Goal: Task Accomplishment & Management: Manage account settings

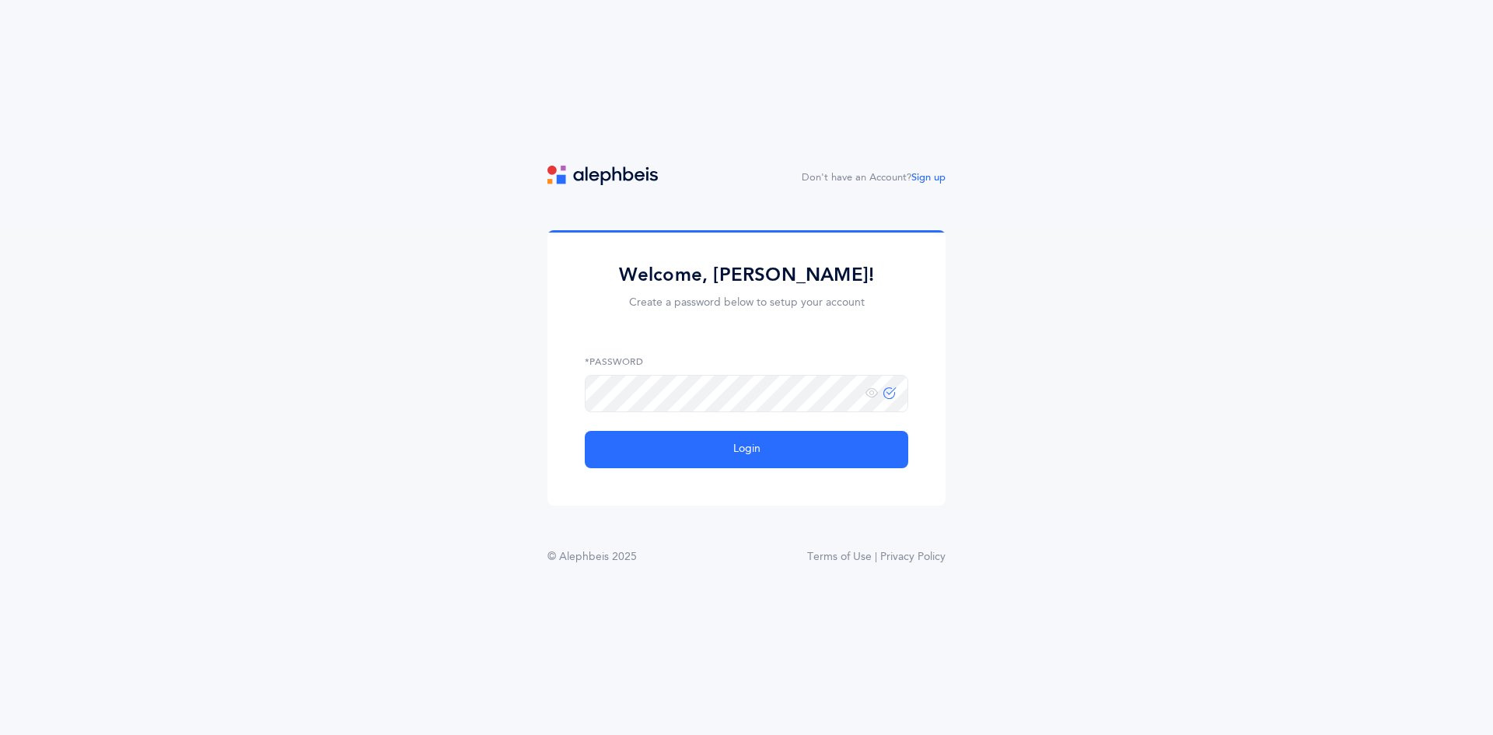
click at [884, 396] on span at bounding box center [880, 392] width 30 height 13
click at [877, 394] on icon at bounding box center [871, 393] width 12 height 14
click at [876, 394] on icon at bounding box center [871, 393] width 12 height 14
click at [872, 390] on icon at bounding box center [871, 393] width 12 height 14
click at [700, 452] on button "Login" at bounding box center [746, 449] width 323 height 37
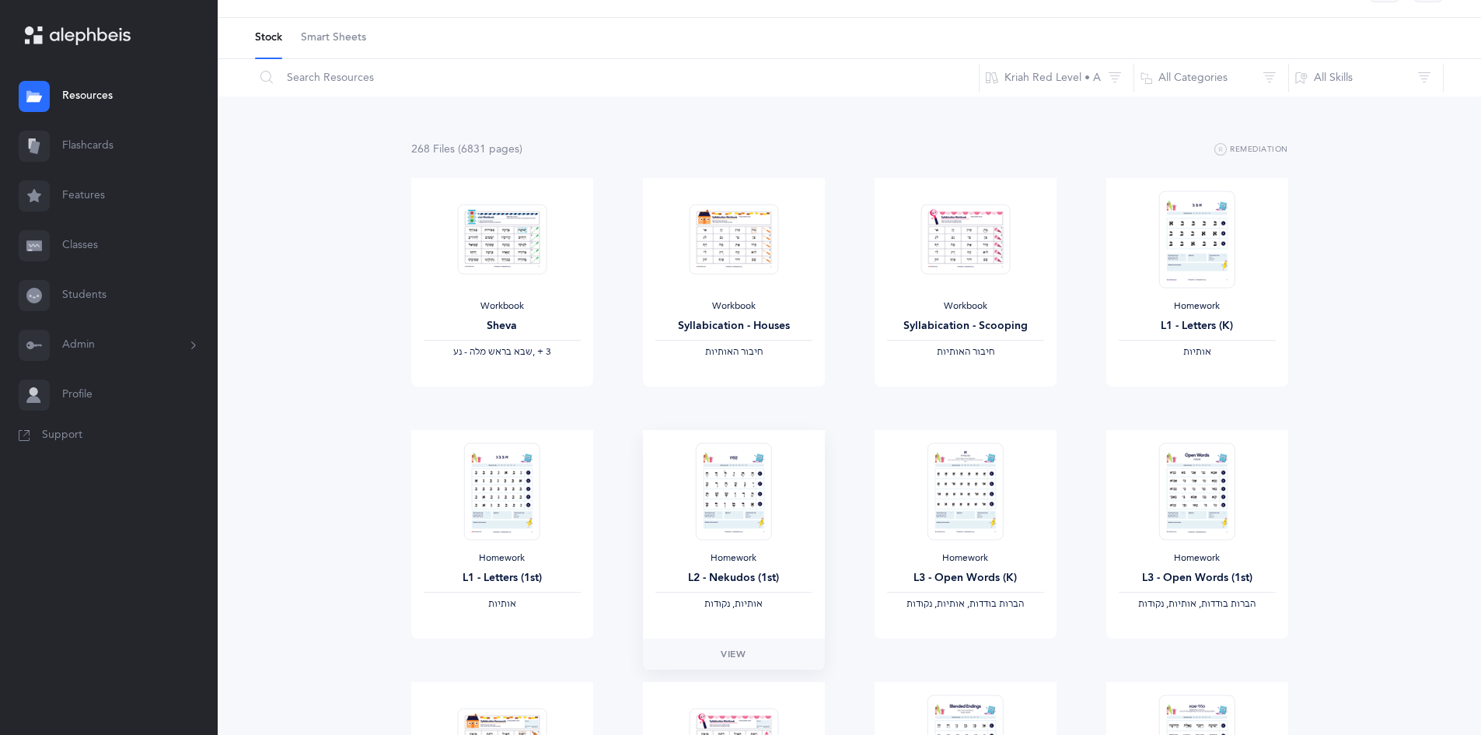
scroll to position [156, 0]
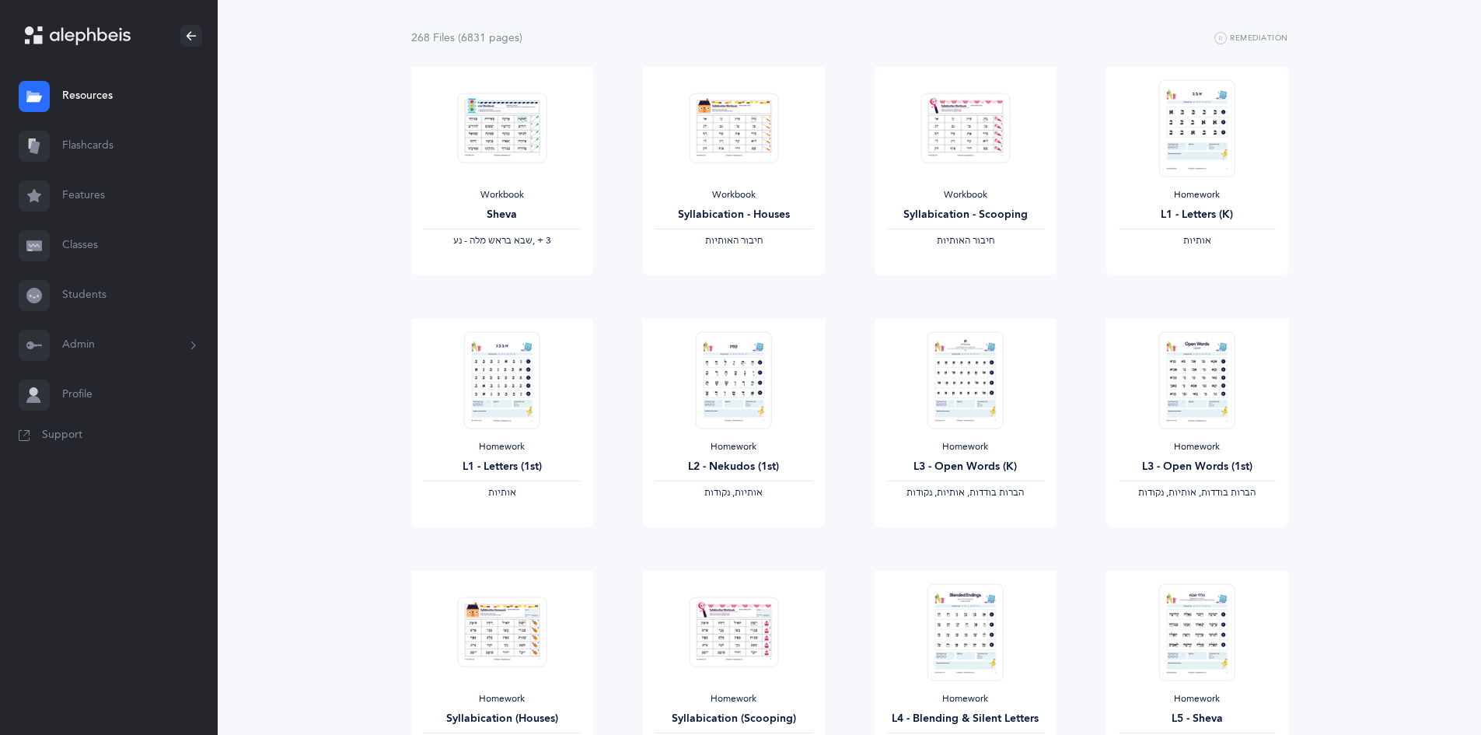
click at [100, 238] on link "Classes" at bounding box center [109, 246] width 218 height 50
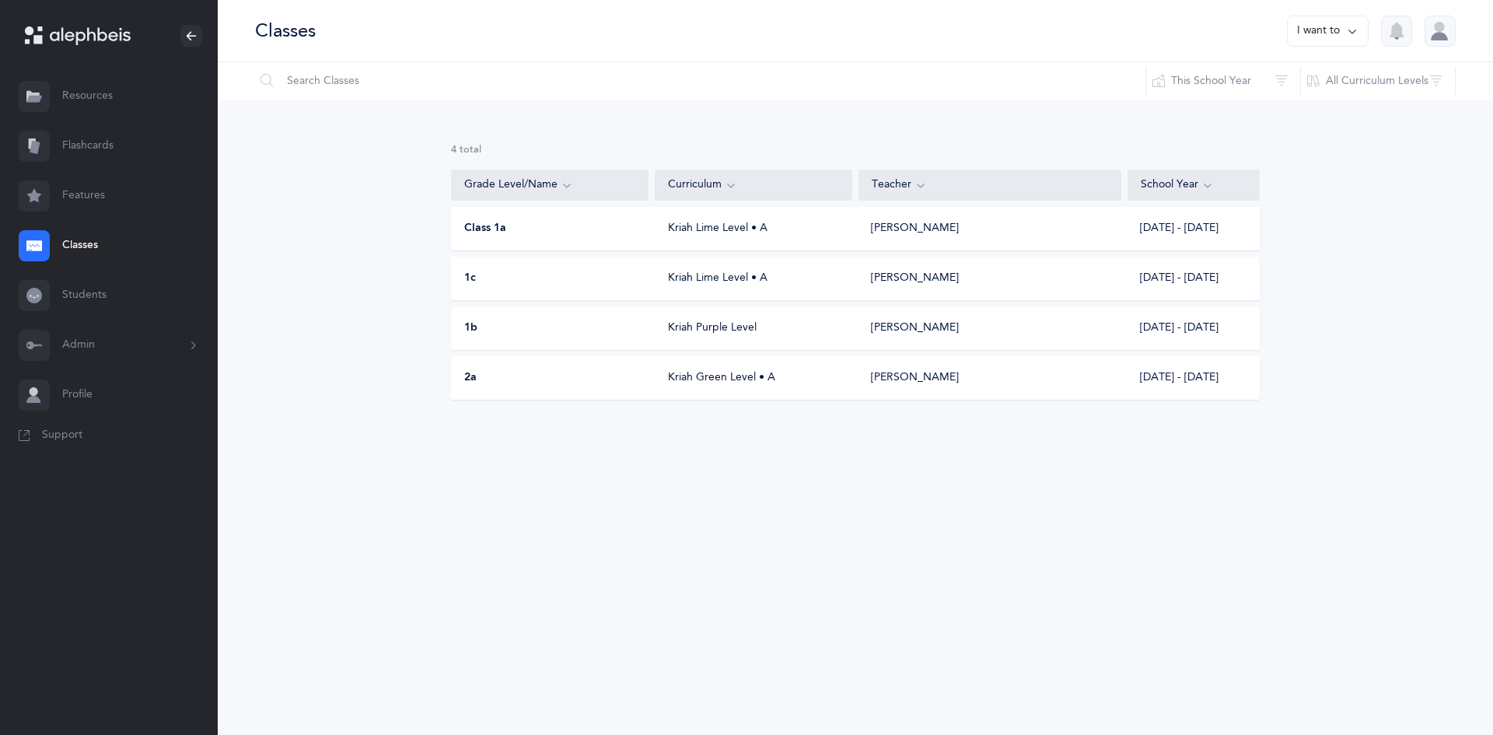
click at [525, 243] on div "Class 1a Kriah Lime Level • A Pinchas Kanner 2025 - 2026" at bounding box center [855, 229] width 809 height 44
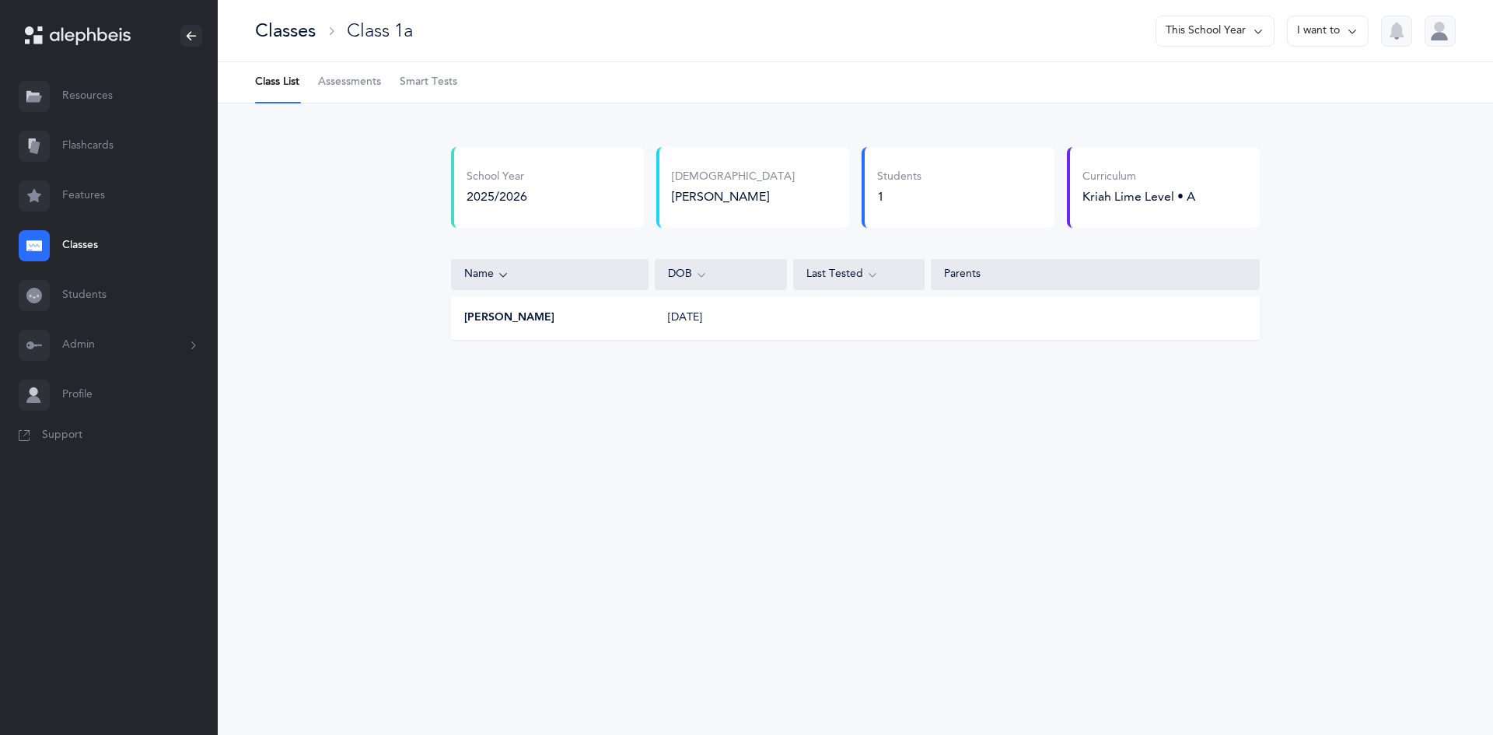
click at [1363, 32] on button "I want to" at bounding box center [1328, 31] width 82 height 31
click at [353, 85] on span "Assessments" at bounding box center [349, 83] width 63 height 16
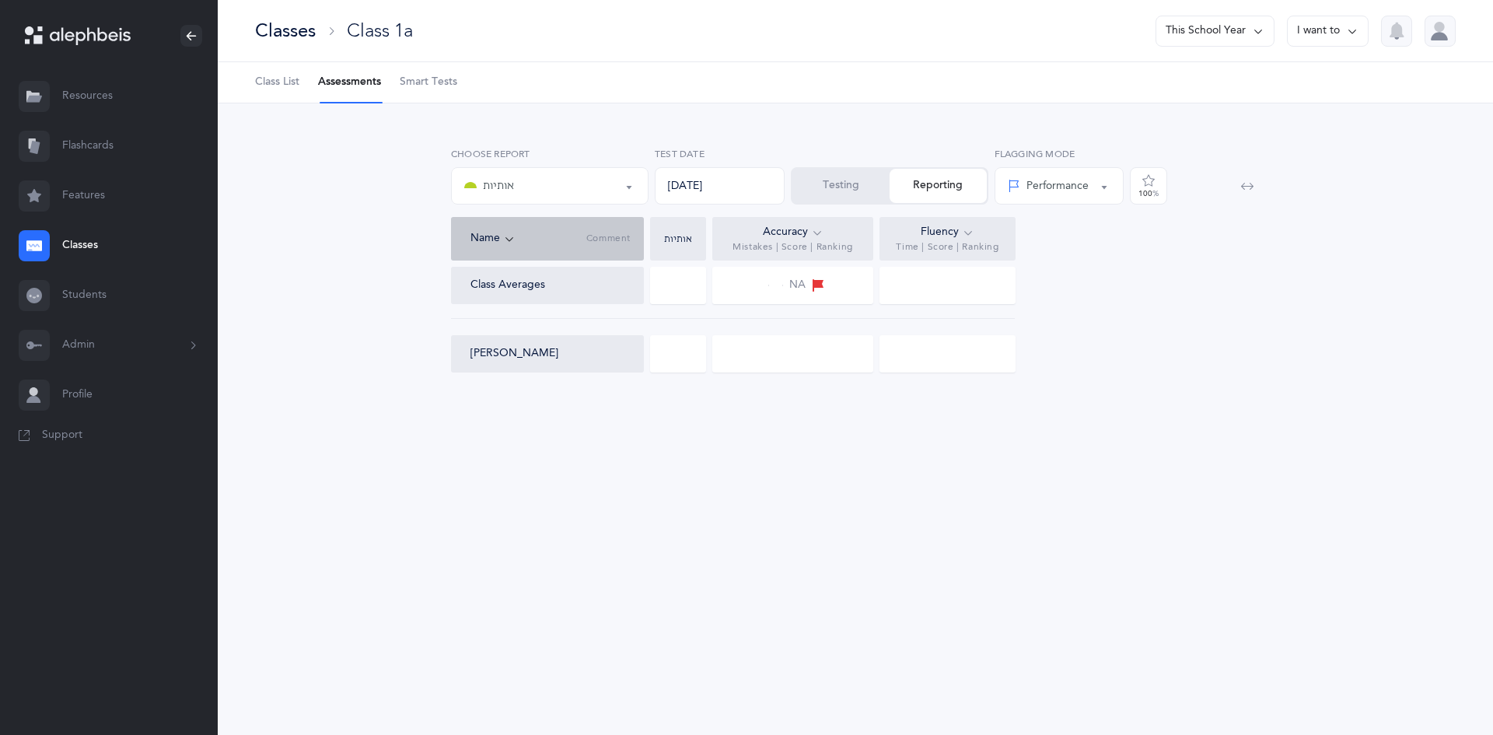
click at [826, 275] on div "NA" at bounding box center [792, 285] width 161 height 37
click at [802, 283] on span "NA" at bounding box center [797, 286] width 16 height 16
click at [800, 236] on div "Accuracy" at bounding box center [793, 232] width 61 height 17
click at [612, 369] on div "Nachman Gale" at bounding box center [547, 353] width 193 height 37
click at [593, 185] on div "אותיות" at bounding box center [549, 186] width 171 height 26
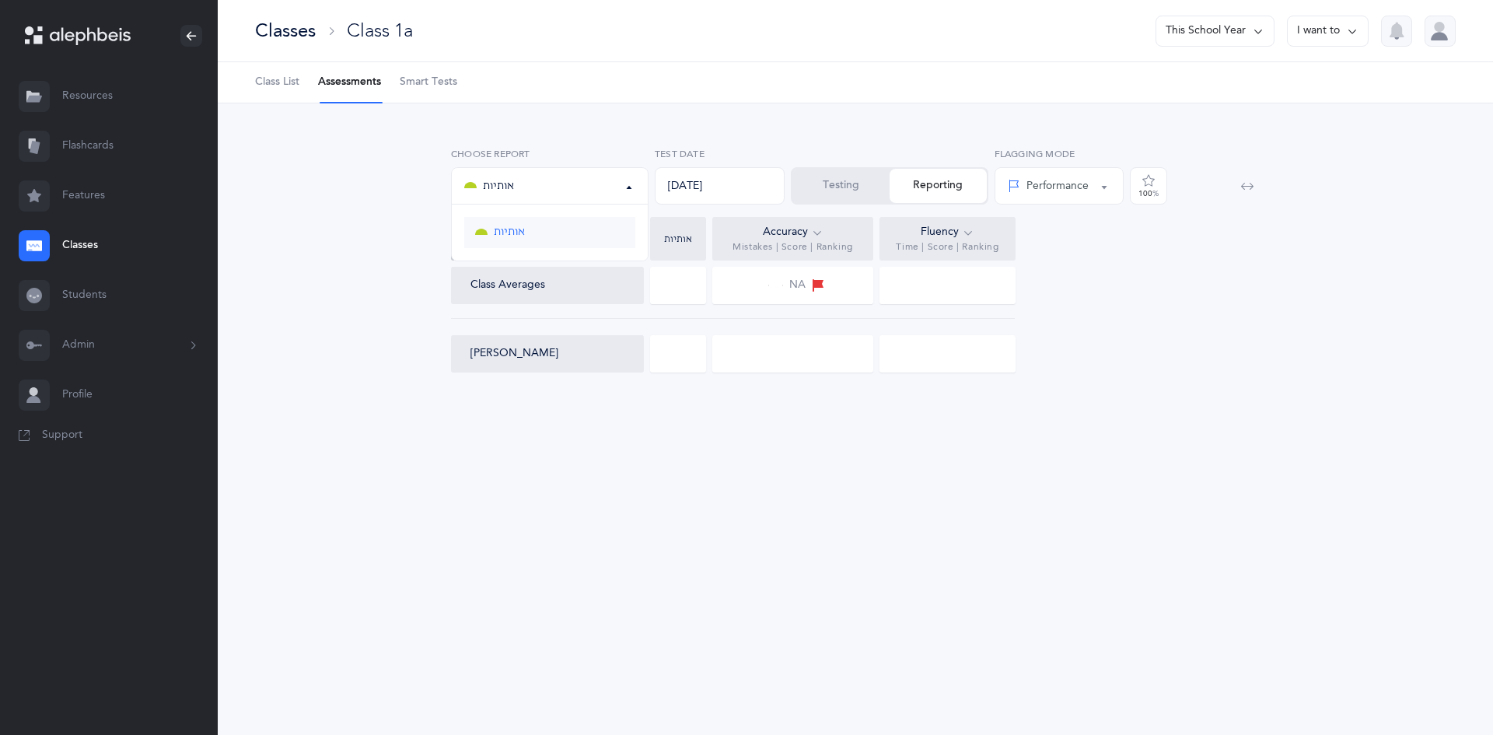
click at [597, 237] on link "אותיות" at bounding box center [549, 232] width 171 height 31
select select "2"
click at [708, 173] on div "09/05/2025" at bounding box center [720, 185] width 130 height 37
click at [724, 186] on div "09/05/2025" at bounding box center [720, 185] width 130 height 37
click at [871, 191] on button "Testing" at bounding box center [840, 186] width 97 height 34
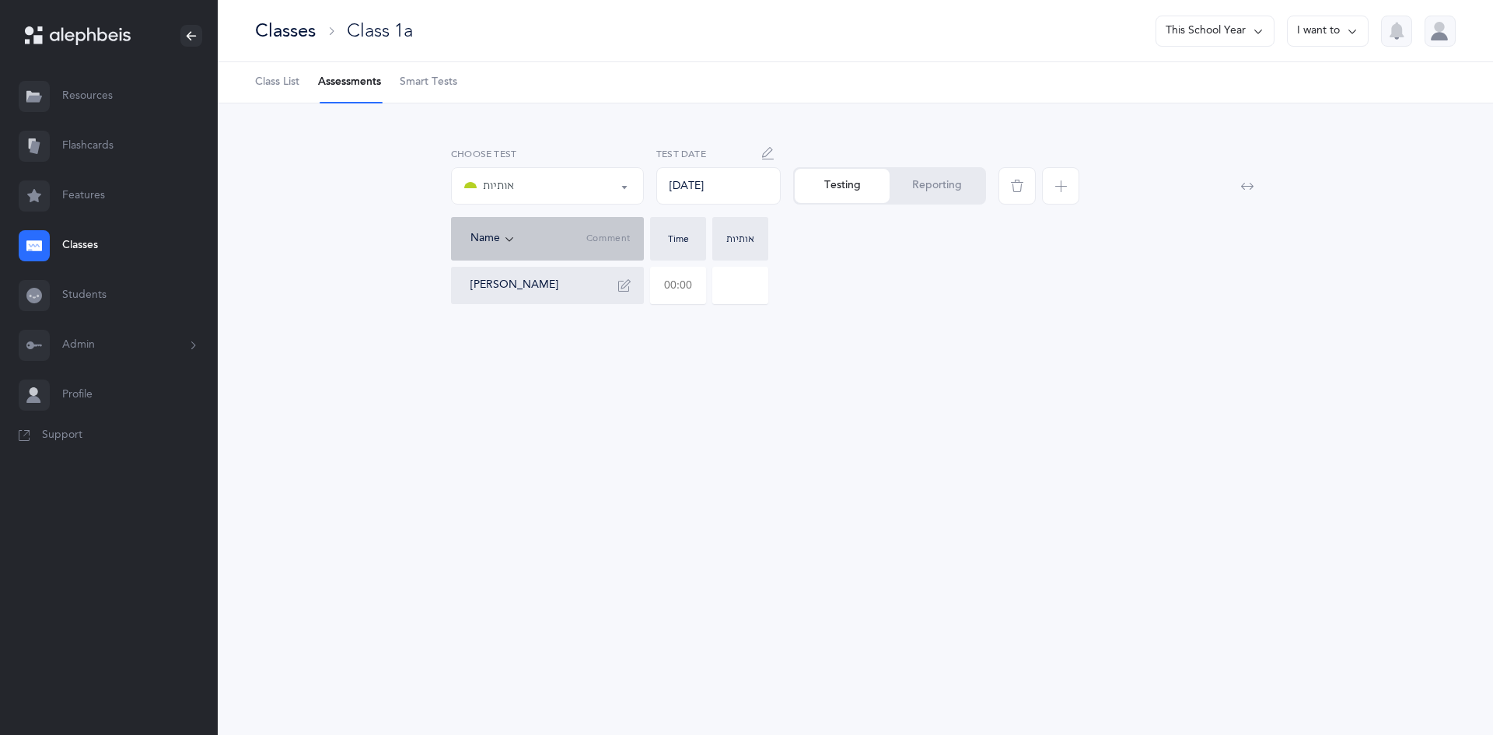
click at [680, 287] on input "text" at bounding box center [678, 285] width 54 height 36
click at [739, 291] on input at bounding box center [740, 285] width 54 height 36
click at [545, 187] on div "אותיות" at bounding box center [547, 186] width 166 height 26
click at [834, 322] on div "אותיות אותיות אותיות Choose test 09/05/2025 Test Date Testing Reporting Saved N…" at bounding box center [855, 240] width 1275 height 275
click at [94, 291] on link "Students" at bounding box center [109, 296] width 218 height 50
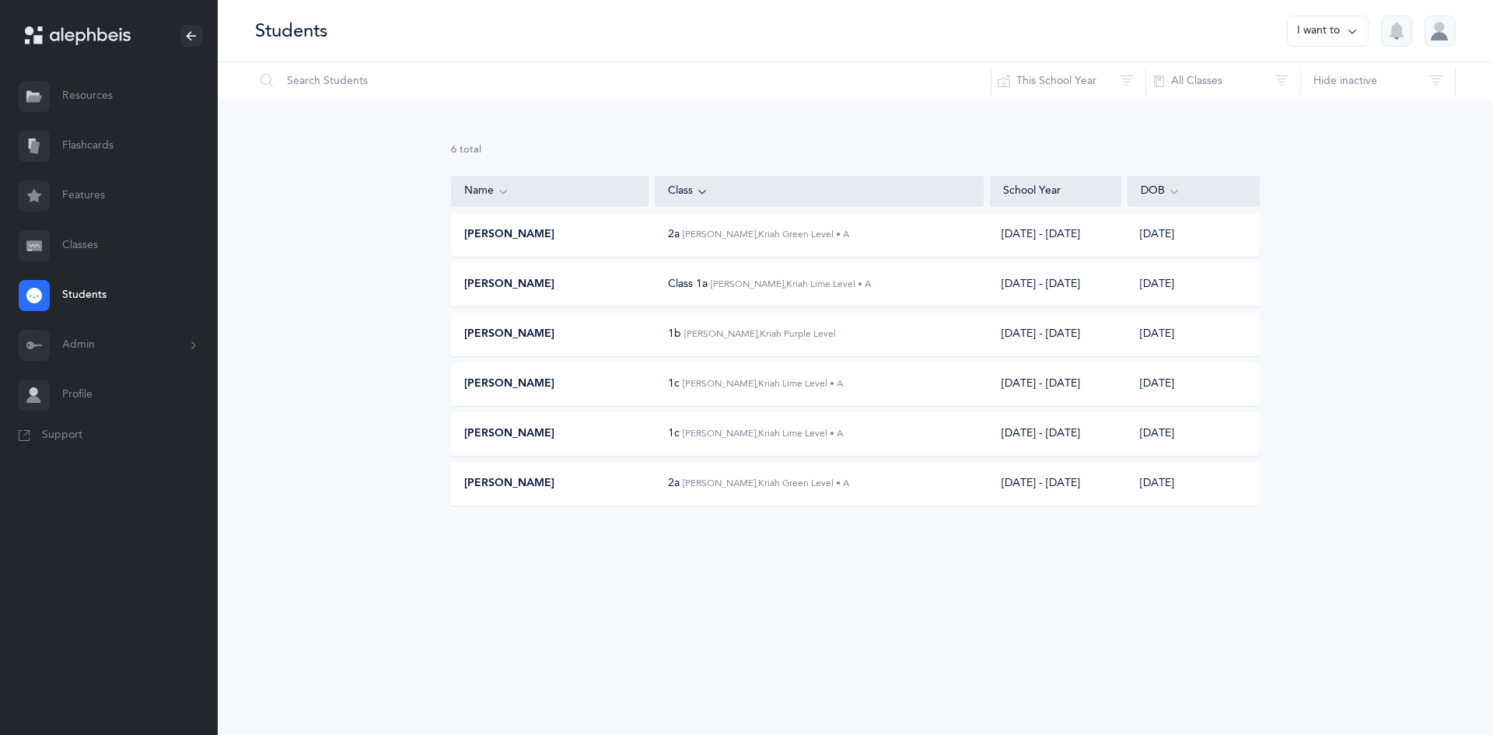
click at [629, 291] on div "Nachman Gale" at bounding box center [551, 285] width 198 height 16
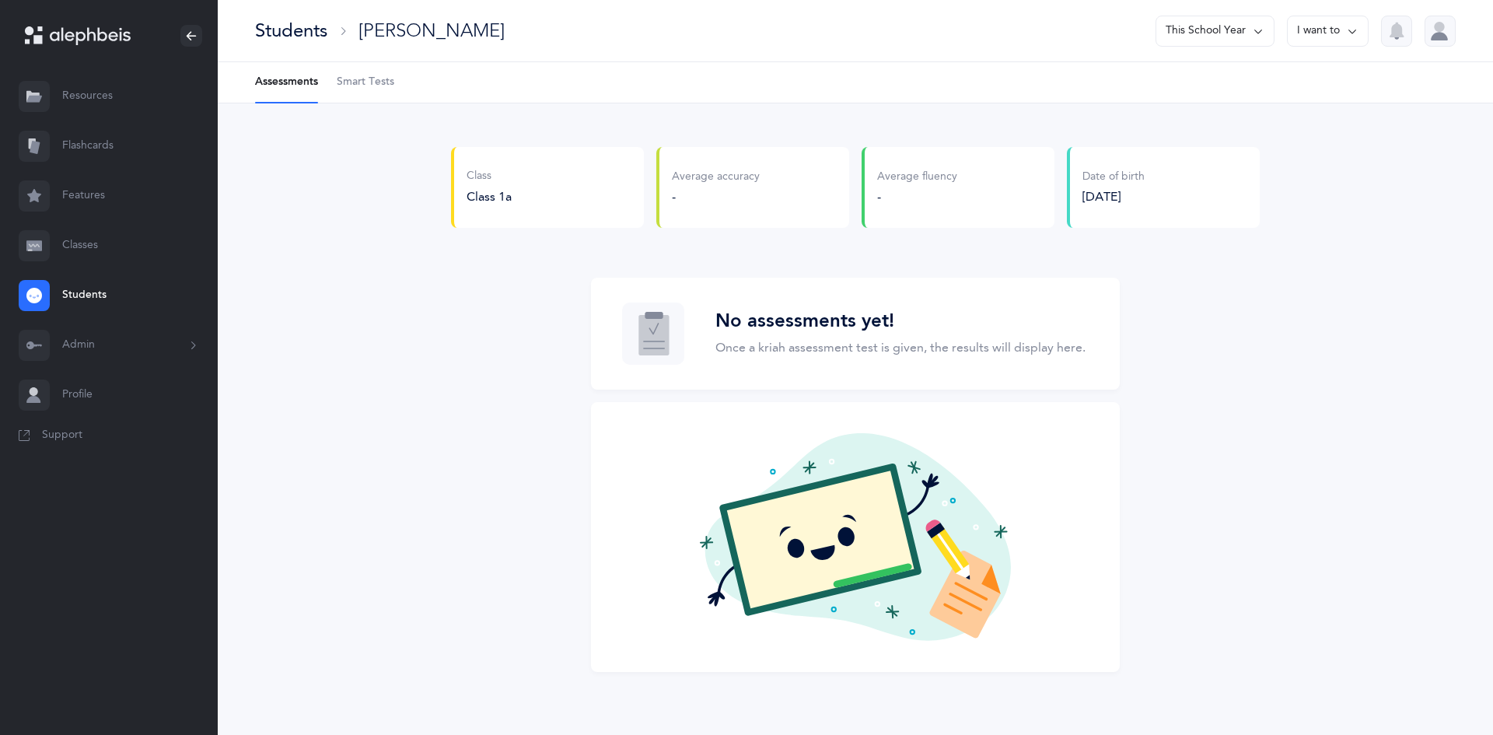
click at [47, 240] on div at bounding box center [34, 245] width 31 height 31
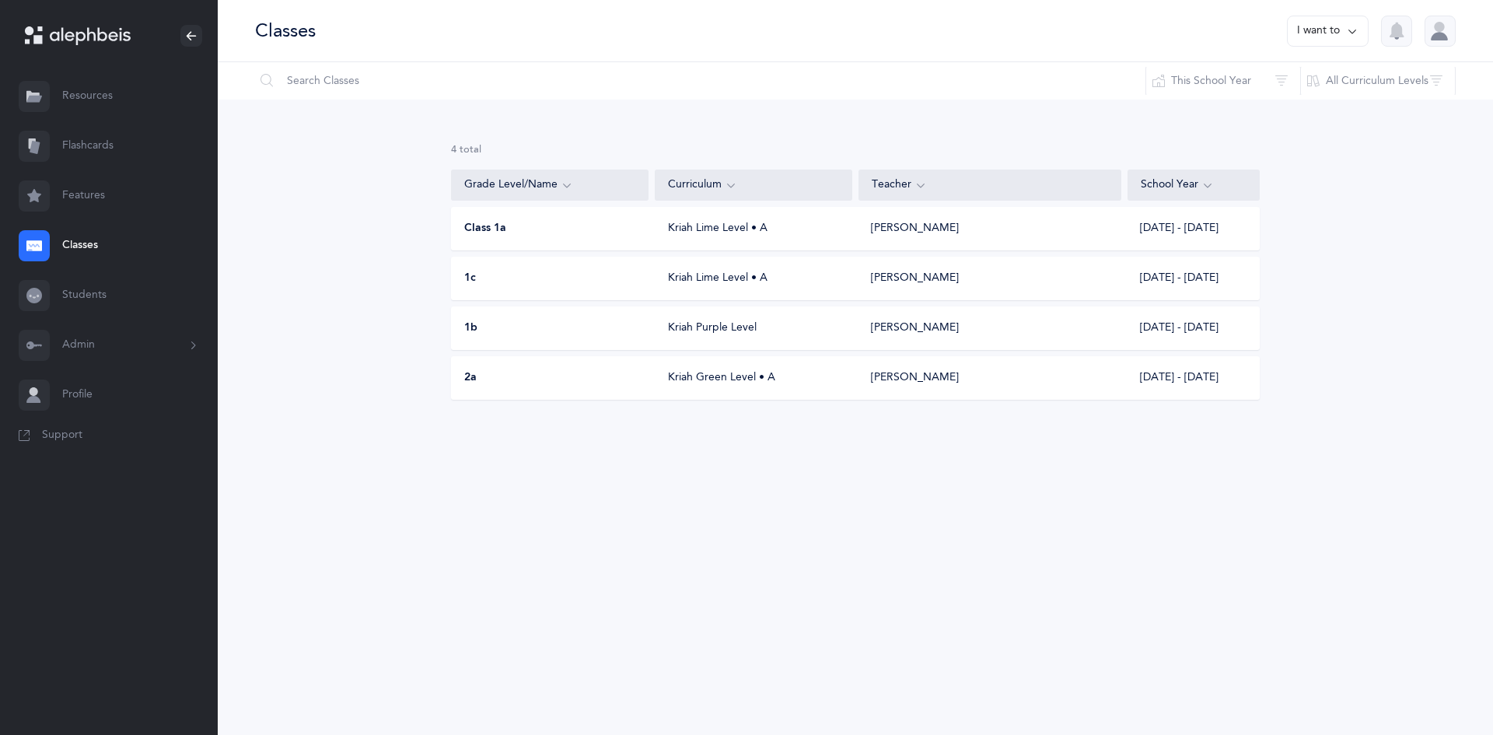
click at [666, 246] on div "Class 1a Kriah Lime Level • A Pinchas Kanner 2025 - 2026" at bounding box center [855, 229] width 809 height 44
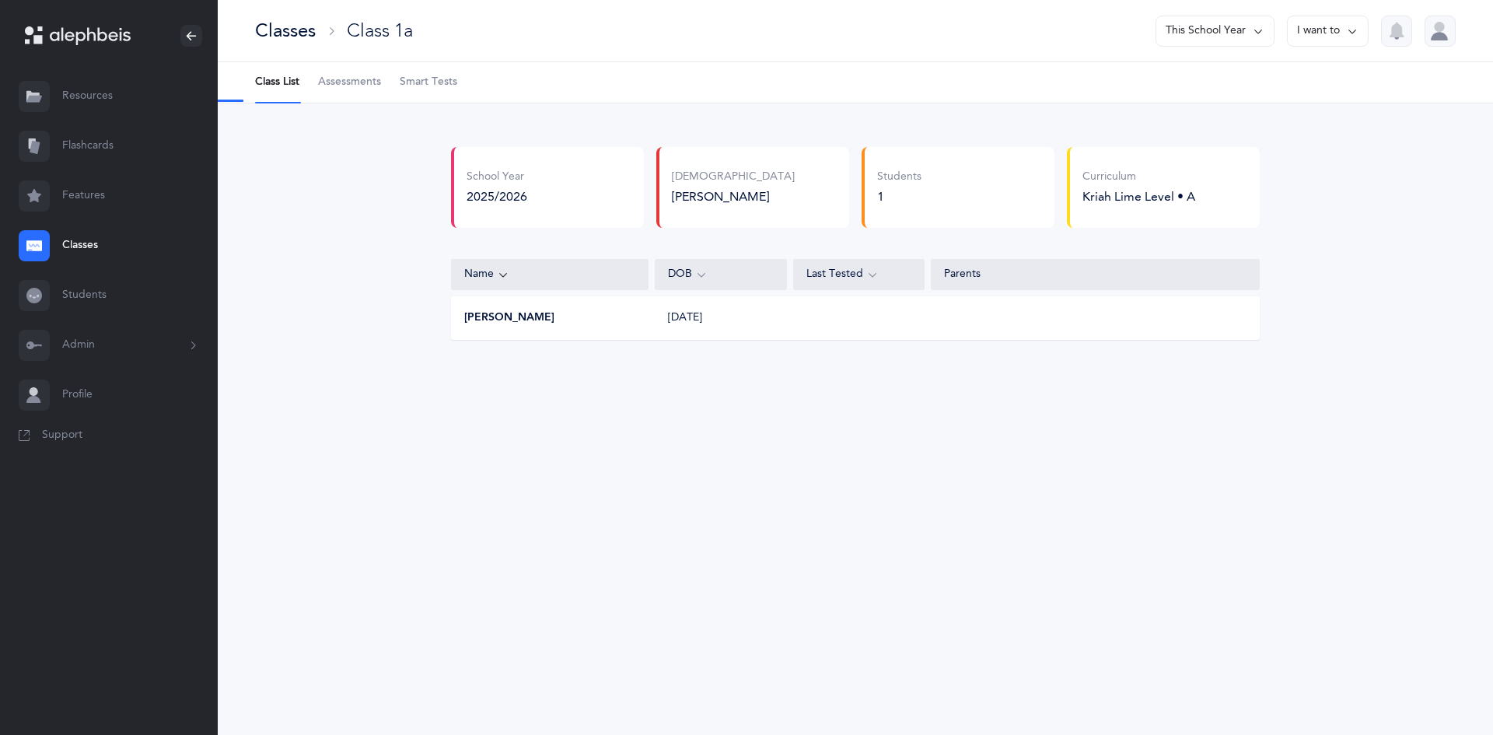
select select "2"
click at [642, 329] on div "Nachman Gale 01/01/2001" at bounding box center [855, 318] width 809 height 44
click at [341, 84] on span "Assessments" at bounding box center [349, 83] width 63 height 16
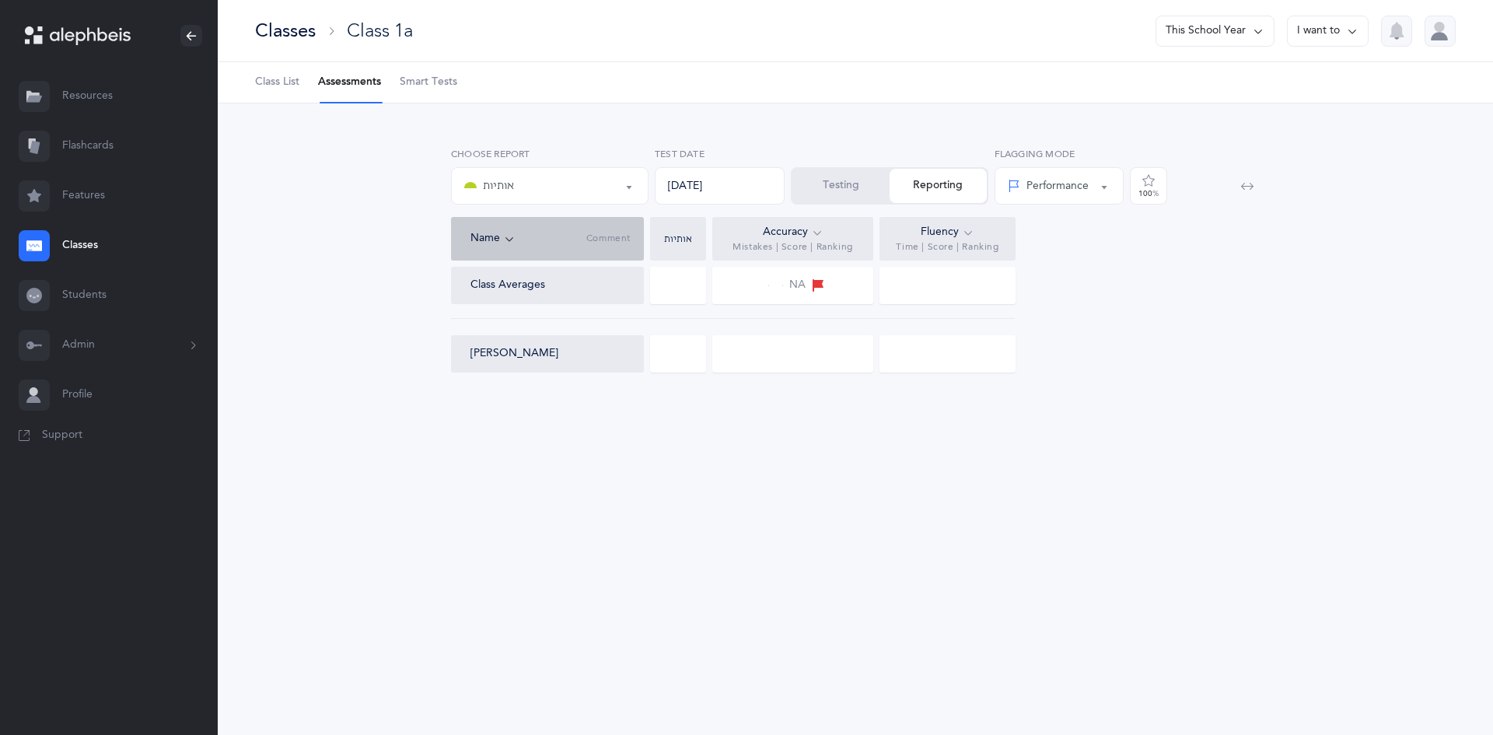
drag, startPoint x: 482, startPoint y: 198, endPoint x: 484, endPoint y: 190, distance: 7.9
click at [484, 192] on button "אותיות" at bounding box center [550, 185] width 198 height 37
click at [854, 193] on button "Testing" at bounding box center [840, 186] width 97 height 34
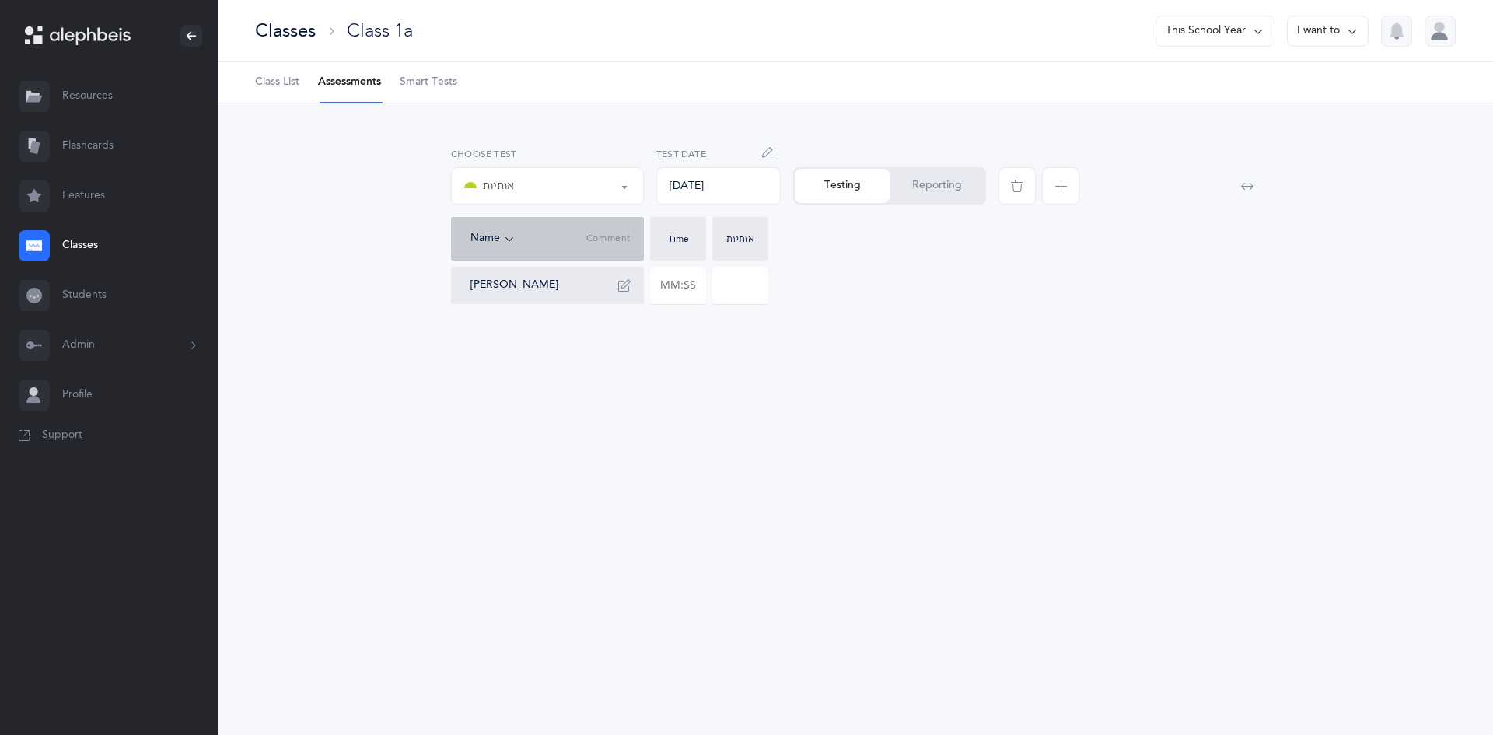
click at [588, 184] on div "אותיות" at bounding box center [547, 186] width 166 height 26
click at [581, 226] on link "אותיות" at bounding box center [547, 232] width 166 height 31
select select "2"
click at [690, 287] on input "text" at bounding box center [678, 285] width 54 height 36
type input "02:40"
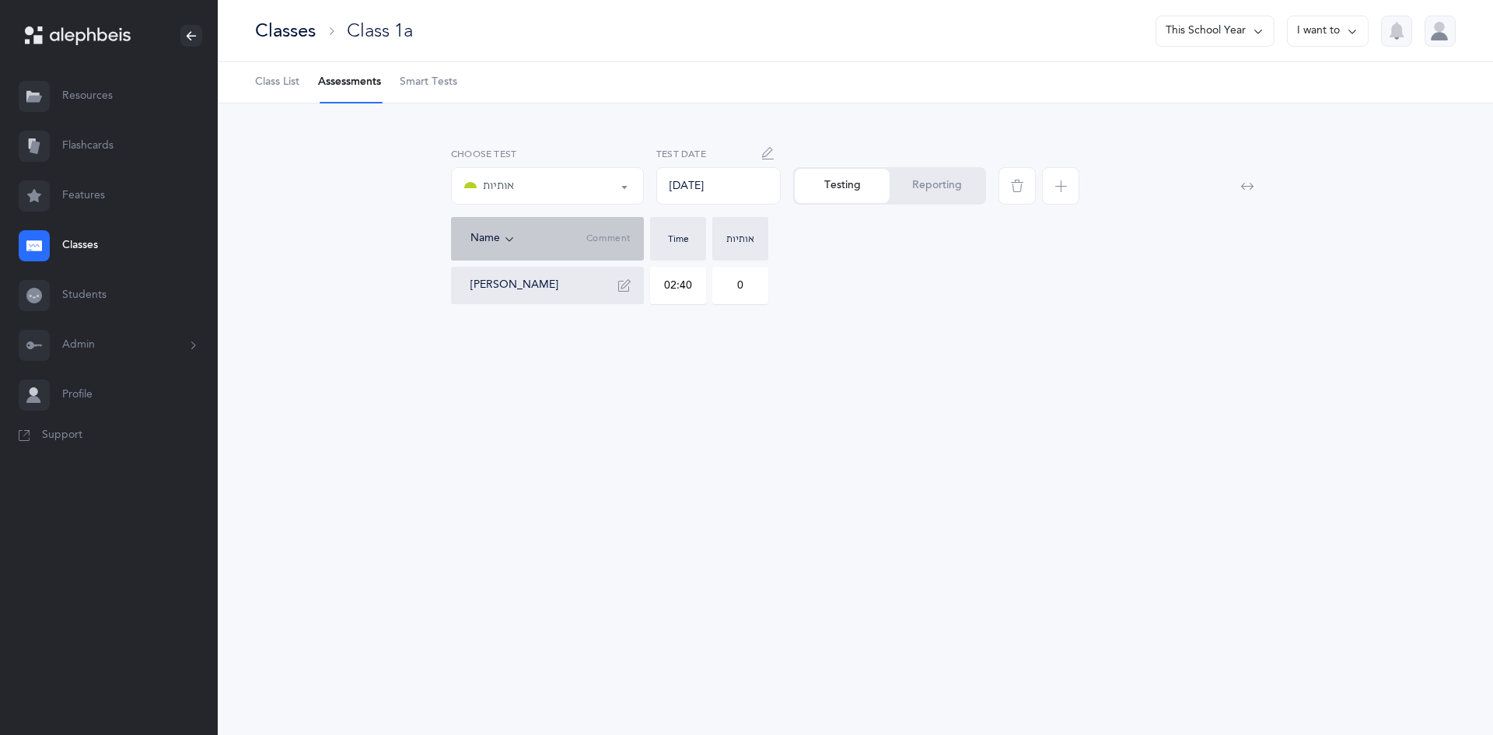
click at [758, 286] on input "0" at bounding box center [740, 285] width 54 height 36
type input "05"
click at [625, 286] on icon "button" at bounding box center [624, 285] width 12 height 12
type textarea "נ"
type textarea "ב ו ט ש"
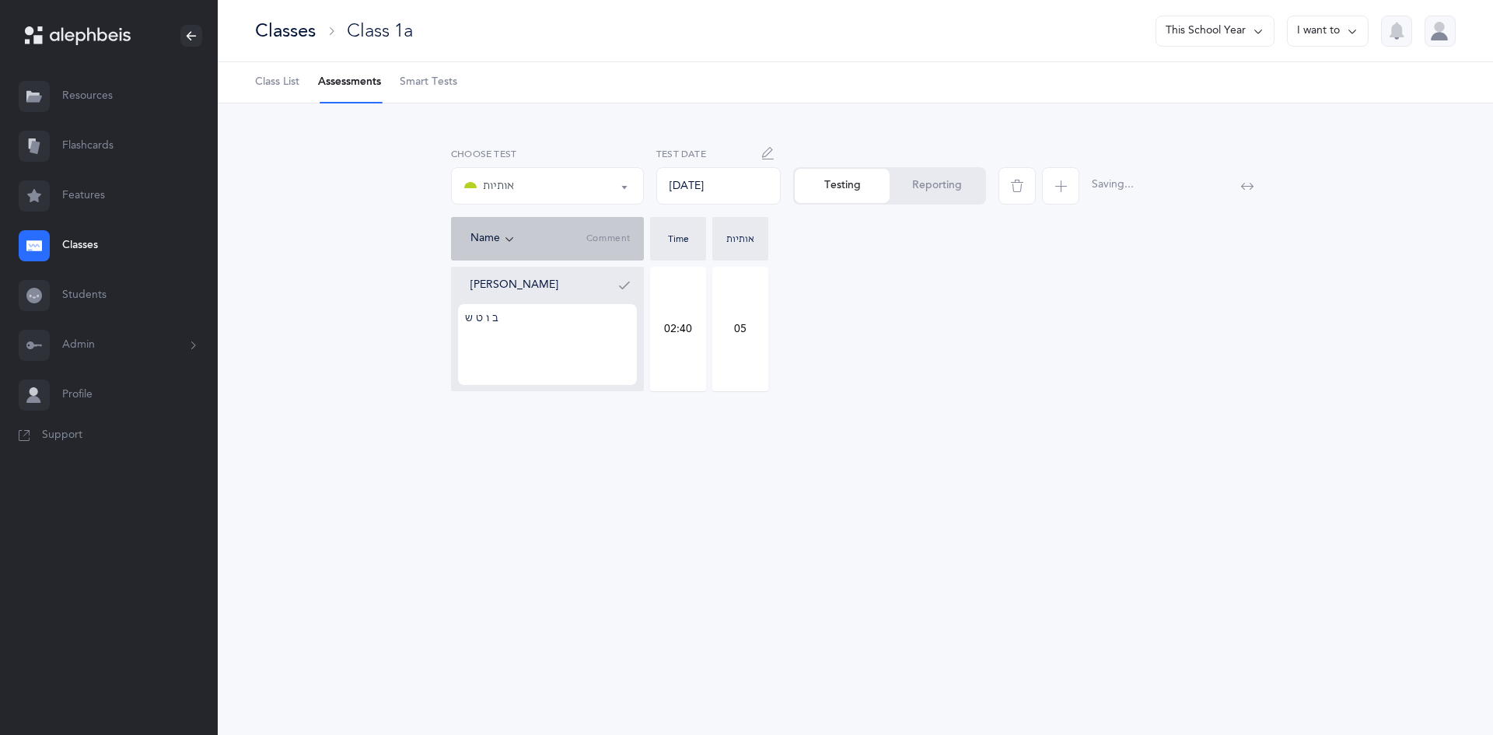
click at [634, 281] on button "button" at bounding box center [624, 285] width 25 height 25
click at [622, 240] on span "Comment" at bounding box center [608, 239] width 44 height 12
click at [1049, 191] on span "button" at bounding box center [1060, 185] width 37 height 37
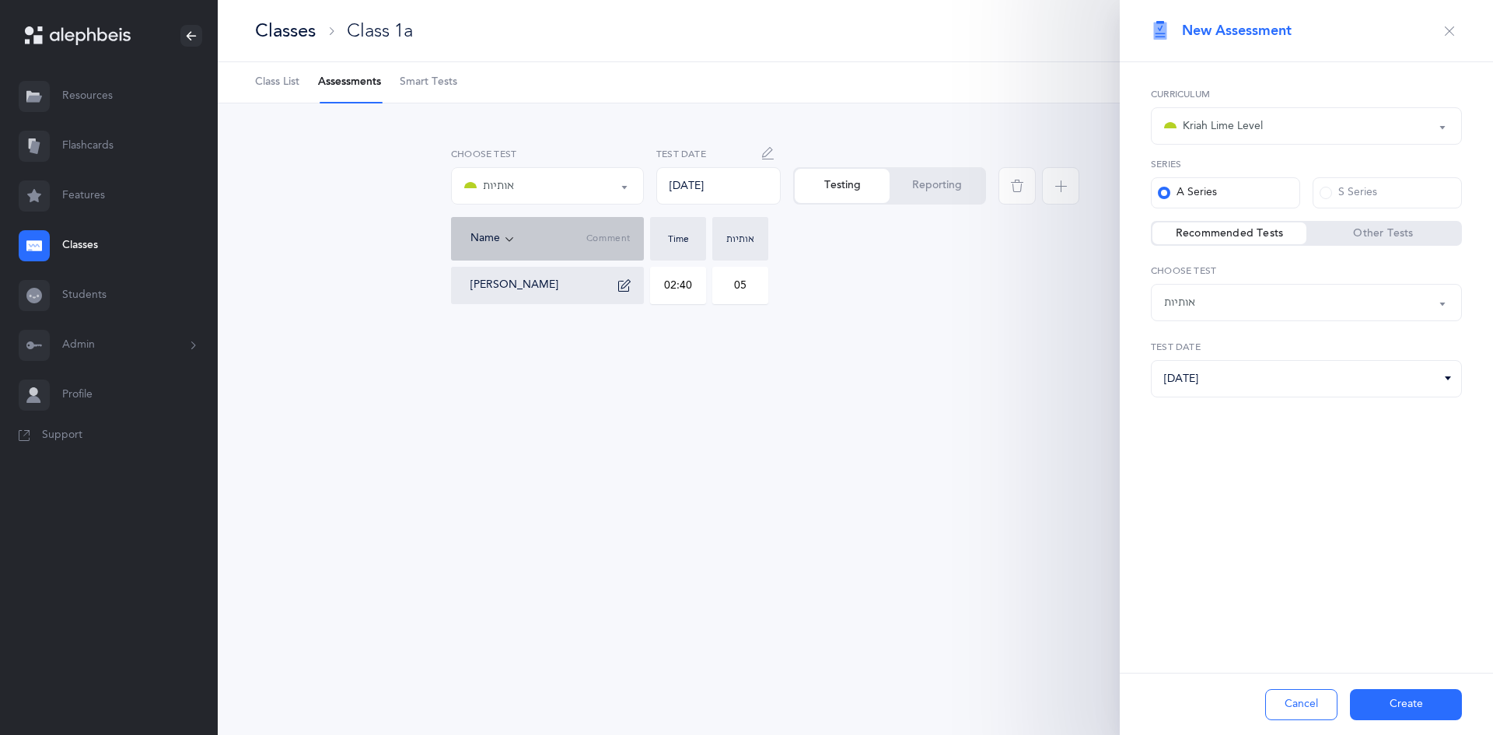
click at [1380, 233] on label "Other Tests" at bounding box center [1383, 234] width 154 height 16
click at [0, 0] on input "Other Tests" at bounding box center [0, 0] width 0 height 0
click at [1219, 240] on label "Recommended Tests" at bounding box center [1229, 234] width 154 height 16
click at [0, 0] on input "Recommended Tests" at bounding box center [0, 0] width 0 height 0
select select "2"
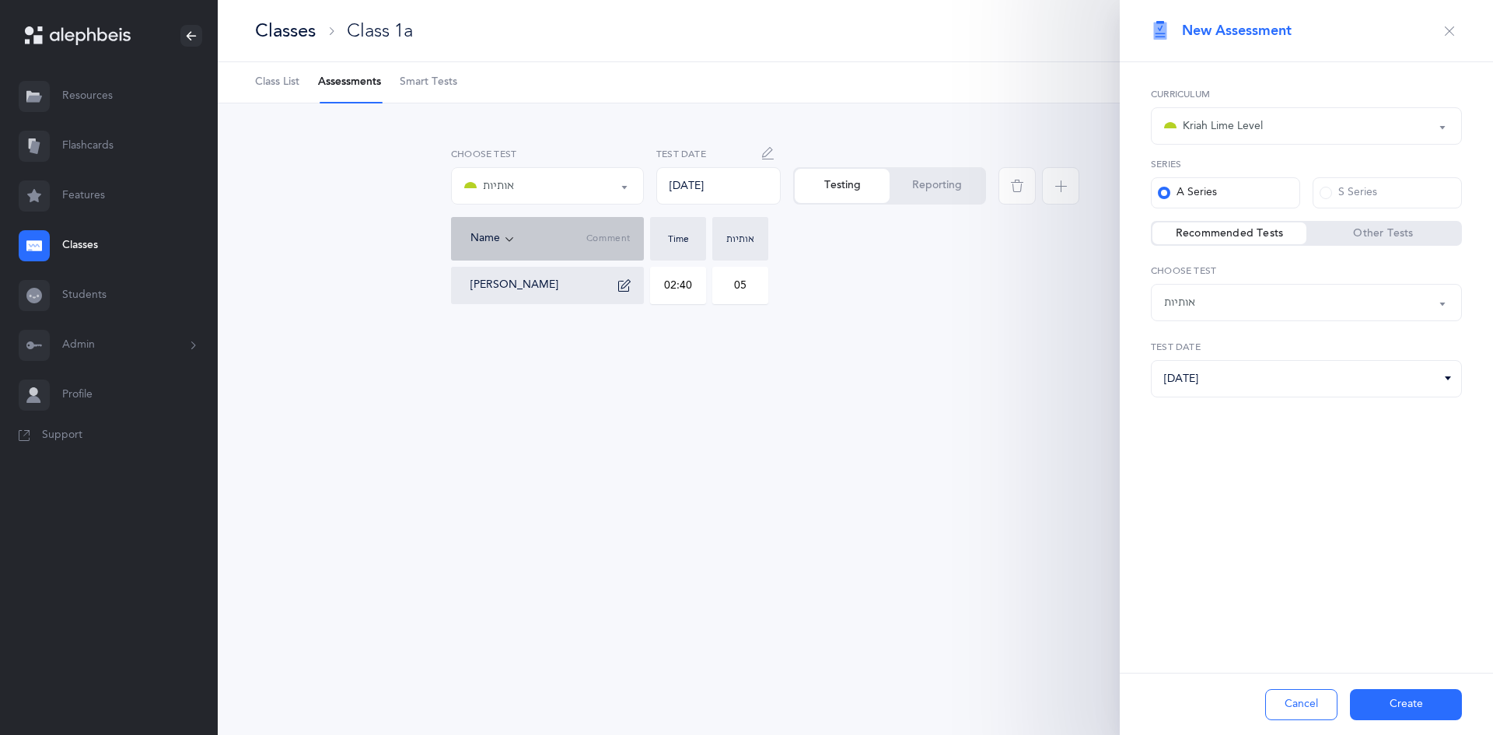
click at [1266, 116] on div "Kriah Lime Level" at bounding box center [1306, 126] width 285 height 26
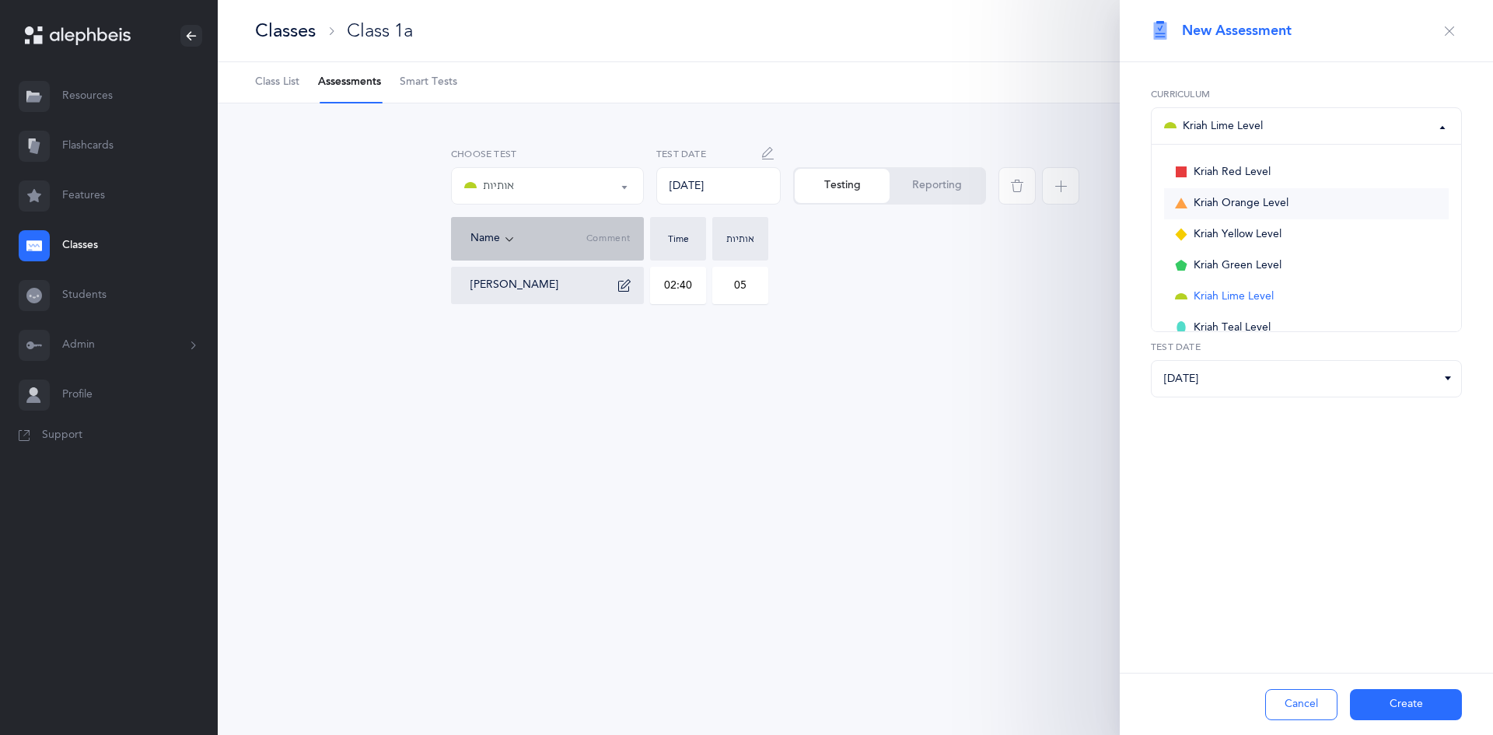
click at [1231, 205] on span "Kriah Orange Level" at bounding box center [1241, 204] width 95 height 14
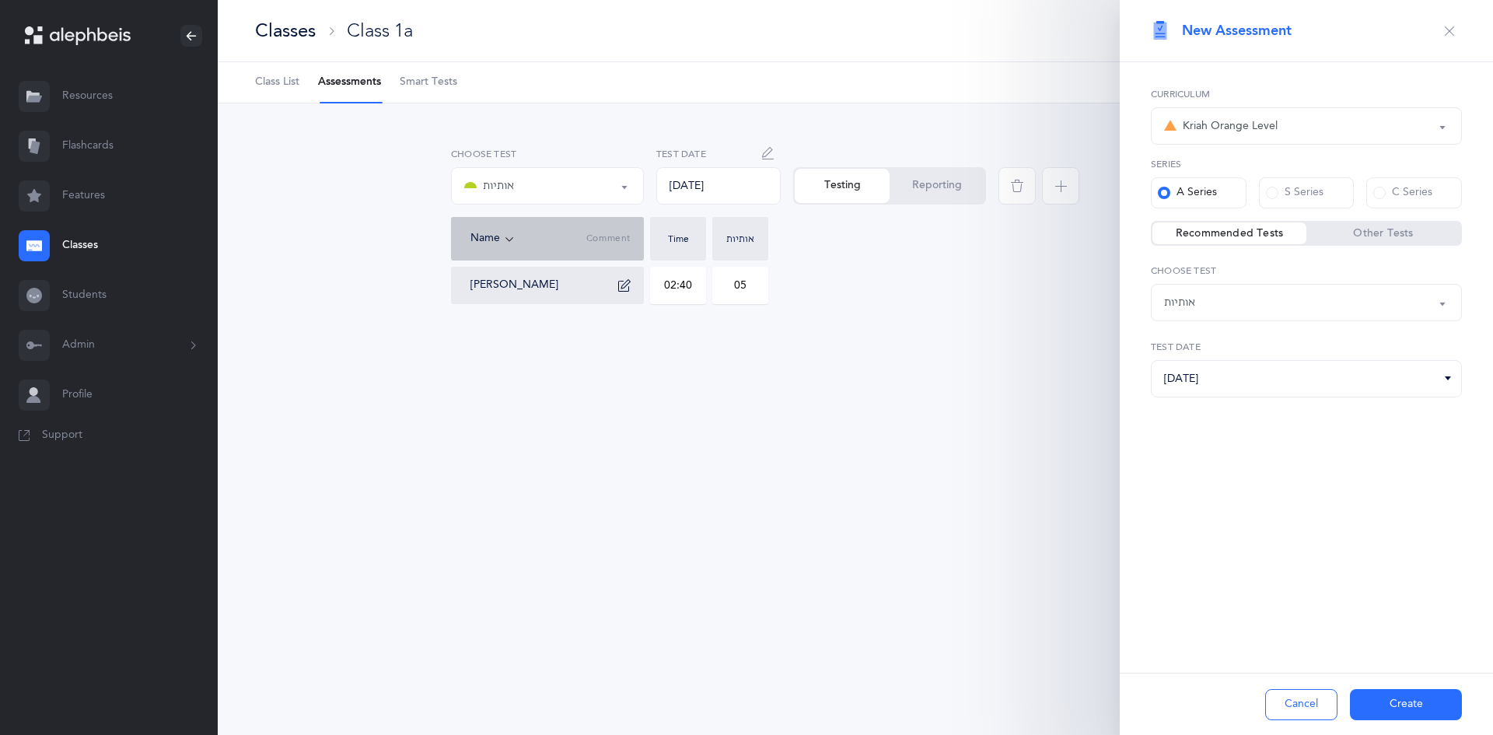
click at [1220, 129] on div "Kriah Orange Level" at bounding box center [1221, 126] width 114 height 19
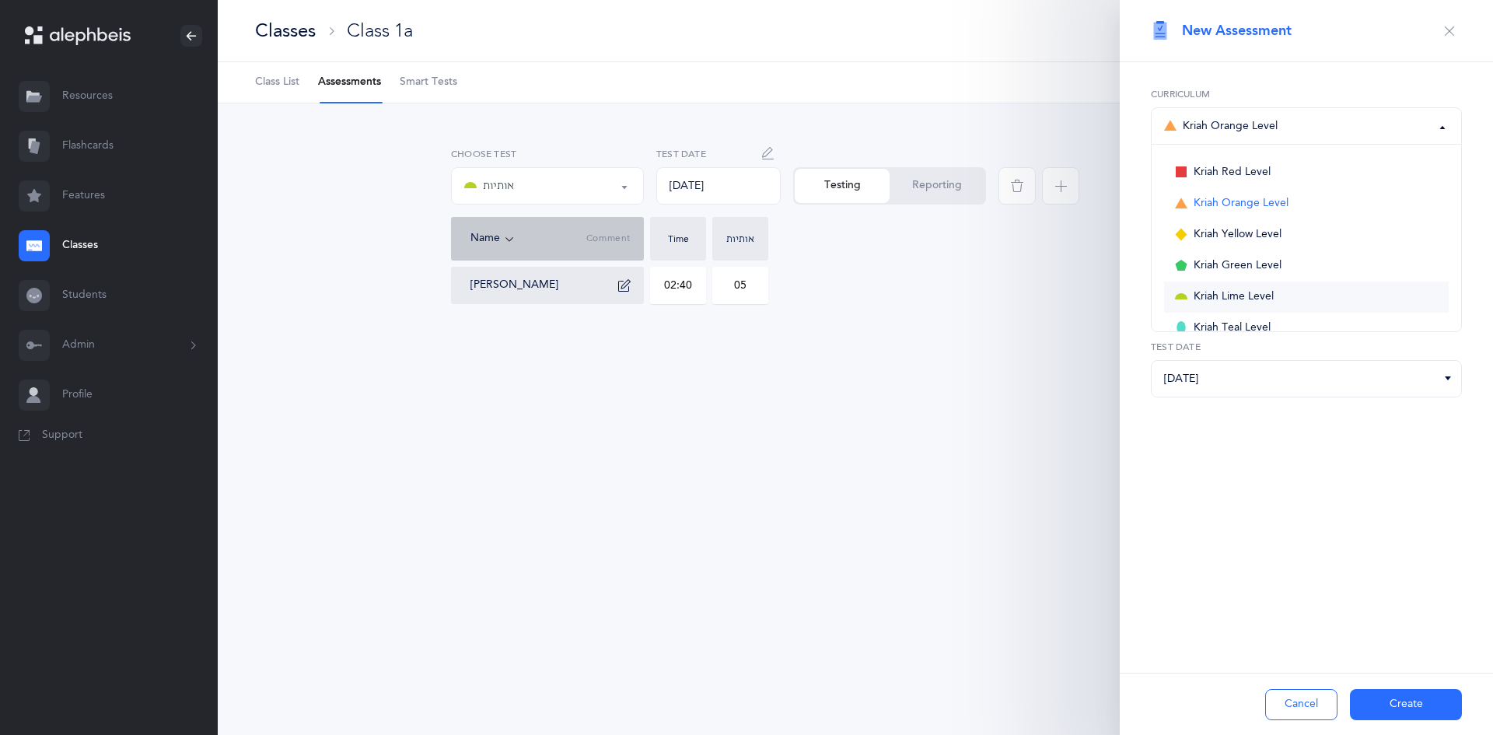
click at [1247, 293] on span "Kriah Lime Level" at bounding box center [1234, 297] width 80 height 14
select select "6"
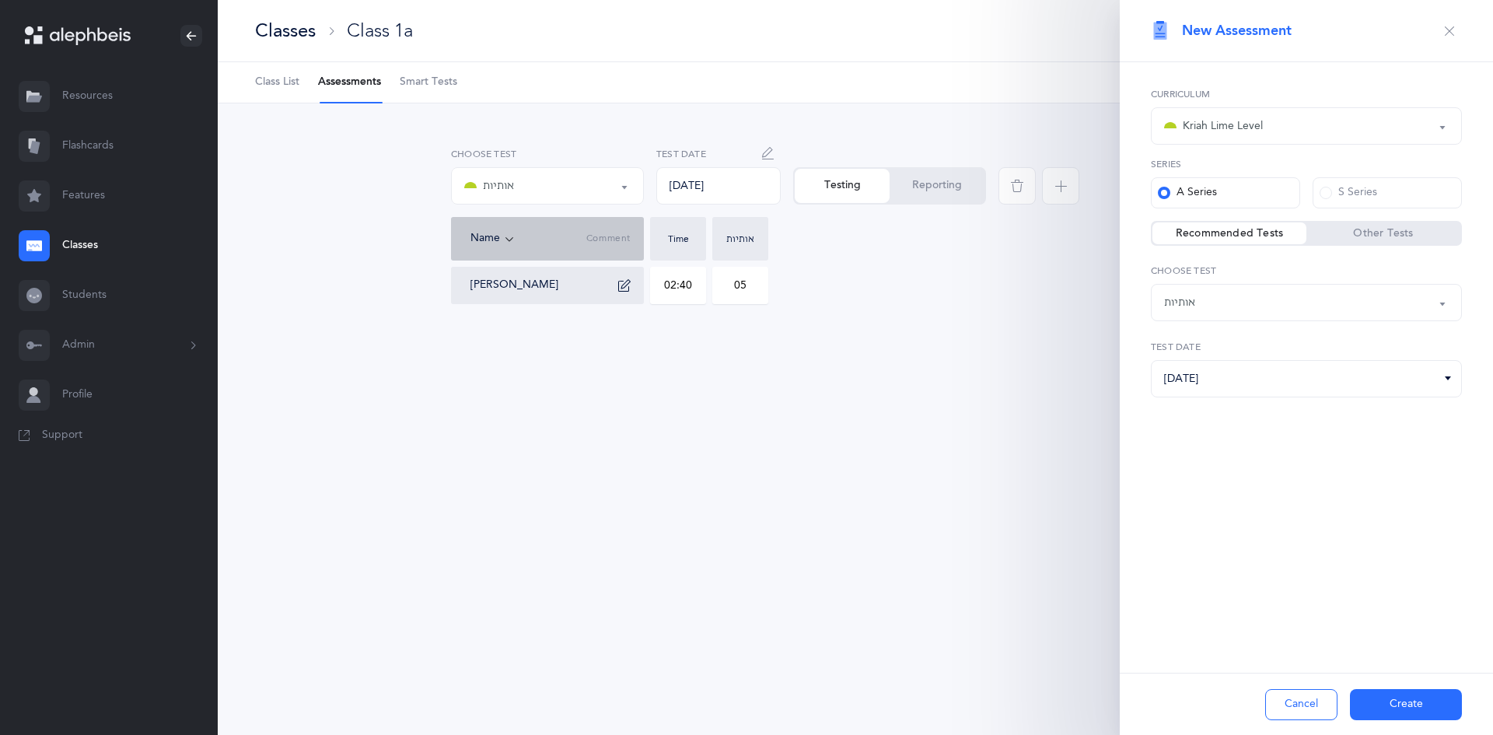
click at [1369, 240] on label "Other Tests" at bounding box center [1383, 234] width 154 height 16
click at [0, 0] on input "Other Tests" at bounding box center [0, 0] width 0 height 0
click at [1364, 299] on div "Rashi: Blending and Silent Letters" at bounding box center [1306, 302] width 285 height 26
click at [1252, 233] on label "Recommended Tests" at bounding box center [1229, 234] width 154 height 16
click at [0, 0] on input "Recommended Tests" at bounding box center [0, 0] width 0 height 0
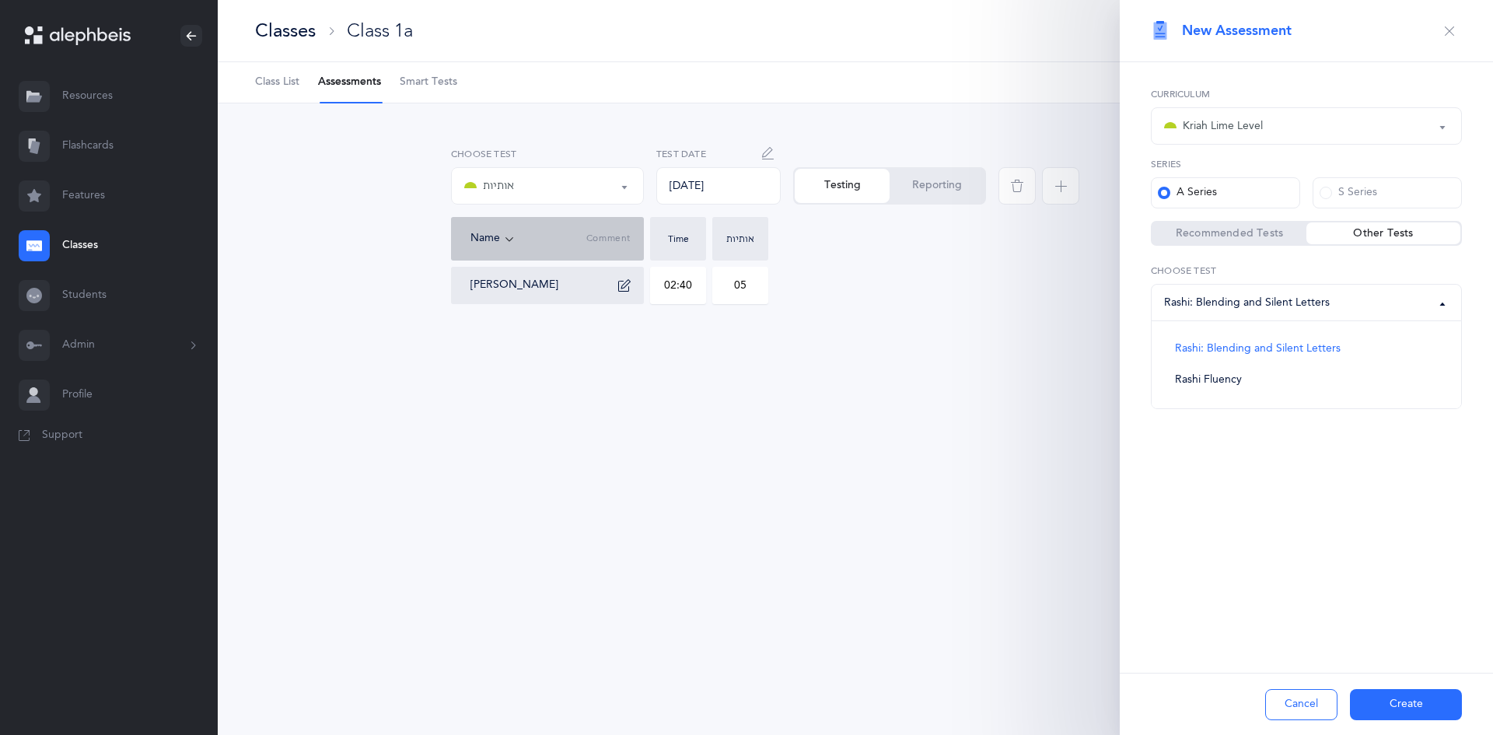
select select "2"
click at [1198, 124] on div "Kriah Lime Level" at bounding box center [1213, 126] width 99 height 19
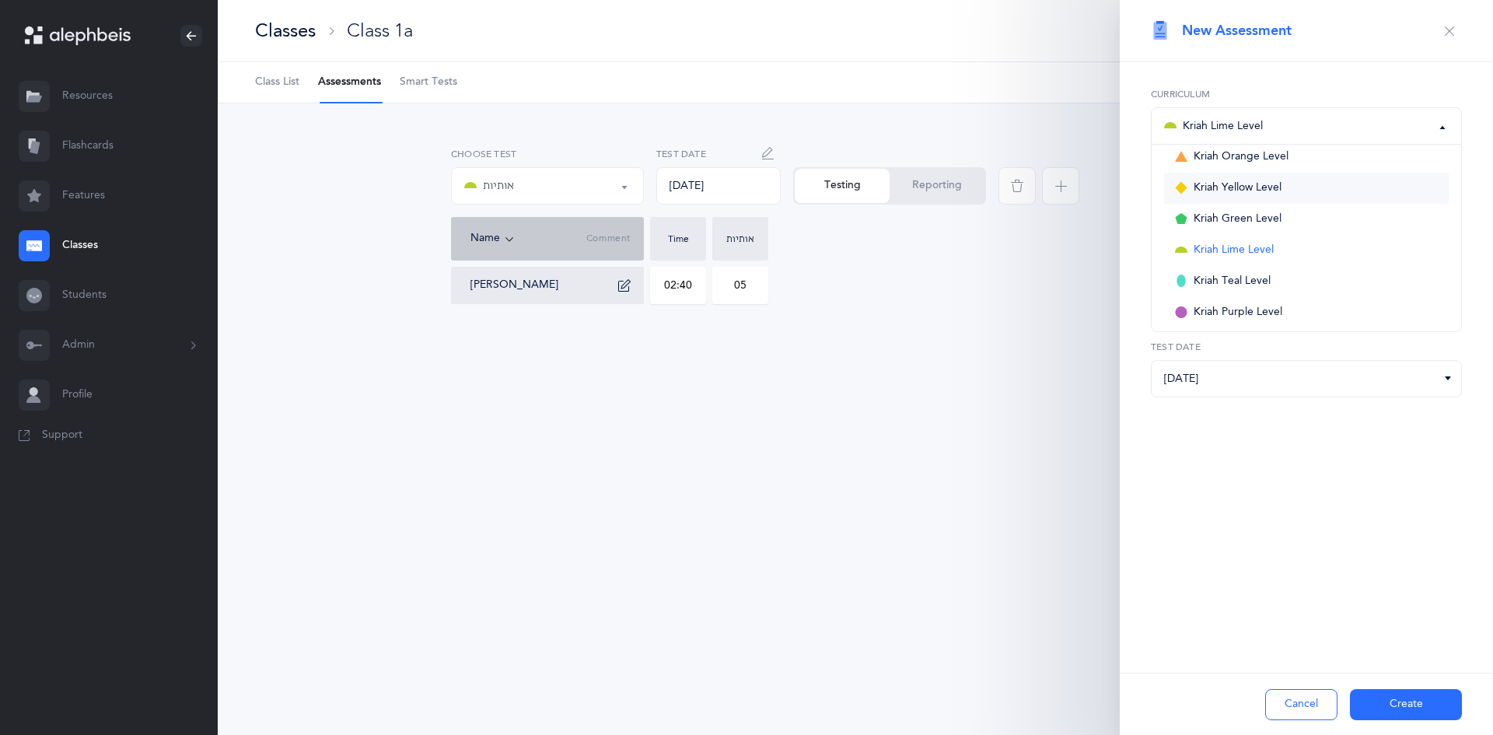
click at [1211, 189] on span "Kriah Yellow Level" at bounding box center [1238, 188] width 88 height 14
select select "5"
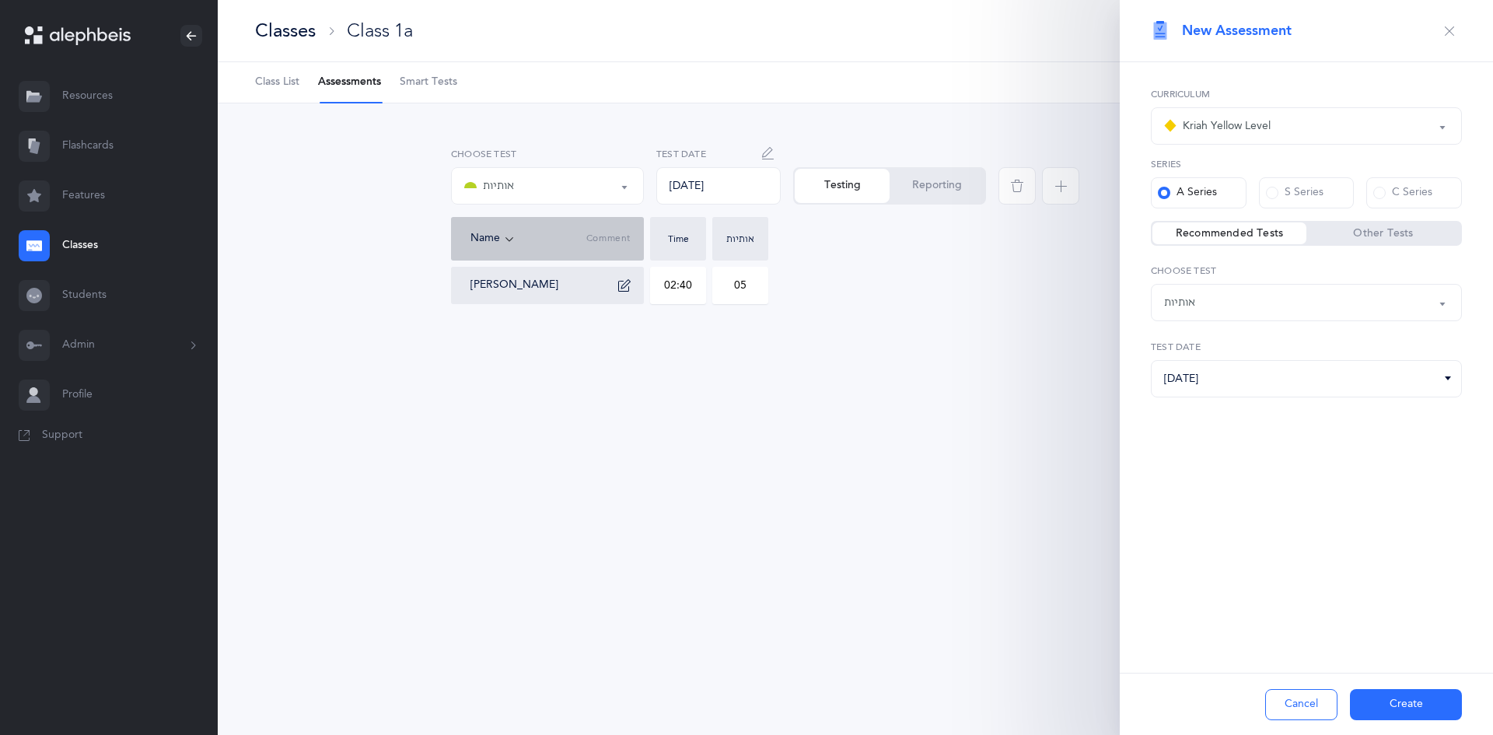
click at [1298, 293] on div "אותיות" at bounding box center [1306, 302] width 285 height 26
click at [1204, 354] on span "אותיות ונקודות L2" at bounding box center [1216, 355] width 82 height 14
select select "9"
click at [1212, 312] on div "אותיות ונקודות L2" at bounding box center [1306, 302] width 285 height 26
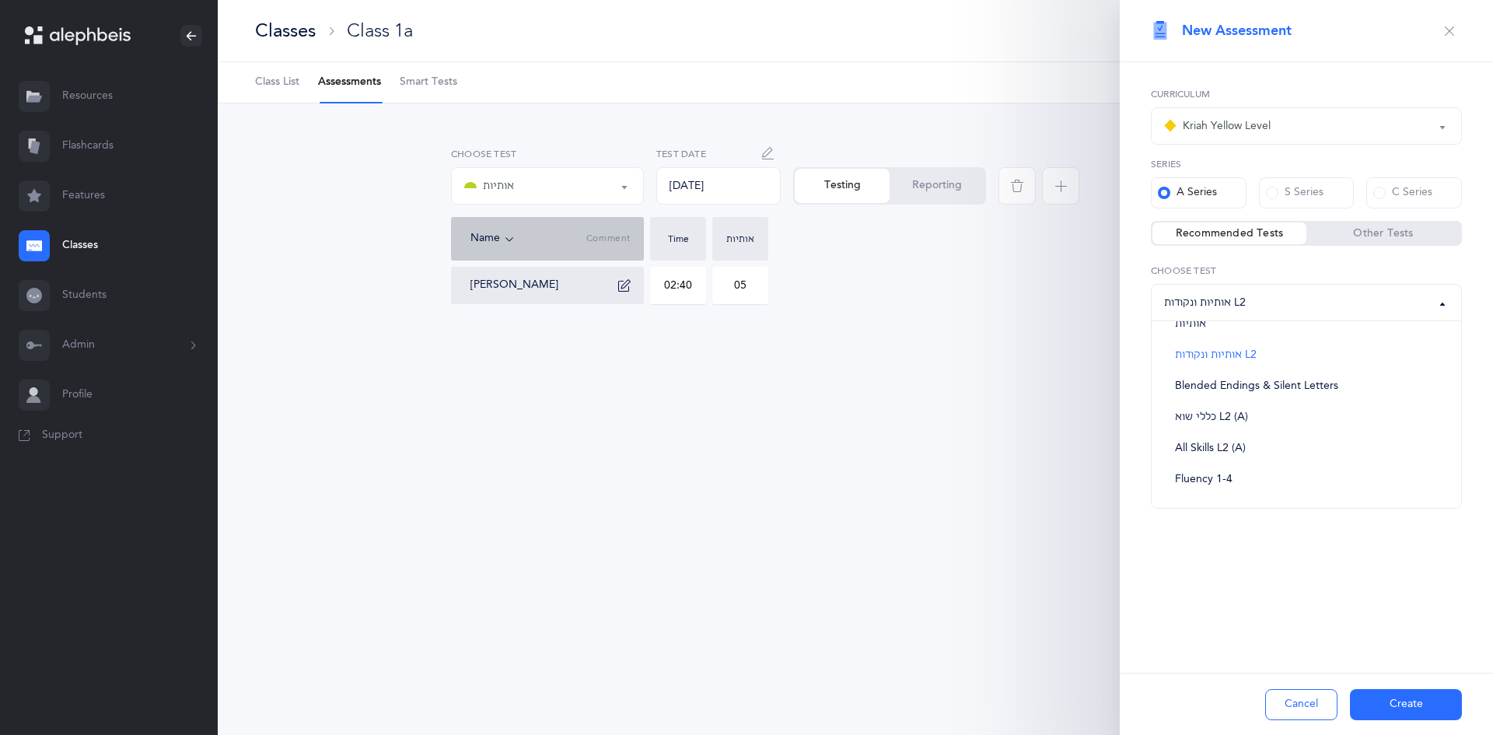
scroll to position [0, 0]
click at [1313, 118] on div "Kriah Yellow Level" at bounding box center [1306, 126] width 285 height 26
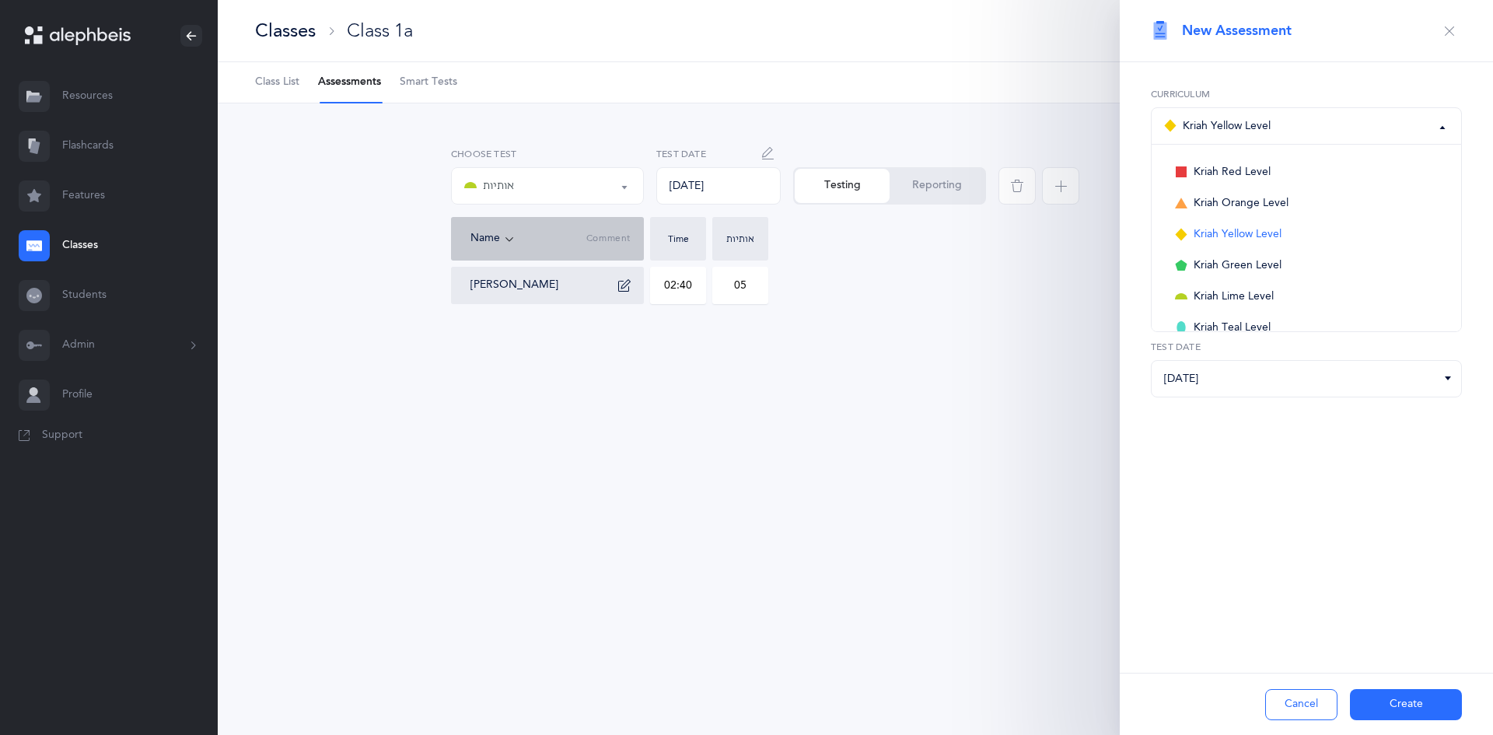
click at [868, 434] on div "Classes Class 1a This School Year I want to Class List Assessments Smart Tests …" at bounding box center [855, 367] width 1275 height 735
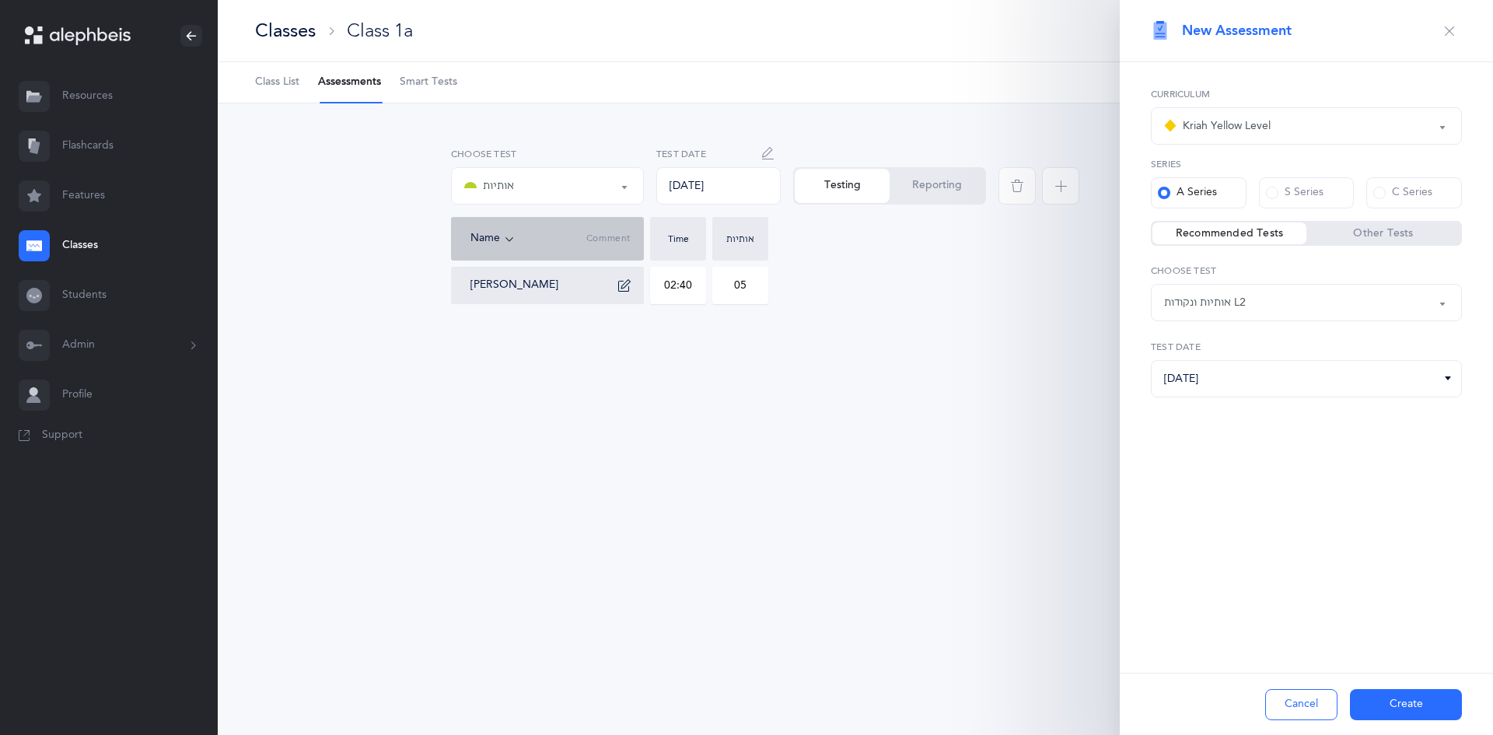
click at [1443, 701] on button "Create" at bounding box center [1406, 704] width 112 height 31
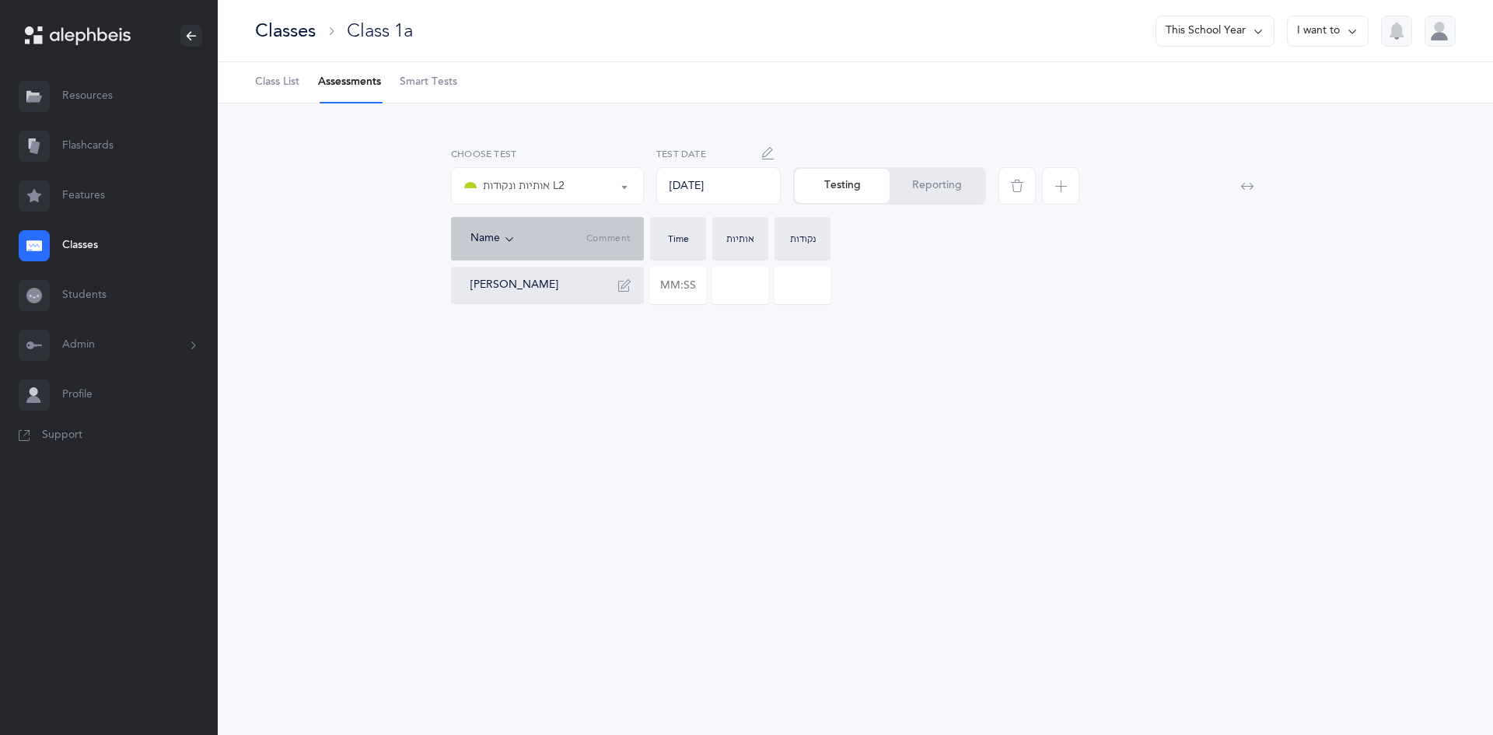
click at [498, 236] on div "Name" at bounding box center [528, 238] width 116 height 17
click at [712, 344] on div "אותיות אותיות ונקודות L2 אותיות ונקודות L2 אותיות אותיות ונקודות L2 Choose test…" at bounding box center [855, 240] width 1275 height 275
click at [614, 191] on div "אותיות ונקודות L2" at bounding box center [547, 186] width 166 height 26
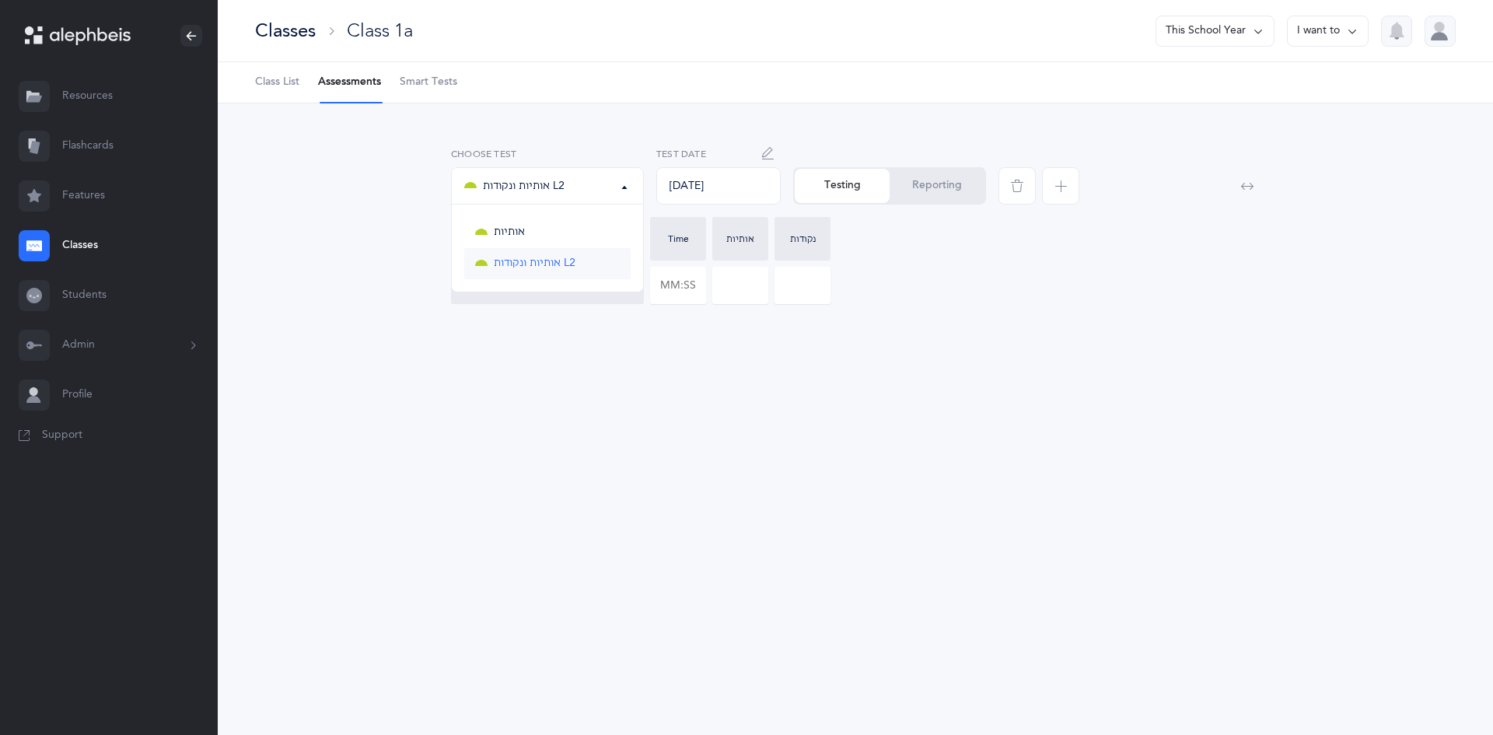
click at [552, 259] on span "אותיות ונקודות L2" at bounding box center [535, 264] width 82 height 14
select select "9"
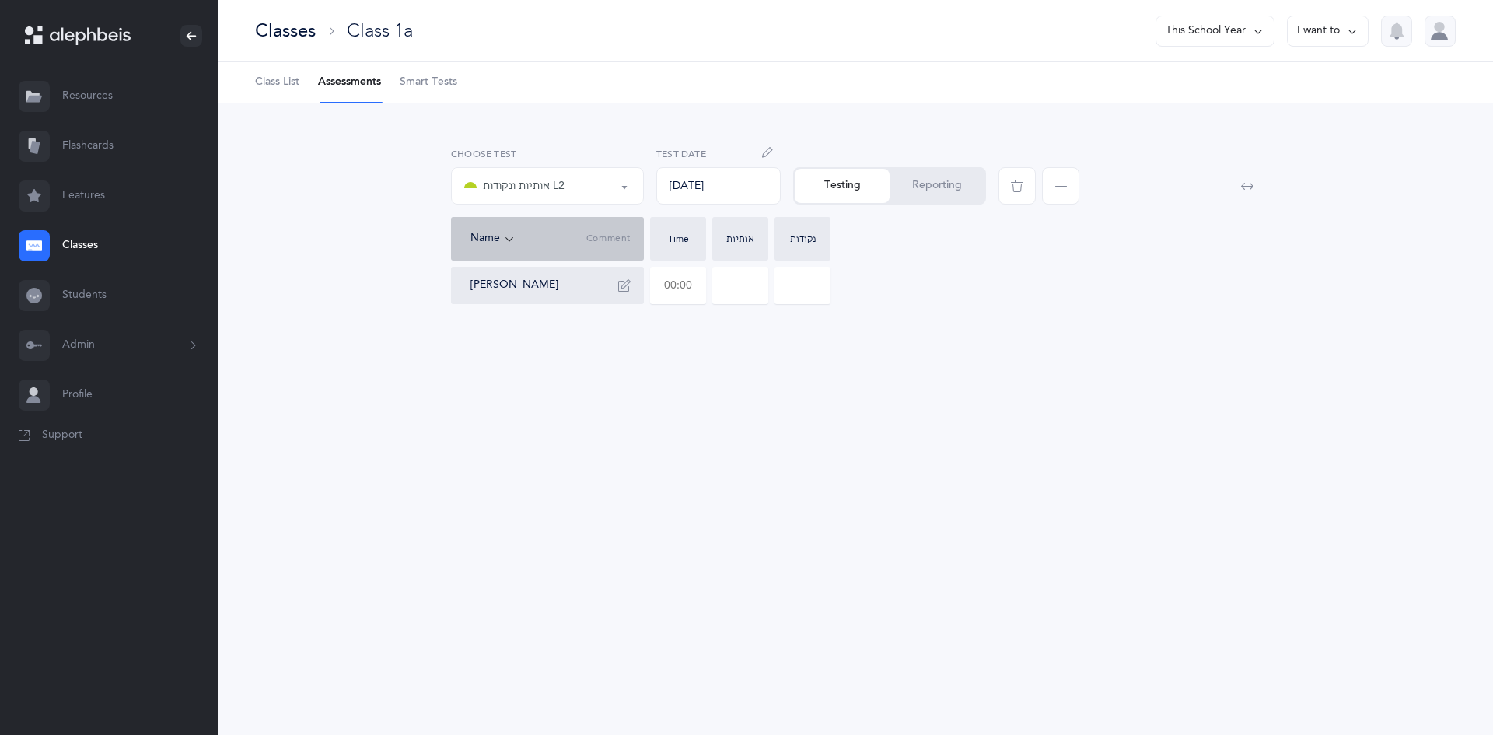
click at [674, 285] on input "text" at bounding box center [678, 285] width 54 height 36
type input "03:52"
type input "0"
click at [756, 286] on input "0" at bounding box center [740, 285] width 54 height 36
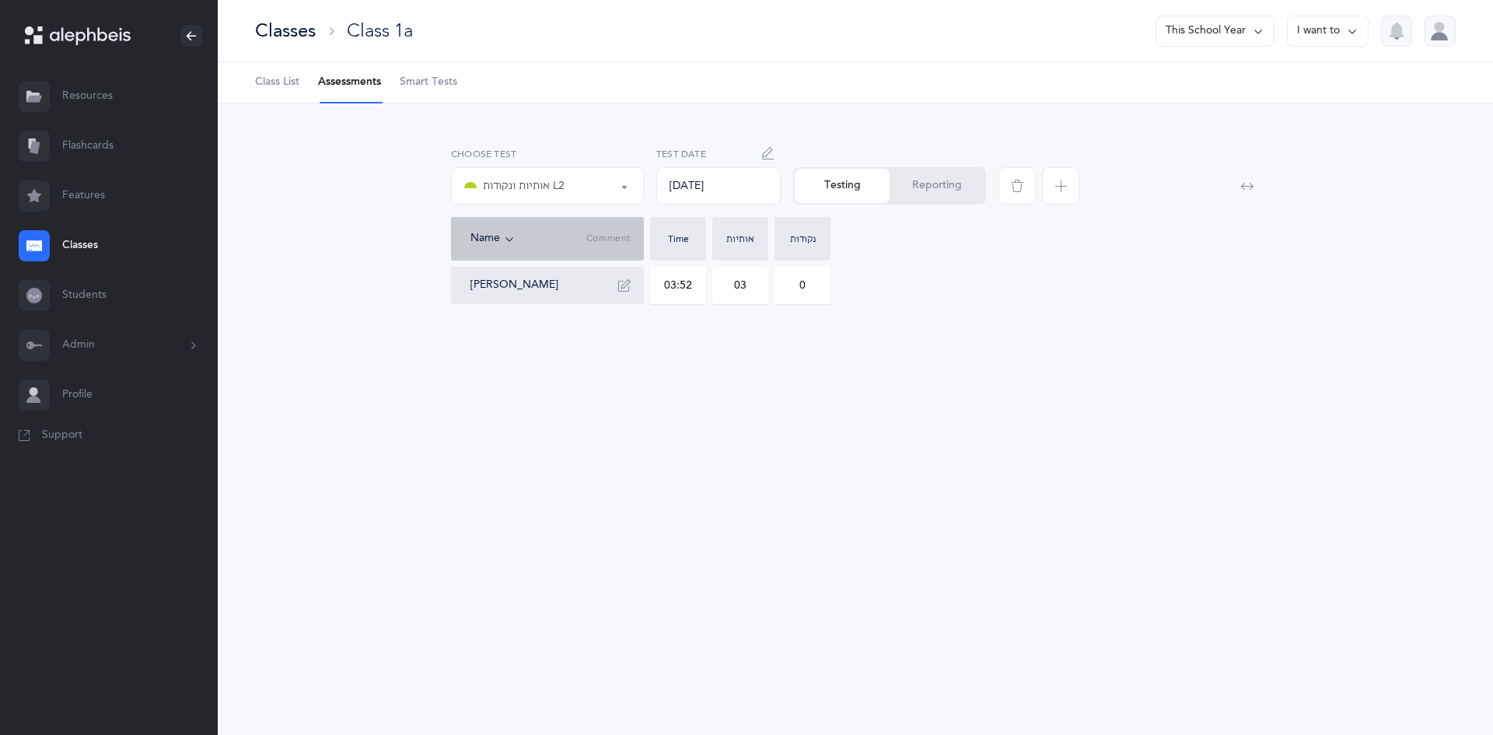
type input "03"
click at [811, 292] on input "0" at bounding box center [802, 285] width 54 height 36
type input "02"
click at [1057, 189] on icon "button" at bounding box center [1060, 186] width 12 height 12
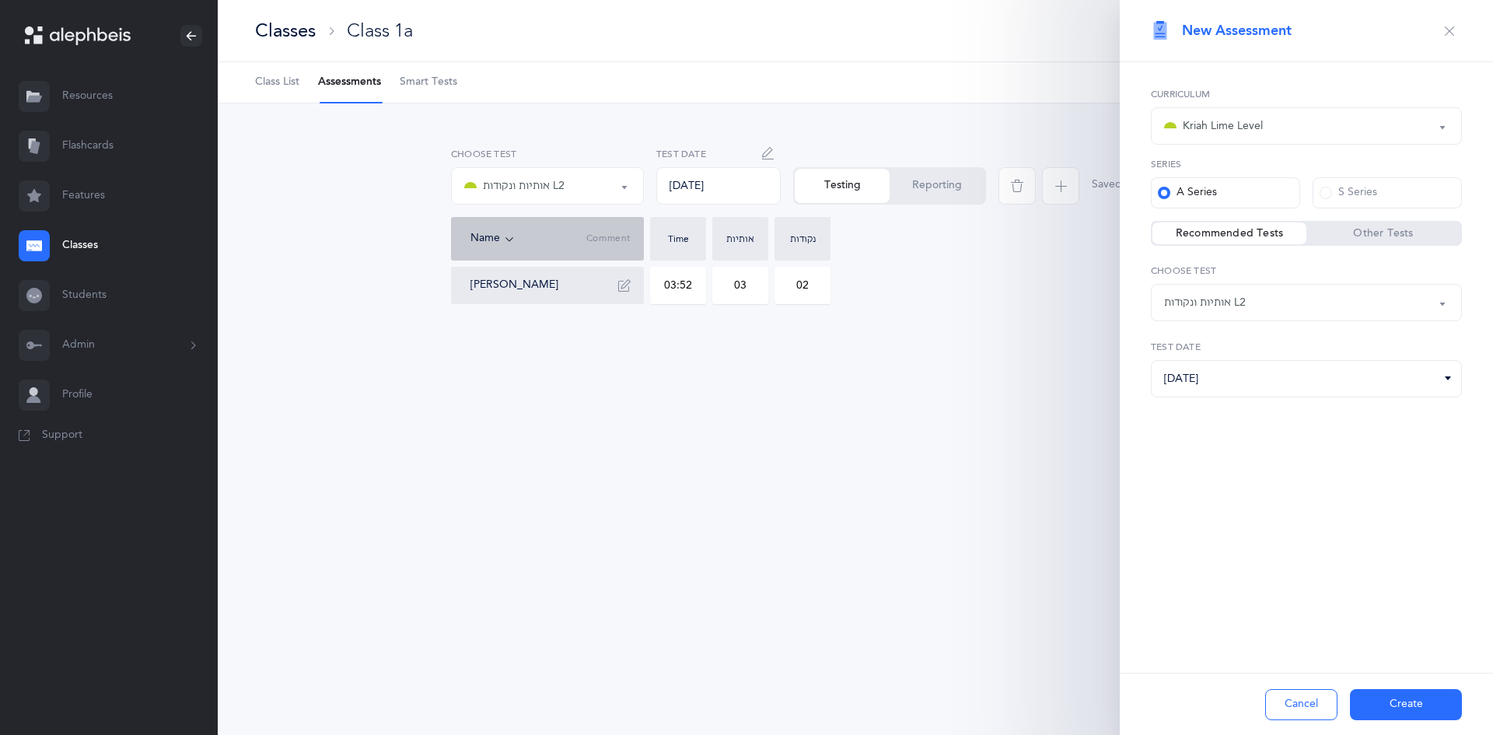
click at [1195, 290] on div "אותיות ונקודות L2" at bounding box center [1306, 302] width 285 height 26
click at [1195, 430] on link "All Skills L2 (A)" at bounding box center [1306, 442] width 285 height 31
select select "13"
click at [1411, 695] on button "Create" at bounding box center [1406, 704] width 112 height 31
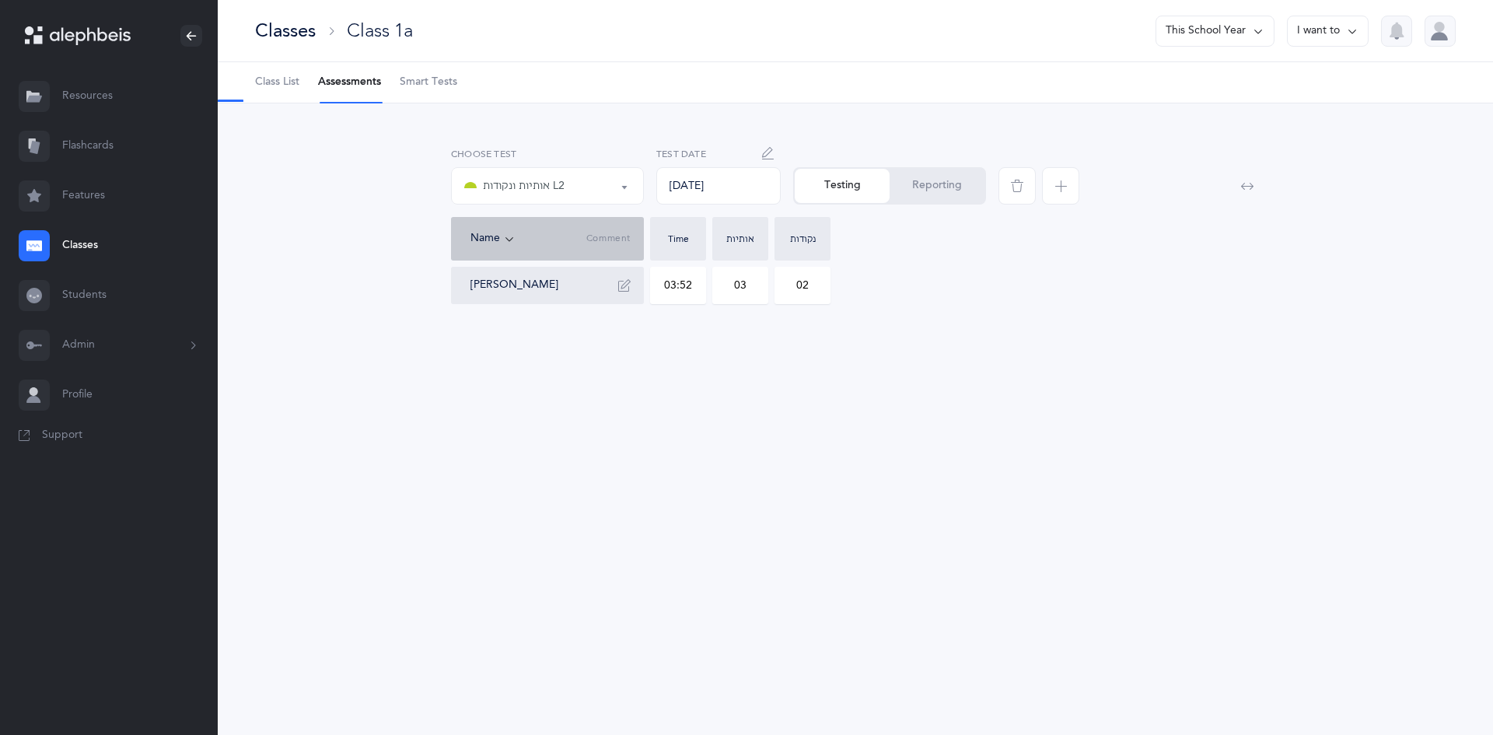
select select "13"
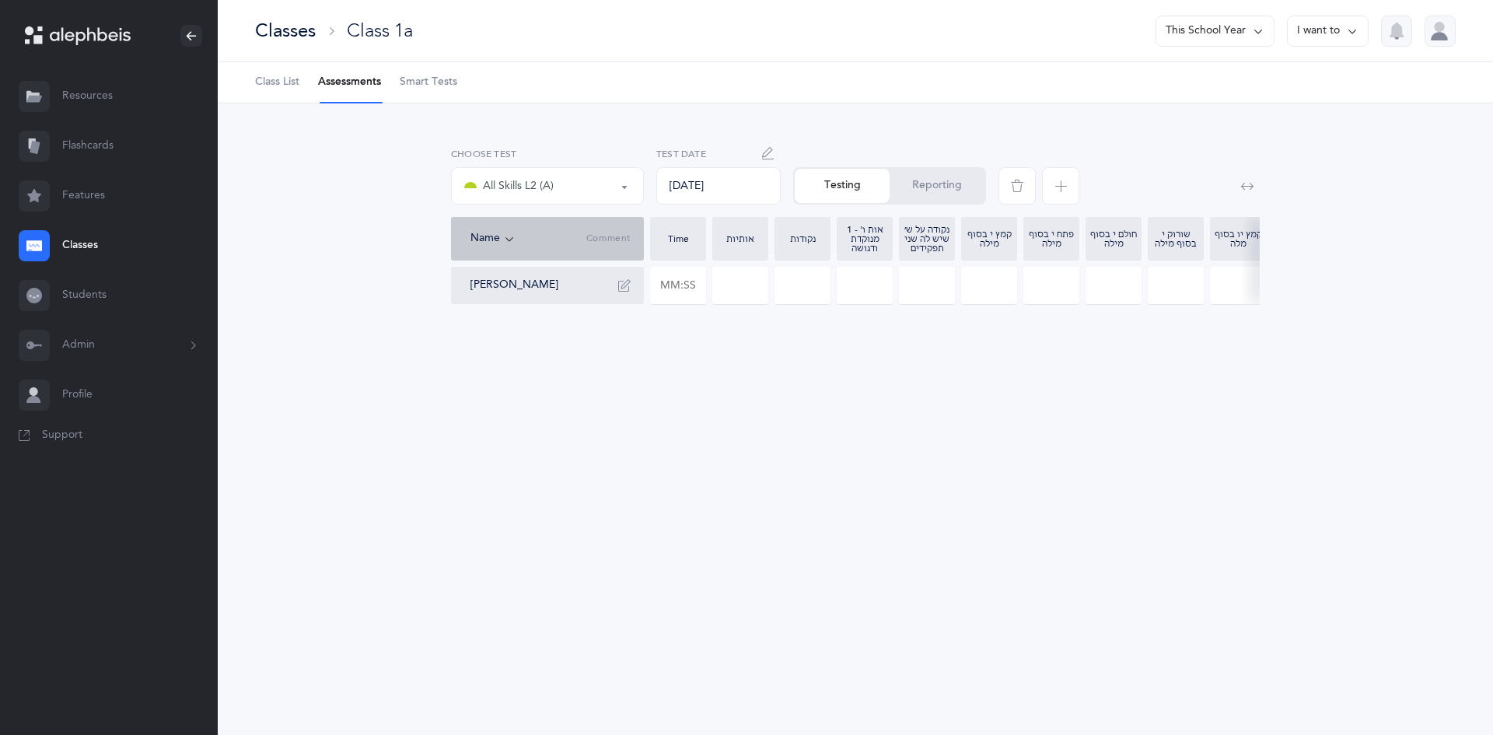
click at [581, 176] on div "All Skills L2 (A)" at bounding box center [547, 186] width 166 height 26
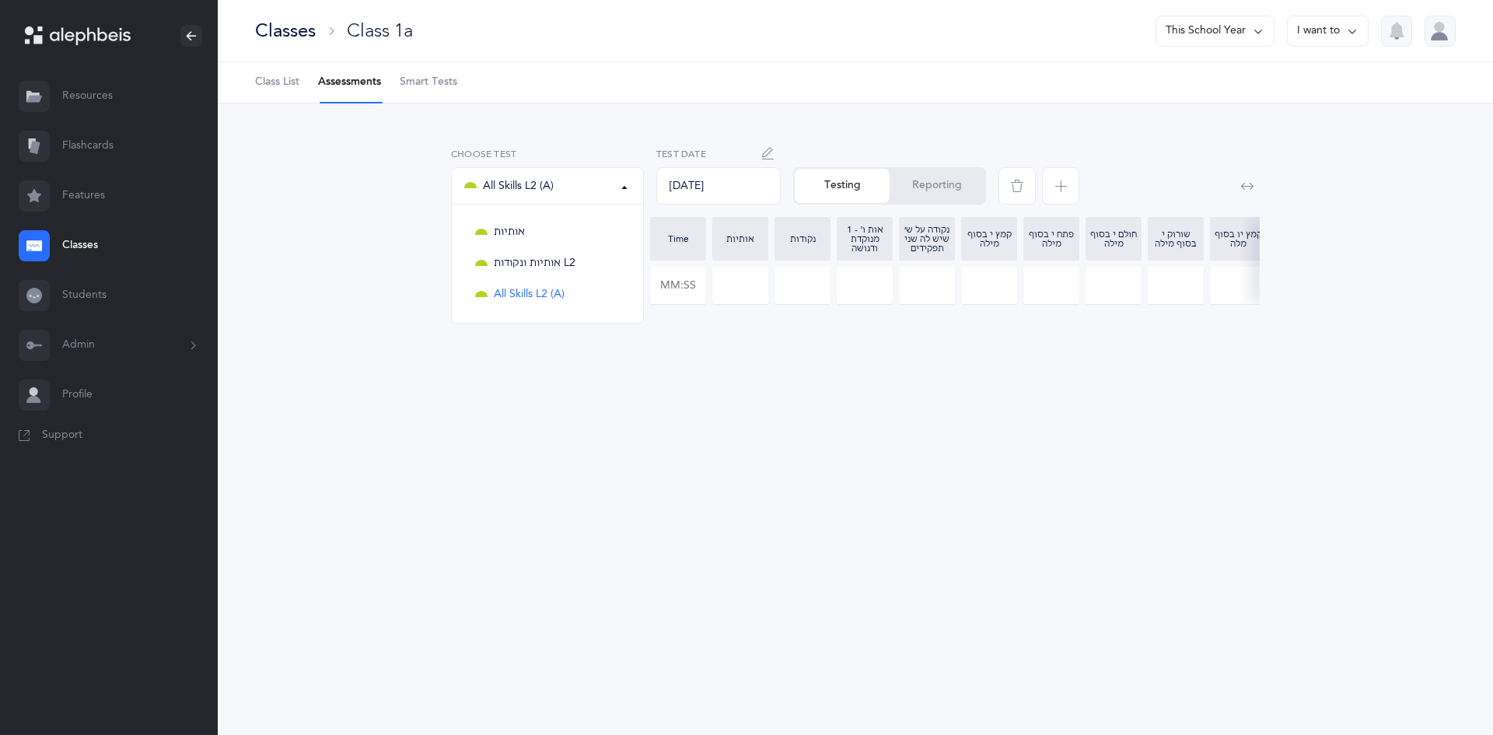
click at [557, 463] on div "Classes Class 1a This School Year I want to Class List Assessments Smart Tests …" at bounding box center [855, 367] width 1275 height 735
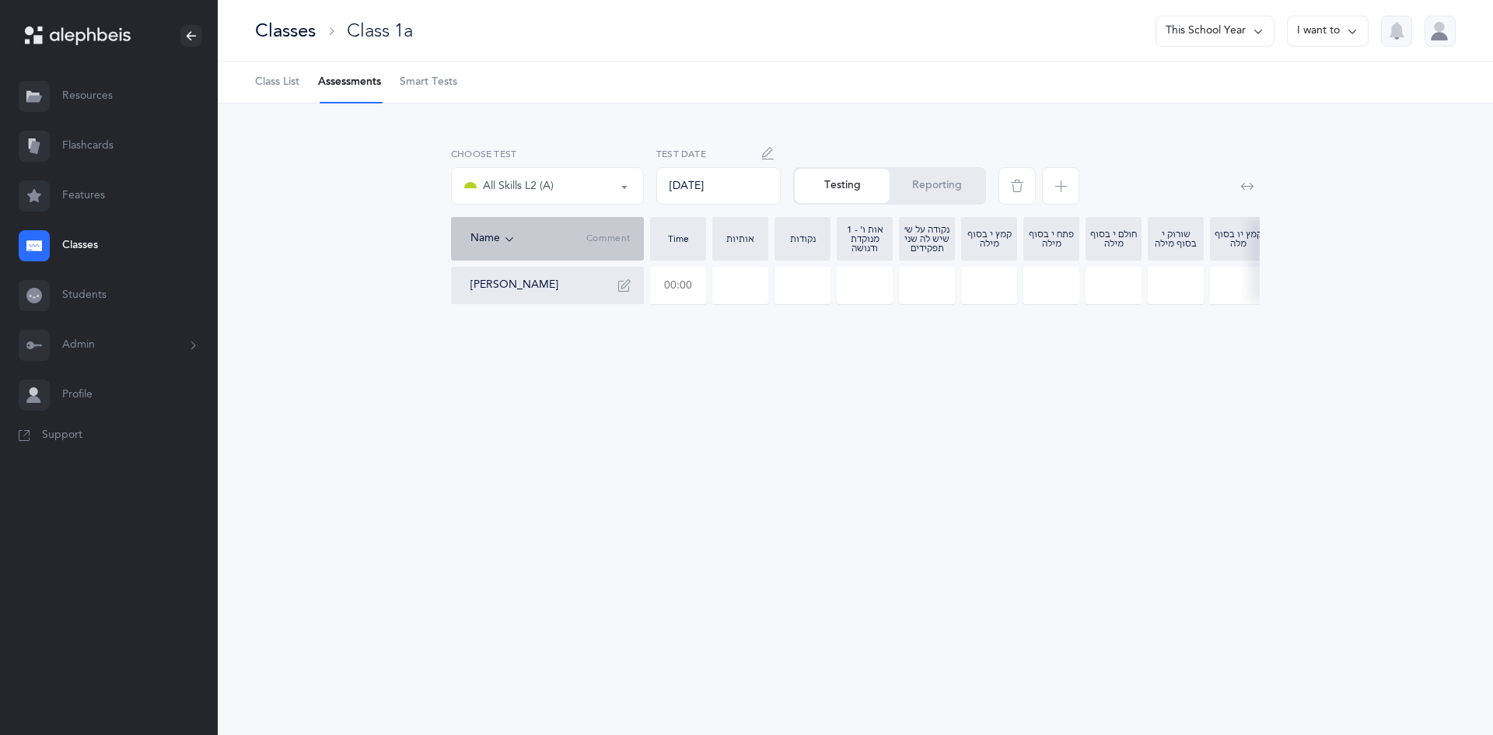
click at [689, 285] on input "text" at bounding box center [678, 285] width 54 height 36
type input "05:57"
type input "0"
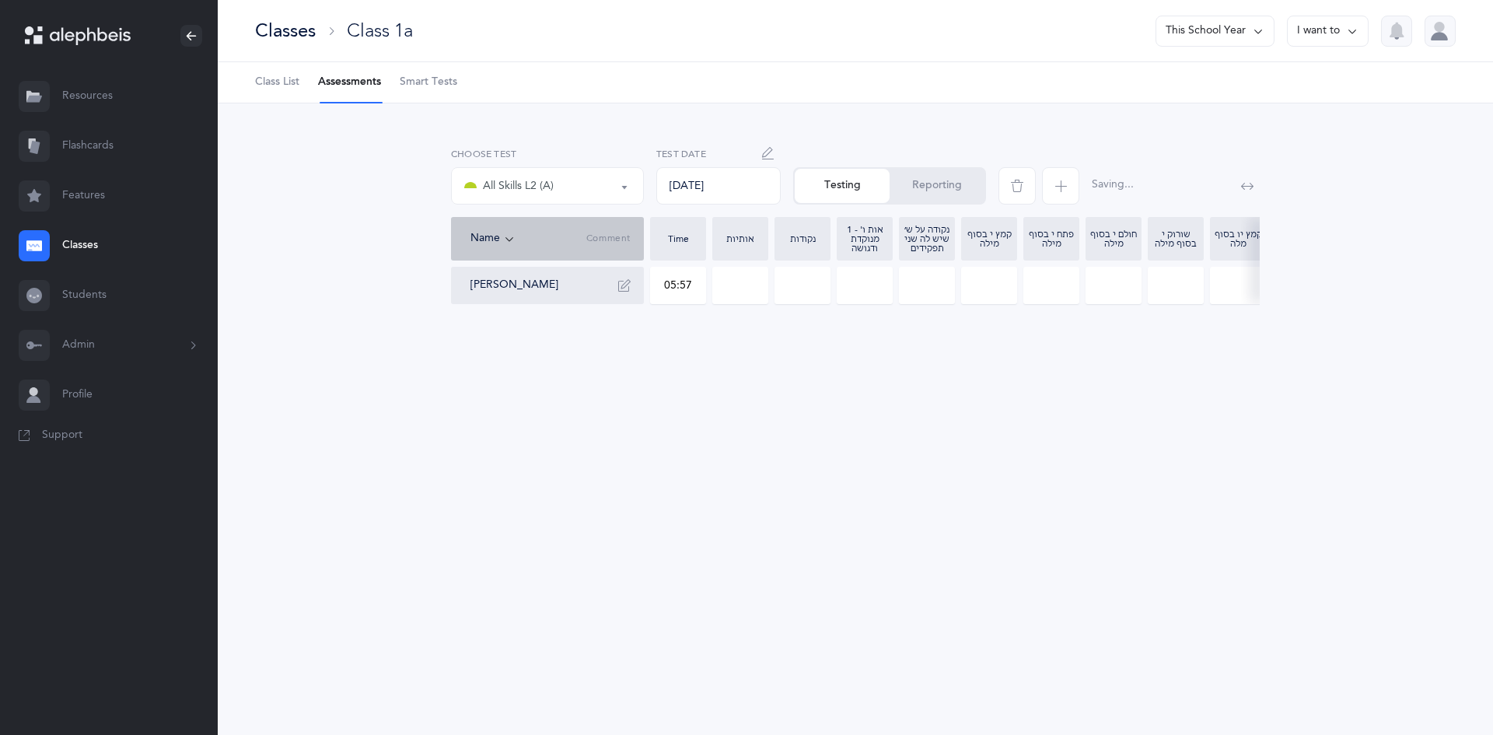
type input "0"
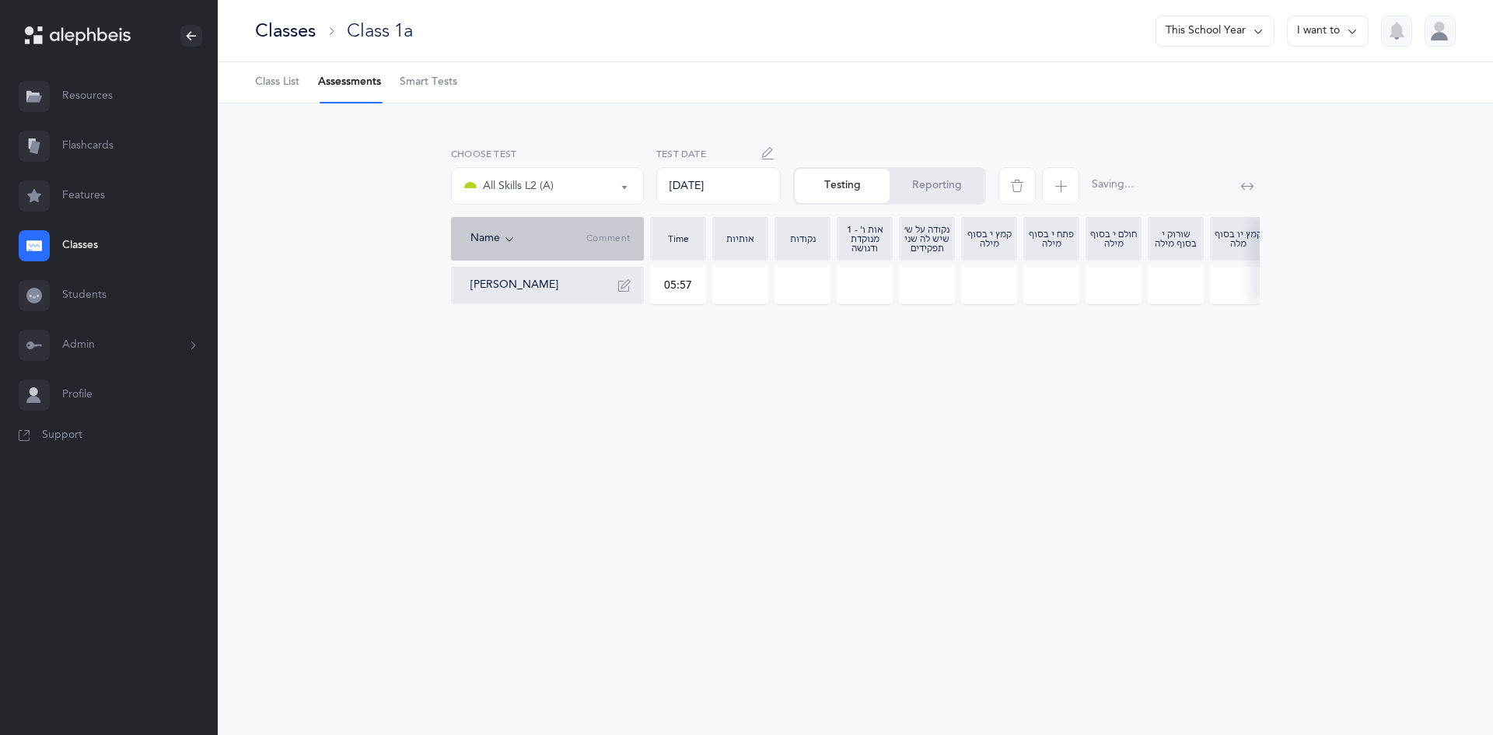
type input "0"
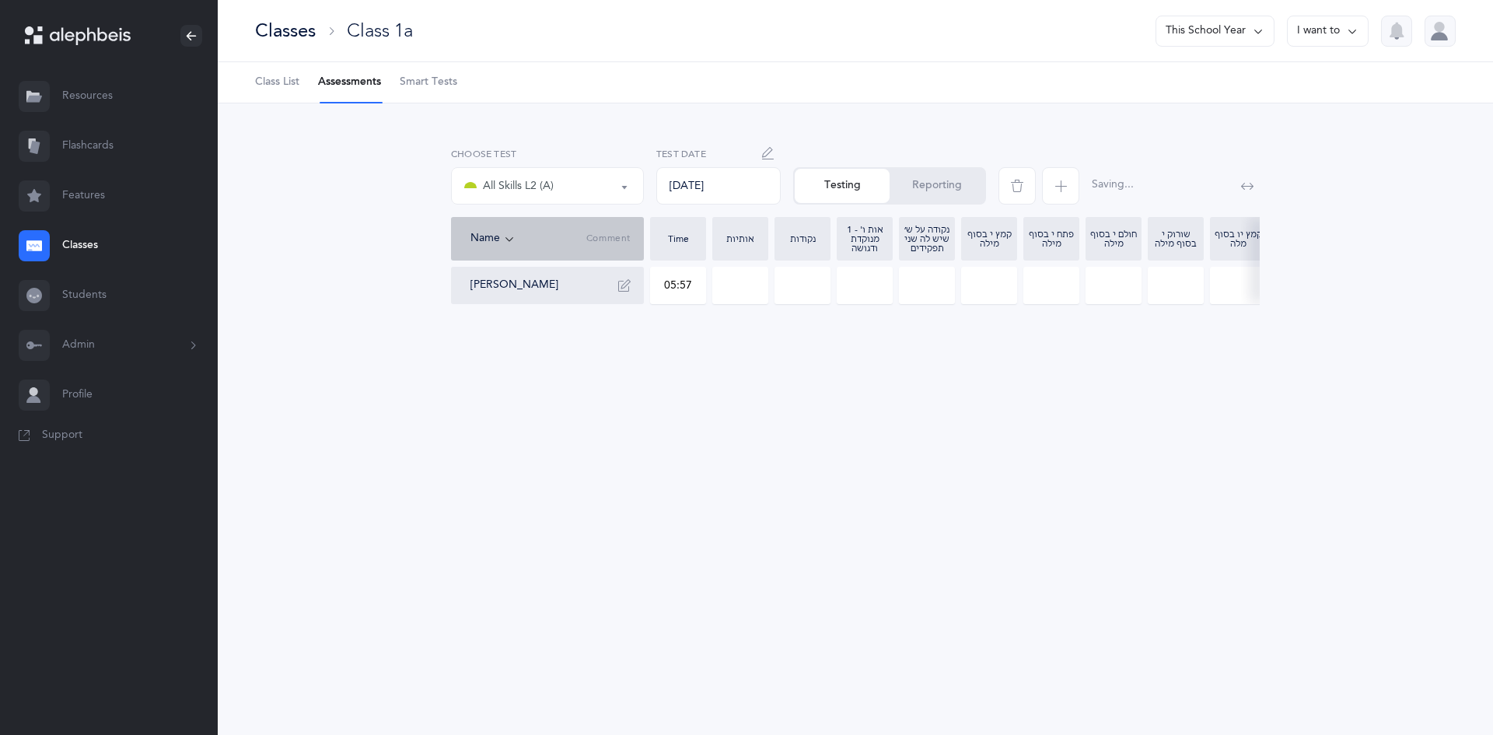
type input "0"
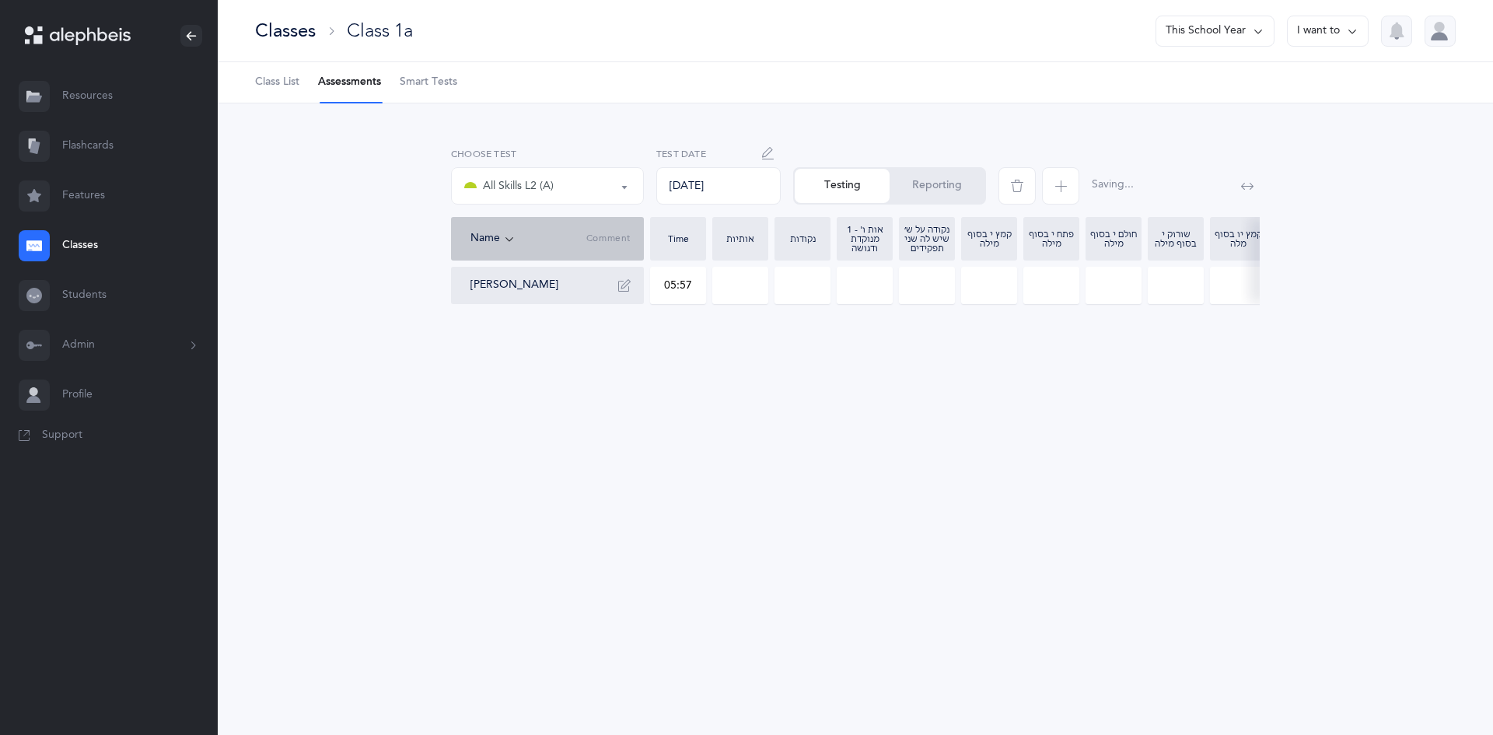
type input "0"
click at [726, 276] on input "0" at bounding box center [740, 285] width 54 height 36
type input "40"
click at [791, 274] on input "0" at bounding box center [802, 285] width 54 height 36
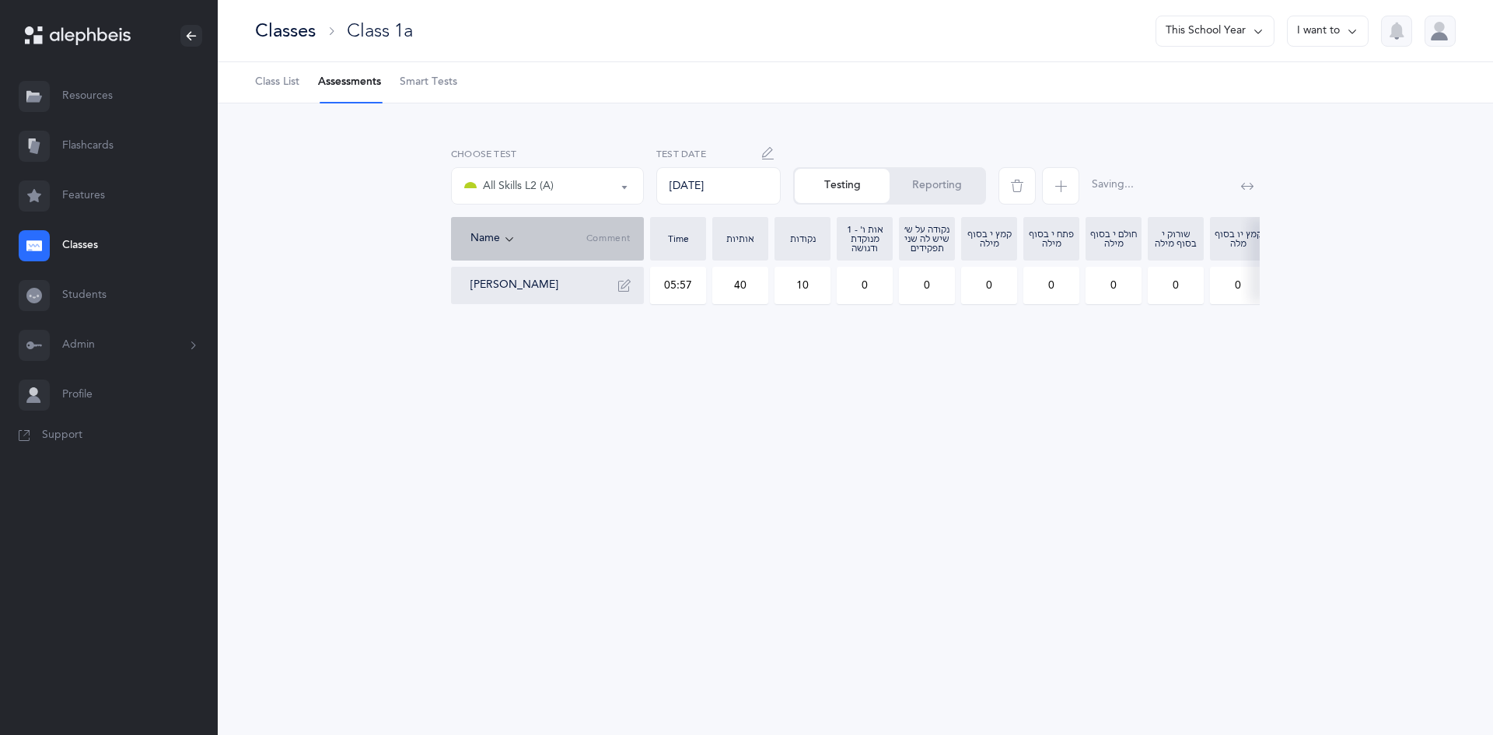
click at [873, 278] on input "0" at bounding box center [864, 285] width 54 height 36
drag, startPoint x: 792, startPoint y: 286, endPoint x: 829, endPoint y: 292, distance: 37.0
click at [829, 292] on input "10" at bounding box center [802, 285] width 54 height 36
type input "1"
click at [862, 292] on input "0" at bounding box center [864, 285] width 54 height 36
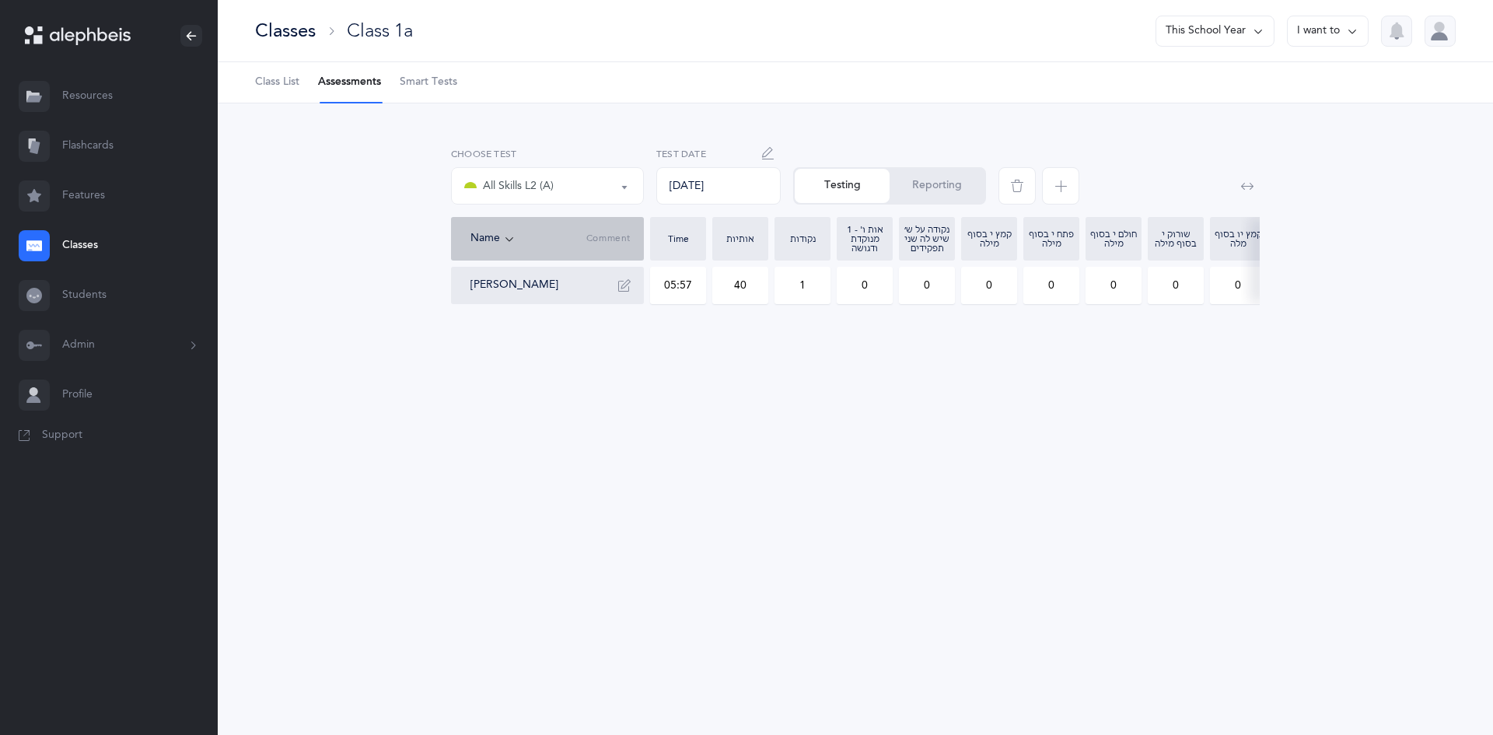
click at [989, 287] on input "0" at bounding box center [989, 285] width 54 height 36
type input "02"
click at [1009, 379] on div "אותיות אותיות ונקודות L2 All Skills L2 (A) All Skills L2 (A) אותיות אותיות ונקו…" at bounding box center [855, 240] width 1275 height 275
click at [1057, 289] on input "0" at bounding box center [1051, 285] width 54 height 36
type input "02"
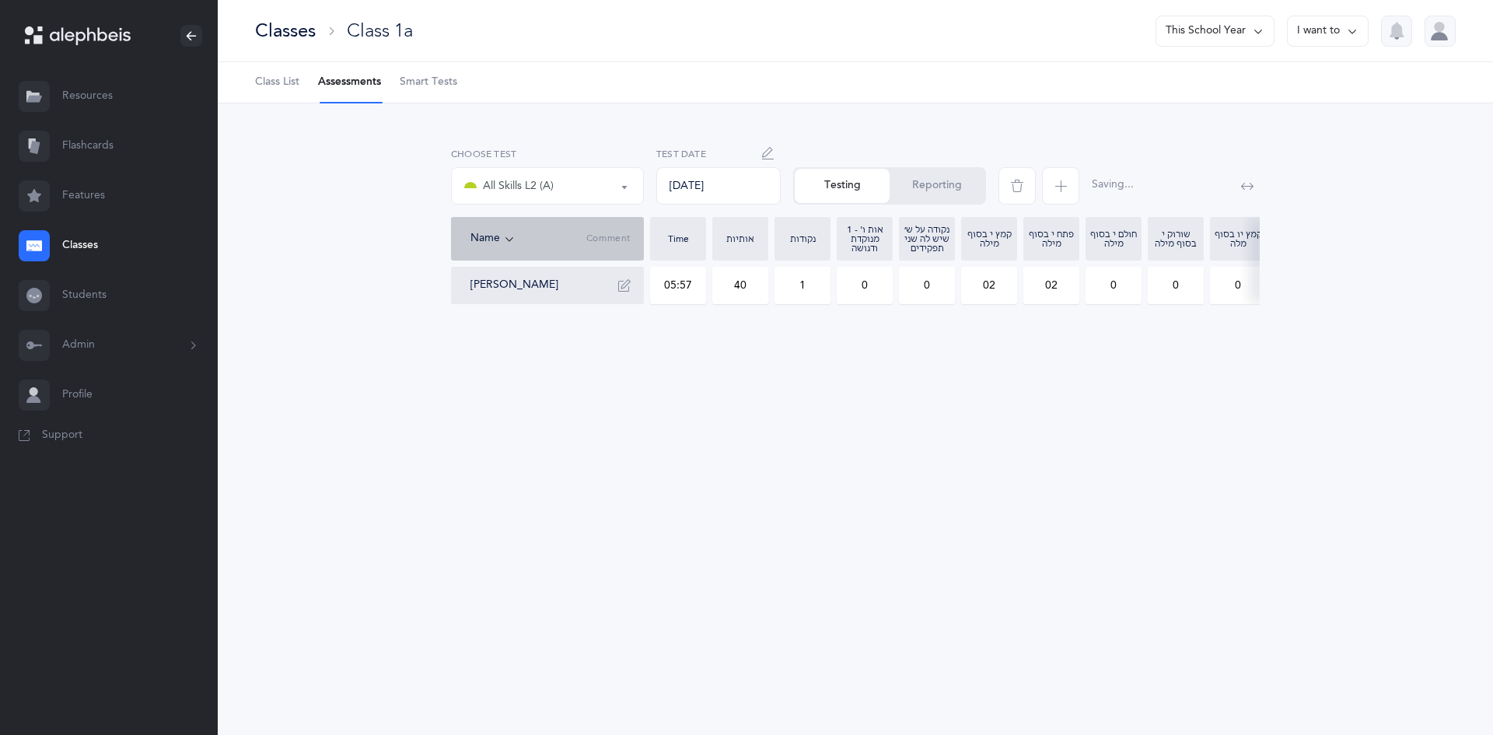
click at [1173, 293] on input "0" at bounding box center [1176, 285] width 54 height 36
drag, startPoint x: 1190, startPoint y: 278, endPoint x: 1159, endPoint y: 289, distance: 32.5
click at [1159, 289] on input "10" at bounding box center [1176, 285] width 54 height 36
type input "1"
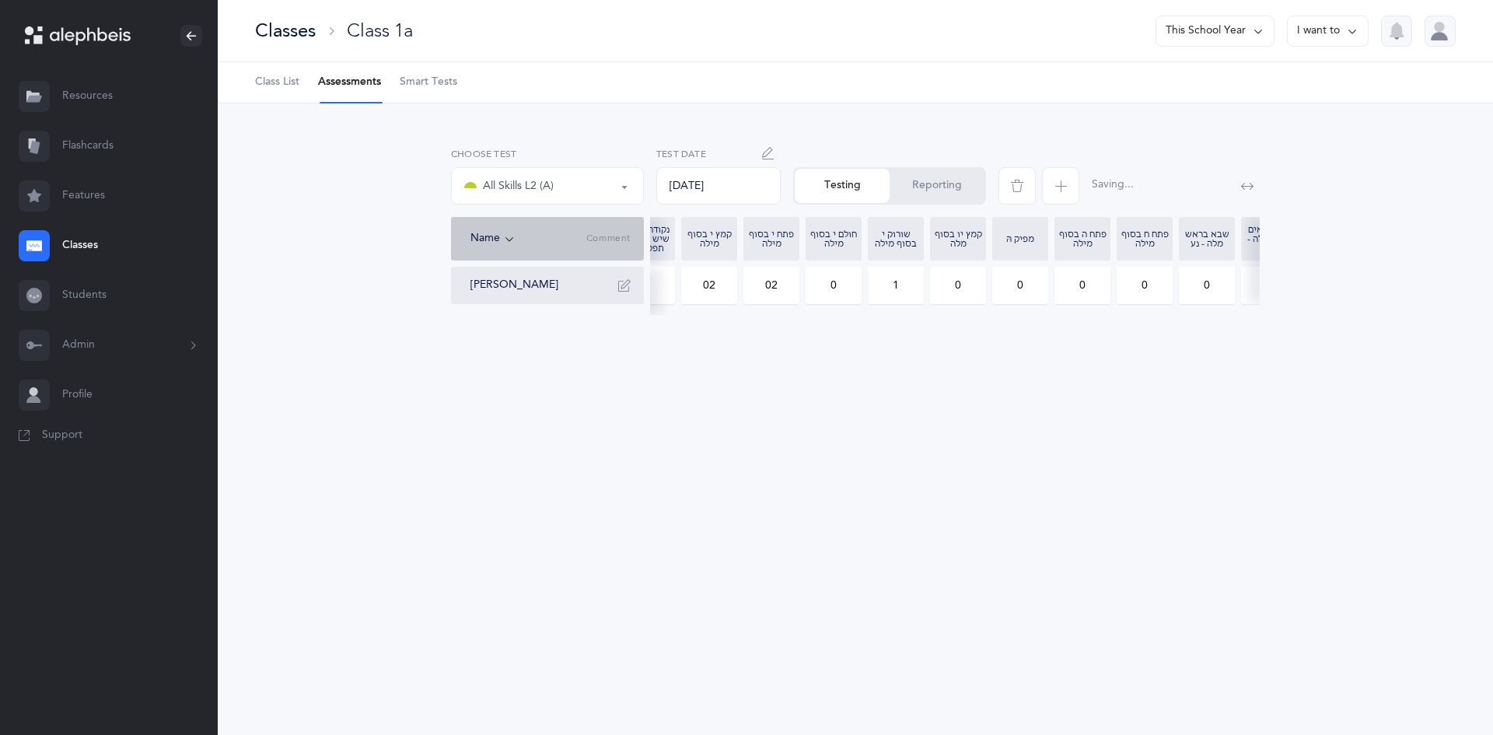
click at [1018, 281] on input "0" at bounding box center [1020, 285] width 54 height 36
click at [1030, 288] on input "10" at bounding box center [1020, 285] width 54 height 36
drag, startPoint x: 1030, startPoint y: 288, endPoint x: 1005, endPoint y: 291, distance: 25.1
click at [1005, 291] on input "10" at bounding box center [1020, 285] width 54 height 36
type input "1"
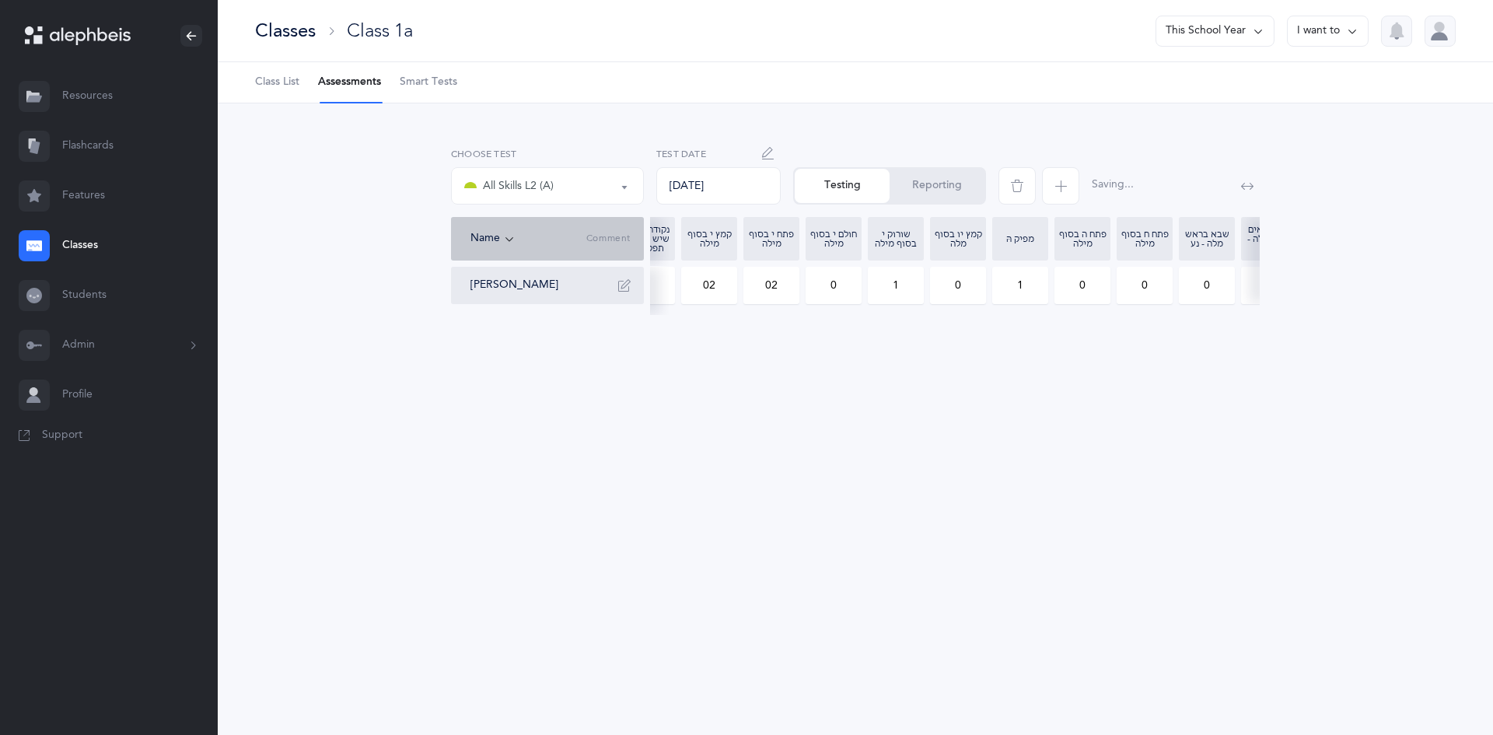
drag, startPoint x: 1149, startPoint y: 286, endPoint x: 1135, endPoint y: 292, distance: 14.6
click at [1135, 292] on input "0" at bounding box center [1144, 285] width 54 height 36
type input "2"
drag, startPoint x: 1053, startPoint y: 283, endPoint x: 1010, endPoint y: 288, distance: 43.1
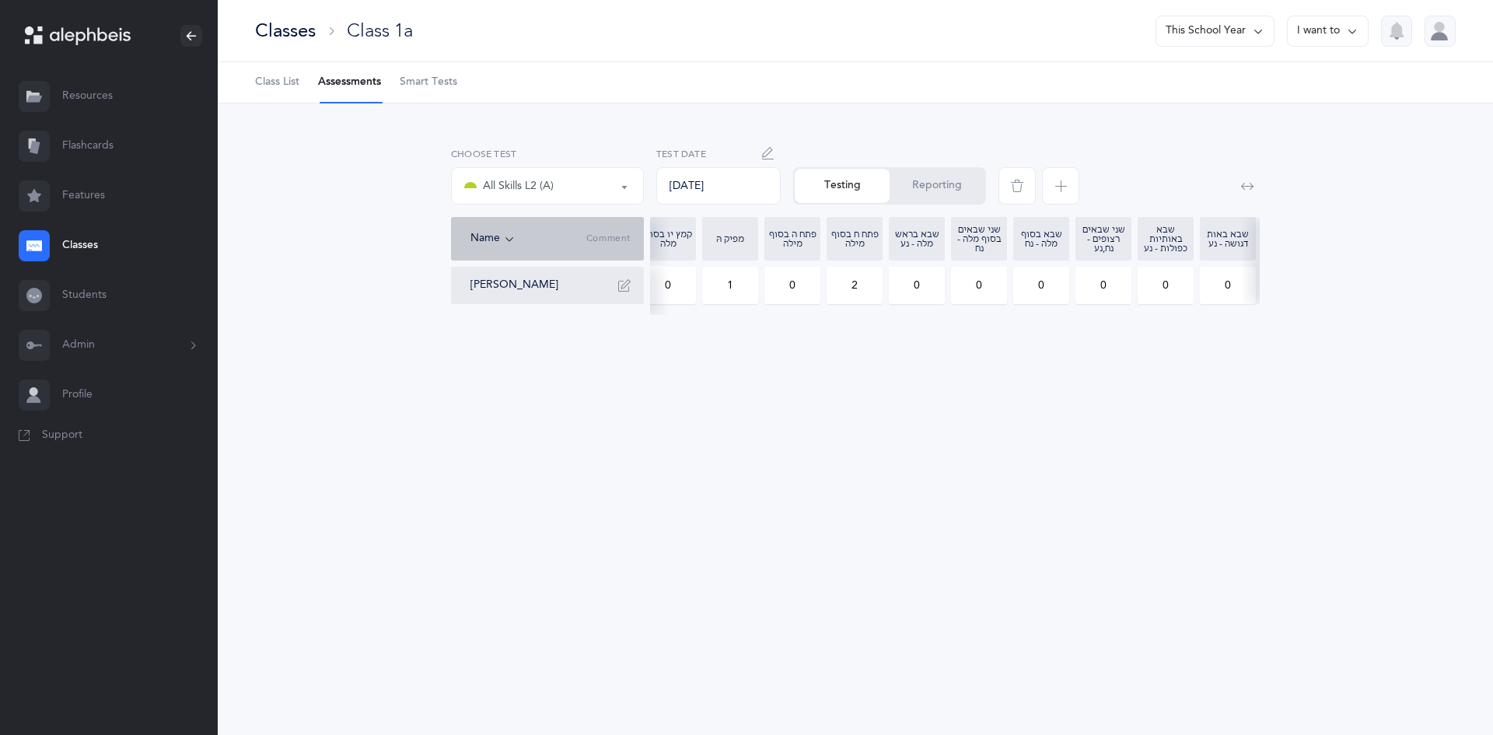
click at [1010, 288] on div "Nachman Gale 05:57 40 1 0 0 02 02 0 1 0 1 0 2 0 0 0 0 0 0 0 0" at bounding box center [630, 285] width 1499 height 37
type input "2"
click at [608, 243] on span "Comment" at bounding box center [608, 239] width 44 height 12
click at [620, 288] on icon "button" at bounding box center [624, 285] width 12 height 12
click at [602, 228] on div "Name Comment" at bounding box center [547, 239] width 193 height 44
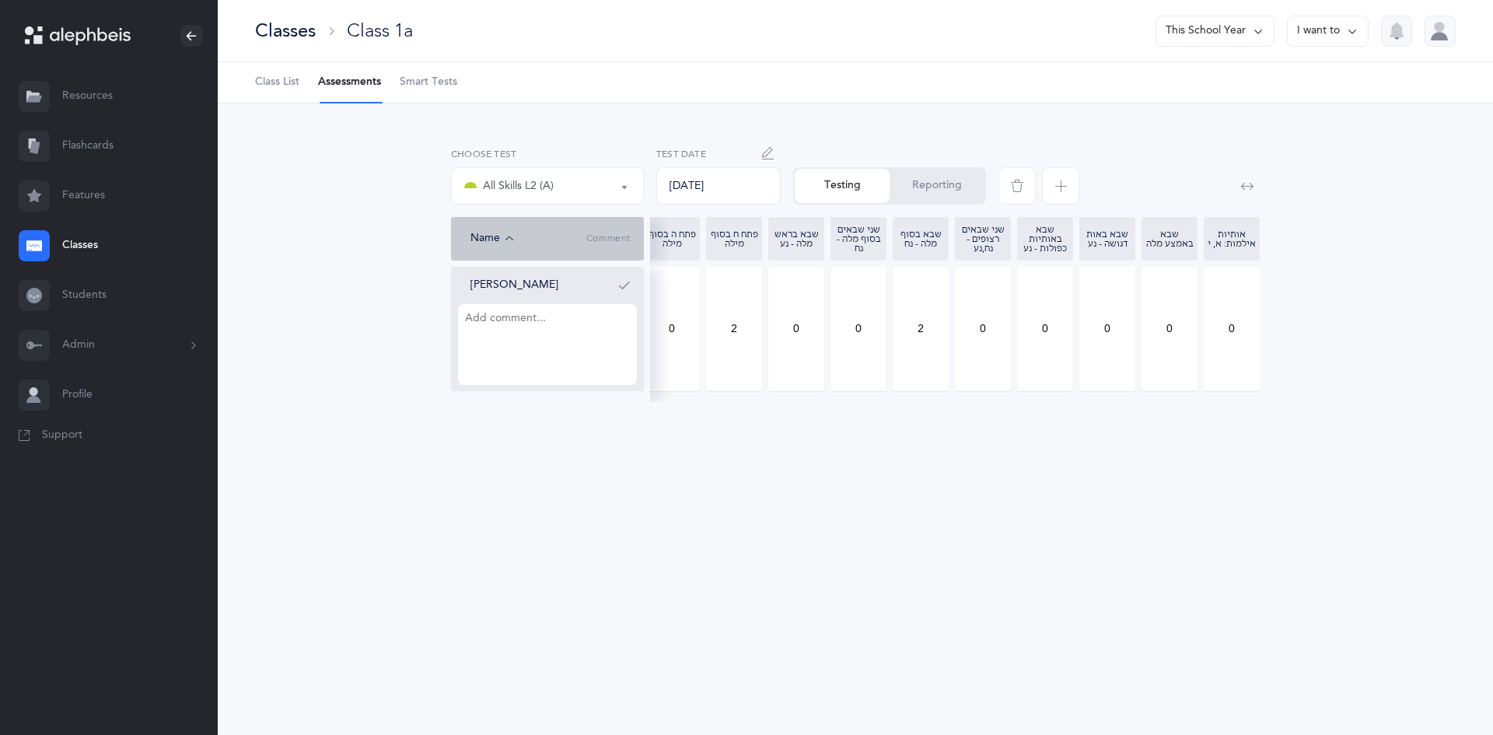
click at [591, 338] on textarea at bounding box center [547, 344] width 179 height 81
drag, startPoint x: 754, startPoint y: 332, endPoint x: 624, endPoint y: 324, distance: 130.9
click at [624, 324] on div "Nachman Gale 05:57 40 1 0 0 02 02 0 1 0 1 0 2 0 0 2 0 0 0 0 0" at bounding box center [1200, 329] width 1499 height 124
type input "4"
click at [589, 328] on textarea at bounding box center [547, 344] width 179 height 81
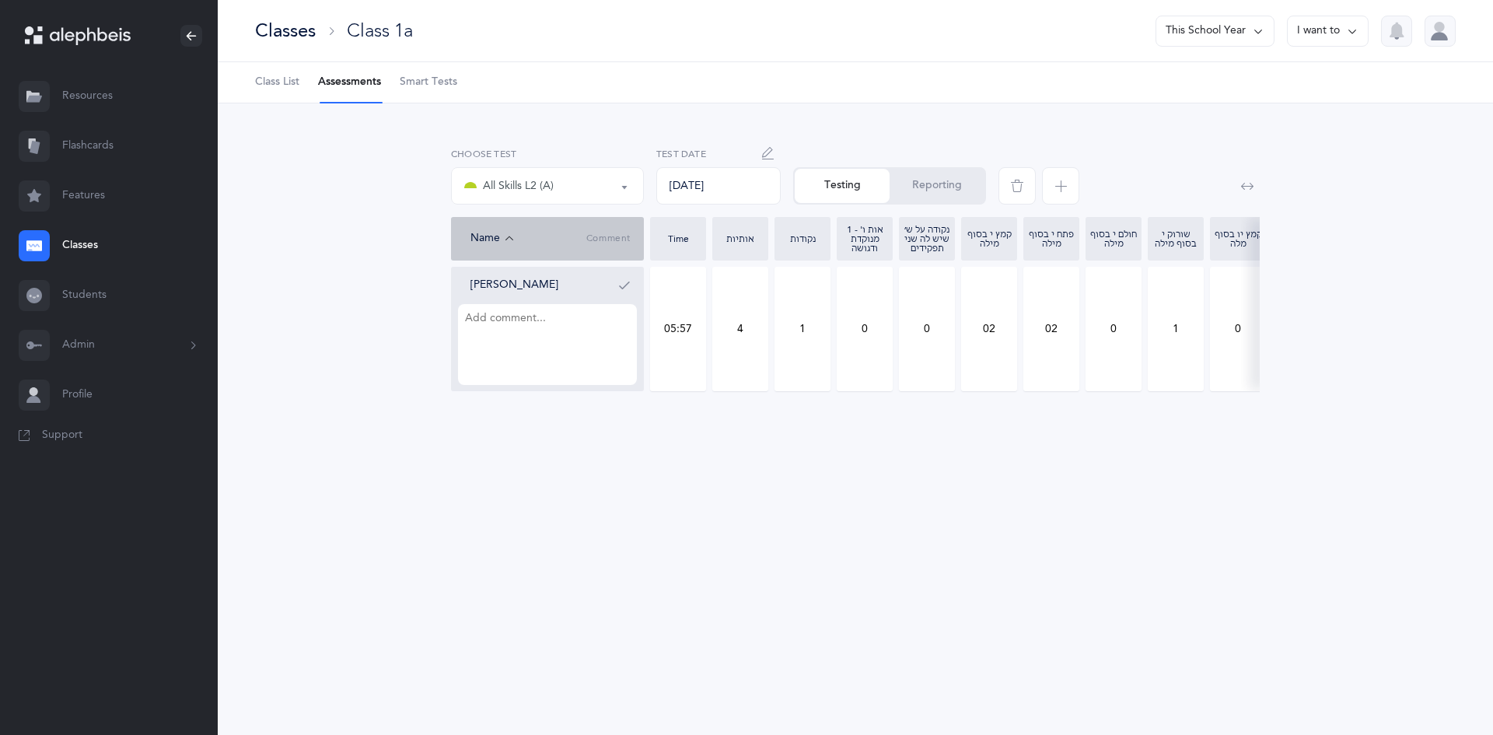
click at [601, 345] on textarea at bounding box center [547, 344] width 179 height 81
click at [514, 310] on textarea "ד ךך ש" at bounding box center [547, 344] width 179 height 81
click at [470, 323] on textarea "ד ךך ש" at bounding box center [547, 344] width 179 height 81
click at [482, 320] on textarea "ד ךך ש" at bounding box center [547, 344] width 179 height 81
click at [530, 329] on textarea "ד ך ך ש" at bounding box center [547, 344] width 179 height 81
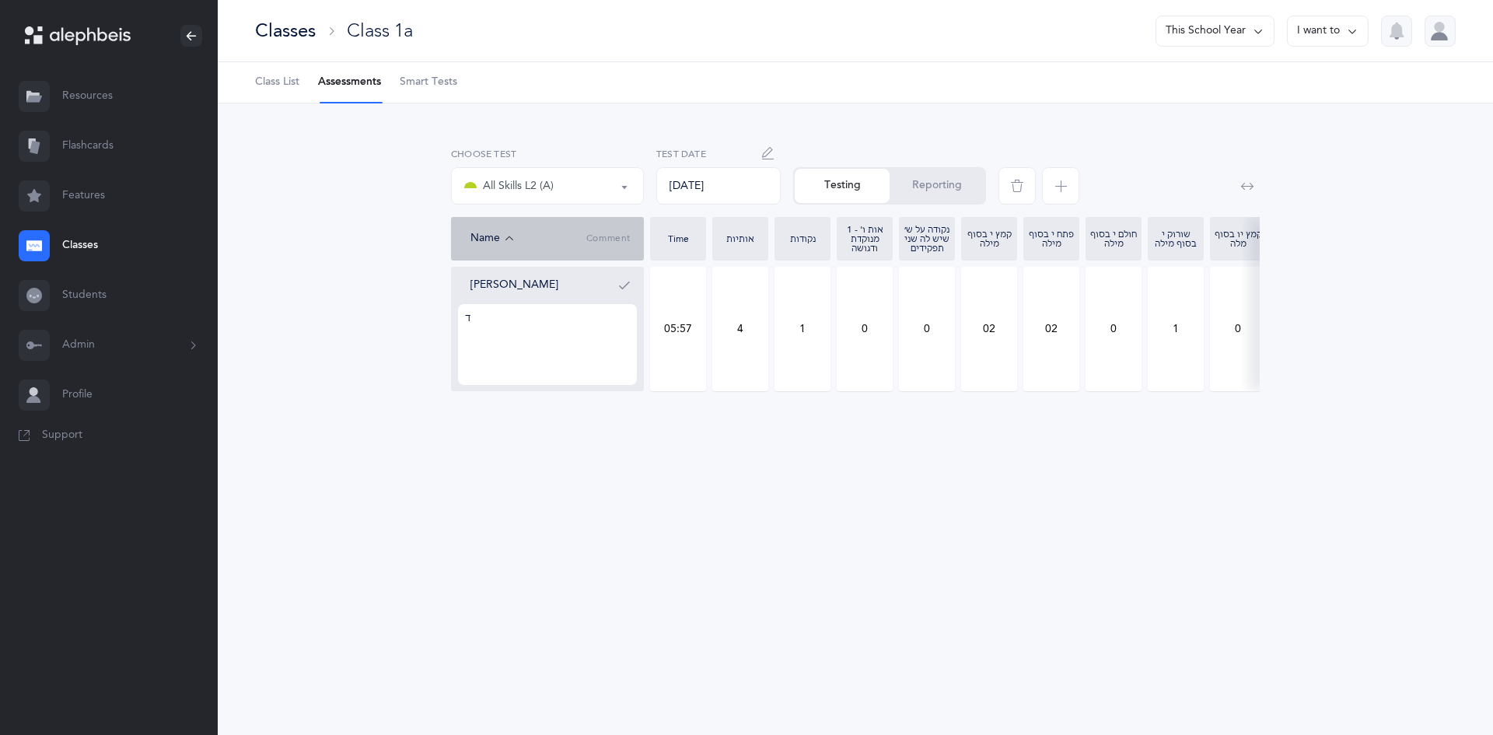
type textarea "ד"
type textarea "ג"
click at [463, 367] on textarea "daled sin enda caf two pasach" at bounding box center [547, 344] width 179 height 81
type textarea "daled sin enda caf two pasach"
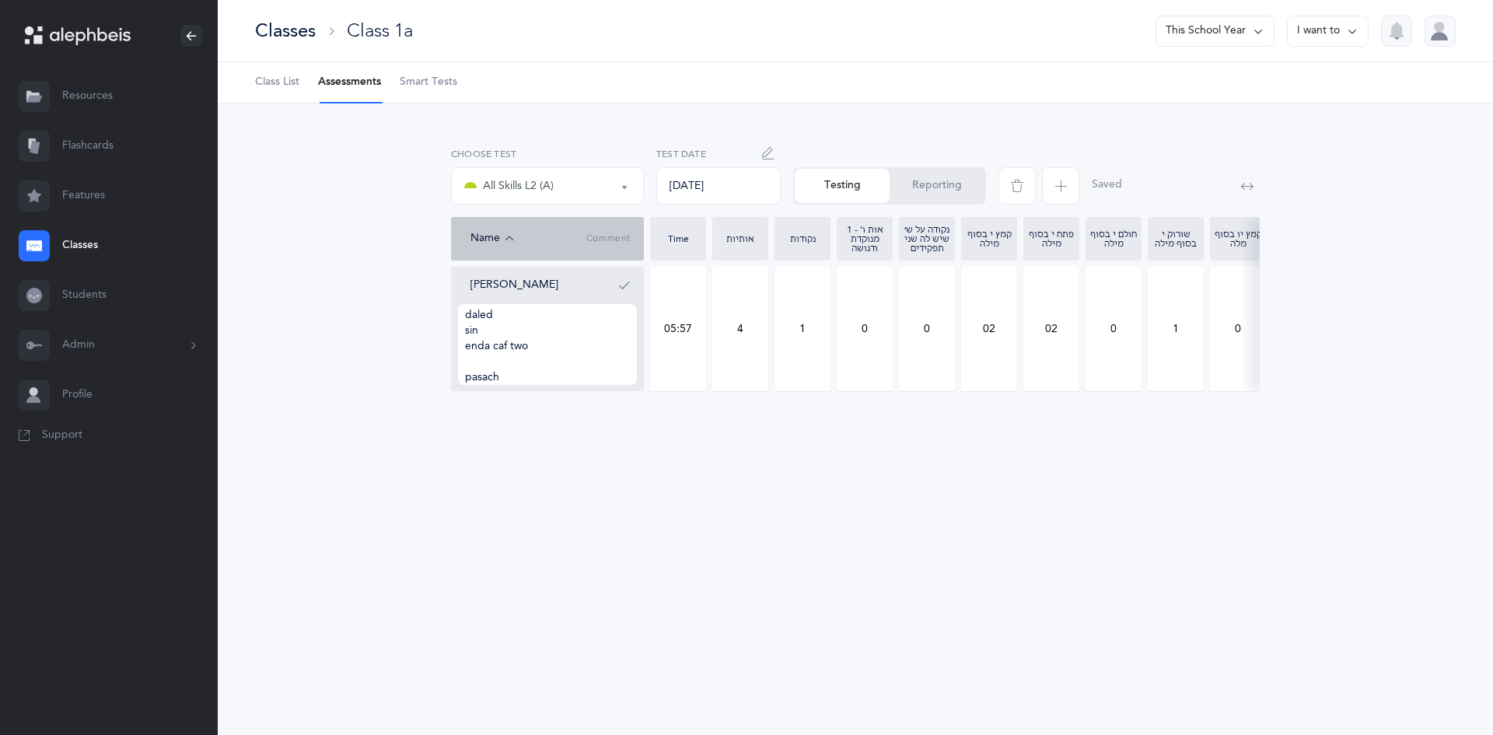
click at [1065, 193] on span "button" at bounding box center [1060, 185] width 37 height 37
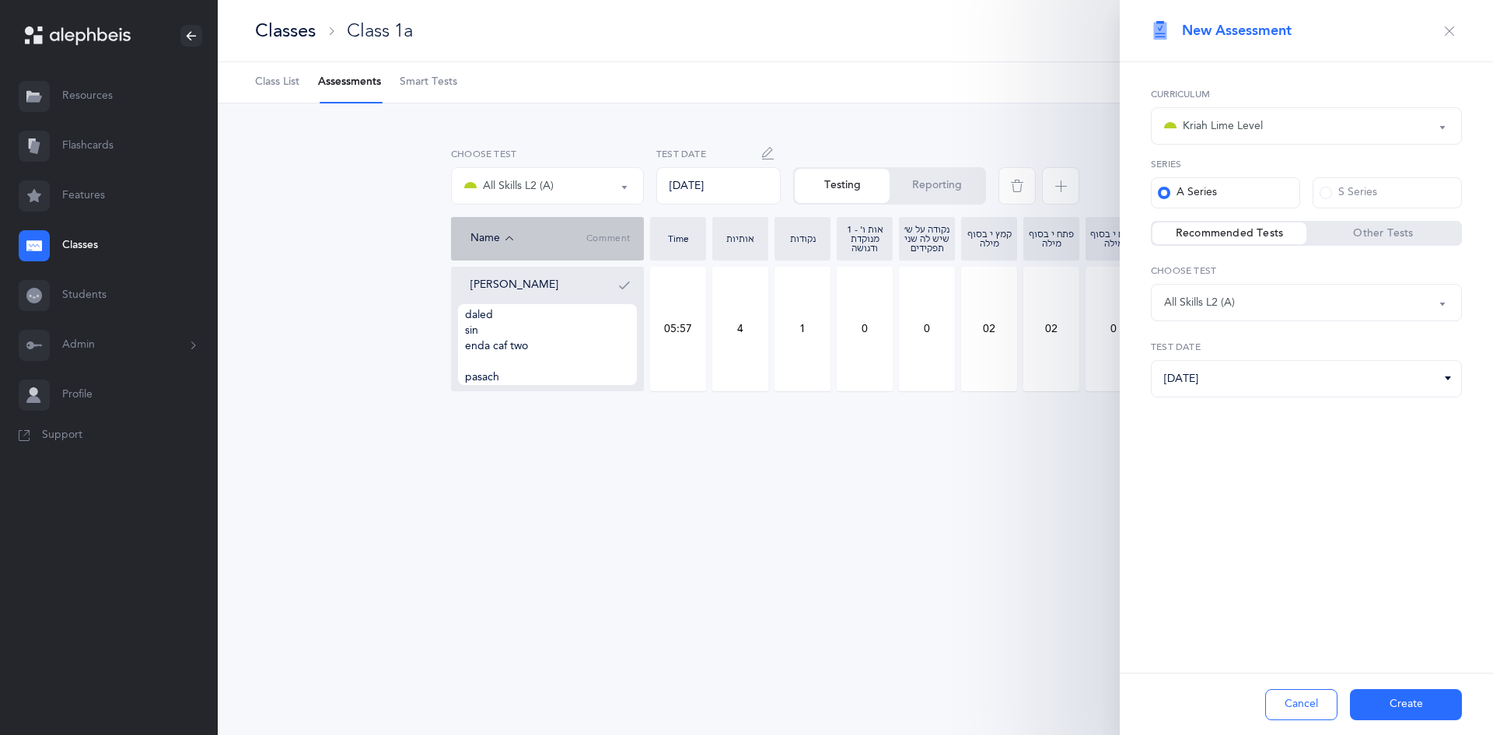
click at [1089, 435] on div "אותיות אותיות ונקודות L2 All Skills L2 (A) All Skills L2 (A) אותיות אותיות ונקו…" at bounding box center [855, 284] width 1275 height 362
click at [608, 174] on div "All Skills L2 (A)" at bounding box center [547, 186] width 166 height 26
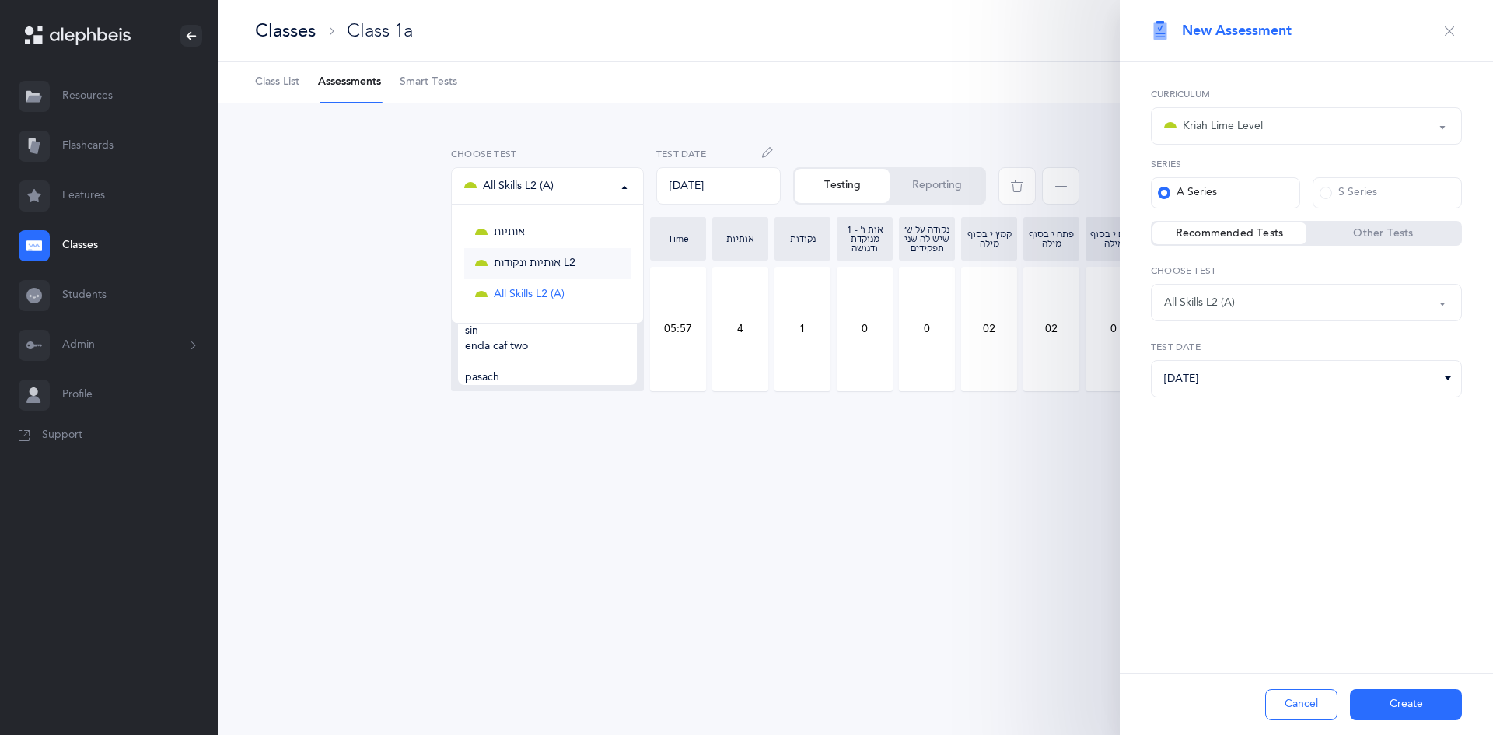
click at [537, 257] on span "אותיות ונקודות L2" at bounding box center [535, 264] width 82 height 14
select select "9"
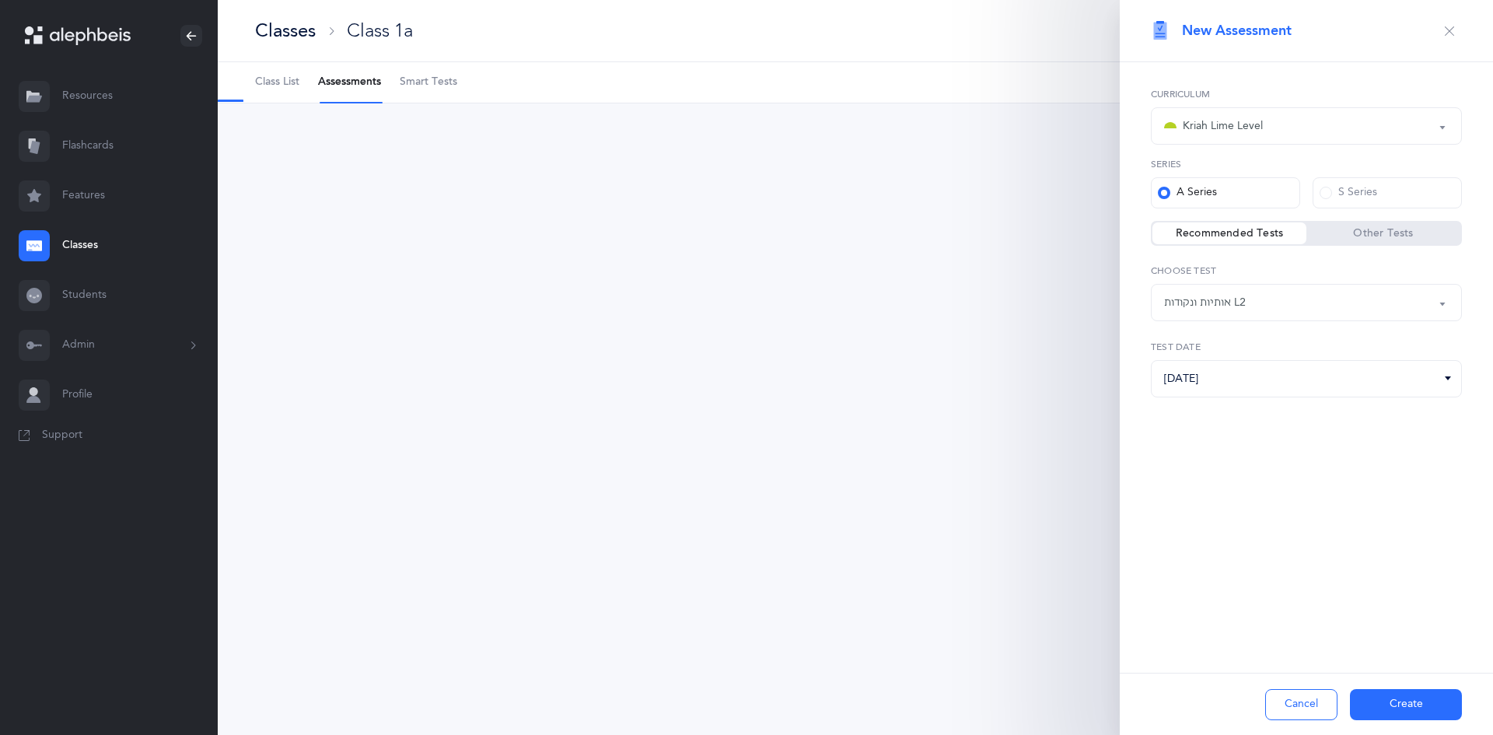
select select "9"
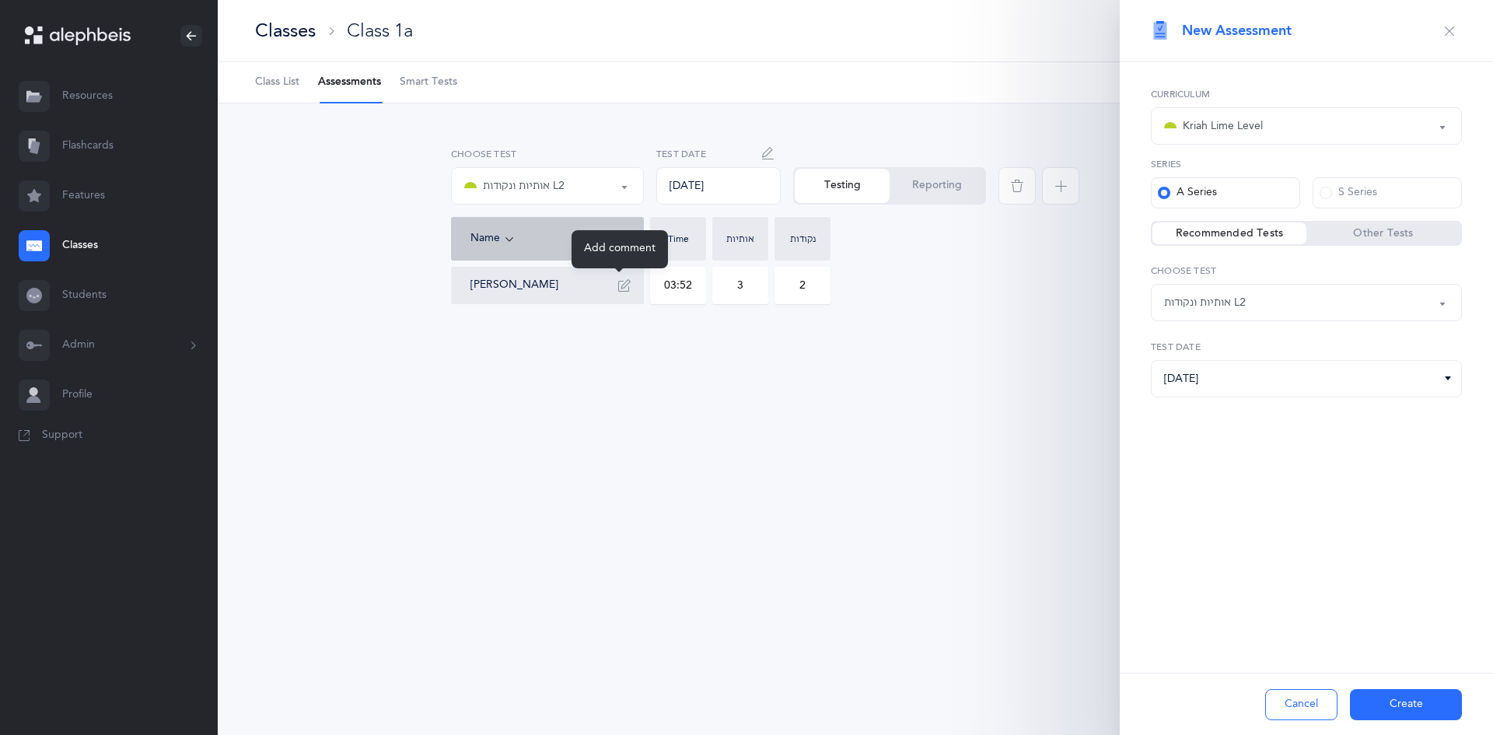
click at [615, 285] on button "button" at bounding box center [624, 285] width 25 height 25
click at [619, 278] on button "button" at bounding box center [624, 285] width 25 height 25
click at [619, 236] on span "Comment" at bounding box center [608, 239] width 44 height 12
click at [777, 241] on div "נקודות" at bounding box center [802, 239] width 56 height 44
click at [774, 149] on button "button" at bounding box center [768, 153] width 25 height 25
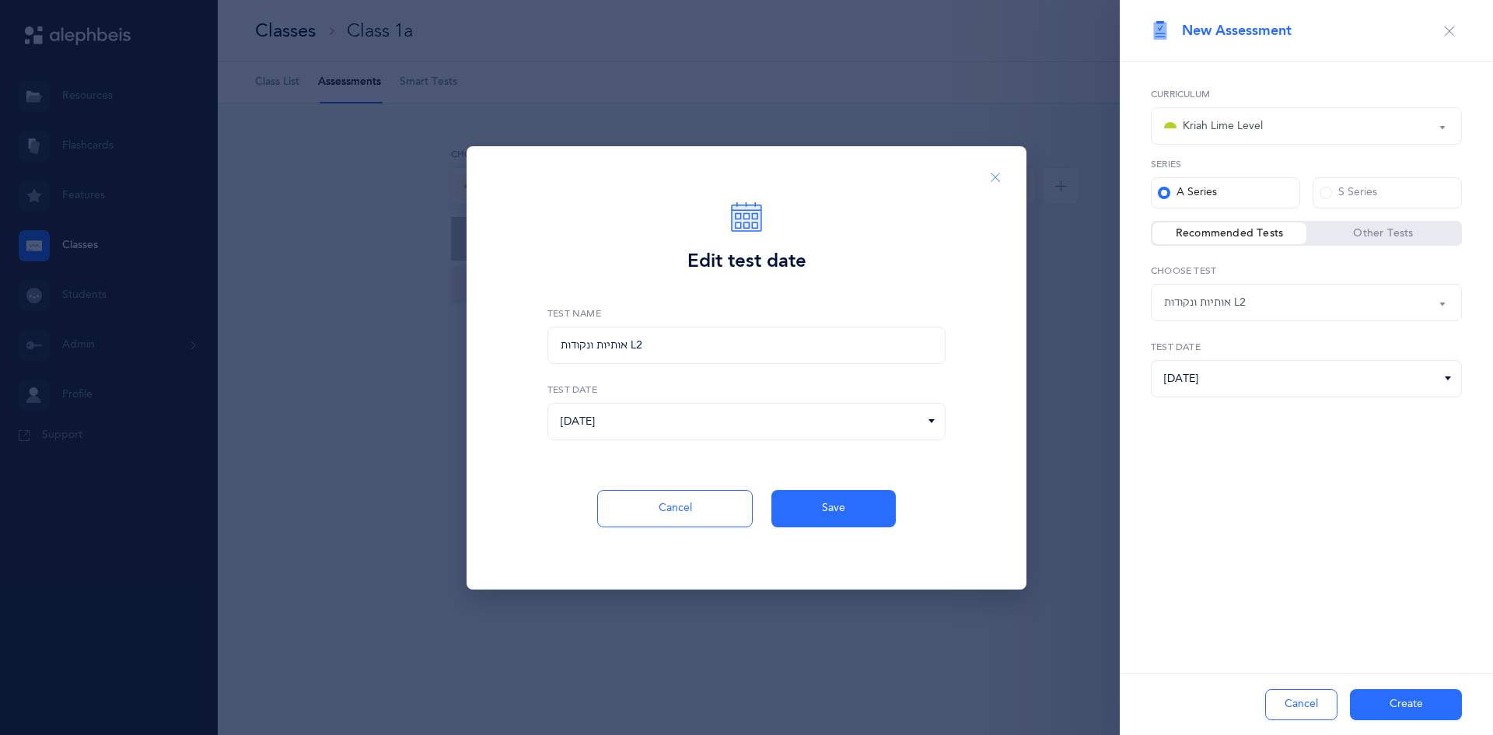
click at [988, 175] on button "Close" at bounding box center [995, 178] width 37 height 38
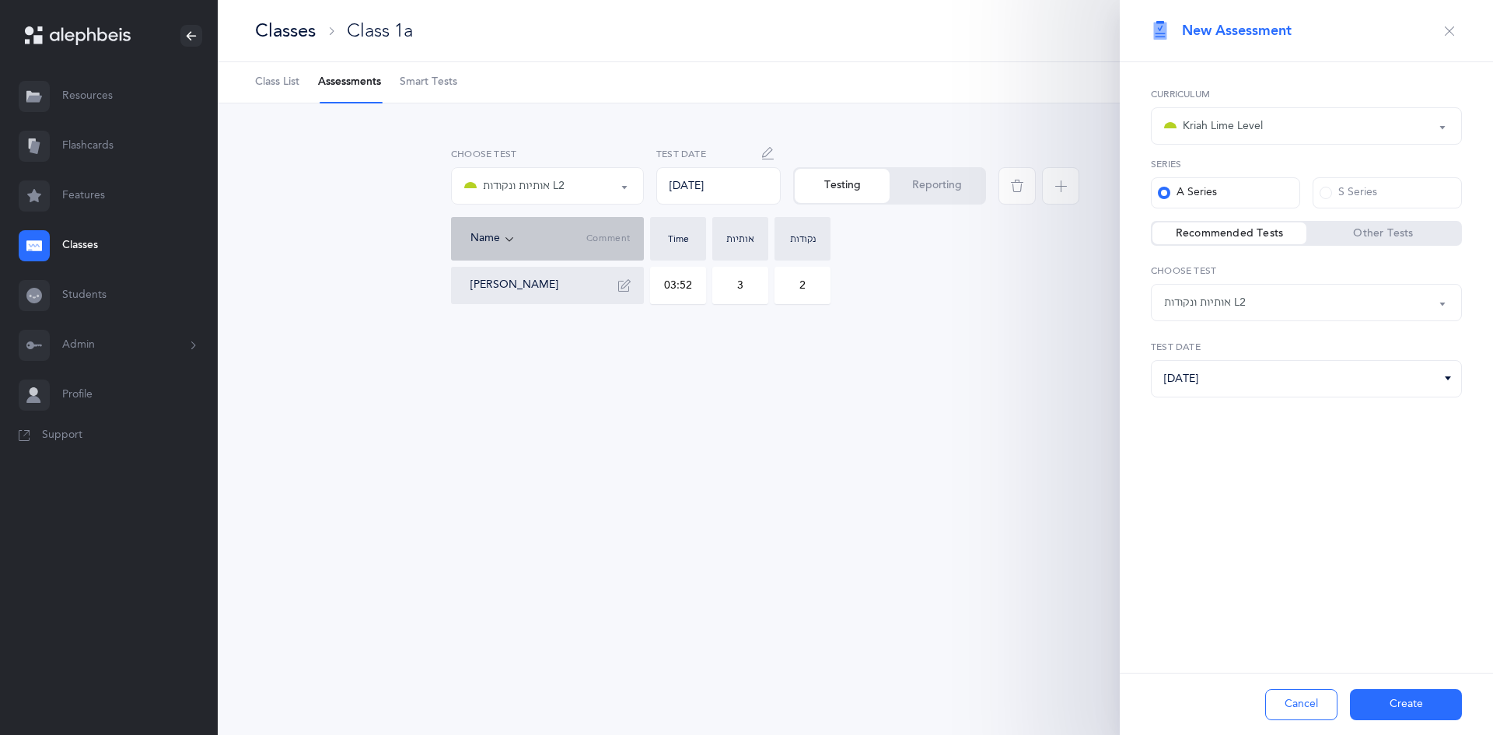
click at [596, 293] on div "Nachman Gale" at bounding box center [553, 285] width 166 height 25
click at [689, 182] on div "09/12/2025" at bounding box center [718, 185] width 124 height 37
drag, startPoint x: 689, startPoint y: 189, endPoint x: 703, endPoint y: 187, distance: 14.1
click at [703, 187] on div "09/12/2025" at bounding box center [718, 185] width 124 height 37
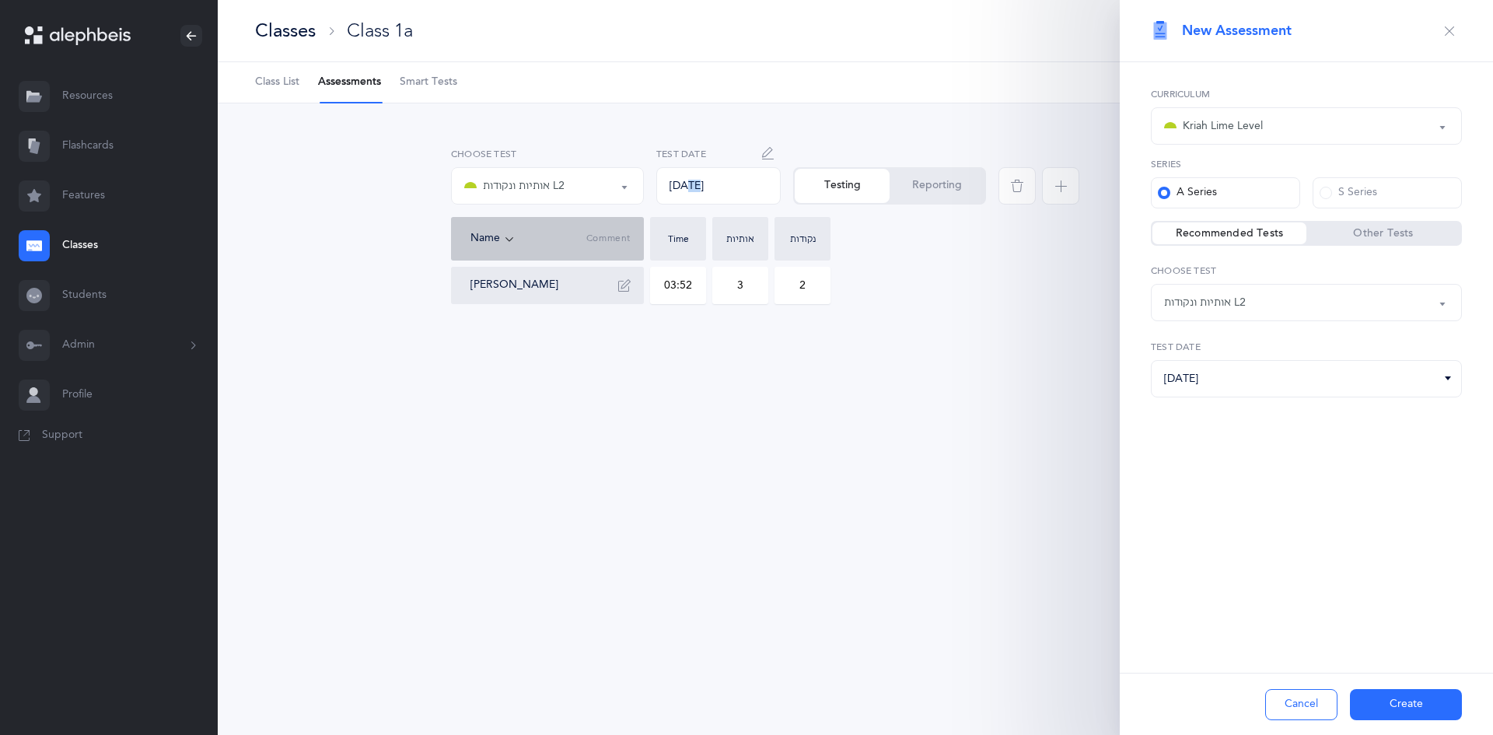
drag, startPoint x: 685, startPoint y: 188, endPoint x: 697, endPoint y: 191, distance: 11.9
click at [697, 191] on div "09/12/2025" at bounding box center [718, 185] width 124 height 37
click at [770, 154] on icon "button" at bounding box center [768, 153] width 12 height 12
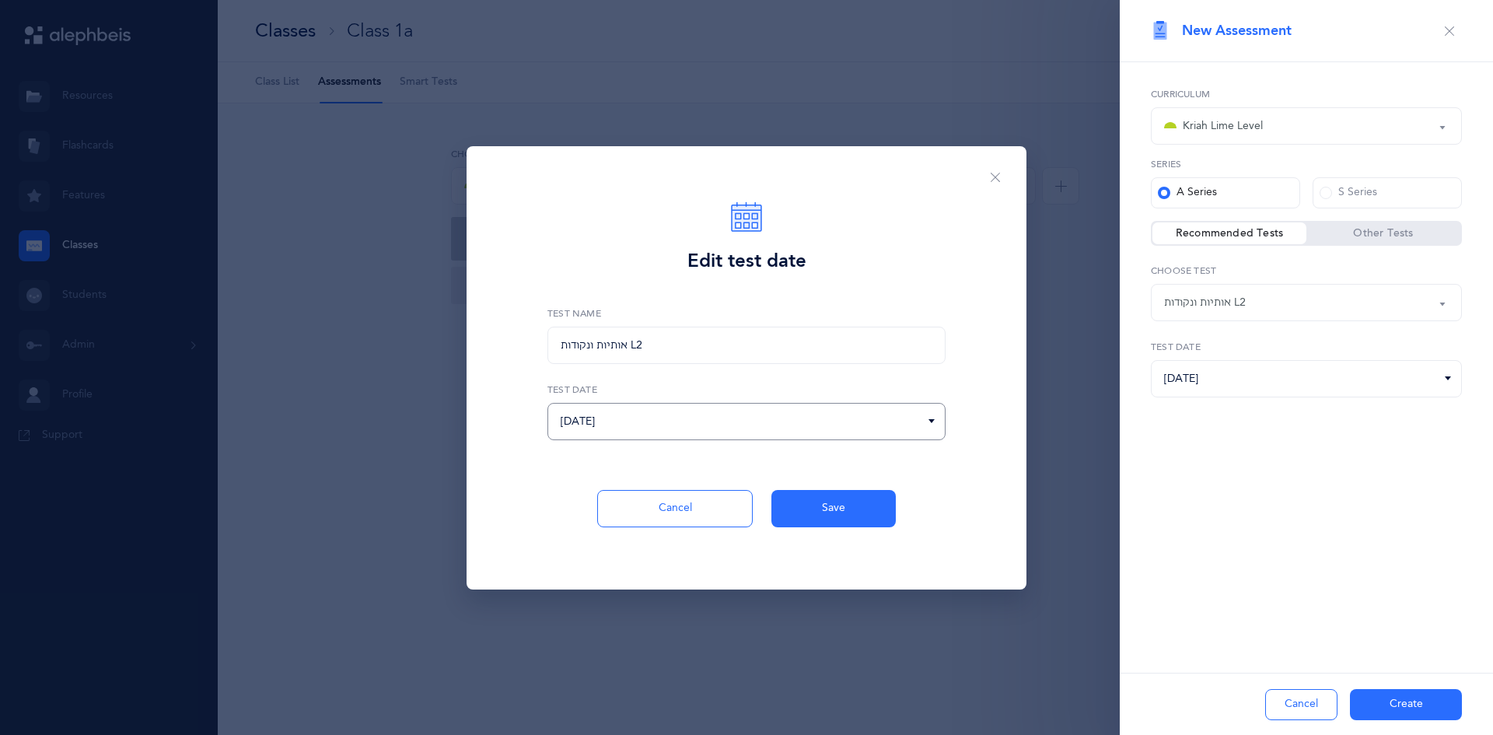
click at [587, 418] on input "09/12/2025" at bounding box center [746, 421] width 398 height 37
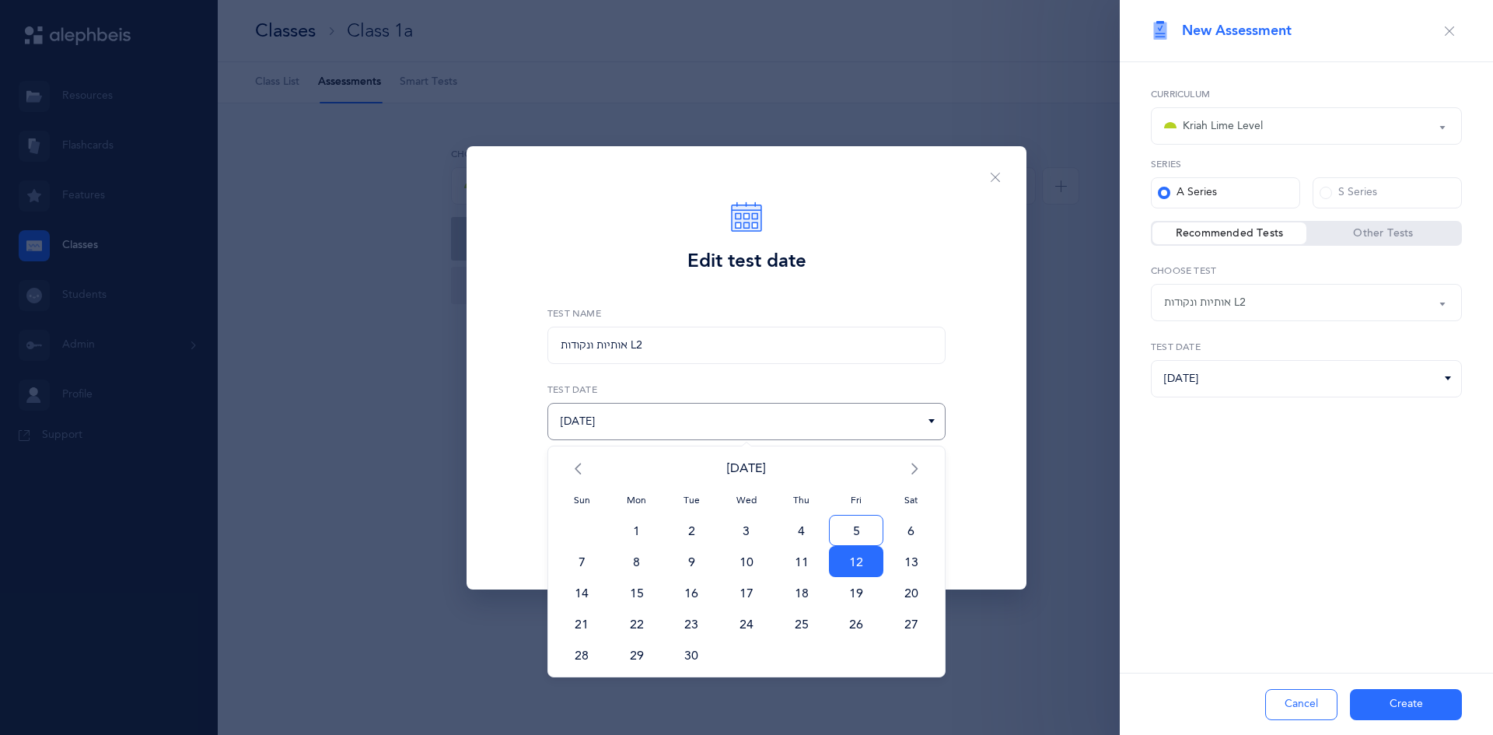
click at [846, 537] on span "5" at bounding box center [856, 530] width 55 height 31
type input "09/05/2025"
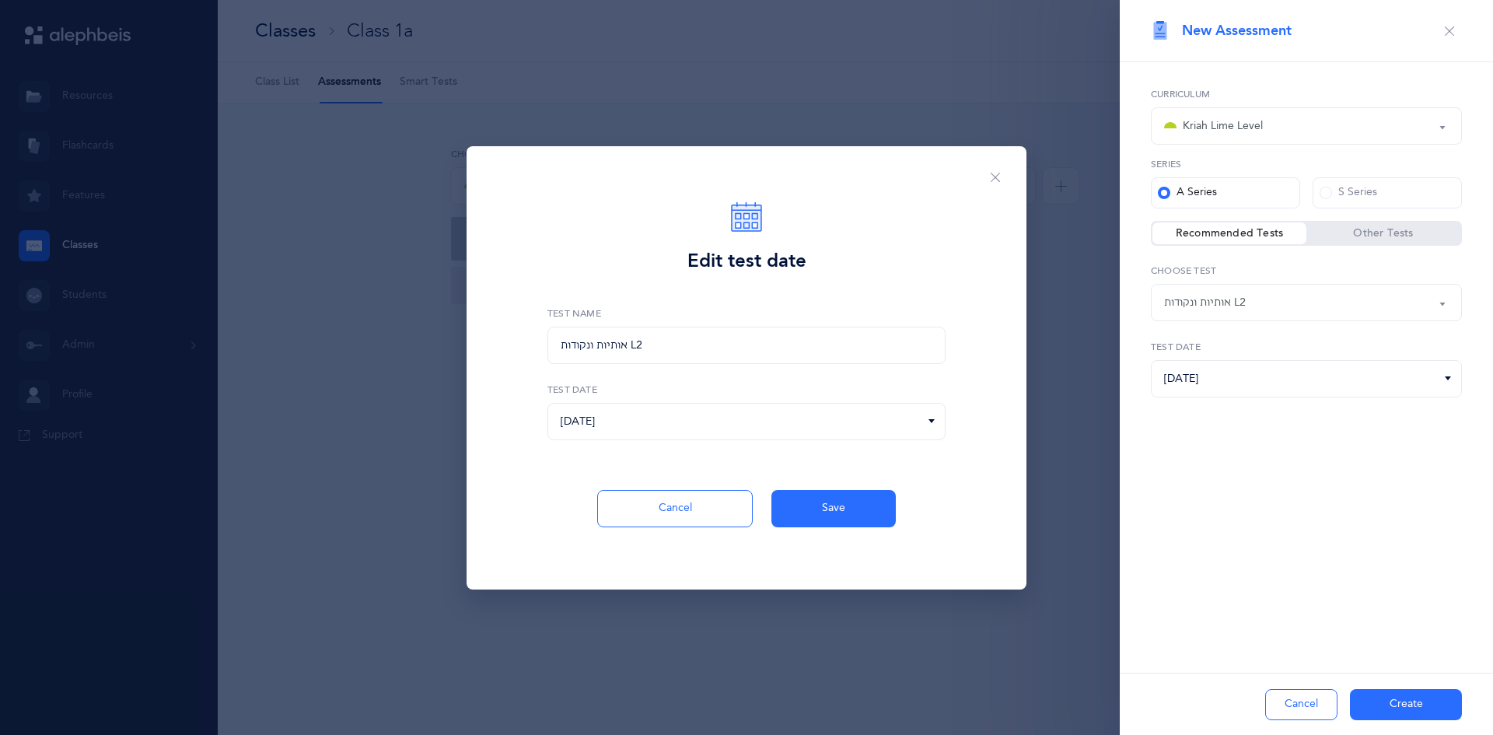
click at [846, 537] on div "Cancel Save" at bounding box center [746, 540] width 541 height 100
click at [851, 498] on button "Save" at bounding box center [833, 508] width 124 height 37
type input "03:52"
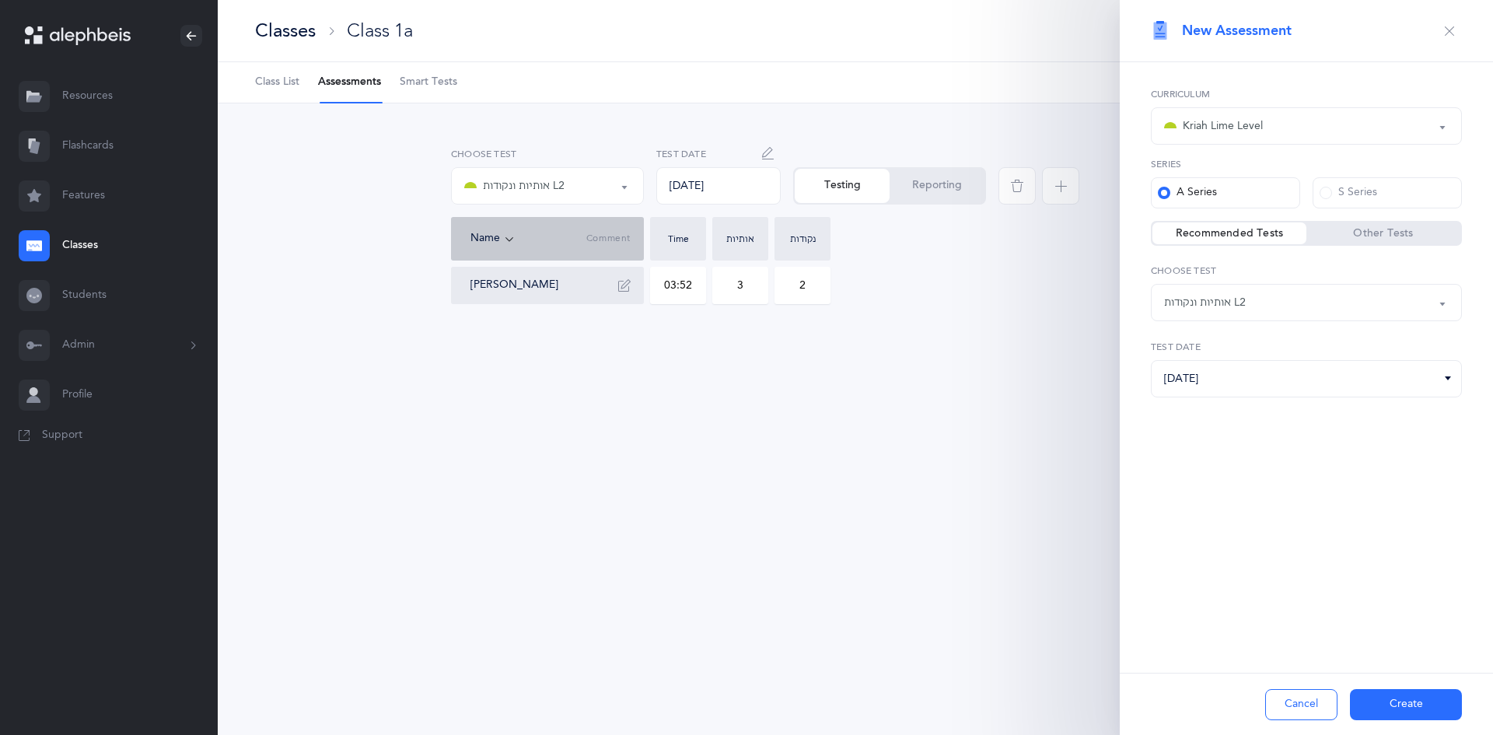
click at [530, 196] on div "אותיות ונקודות L2" at bounding box center [547, 186] width 166 height 26
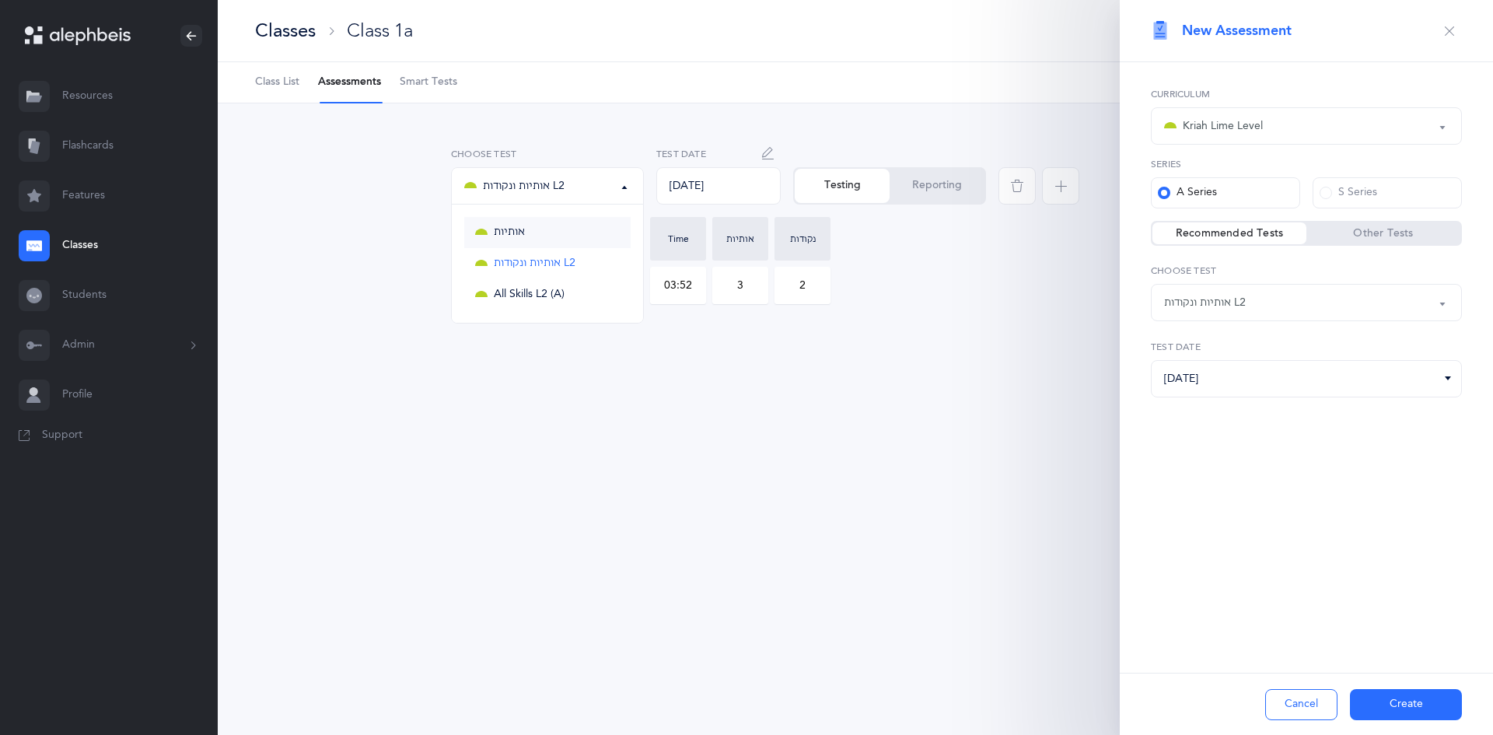
click at [540, 232] on link "אותיות" at bounding box center [547, 232] width 166 height 31
select select "2"
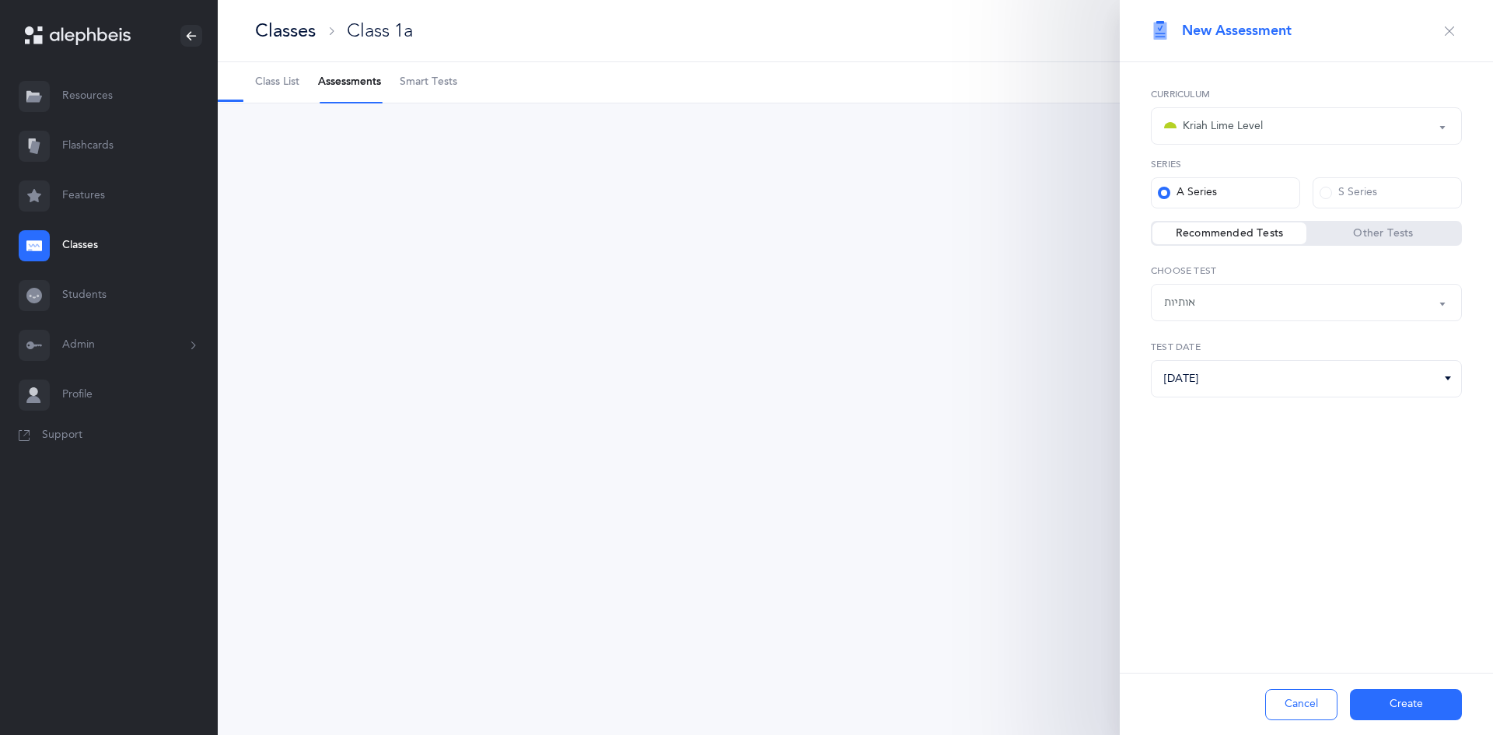
select select "2"
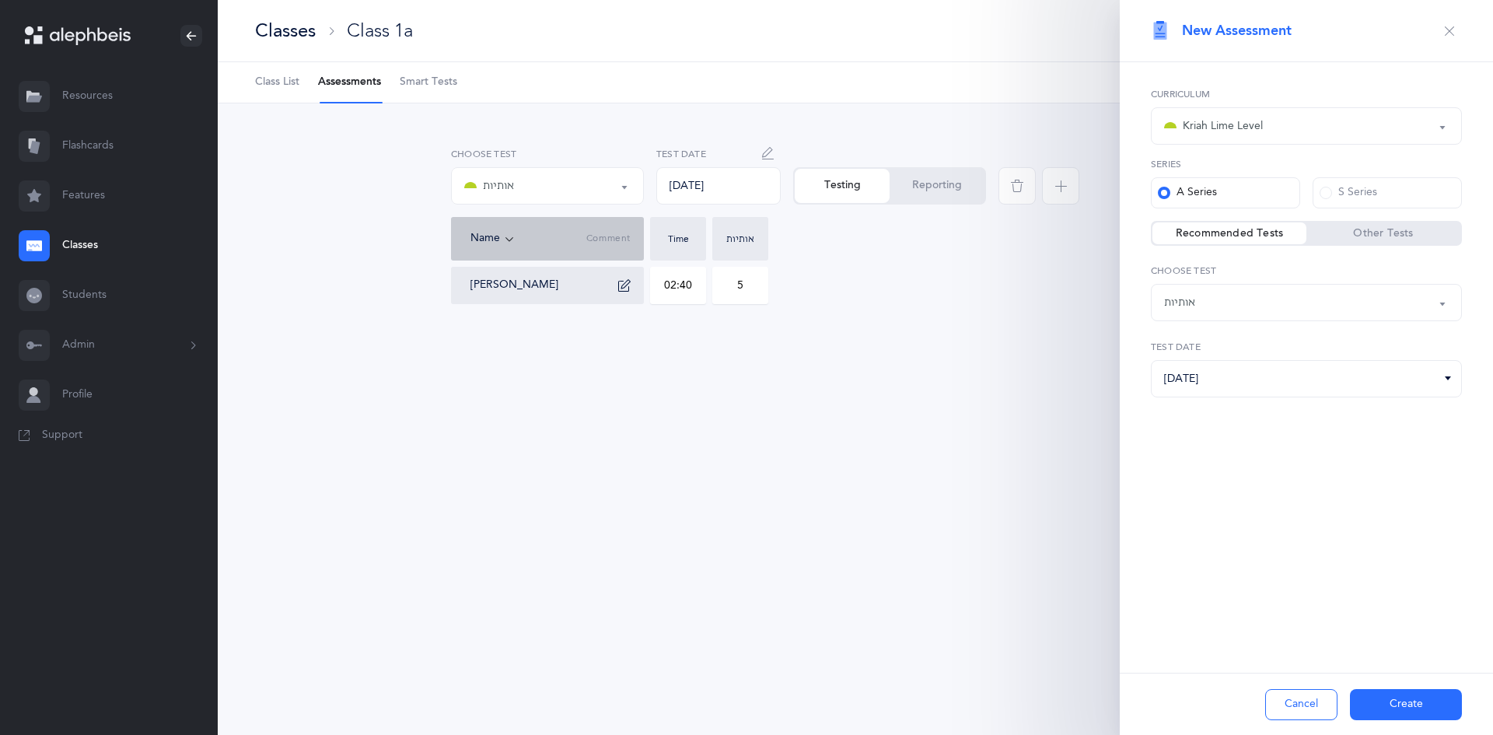
click at [575, 187] on div "אותיות" at bounding box center [547, 186] width 166 height 26
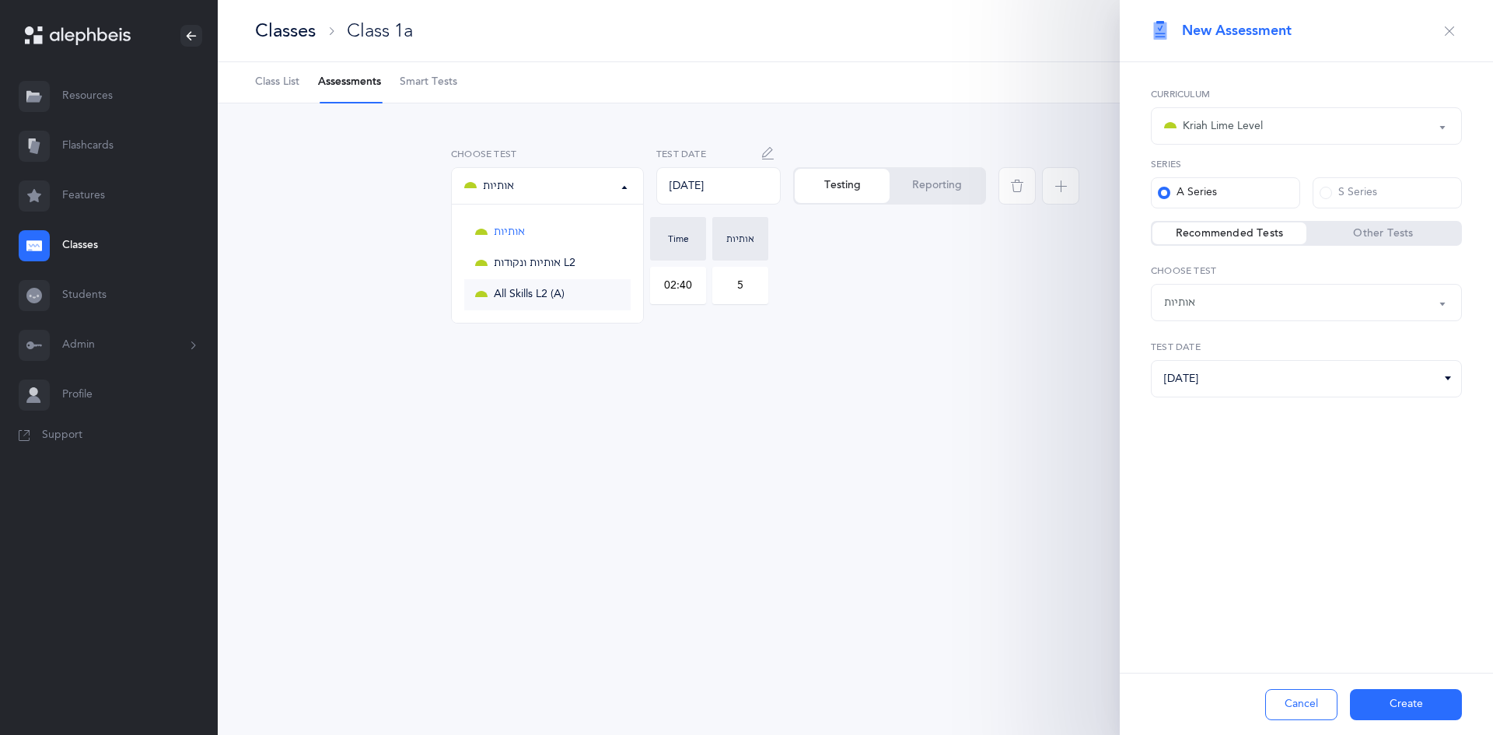
click at [543, 290] on span "All Skills L2 (A)" at bounding box center [529, 295] width 71 height 14
select select "13"
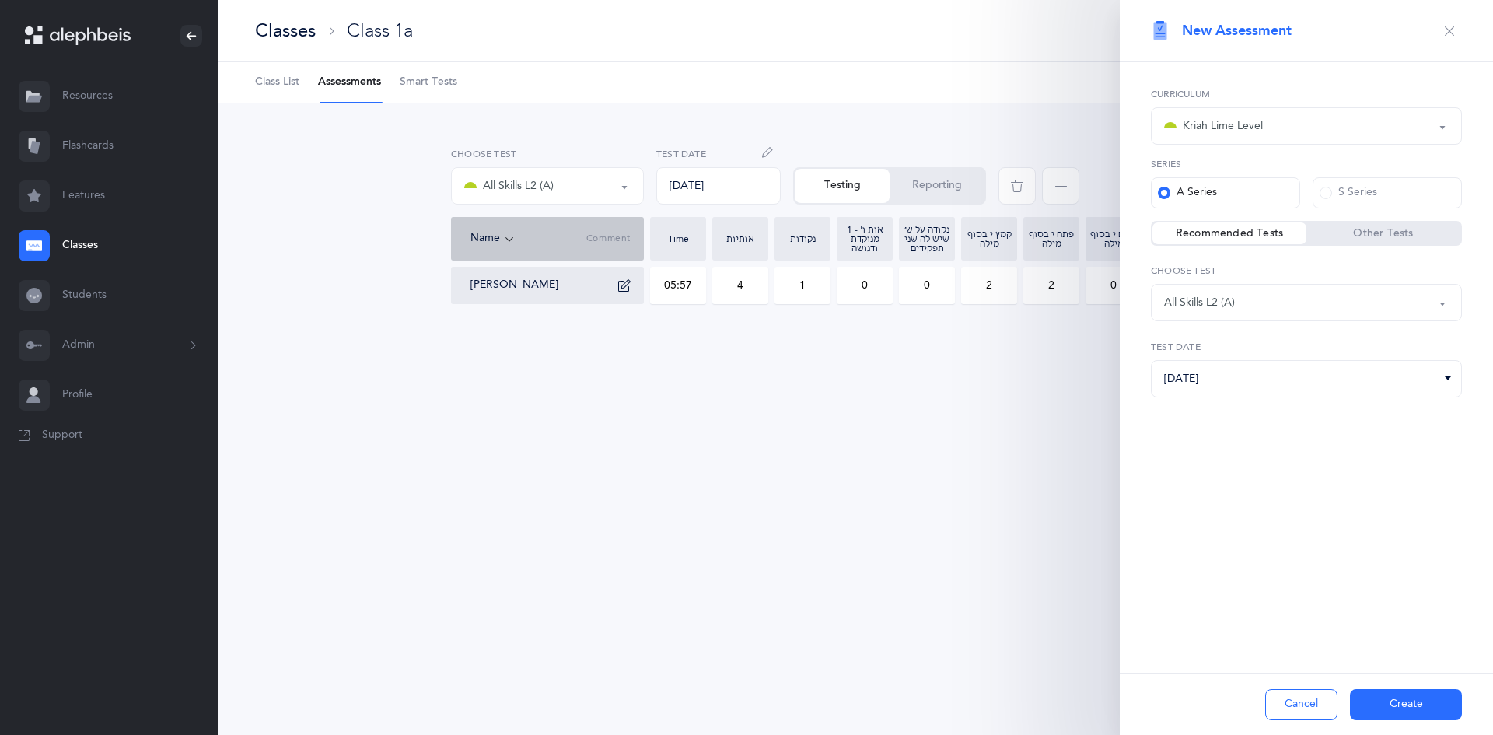
click at [771, 156] on icon "button" at bounding box center [768, 153] width 12 height 12
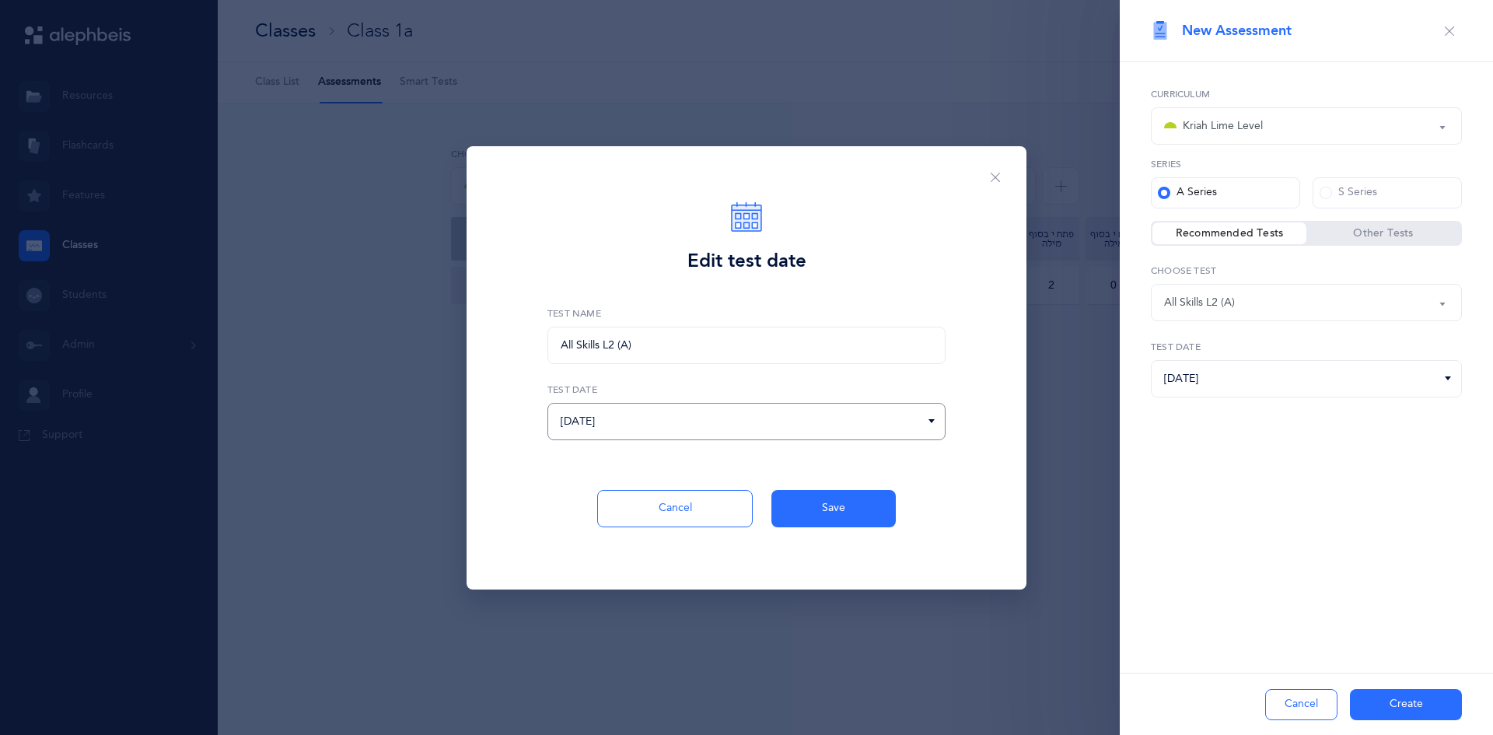
drag, startPoint x: 767, startPoint y: 408, endPoint x: 773, endPoint y: 433, distance: 25.6
click at [767, 409] on input "09/12/2025" at bounding box center [746, 421] width 398 height 37
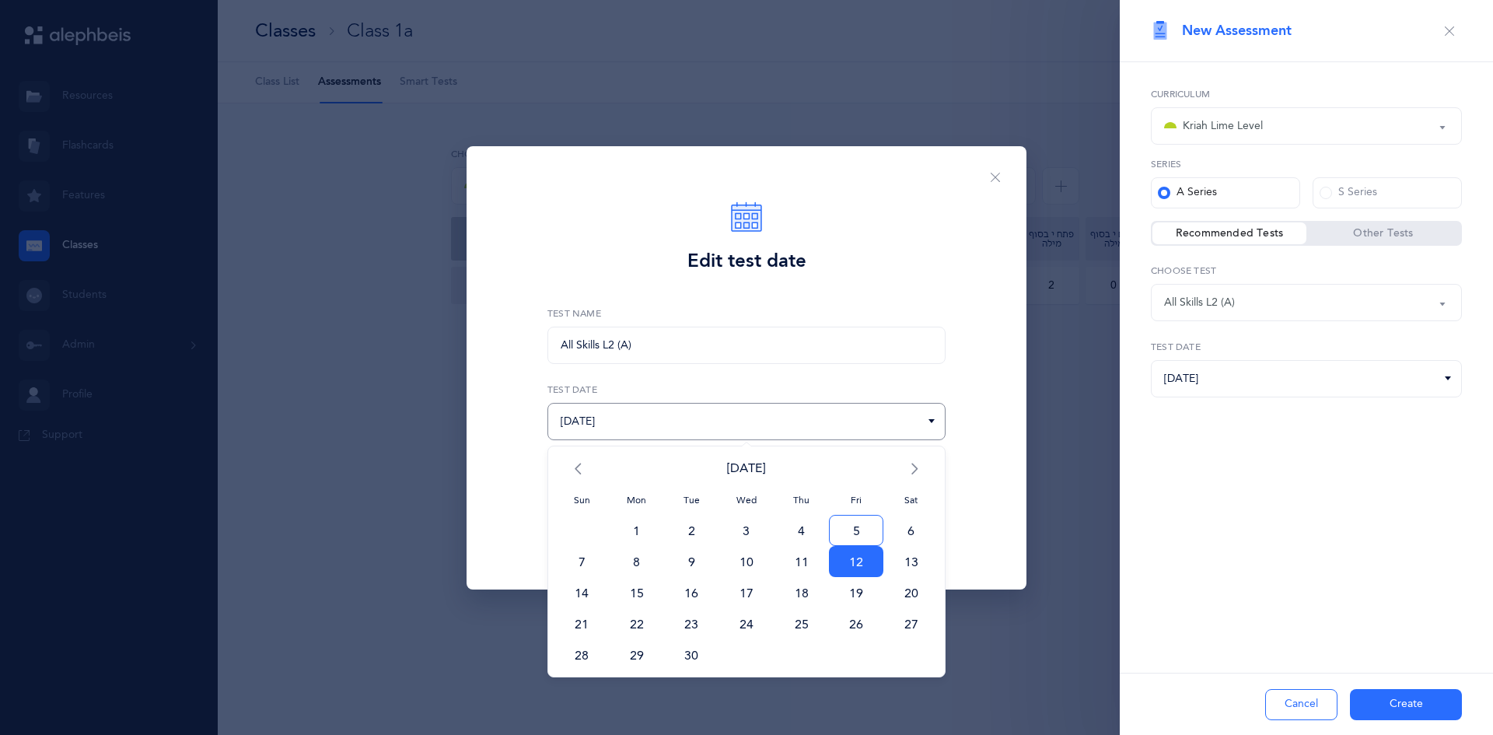
click at [862, 534] on span "5" at bounding box center [856, 530] width 55 height 31
type input "09/05/2025"
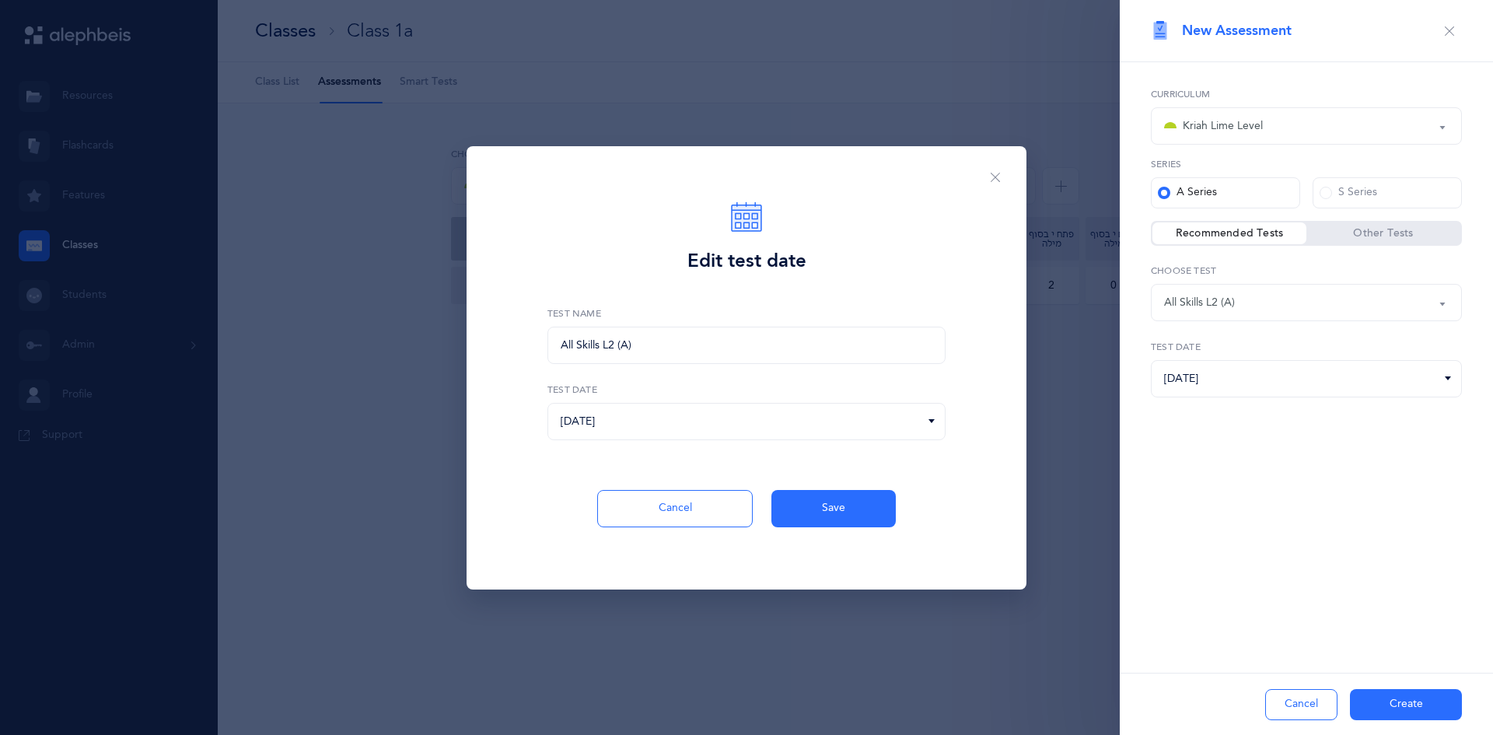
click at [829, 530] on div "Cancel Save" at bounding box center [746, 540] width 541 height 100
click at [827, 509] on span "Save" at bounding box center [833, 508] width 23 height 16
type input "05:57"
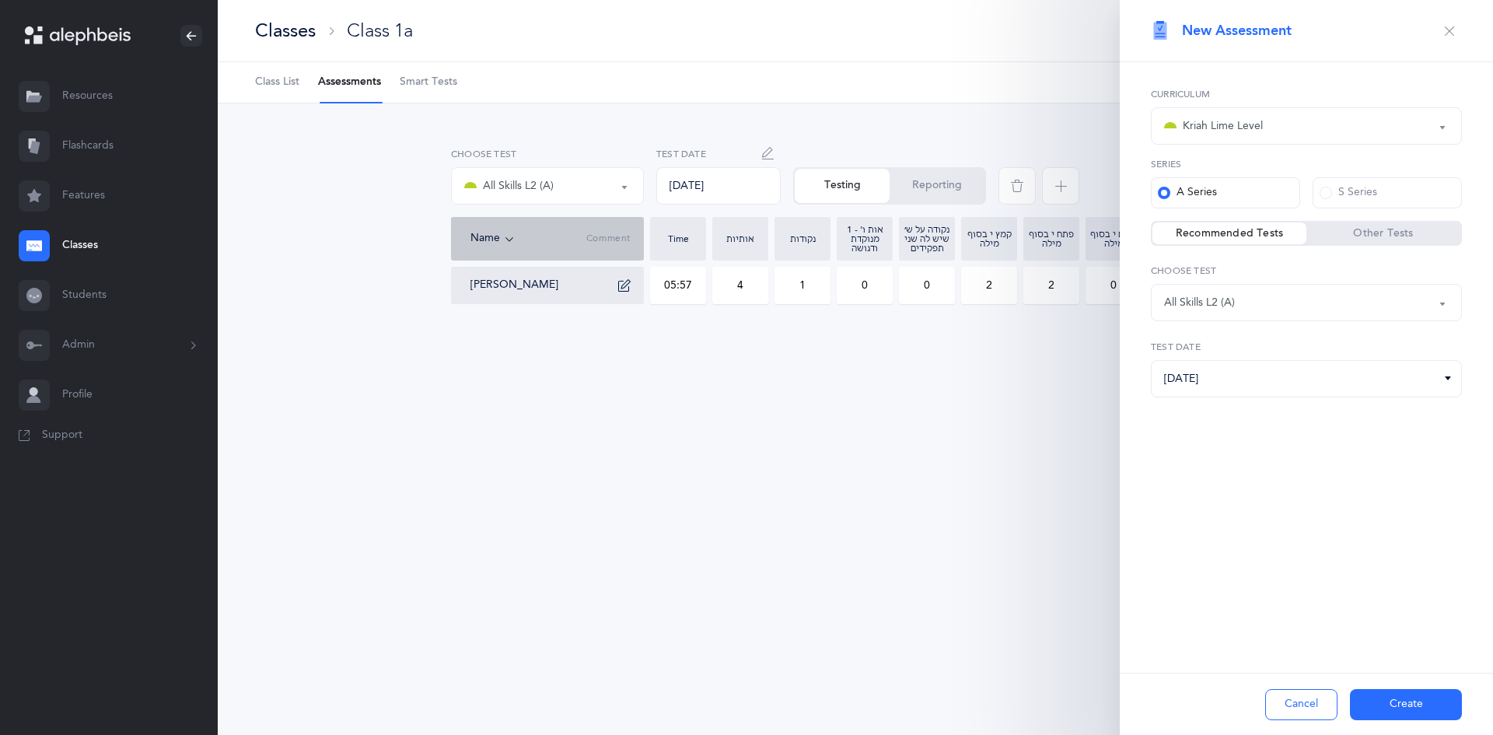
click at [1312, 706] on button "Cancel" at bounding box center [1301, 704] width 72 height 31
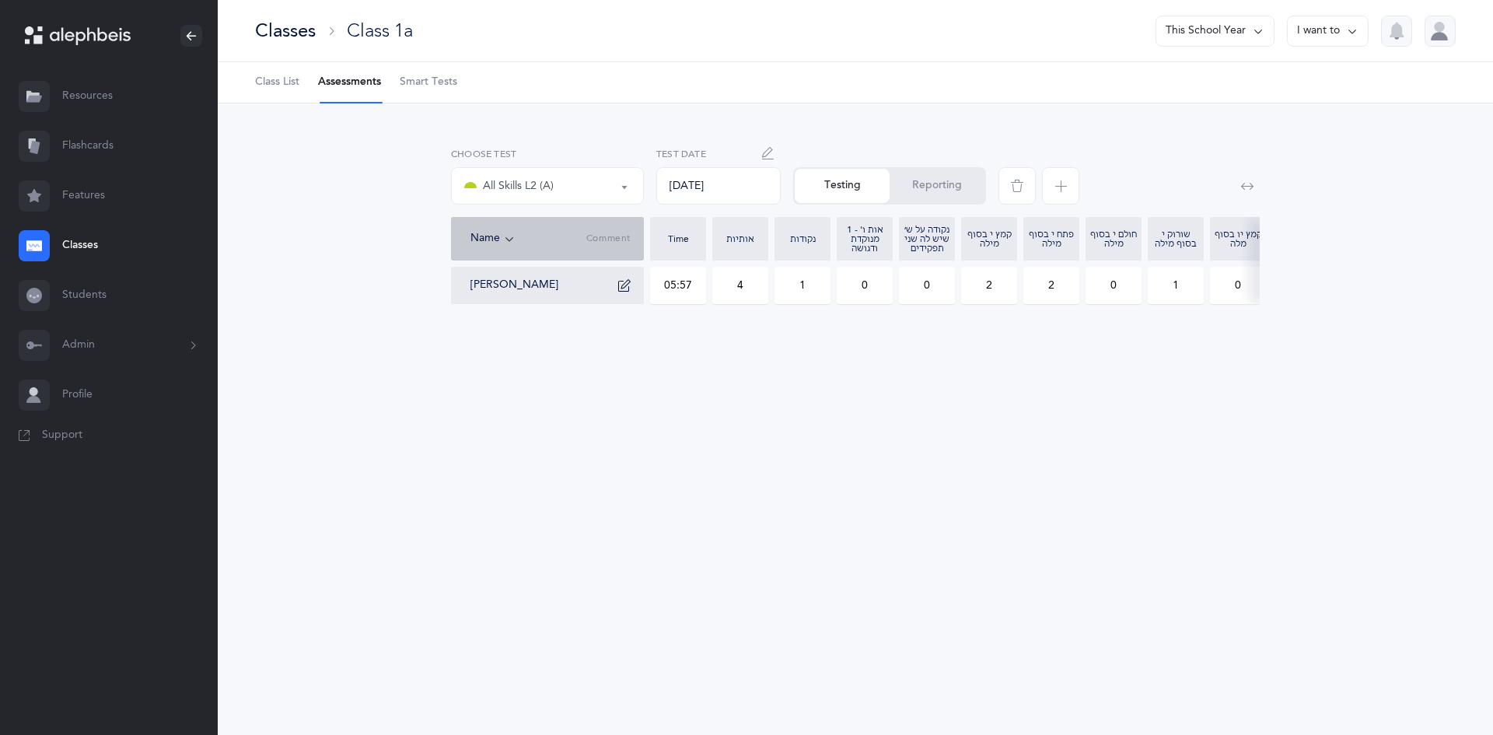
click at [603, 173] on div "All Skills L2 (A)" at bounding box center [547, 186] width 166 height 26
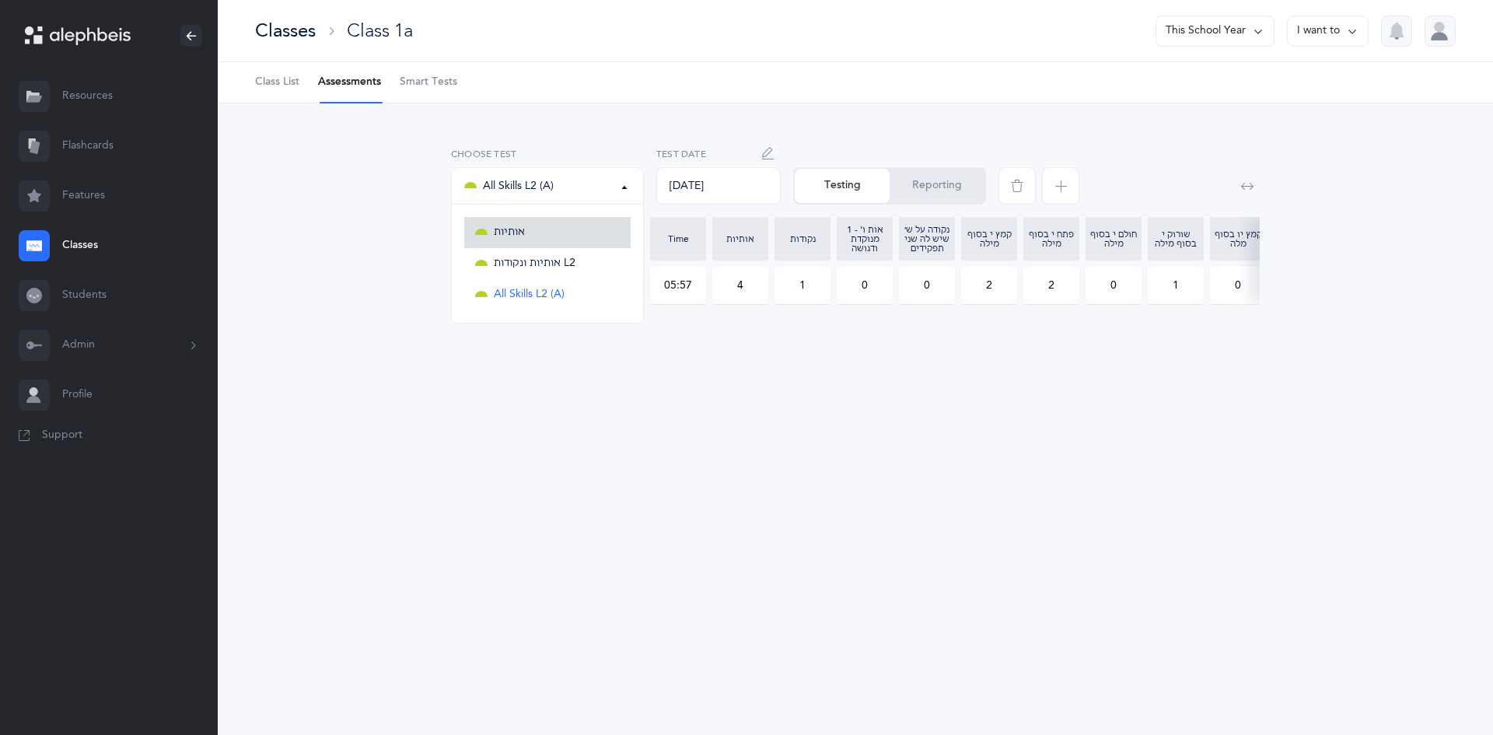
drag, startPoint x: 512, startPoint y: 225, endPoint x: 584, endPoint y: 266, distance: 83.2
click at [512, 224] on link "אותיות" at bounding box center [547, 232] width 166 height 31
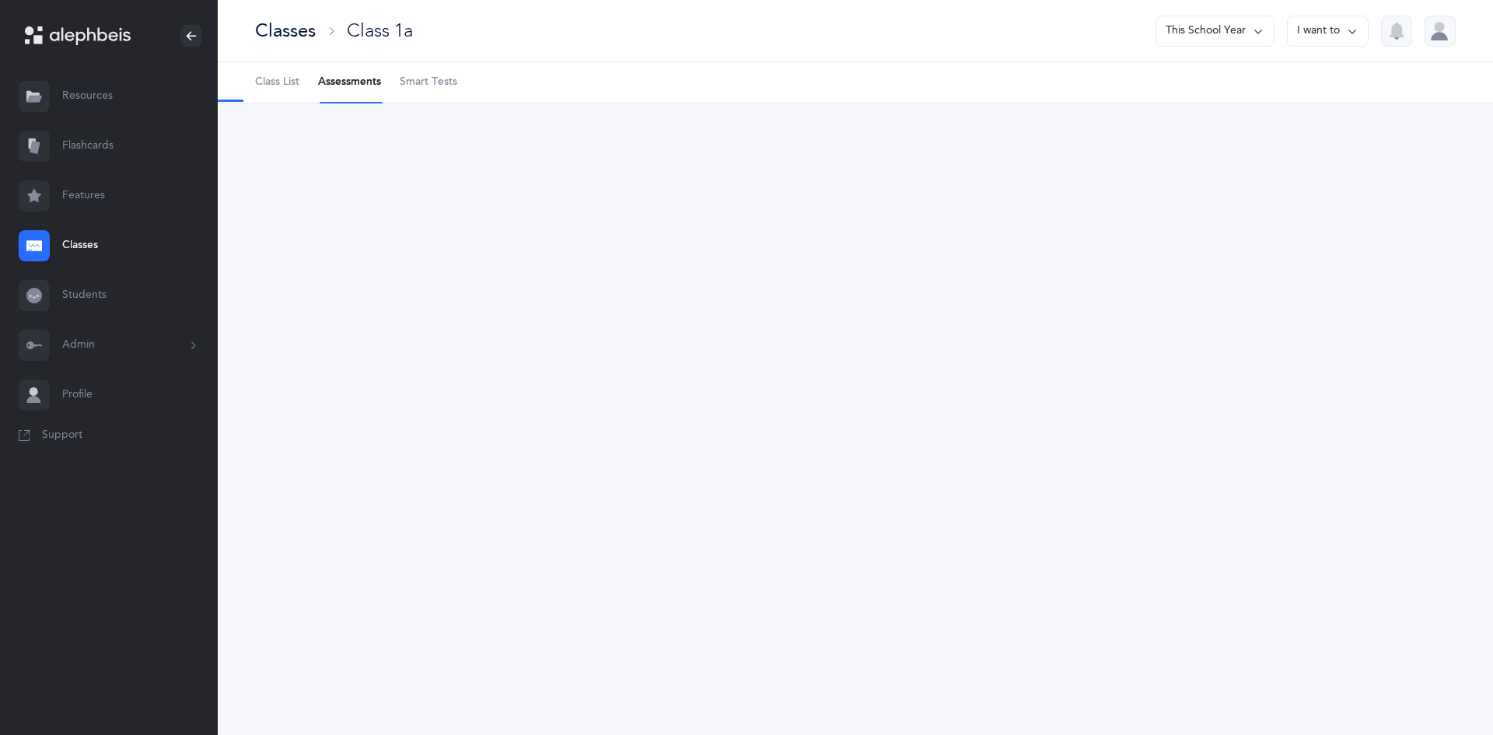
select select "2"
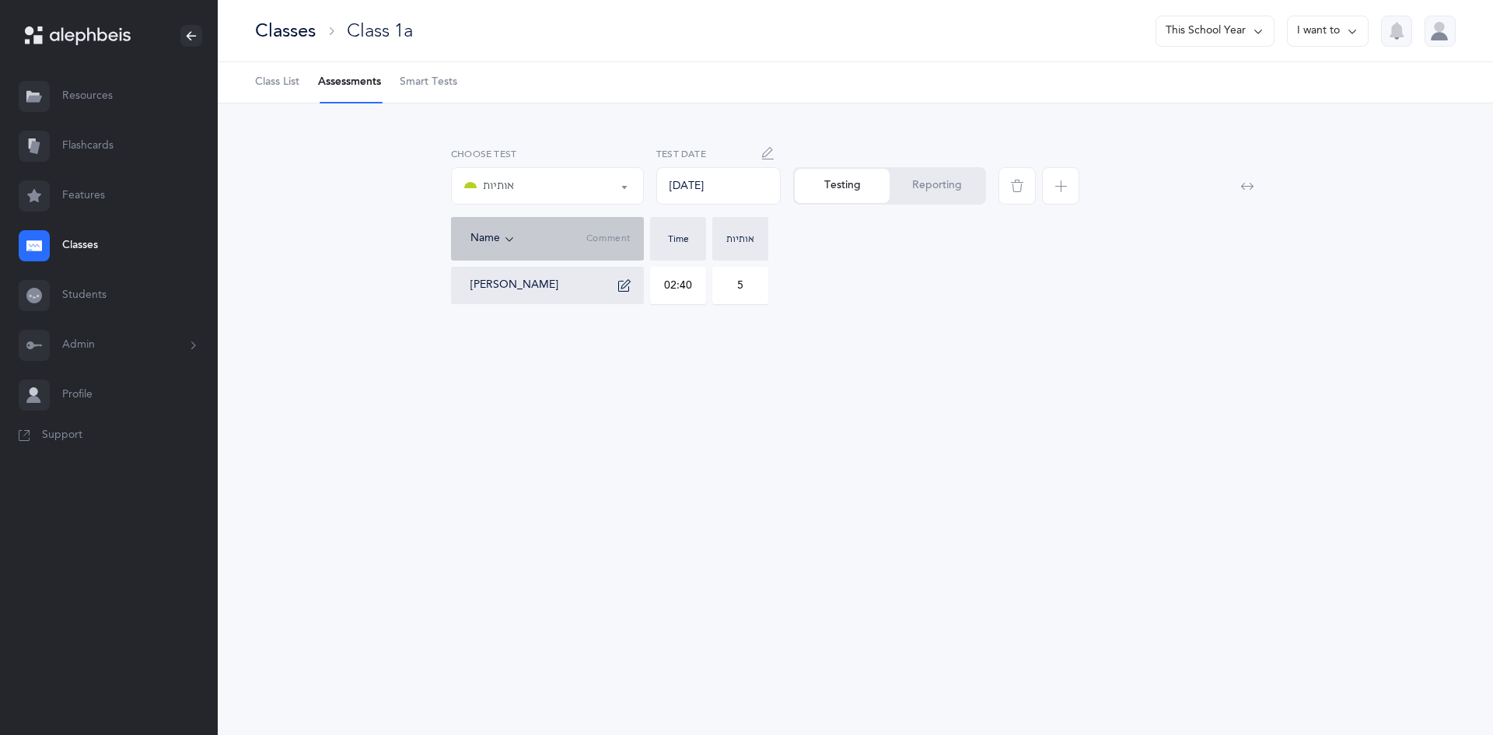
click at [633, 193] on button "אותיות" at bounding box center [547, 185] width 193 height 37
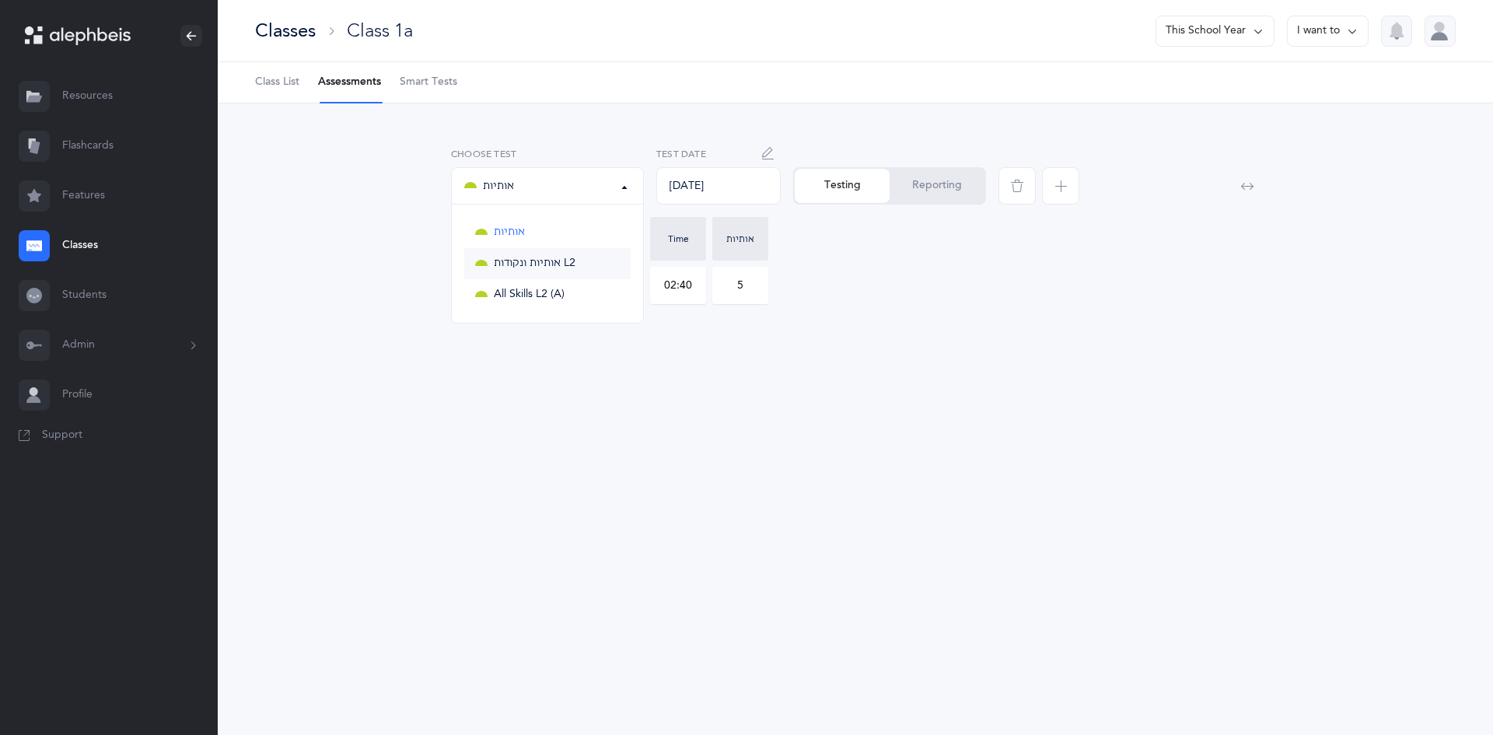
click at [569, 273] on link "אותיות ונקודות L2" at bounding box center [547, 263] width 166 height 31
select select "9"
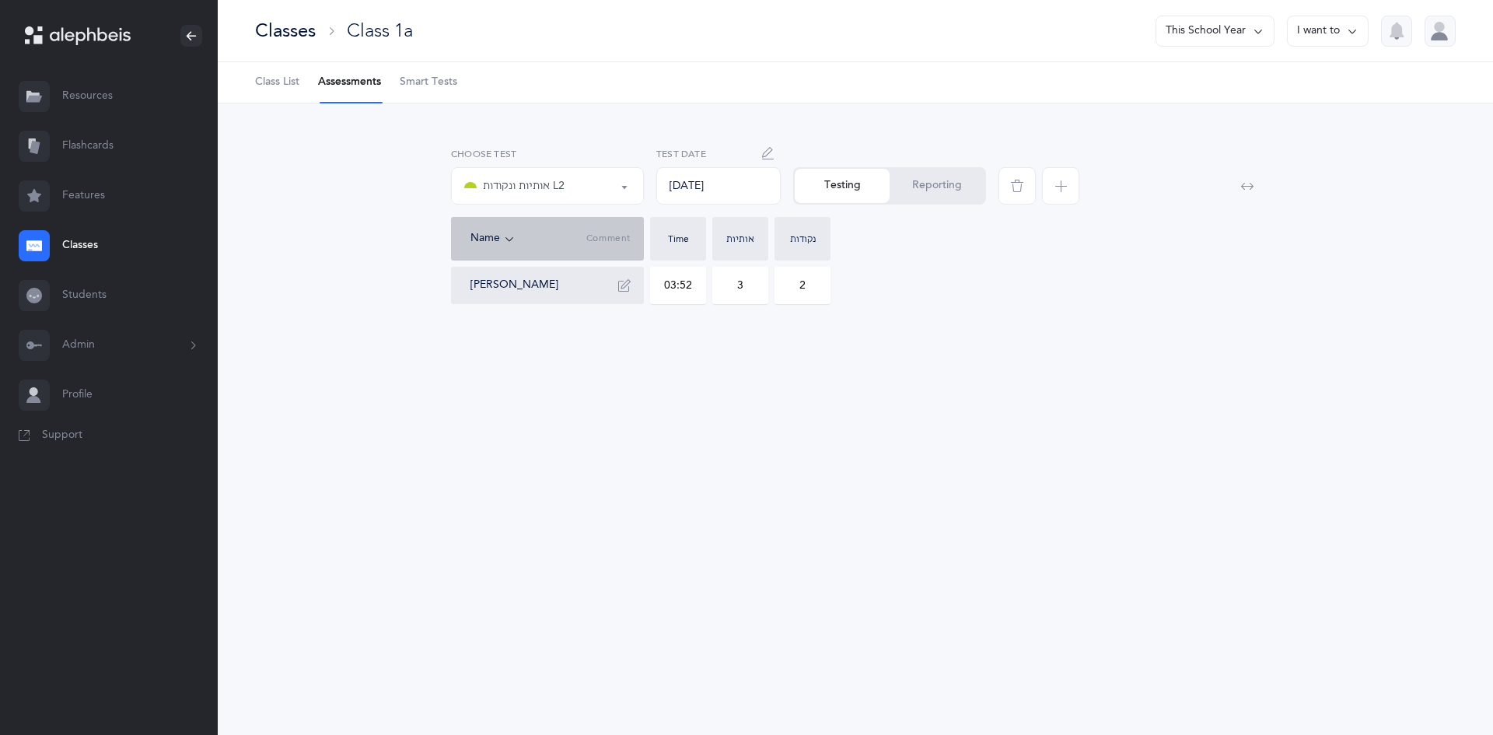
click at [949, 191] on button "Reporting" at bounding box center [937, 186] width 95 height 34
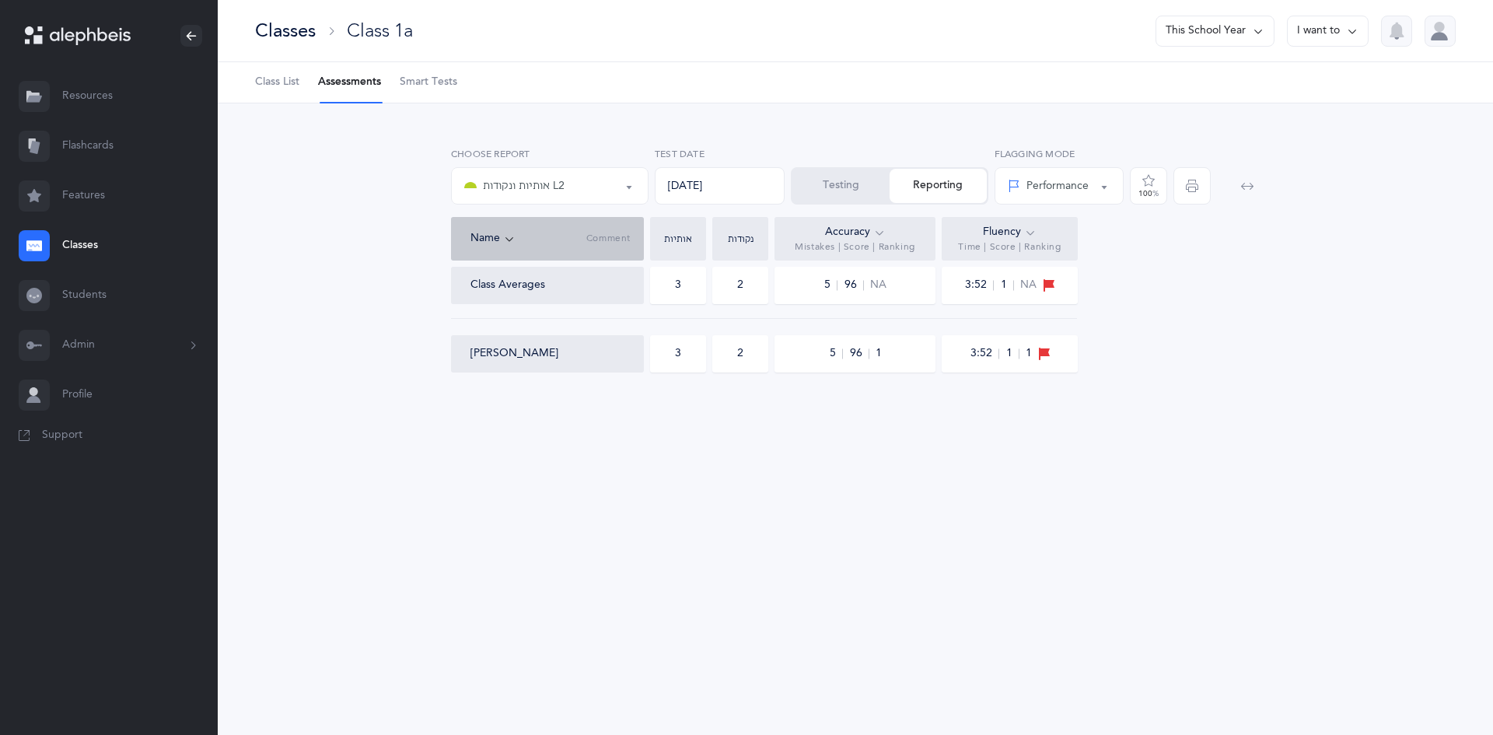
click at [516, 183] on div "אותיות ונקודות L2" at bounding box center [514, 186] width 100 height 19
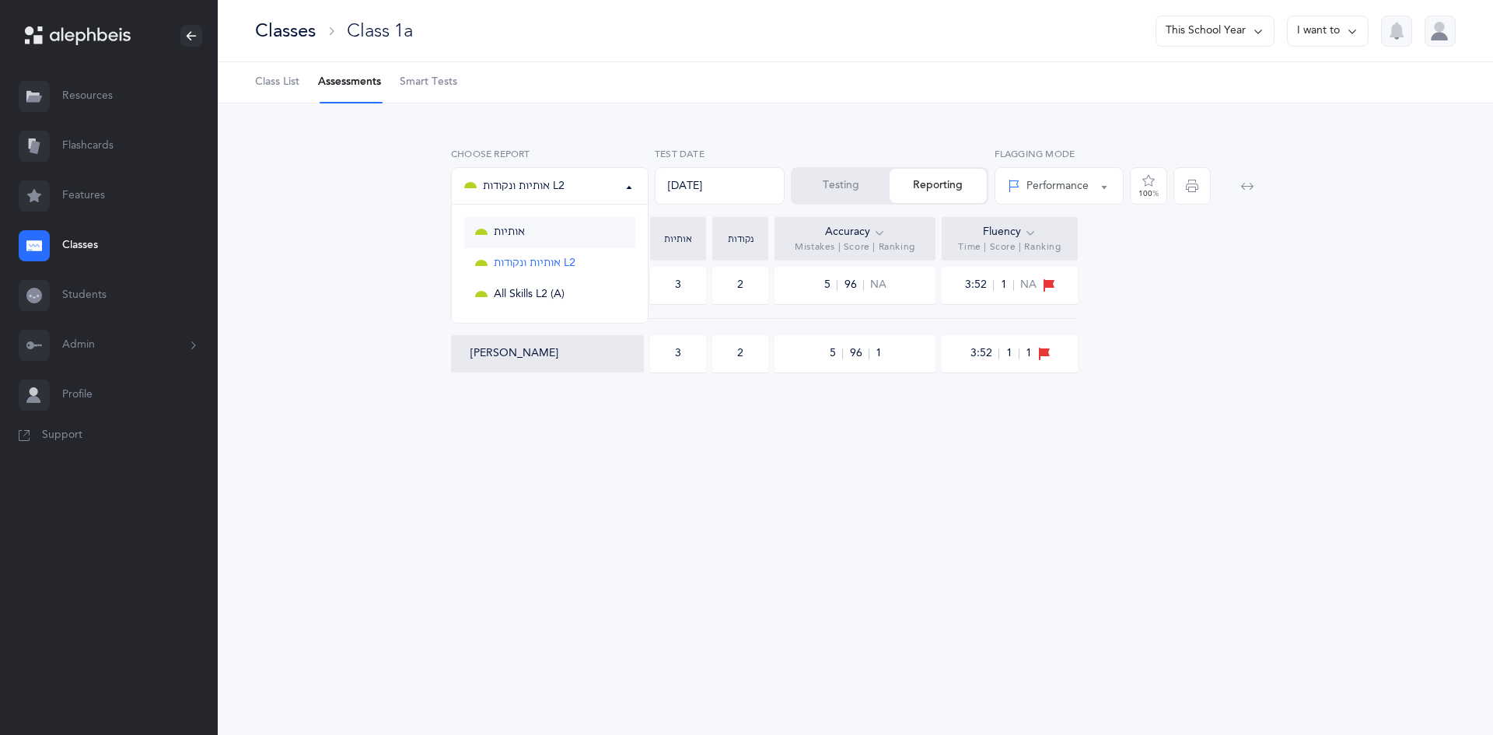
click at [503, 236] on span "אותיות" at bounding box center [509, 233] width 31 height 14
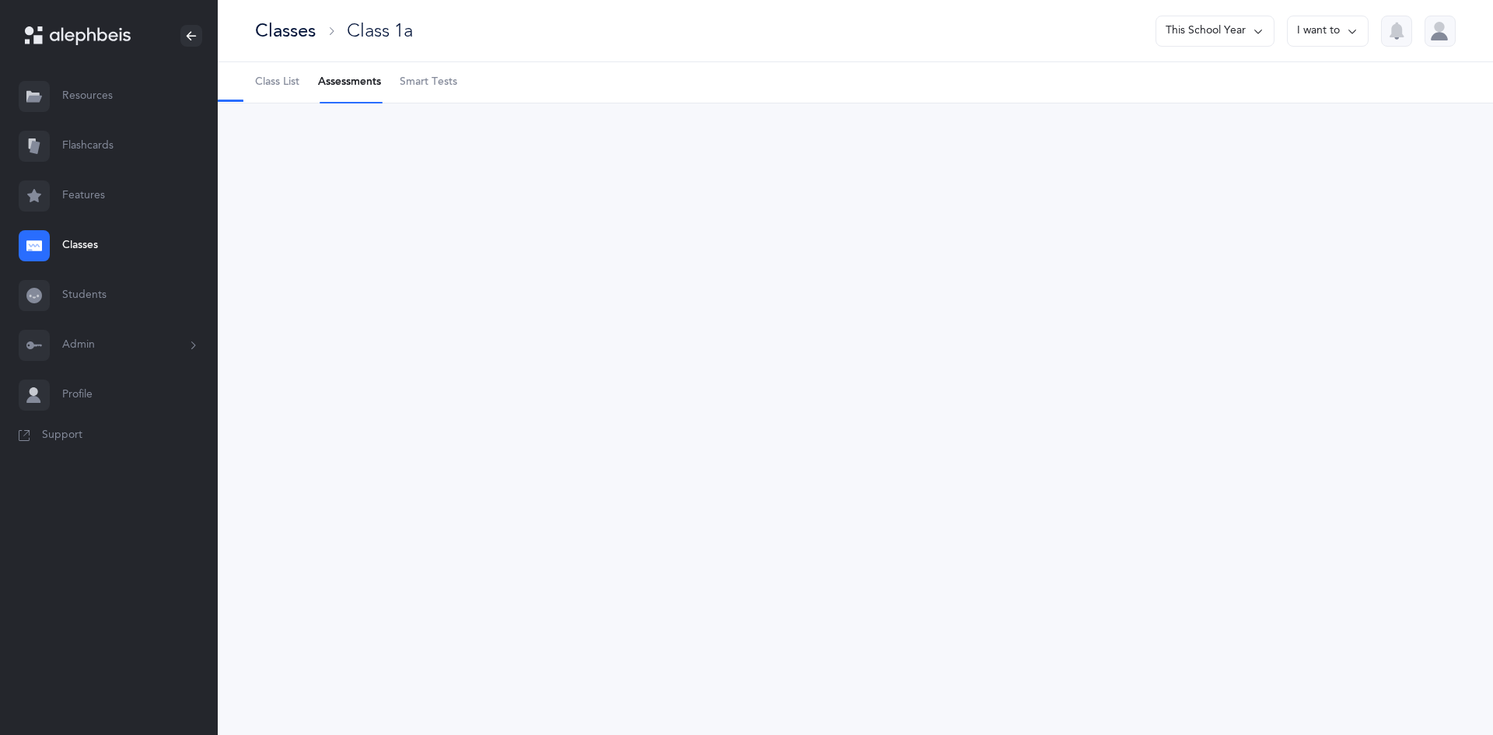
select select "2"
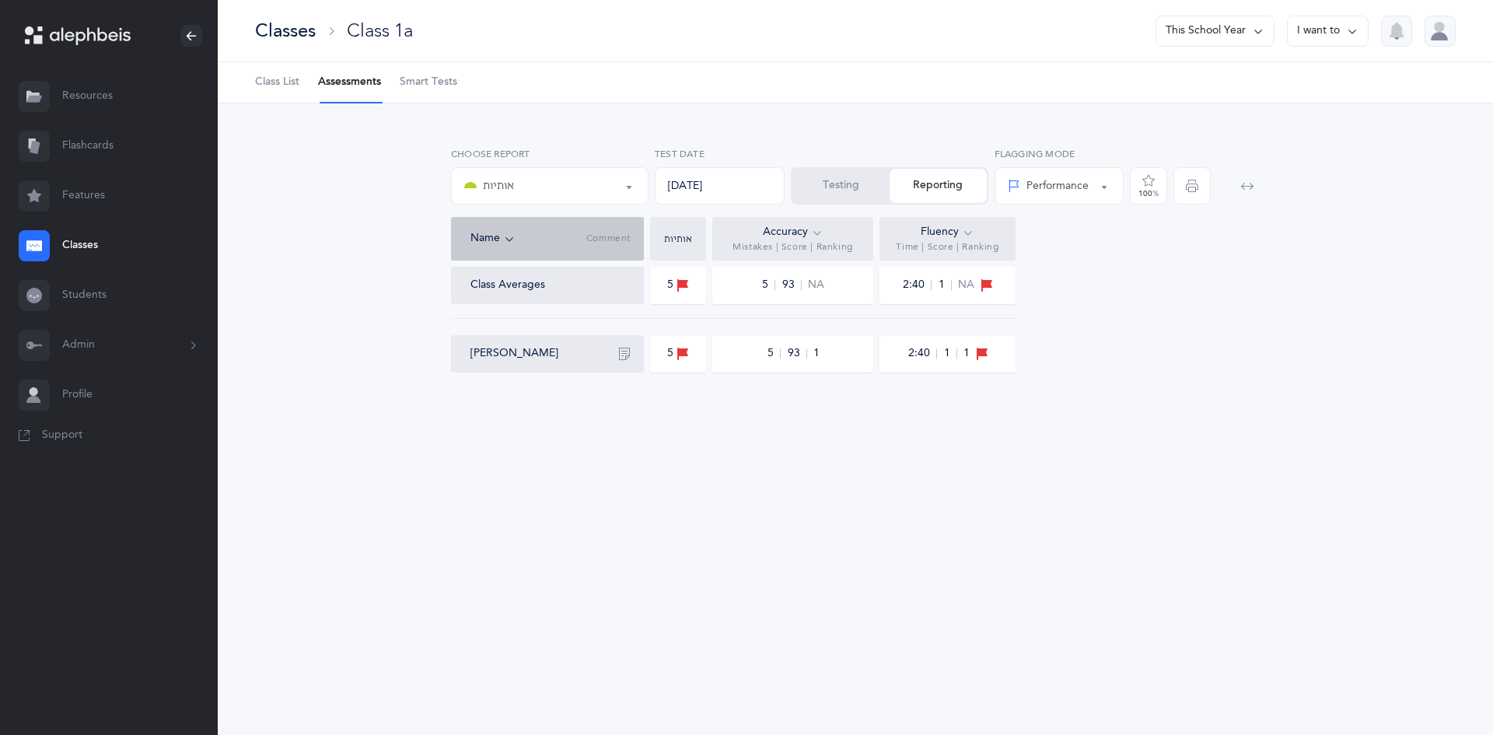
click at [526, 192] on div "אותיות" at bounding box center [549, 186] width 171 height 26
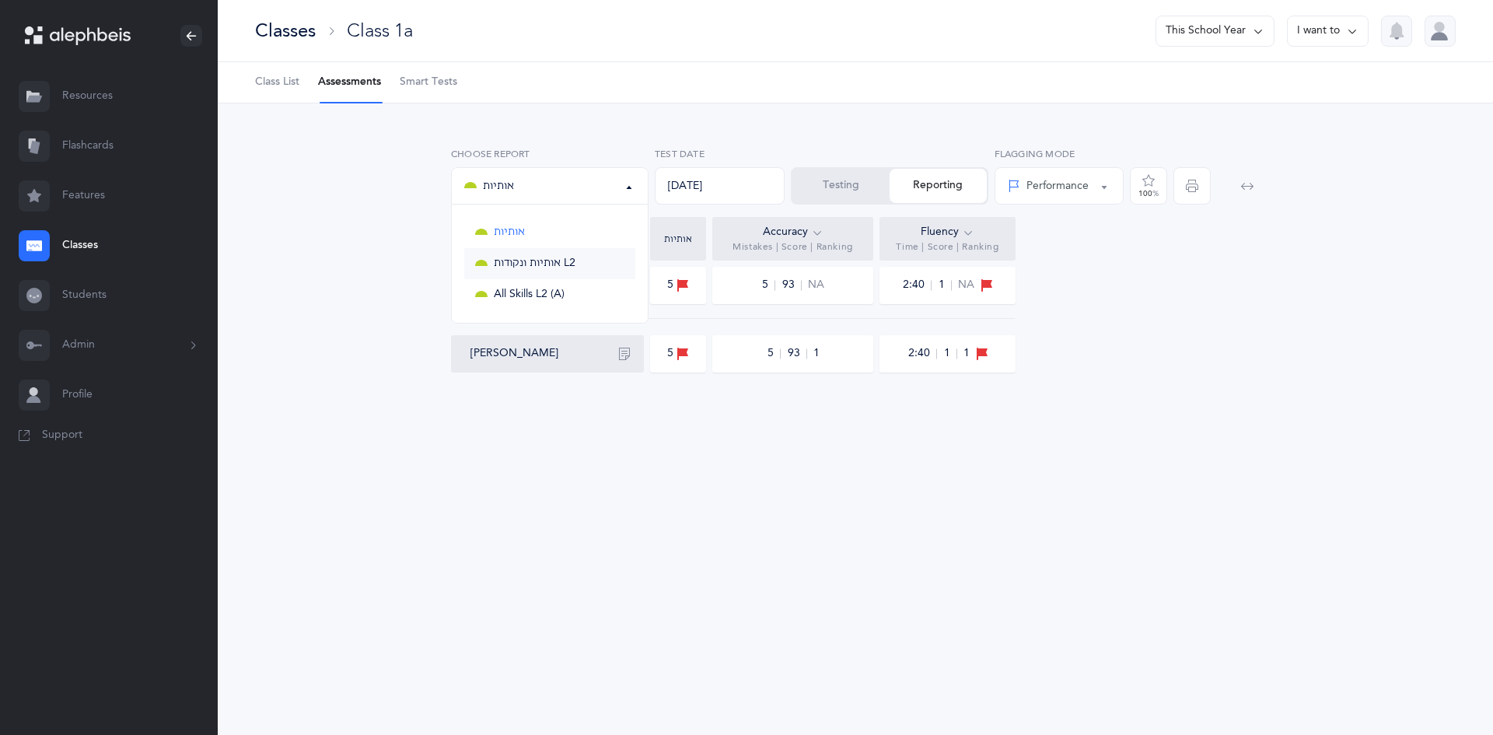
click at [532, 267] on span "אותיות ונקודות L2" at bounding box center [535, 264] width 82 height 14
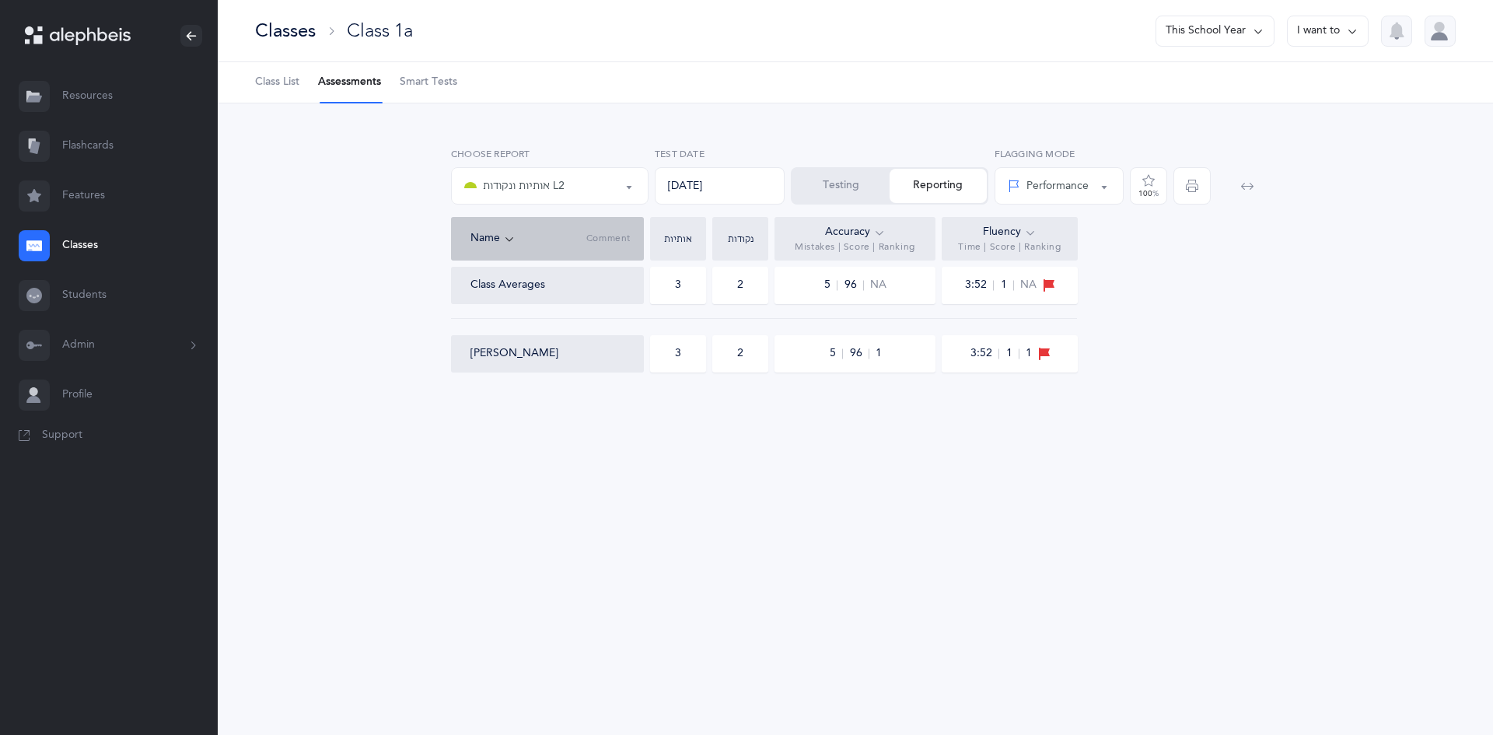
click at [600, 174] on div "אותיות ונקודות L2" at bounding box center [549, 186] width 171 height 26
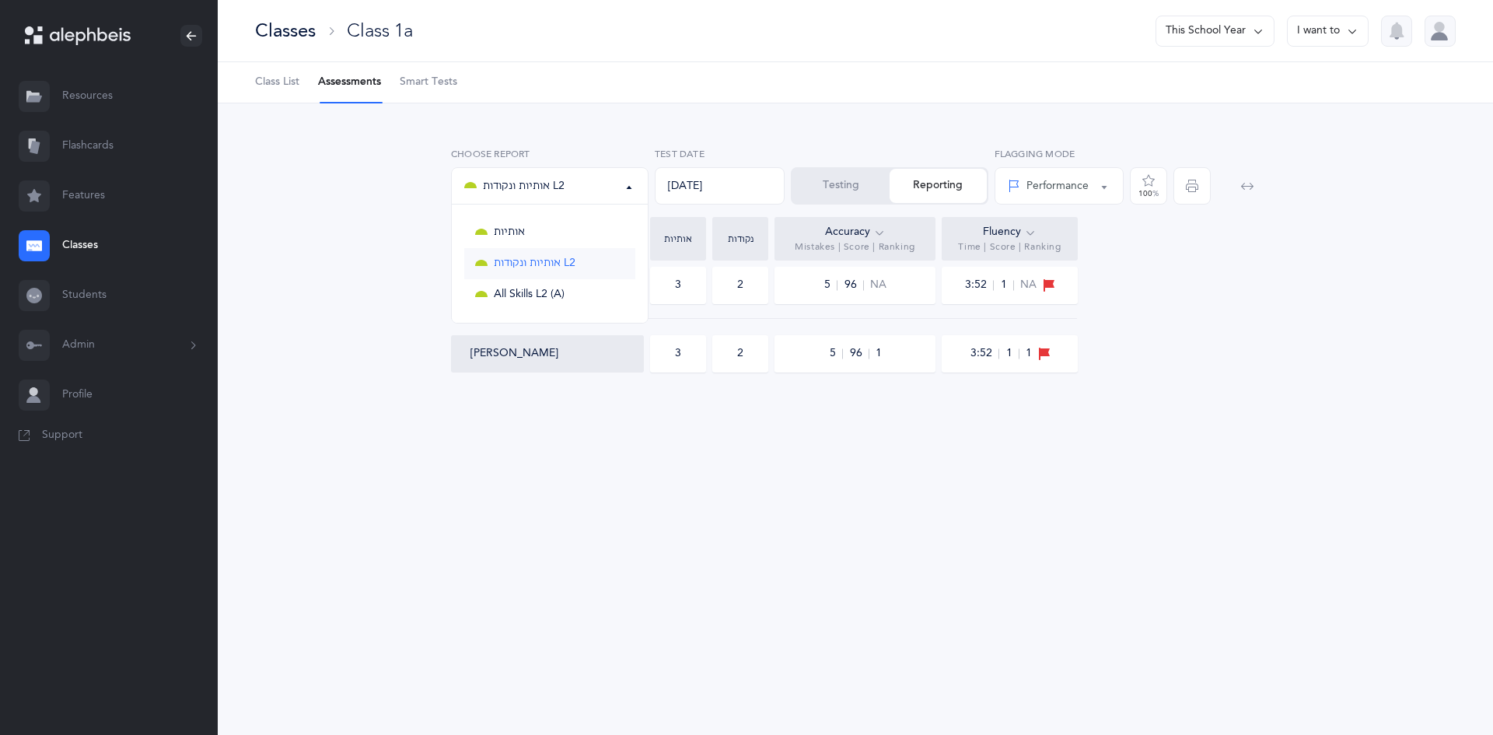
click at [556, 257] on span "אותיות ונקודות L2" at bounding box center [535, 264] width 82 height 14
select select "9"
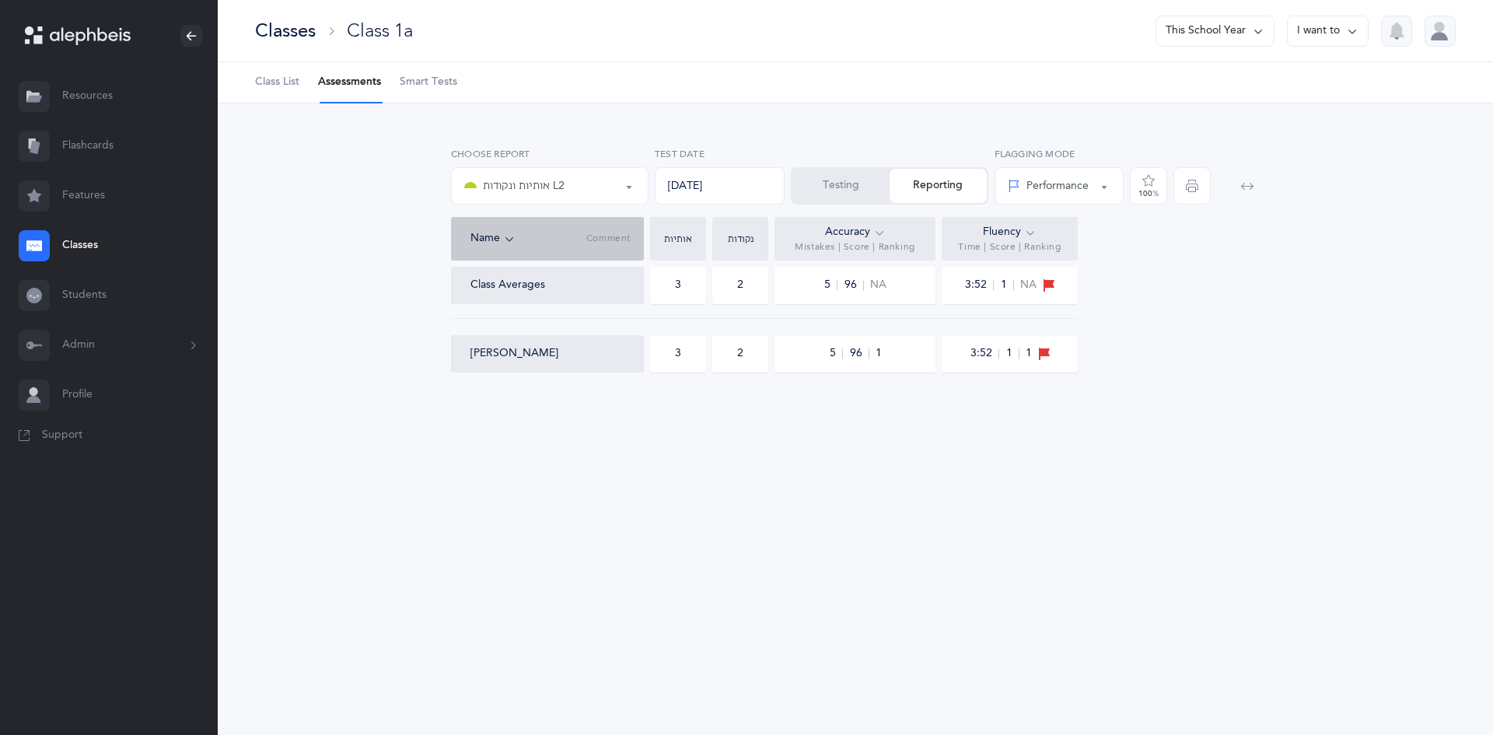
click at [563, 186] on div "אותיות ונקודות L2" at bounding box center [514, 186] width 100 height 19
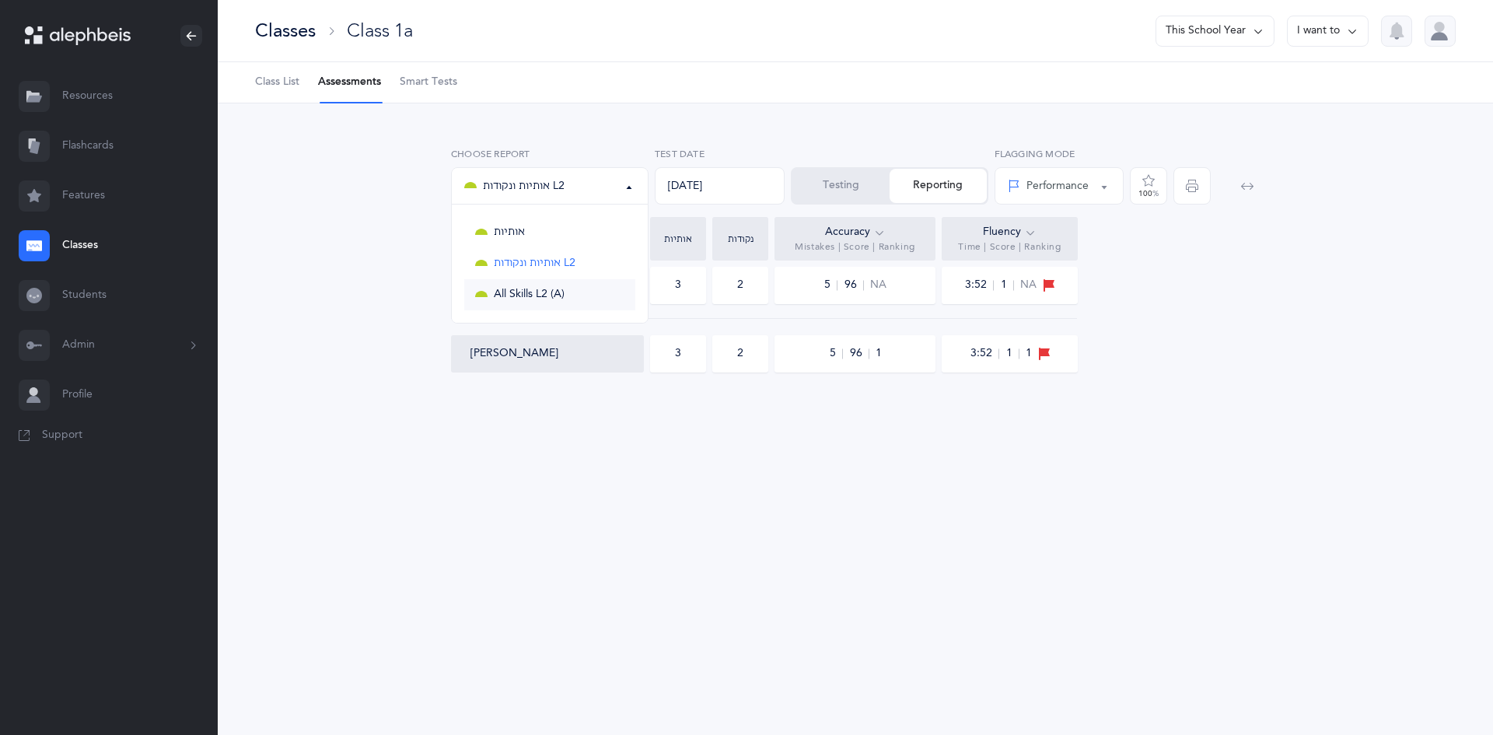
click at [558, 292] on span "All Skills L2 (A)" at bounding box center [529, 295] width 71 height 14
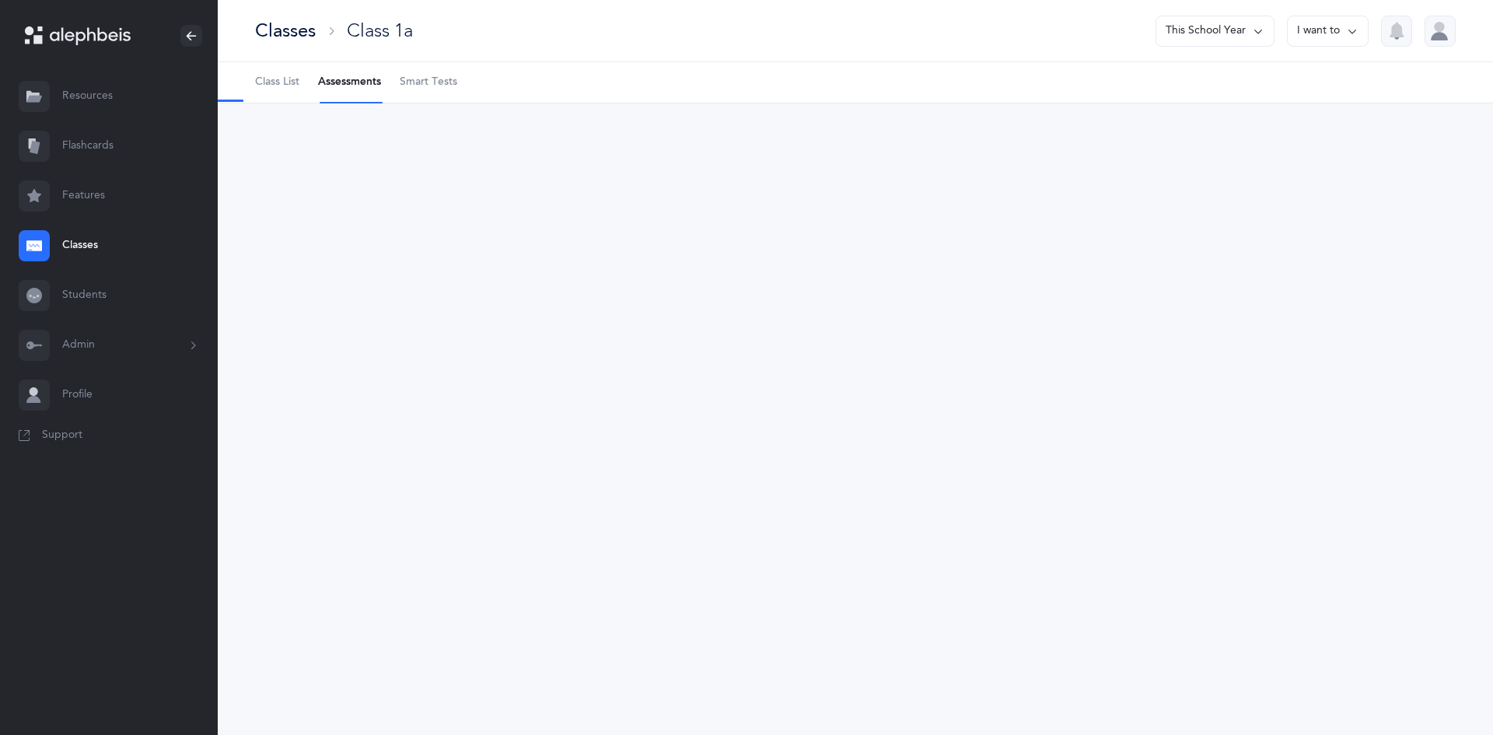
select select "13"
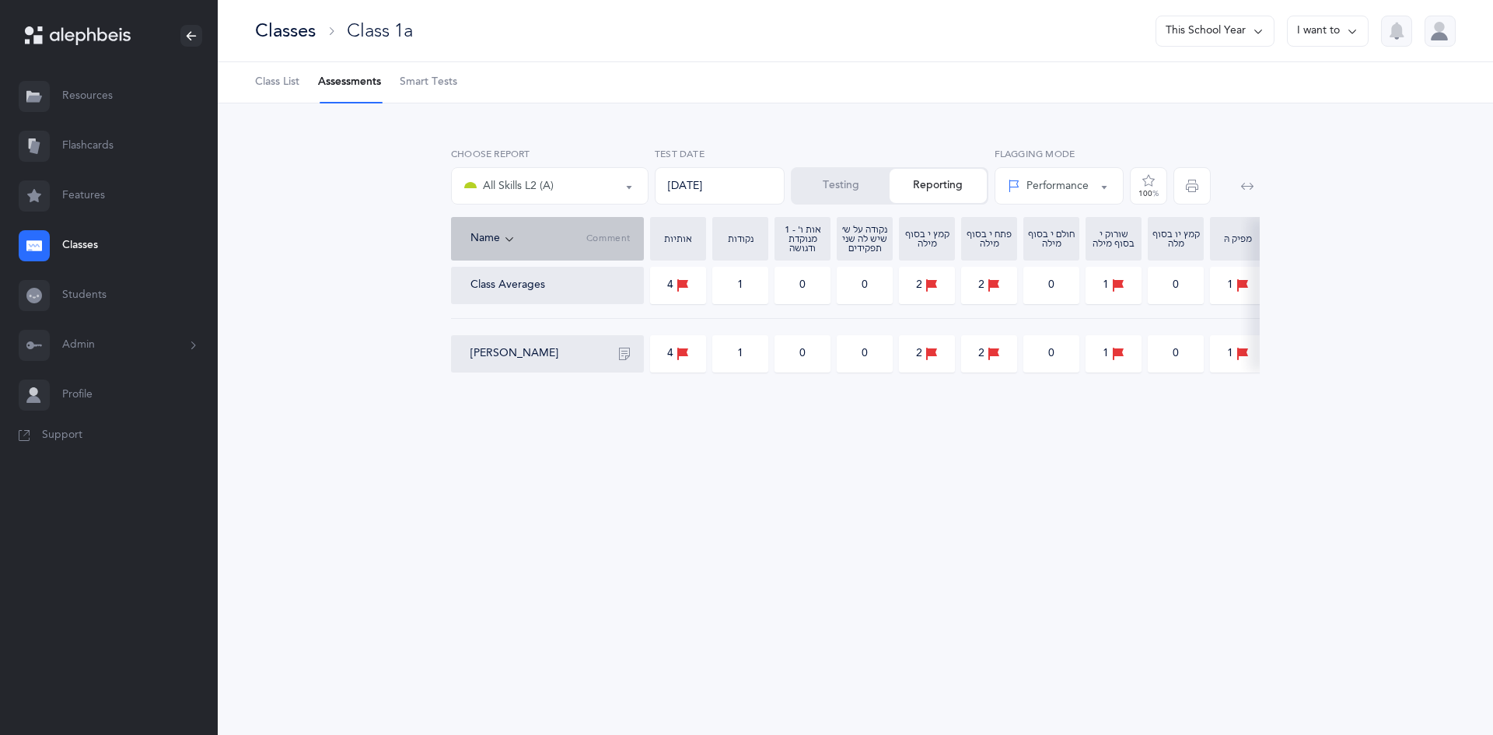
click at [589, 187] on div "All Skills L2 (A)" at bounding box center [549, 186] width 171 height 26
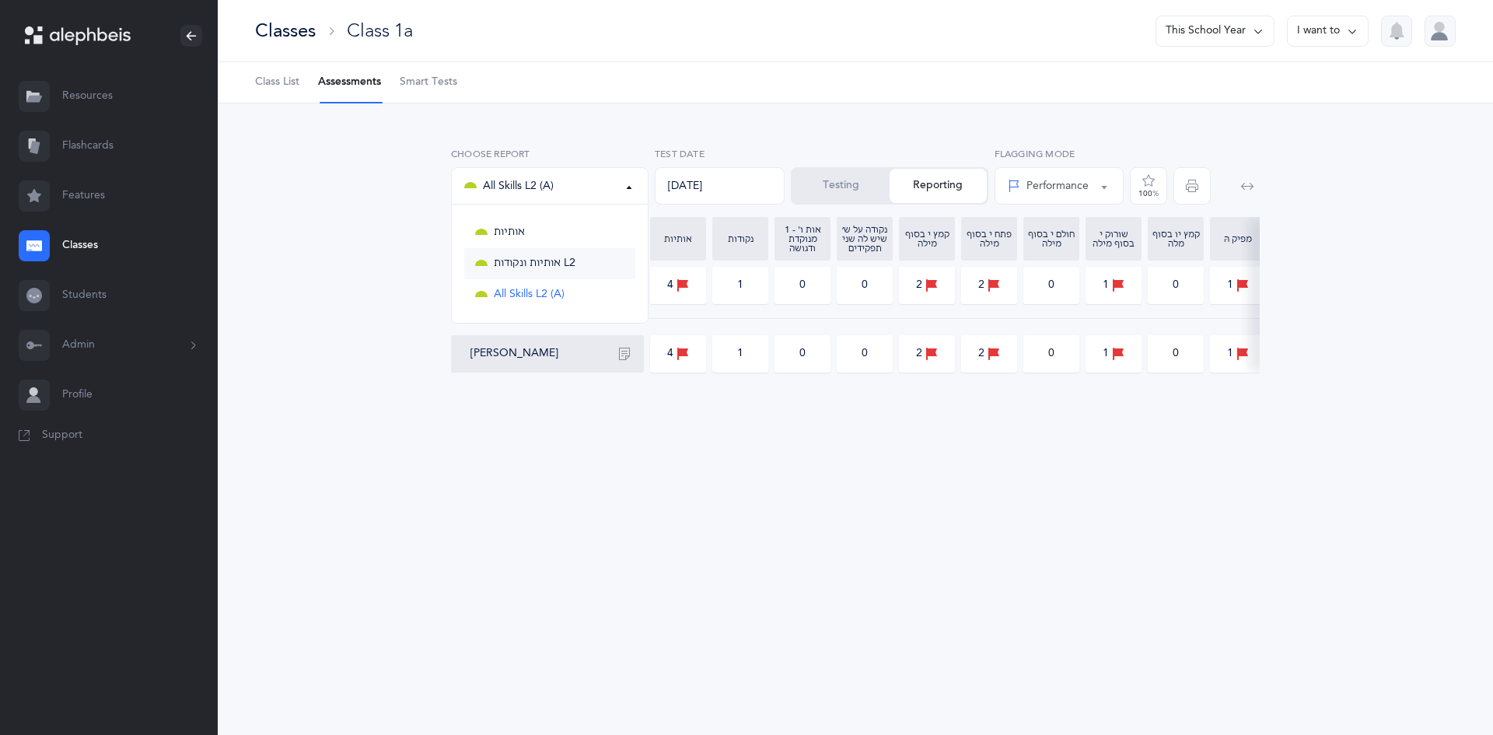
click at [565, 265] on span "אותיות ונקודות L2" at bounding box center [535, 264] width 82 height 14
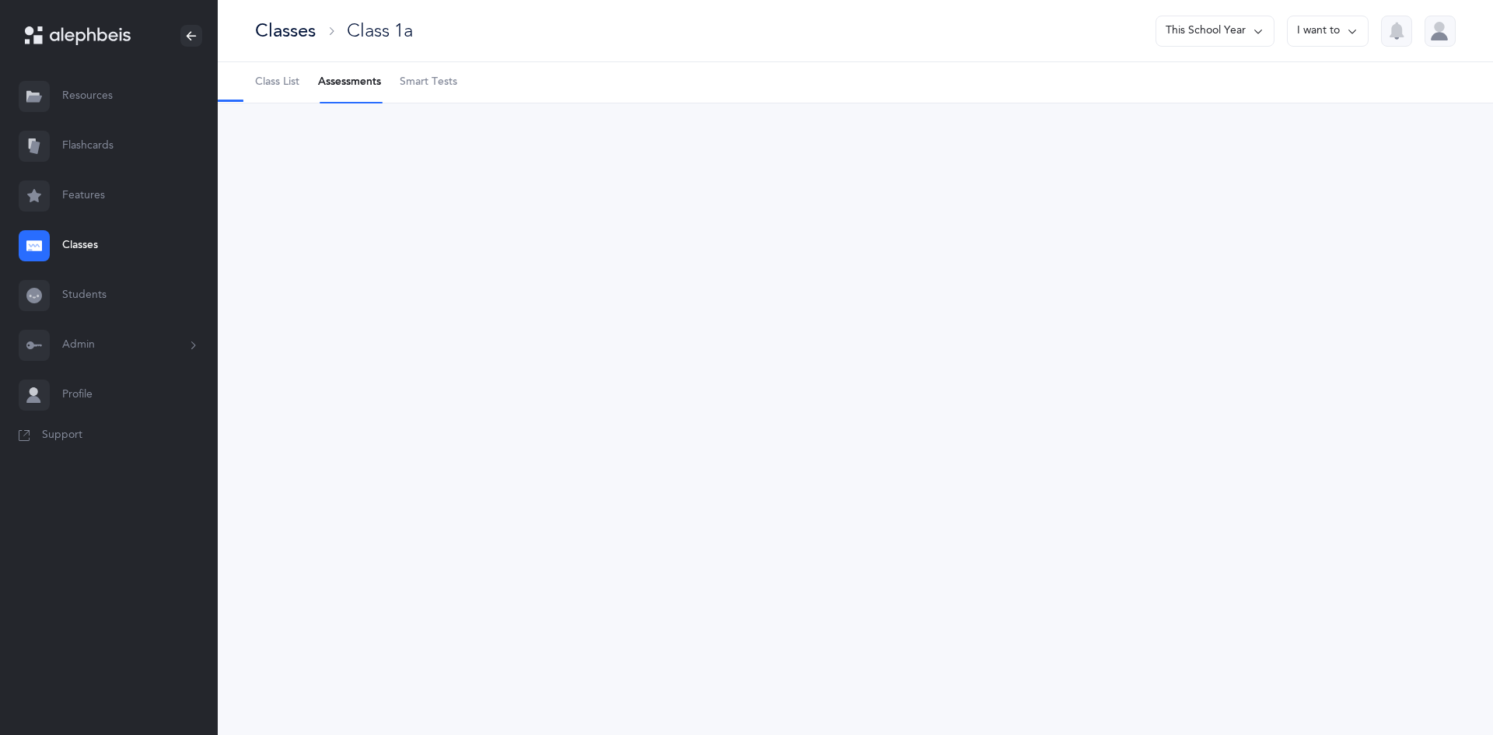
select select "9"
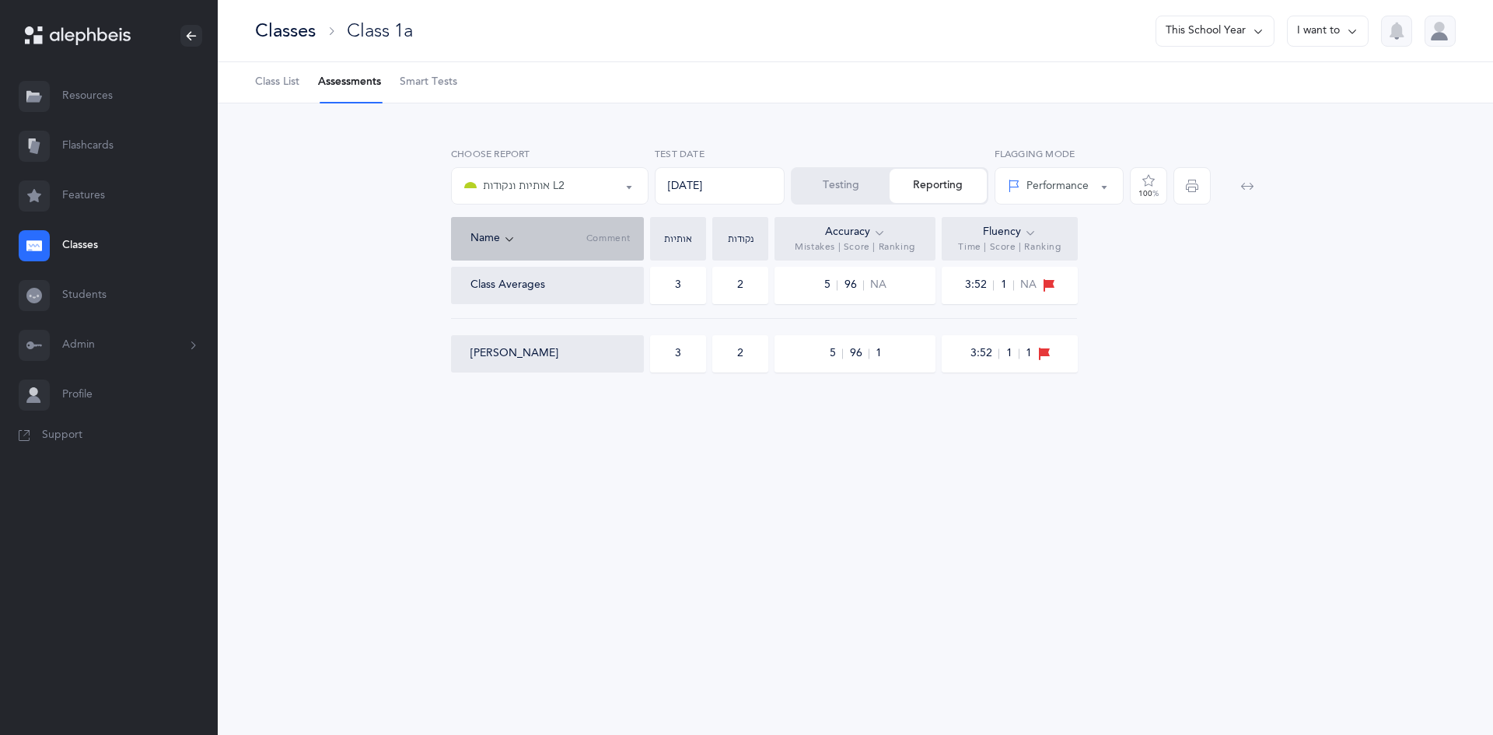
click at [566, 194] on div "אותיות ונקודות L2" at bounding box center [549, 186] width 171 height 26
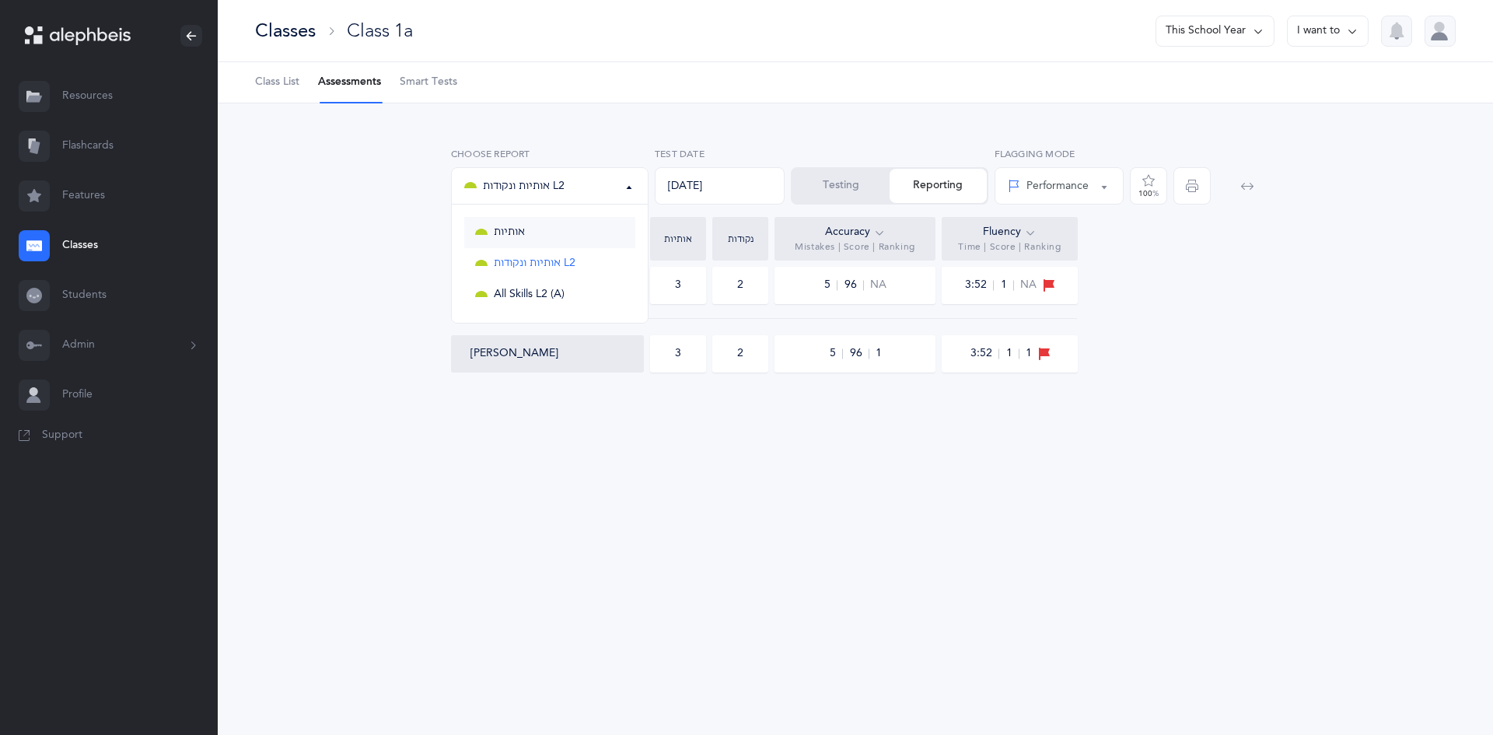
click at [525, 232] on span "אותיות" at bounding box center [509, 233] width 31 height 14
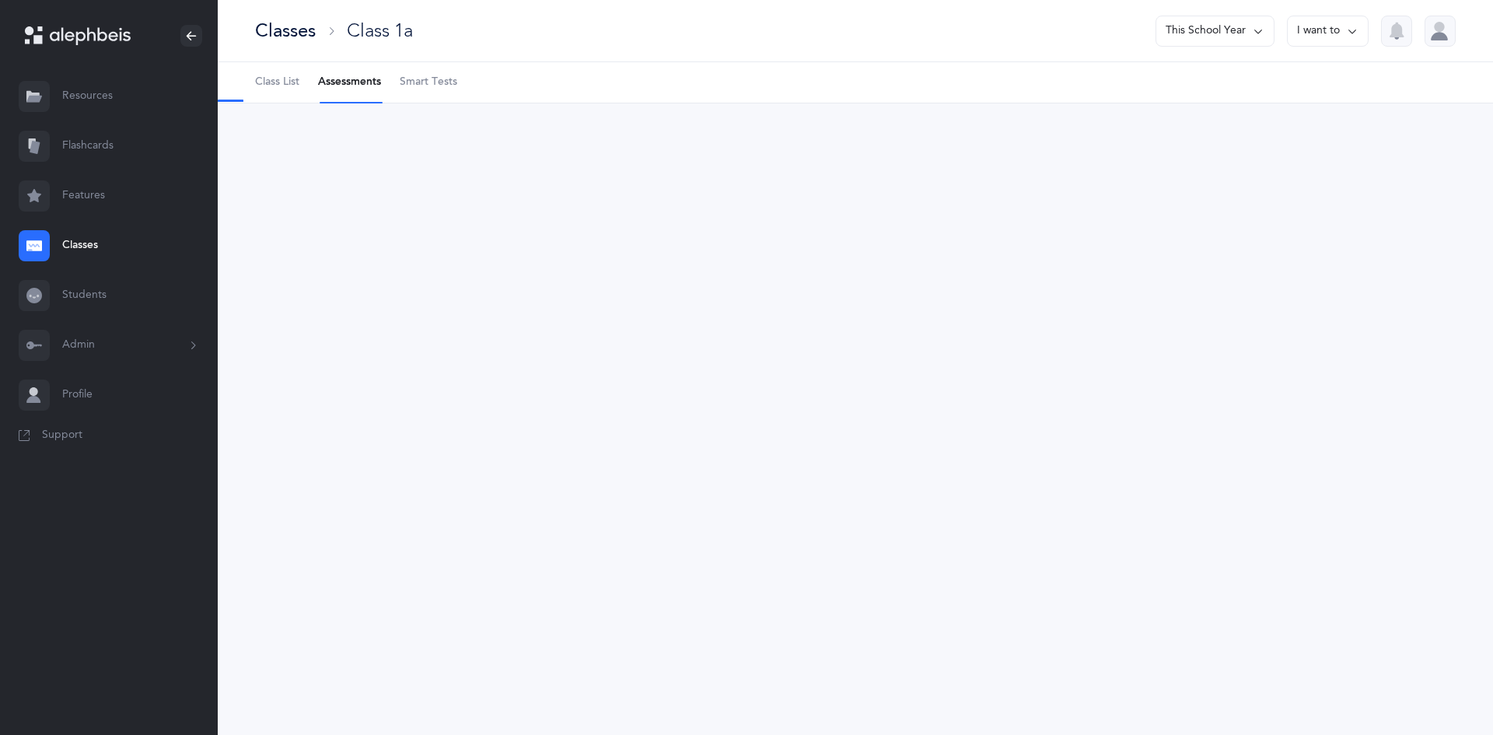
select select "2"
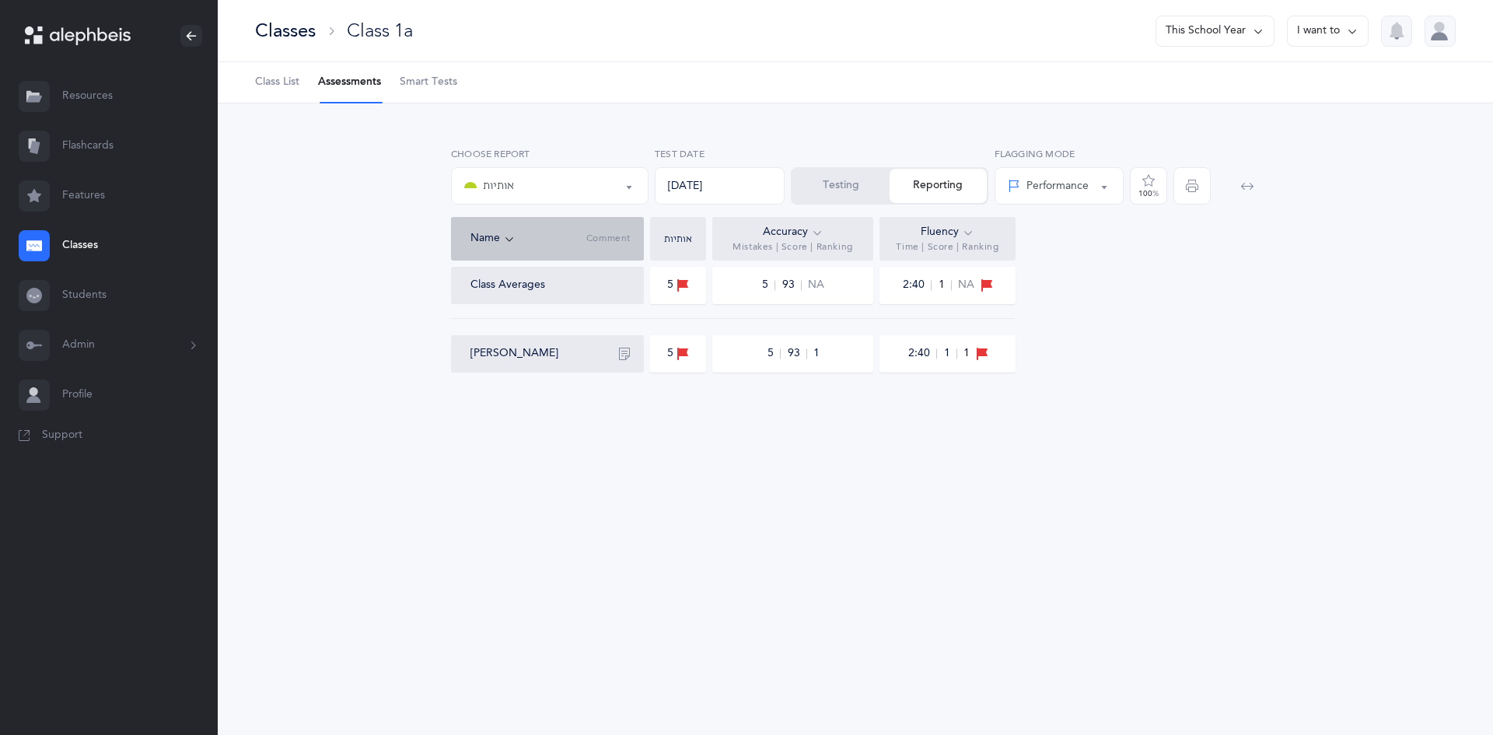
click at [1184, 191] on span "button" at bounding box center [1191, 185] width 37 height 37
click at [624, 194] on button "אותיות" at bounding box center [550, 185] width 198 height 37
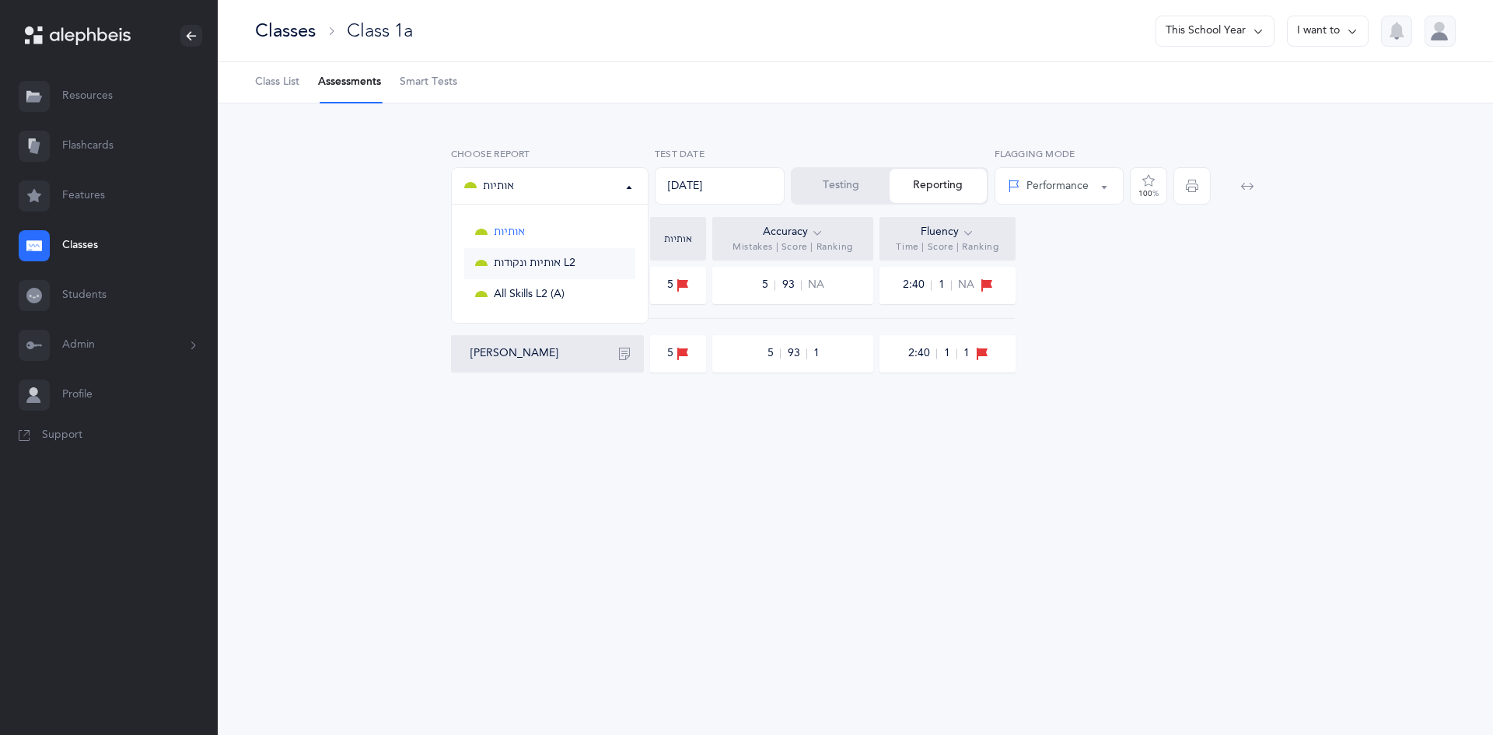
click at [597, 264] on link "אותיות ונקודות L2" at bounding box center [549, 263] width 171 height 31
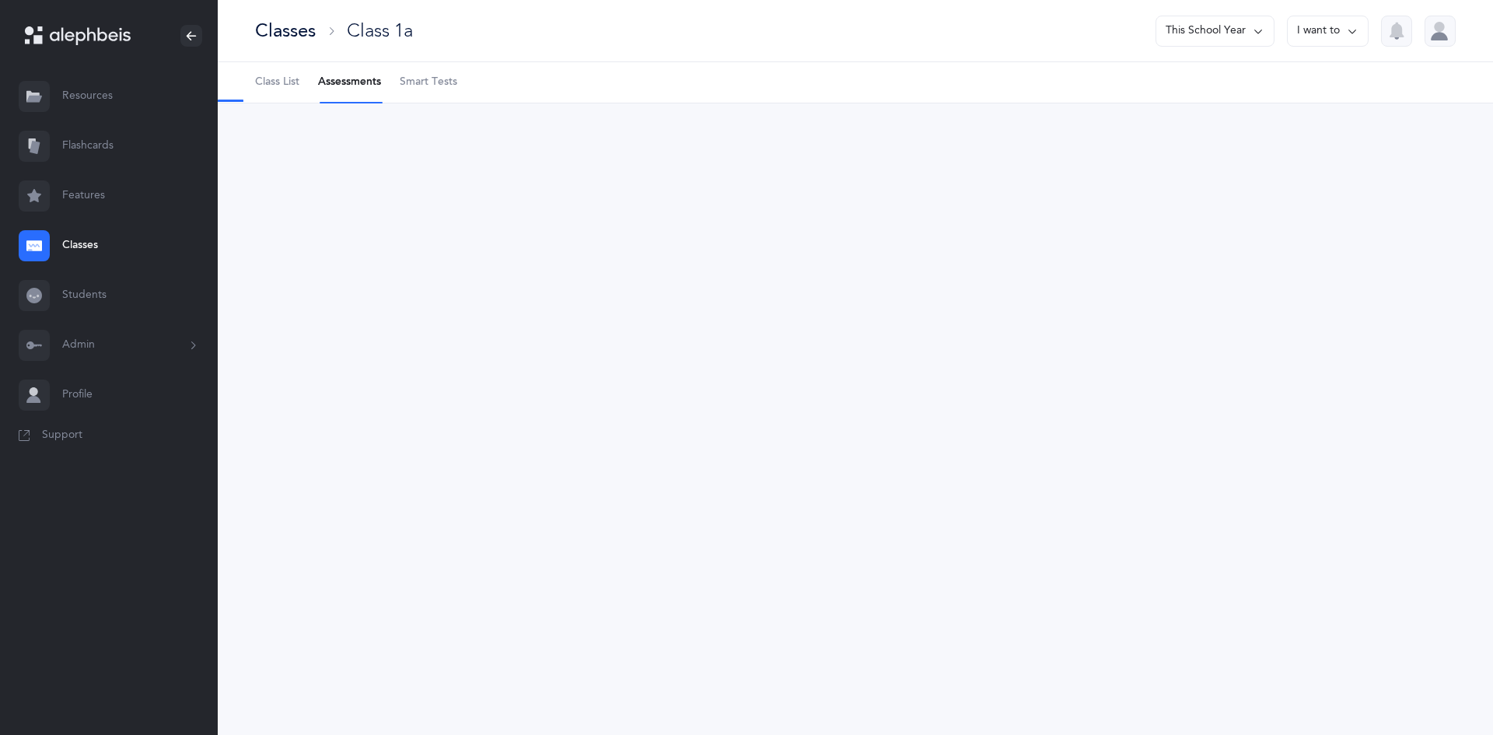
select select "9"
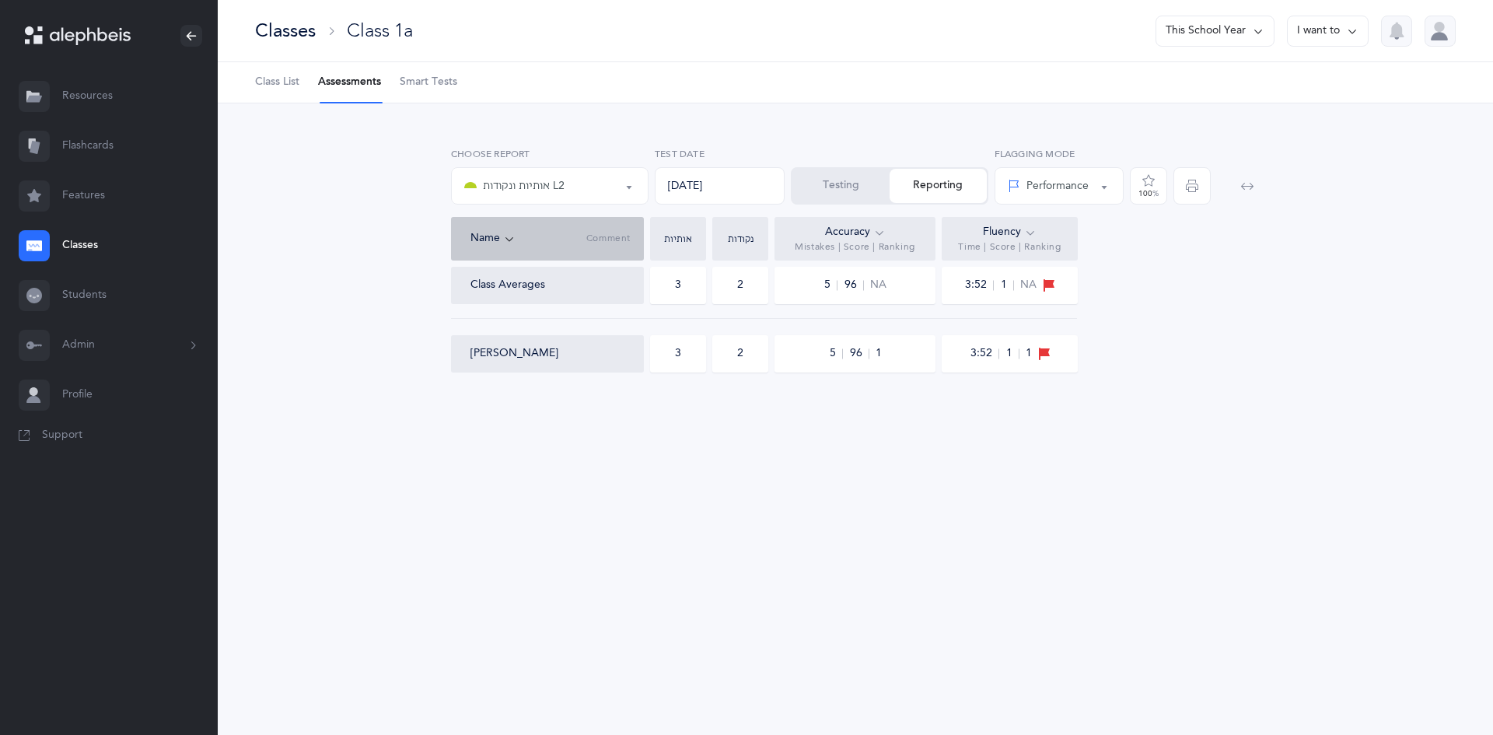
click at [610, 247] on div "Name Comment" at bounding box center [547, 239] width 193 height 44
click at [605, 238] on span "Comment" at bounding box center [608, 239] width 44 height 12
click at [599, 291] on div "Class Averages" at bounding box center [553, 286] width 166 height 16
click at [589, 348] on div "Nachman Gale" at bounding box center [553, 354] width 166 height 16
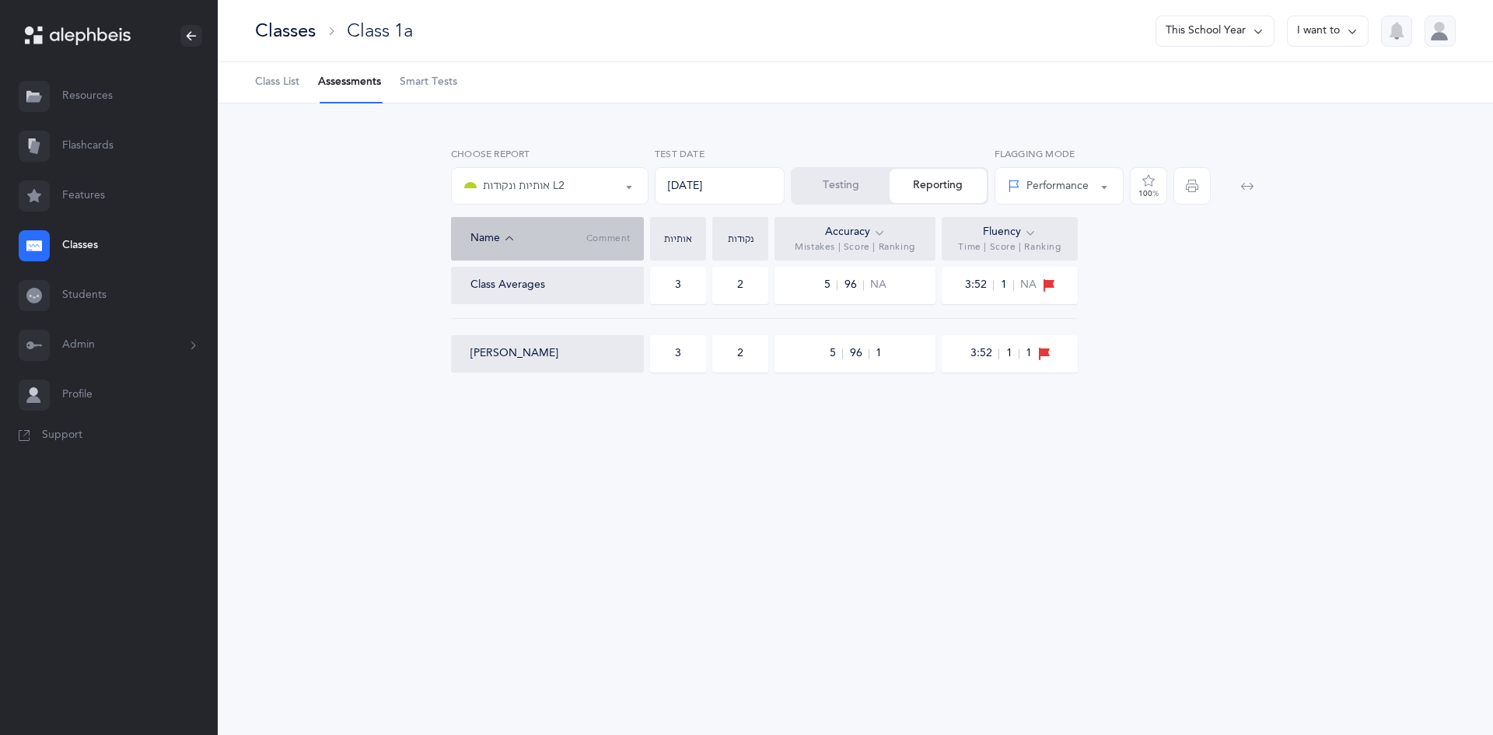
click at [596, 187] on div "אותיות ונקודות L2" at bounding box center [549, 186] width 171 height 26
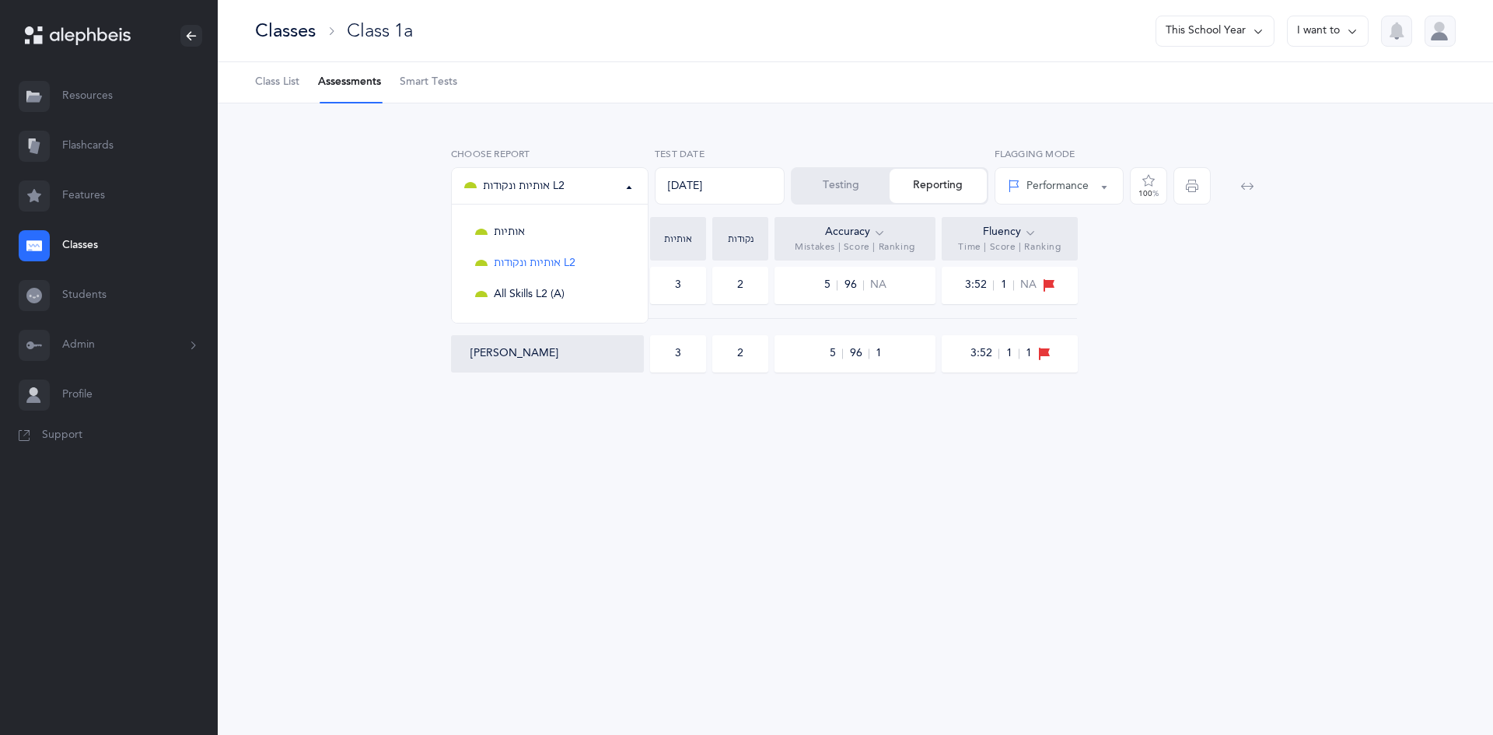
click at [870, 190] on button "Testing" at bounding box center [840, 186] width 97 height 34
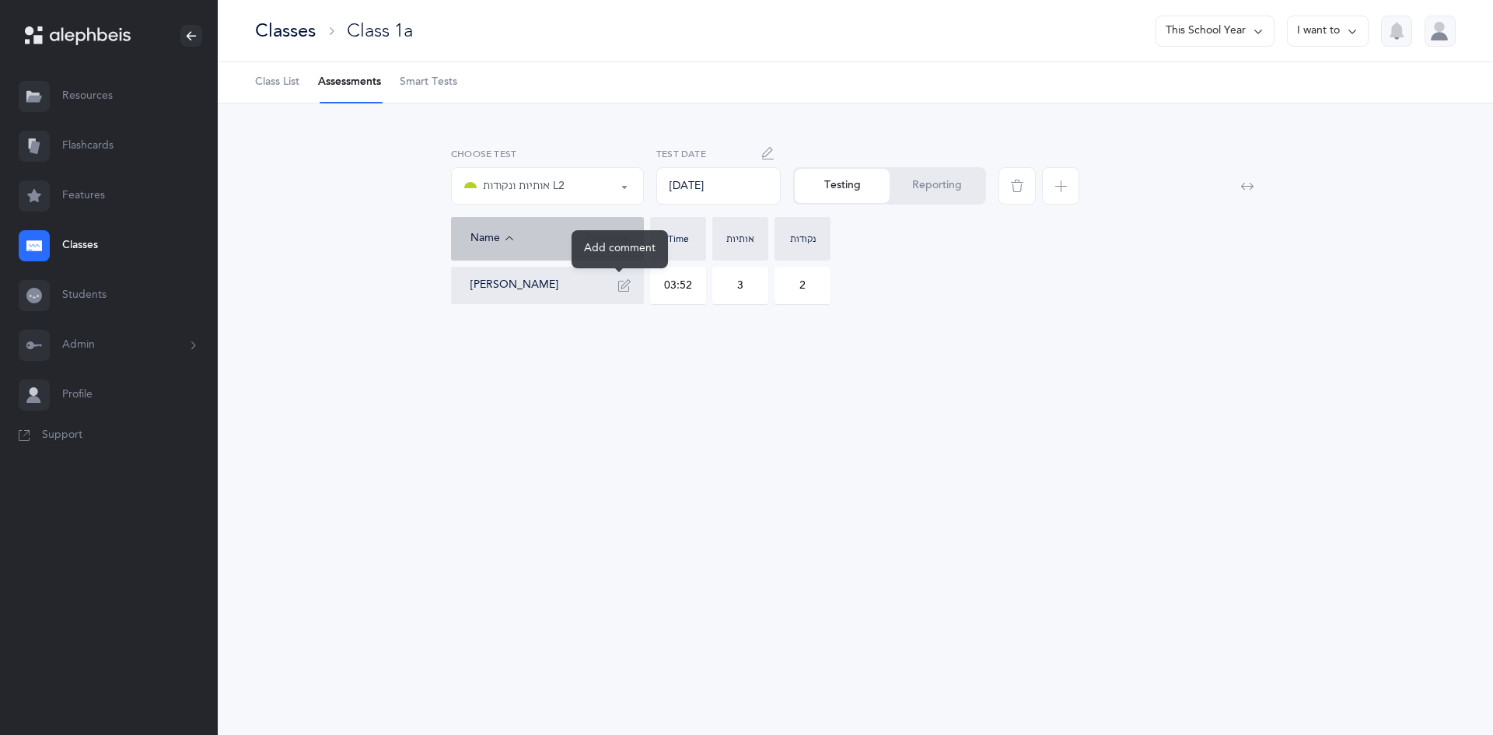
click at [620, 283] on icon "button" at bounding box center [624, 285] width 12 height 12
click at [603, 335] on textarea at bounding box center [547, 344] width 179 height 81
click at [519, 352] on textarea "beis vav tes two sin" at bounding box center [547, 344] width 179 height 81
type textarea "beis vav tes sin"
click at [630, 283] on icon "button" at bounding box center [624, 285] width 12 height 12
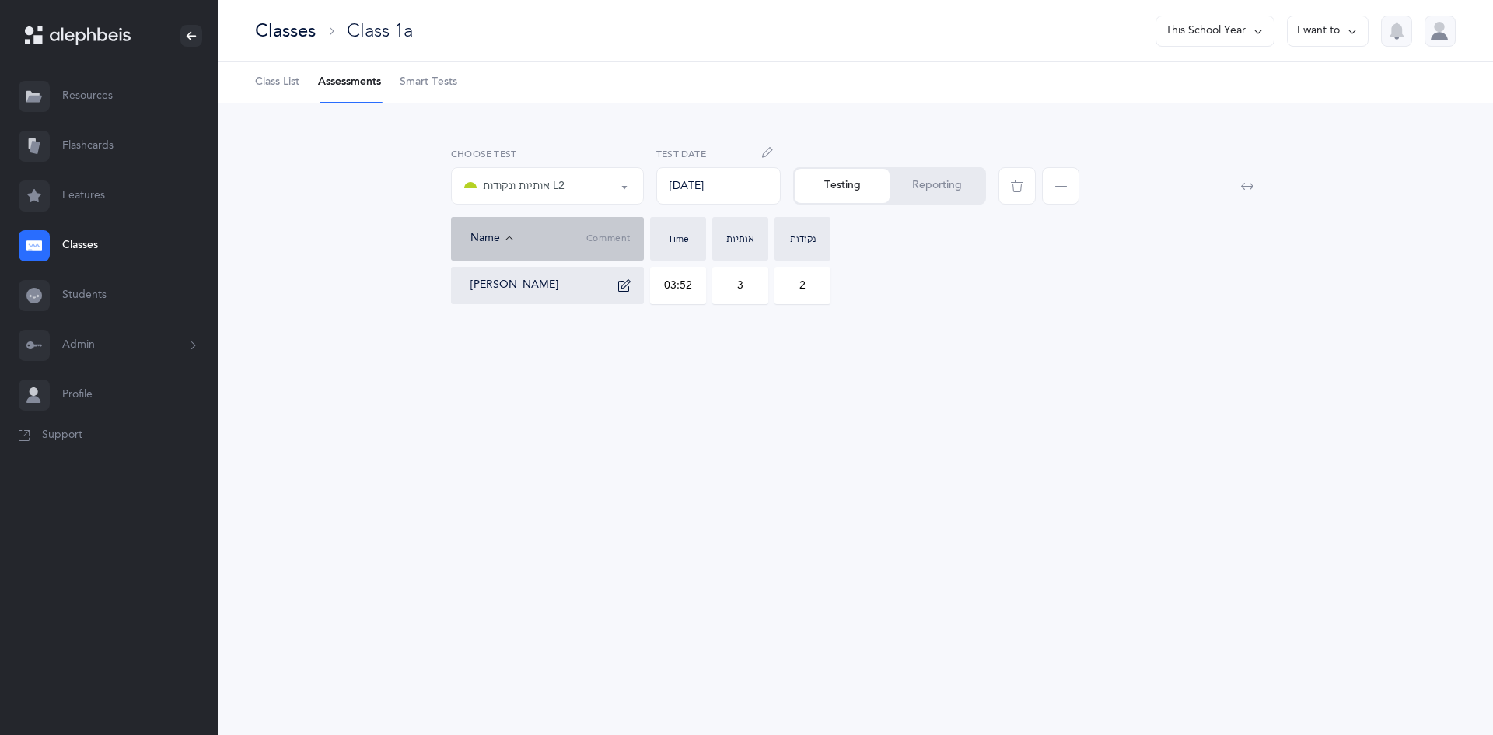
click at [555, 187] on div "אותיות ונקודות L2" at bounding box center [514, 186] width 100 height 19
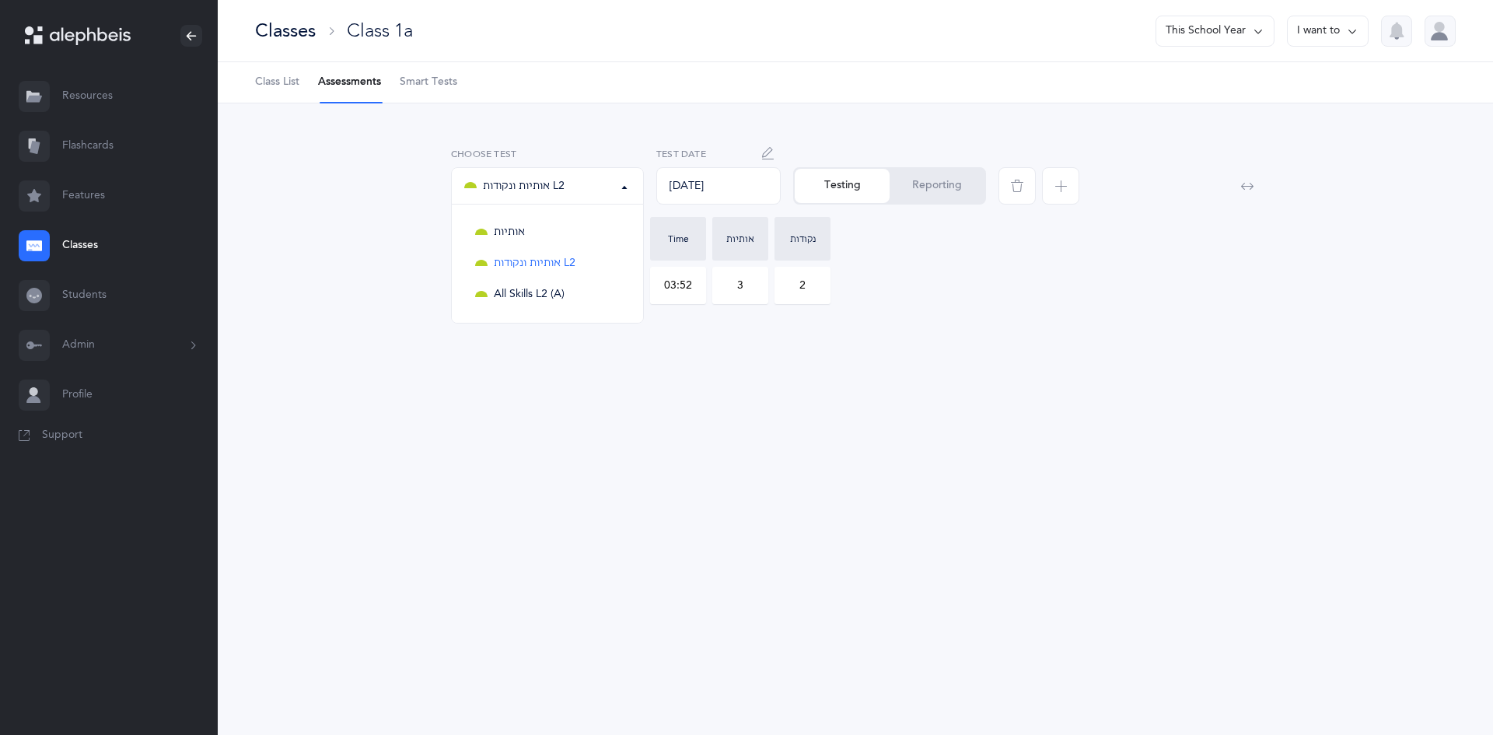
click at [973, 273] on div "Nachman Gale 03:52 3 2" at bounding box center [855, 285] width 809 height 37
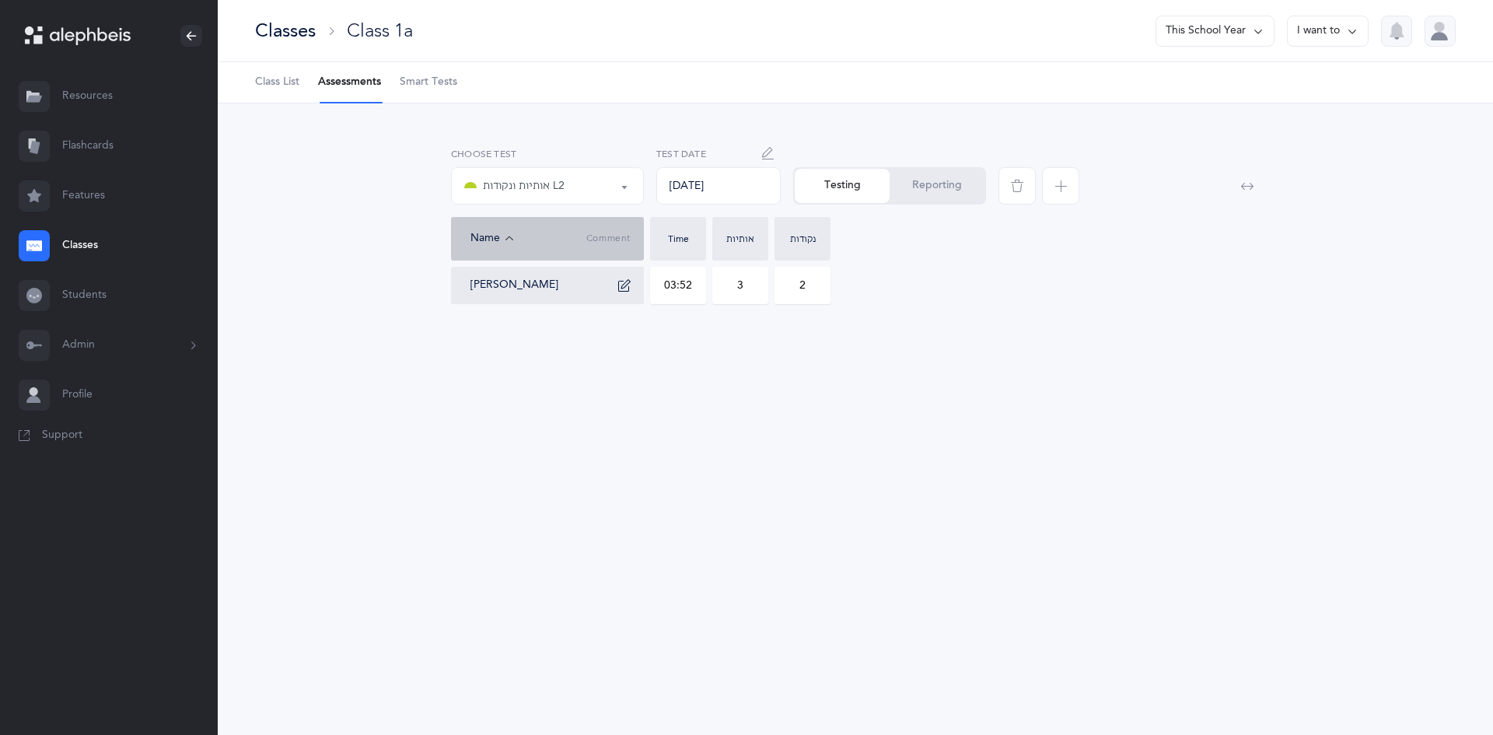
click at [929, 197] on button "Reporting" at bounding box center [937, 186] width 95 height 34
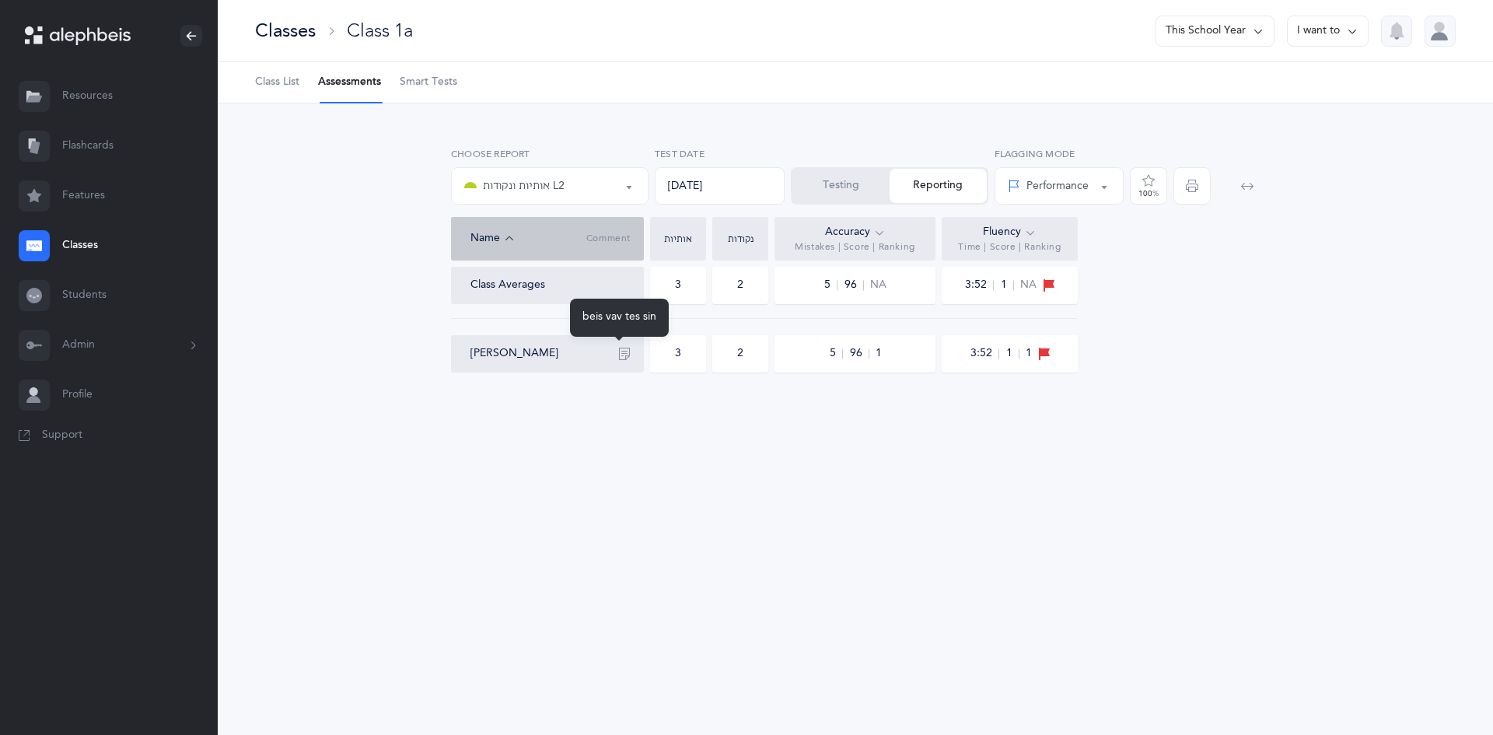
click at [616, 356] on button "button" at bounding box center [624, 353] width 25 height 25
click at [348, 84] on li "Assessments" at bounding box center [349, 82] width 63 height 40
click at [628, 183] on button "אותיות ונקודות L2" at bounding box center [550, 185] width 198 height 37
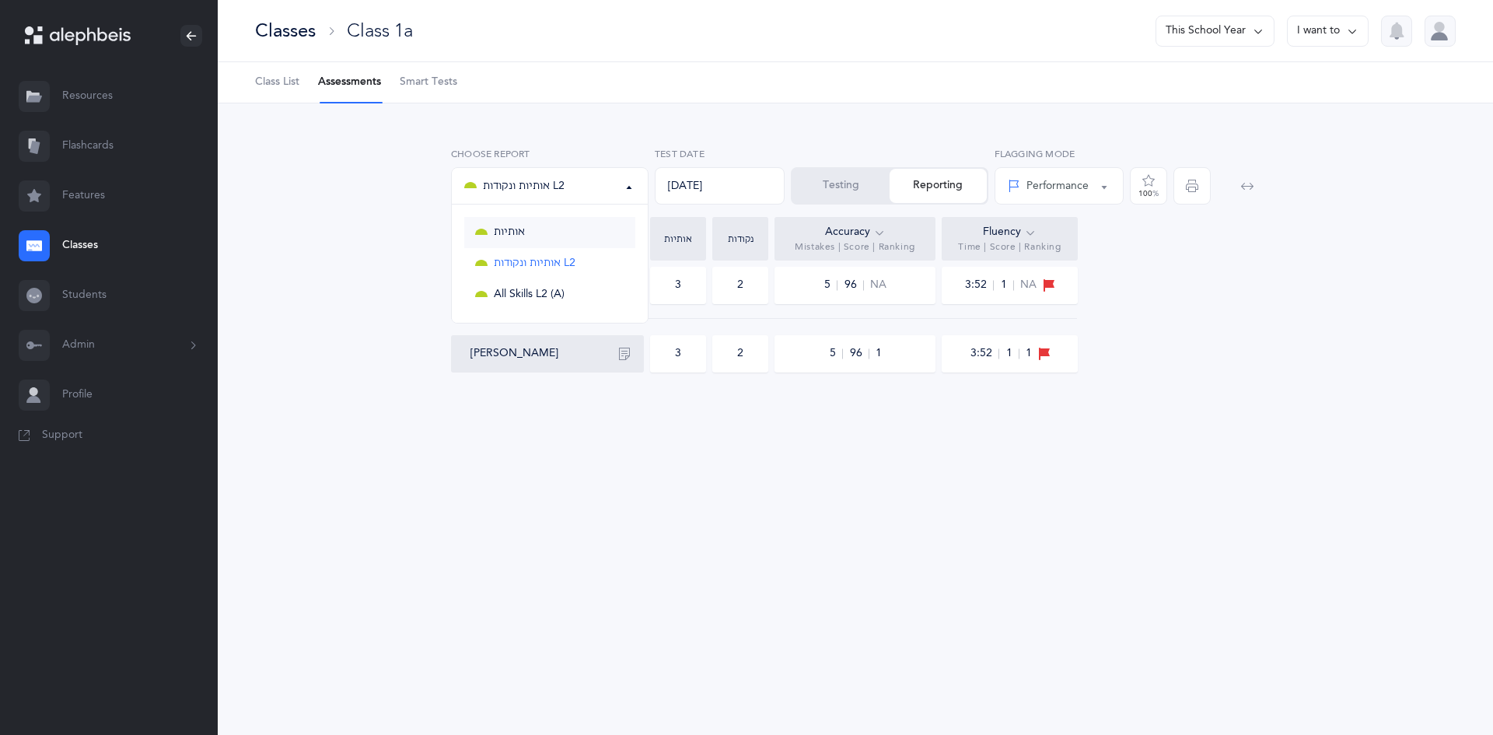
click at [523, 234] on span "אותיות" at bounding box center [509, 233] width 31 height 14
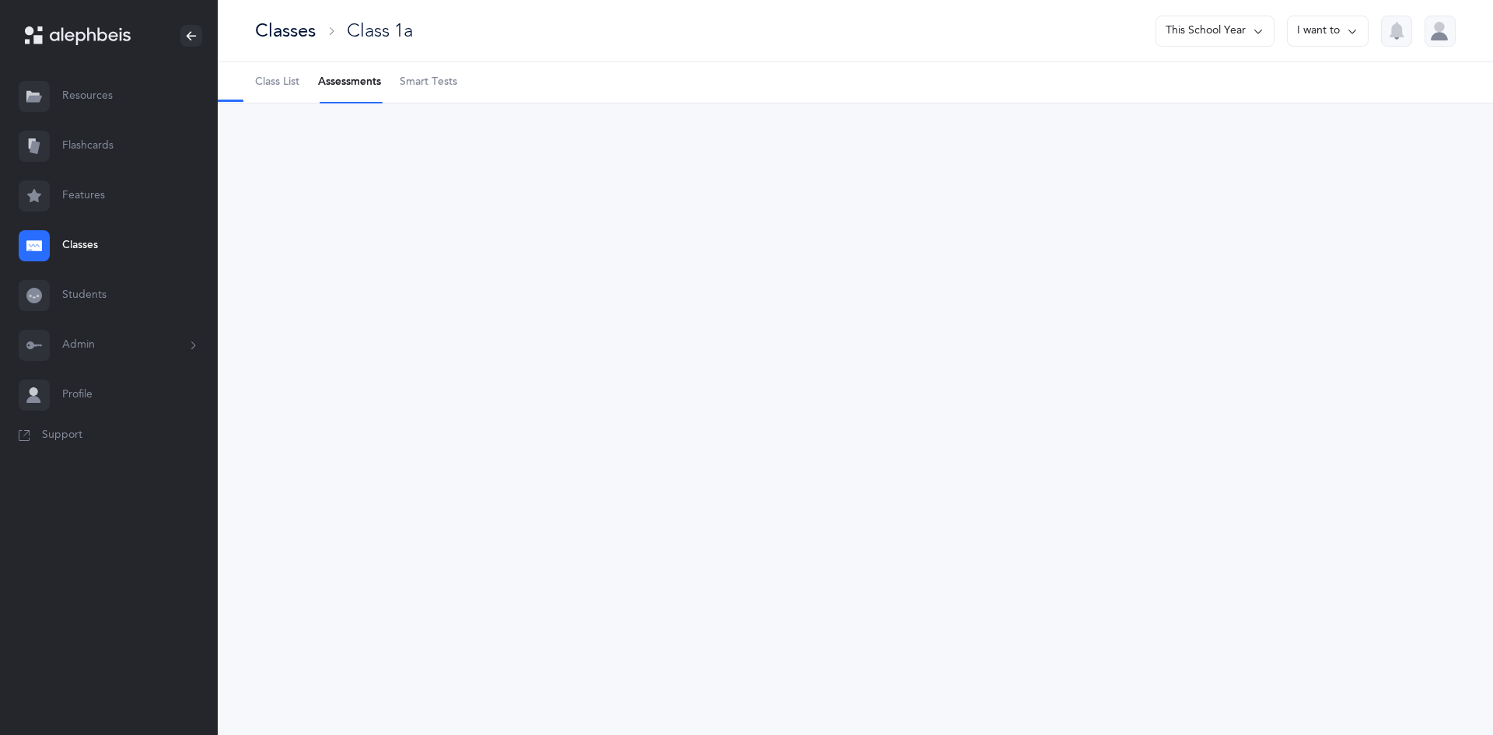
select select "2"
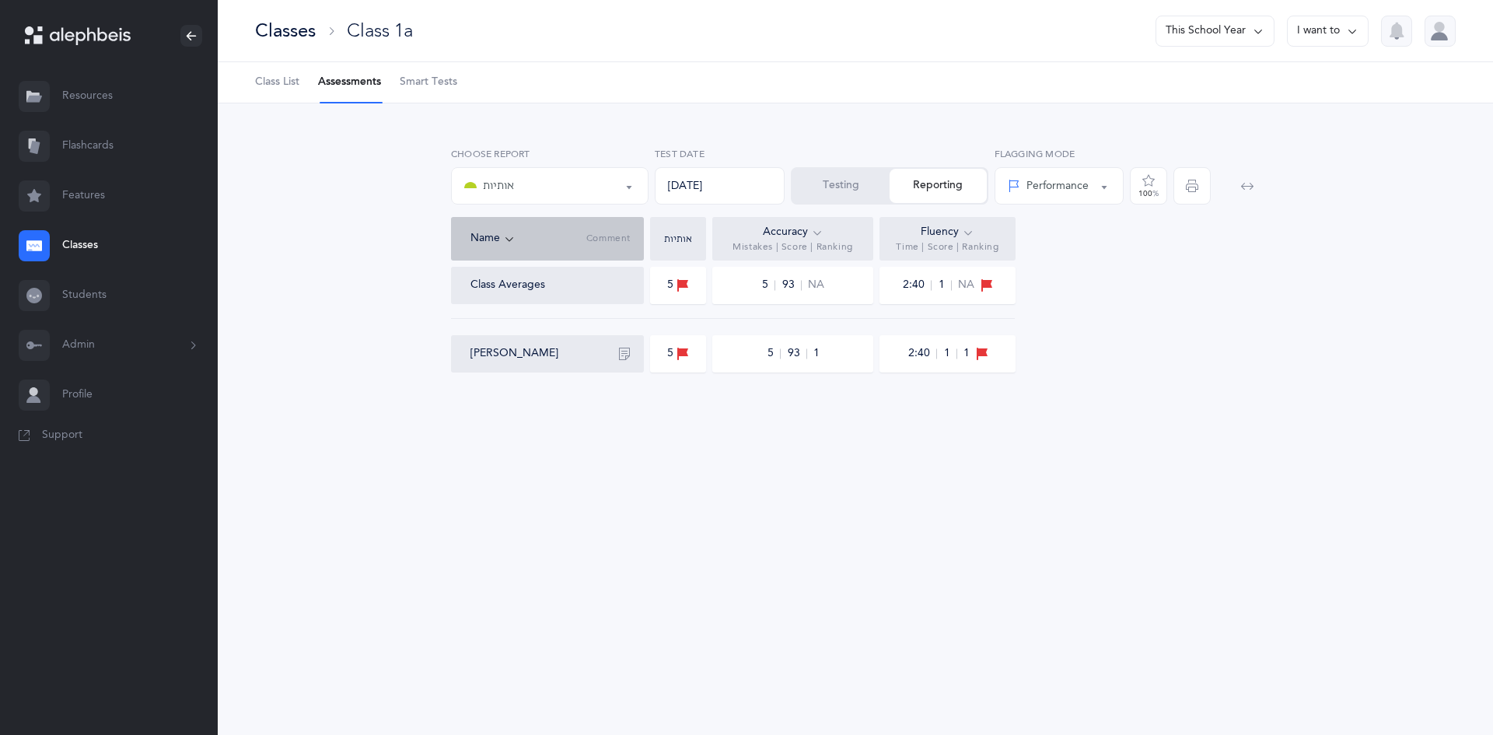
drag, startPoint x: 483, startPoint y: 288, endPoint x: 516, endPoint y: 407, distance: 124.1
click at [516, 407] on div "אותיות אותיות ונקודות L2 All Skills L2 (A) אותיות Choose test 09/05/2025 Test D…" at bounding box center [855, 275] width 1275 height 344
drag, startPoint x: 575, startPoint y: 439, endPoint x: 622, endPoint y: 512, distance: 86.7
click at [621, 512] on div "Classes Class 1a This School Year I want to Class List Assessments Smart Tests …" at bounding box center [855, 367] width 1275 height 735
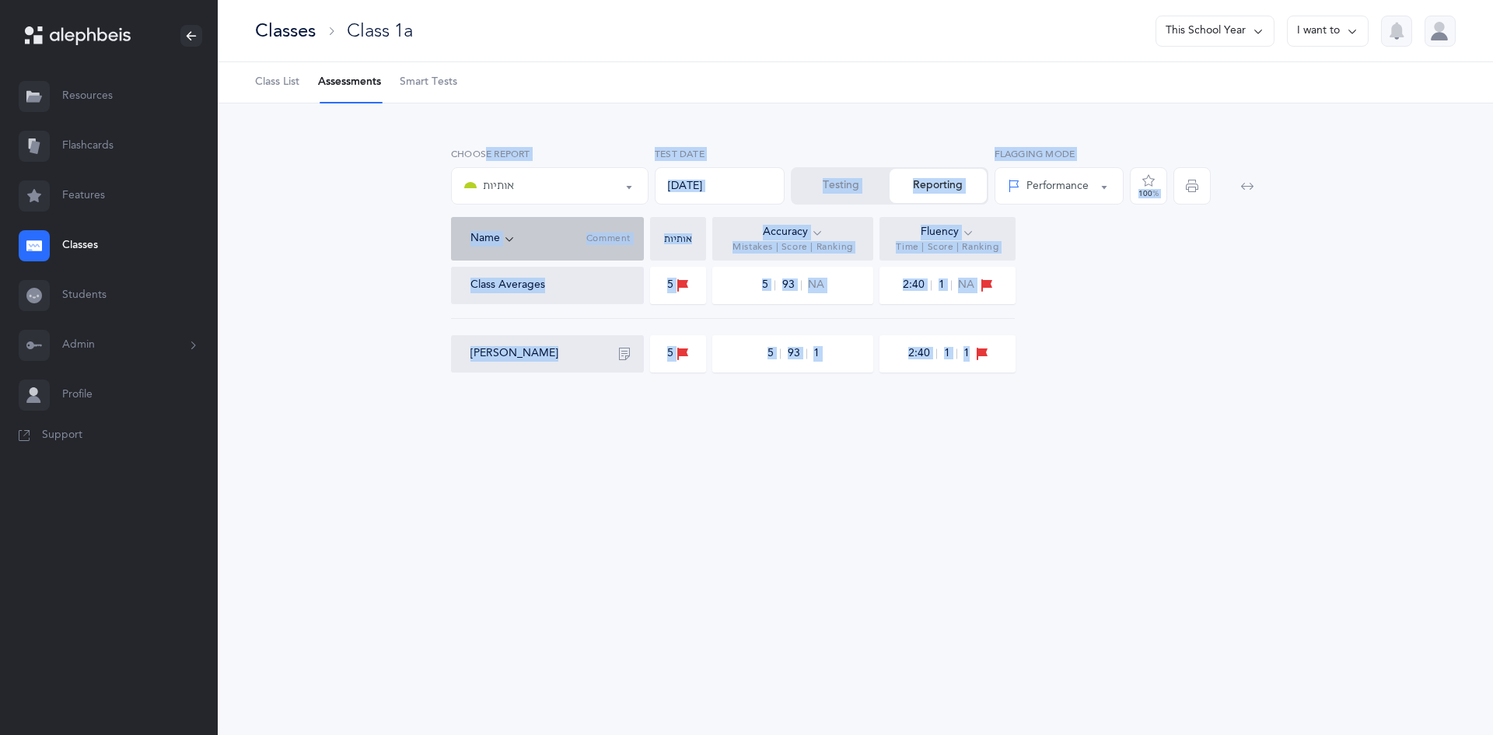
drag, startPoint x: 425, startPoint y: 148, endPoint x: 1313, endPoint y: 524, distance: 964.5
click at [1313, 544] on div "Classes Class 1a This School Year I want to Class List Assessments Smart Tests …" at bounding box center [855, 367] width 1275 height 735
click at [1315, 521] on div "Classes Class 1a This School Year I want to Class List Assessments Smart Tests …" at bounding box center [855, 367] width 1275 height 735
click at [925, 528] on div "Classes Class 1a This School Year I want to Class List Assessments Smart Tests …" at bounding box center [855, 367] width 1275 height 735
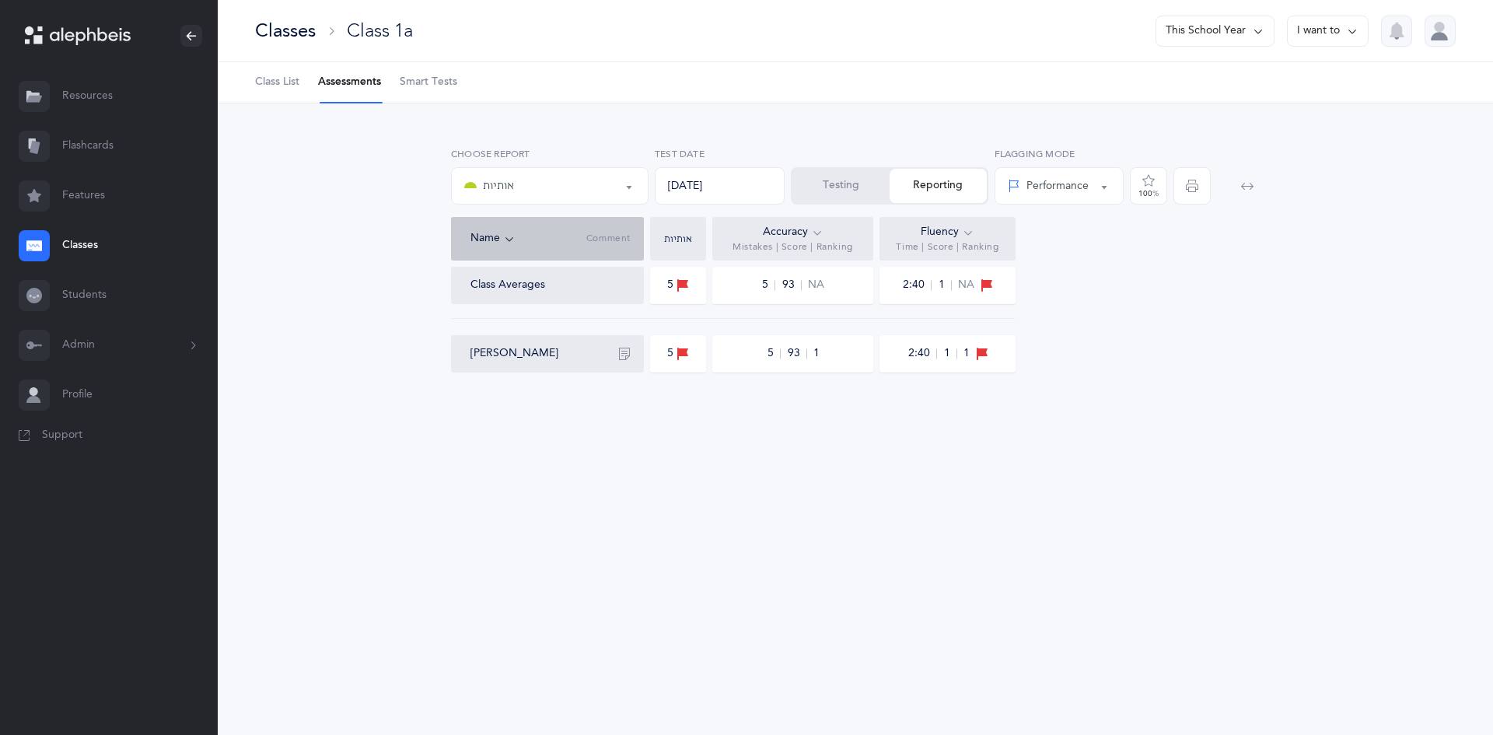
click at [279, 83] on span "Class List" at bounding box center [277, 83] width 44 height 16
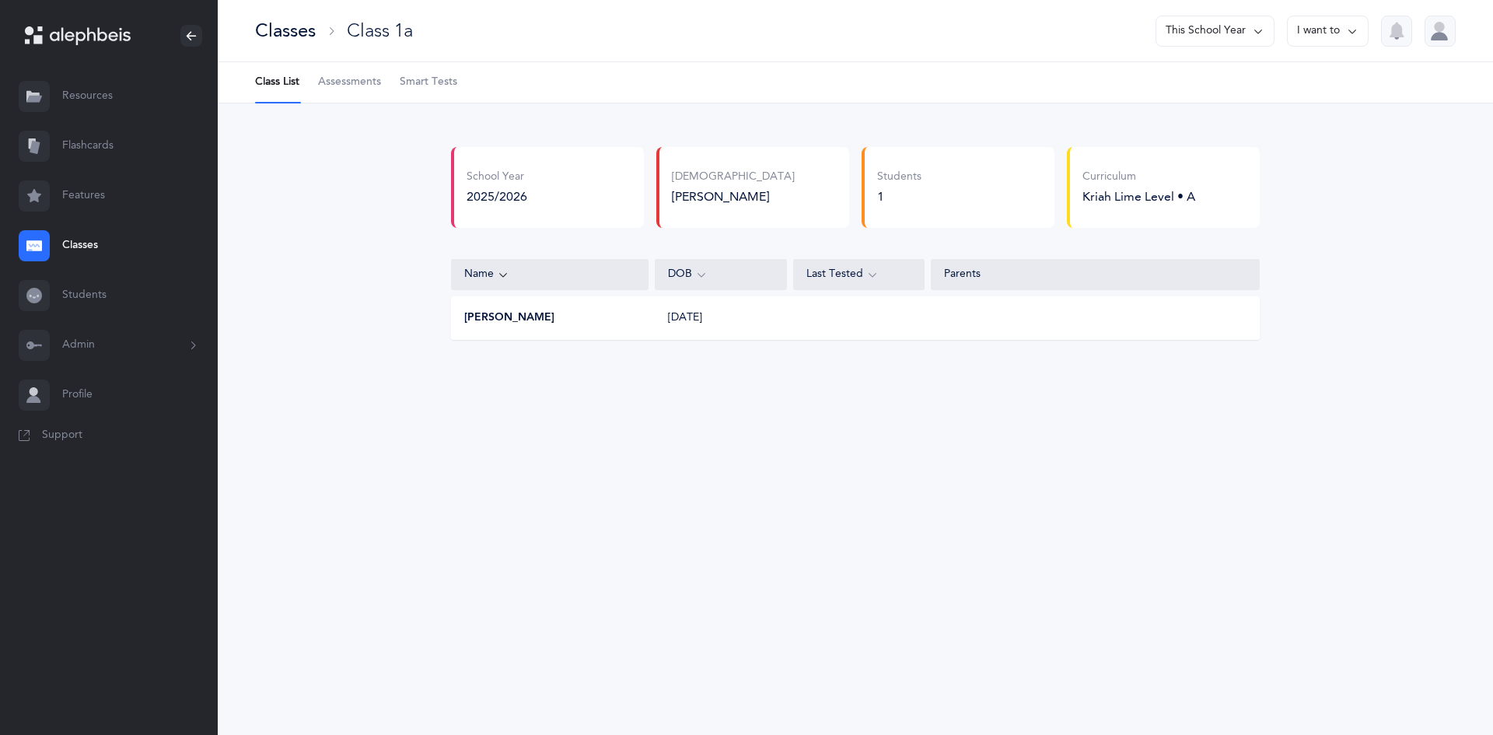
click at [353, 86] on span "Assessments" at bounding box center [349, 83] width 63 height 16
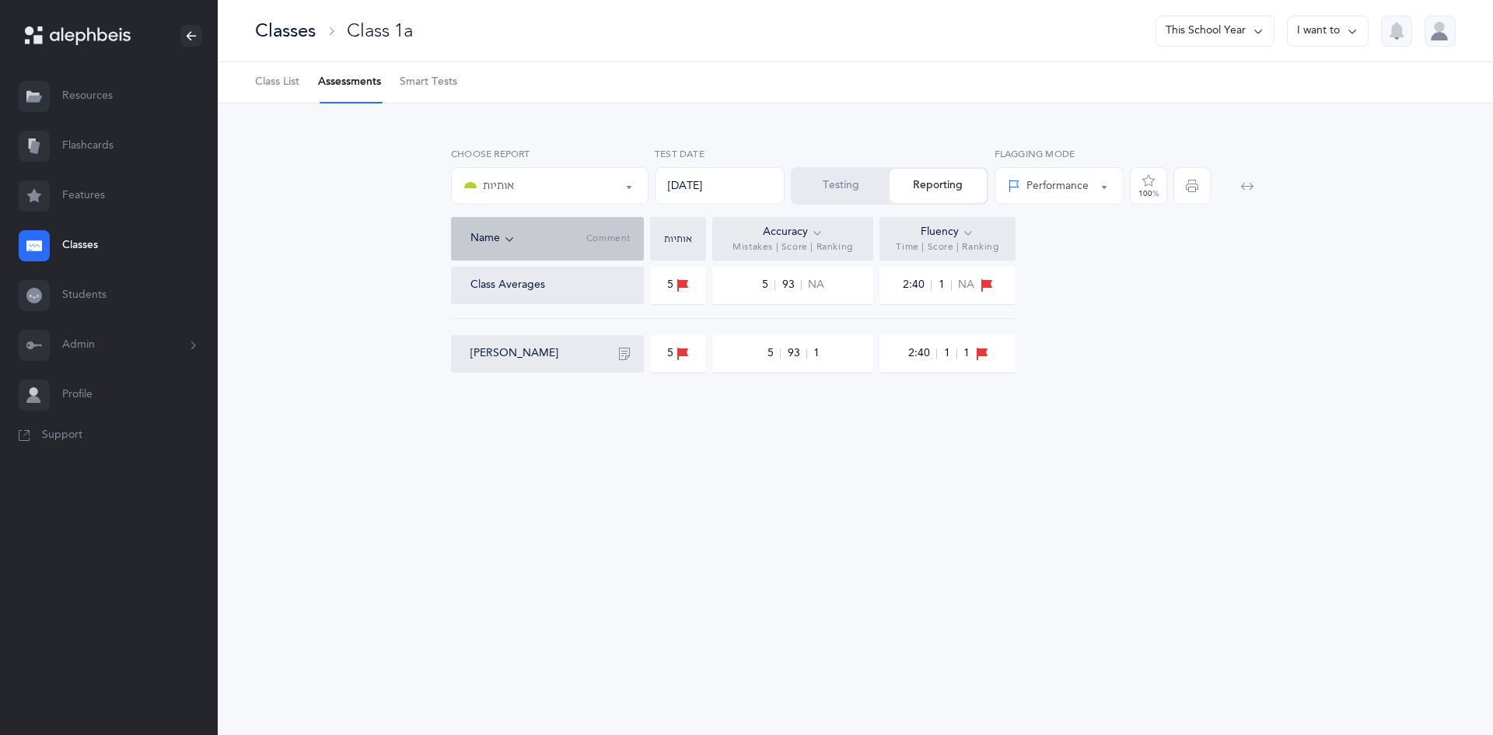
click at [622, 413] on div "אותיות אותיות ונקודות L2 All Skills L2 (A) אותיות Choose test 09/05/2025 Test D…" at bounding box center [855, 275] width 1275 height 344
click at [75, 243] on link "Classes" at bounding box center [109, 246] width 218 height 50
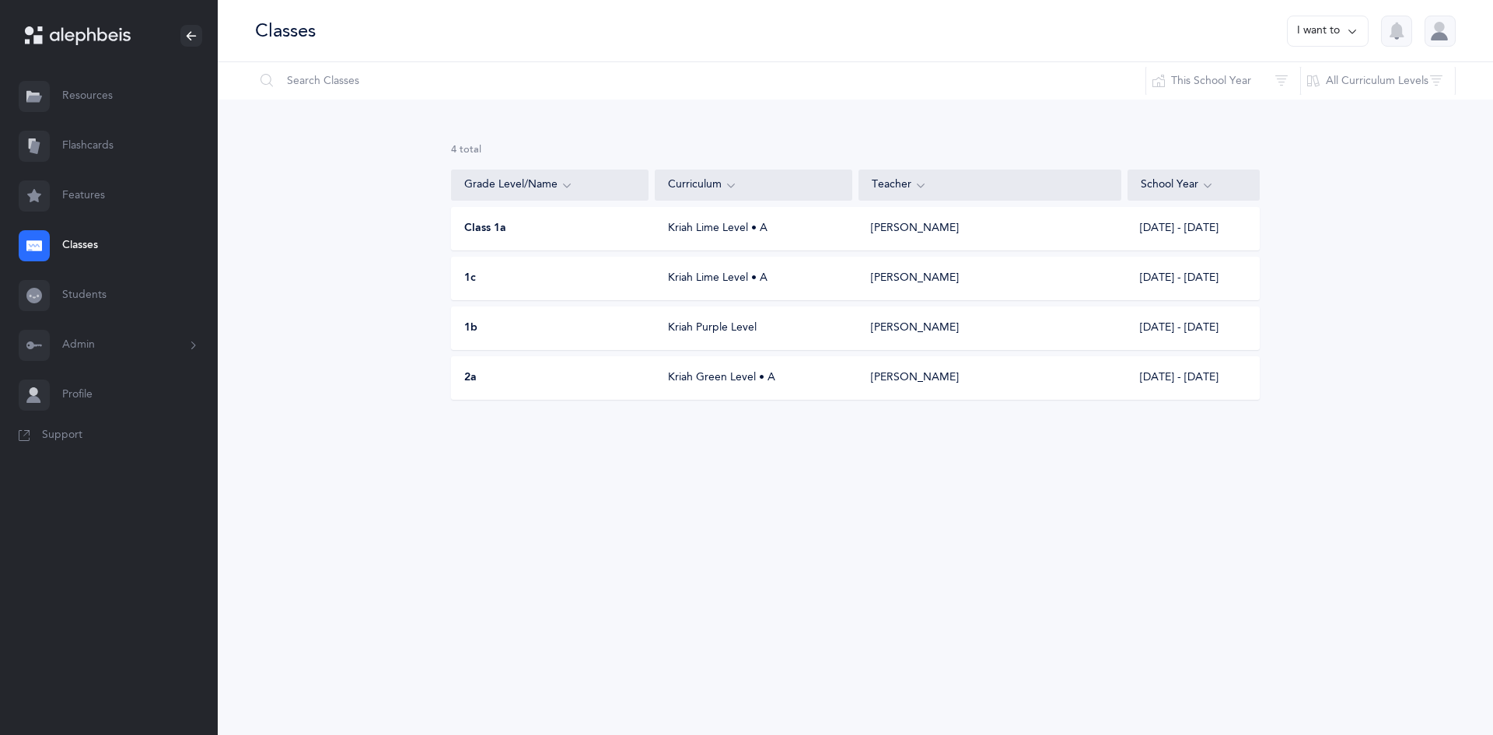
click at [748, 271] on div "Kriah Lime Level • A" at bounding box center [755, 279] width 198 height 16
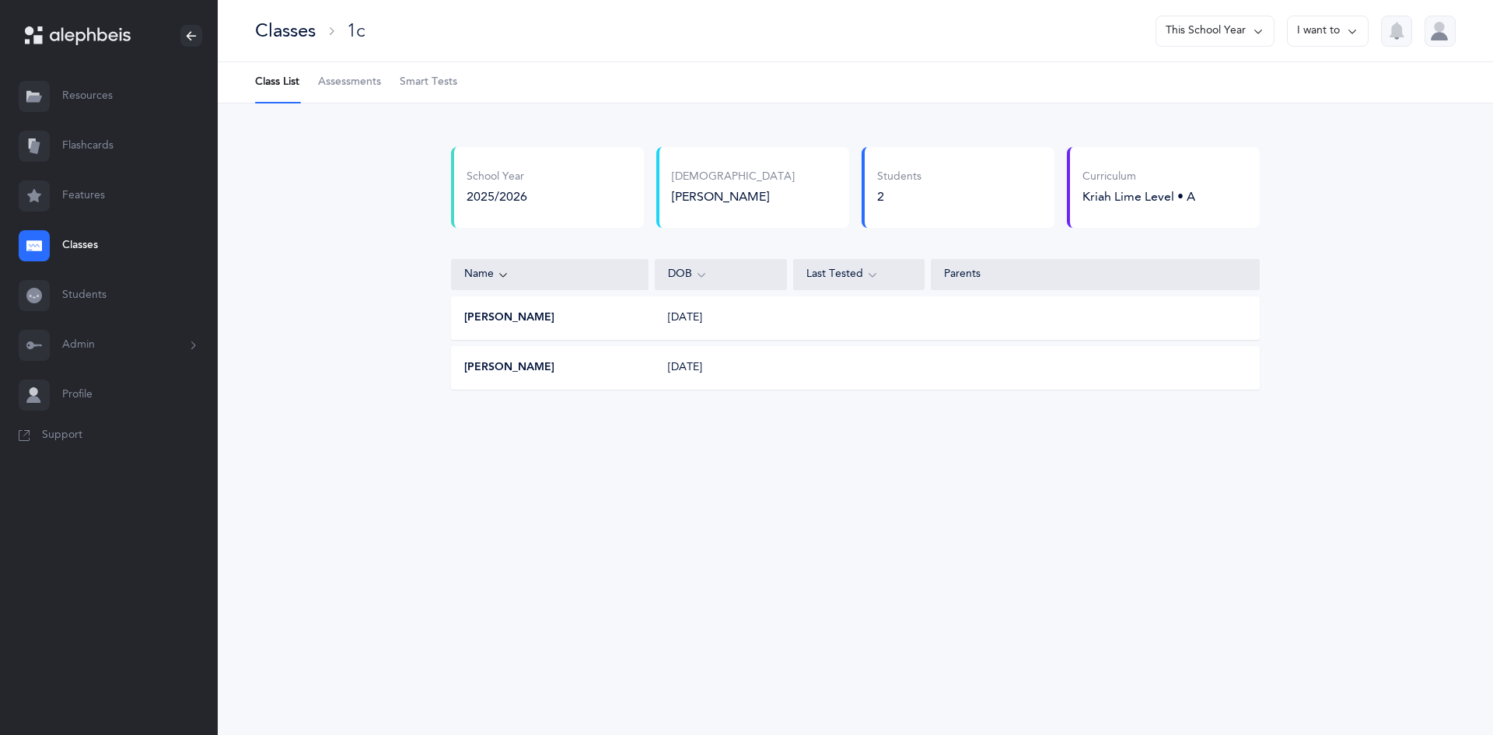
click at [277, 90] on li "Class List" at bounding box center [277, 82] width 44 height 40
click at [274, 73] on li "Class List" at bounding box center [277, 82] width 44 height 40
click at [93, 239] on link "Classes" at bounding box center [109, 246] width 218 height 50
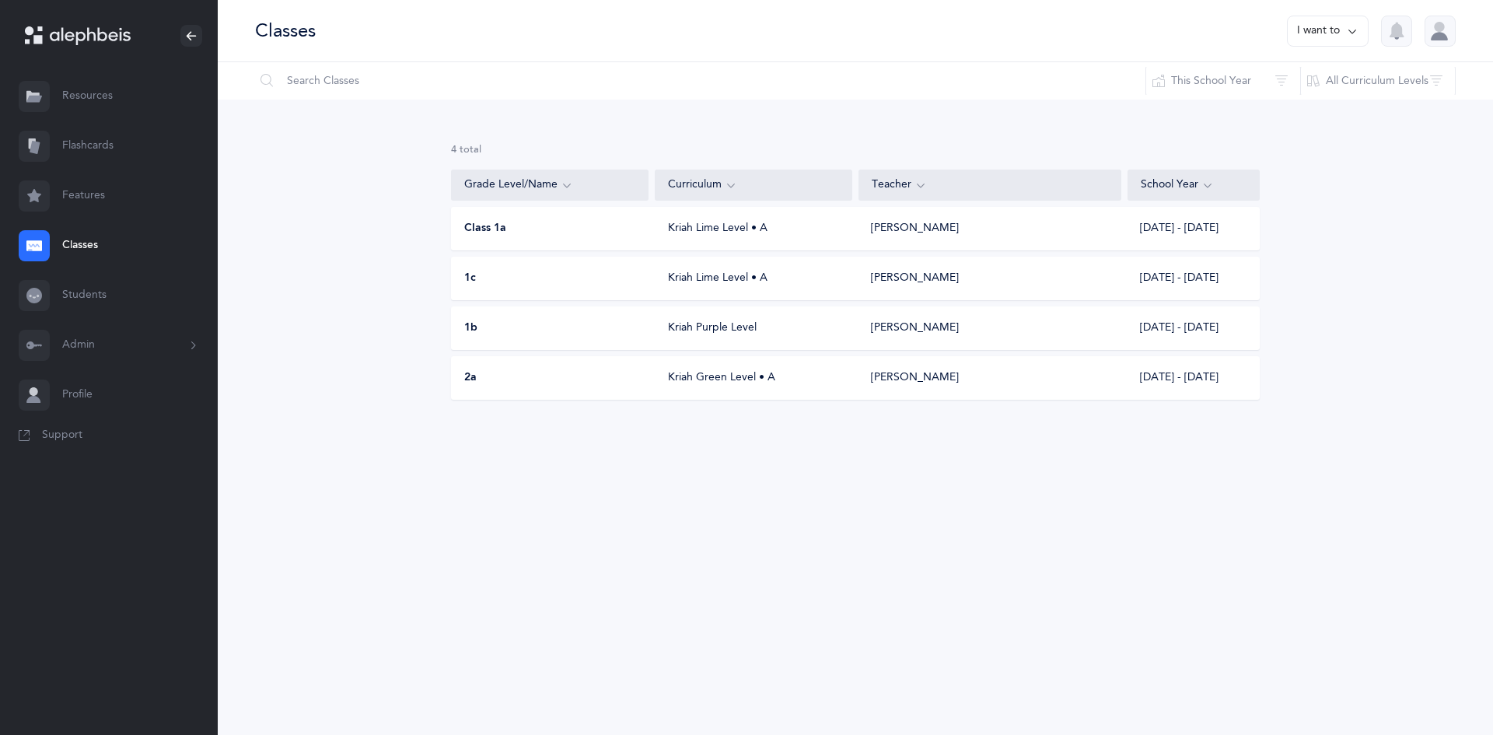
click at [624, 334] on div "1b" at bounding box center [551, 328] width 198 height 16
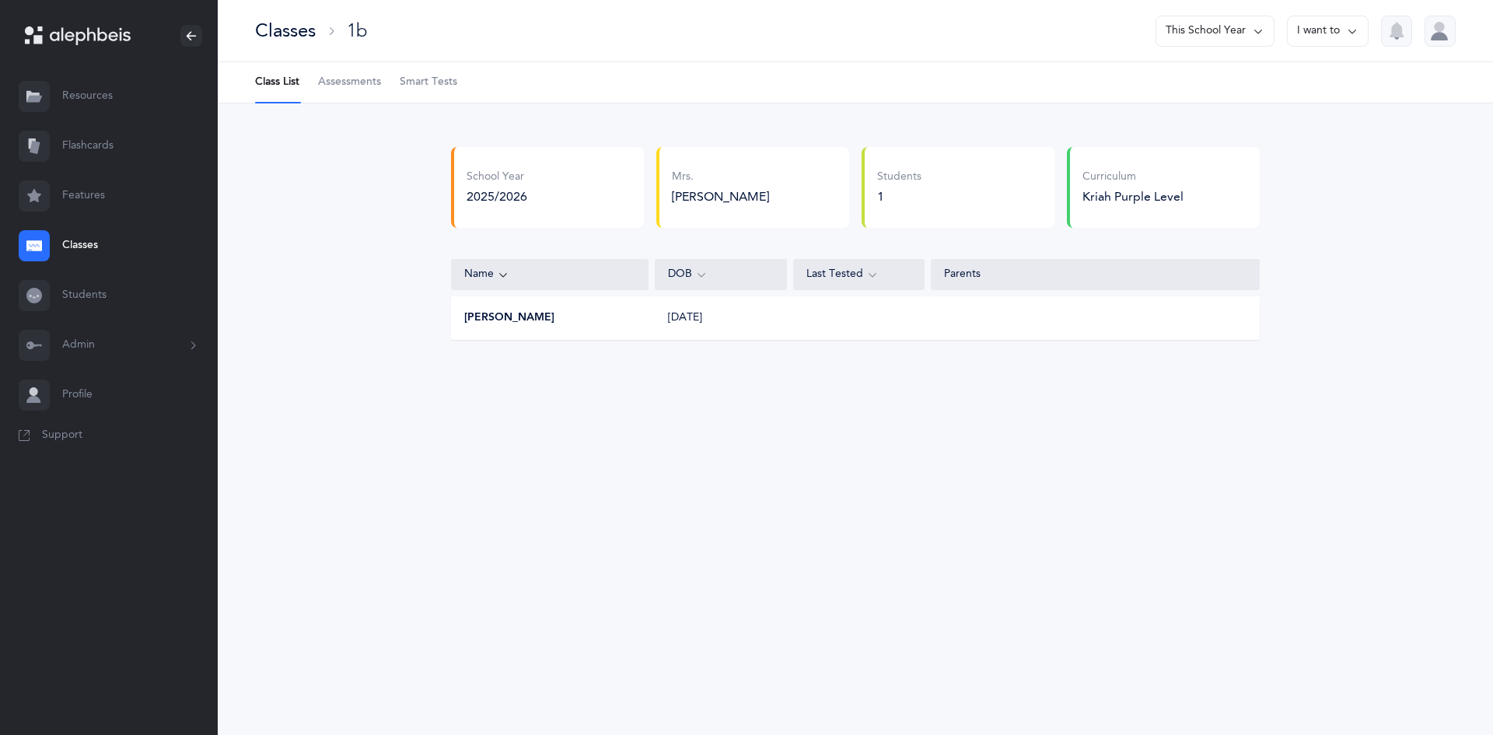
click at [320, 90] on link "Assessments" at bounding box center [349, 82] width 63 height 40
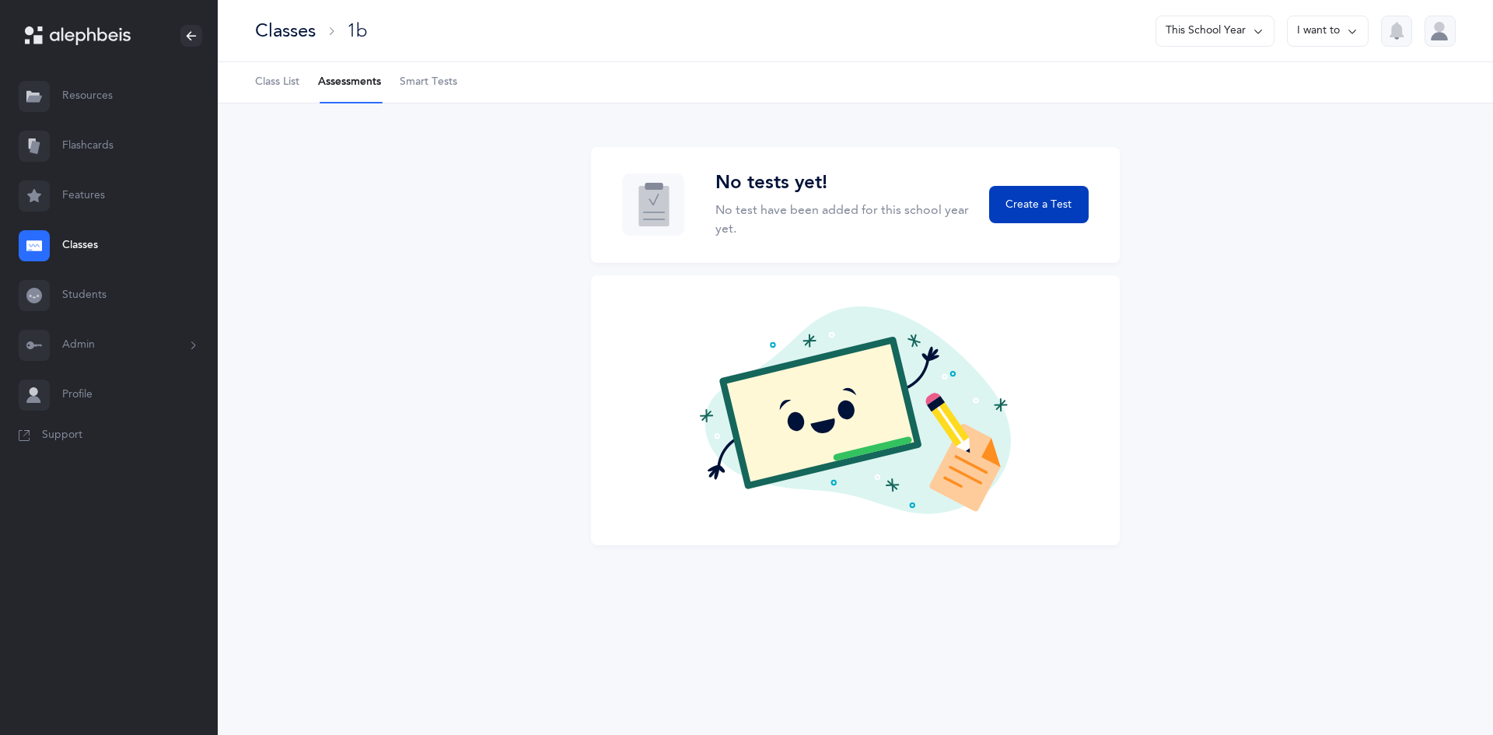
click at [1032, 212] on span "Create a Test" at bounding box center [1038, 205] width 66 height 16
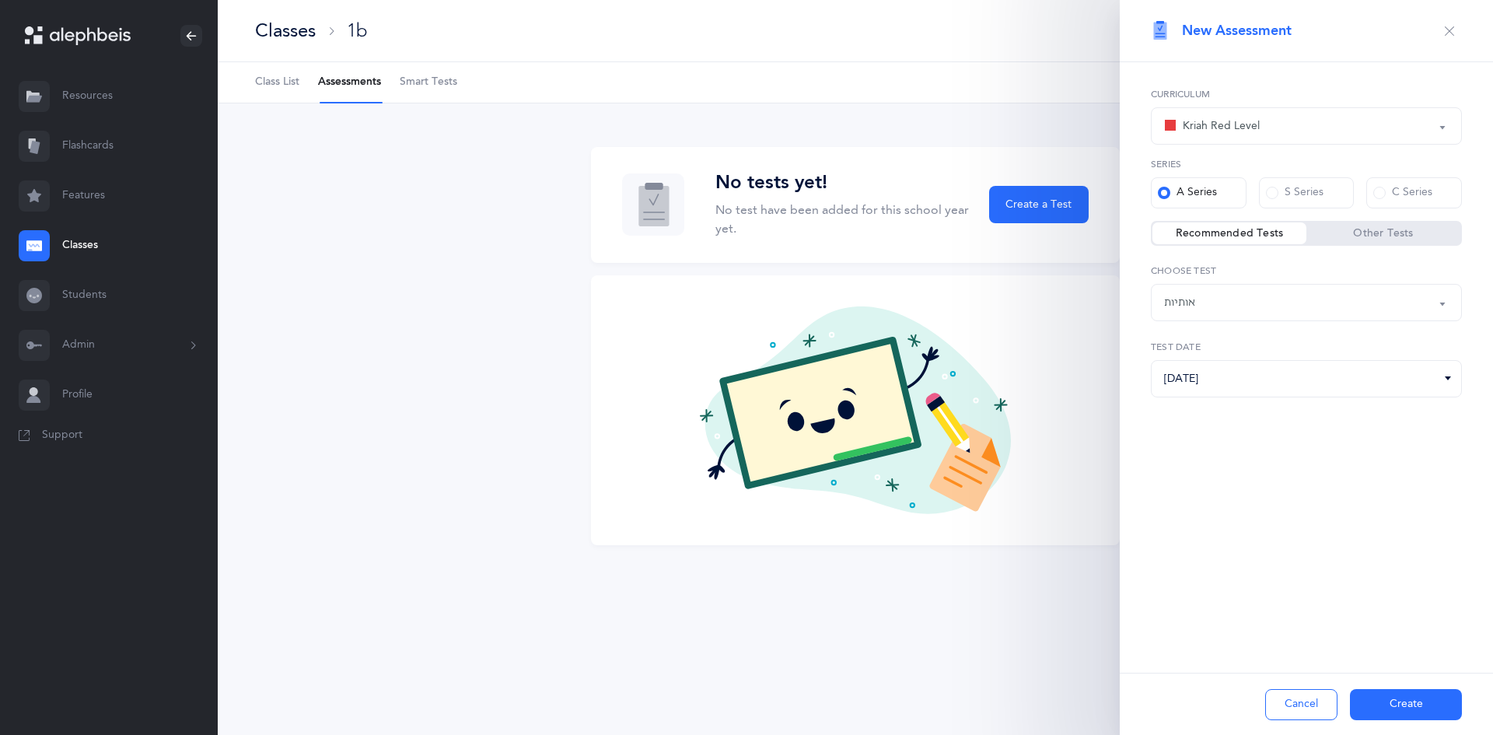
click at [1219, 113] on div "Kriah Red Level" at bounding box center [1306, 126] width 285 height 26
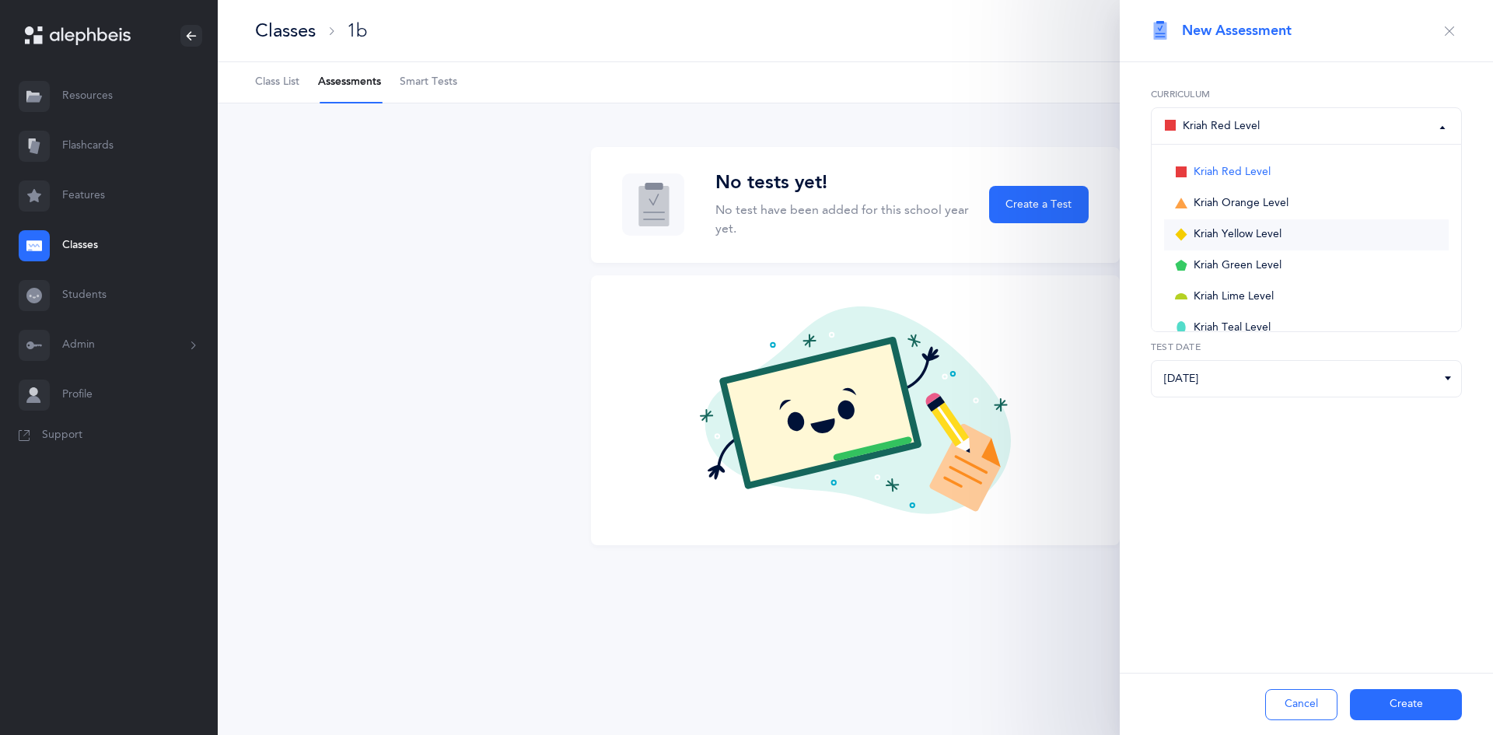
click at [1231, 225] on link "Kriah Yellow Level" at bounding box center [1306, 234] width 285 height 31
select select "5"
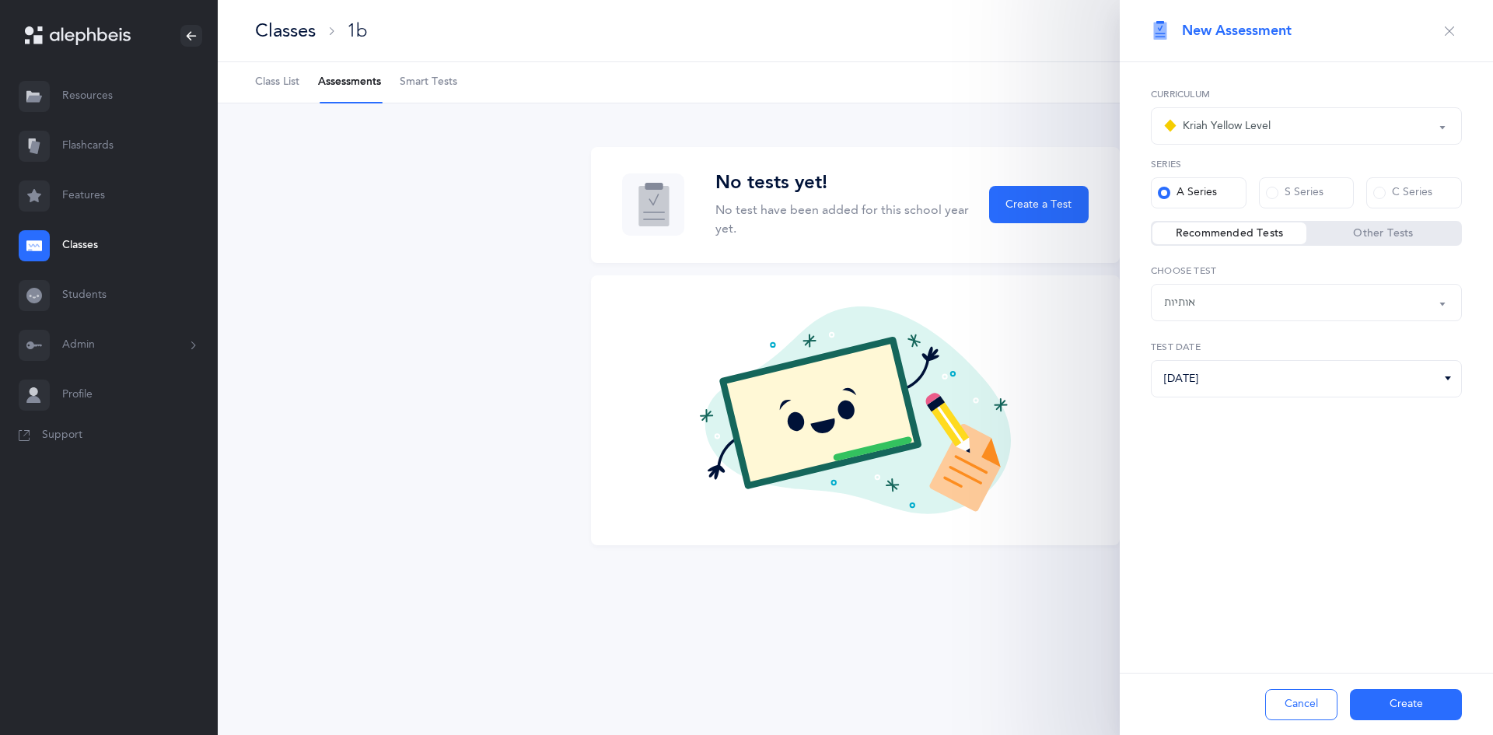
click at [1250, 306] on div "אותיות" at bounding box center [1306, 302] width 285 height 26
click at [1438, 694] on button "Create" at bounding box center [1406, 704] width 112 height 31
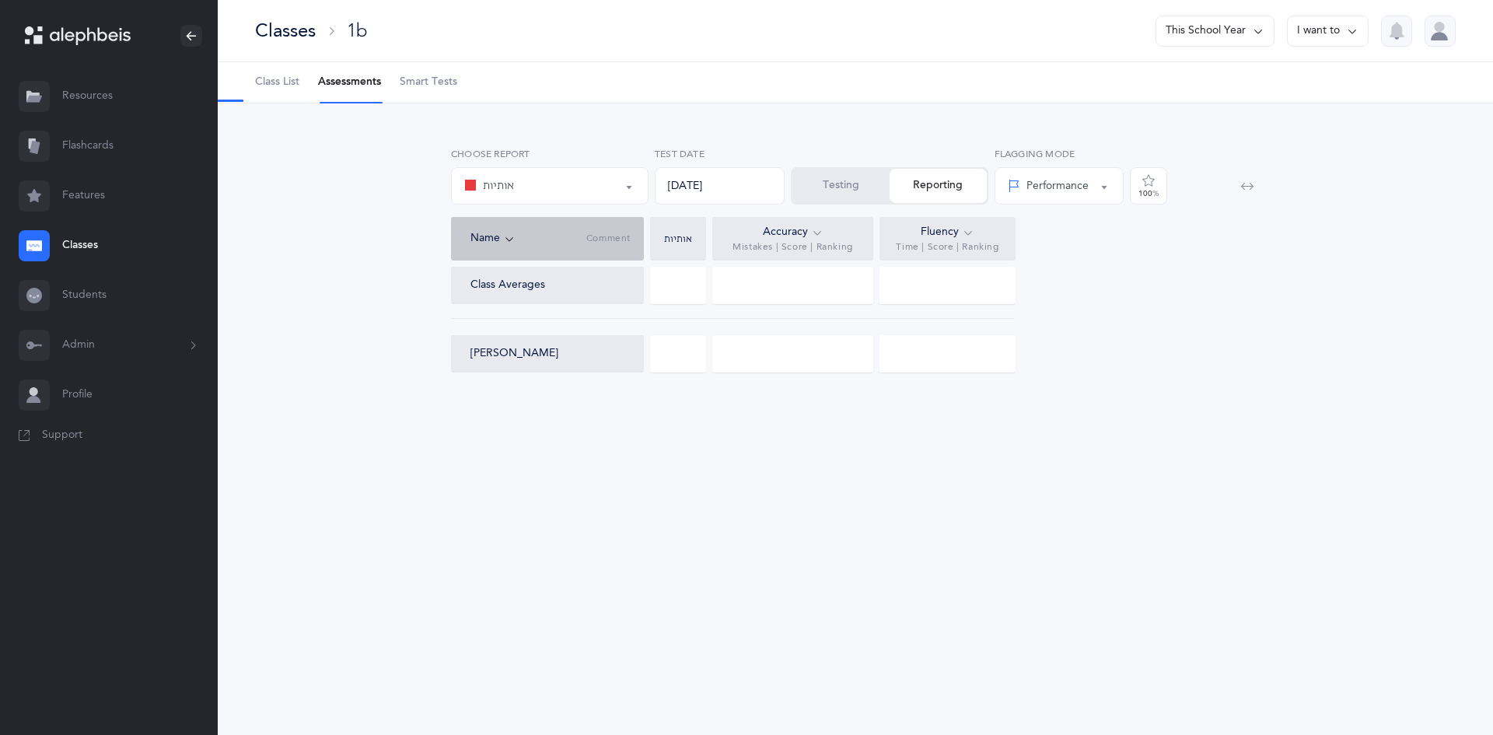
click at [614, 187] on div "אותיות" at bounding box center [549, 186] width 171 height 26
click at [614, 231] on link "אותיות" at bounding box center [549, 232] width 171 height 31
click at [609, 193] on div "אותיות" at bounding box center [549, 186] width 171 height 26
click at [283, 84] on span "Class List" at bounding box center [277, 83] width 44 height 16
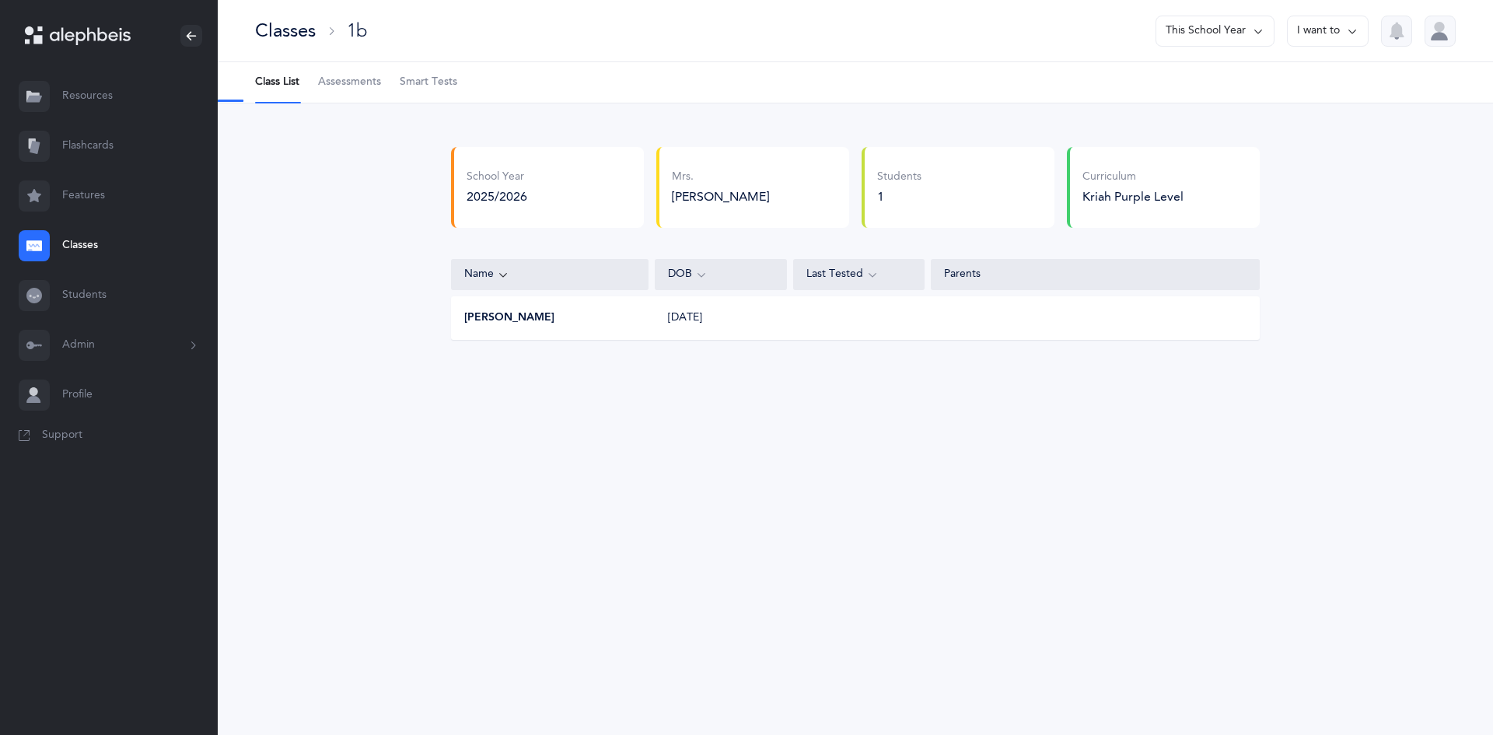
click at [366, 82] on span "Assessments" at bounding box center [349, 83] width 63 height 16
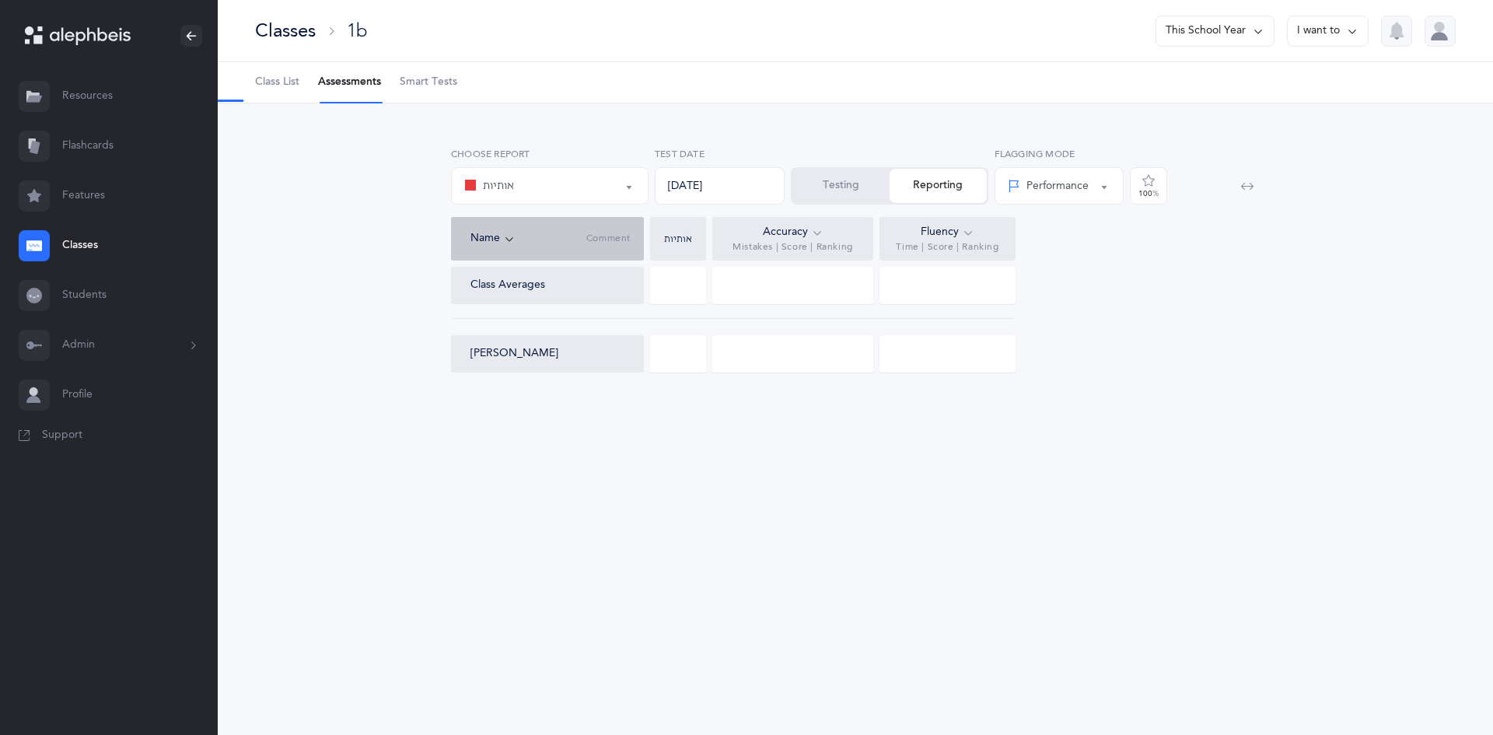
click at [593, 188] on div "אותיות" at bounding box center [549, 186] width 171 height 26
click at [502, 230] on span "אותיות" at bounding box center [509, 233] width 31 height 14
select select "2"
click at [503, 230] on icon at bounding box center [509, 238] width 12 height 17
click at [515, 182] on div "אותיות" at bounding box center [549, 186] width 171 height 26
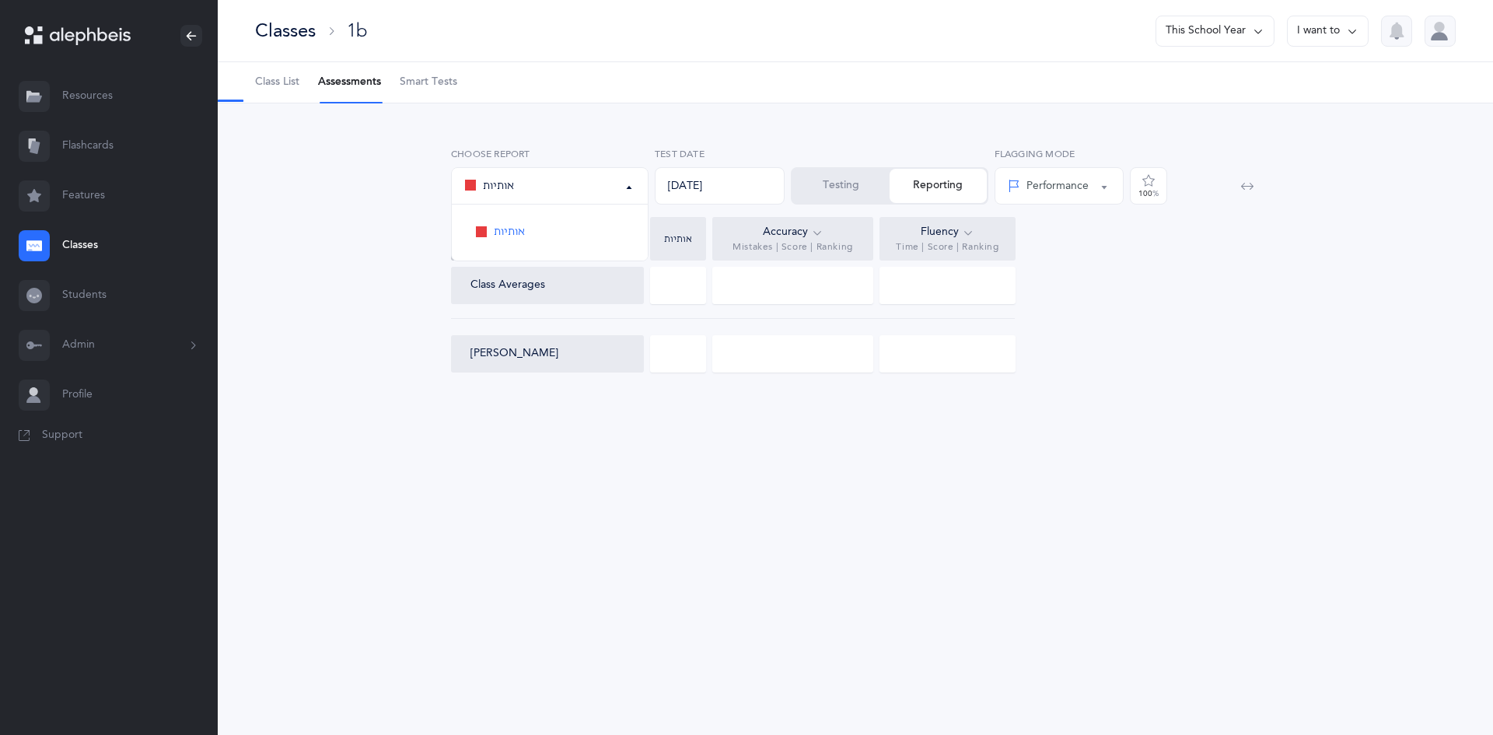
drag, startPoint x: 1373, startPoint y: 7, endPoint x: 1364, endPoint y: 26, distance: 20.9
click at [1373, 9] on div "Classes 1b This School Year I want to" at bounding box center [855, 31] width 1275 height 62
click at [1328, 47] on div "Classes 1b This School Year I want to" at bounding box center [855, 31] width 1275 height 62
click at [1327, 33] on button "I want to" at bounding box center [1328, 31] width 82 height 31
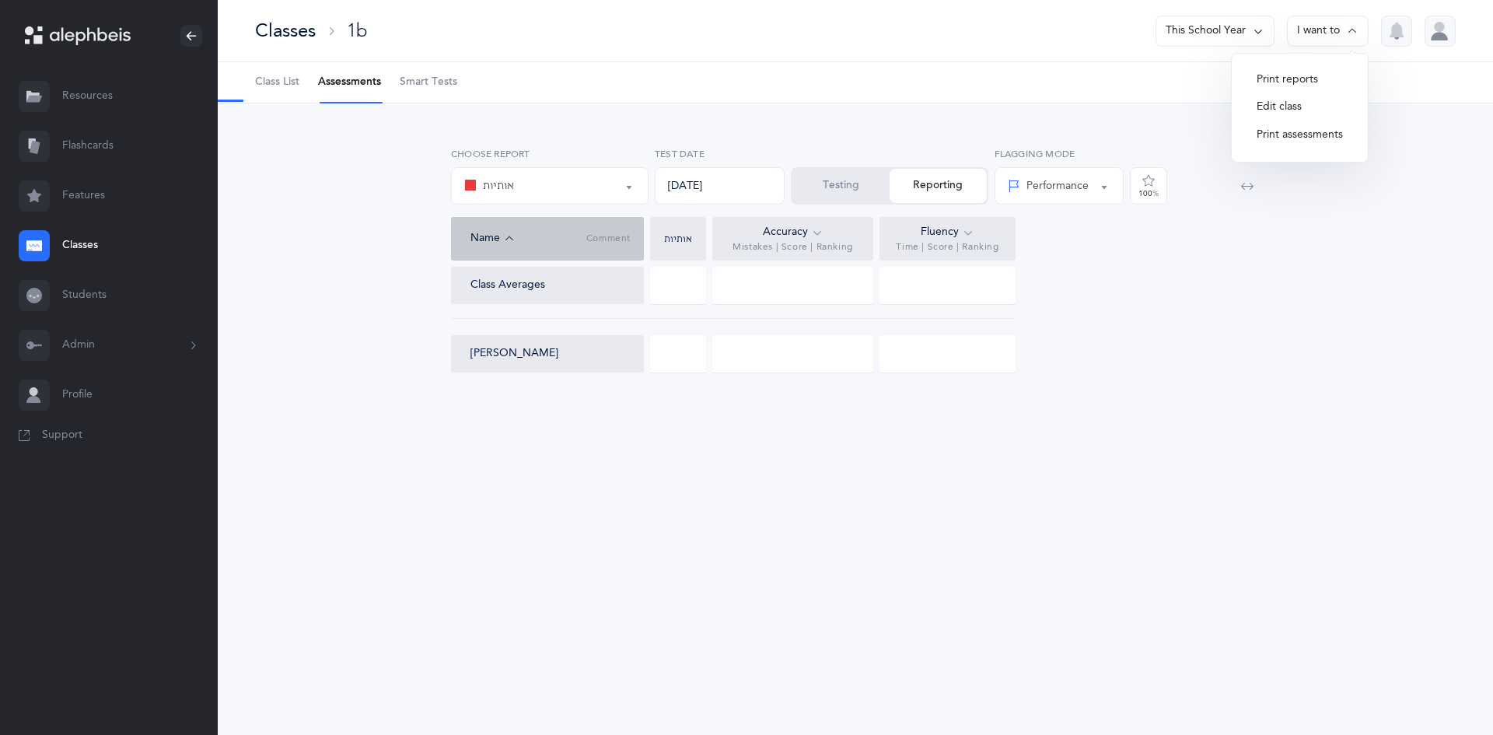
click at [1277, 100] on button "Edit class" at bounding box center [1299, 107] width 111 height 28
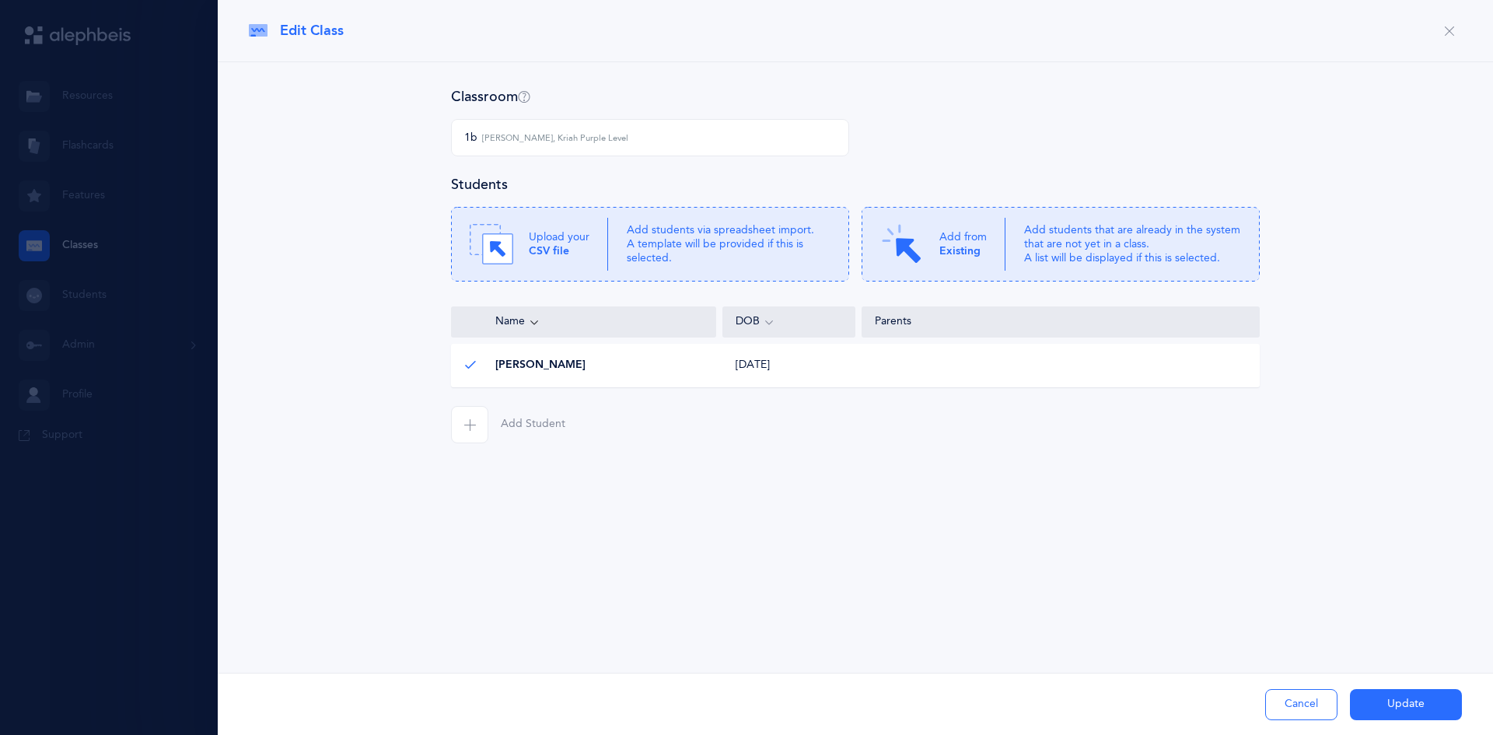
click at [563, 368] on div "Shimon Grazi Shimon Grazi" at bounding box center [584, 366] width 265 height 16
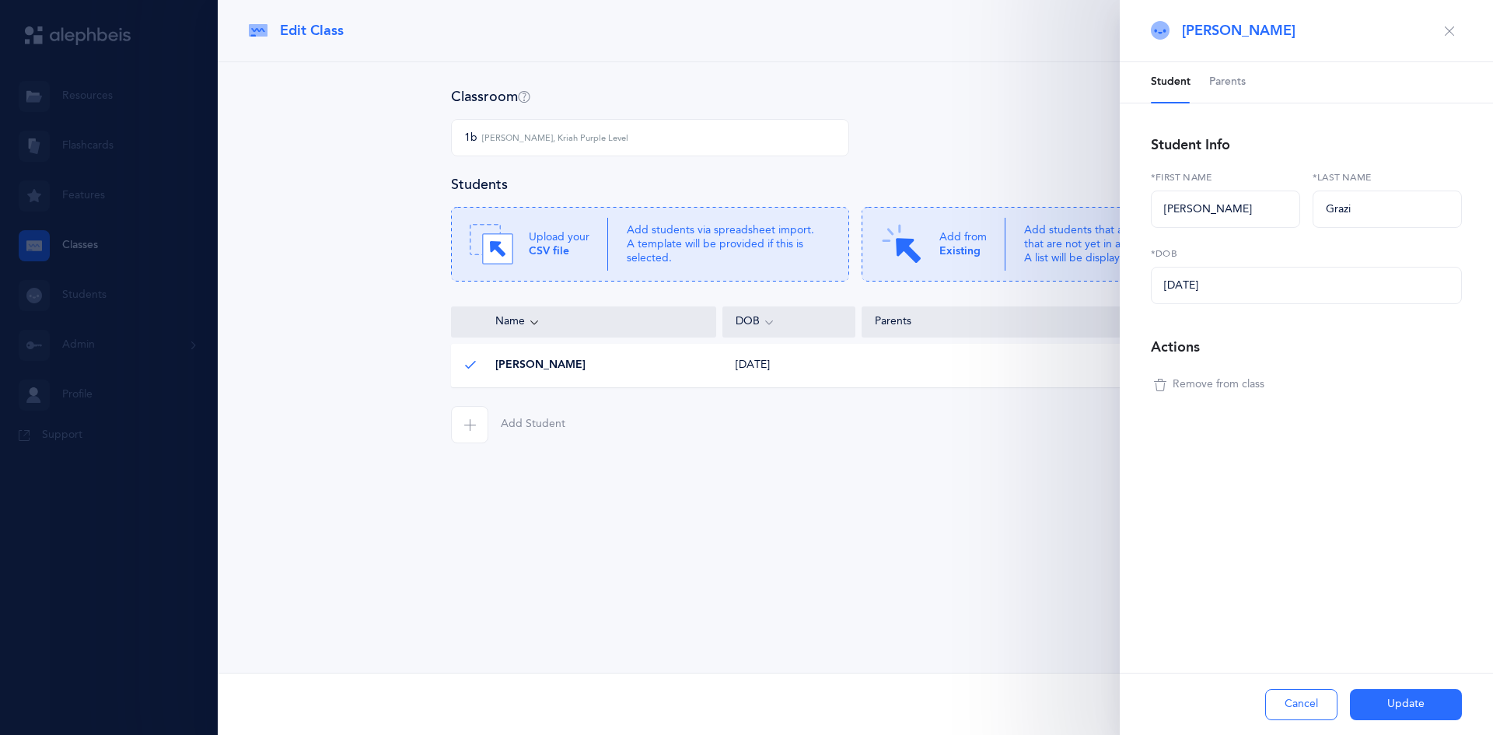
click at [1324, 708] on button "Cancel" at bounding box center [1301, 704] width 72 height 31
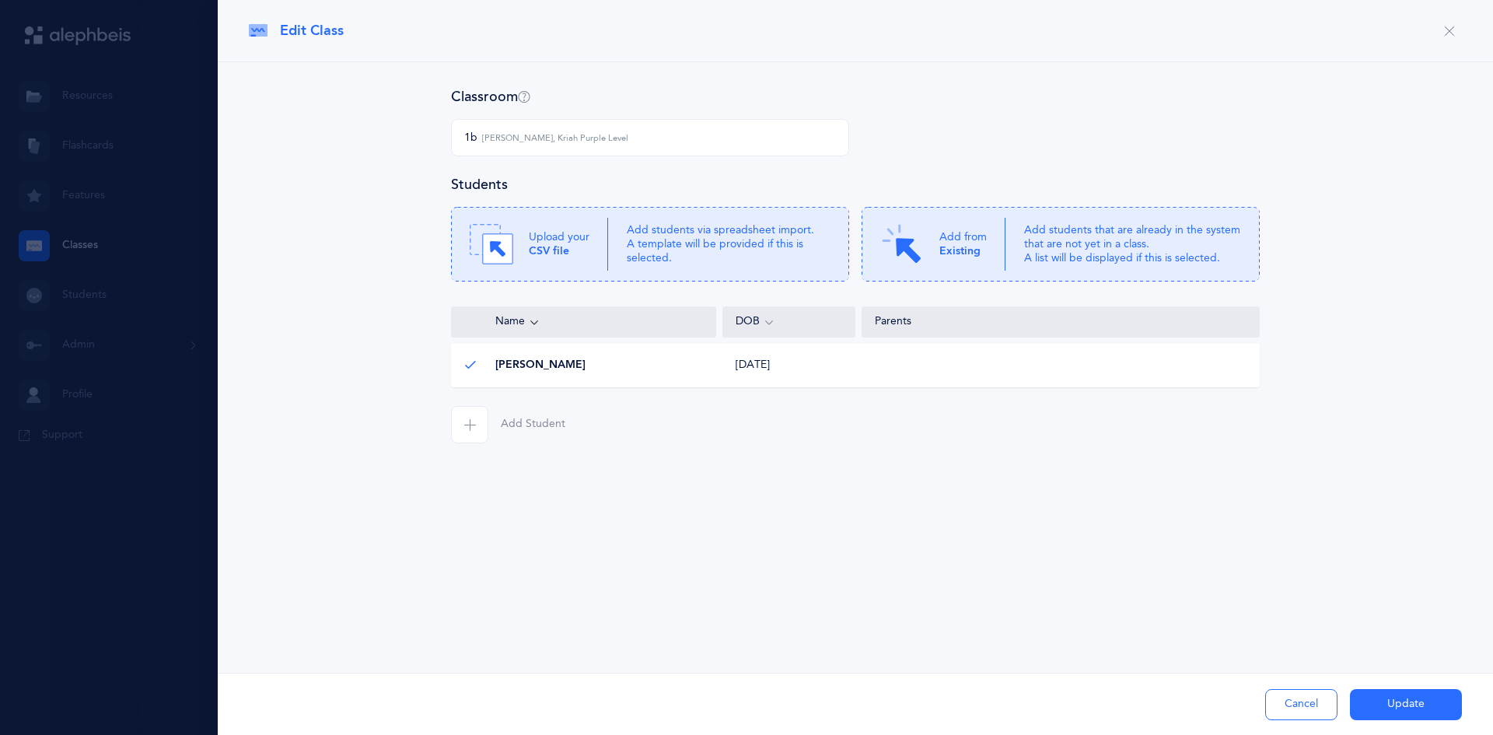
click at [128, 272] on div at bounding box center [746, 367] width 1493 height 735
click at [1457, 25] on button "button" at bounding box center [1449, 31] width 25 height 25
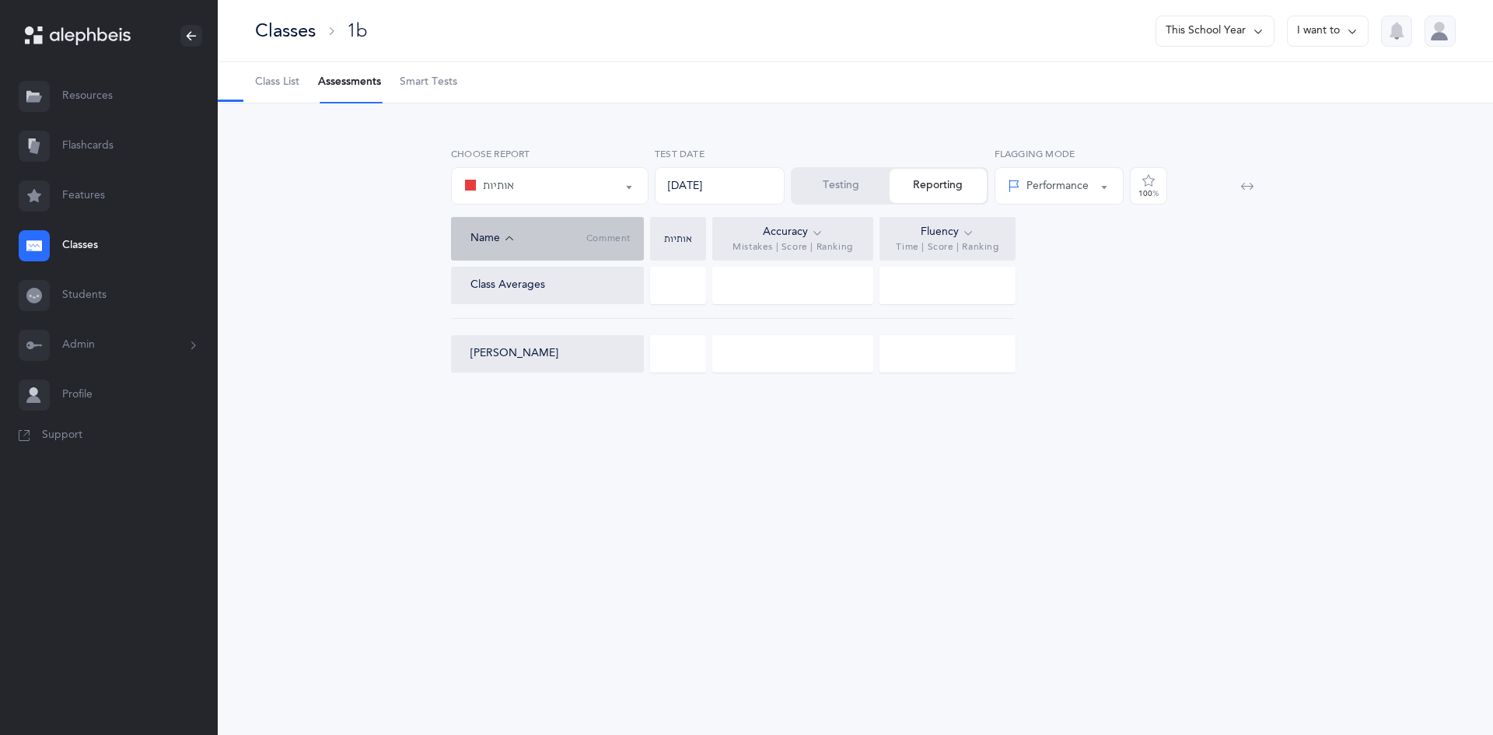
click at [43, 295] on div at bounding box center [34, 295] width 31 height 31
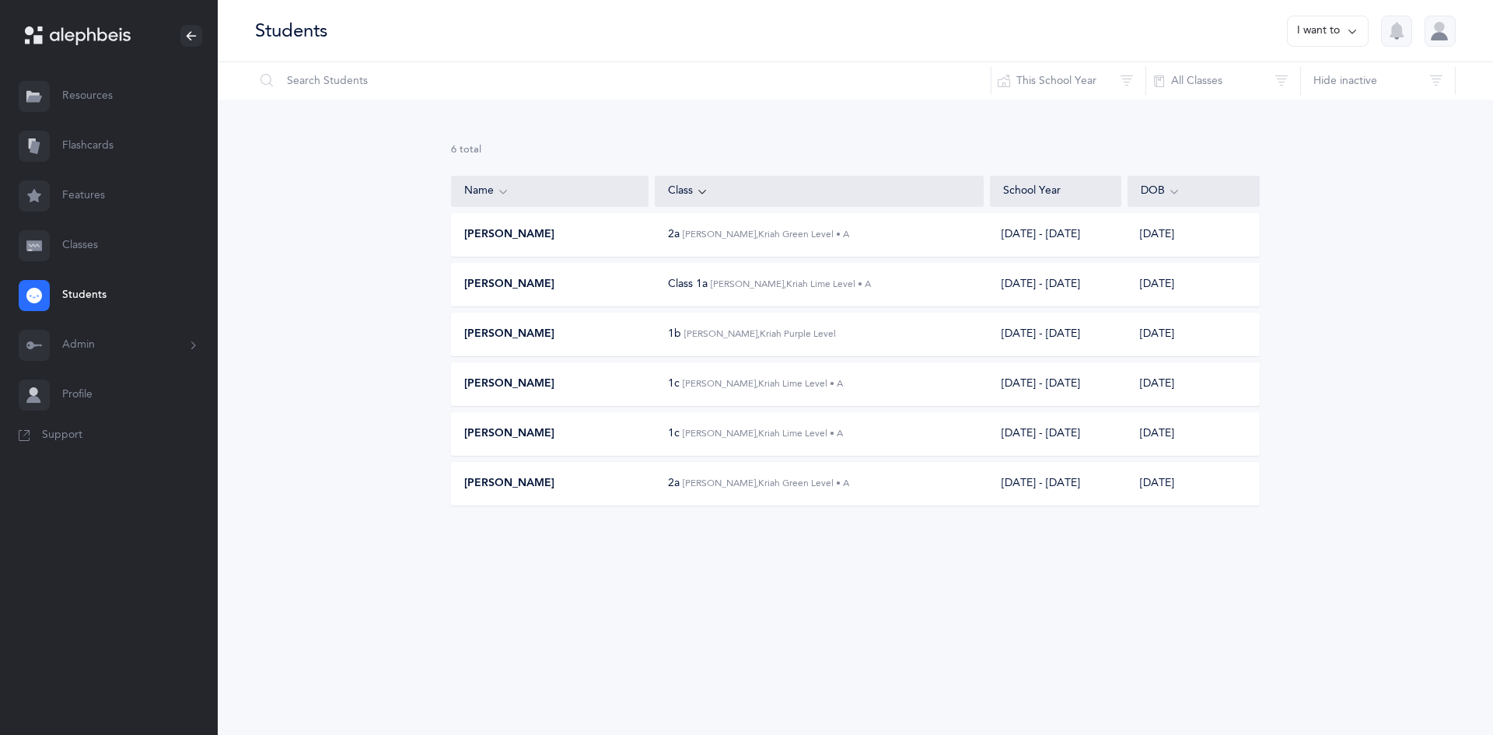
click at [518, 328] on span "Shimon Grazi" at bounding box center [509, 335] width 90 height 16
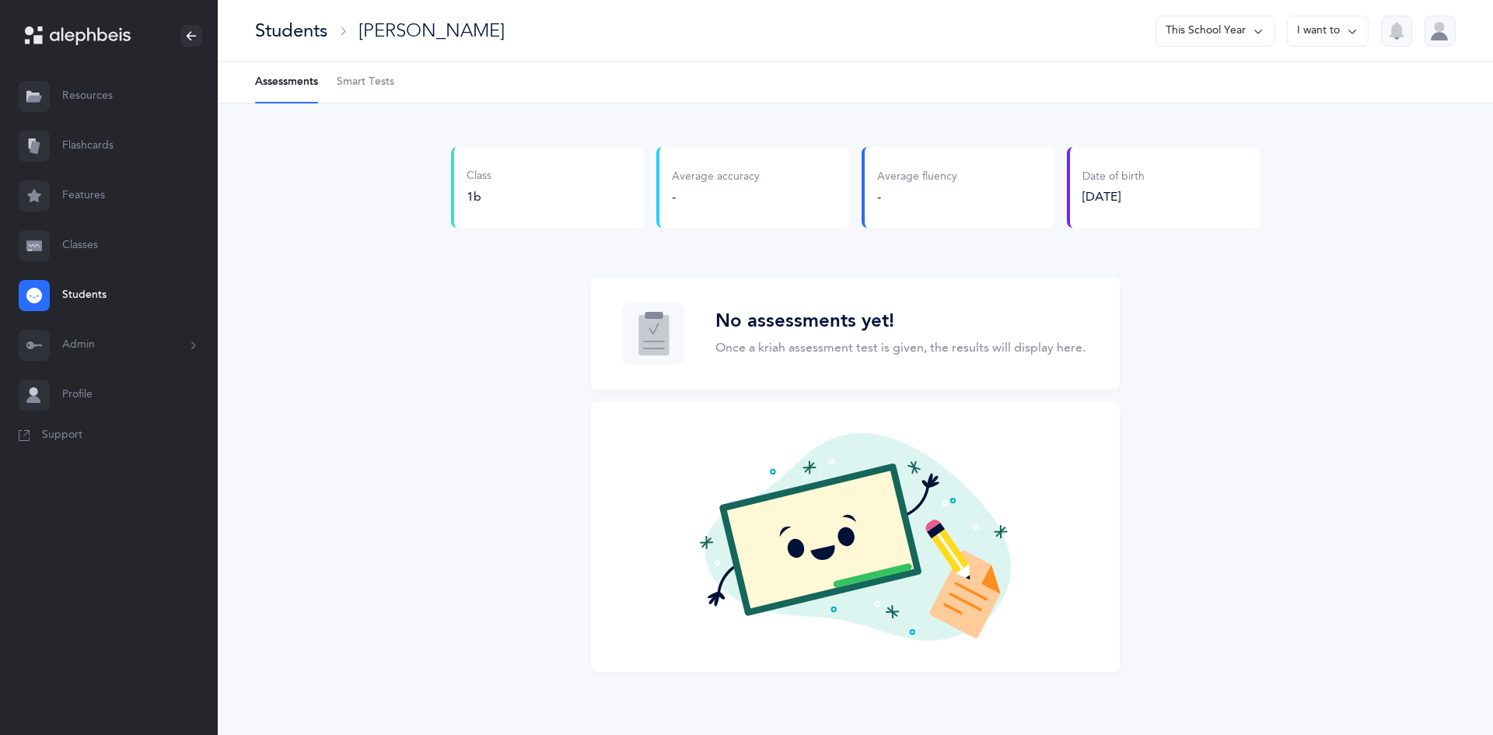
click at [1341, 35] on button "I want to" at bounding box center [1328, 31] width 82 height 31
click at [1298, 76] on button "Edit student" at bounding box center [1306, 80] width 99 height 28
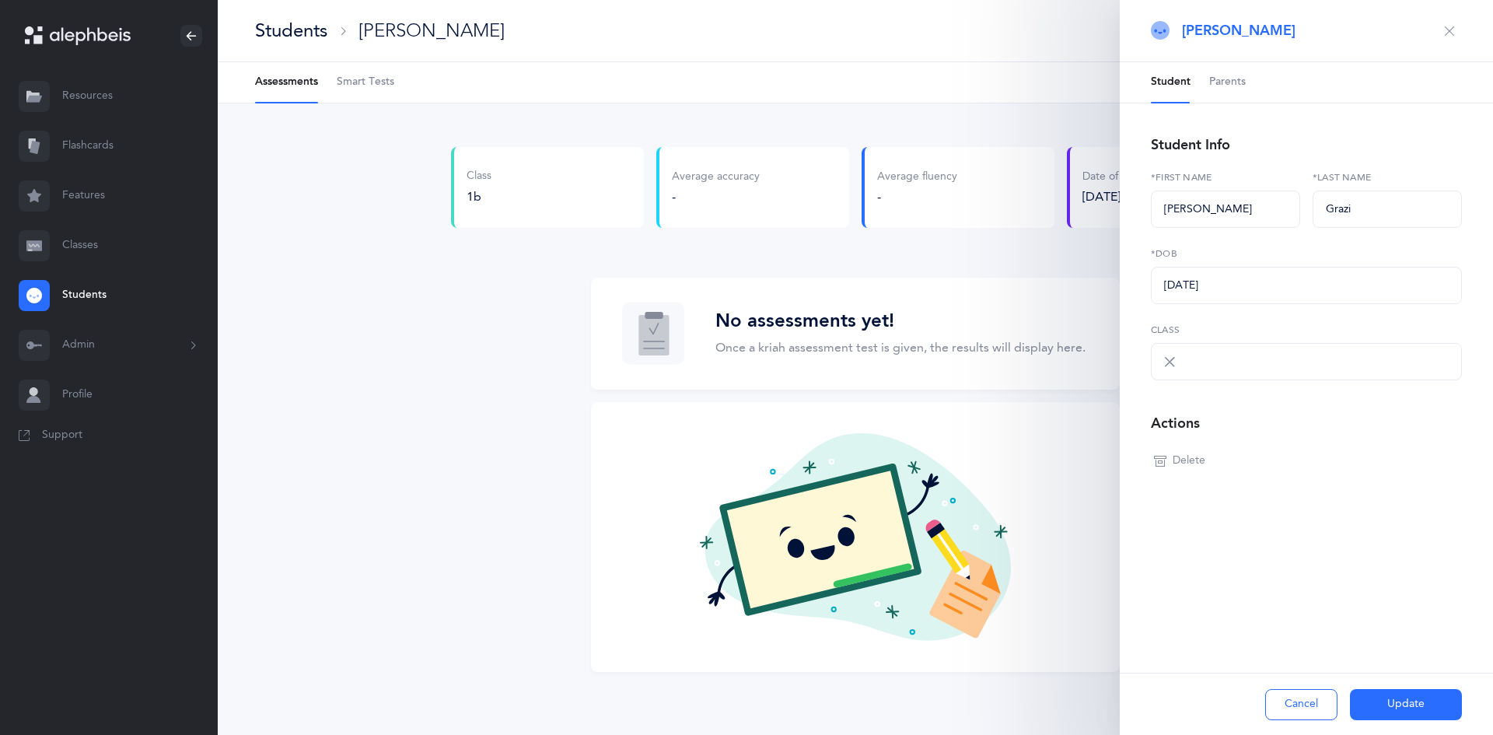
select select "1933"
click at [1275, 365] on small "Chaya Rabinowitz, Kriah Purple Level" at bounding box center [1274, 362] width 146 height 13
click at [1450, 30] on icon "button" at bounding box center [1449, 31] width 12 height 12
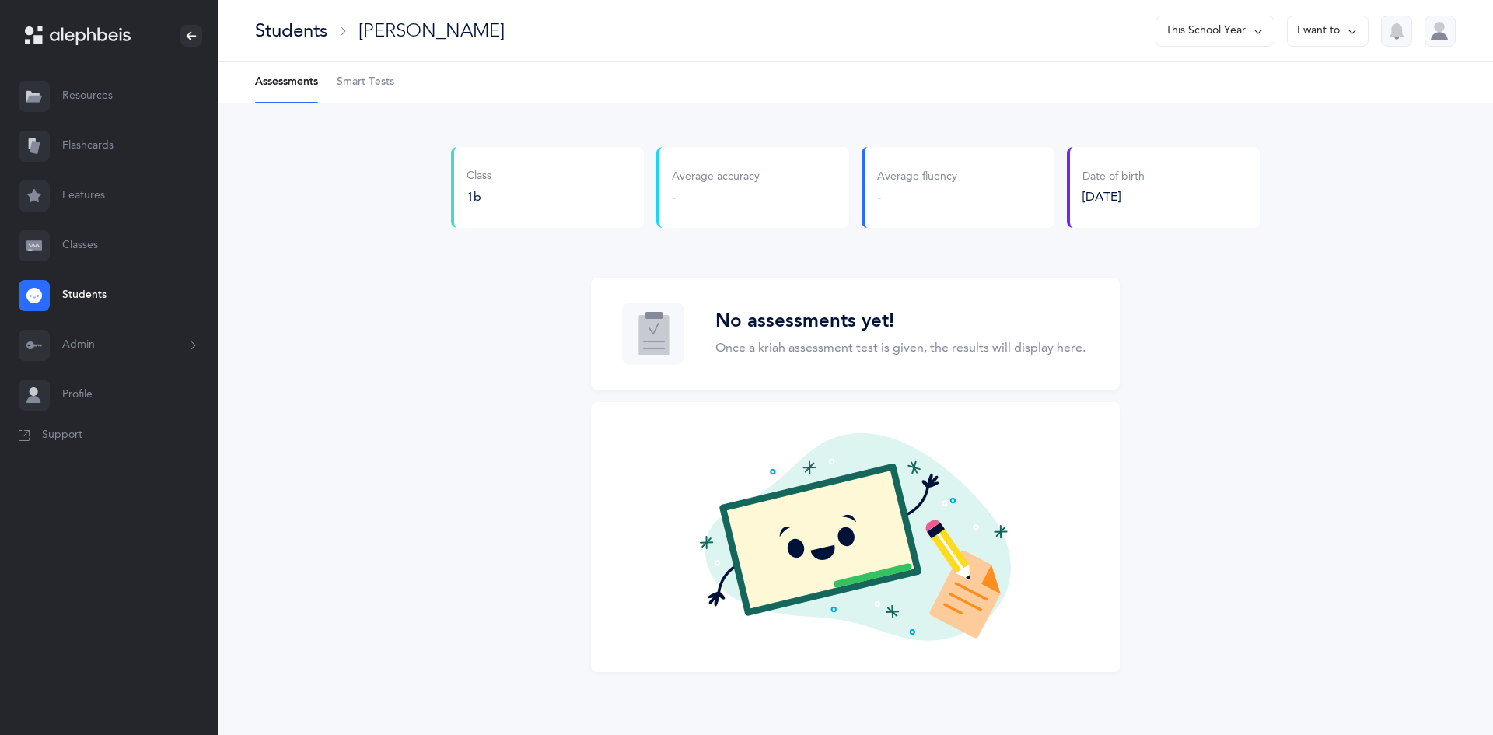
click at [377, 78] on span "Smart Tests" at bounding box center [366, 83] width 58 height 16
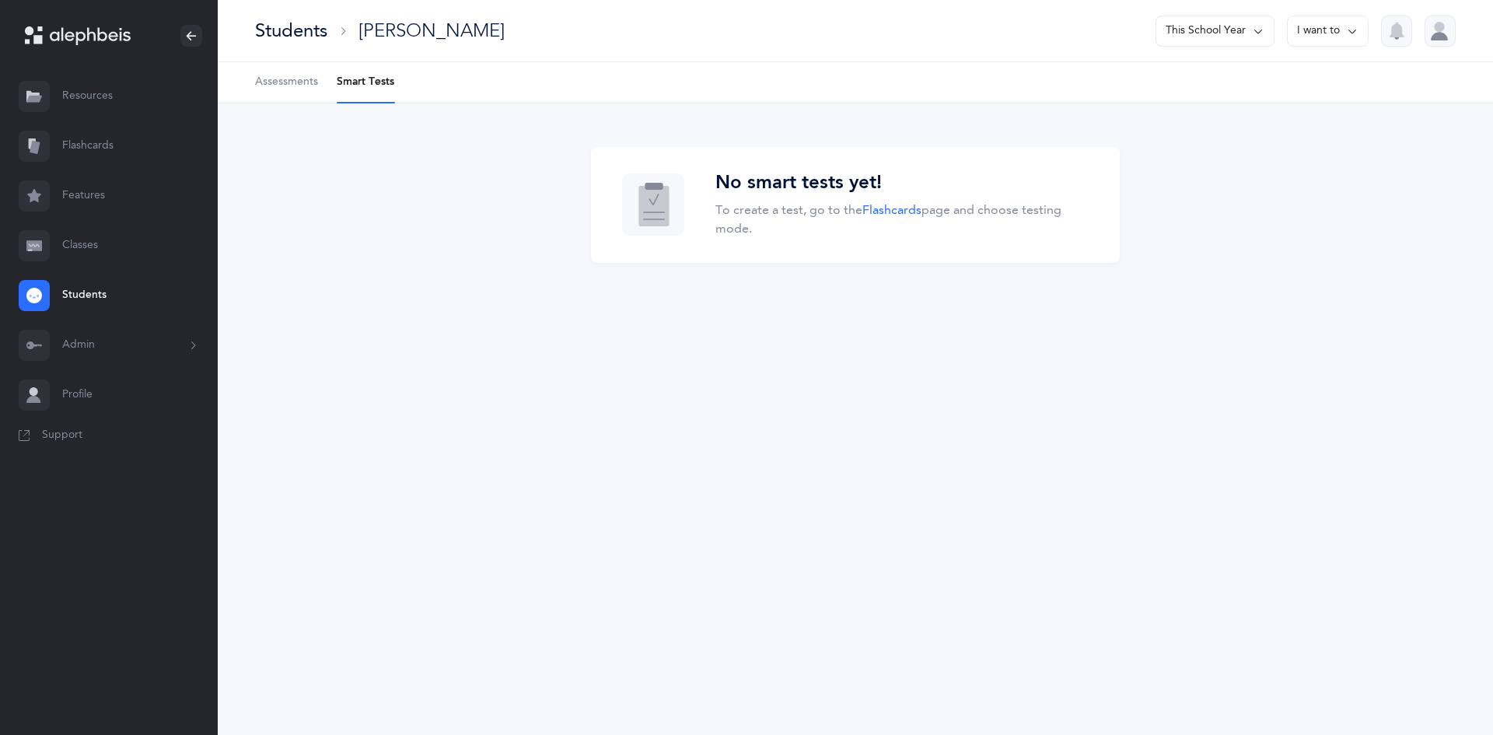
click at [333, 73] on ul "Assessments Smart Tests" at bounding box center [855, 82] width 1275 height 41
click at [312, 85] on span "Assessments" at bounding box center [286, 83] width 63 height 16
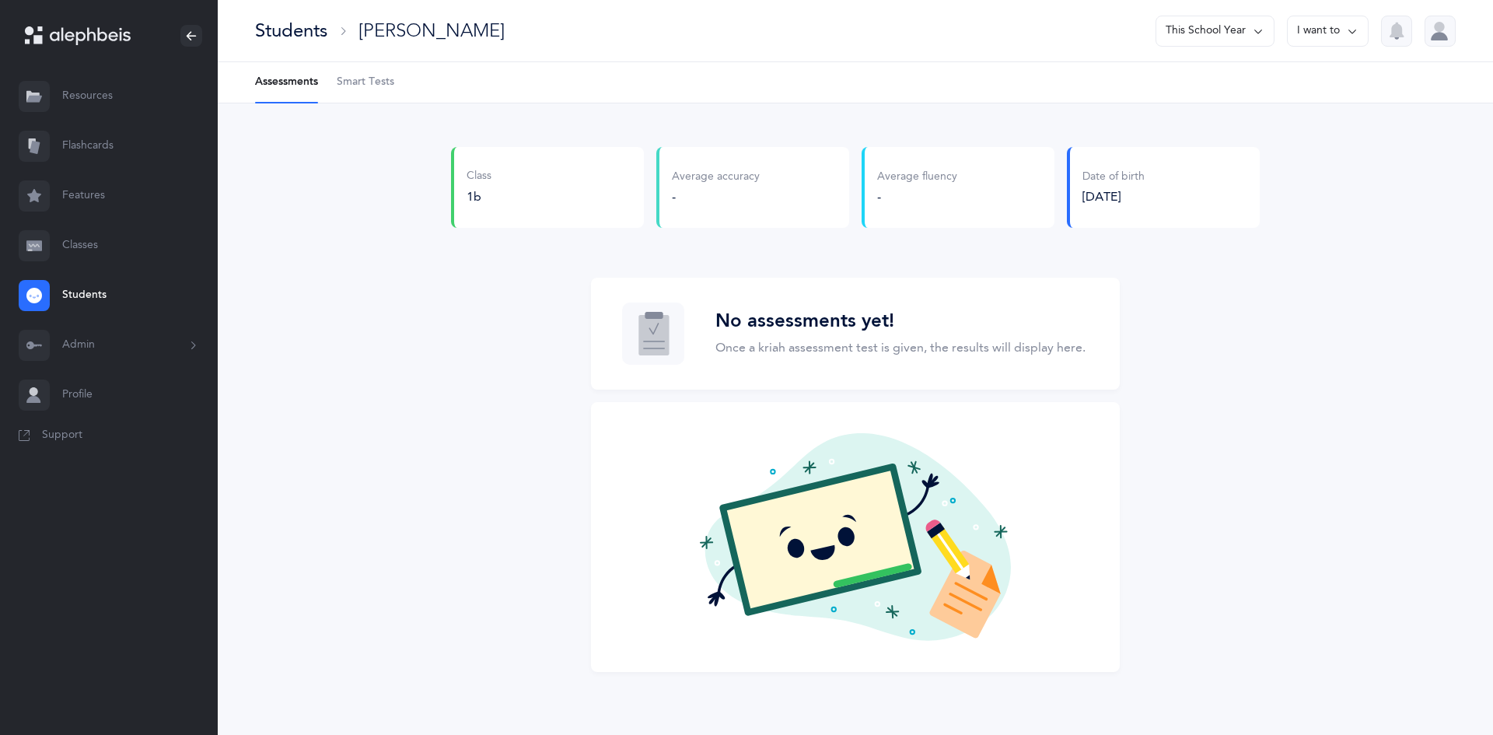
click at [65, 249] on link "Classes" at bounding box center [109, 246] width 218 height 50
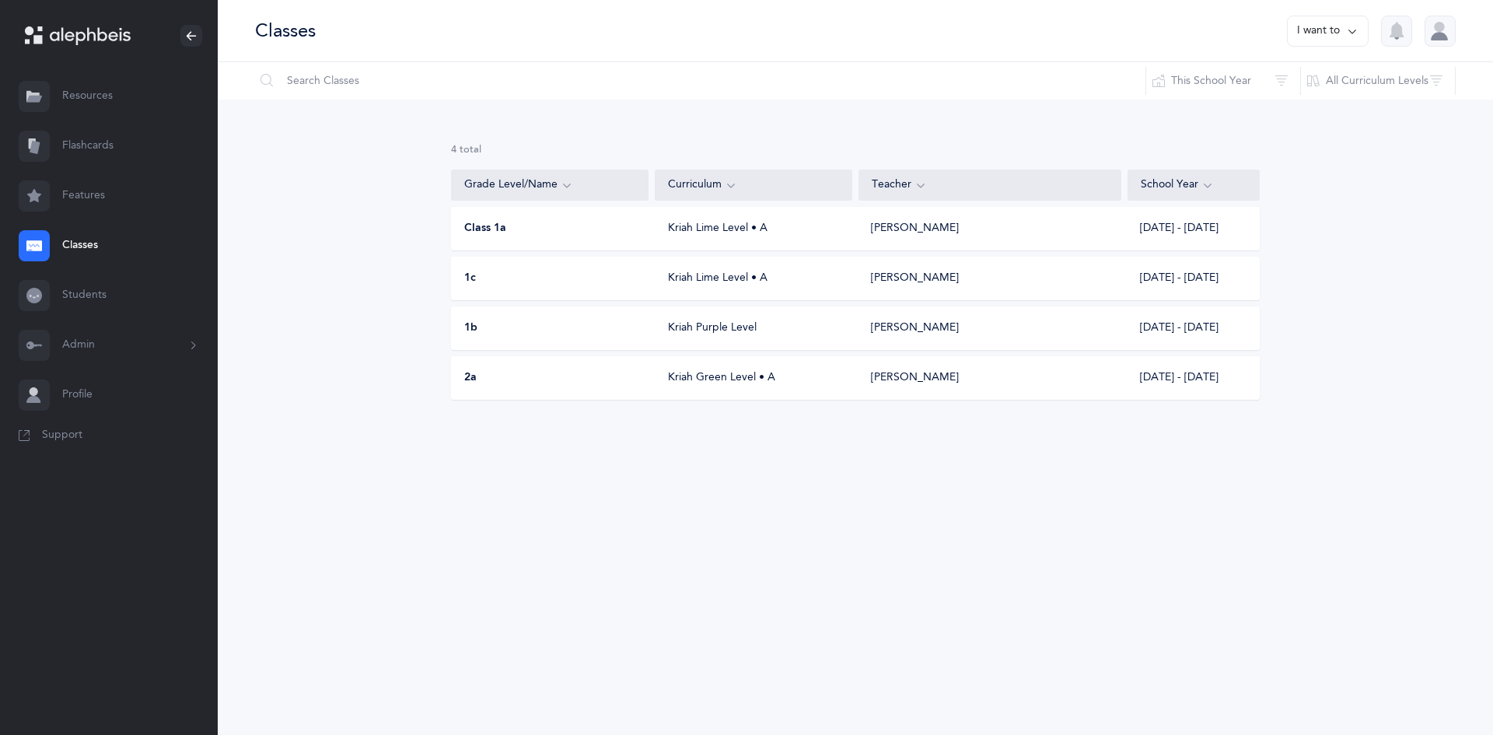
click at [702, 328] on div "Kriah Purple Level" at bounding box center [755, 328] width 198 height 16
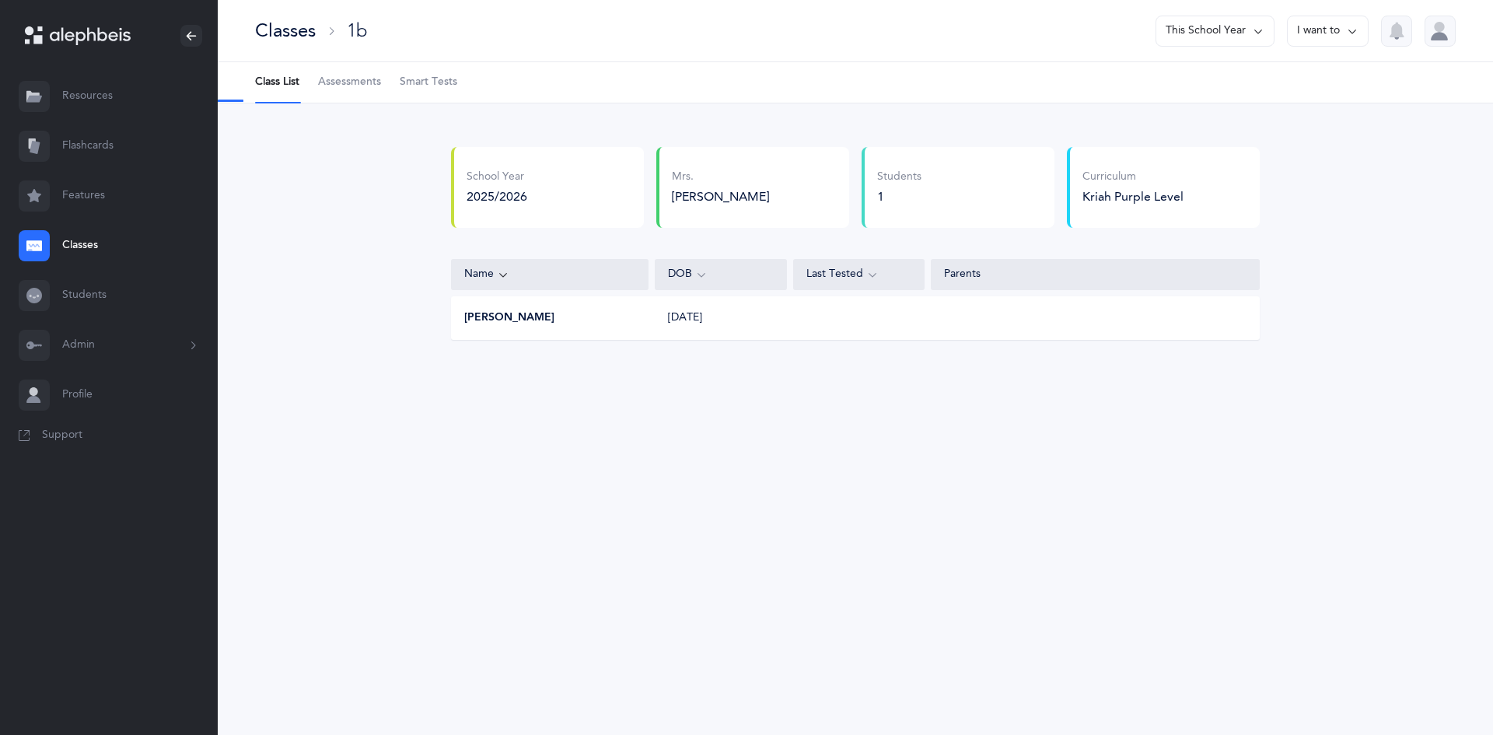
click at [1131, 195] on div "Kriah Purple Level" at bounding box center [1132, 196] width 101 height 17
click at [1309, 27] on button "I want to" at bounding box center [1328, 31] width 82 height 31
click at [1284, 112] on button "Edit class" at bounding box center [1299, 107] width 111 height 28
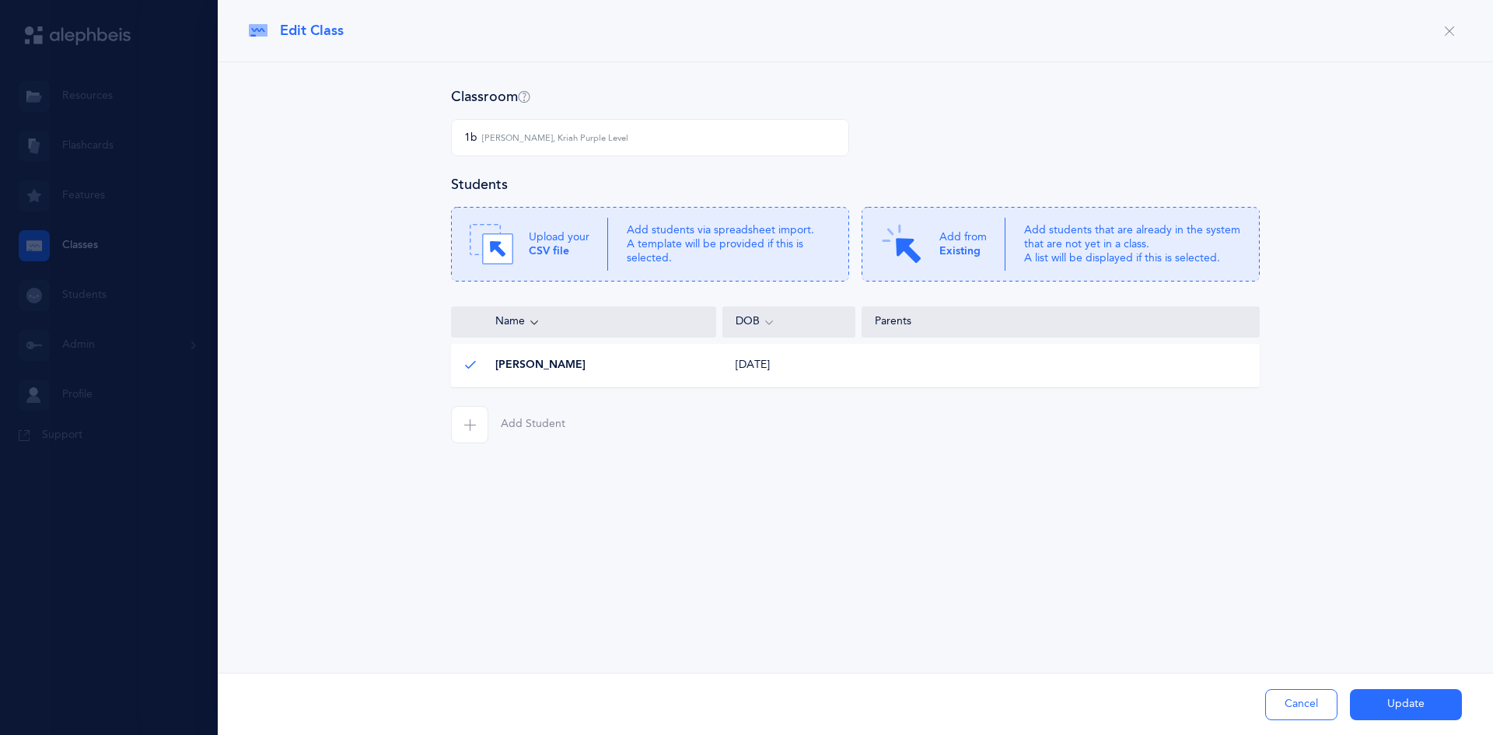
click at [1416, 712] on button "Update" at bounding box center [1406, 704] width 112 height 31
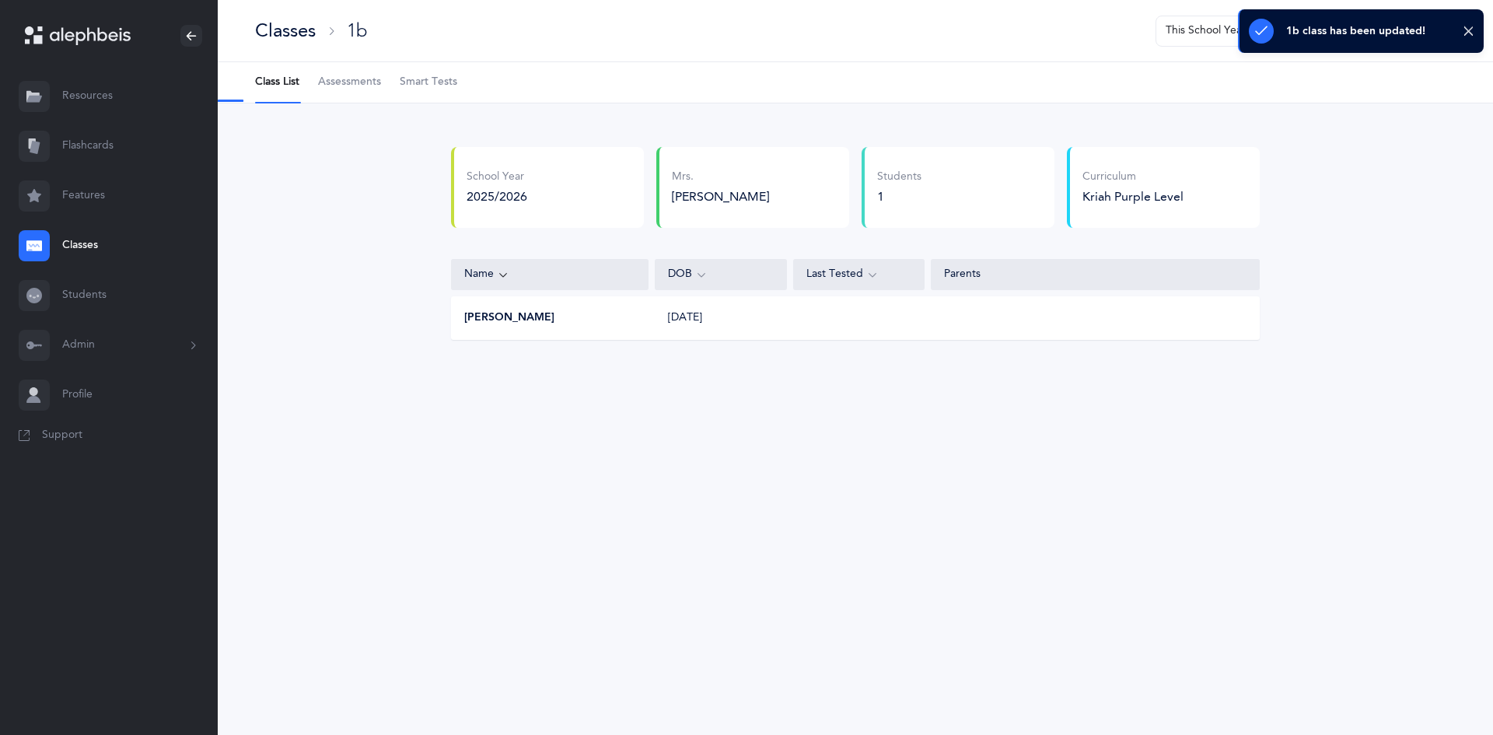
click at [1470, 214] on div "School Year 2025/2026 Mrs. Chaya Rabinowitz Mrs. Chaya Rabinowitz Mrs. Chaya Ra…" at bounding box center [855, 255] width 1275 height 305
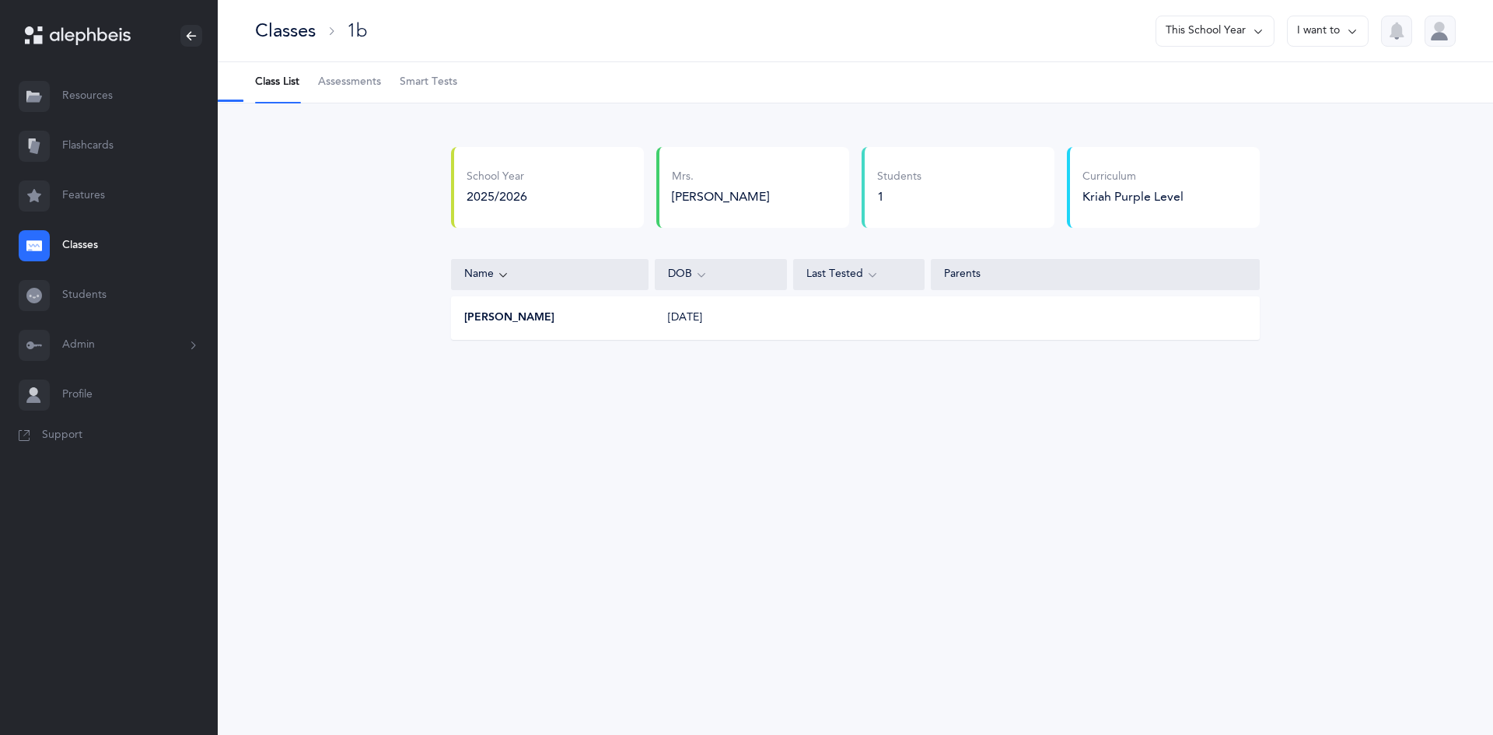
click at [1334, 42] on button "I want to" at bounding box center [1328, 31] width 82 height 31
drag, startPoint x: 1282, startPoint y: 110, endPoint x: 1283, endPoint y: 165, distance: 54.4
click at [1283, 165] on div "Classes 1b This School Year I want to Print reports Edit class Print assessment…" at bounding box center [855, 204] width 1275 height 408
click at [1309, 19] on button "I want to" at bounding box center [1328, 31] width 82 height 31
click at [93, 251] on link "Classes" at bounding box center [109, 246] width 218 height 50
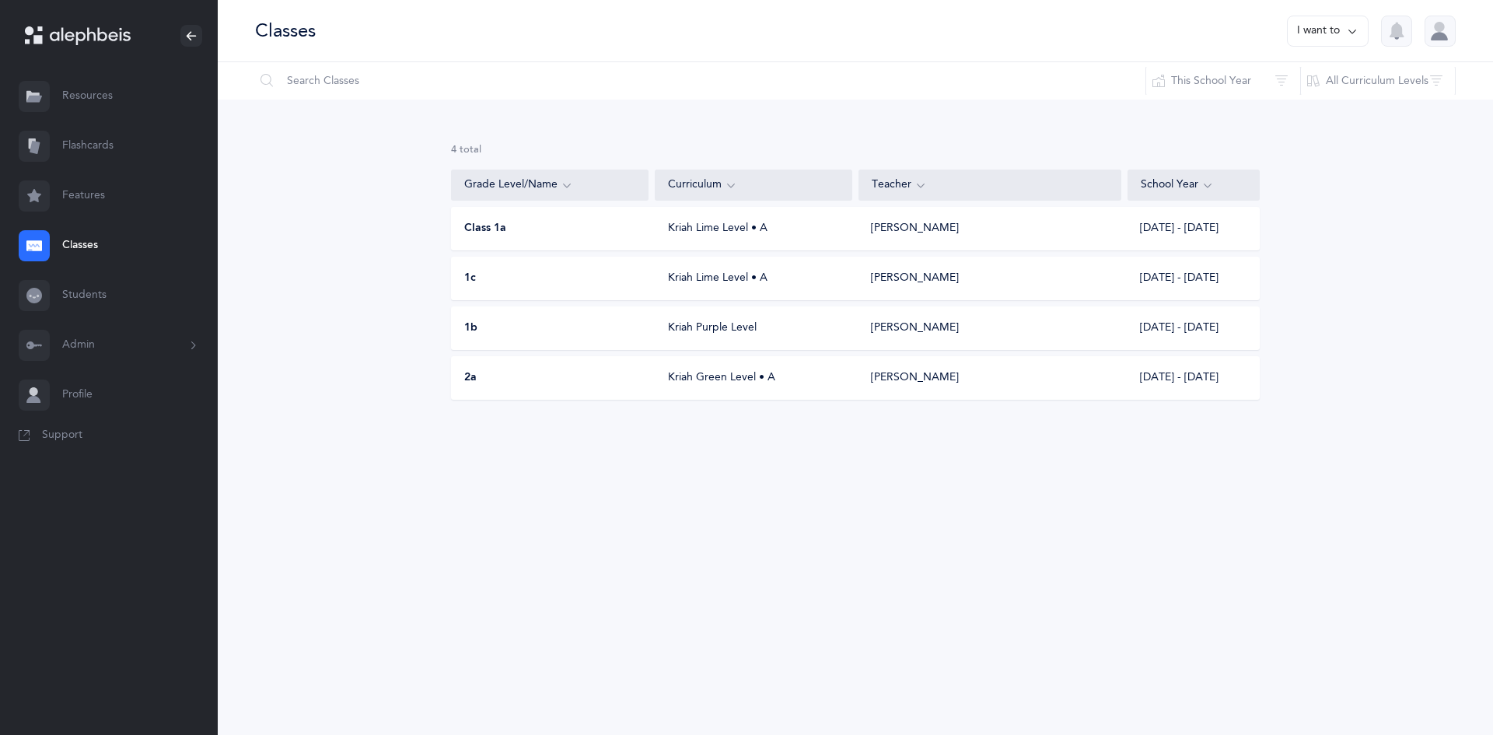
drag, startPoint x: 694, startPoint y: 318, endPoint x: 655, endPoint y: 337, distance: 43.5
drag, startPoint x: 655, startPoint y: 337, endPoint x: 523, endPoint y: 358, distance: 134.0
click at [524, 359] on div "4 results total Grade Level/Name Curriculum Teacher School Year Class 1a Kriah …" at bounding box center [855, 271] width 809 height 257
click at [659, 503] on div "Classes I want to Reset Filter This School Year All School Years This School Ye…" at bounding box center [855, 367] width 1275 height 735
click at [54, 365] on button "Admin" at bounding box center [109, 345] width 218 height 50
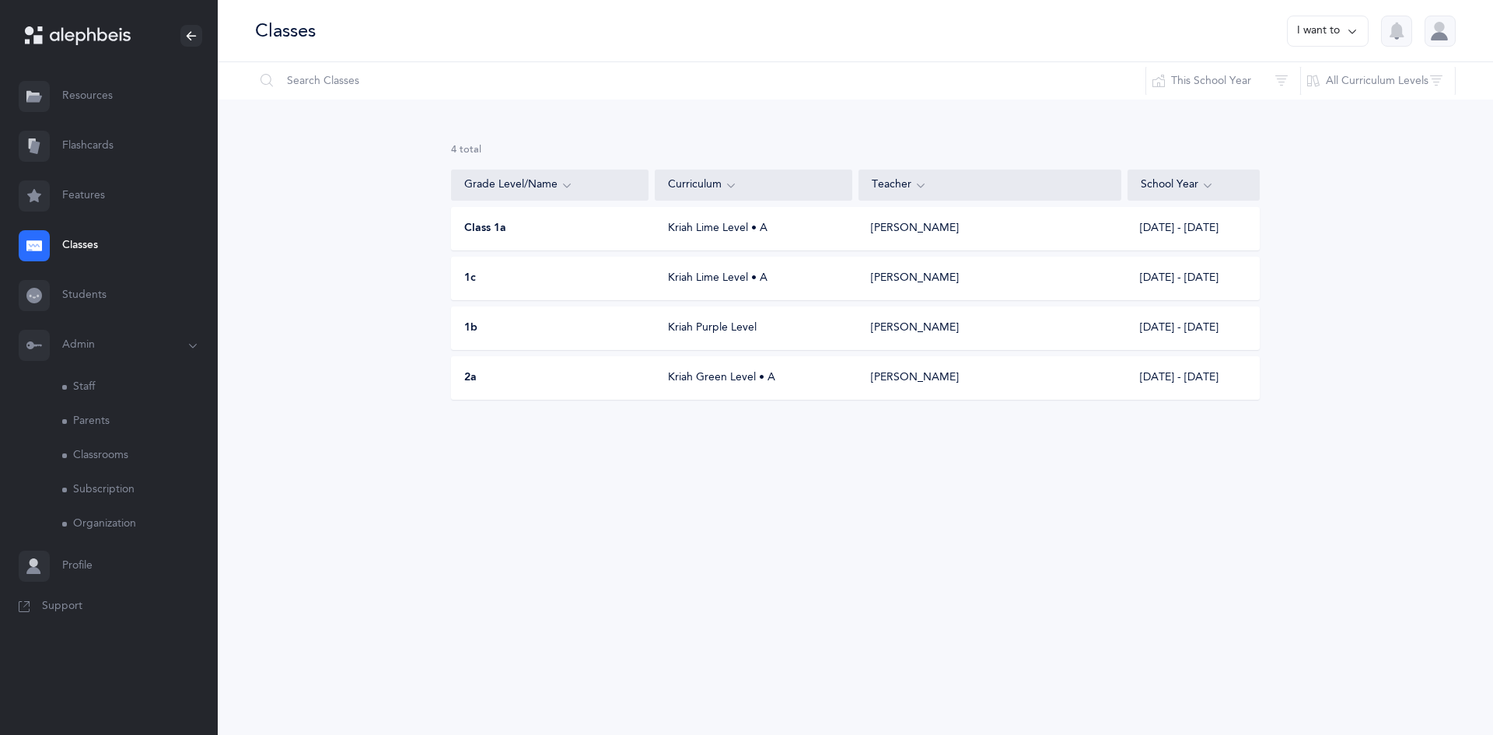
click at [103, 446] on link "Classrooms" at bounding box center [140, 456] width 156 height 34
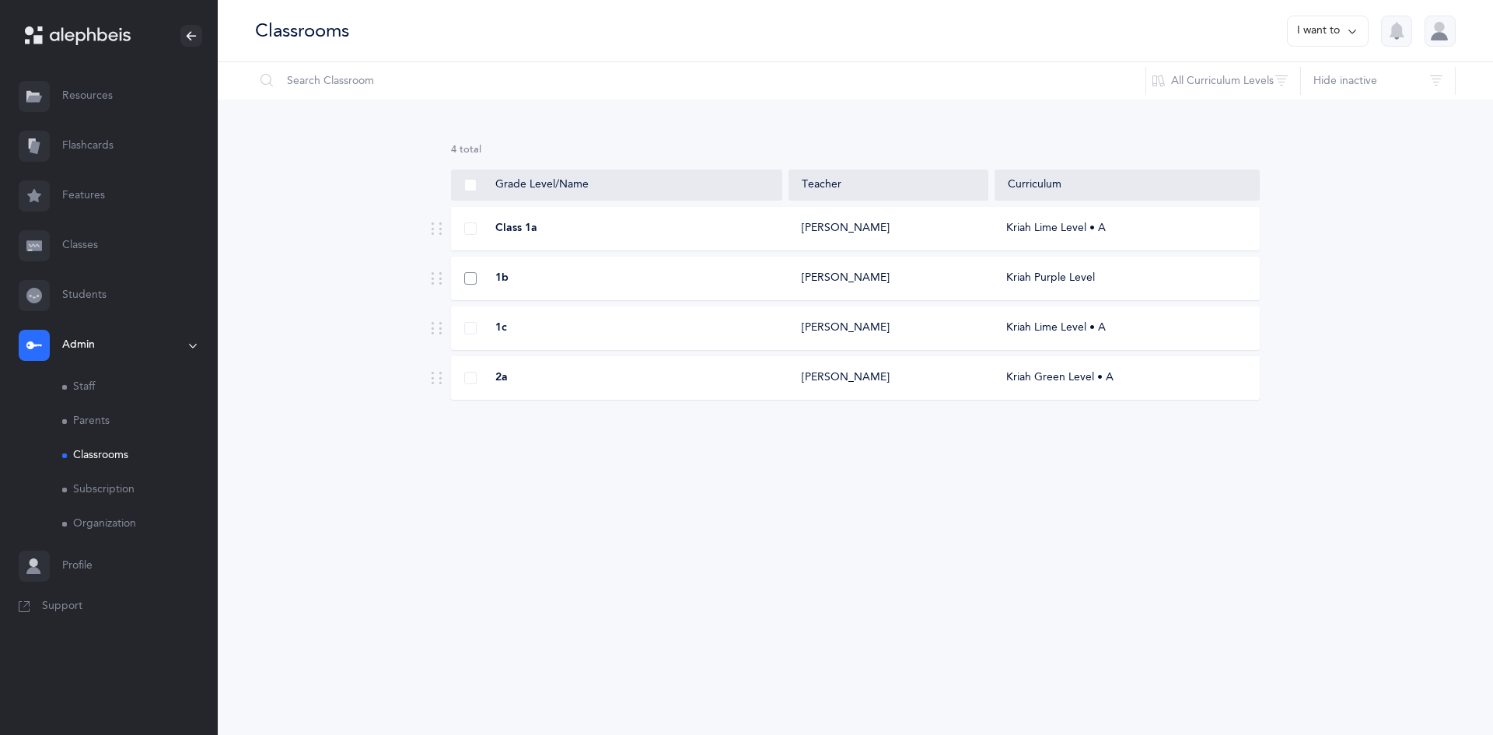
click at [475, 272] on span at bounding box center [470, 278] width 12 height 12
click at [0, 0] on input "checkbox" at bounding box center [0, 0] width 0 height 0
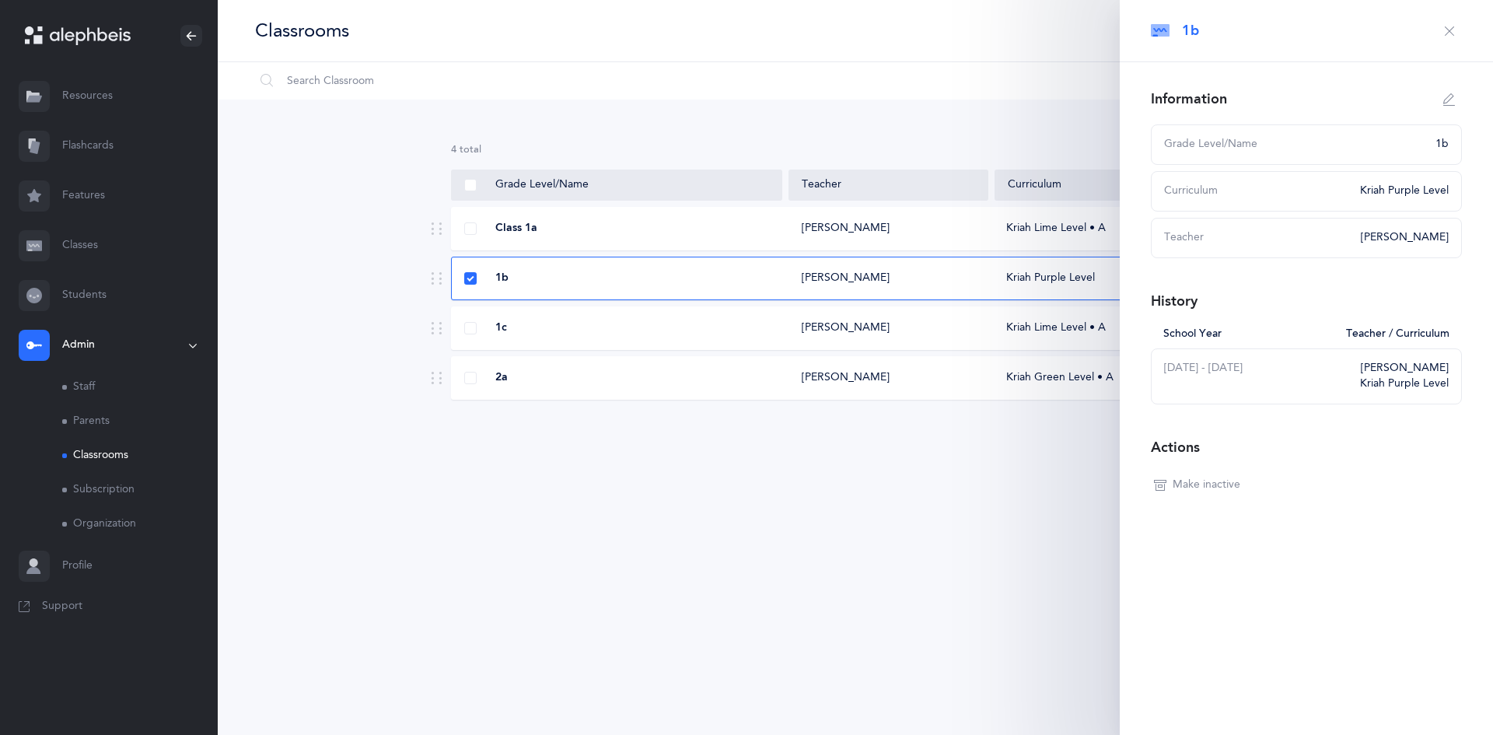
click at [1177, 485] on span "Make inactive" at bounding box center [1207, 485] width 68 height 16
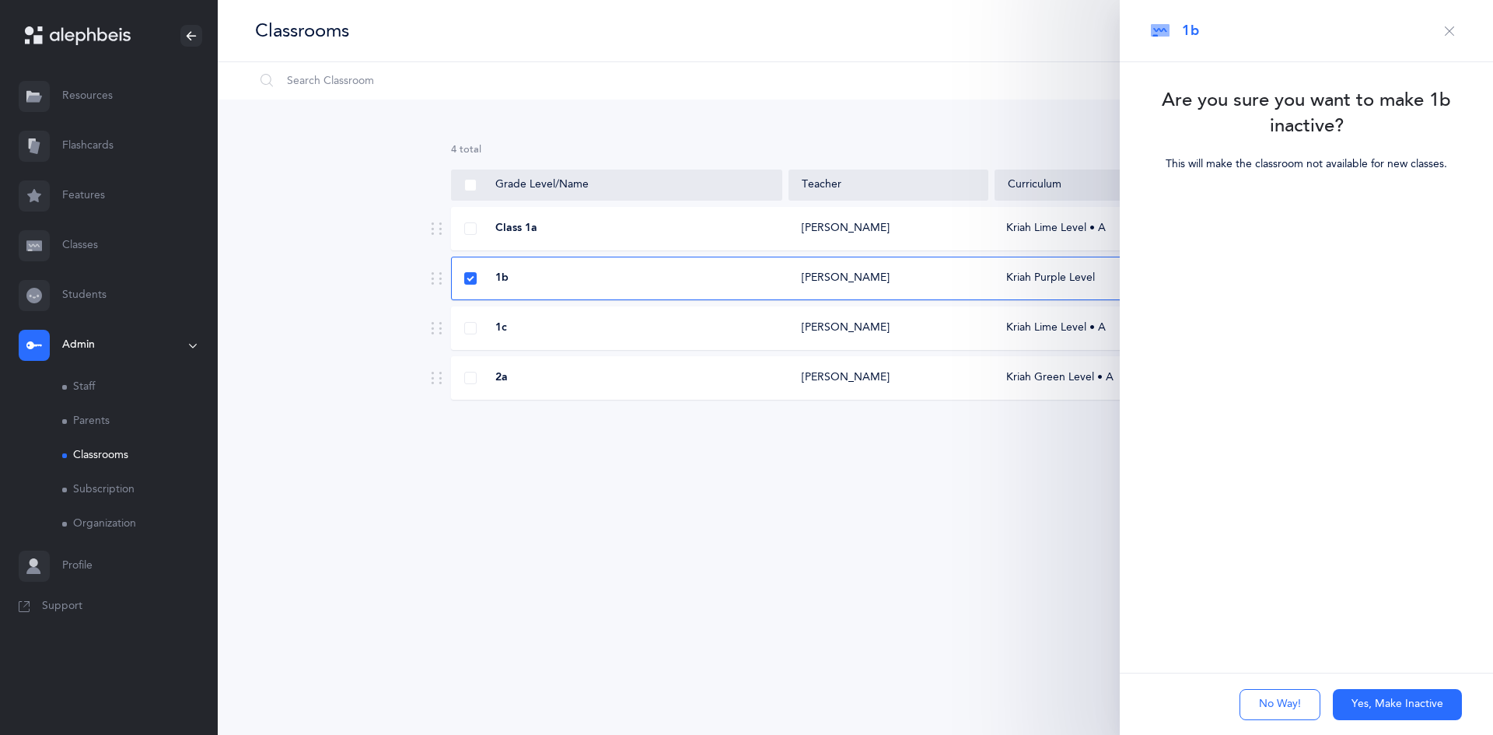
click at [1284, 698] on button "No Way!" at bounding box center [1280, 704] width 81 height 31
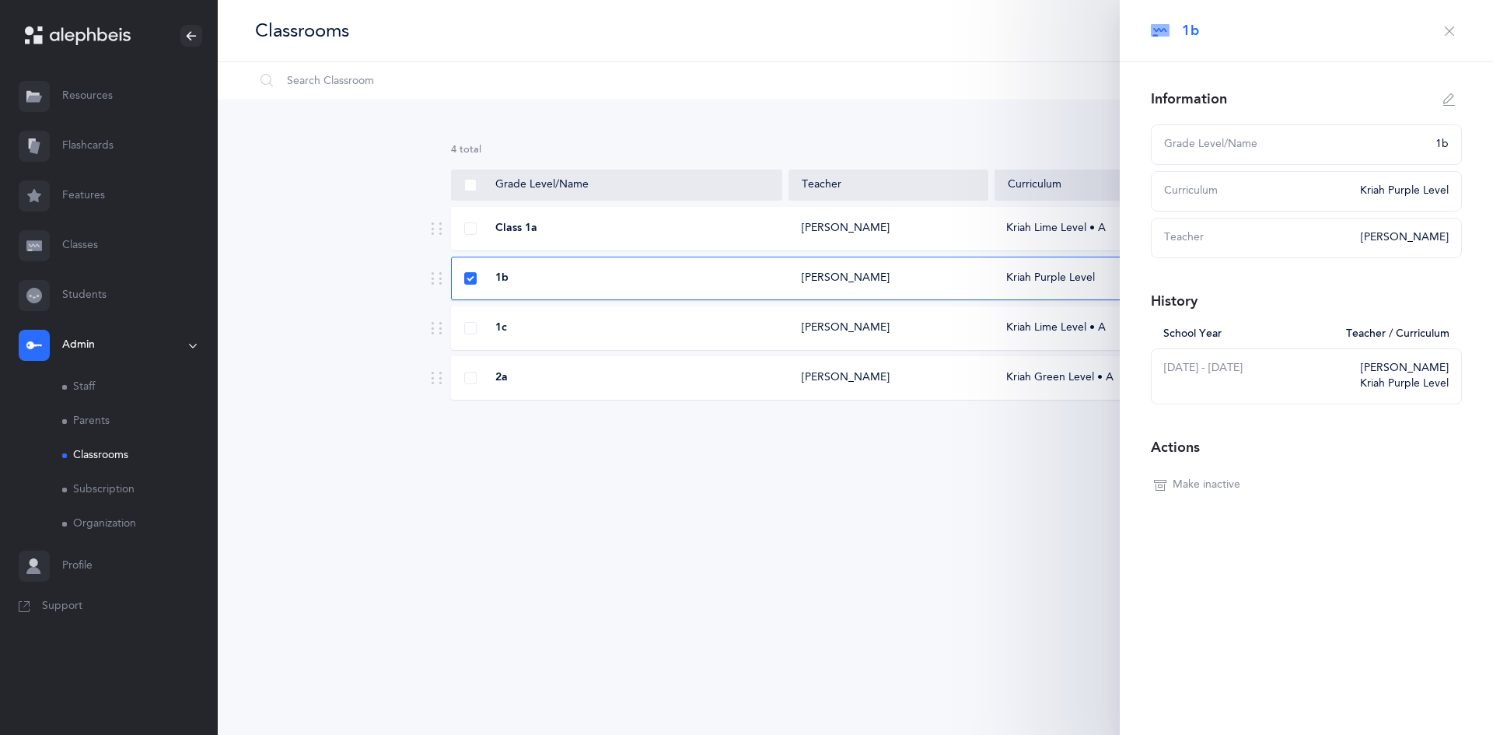
click at [1443, 94] on icon "button" at bounding box center [1449, 99] width 12 height 12
type input "1b"
select select "1"
select select "2686"
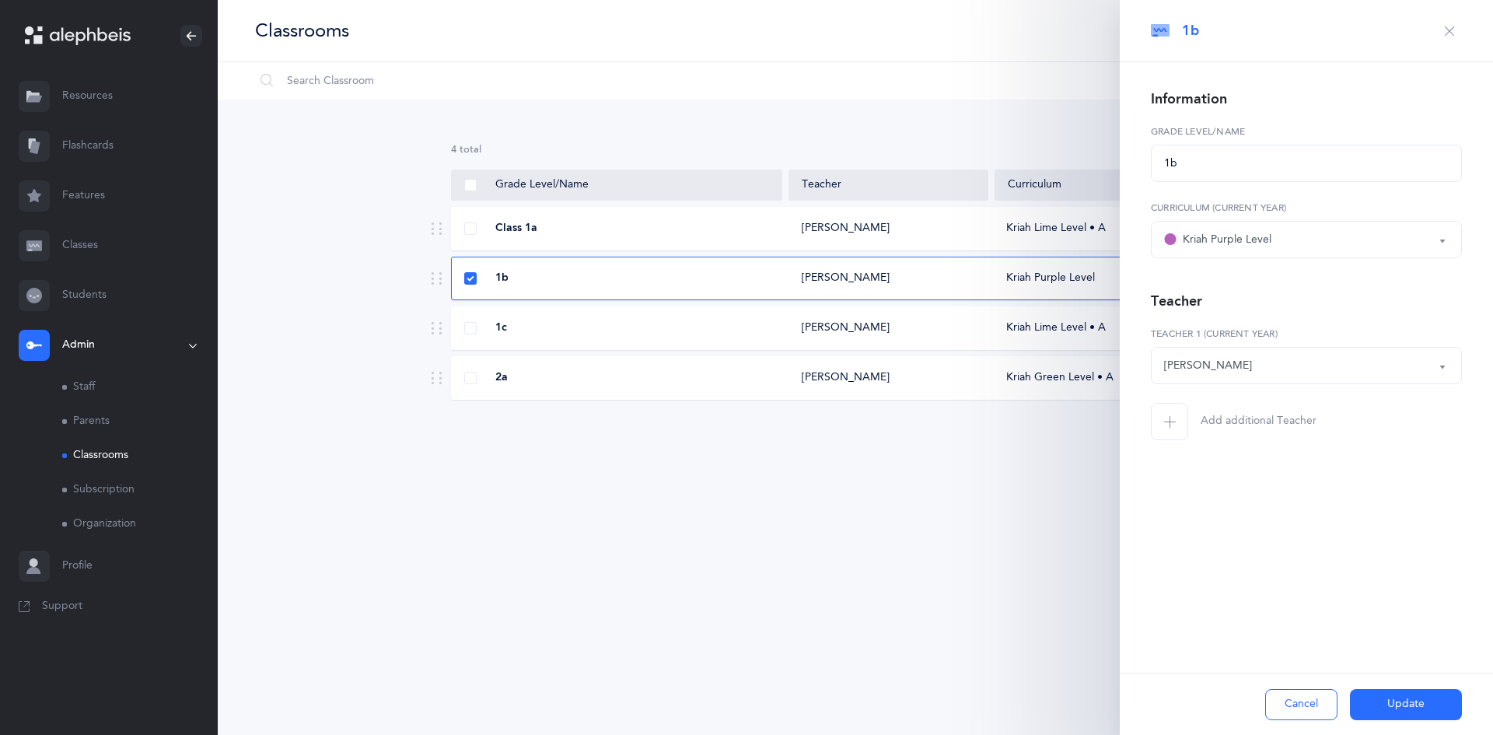
click at [1429, 232] on div "Kriah Purple Level" at bounding box center [1306, 239] width 285 height 26
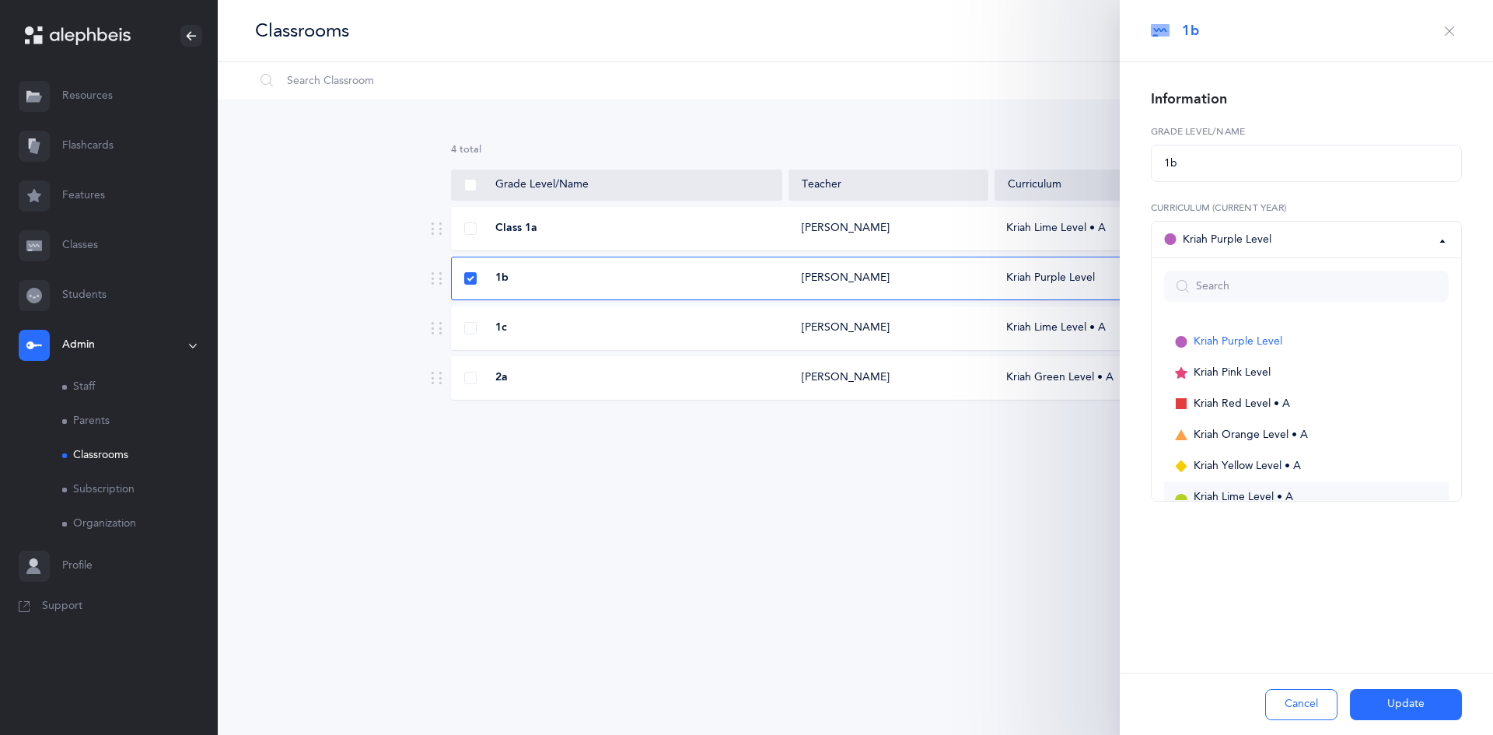
click at [1283, 491] on span "Kriah Lime Level • A" at bounding box center [1244, 498] width 100 height 14
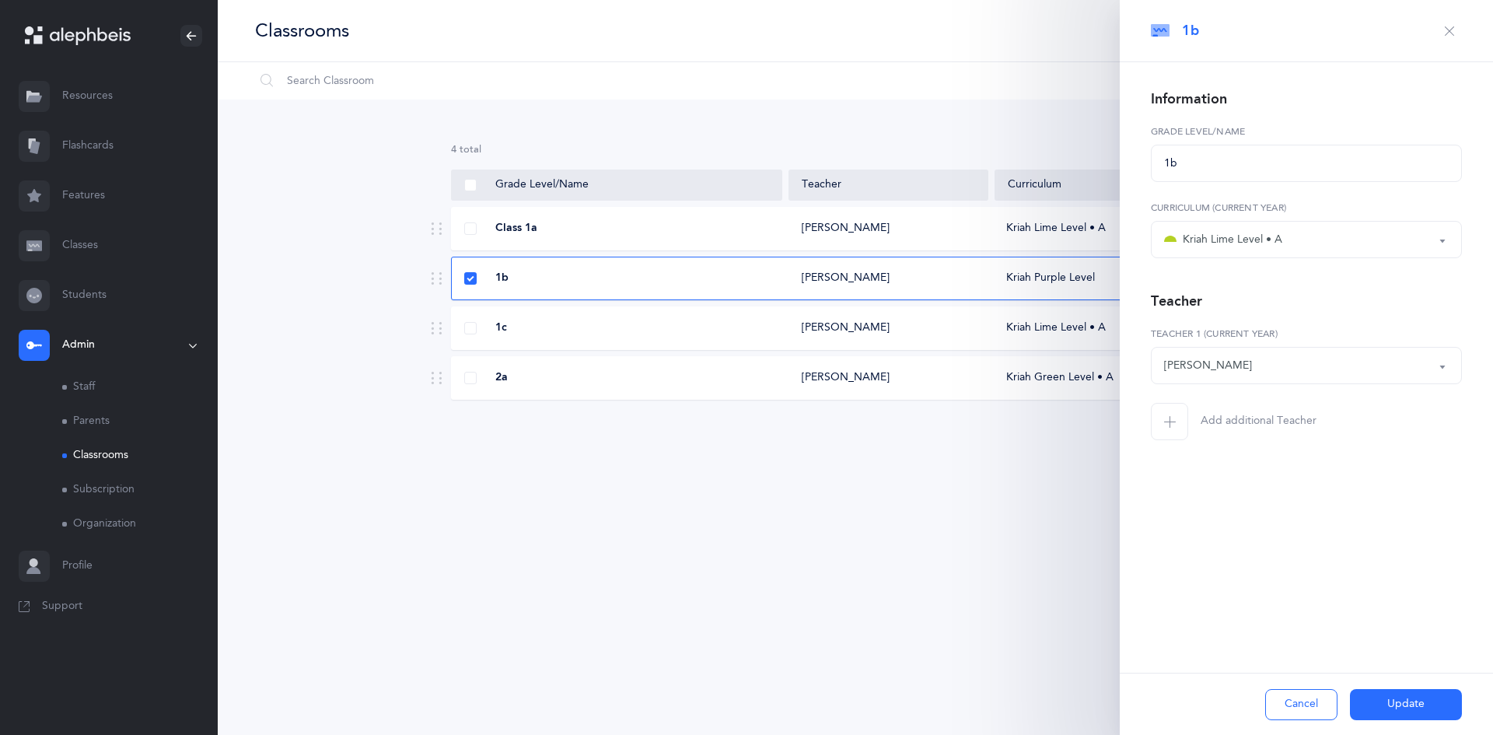
drag, startPoint x: 1416, startPoint y: 706, endPoint x: 1333, endPoint y: 498, distance: 224.4
click at [1333, 498] on div "Information 1b Grade Level/Name Kriah Purple Level Kriah Pink Level Kriah Red L…" at bounding box center [1306, 294] width 373 height 465
click at [1287, 236] on div "Kriah Lime Level • A" at bounding box center [1306, 239] width 285 height 26
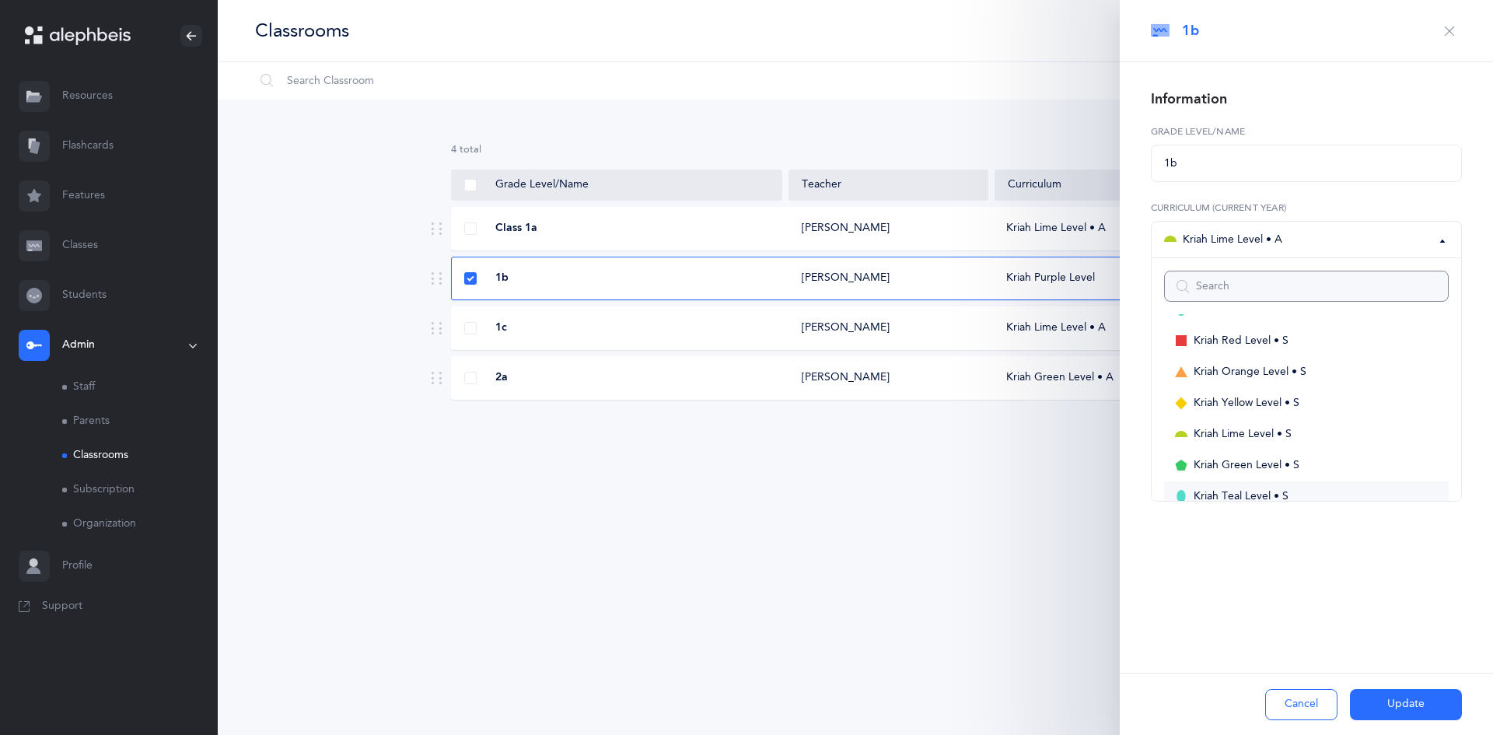
scroll to position [212, 0]
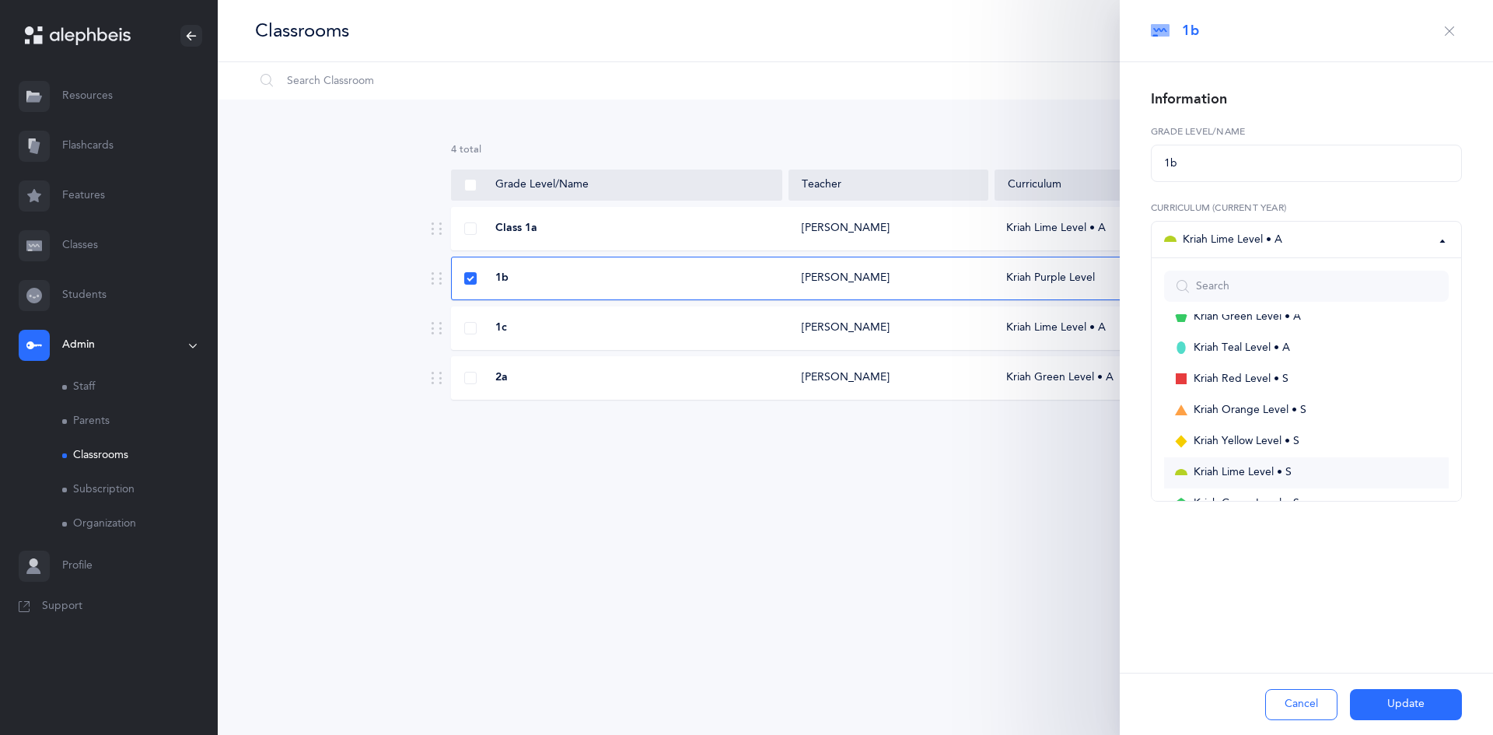
click at [1334, 467] on link "Kriah Lime Level • S" at bounding box center [1306, 472] width 285 height 31
select select "16"
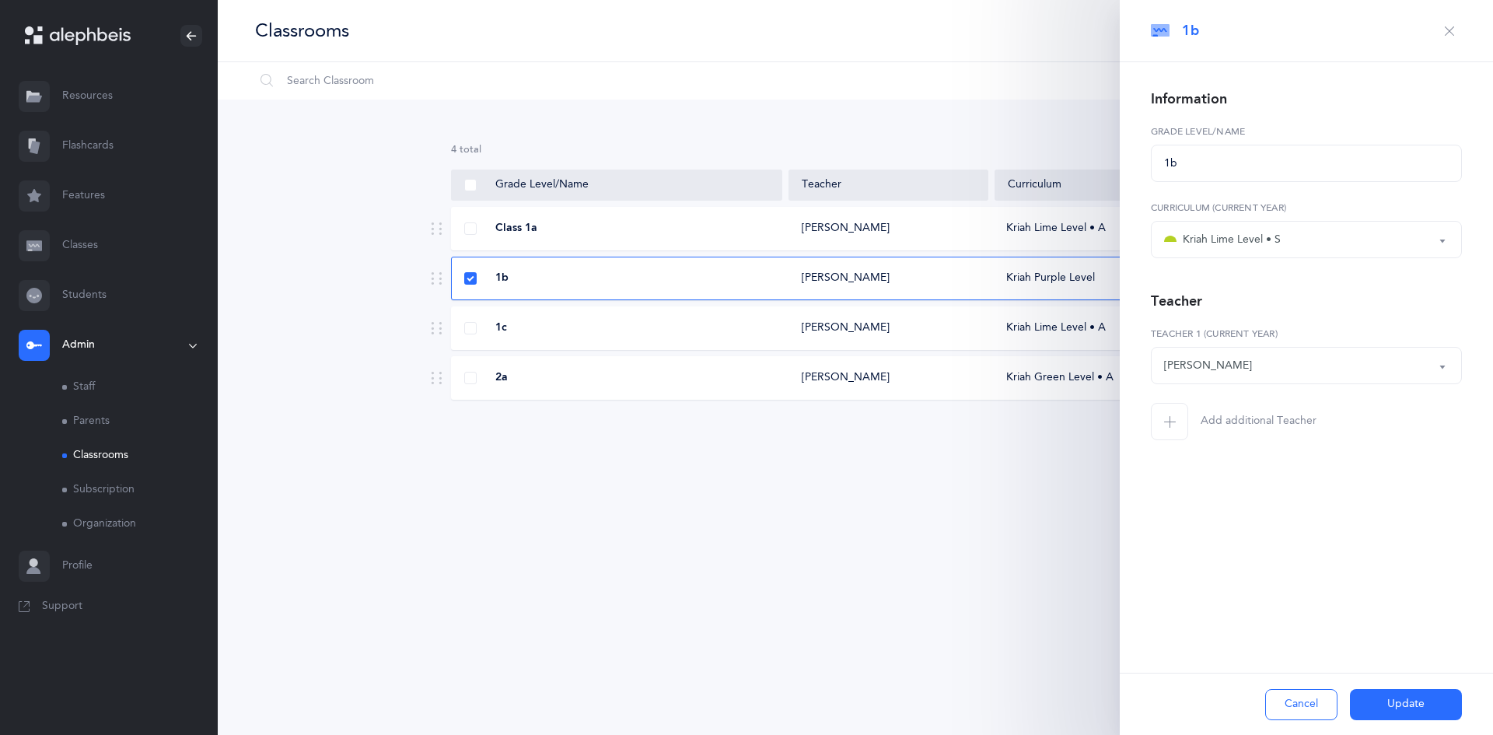
click at [1183, 348] on button "Chaya Rabinowitz" at bounding box center [1306, 365] width 311 height 37
click at [1229, 498] on span "Pinchas Kanner" at bounding box center [1219, 505] width 88 height 14
select select "2685"
click at [1399, 690] on button "Update" at bounding box center [1406, 704] width 112 height 31
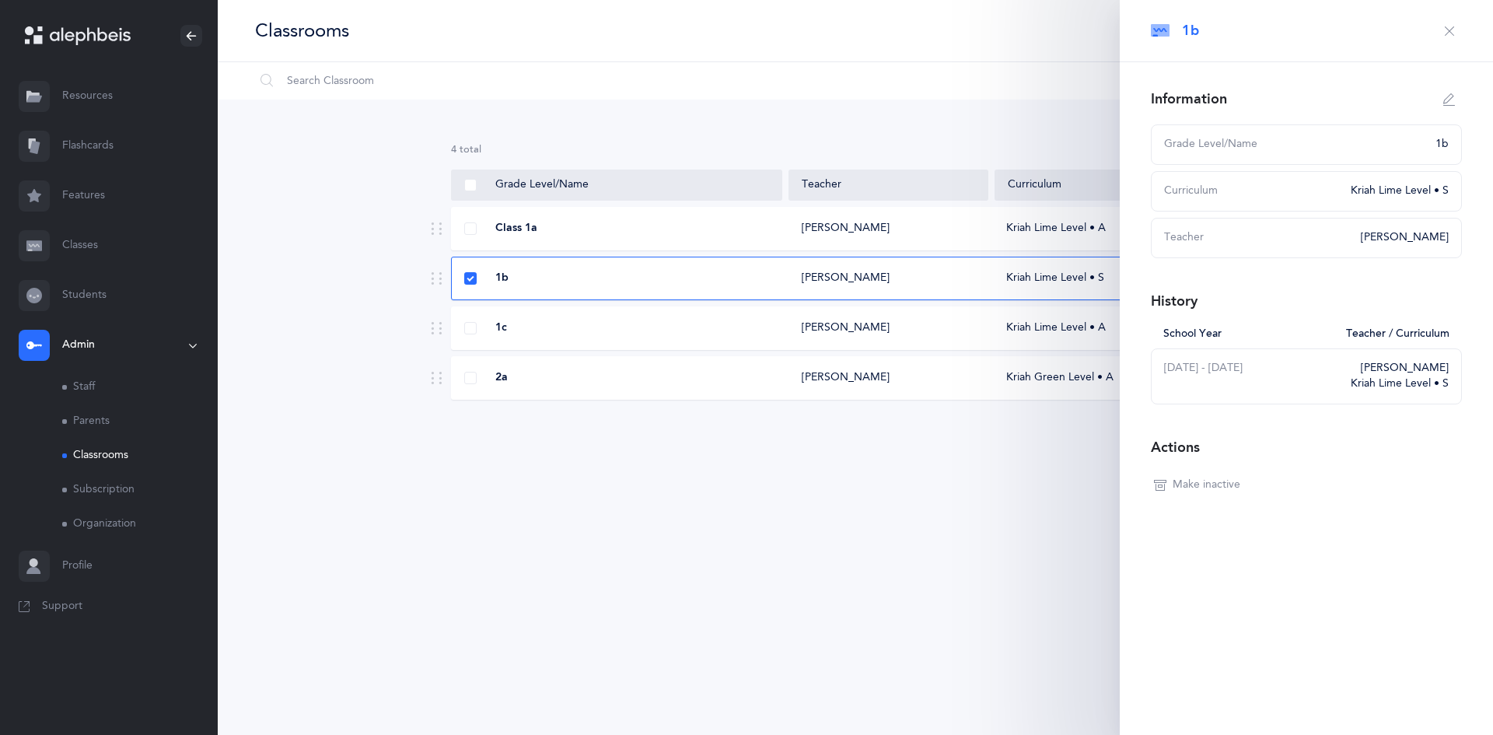
click at [1453, 33] on icon "button" at bounding box center [1449, 31] width 12 height 12
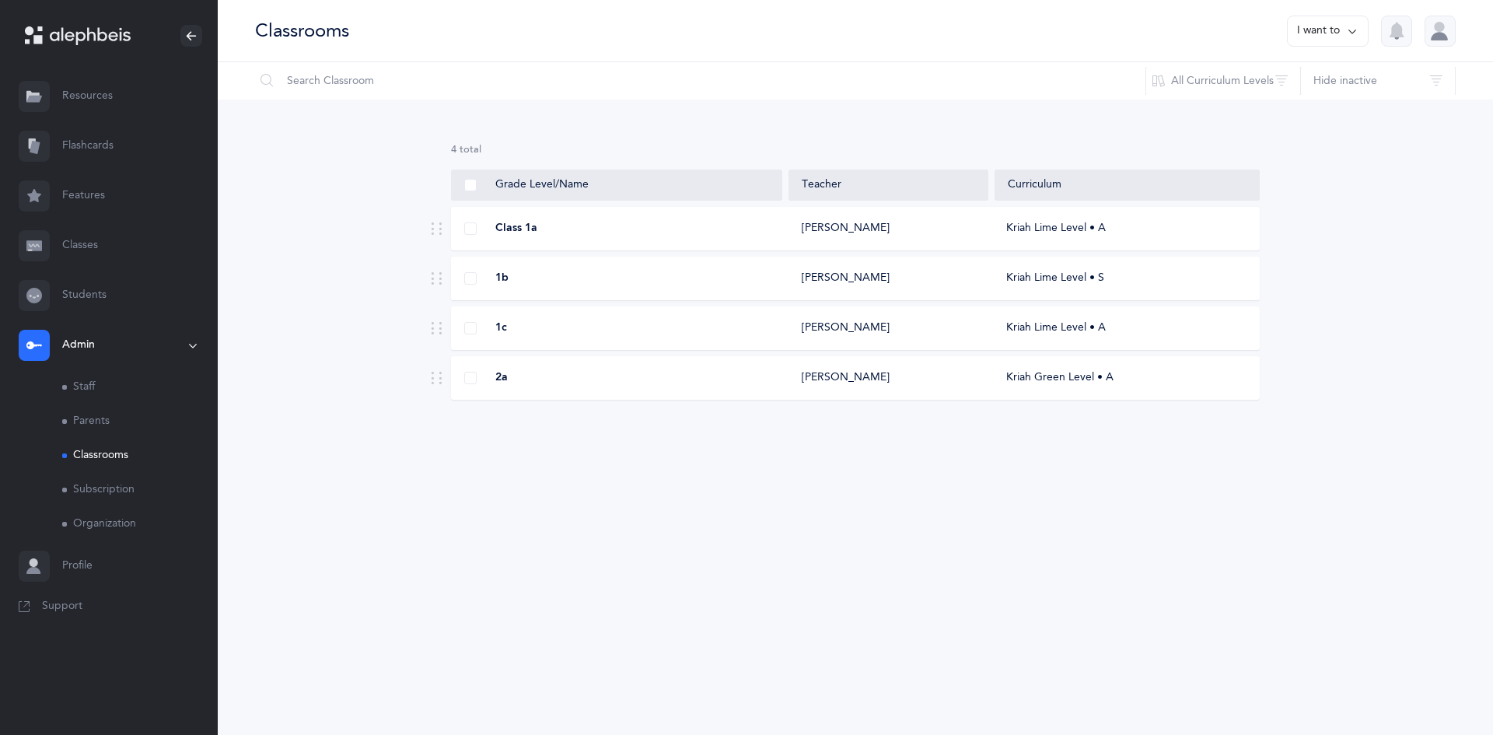
click at [67, 233] on link "Classes" at bounding box center [109, 246] width 218 height 50
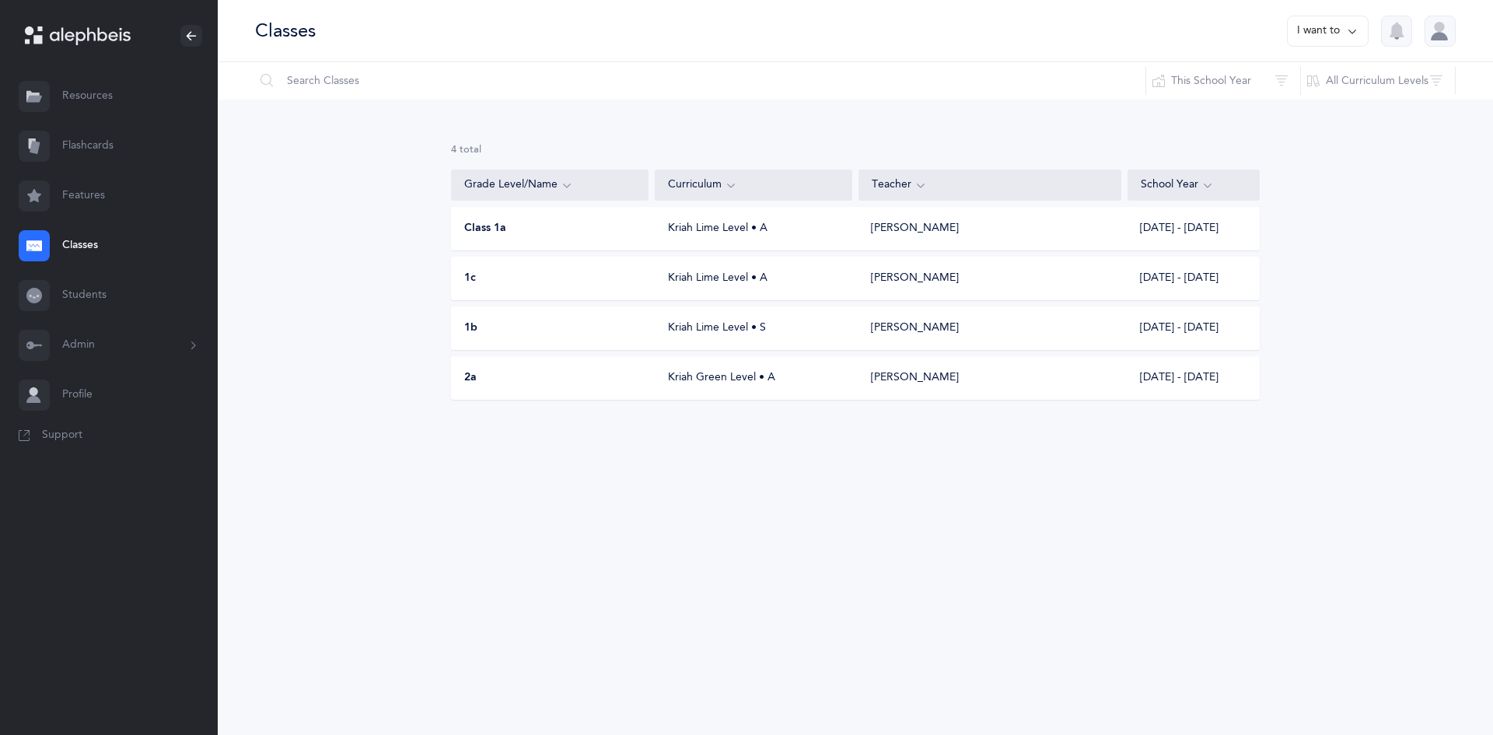
click at [699, 341] on div "1b Kriah Lime Level • S Pinchas Kanner 2025 - 2026" at bounding box center [855, 328] width 809 height 44
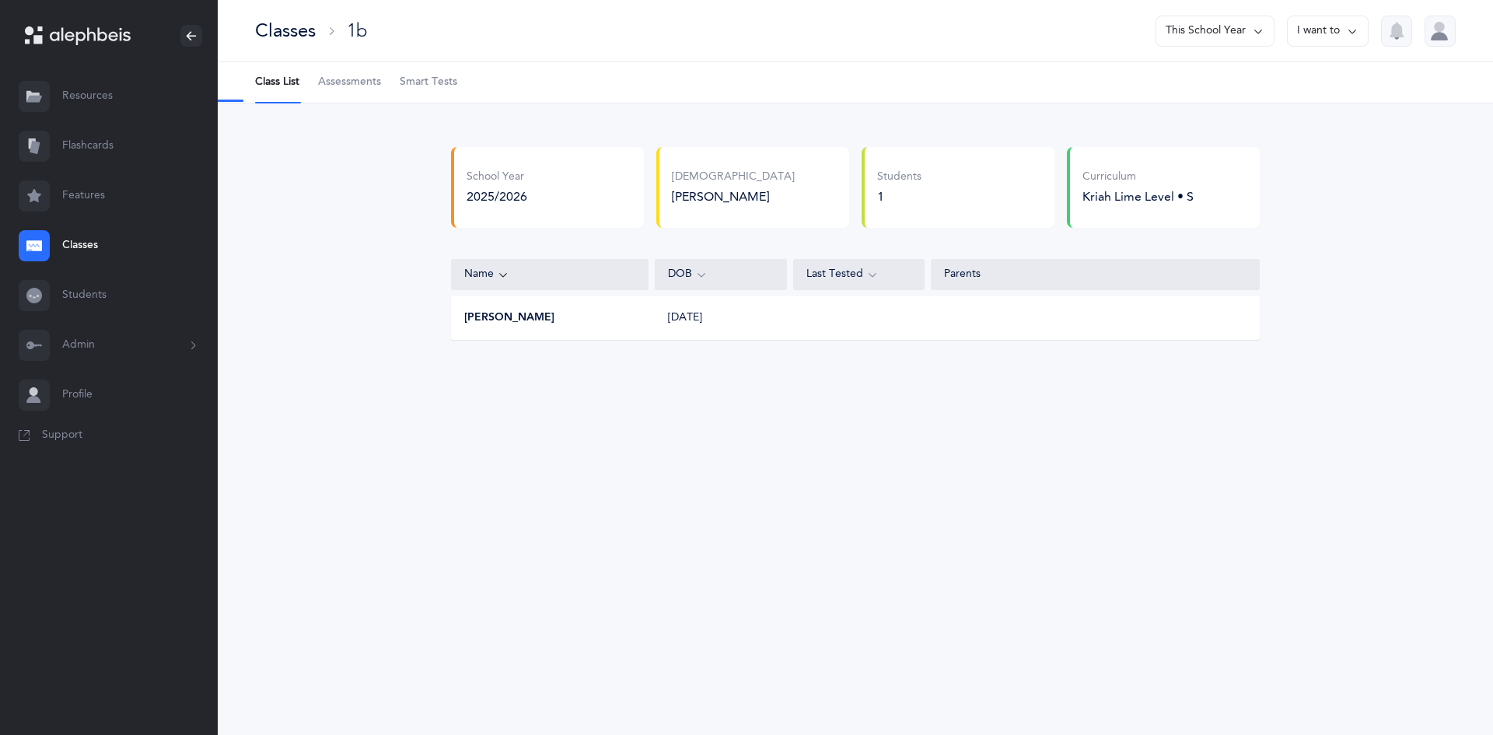
select select "2"
click at [377, 86] on span "Assessments" at bounding box center [349, 83] width 63 height 16
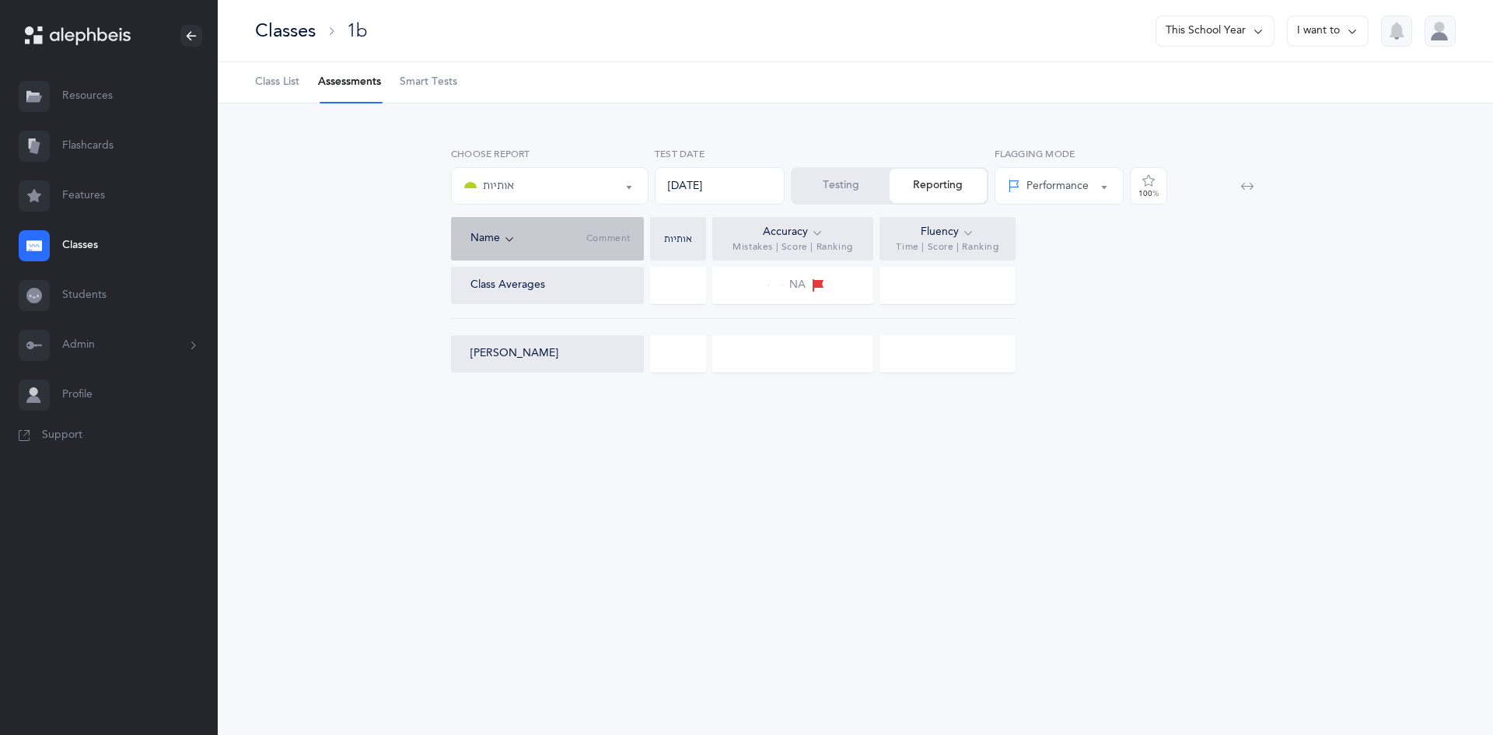
click at [582, 186] on div "אותיות" at bounding box center [549, 186] width 171 height 26
click at [582, 187] on div "אותיות" at bounding box center [549, 186] width 171 height 26
click at [675, 351] on div at bounding box center [678, 353] width 56 height 37
click at [1313, 31] on button "I want to" at bounding box center [1328, 31] width 82 height 31
click at [1338, 285] on div "אותיות אותיות Choose test 09/12/2025 Test Date Testing Reporting Name Comment T…" at bounding box center [855, 263] width 1188 height 244
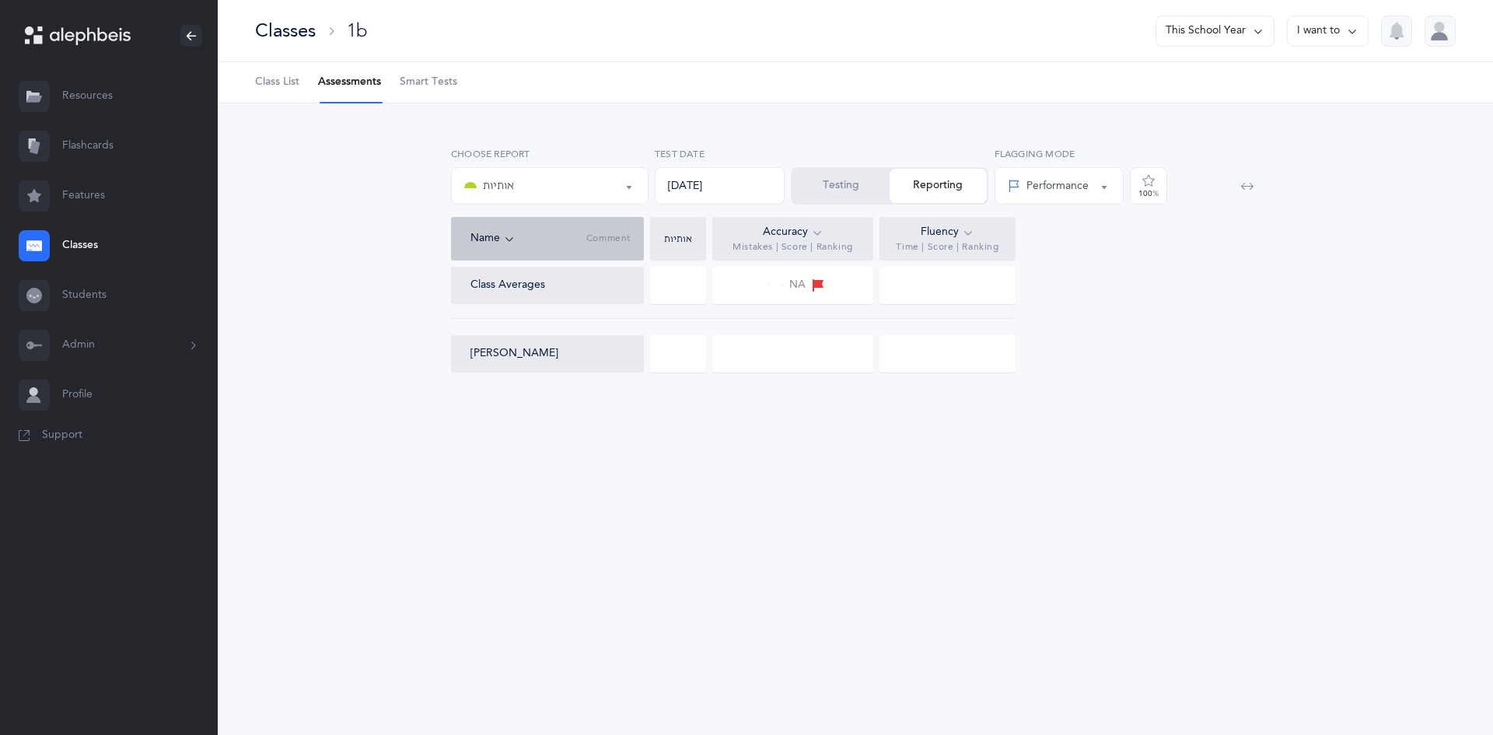
click at [813, 171] on button "Testing" at bounding box center [840, 186] width 97 height 34
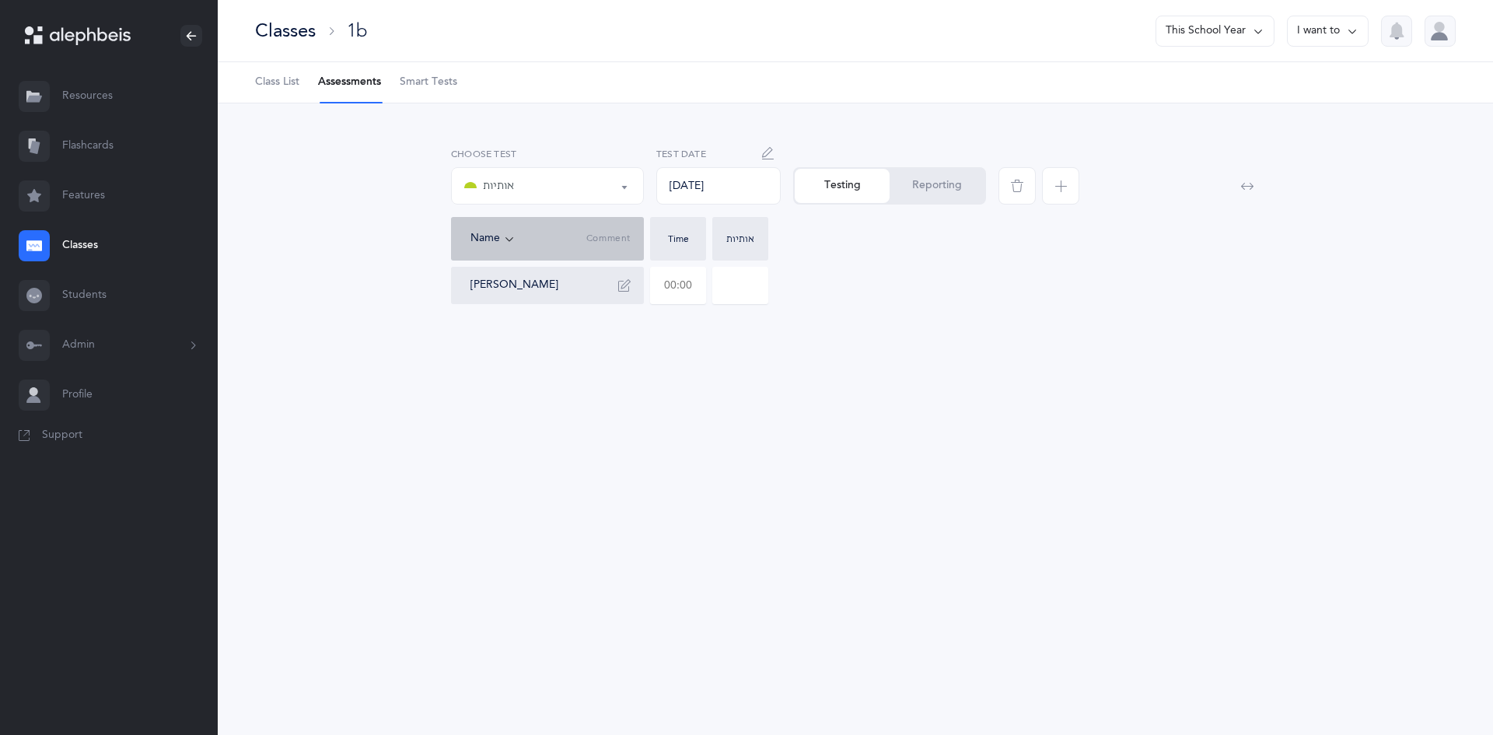
click at [680, 279] on input "text" at bounding box center [678, 285] width 54 height 36
type input "03:23"
click at [764, 288] on input "0" at bounding box center [740, 285] width 54 height 36
type input "019"
click at [628, 285] on icon "button" at bounding box center [624, 285] width 12 height 12
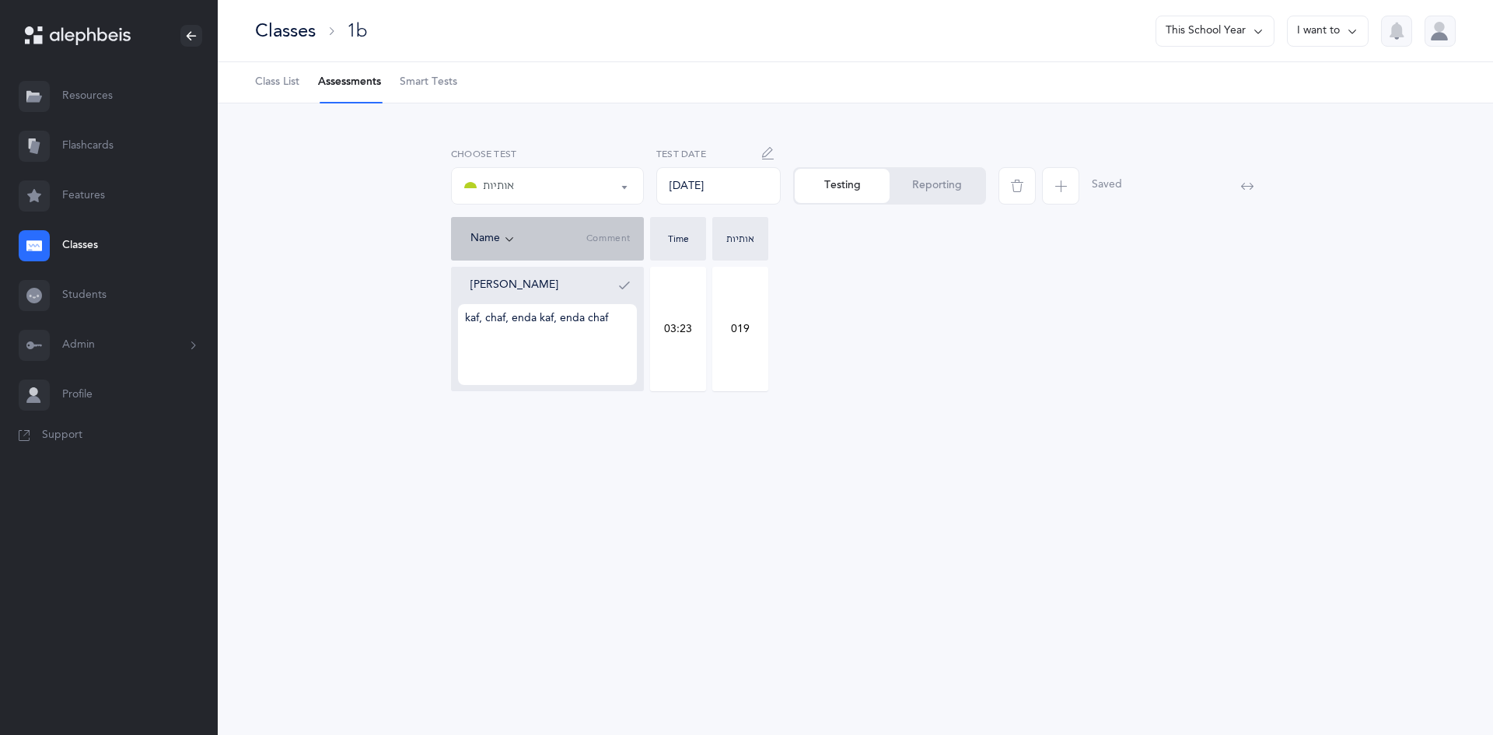
drag, startPoint x: 621, startPoint y: 279, endPoint x: 626, endPoint y: 336, distance: 57.0
click at [626, 336] on div "Shimon Grazi kaf, chaf, enda kaf, enda chaf" at bounding box center [553, 329] width 166 height 112
click at [624, 323] on textarea "kaf, chaf, enda kaf, enda chaf" at bounding box center [547, 344] width 179 height 81
click at [482, 338] on textarea "kaf, chaf, enda kaf, enda chaf pay fay enda fy" at bounding box center [547, 344] width 179 height 81
drag, startPoint x: 505, startPoint y: 334, endPoint x: 497, endPoint y: 332, distance: 8.7
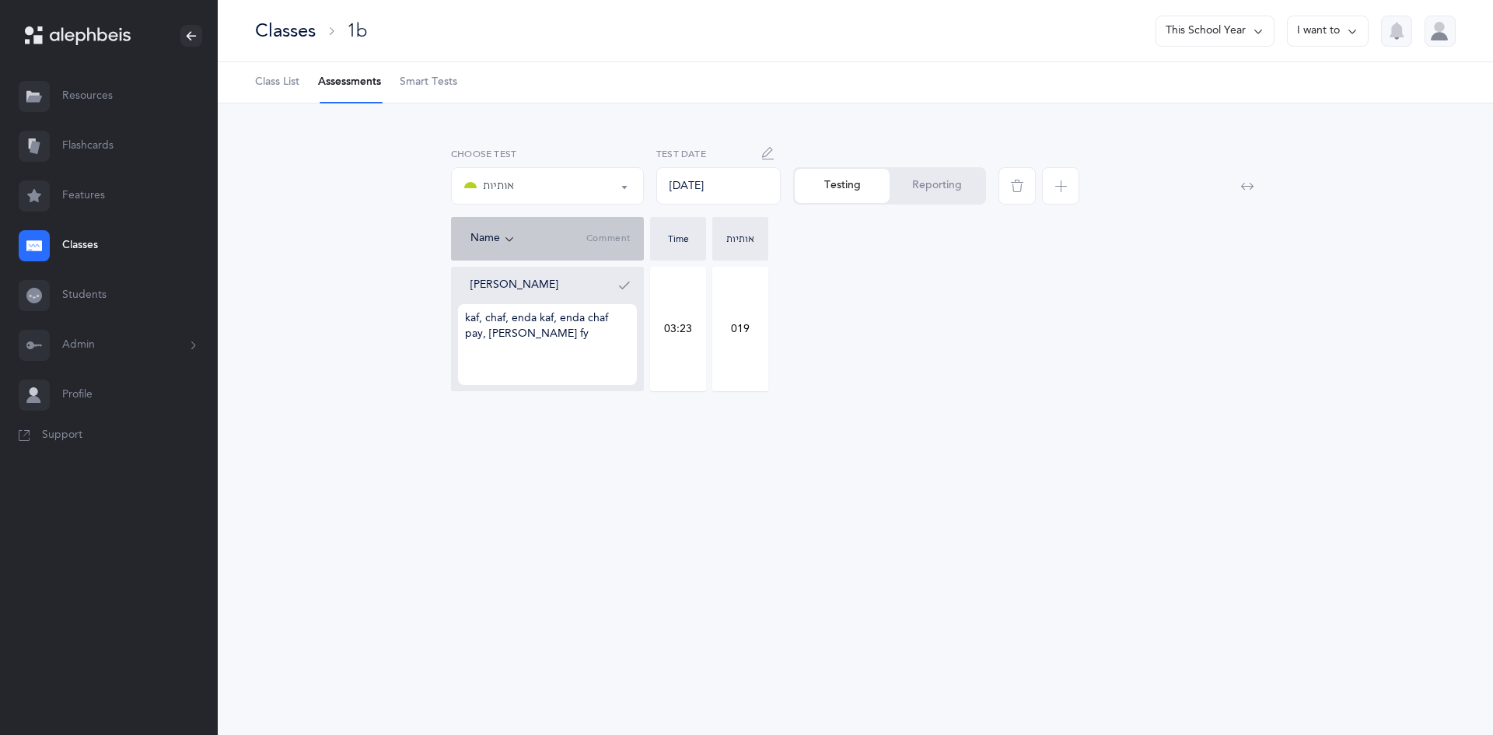
click at [504, 334] on textarea "kaf, chaf, enda kaf, enda chaf pay, fay enda fy" at bounding box center [547, 344] width 179 height 81
click at [497, 332] on textarea "kaf, chaf, enda kaf, enda chaf pay, fay enda fy" at bounding box center [547, 344] width 179 height 81
click at [508, 337] on textarea "kaf, chaf, enda kaf, enda chaf pay, fay enda fy" at bounding box center [547, 344] width 179 height 81
click at [541, 340] on textarea "kaf, chaf, enda kaf, enda chaf pay, fay, enda fy" at bounding box center [547, 344] width 179 height 81
click at [576, 352] on textarea "kaf, chaf, enda kaf, enda chaf pay, fay, enda fay" at bounding box center [547, 344] width 179 height 81
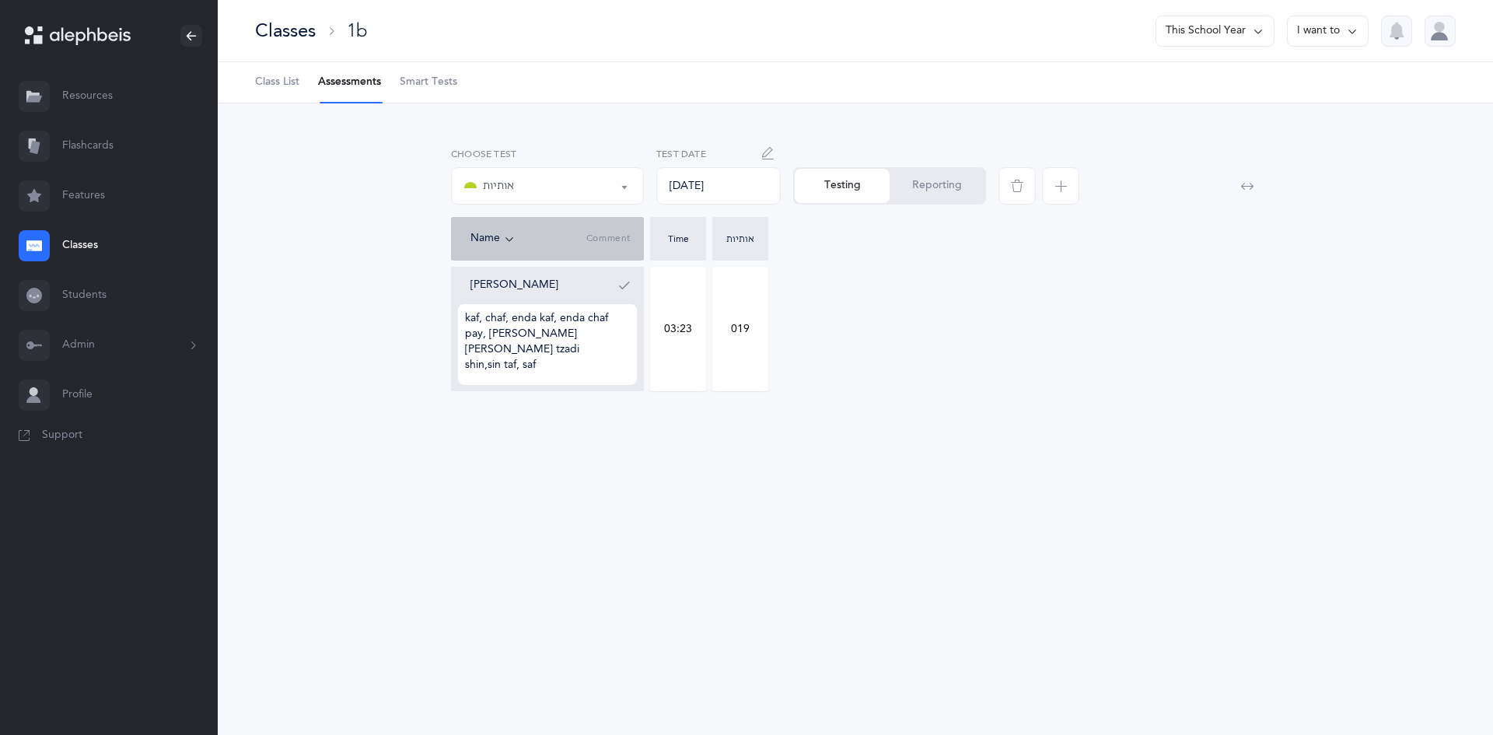
click at [502, 364] on textarea "kaf, chaf, enda kaf, enda chaf pay, fay, enda fay enda tzadi shin,sin taf, saf" at bounding box center [547, 344] width 179 height 81
click at [503, 369] on textarea "kaf, chaf, enda kaf, enda chaf pay, fay, enda fay enda tzadi shin,sin taf, saf" at bounding box center [547, 344] width 179 height 81
click at [488, 374] on textarea "kaf, chaf, enda kaf, enda chaf pay, fay, enda fay enda tzadi shin,sin, taf, saf" at bounding box center [547, 344] width 179 height 81
type textarea "kaf, chaf, enda kaf, enda chaf pay, fay, enda fay enda tzadi shin, sin, taf, saf"
click at [617, 295] on button "button" at bounding box center [624, 285] width 25 height 25
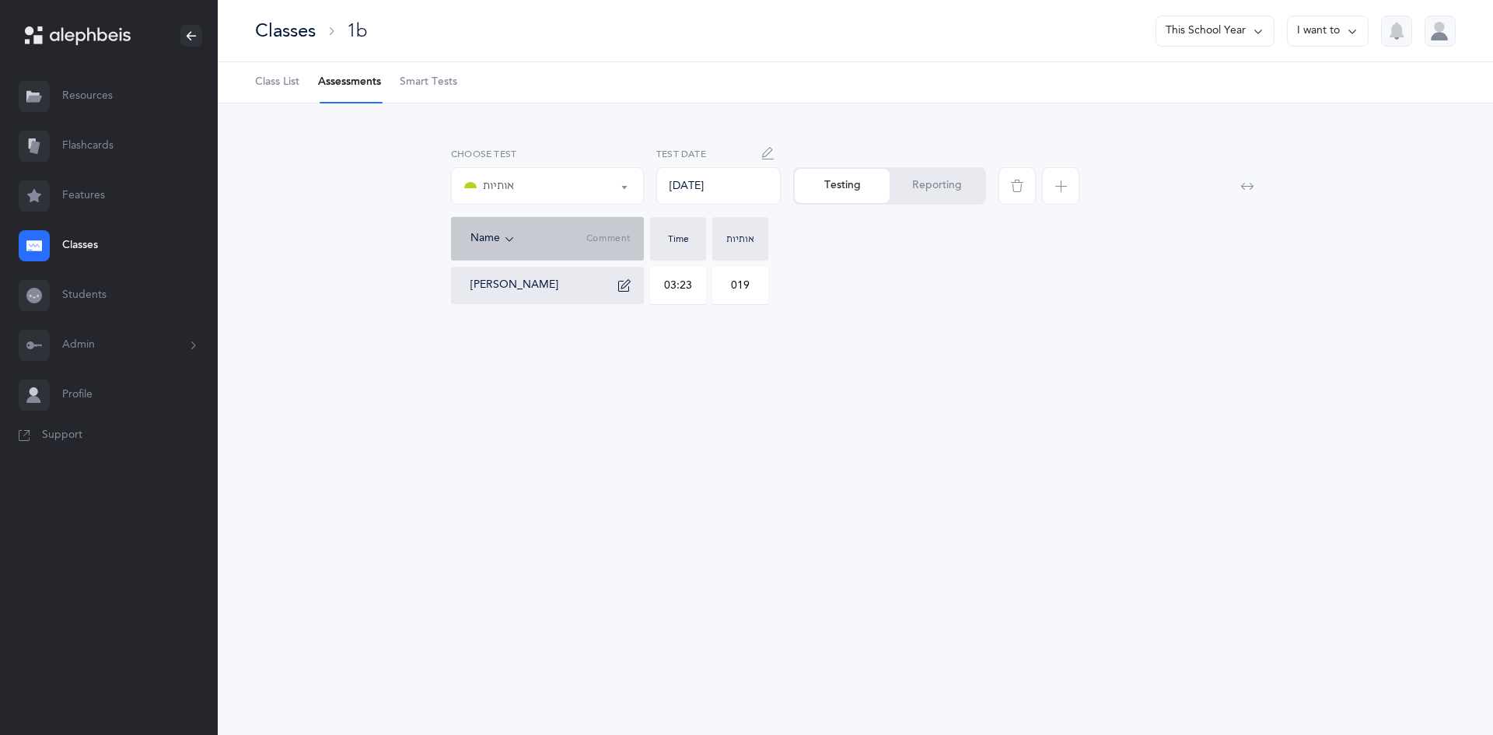
click at [1071, 196] on span "button" at bounding box center [1060, 185] width 37 height 37
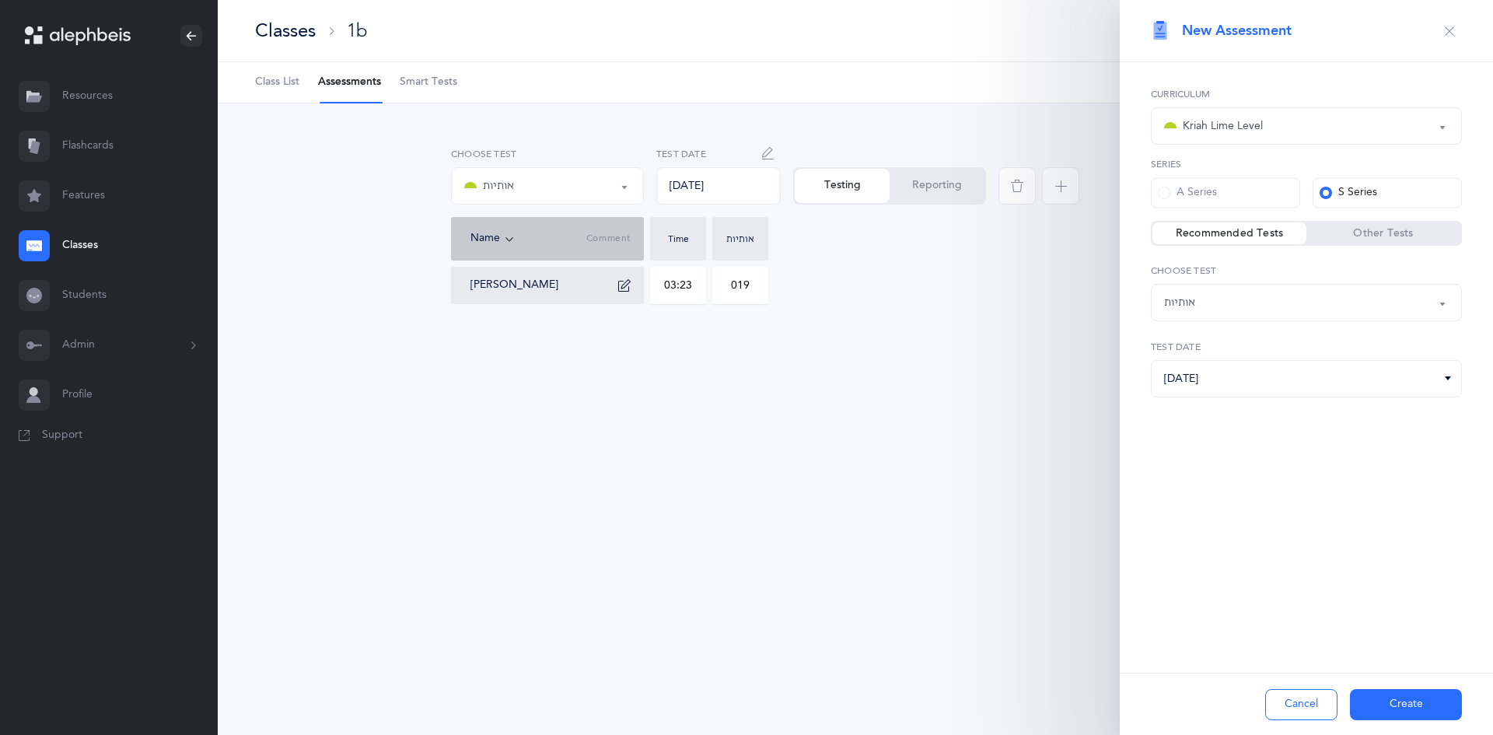
click at [1245, 307] on div "אותיות" at bounding box center [1306, 302] width 285 height 26
click at [1237, 382] on span "אותיות ונקודות L2" at bounding box center [1216, 380] width 82 height 14
select select "9"
click at [1415, 704] on button "Create" at bounding box center [1406, 704] width 112 height 31
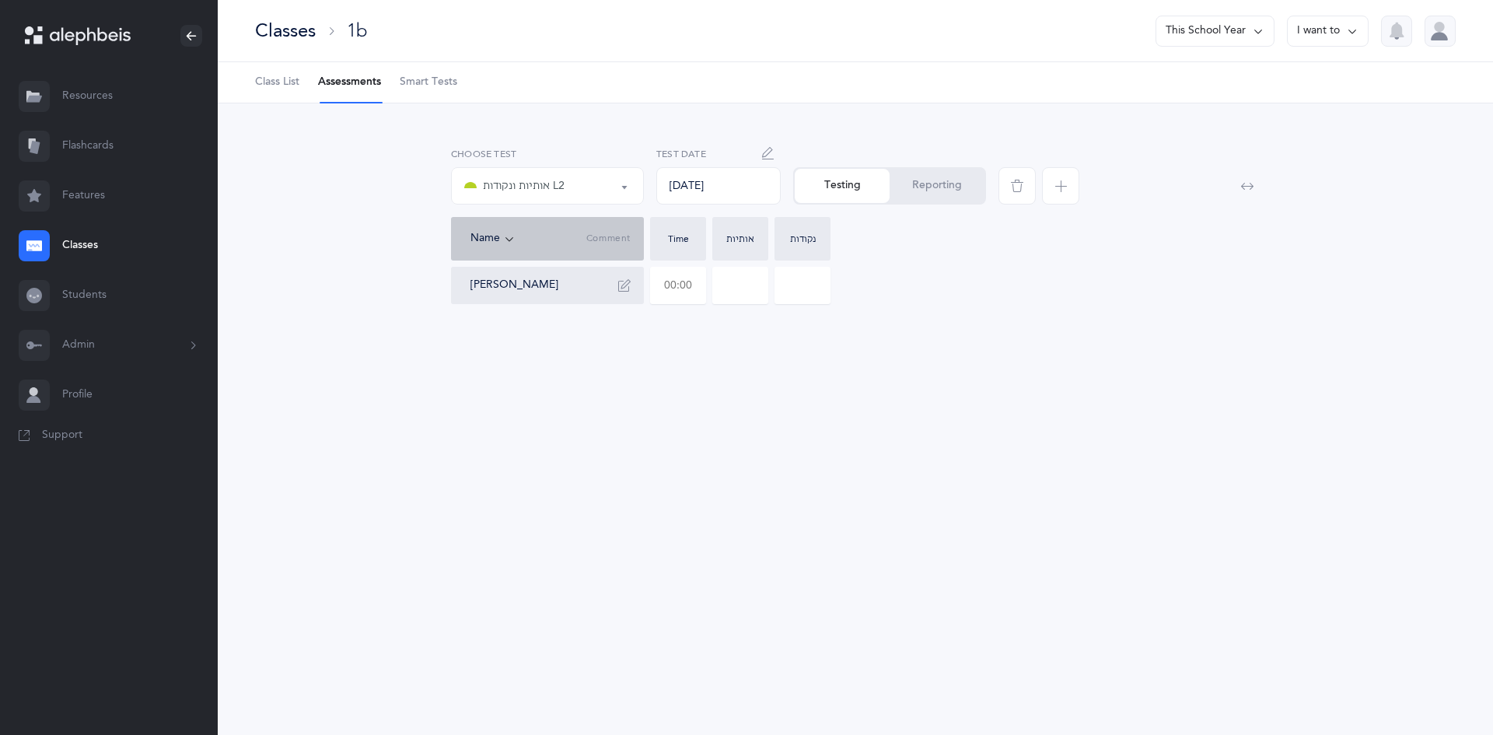
click at [677, 292] on input "text" at bounding box center [678, 285] width 54 height 36
type input "03:19"
type input "0"
click at [735, 285] on input "0" at bounding box center [740, 285] width 54 height 36
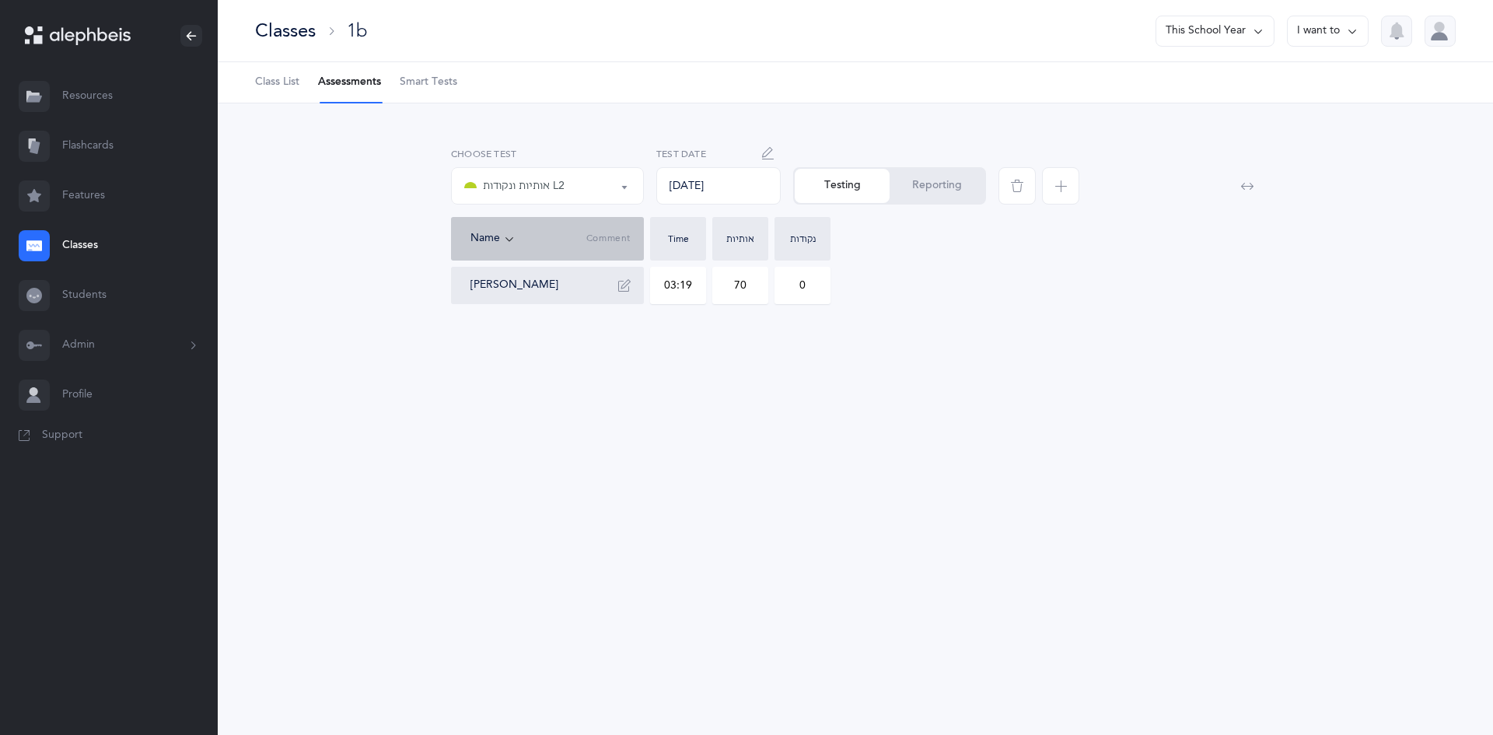
drag, startPoint x: 749, startPoint y: 284, endPoint x: 705, endPoint y: 284, distance: 44.3
click at [705, 284] on div "Shimon Grazi 03:19 70 0" at bounding box center [855, 285] width 809 height 37
type input "7"
drag, startPoint x: 818, startPoint y: 284, endPoint x: 796, endPoint y: 282, distance: 21.8
click at [796, 282] on input "0" at bounding box center [802, 285] width 54 height 36
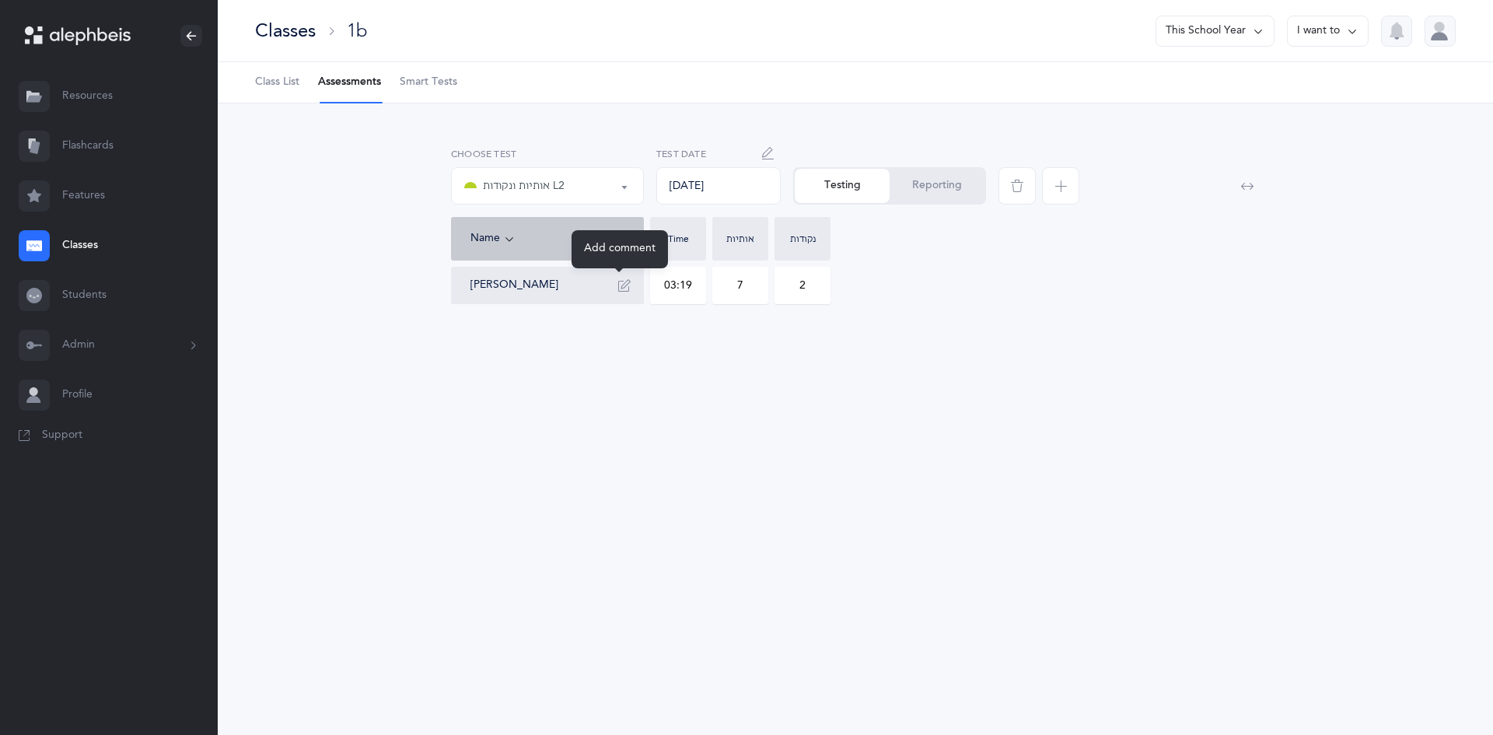
type input "2"
click at [627, 291] on icon "button" at bounding box center [624, 285] width 12 height 12
drag, startPoint x: 549, startPoint y: 333, endPoint x: 583, endPoint y: 376, distance: 54.8
click at [550, 333] on textarea "yud kaf,chaf enda kaf,enda chaf" at bounding box center [547, 344] width 179 height 81
click at [553, 334] on textarea "yud kaf,chaf enda kaf,enda chaf" at bounding box center [547, 344] width 179 height 81
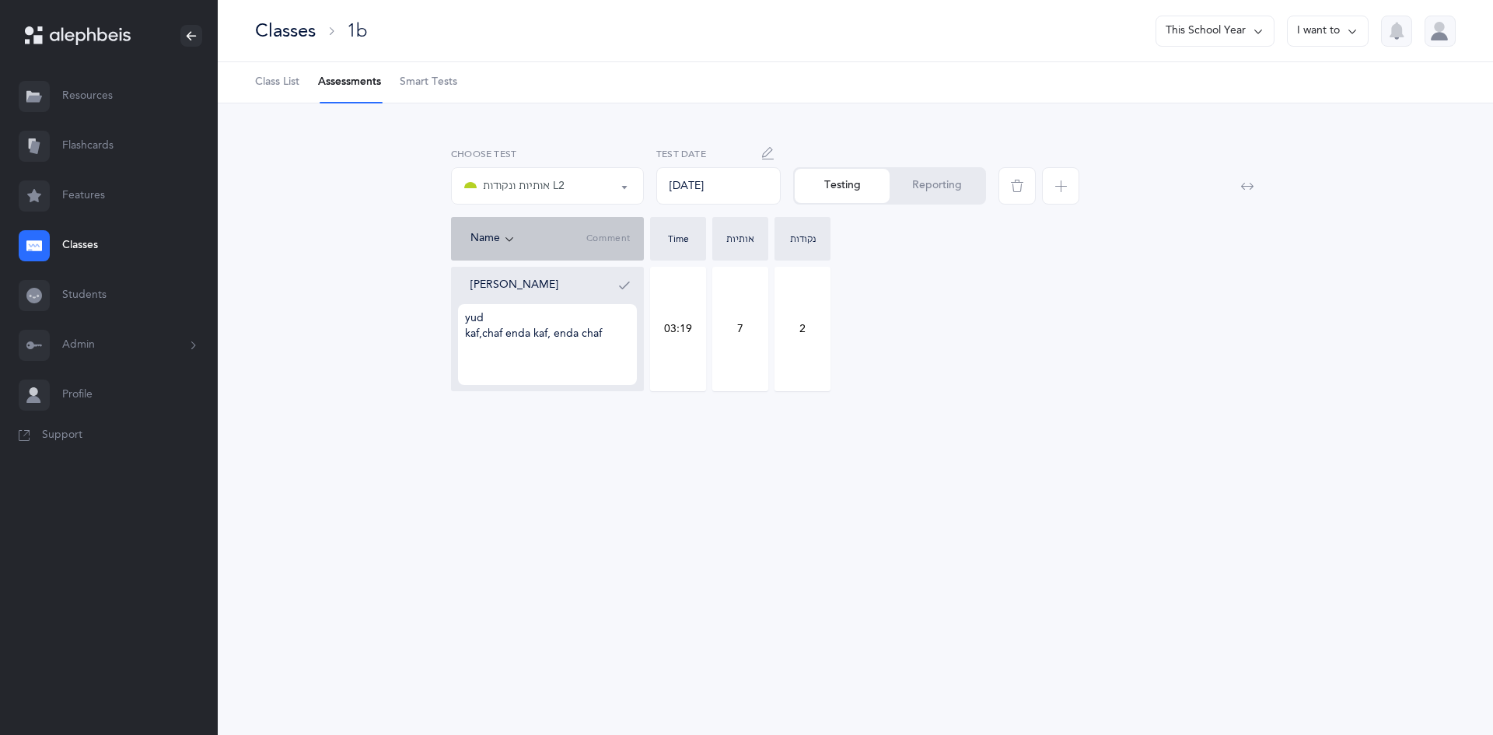
click at [614, 332] on textarea "yud kaf,chaf enda kaf, enda chaf" at bounding box center [547, 344] width 179 height 81
click at [606, 359] on textarea "yud kaf,chaf enda kaf, enda chaf pay" at bounding box center [547, 344] width 179 height 81
click at [610, 365] on textarea "yud kaf,chaf enda kaf, enda chaf pay kumatz,cholem" at bounding box center [547, 344] width 179 height 81
click at [501, 363] on textarea "yud kaf,chaf enda kaf, enda chaf pay kumatz,cholem" at bounding box center [547, 344] width 179 height 81
click at [506, 363] on textarea "yud kaf,chaf enda kaf, enda chaf pay kumatz,cholem" at bounding box center [547, 344] width 179 height 81
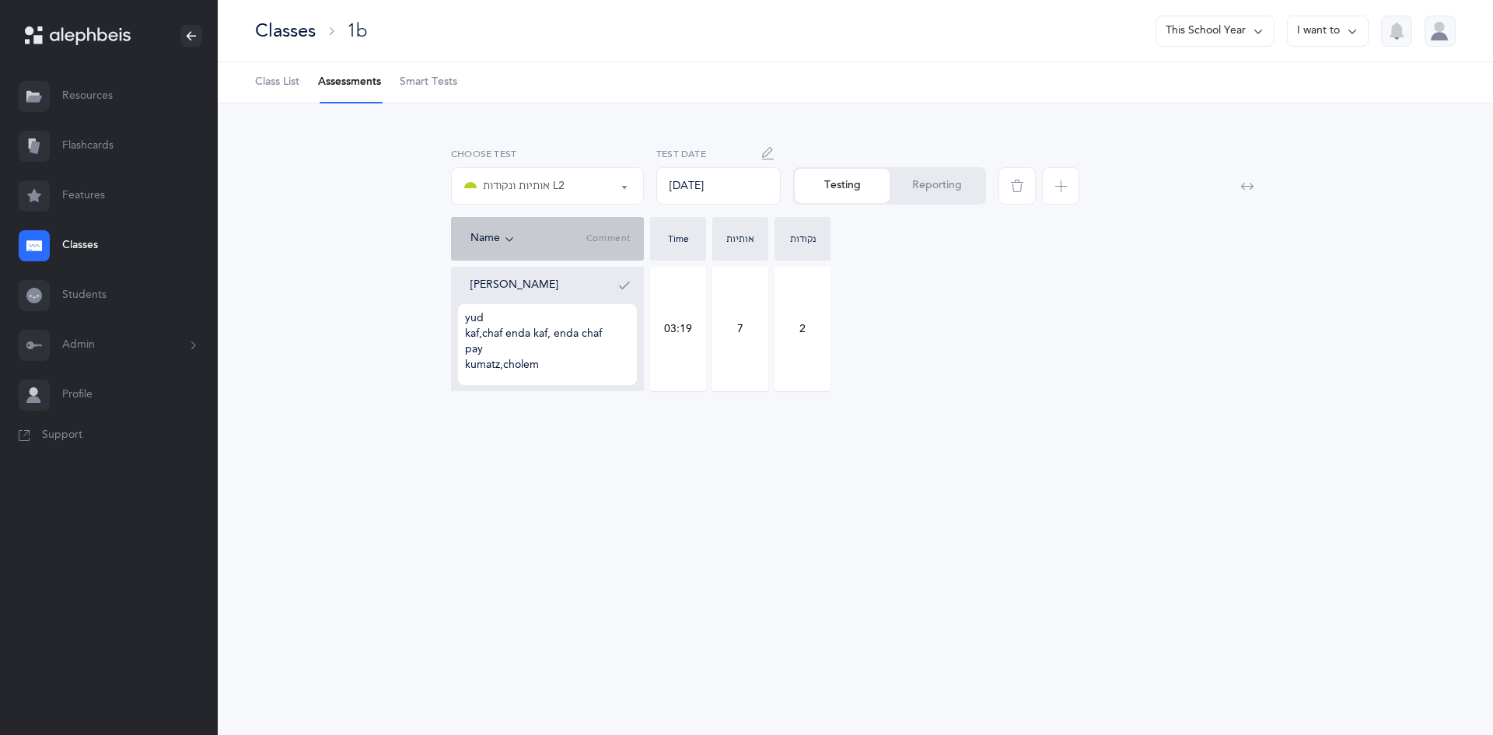
click at [500, 367] on textarea "yud kaf,chaf enda kaf, enda chaf pay kumatz,cholem" at bounding box center [547, 344] width 179 height 81
click at [503, 363] on textarea "yud kaf,chaf enda kaf, enda chaf pay kumatz,cholem" at bounding box center [547, 344] width 179 height 81
drag, startPoint x: 549, startPoint y: 381, endPoint x: 550, endPoint y: 299, distance: 82.4
click at [550, 299] on div "Shimon Grazi yud kaf,chaf enda kaf, enda chaf pay kumatz, cholem" at bounding box center [553, 329] width 166 height 112
click at [602, 362] on textarea "yud kaf,chaf enda kaf, enda chaf pay kumatz, cholem" at bounding box center [547, 344] width 179 height 81
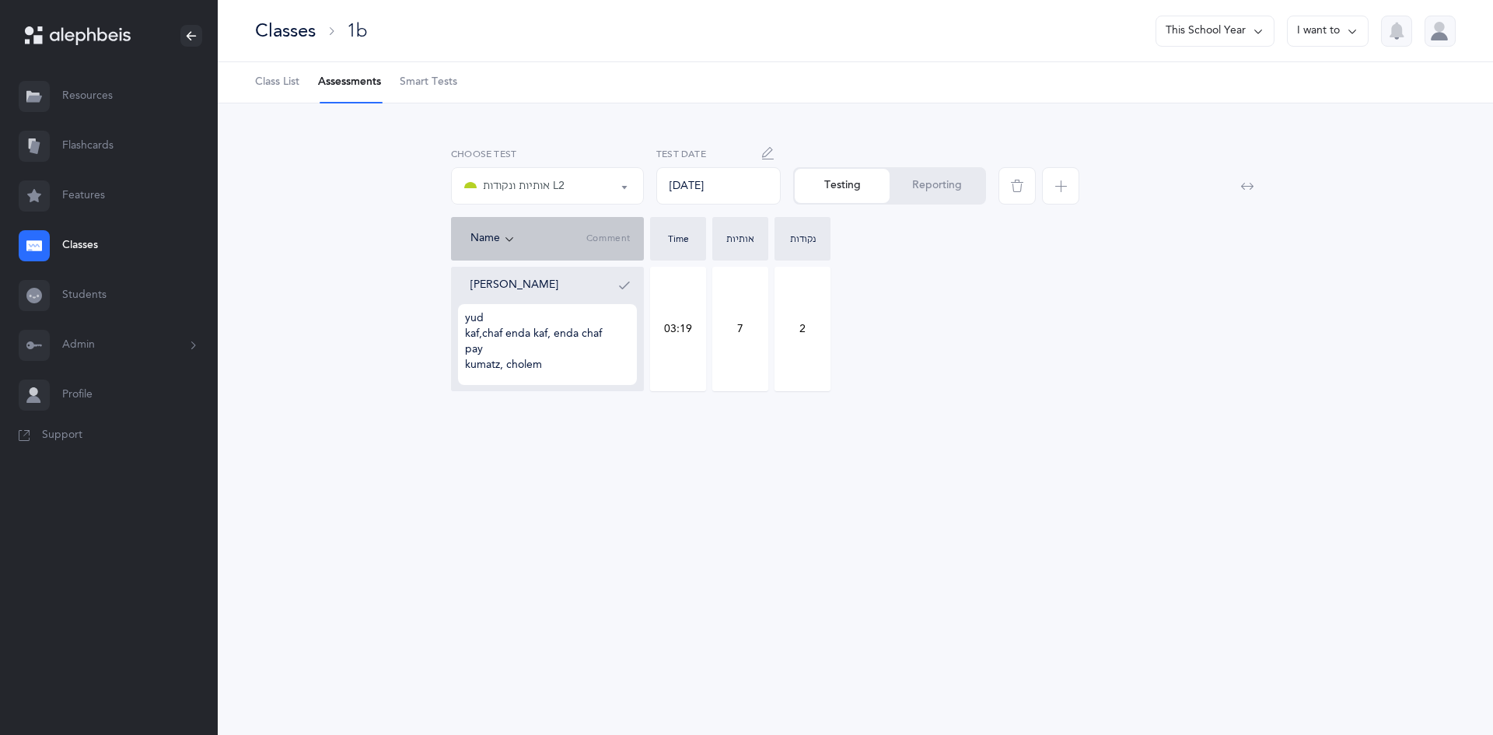
type textarea "yud kaf,chaf enda kaf, enda chaf pay kumatz, cholem"
click at [624, 288] on icon "button" at bounding box center [624, 285] width 12 height 12
click at [605, 179] on div "אותיות ונקודות L2" at bounding box center [547, 186] width 166 height 26
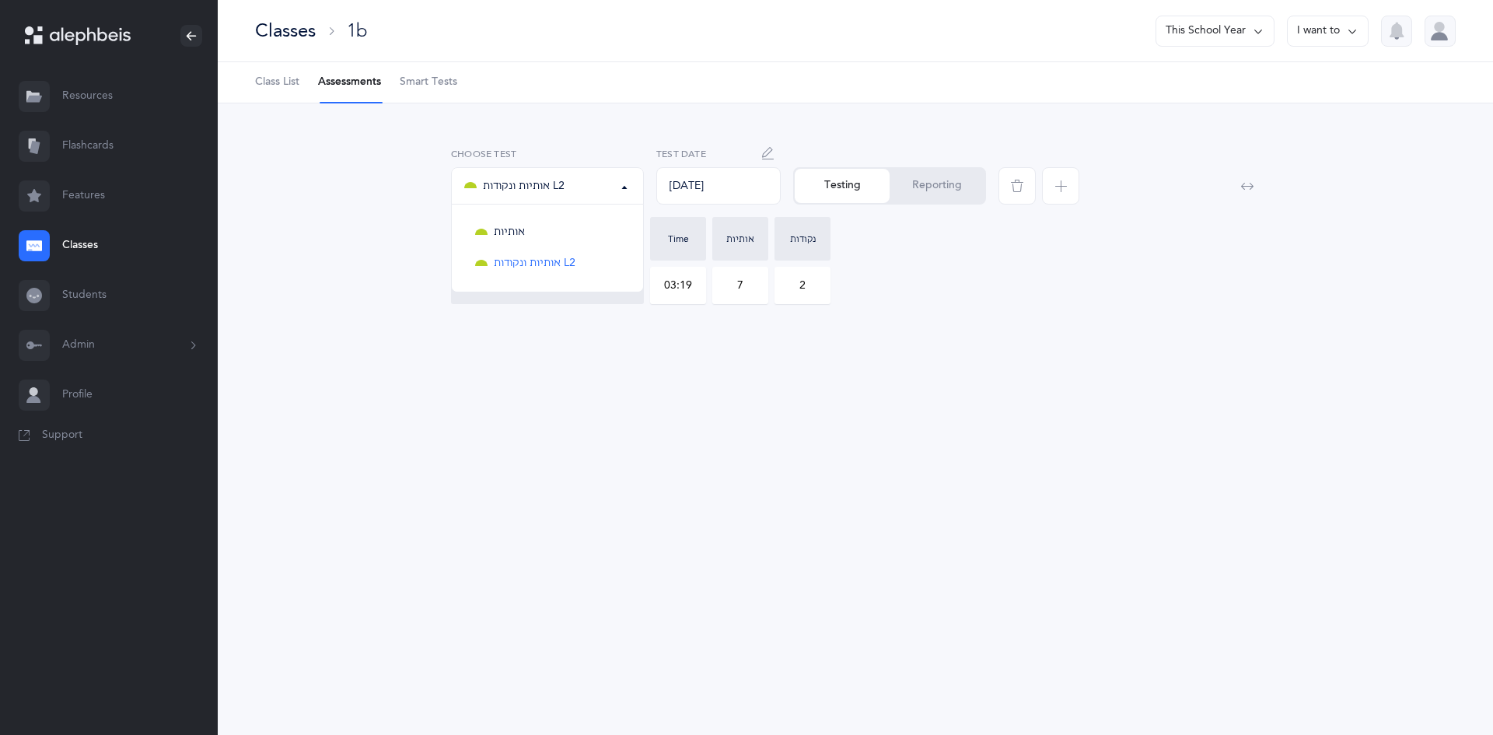
click at [1061, 188] on icon "button" at bounding box center [1060, 186] width 12 height 12
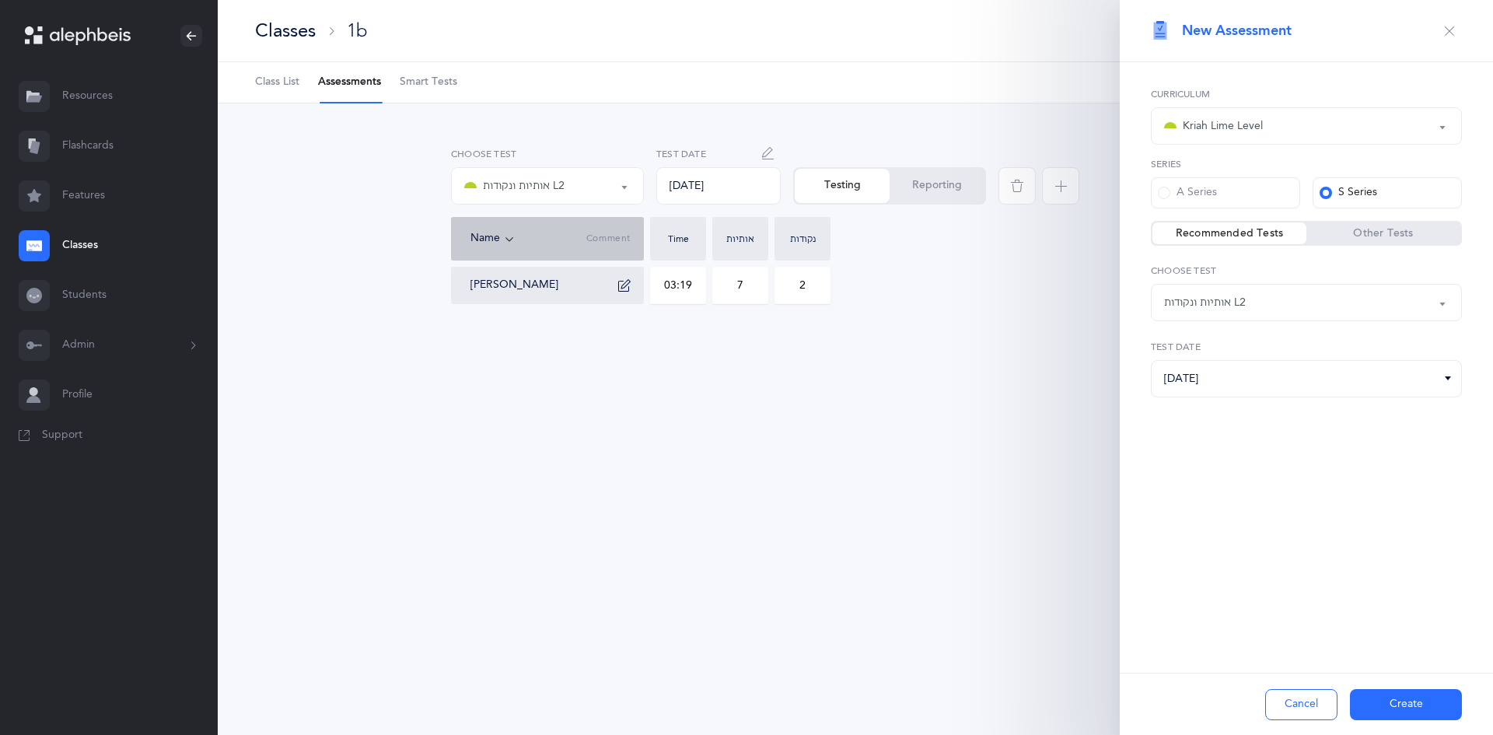
click at [1320, 298] on div "אותיות ונקודות L2" at bounding box center [1306, 302] width 285 height 26
click at [1309, 123] on div "Kriah Lime Level" at bounding box center [1306, 126] width 285 height 26
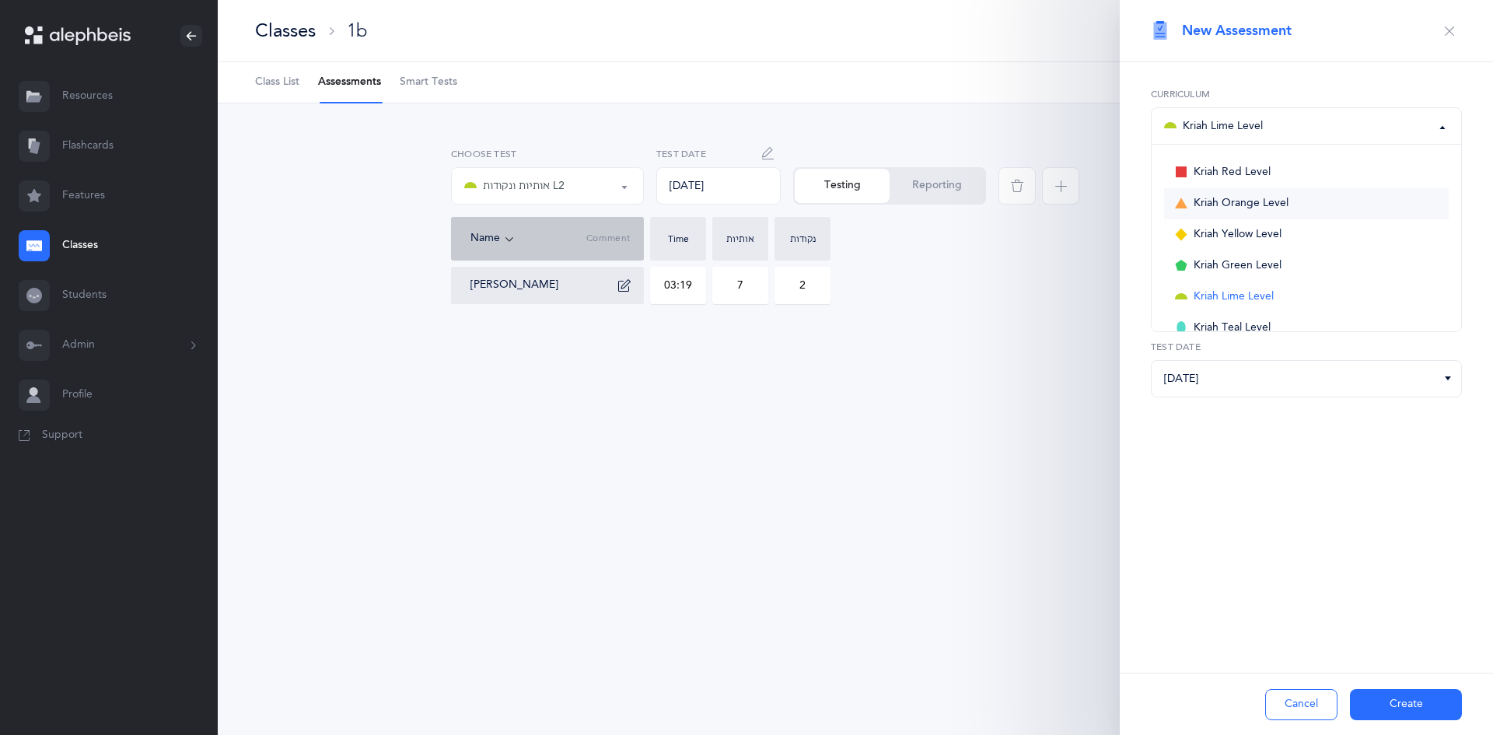
scroll to position [47, 0]
click at [1288, 193] on link "Kriah Yellow Level" at bounding box center [1306, 188] width 285 height 31
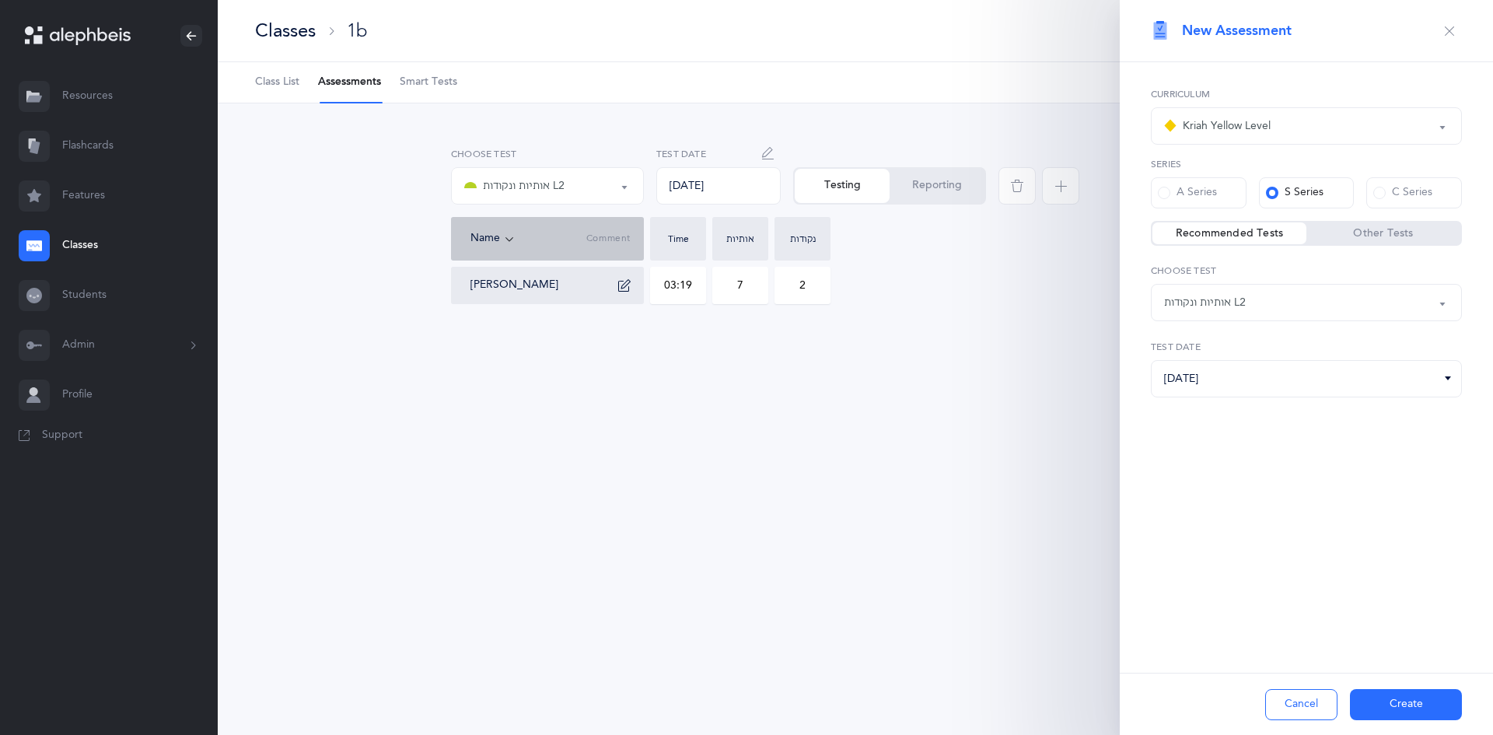
click at [1314, 303] on div "אותיות ונקודות L2" at bounding box center [1306, 302] width 285 height 26
click at [1279, 128] on div "Kriah Yellow Level" at bounding box center [1306, 126] width 285 height 26
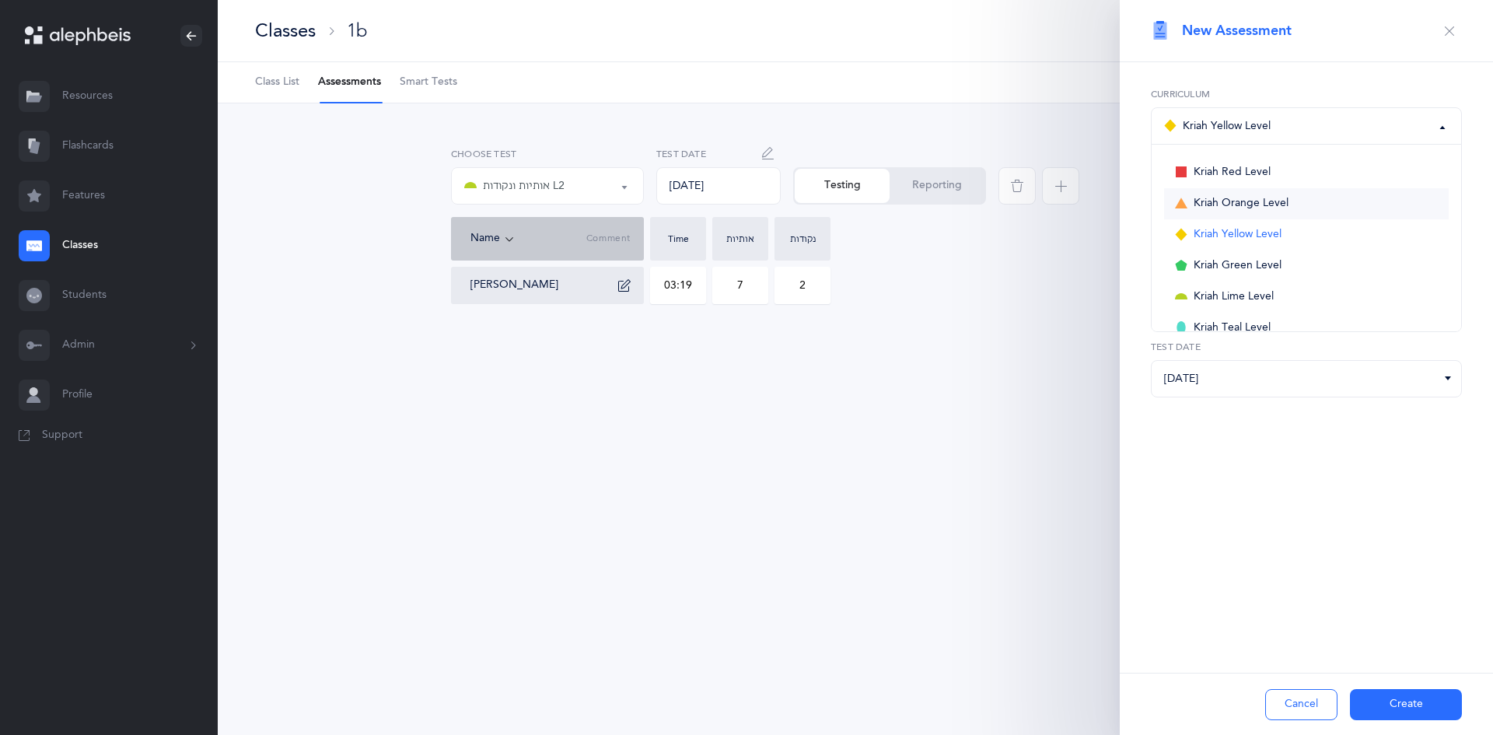
click at [1257, 202] on span "Kriah Orange Level" at bounding box center [1241, 204] width 95 height 14
select select "4"
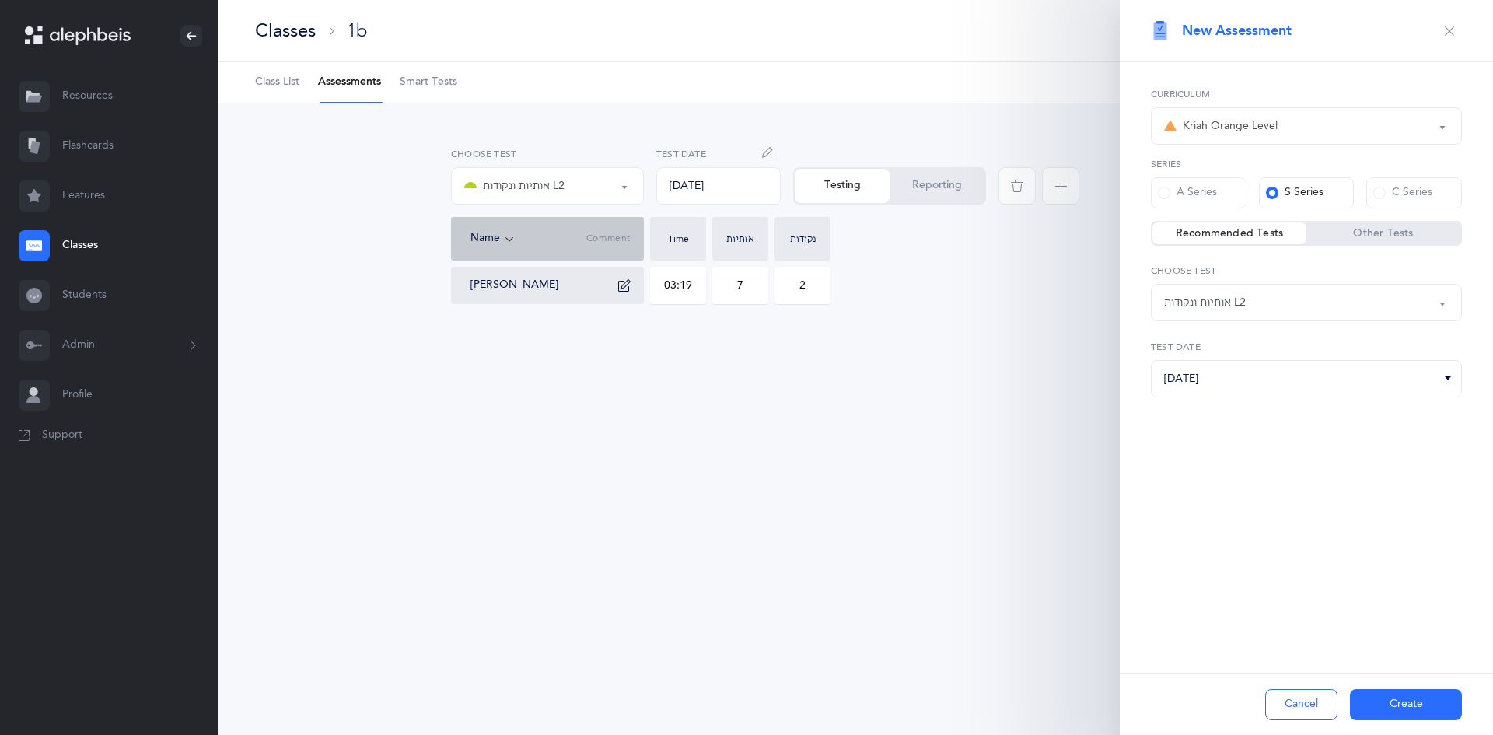
click at [1282, 295] on div "אותיות ונקודות L2" at bounding box center [1306, 302] width 285 height 26
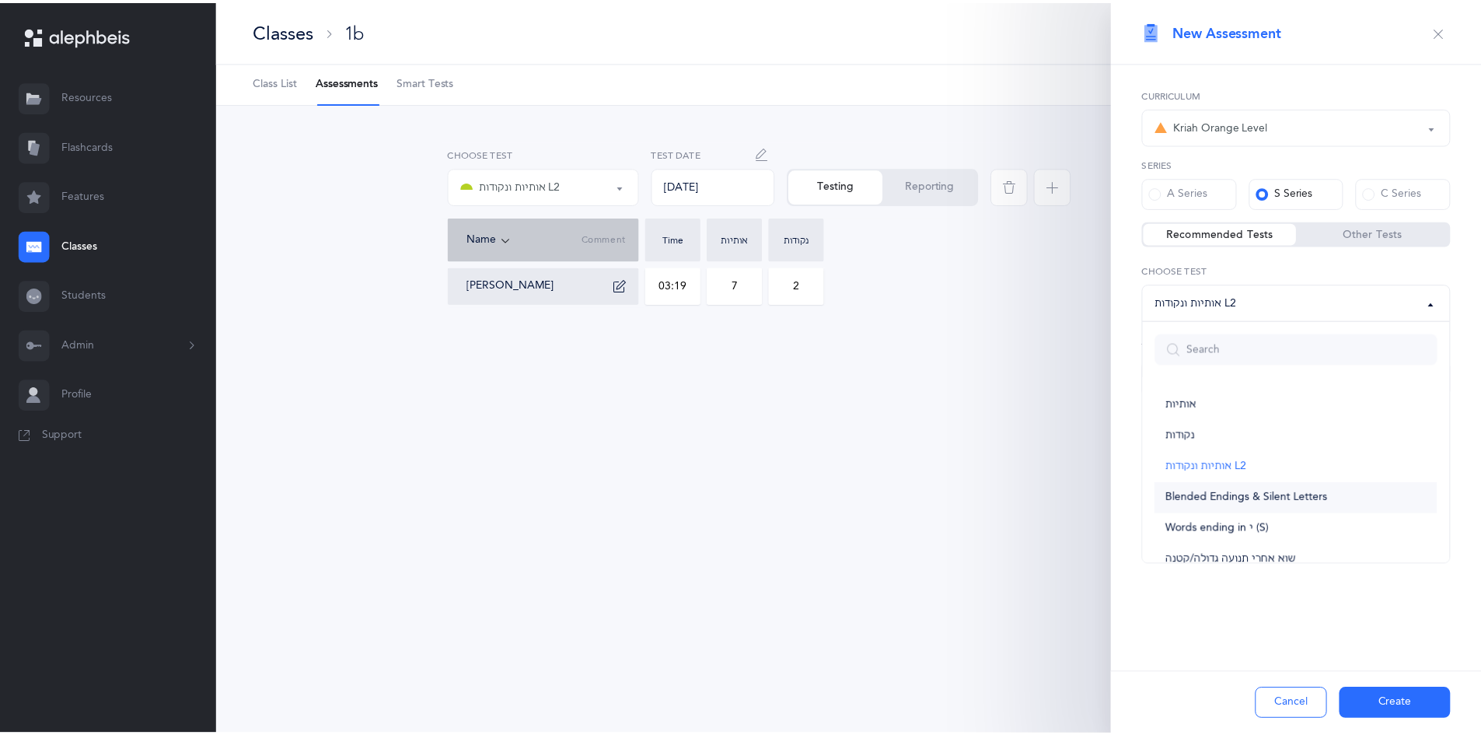
scroll to position [156, 0]
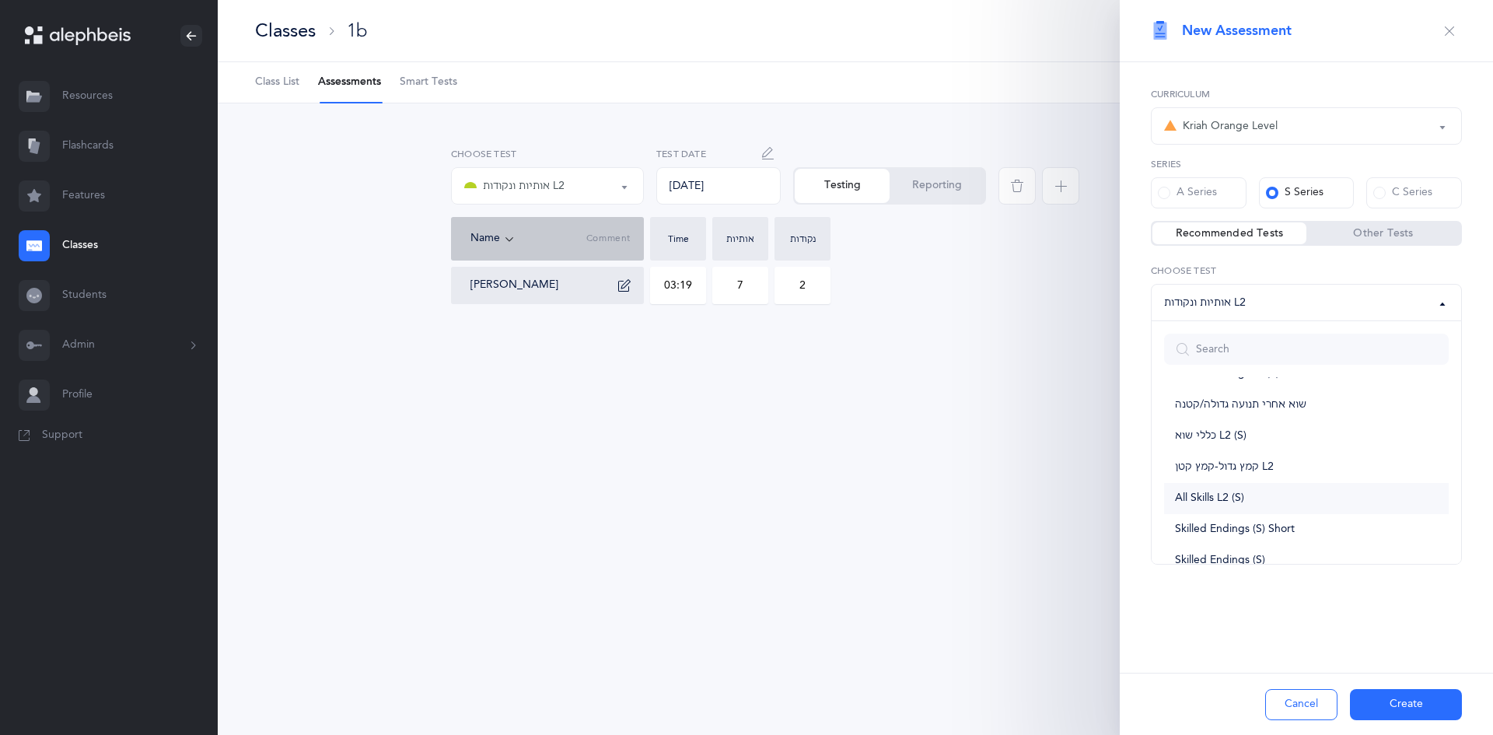
click at [1302, 484] on link "All Skills L2 (S)" at bounding box center [1306, 498] width 285 height 31
select select "26"
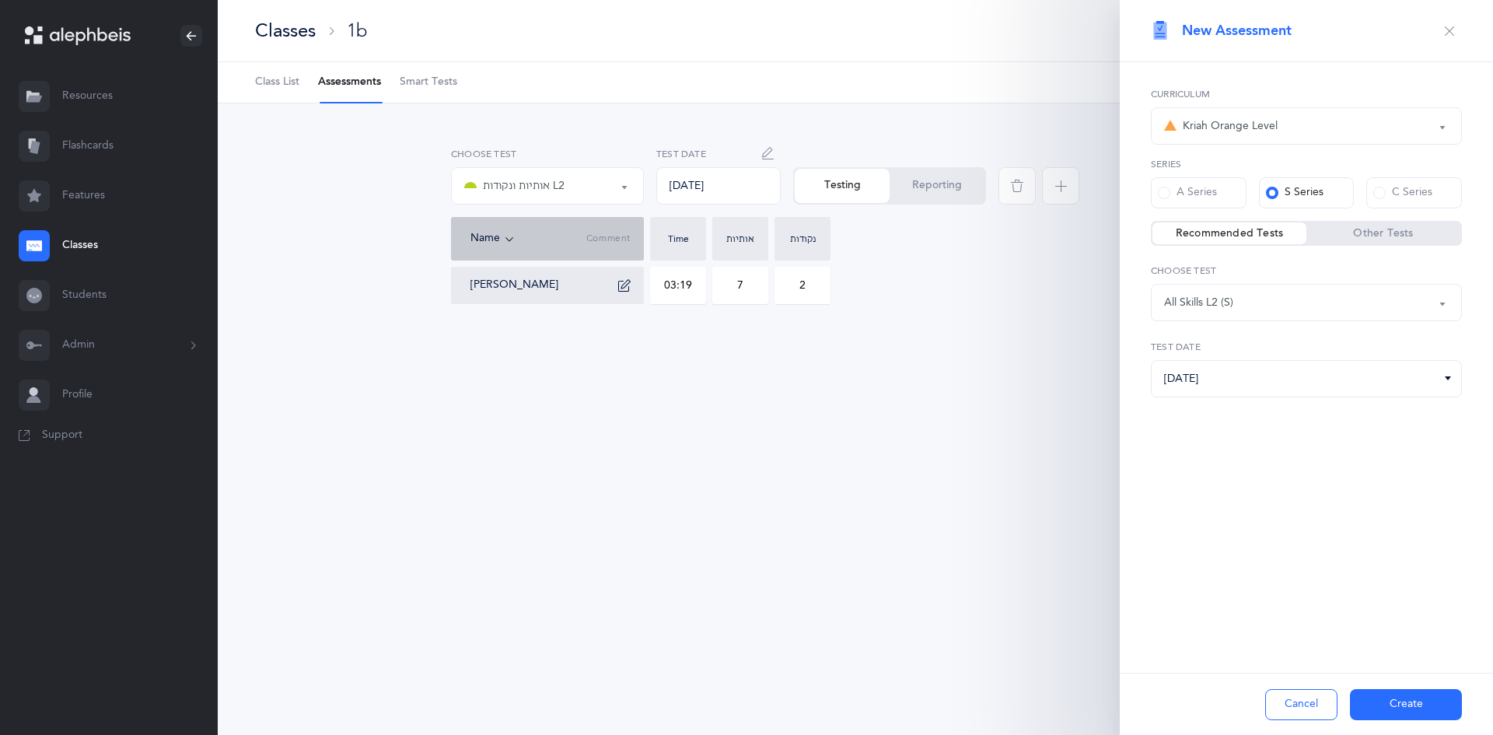
click at [1418, 708] on button "Create" at bounding box center [1406, 704] width 112 height 31
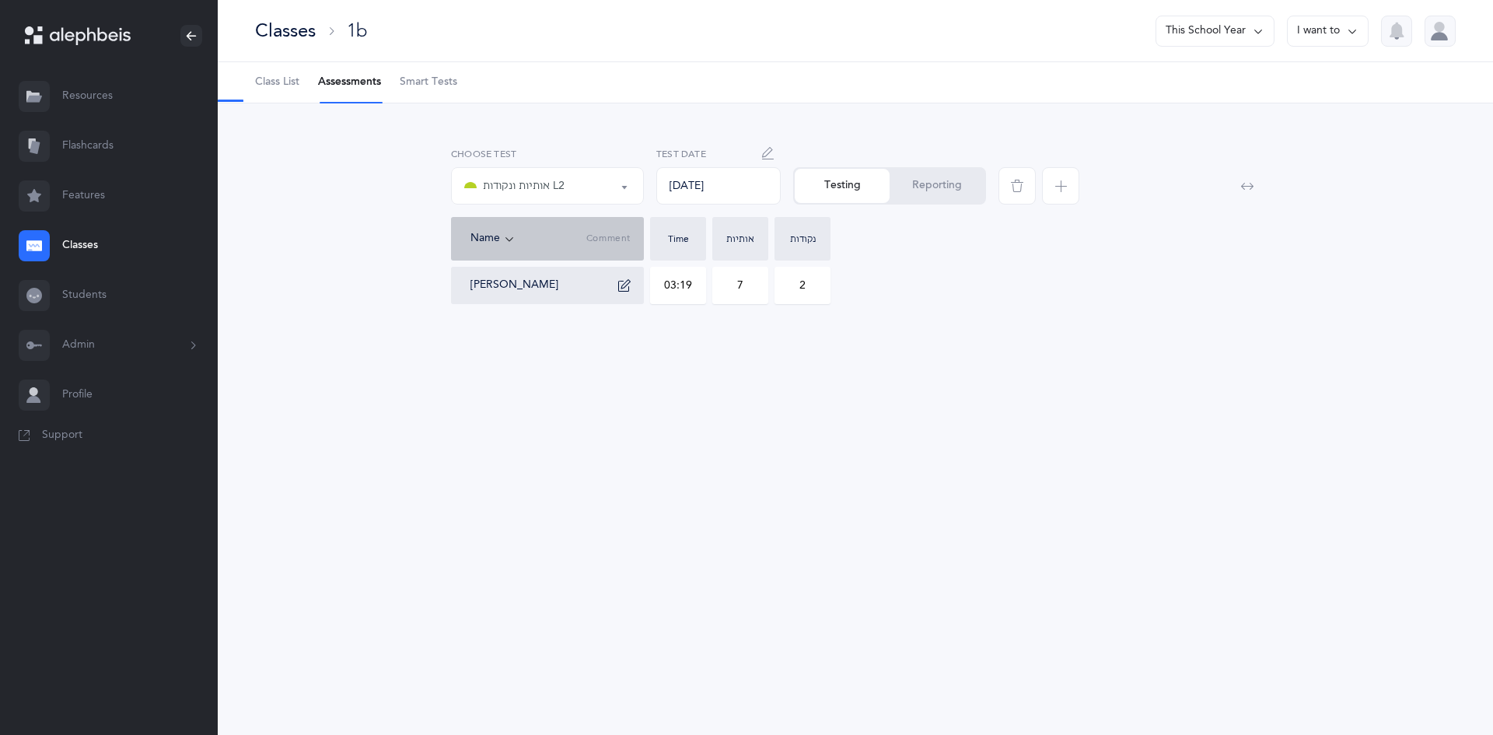
select select "26"
click at [600, 186] on div "All Skills L2 (S)" at bounding box center [547, 186] width 166 height 26
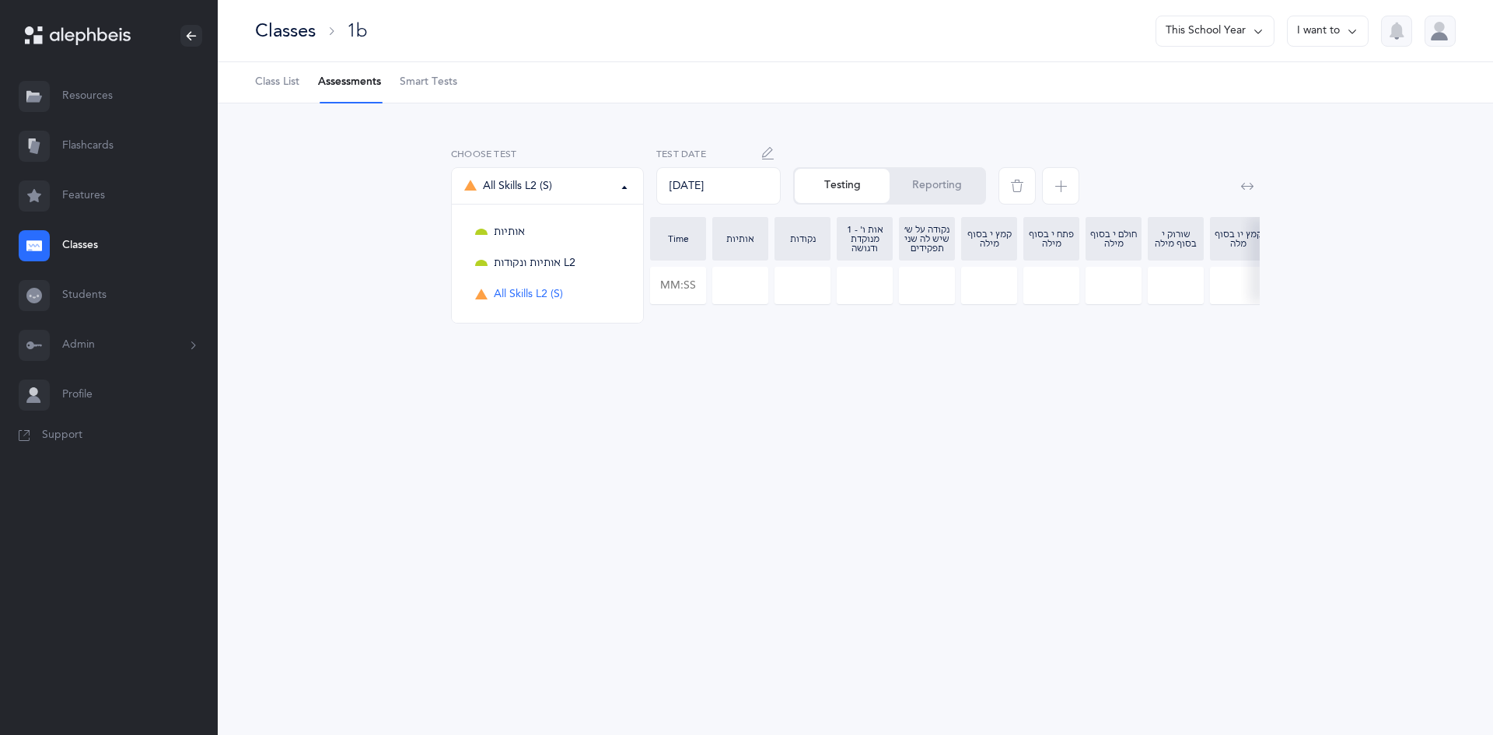
click at [712, 365] on div "אותיות אותיות ונקודות L2 All Skills L2 (S) All Skills L2 (S) אותיות אותיות ונקו…" at bounding box center [855, 240] width 1275 height 275
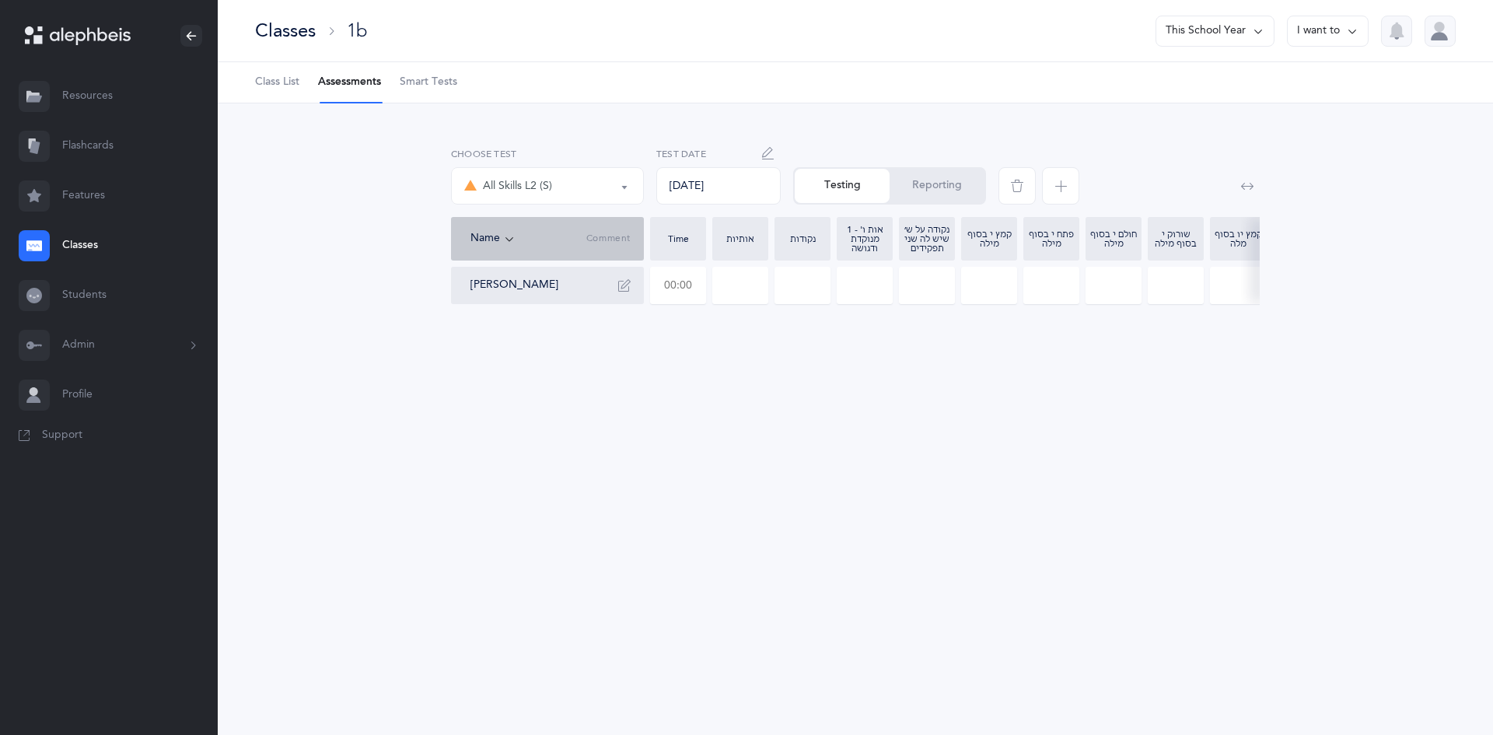
click at [678, 287] on input "text" at bounding box center [678, 285] width 54 height 36
click at [76, 80] on link "Resources" at bounding box center [109, 97] width 218 height 50
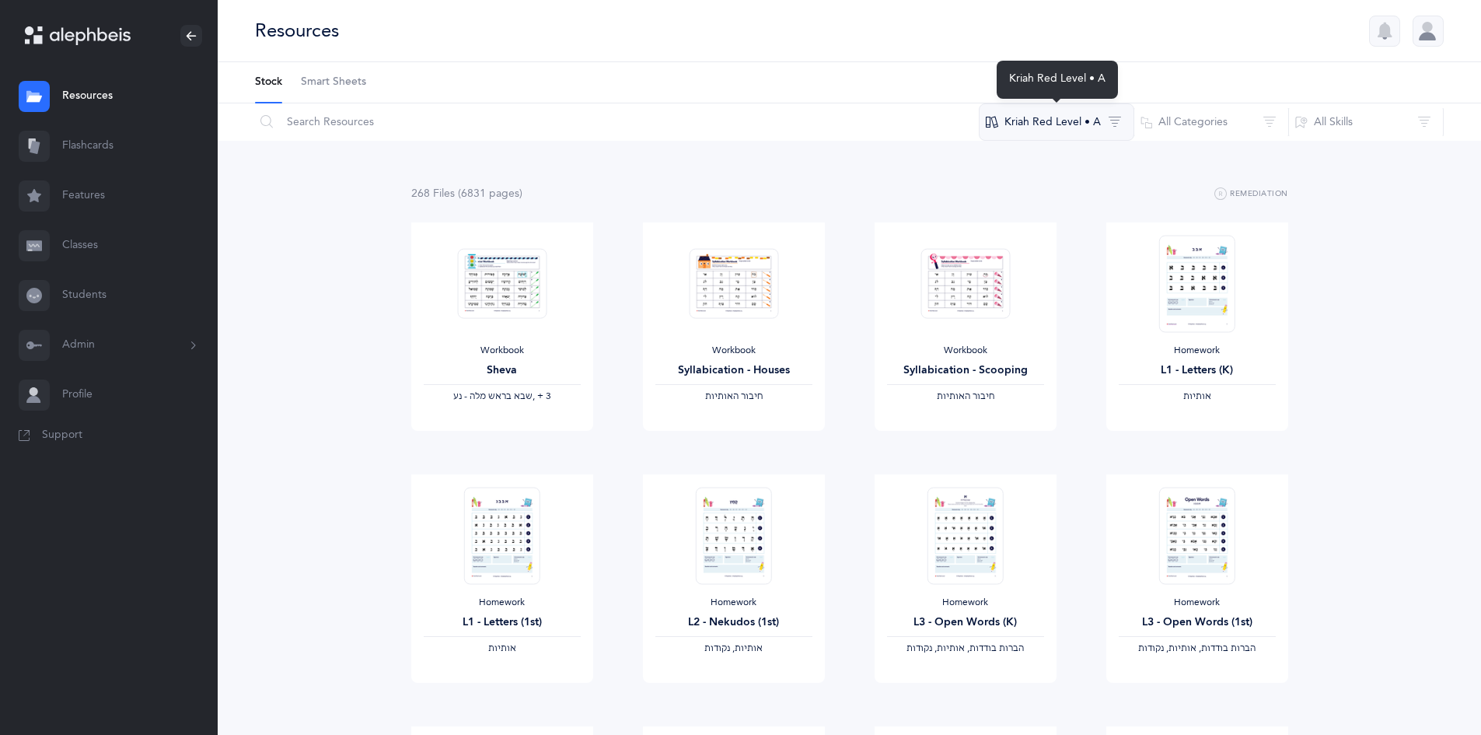
click at [1110, 123] on button "Kriah Red Level • A" at bounding box center [1057, 121] width 156 height 37
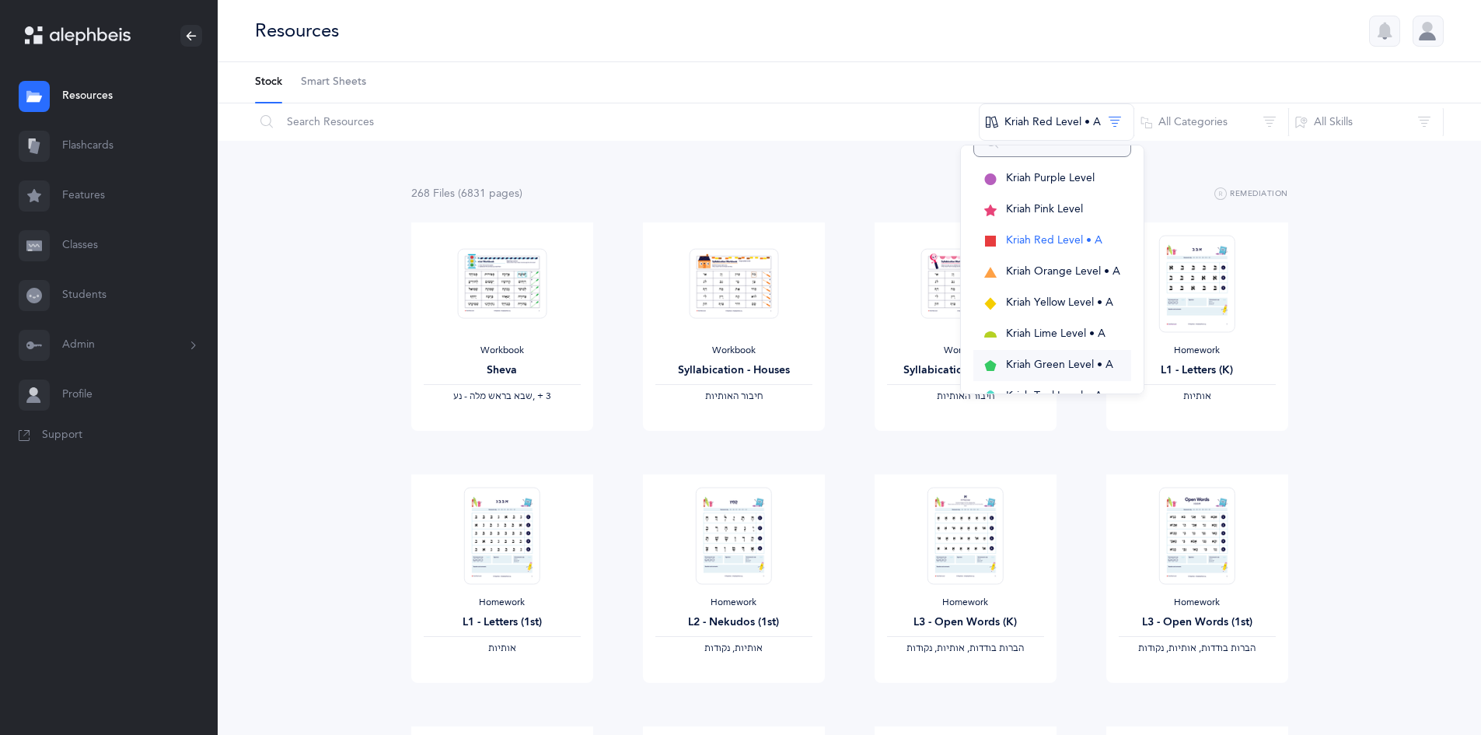
scroll to position [349, 0]
click at [1021, 208] on span "Kriah Lime Level • S" at bounding box center [1055, 209] width 98 height 12
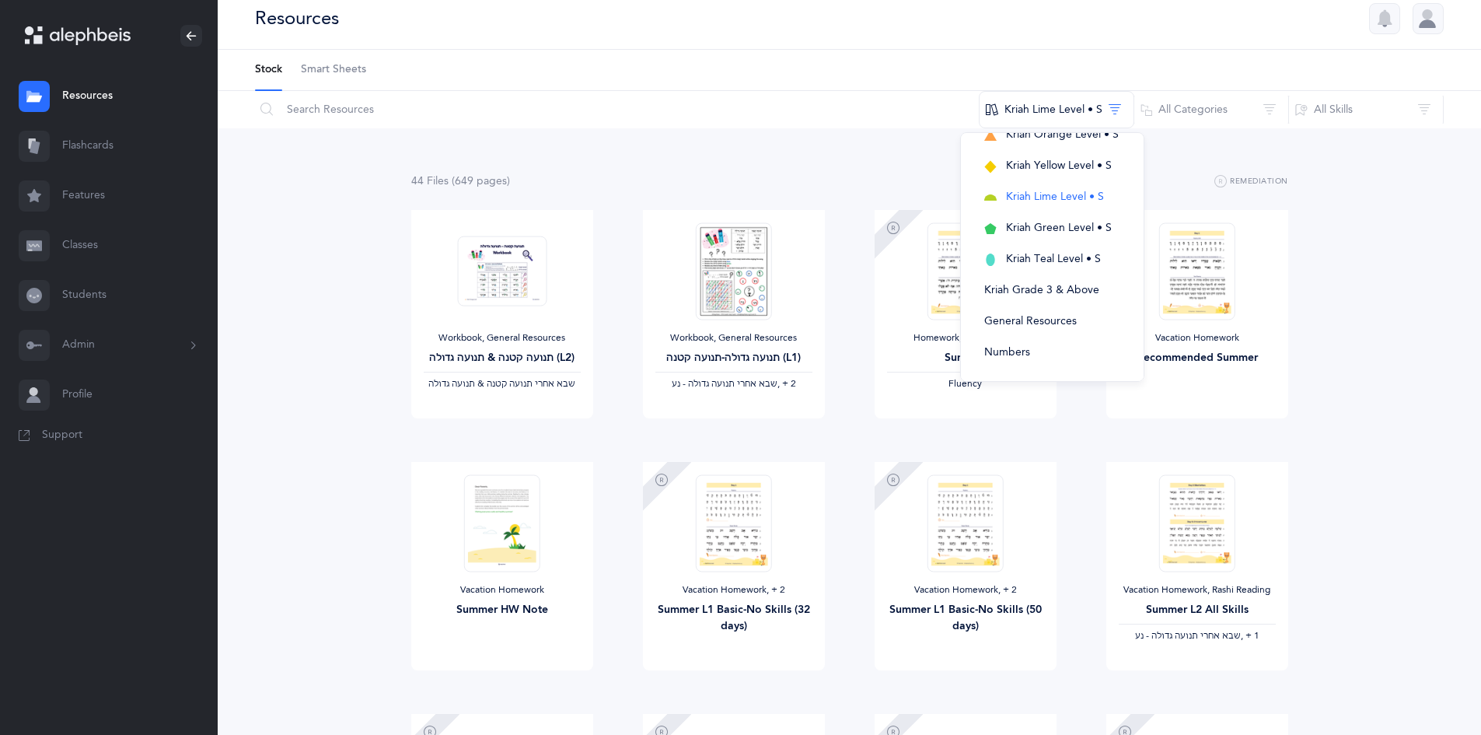
scroll to position [0, 0]
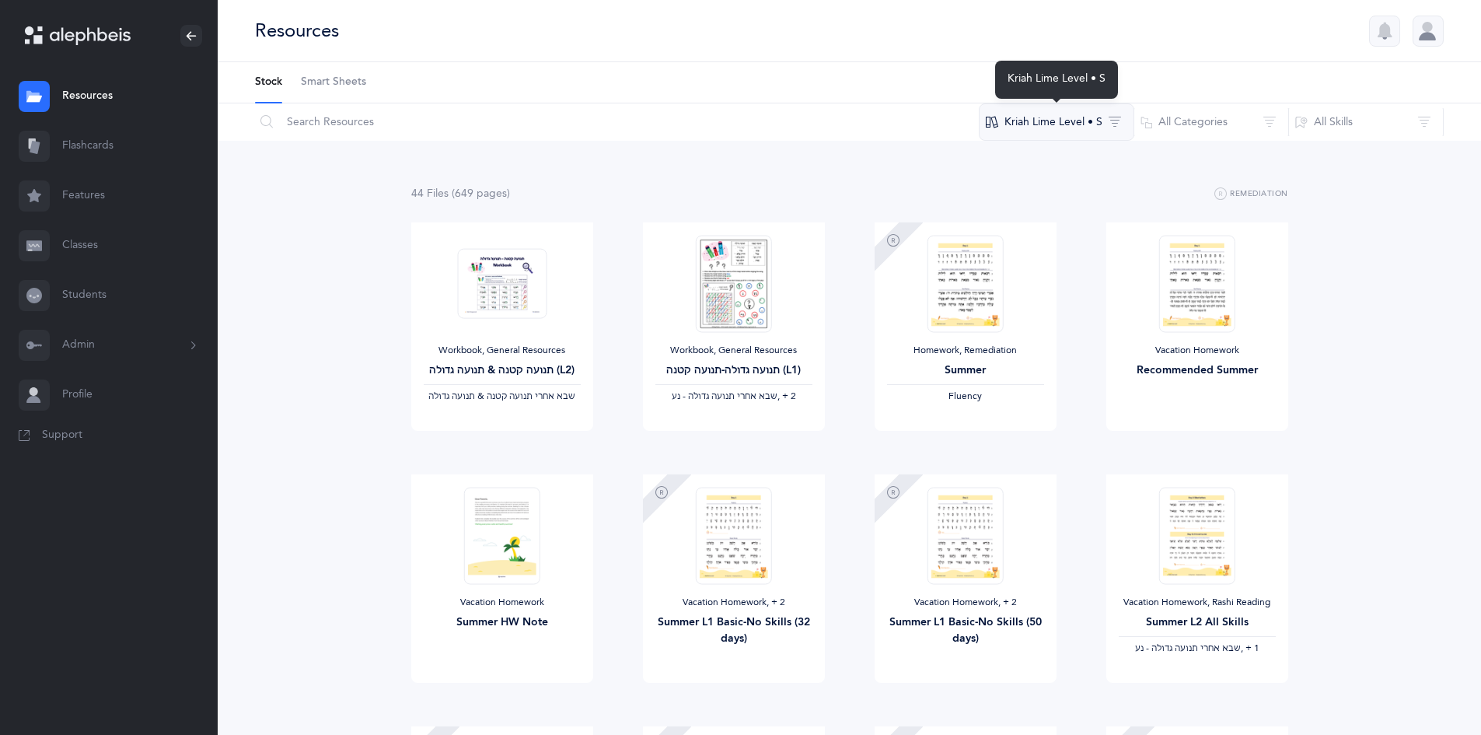
click at [1030, 128] on button "Kriah Lime Level • S" at bounding box center [1057, 121] width 156 height 37
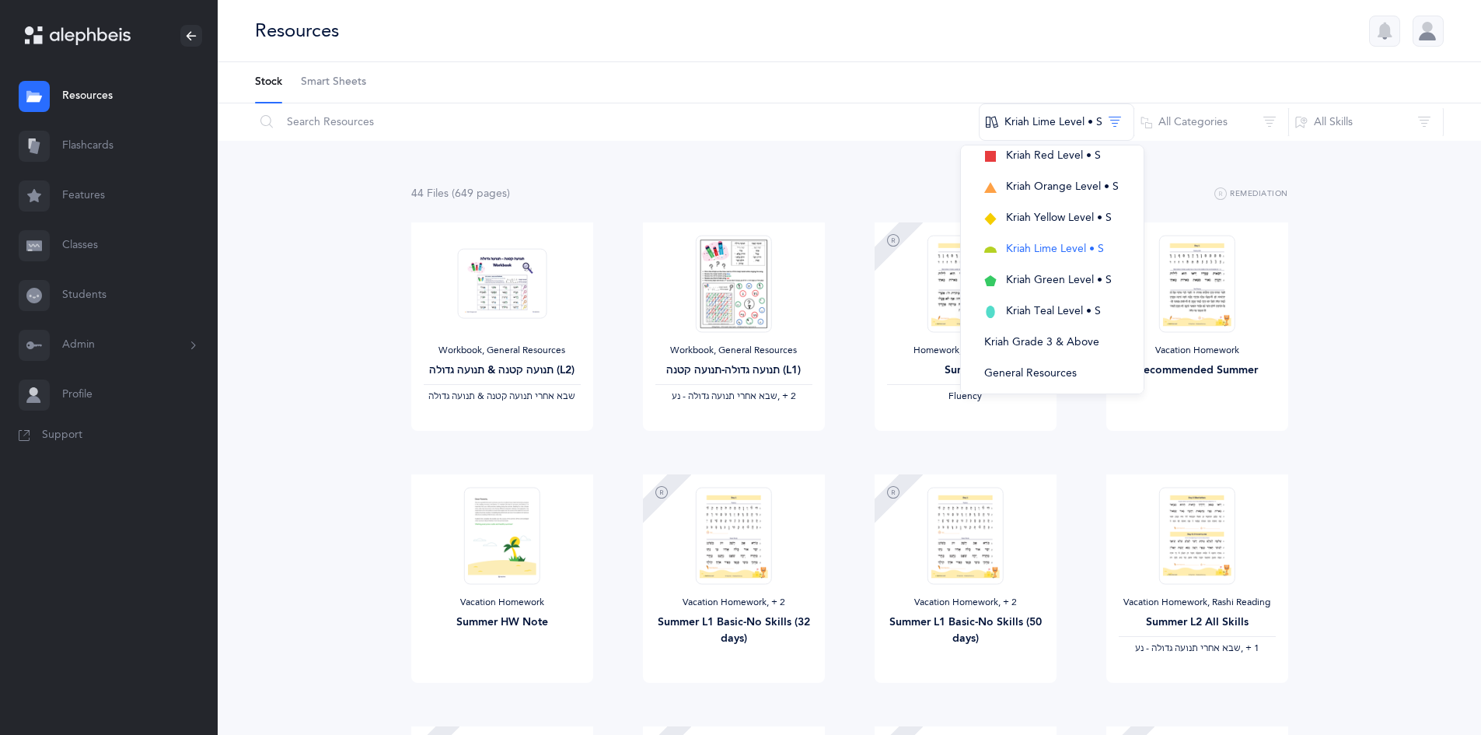
scroll to position [311, 0]
click at [1018, 156] on span "Kriah Red Level • S" at bounding box center [1053, 154] width 95 height 12
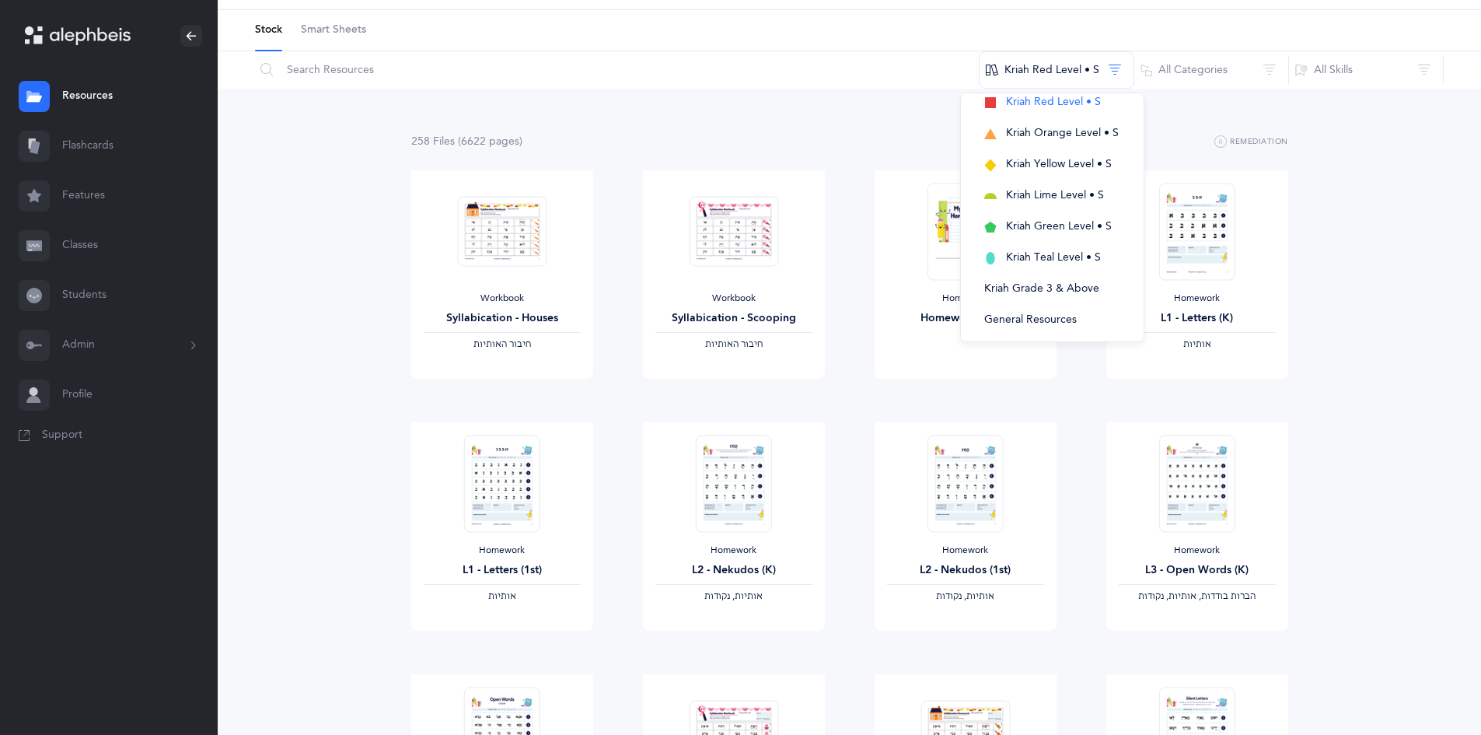
scroll to position [0, 0]
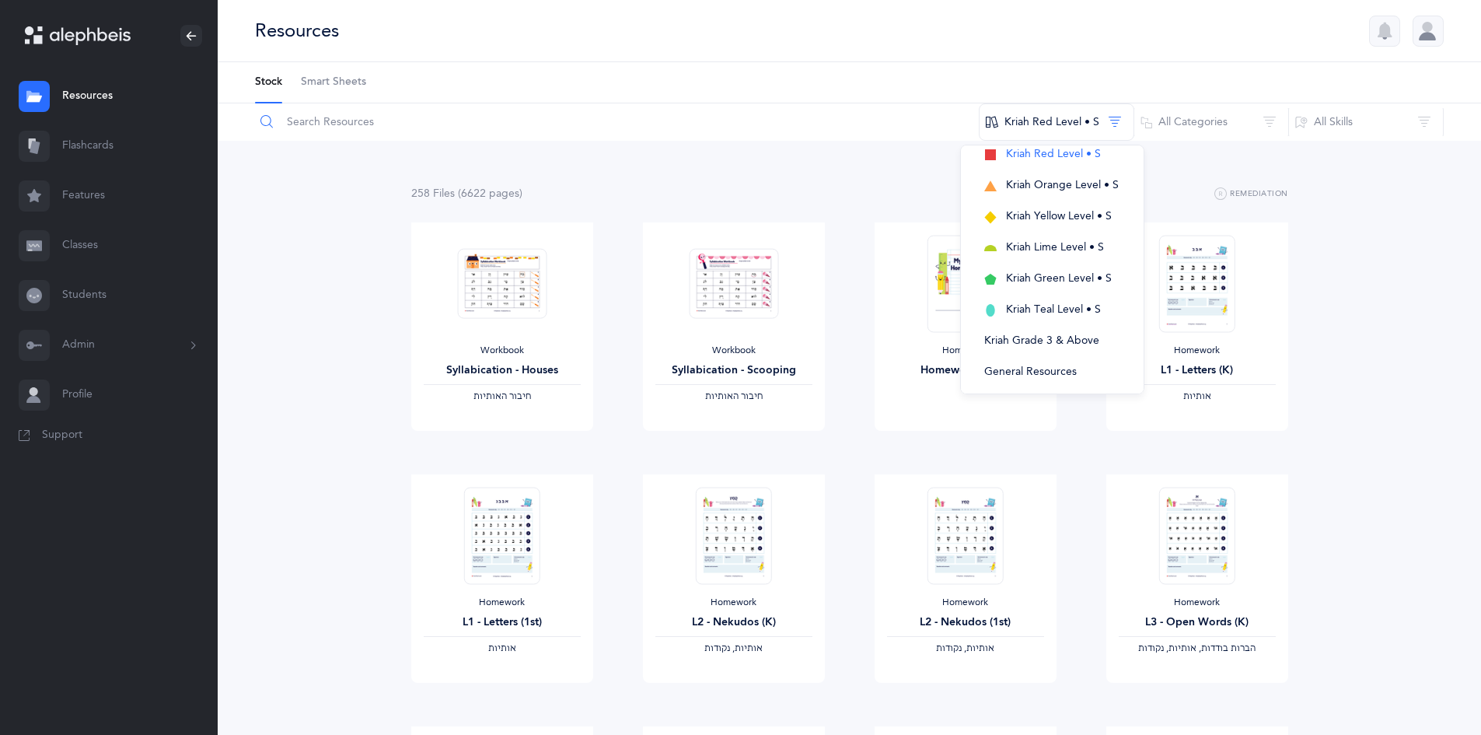
click at [351, 133] on input "text" at bounding box center [617, 121] width 726 height 37
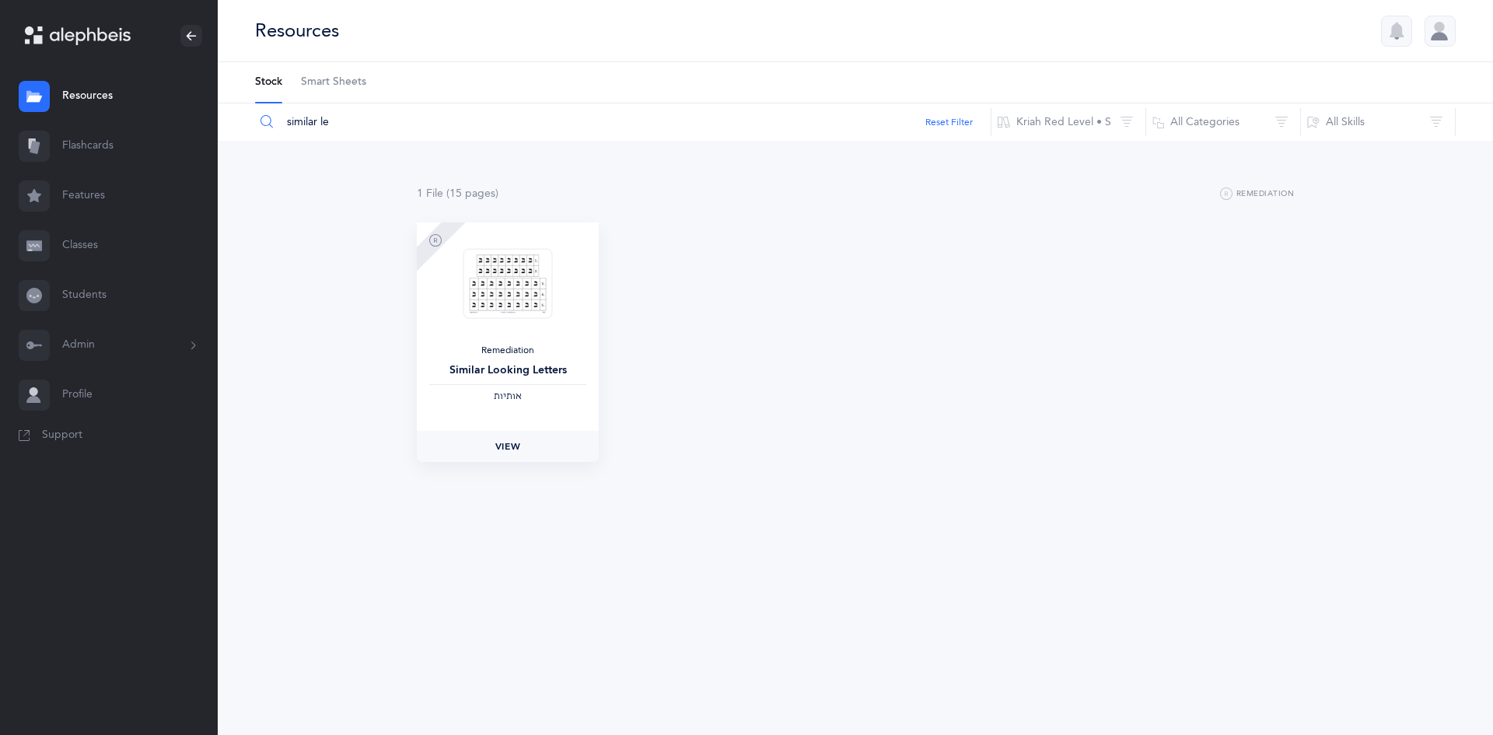
click at [503, 440] on span "View" at bounding box center [507, 446] width 25 height 14
click at [315, 127] on input "similar le" at bounding box center [622, 121] width 737 height 37
click at [340, 123] on input "similar le" at bounding box center [622, 121] width 737 height 37
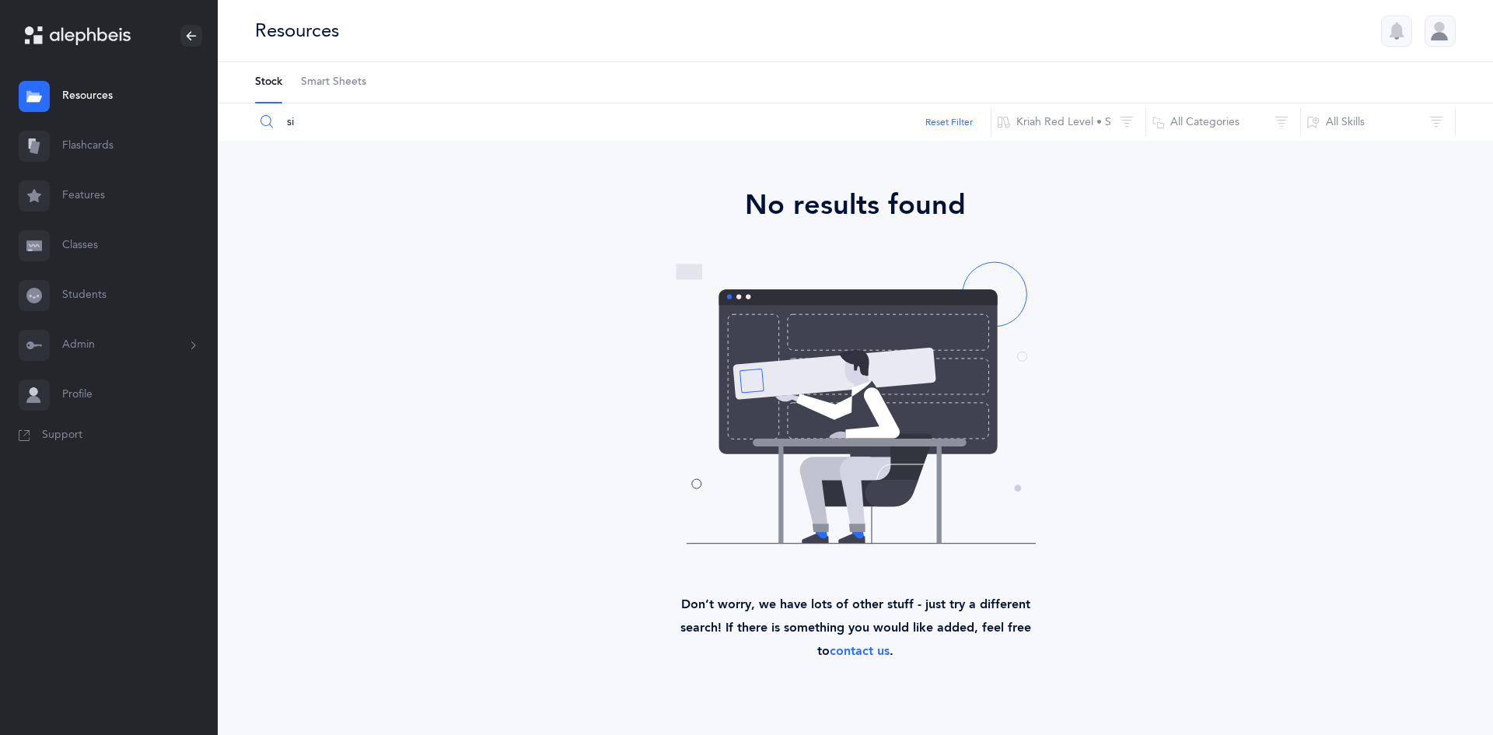
type input "s"
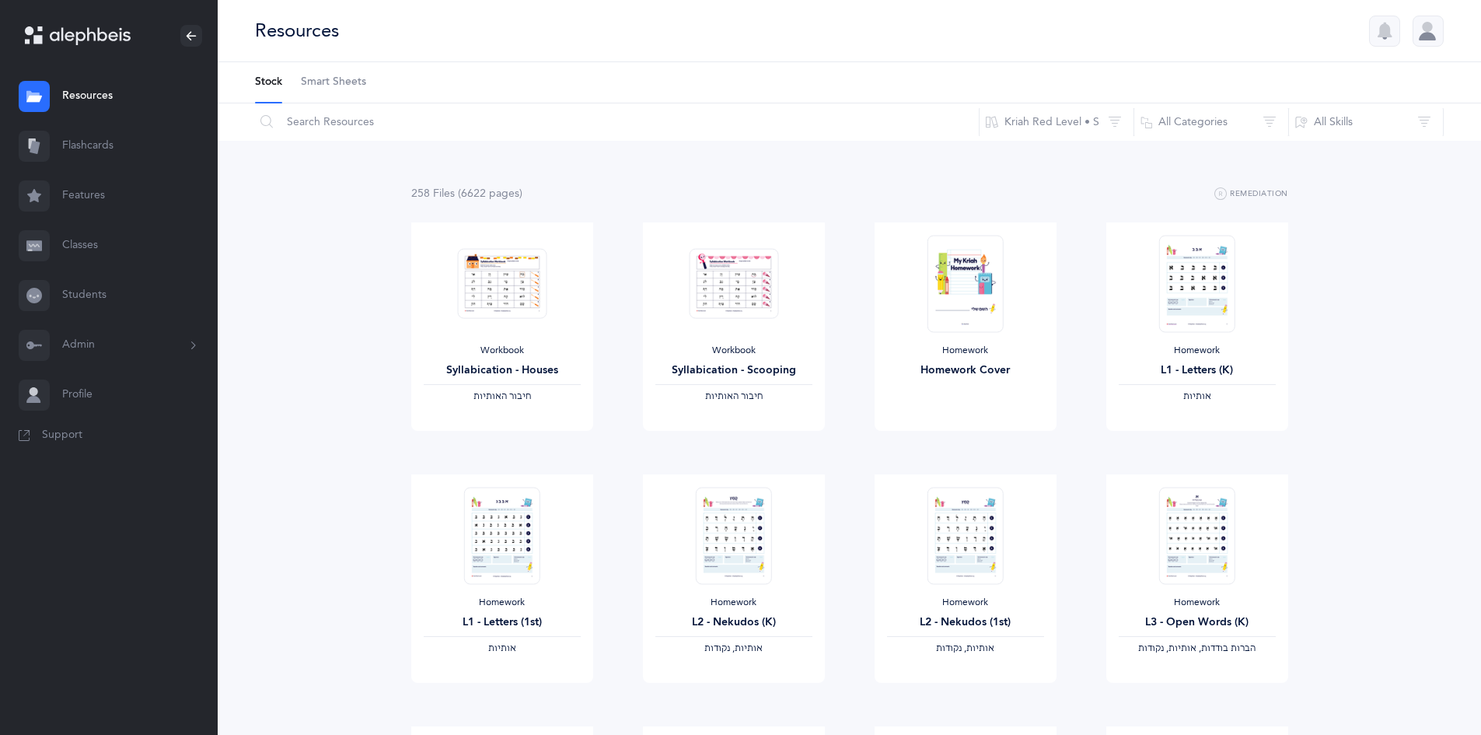
click at [344, 74] on link "Smart Sheets" at bounding box center [333, 82] width 65 height 40
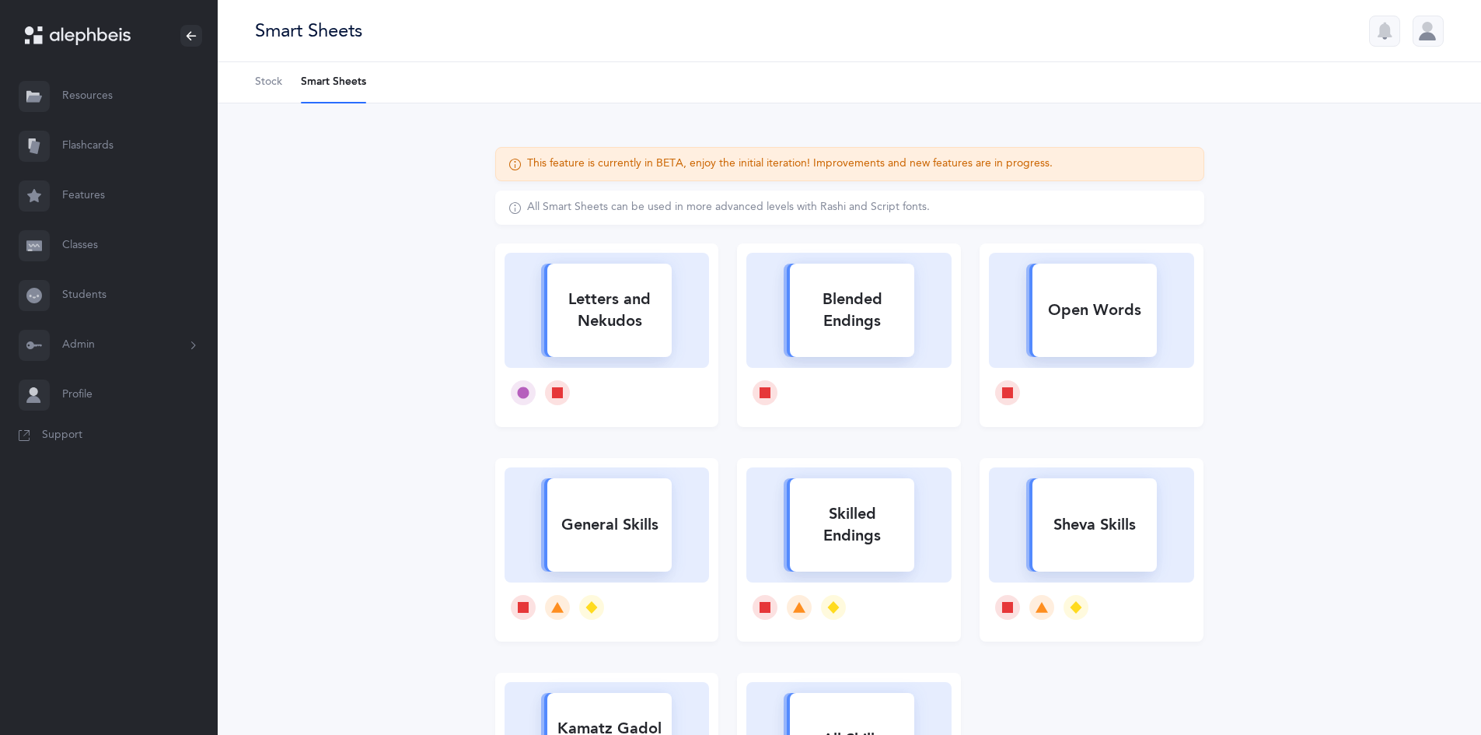
scroll to position [156, 0]
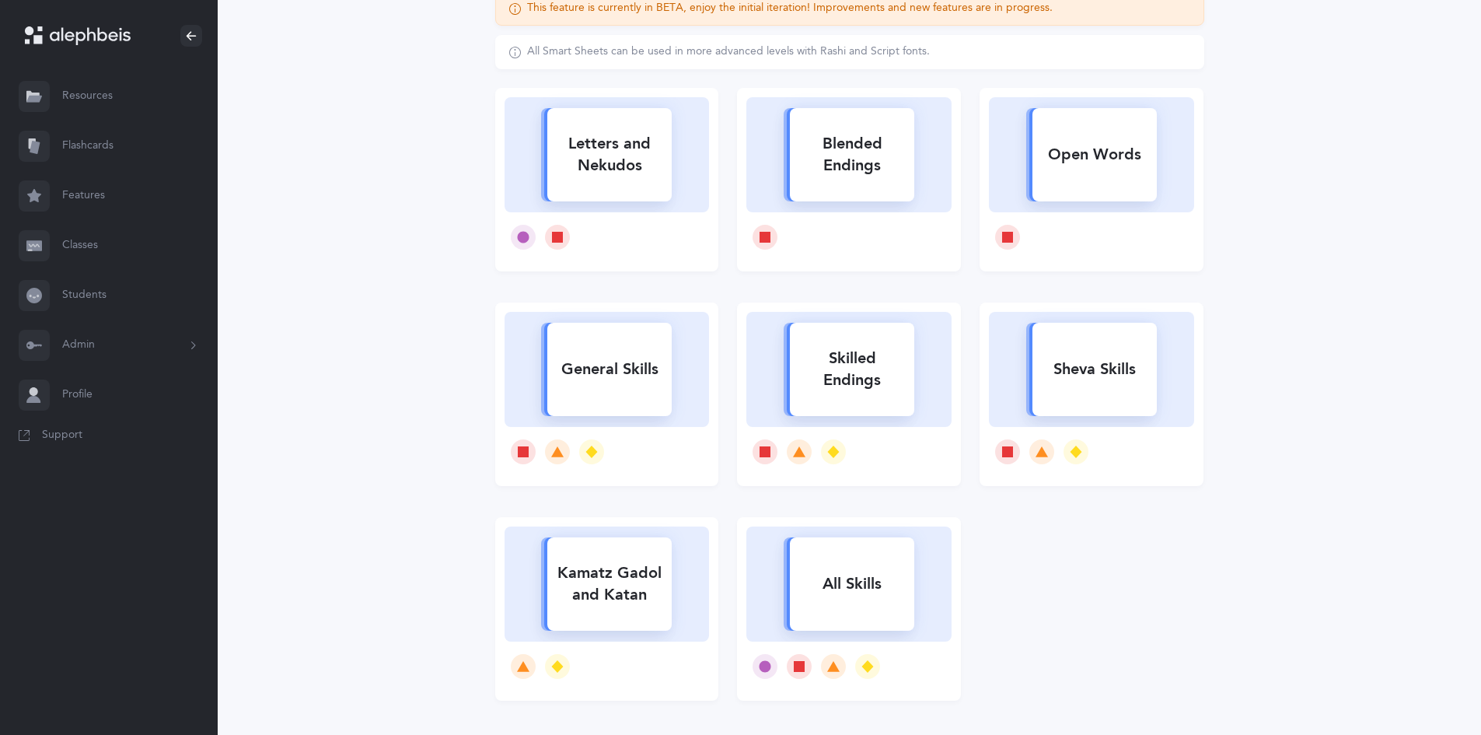
click at [585, 166] on div "Letters and Nekudos" at bounding box center [609, 155] width 124 height 62
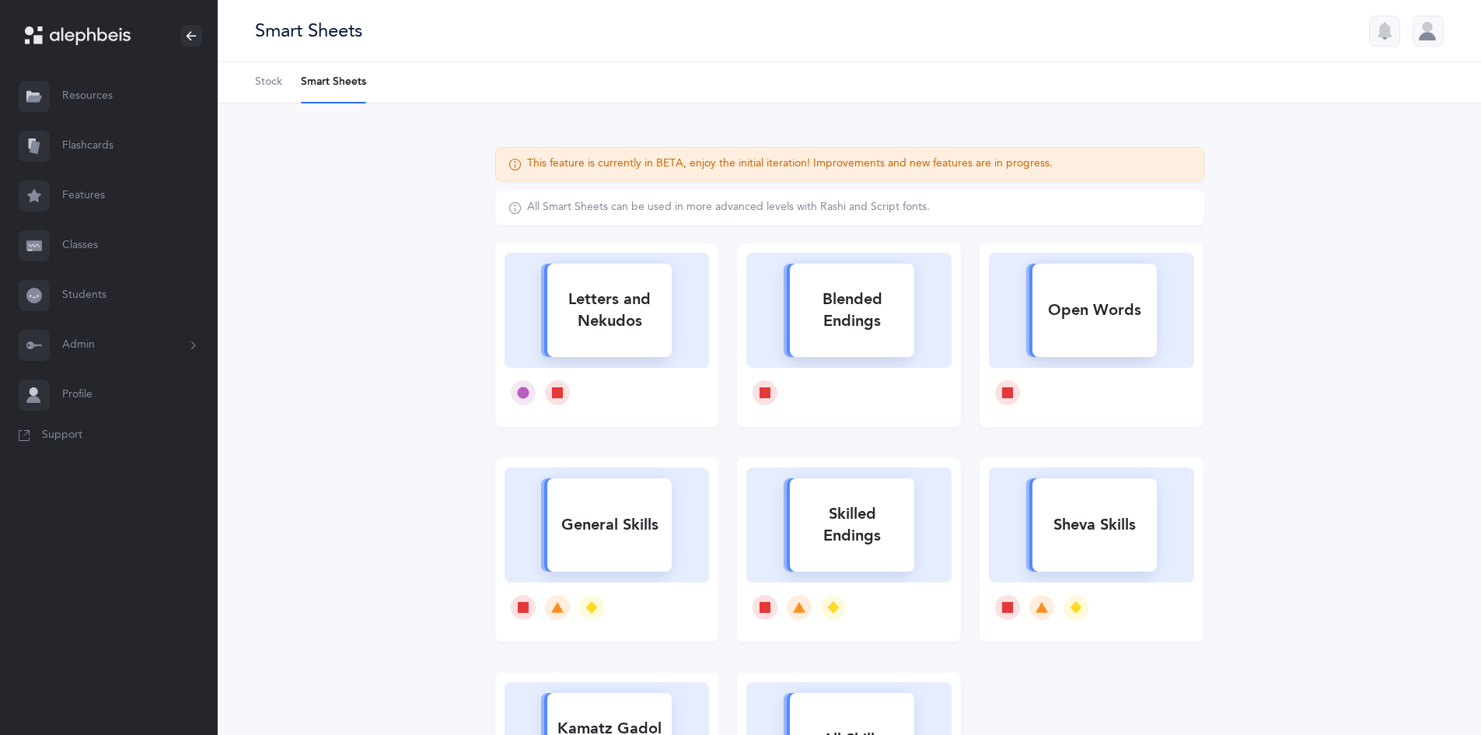
select select
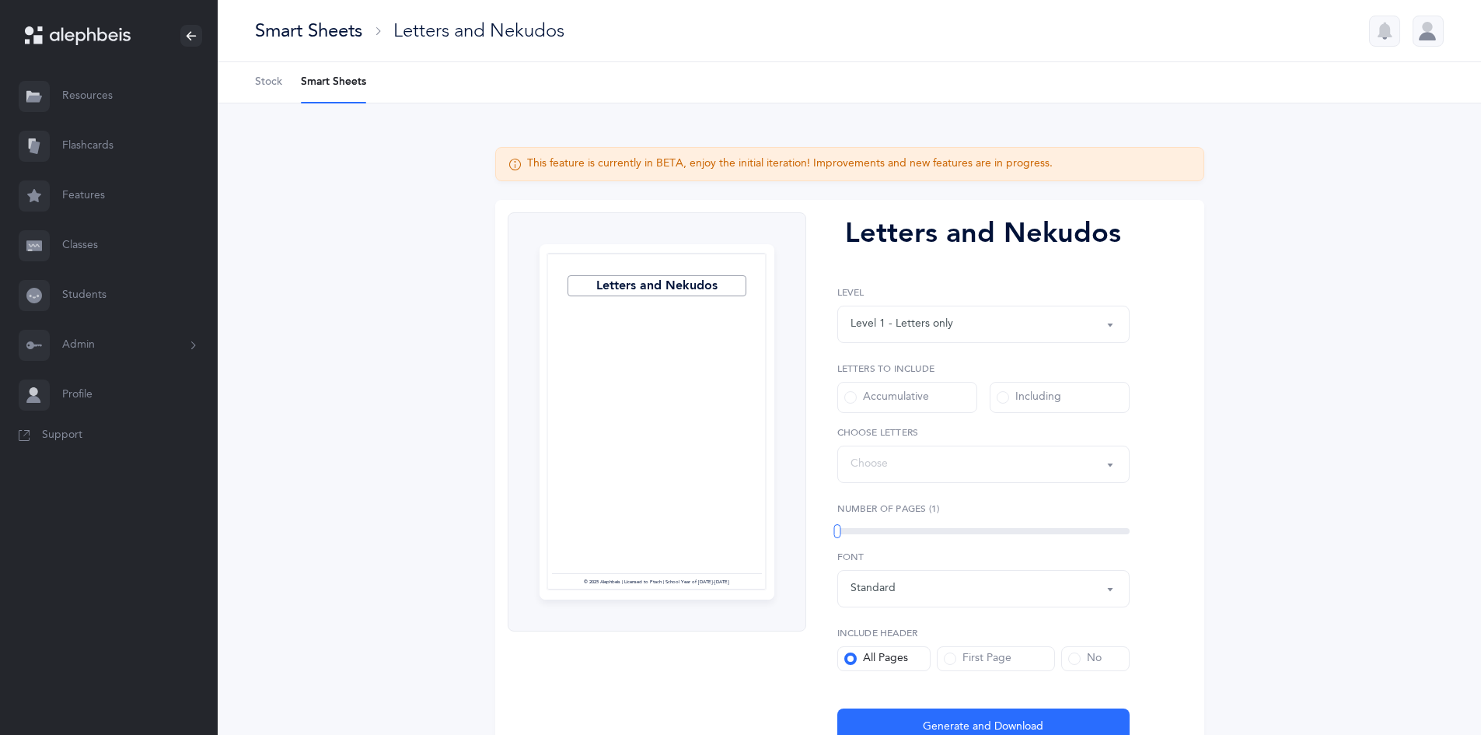
select select "27"
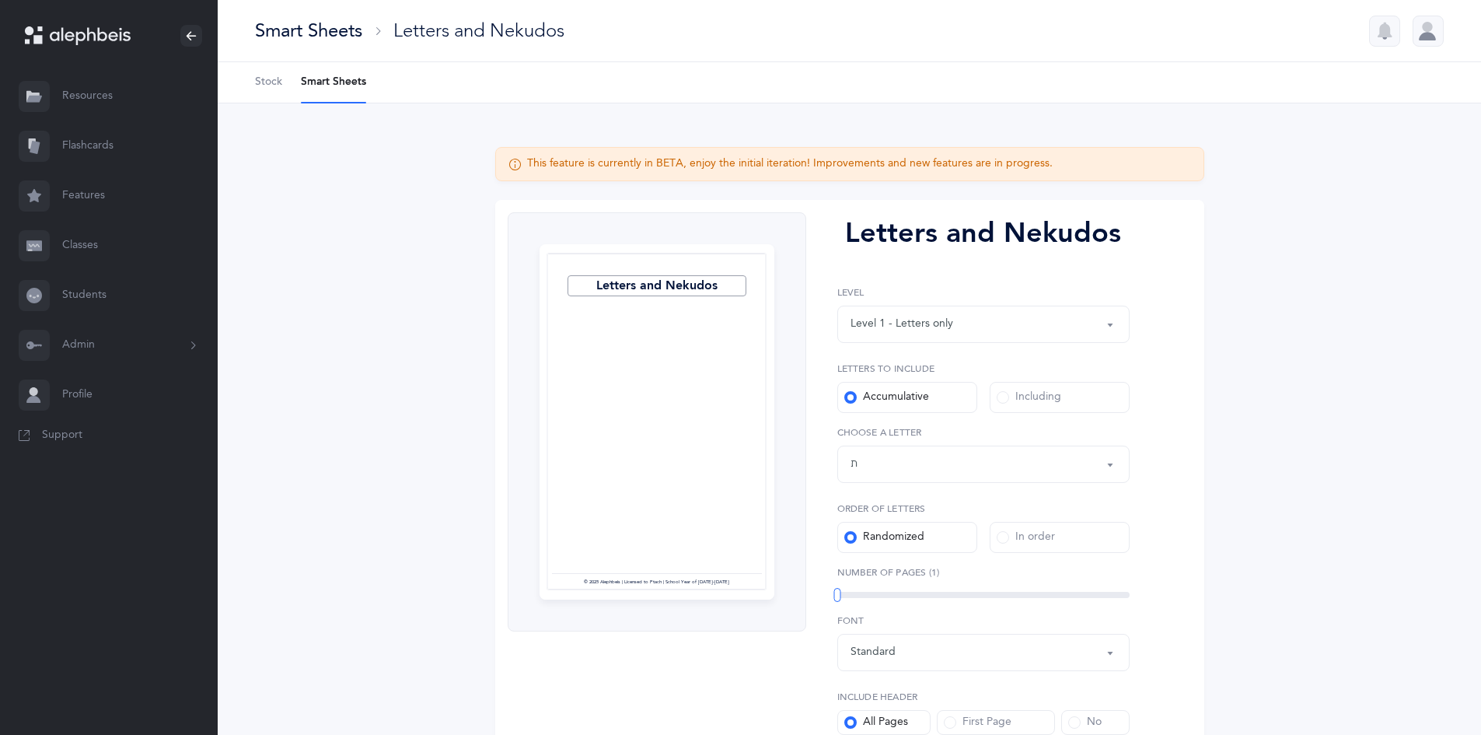
click at [938, 320] on div "Level 1 - Letters only" at bounding box center [902, 324] width 103 height 16
click at [932, 457] on span "Level 4 - Letters with Nekudos" at bounding box center [959, 464] width 194 height 14
select select "4"
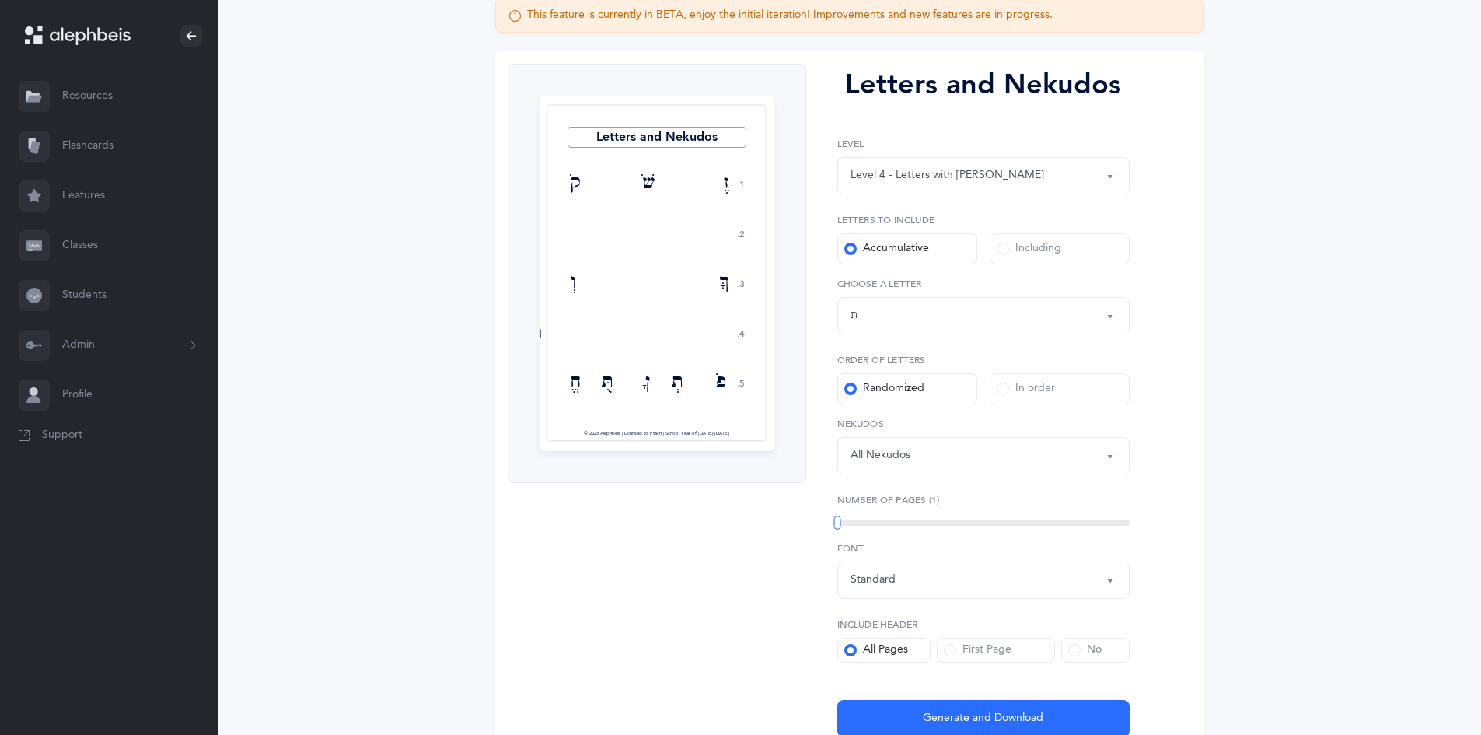
scroll to position [226, 0]
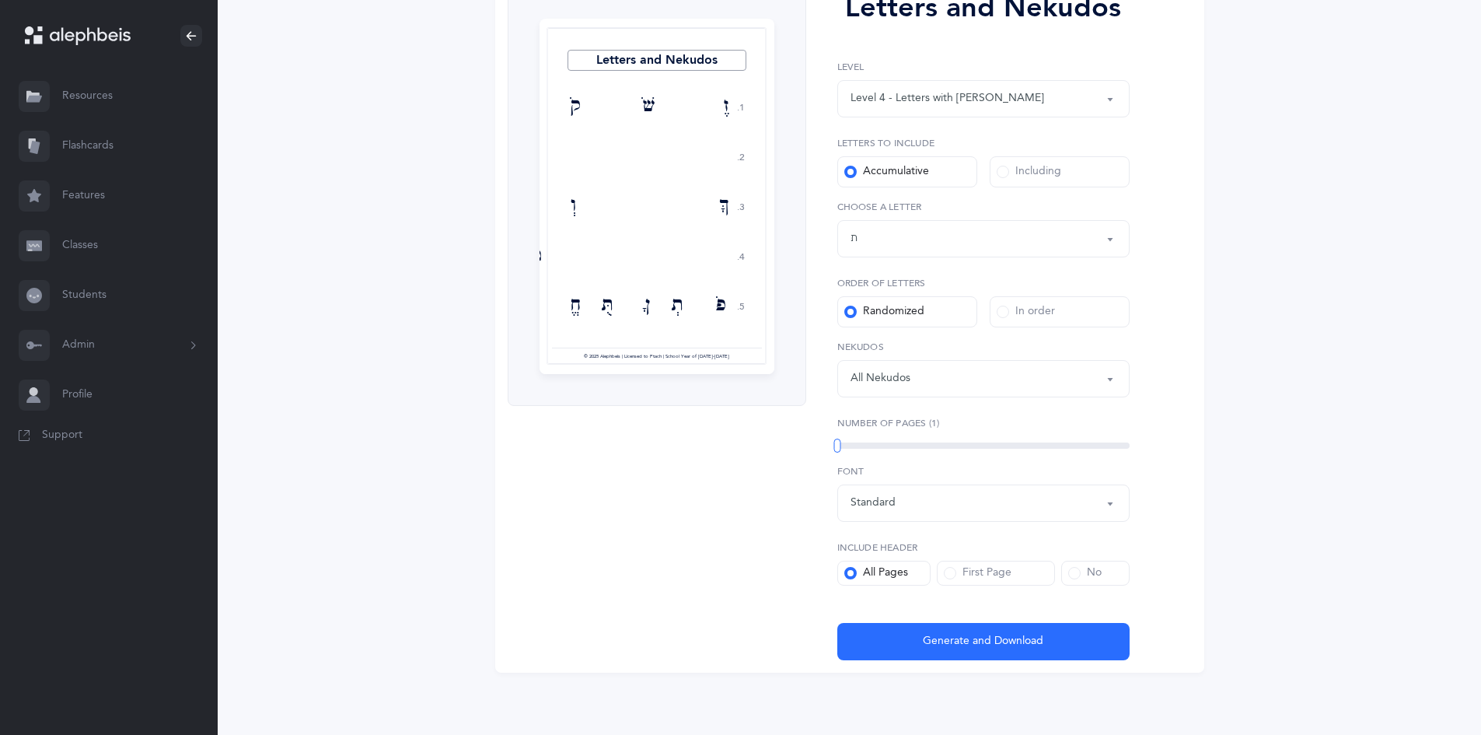
click at [886, 250] on div "Letters up until: ת" at bounding box center [984, 239] width 266 height 26
click at [1001, 177] on span at bounding box center [1003, 172] width 12 height 12
click at [0, 0] on input "Including" at bounding box center [0, 0] width 0 height 0
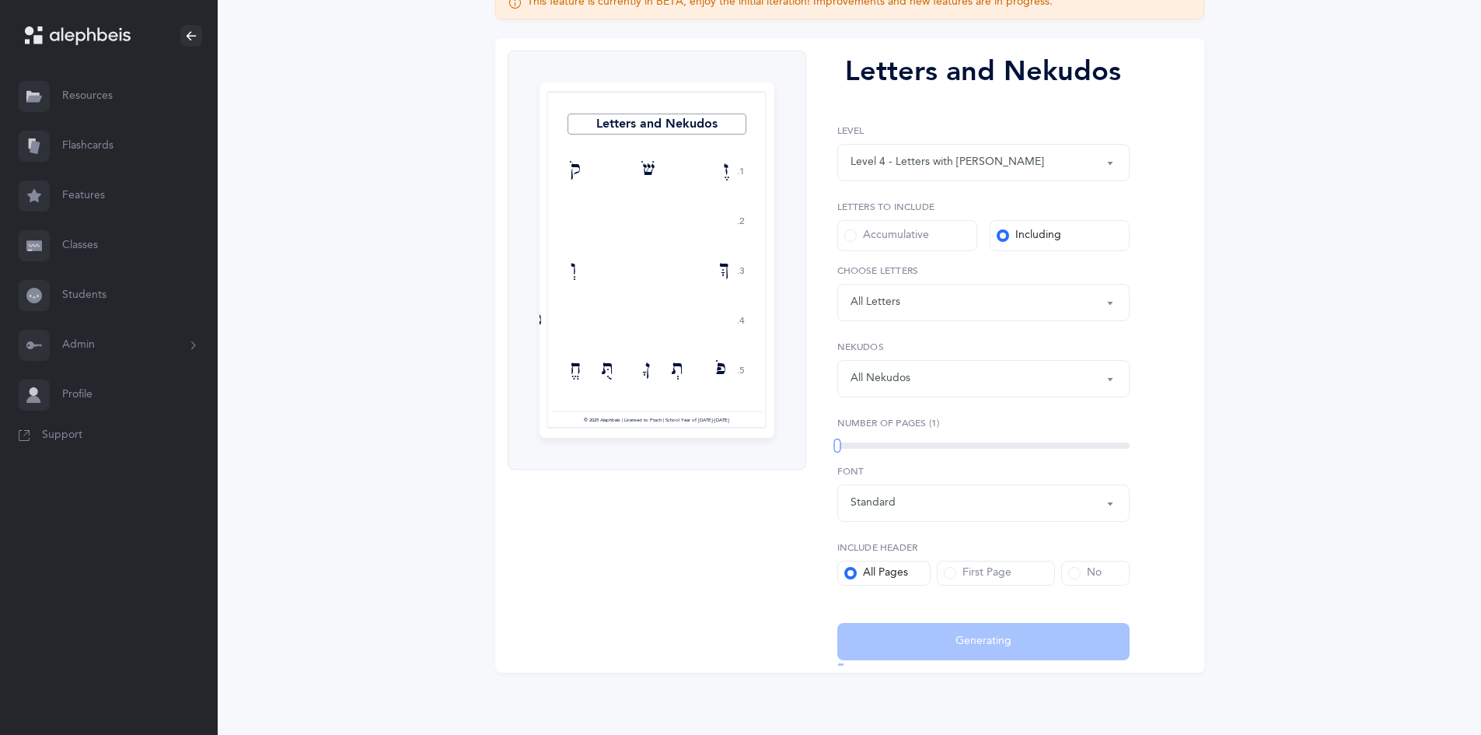
scroll to position [162, 0]
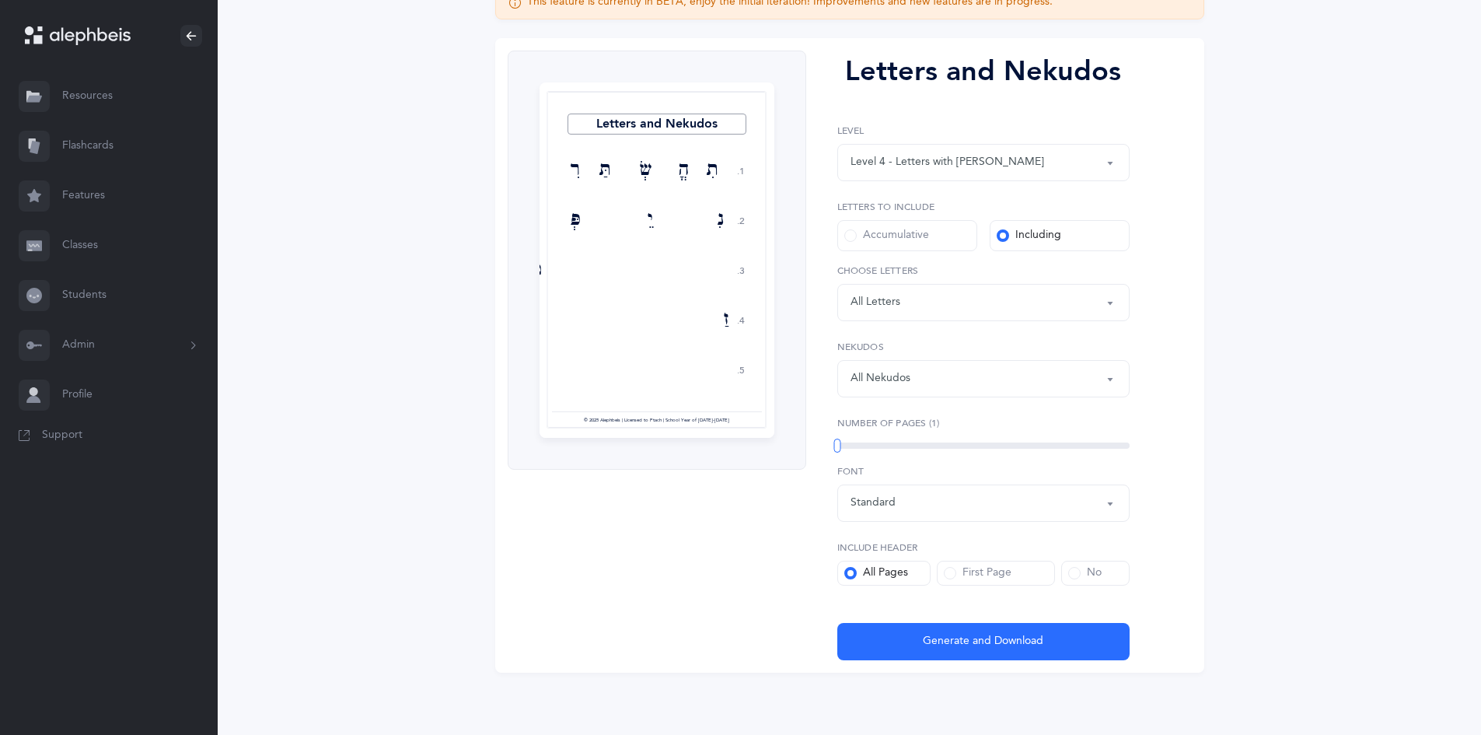
click at [961, 296] on div "Letters: All Letters" at bounding box center [984, 302] width 266 height 26
click at [872, 463] on link "בּ" at bounding box center [984, 467] width 266 height 31
select select "81"
click at [866, 503] on link "ב" at bounding box center [984, 498] width 266 height 31
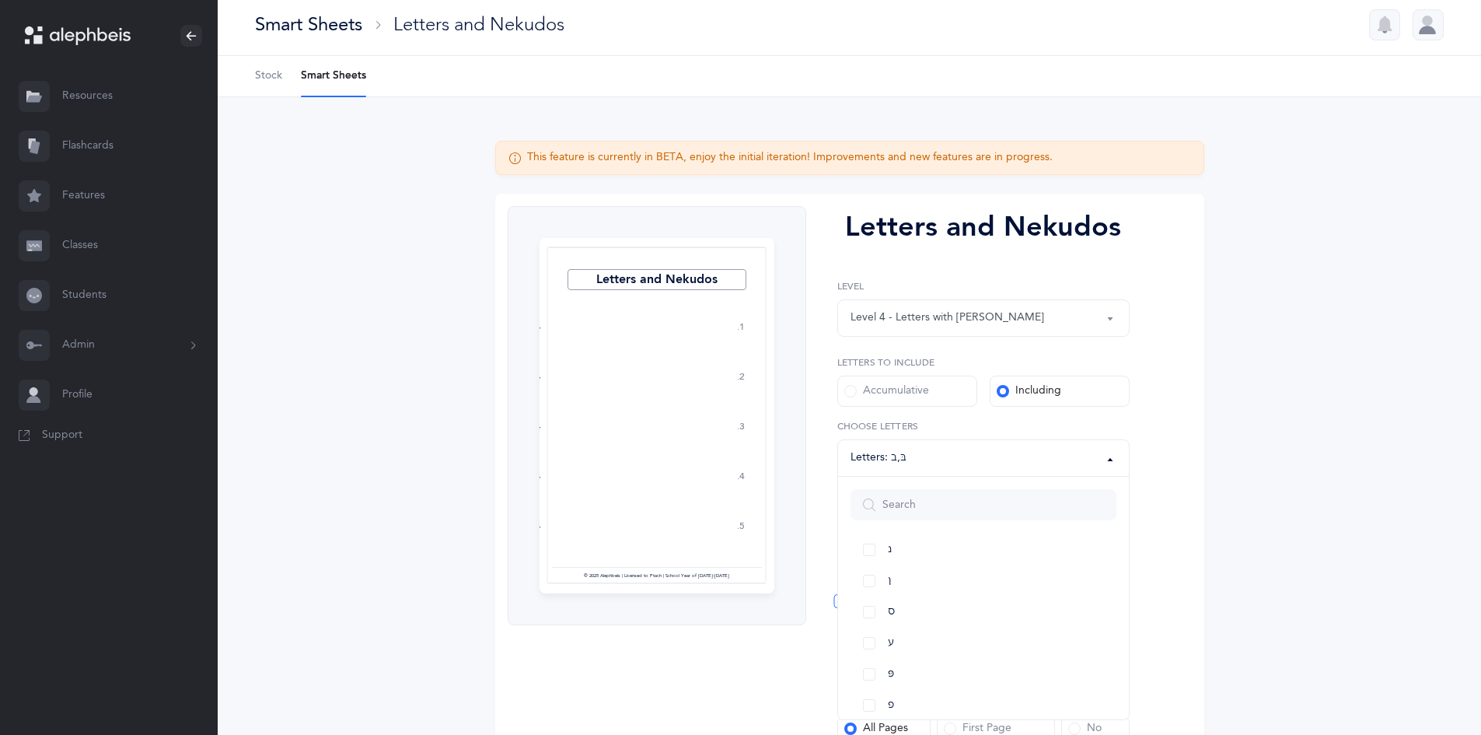
scroll to position [595, 0]
click at [872, 659] on link "פּ" at bounding box center [984, 650] width 266 height 31
click at [873, 687] on link "פ" at bounding box center [984, 681] width 266 height 31
click at [857, 551] on link "כּ" at bounding box center [984, 541] width 266 height 31
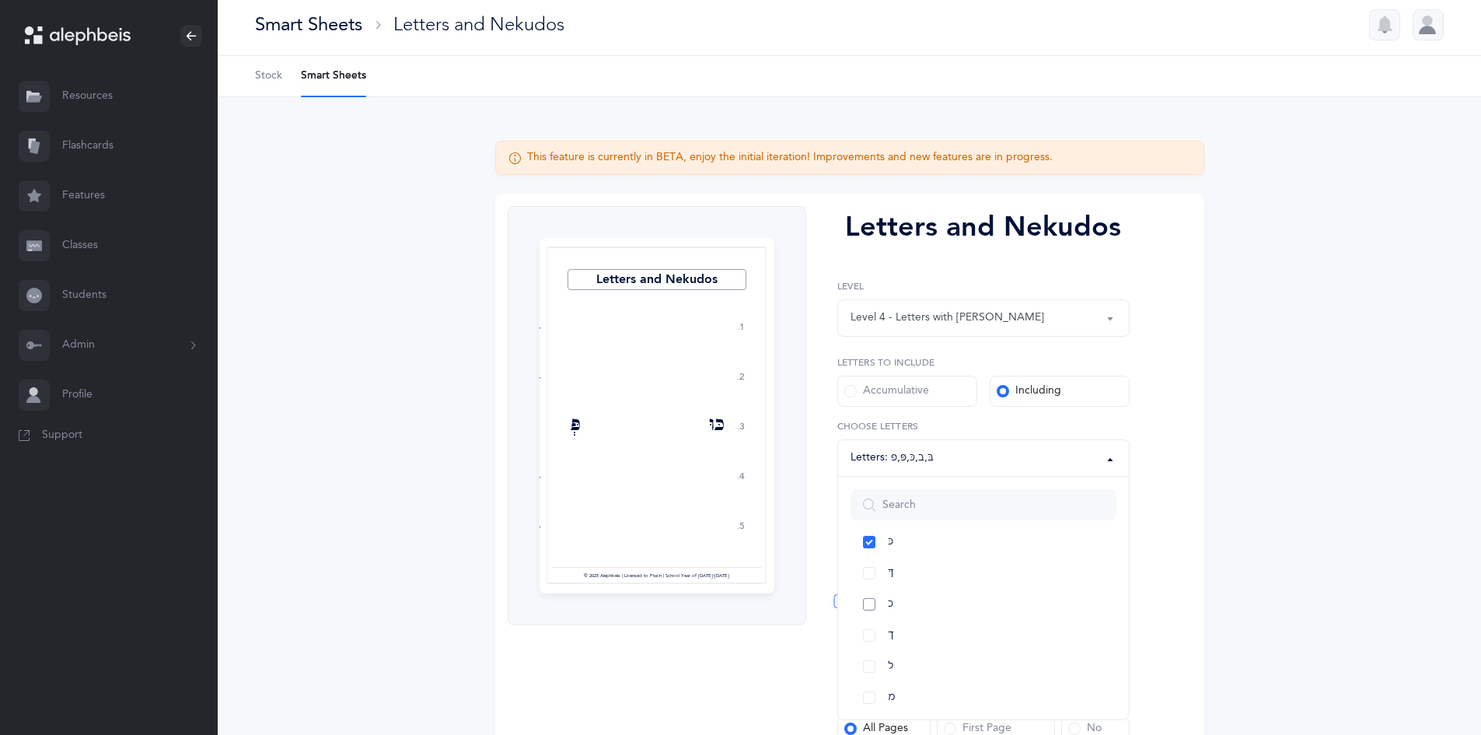
click at [876, 593] on link "כ" at bounding box center [984, 604] width 266 height 31
click at [1149, 536] on div "Letters and Nekudos 1. 2. 3. 4. 5. כִ כּוֹ בַּ פְּ בִי פֶ כֻּ בוֹ בֹּ כִ פוֹ בו…" at bounding box center [849, 511] width 709 height 635
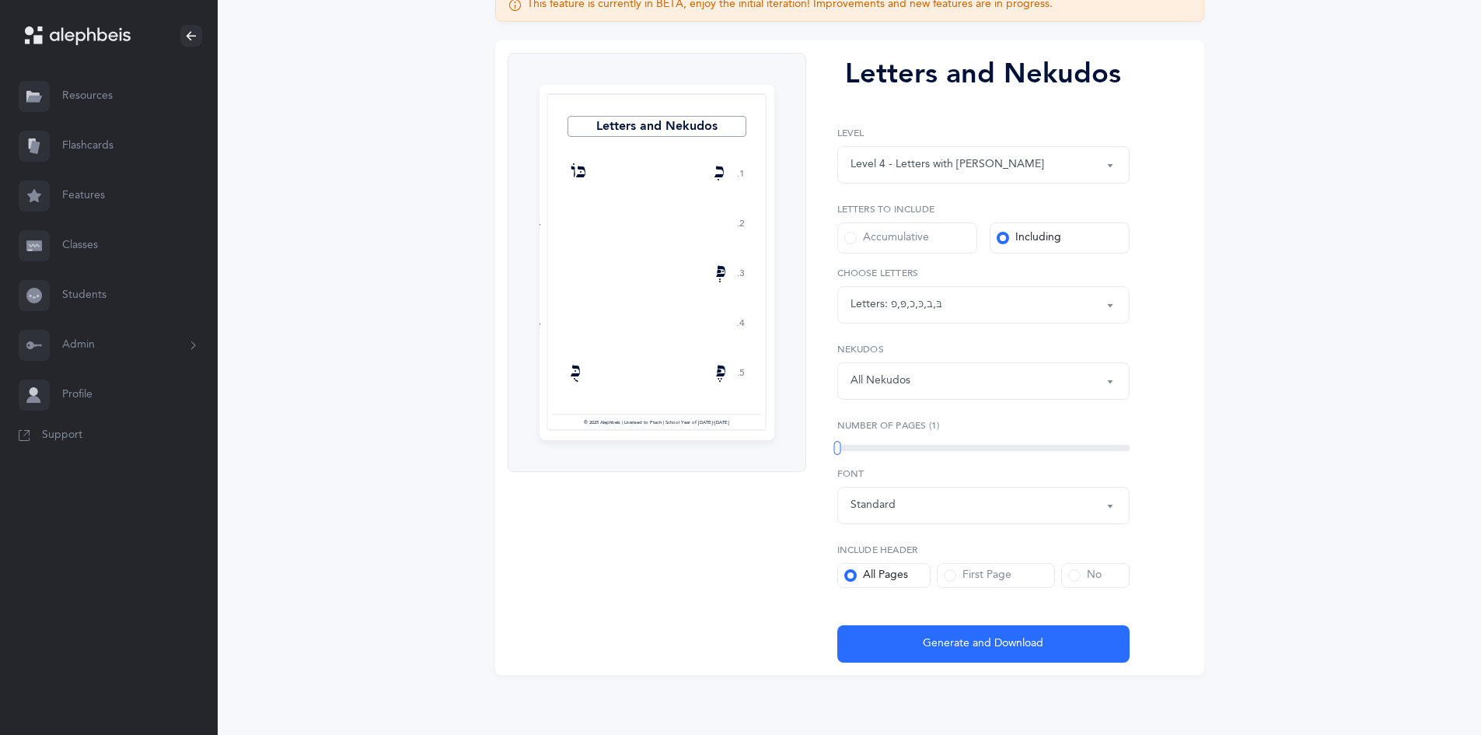
scroll to position [162, 0]
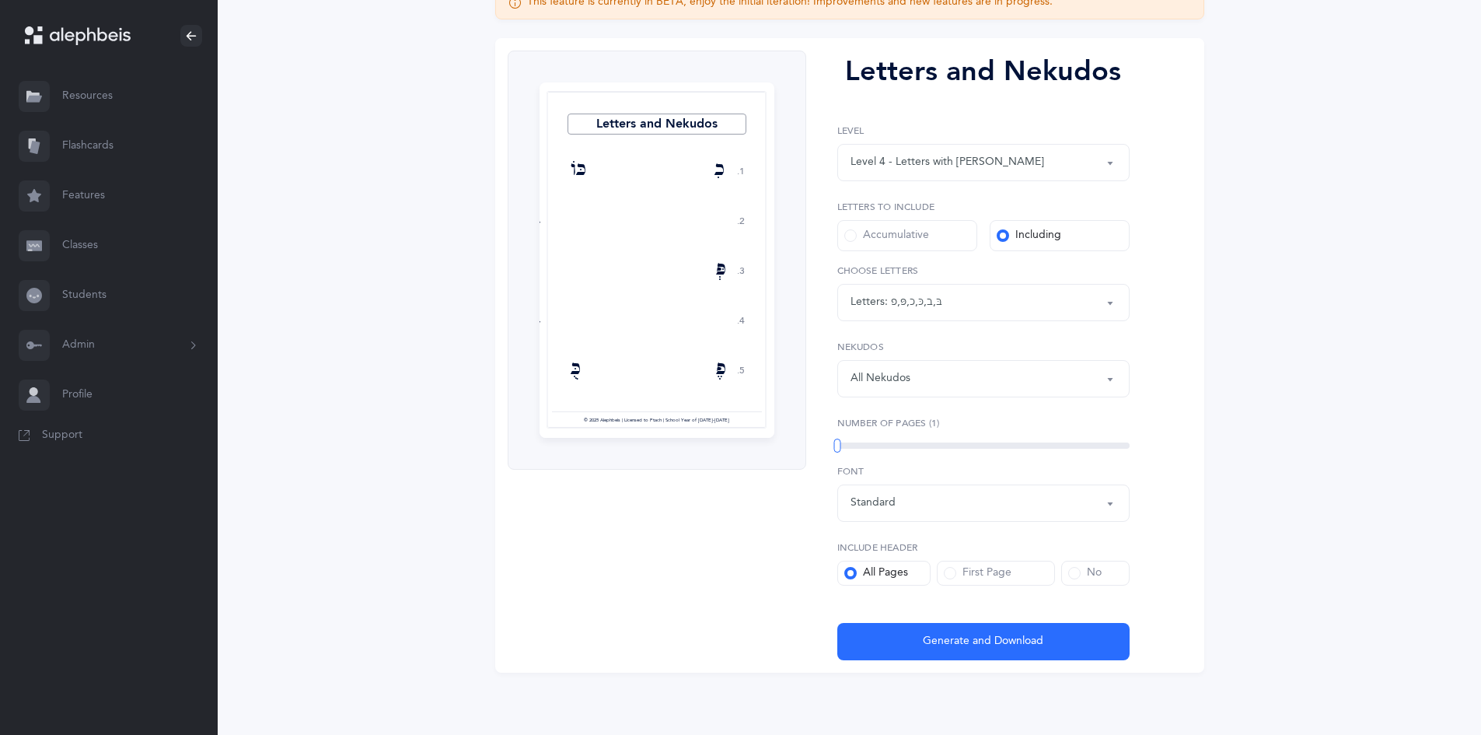
drag, startPoint x: 840, startPoint y: 453, endPoint x: 876, endPoint y: 449, distance: 35.9
click at [876, 449] on div "Letters and Nekudos Level 1 - Letters only Level 2 - Nekudos only Level 3 - Let…" at bounding box center [977, 356] width 342 height 610
click at [844, 449] on div "1" at bounding box center [983, 445] width 292 height 12
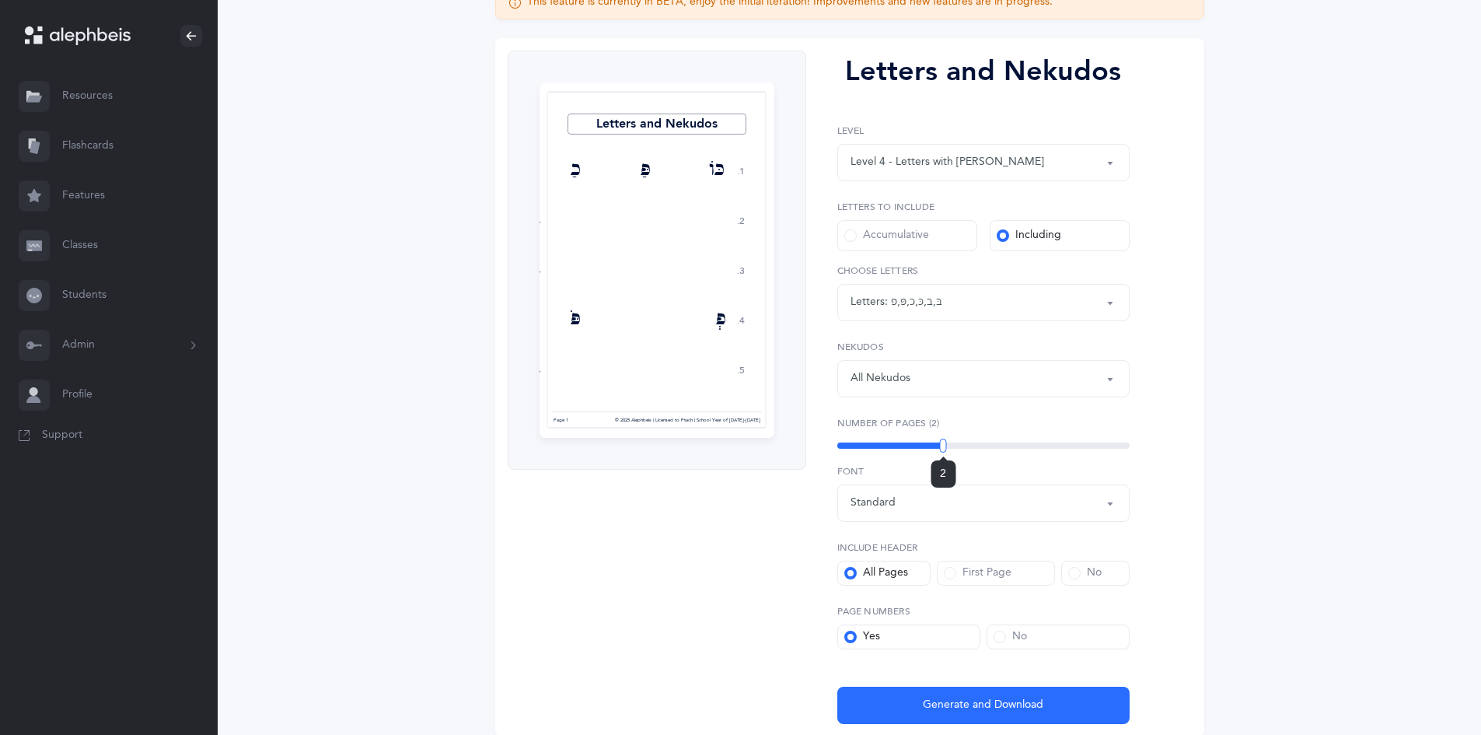
drag, startPoint x: 843, startPoint y: 448, endPoint x: 943, endPoint y: 448, distance: 100.3
click at [943, 448] on div "2" at bounding box center [983, 445] width 292 height 6
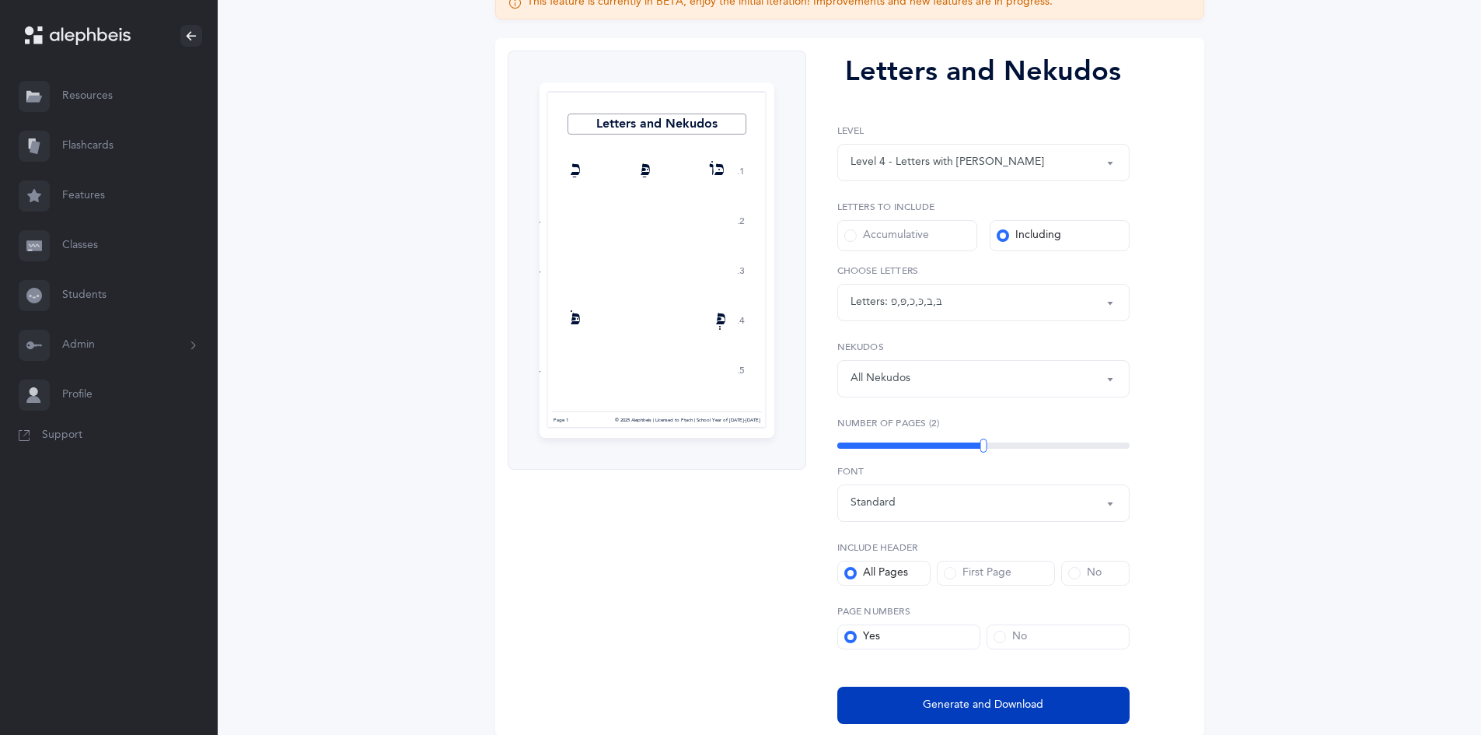
click at [855, 710] on button "Generate and Download" at bounding box center [983, 705] width 292 height 37
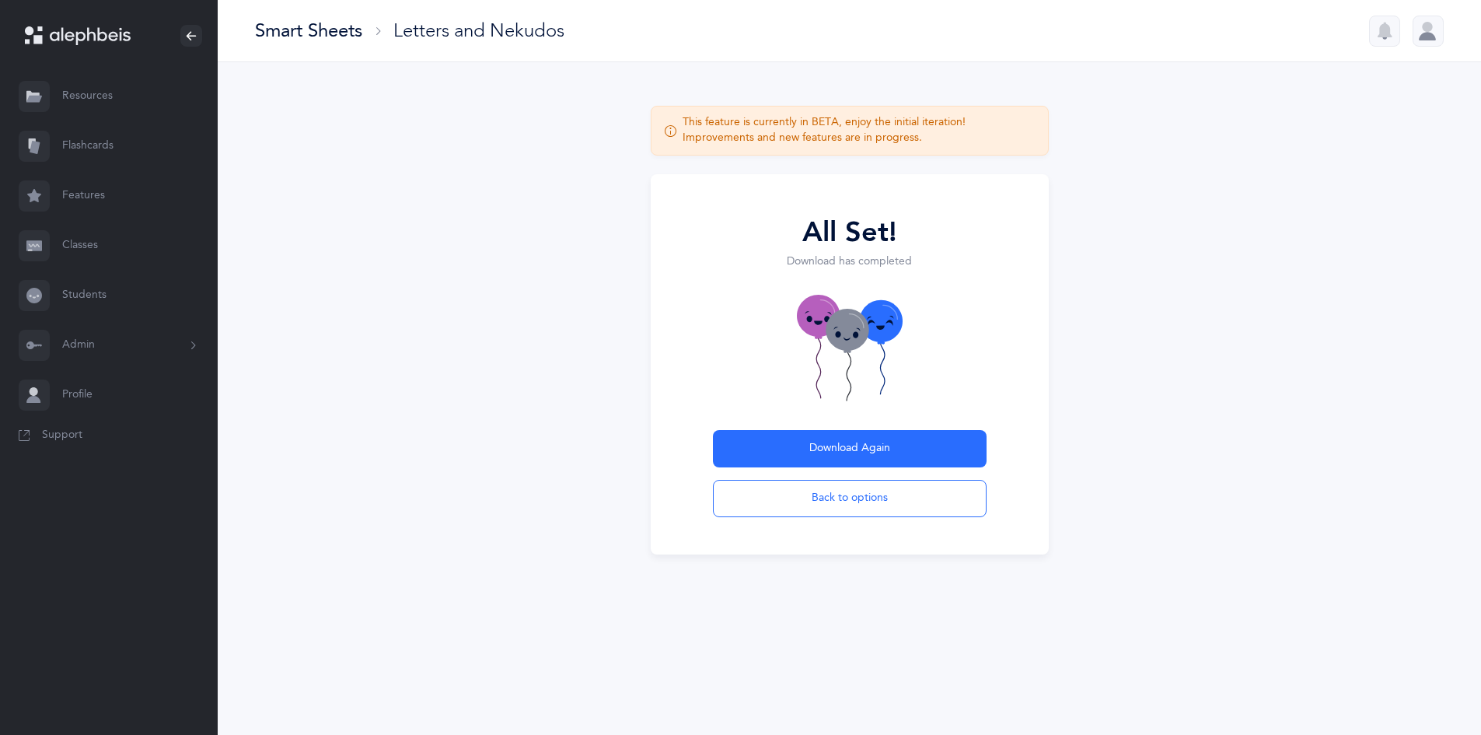
scroll to position [0, 0]
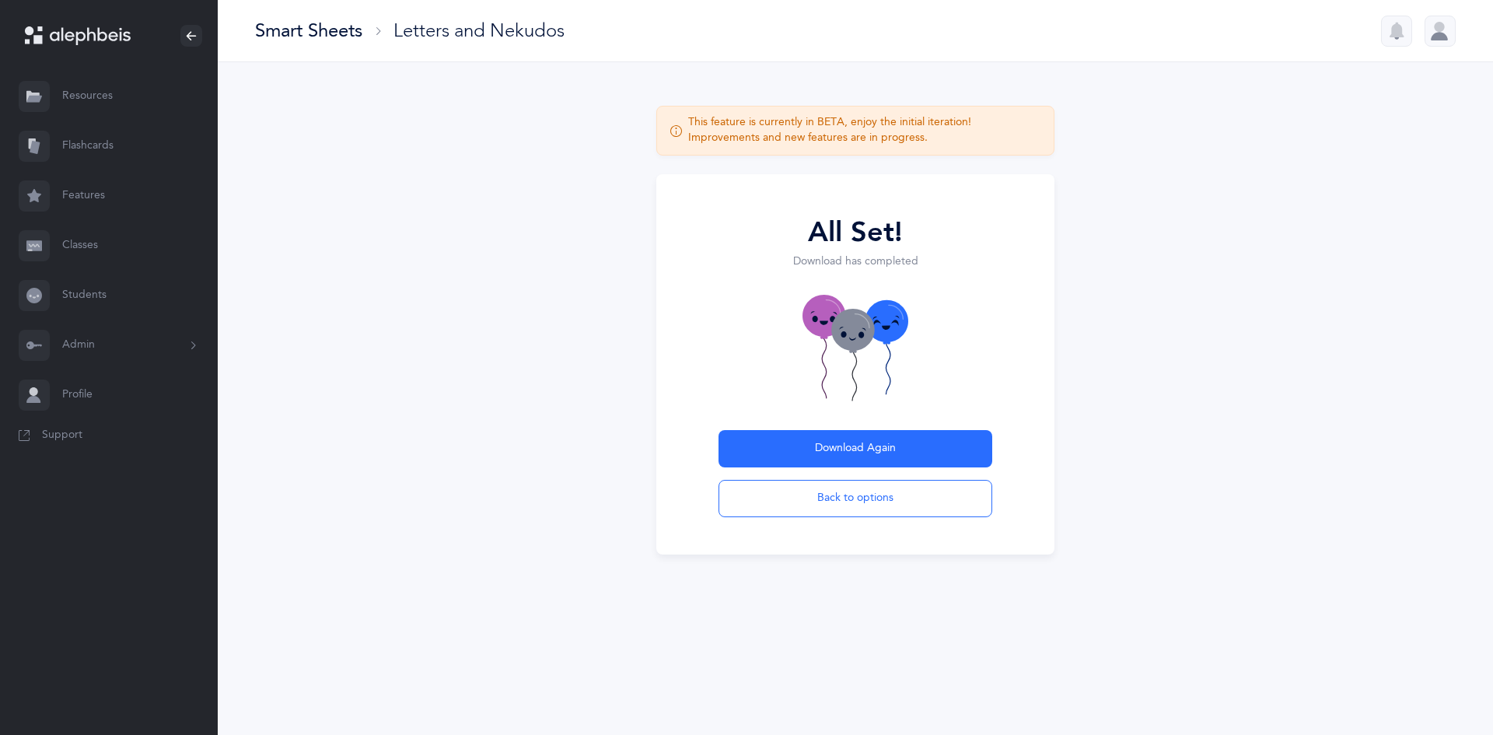
click at [462, 28] on div "Letters and Nekudos" at bounding box center [478, 31] width 171 height 26
click at [845, 493] on button "Back to options" at bounding box center [856, 498] width 274 height 37
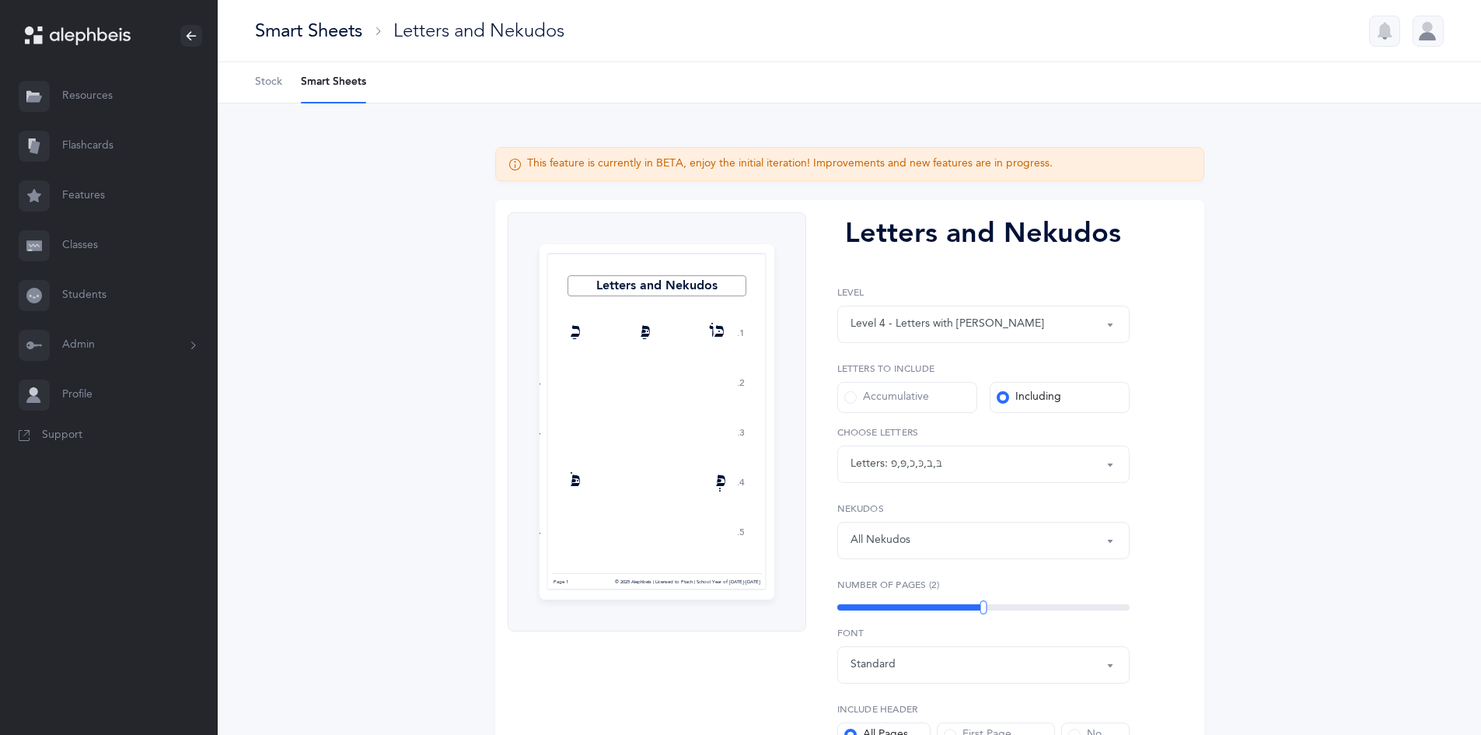
click at [937, 328] on div "Level 4 - Letters with Nekudos" at bounding box center [948, 324] width 194 height 16
click at [920, 463] on span "Level 4 - Letters with Nekudos" at bounding box center [959, 464] width 194 height 14
select select "4"
click at [958, 661] on div "Standard" at bounding box center [984, 665] width 266 height 26
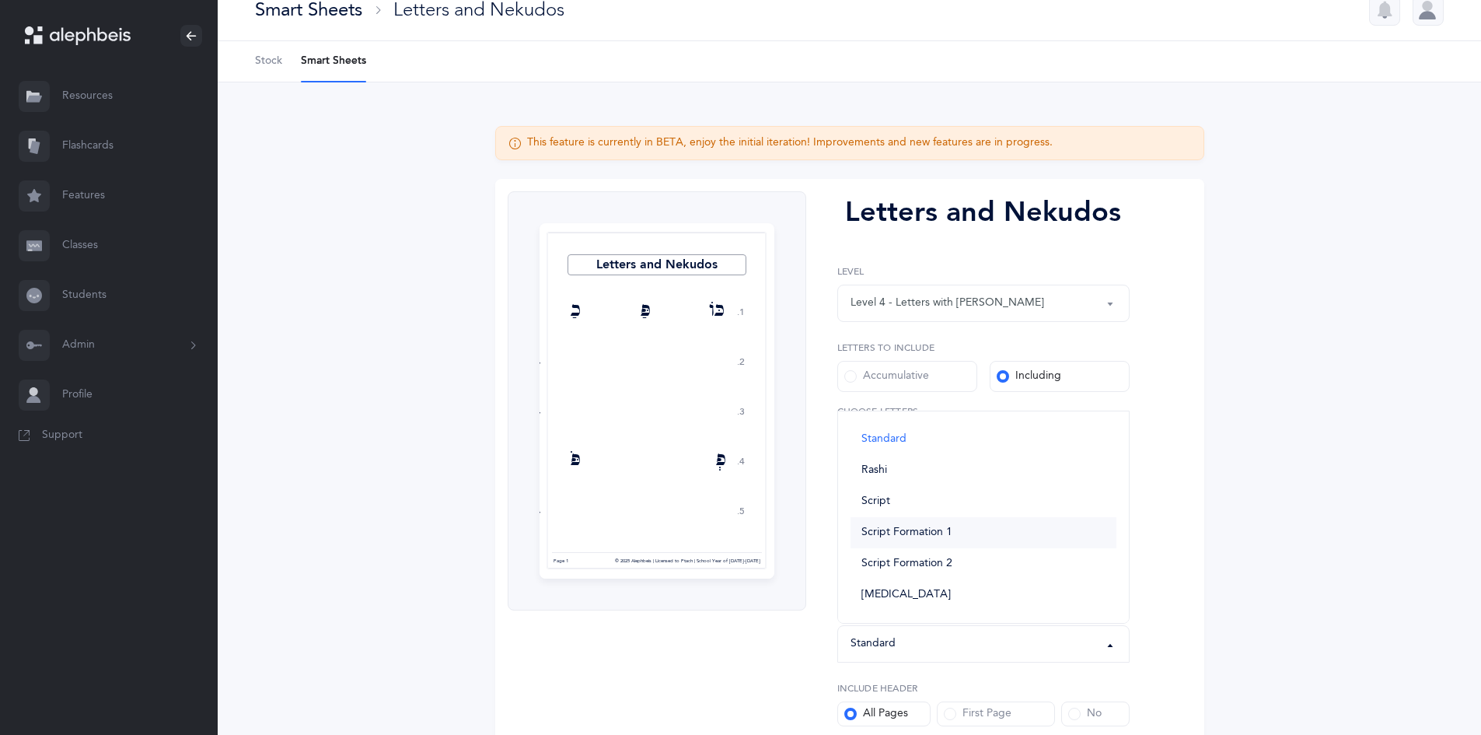
scroll to position [156, 0]
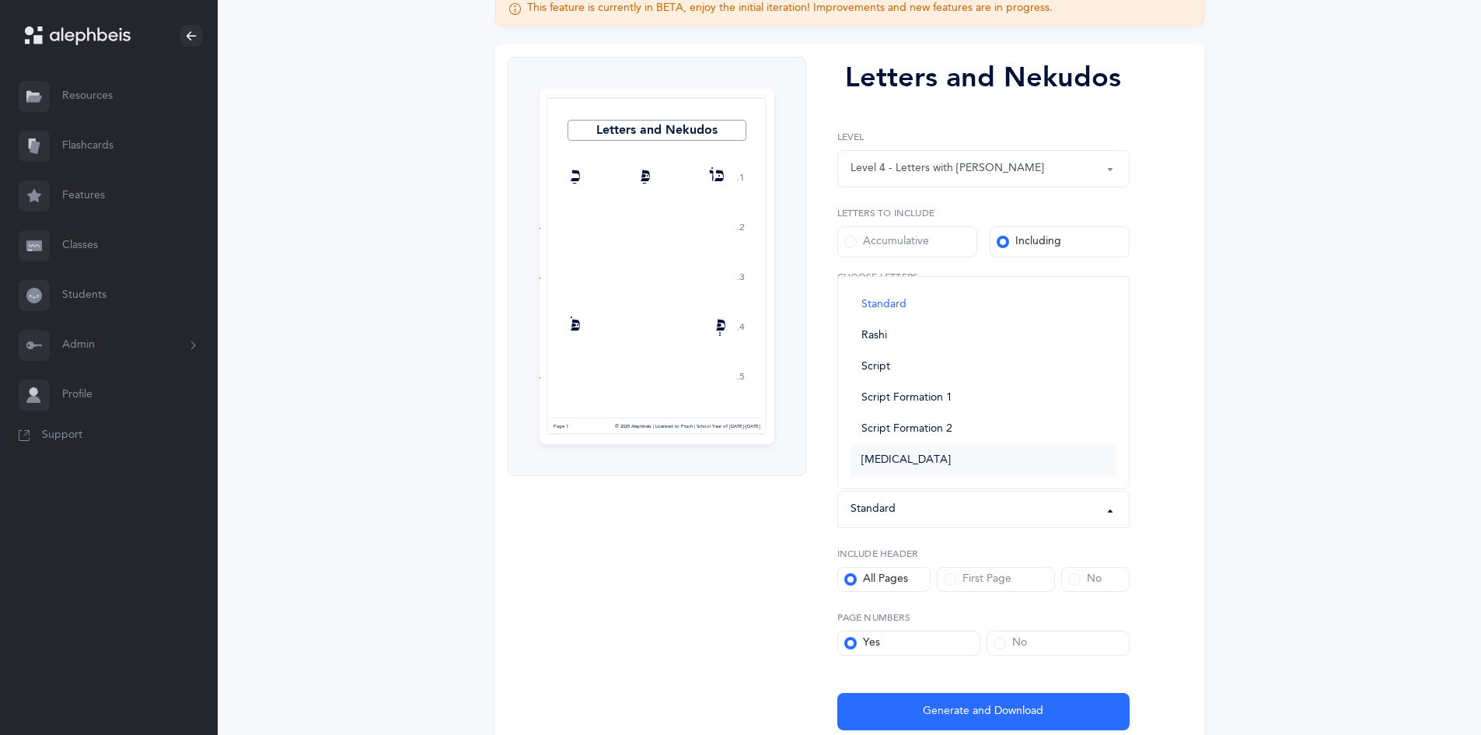
click at [886, 452] on link "Dyslexia" at bounding box center [984, 460] width 266 height 31
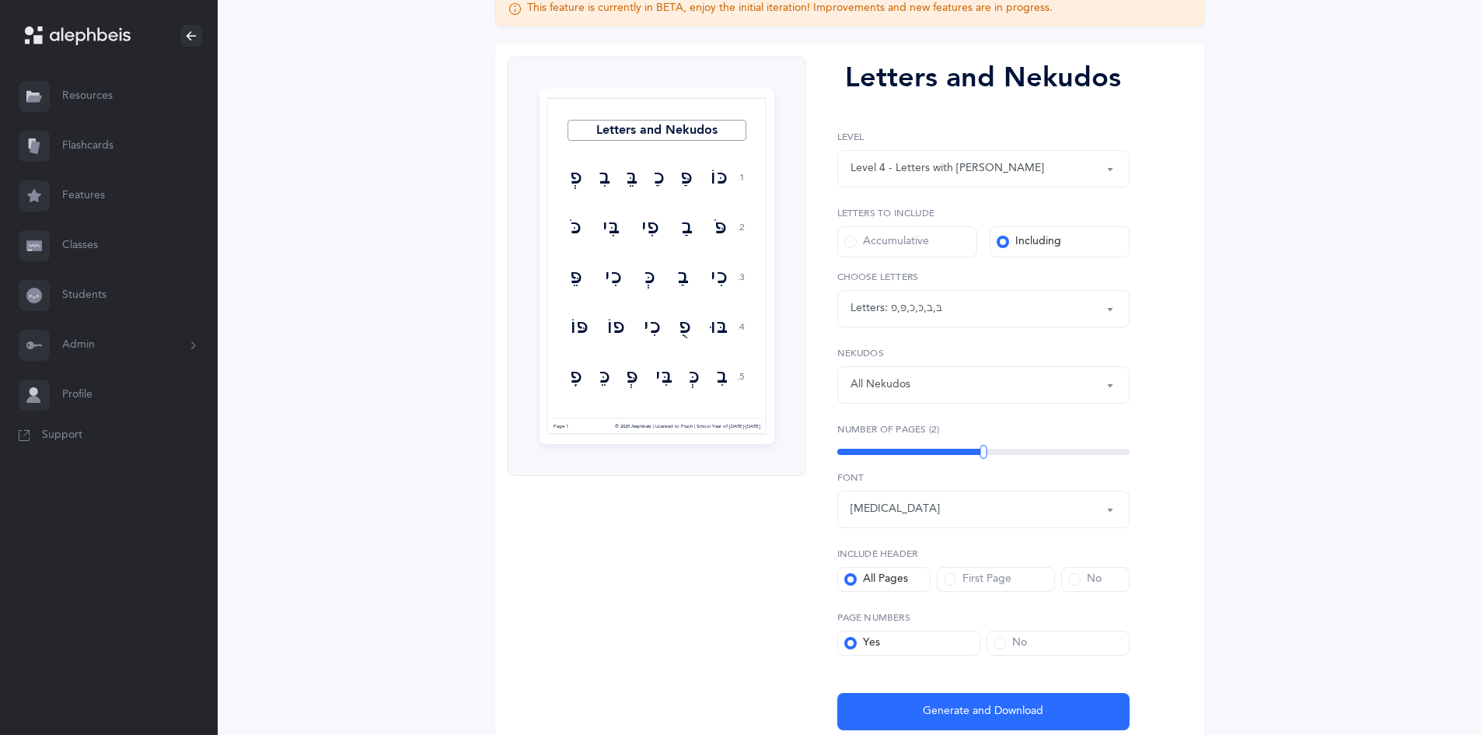
click at [916, 502] on button "Dyslexia" at bounding box center [983, 509] width 292 height 37
click at [916, 502] on div "Dyslexia" at bounding box center [984, 509] width 266 height 26
click at [902, 509] on div "Dyslexia" at bounding box center [984, 509] width 266 height 26
click at [885, 369] on span "Script" at bounding box center [876, 367] width 29 height 14
click at [876, 523] on button "Script" at bounding box center [983, 509] width 292 height 37
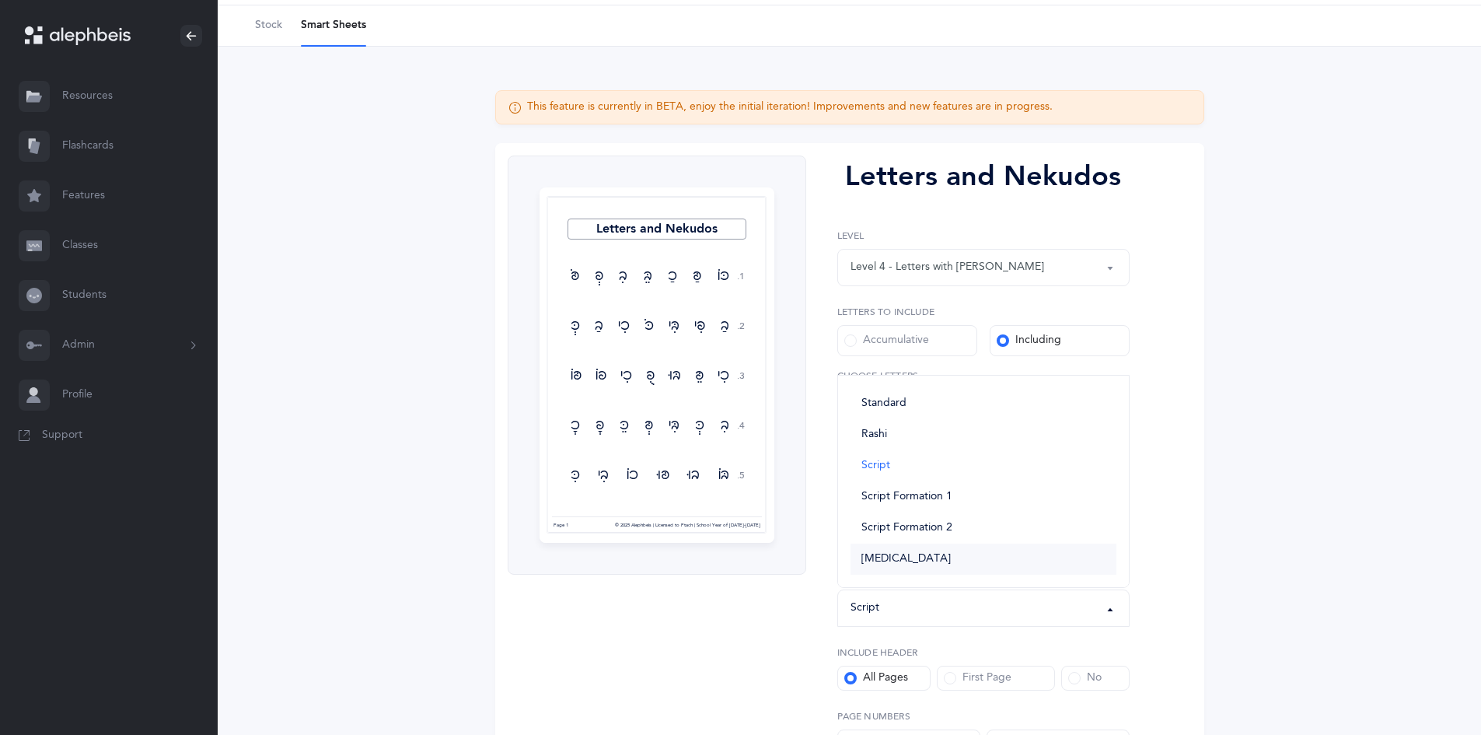
scroll to position [0, 0]
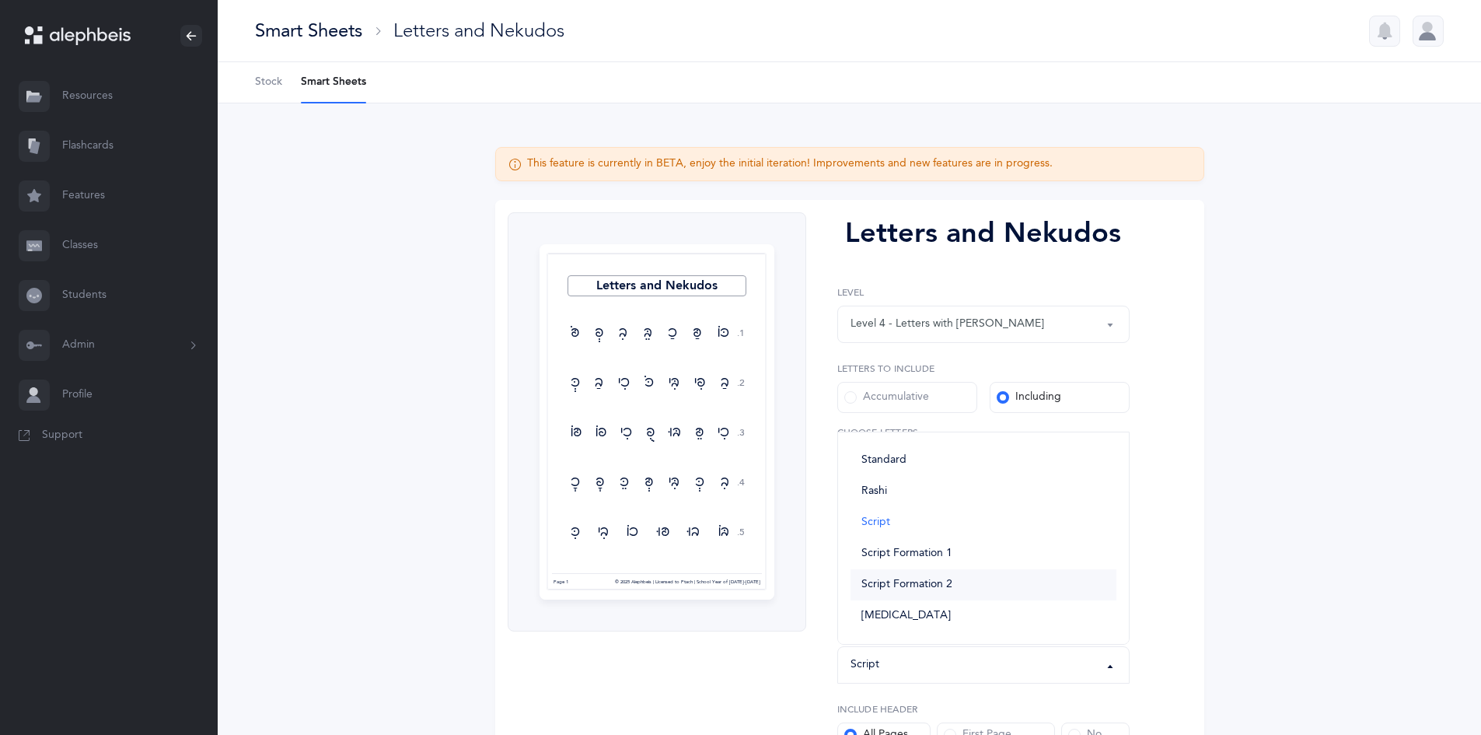
click at [915, 578] on span "Script Formation 2" at bounding box center [907, 585] width 91 height 14
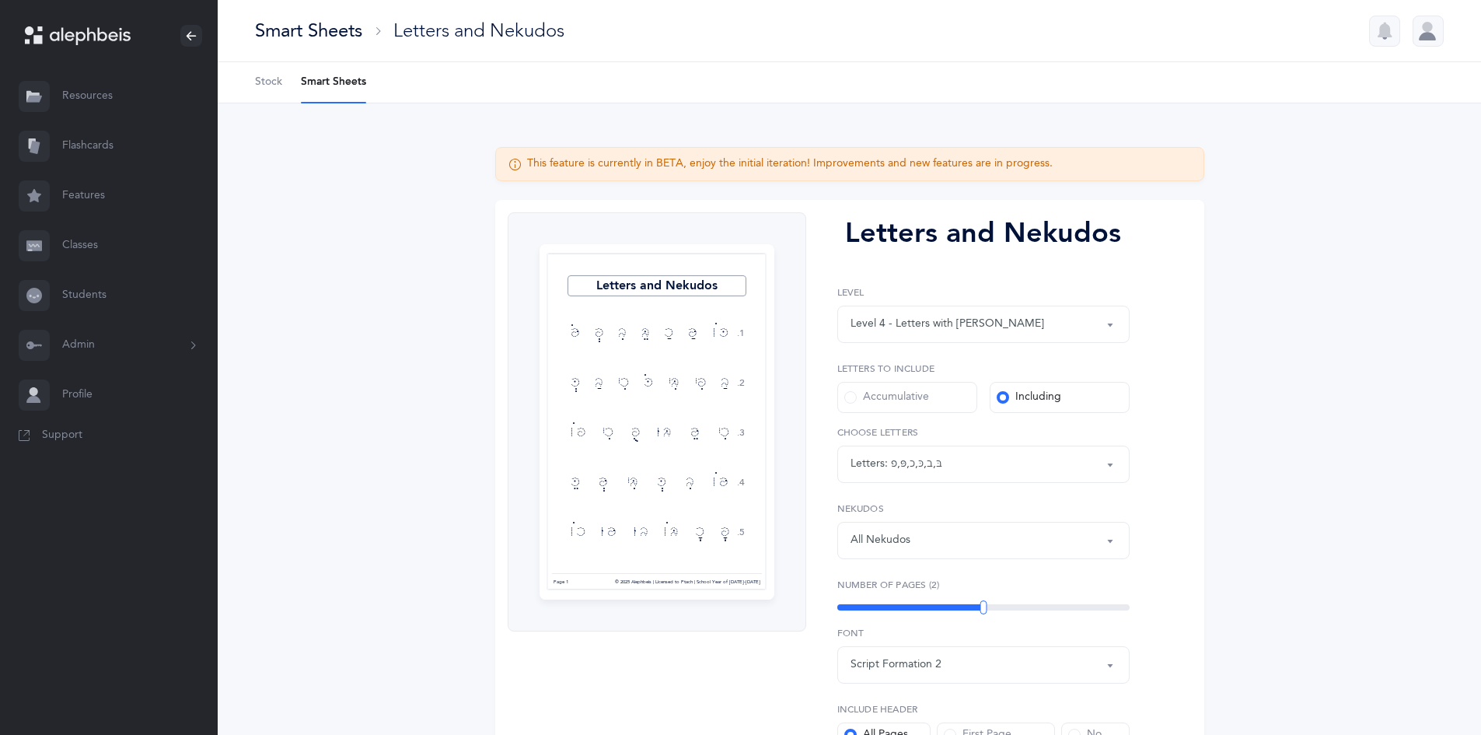
click at [909, 663] on div "Script Formation 2" at bounding box center [896, 664] width 91 height 16
click at [893, 551] on span "Script Formation 1" at bounding box center [907, 554] width 91 height 14
select select "script-formation-1"
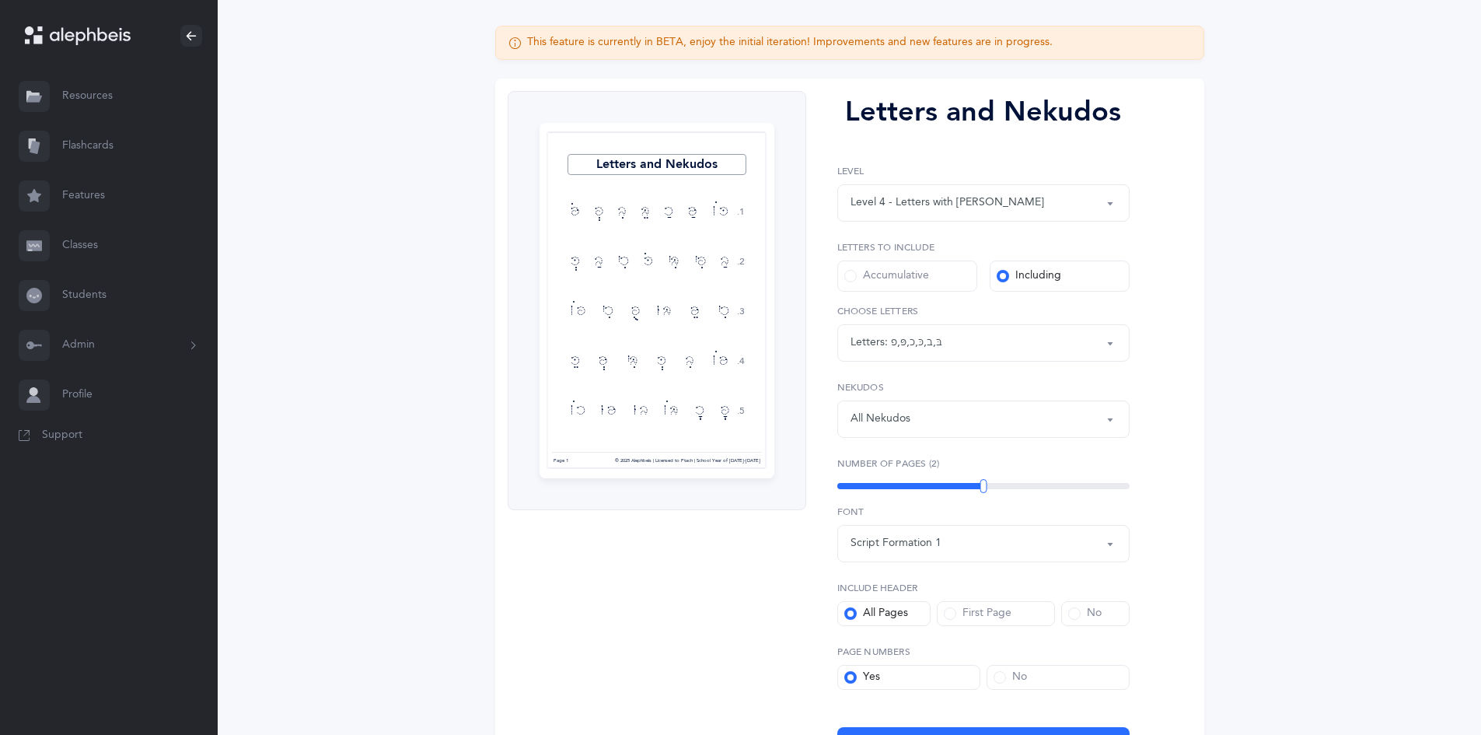
scroll to position [226, 0]
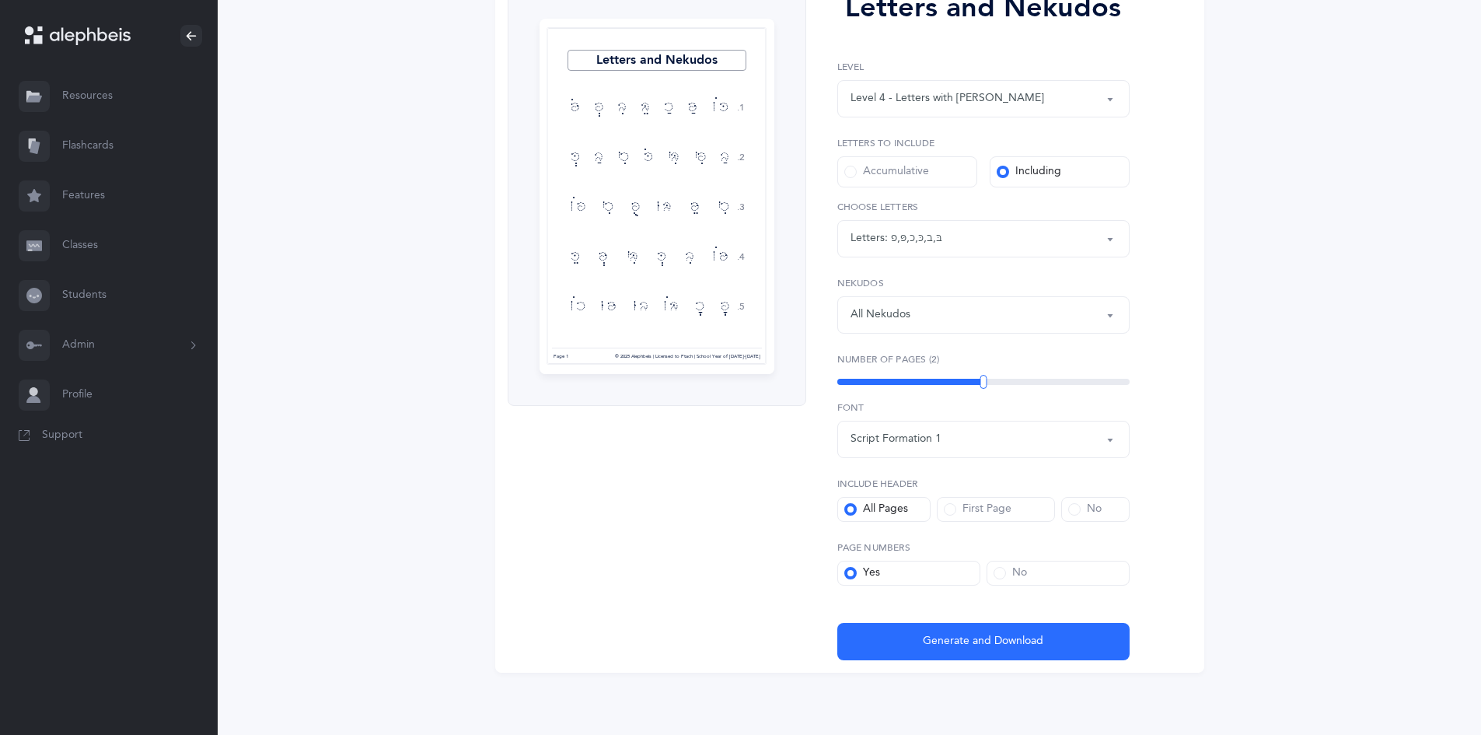
click at [924, 298] on button "All Nekudos" at bounding box center [983, 314] width 292 height 37
click at [919, 488] on link "פתח" at bounding box center [984, 479] width 266 height 31
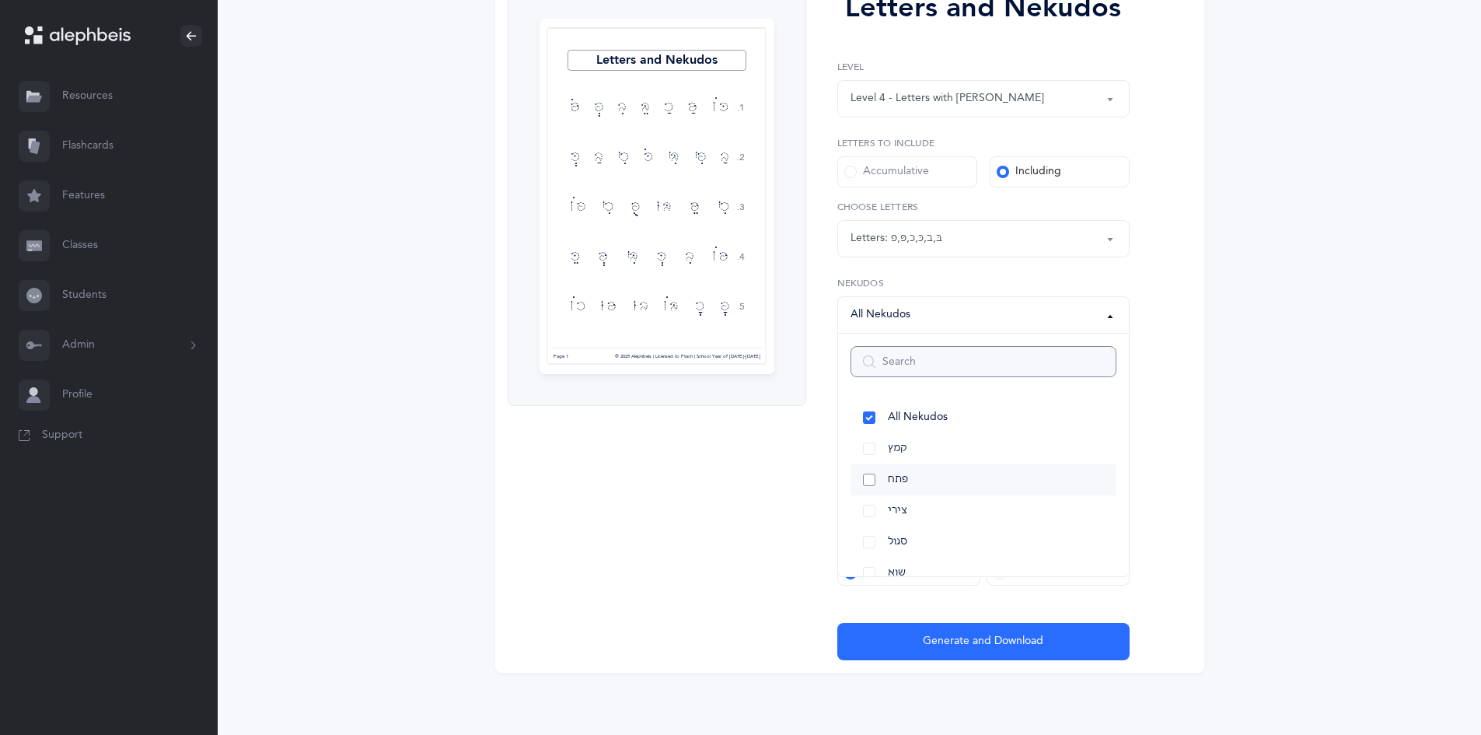
select select "29"
click at [899, 570] on span "שוא" at bounding box center [897, 573] width 18 height 14
click at [917, 550] on link "קובוץ" at bounding box center [984, 555] width 266 height 31
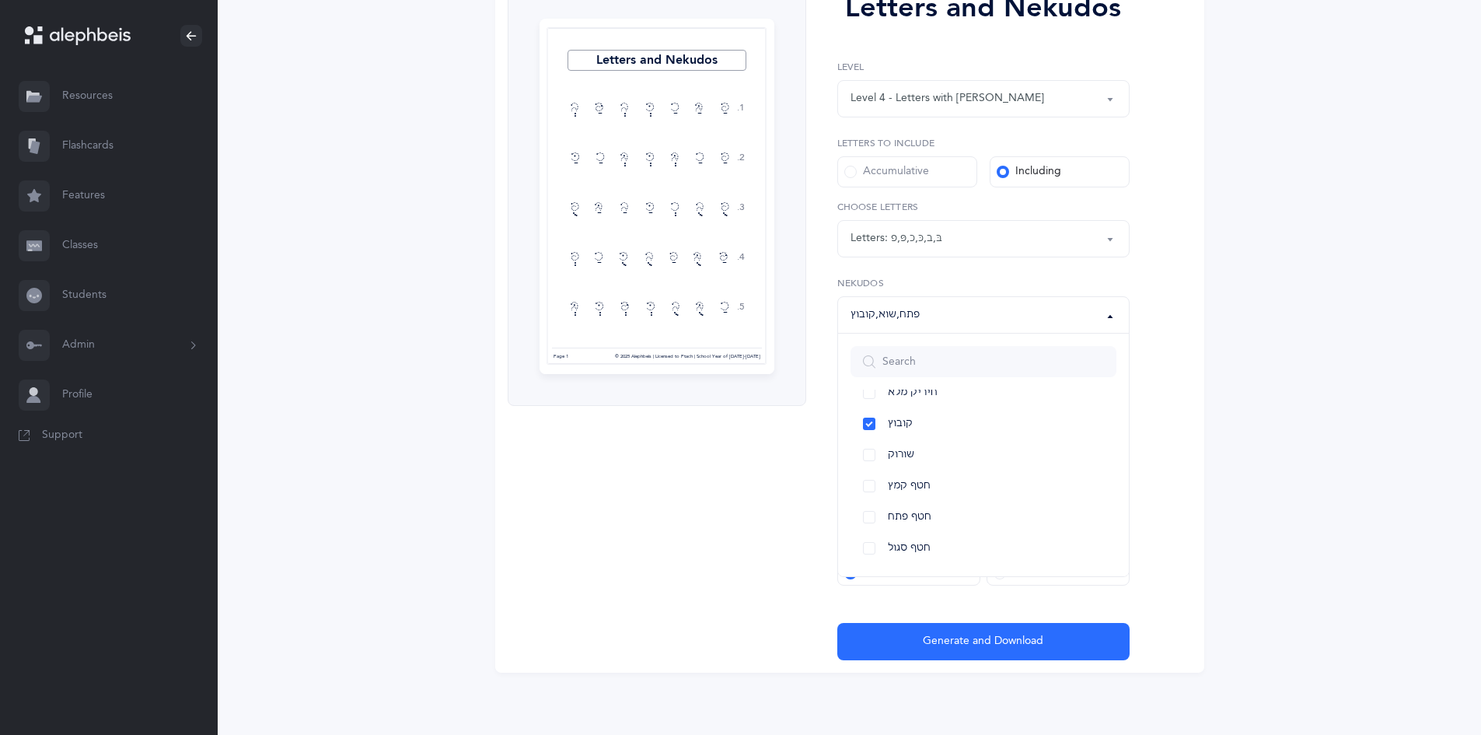
click at [1155, 453] on div "Letters and Nekudos 1. 2. 3. 4. 5. פַ בַּ כַ כְּ בְ פַּ בְ פַ כַ בְּ כְּ בְּ כַ…" at bounding box center [849, 323] width 709 height 698
click at [1070, 453] on button "Script Formation 1" at bounding box center [983, 439] width 292 height 37
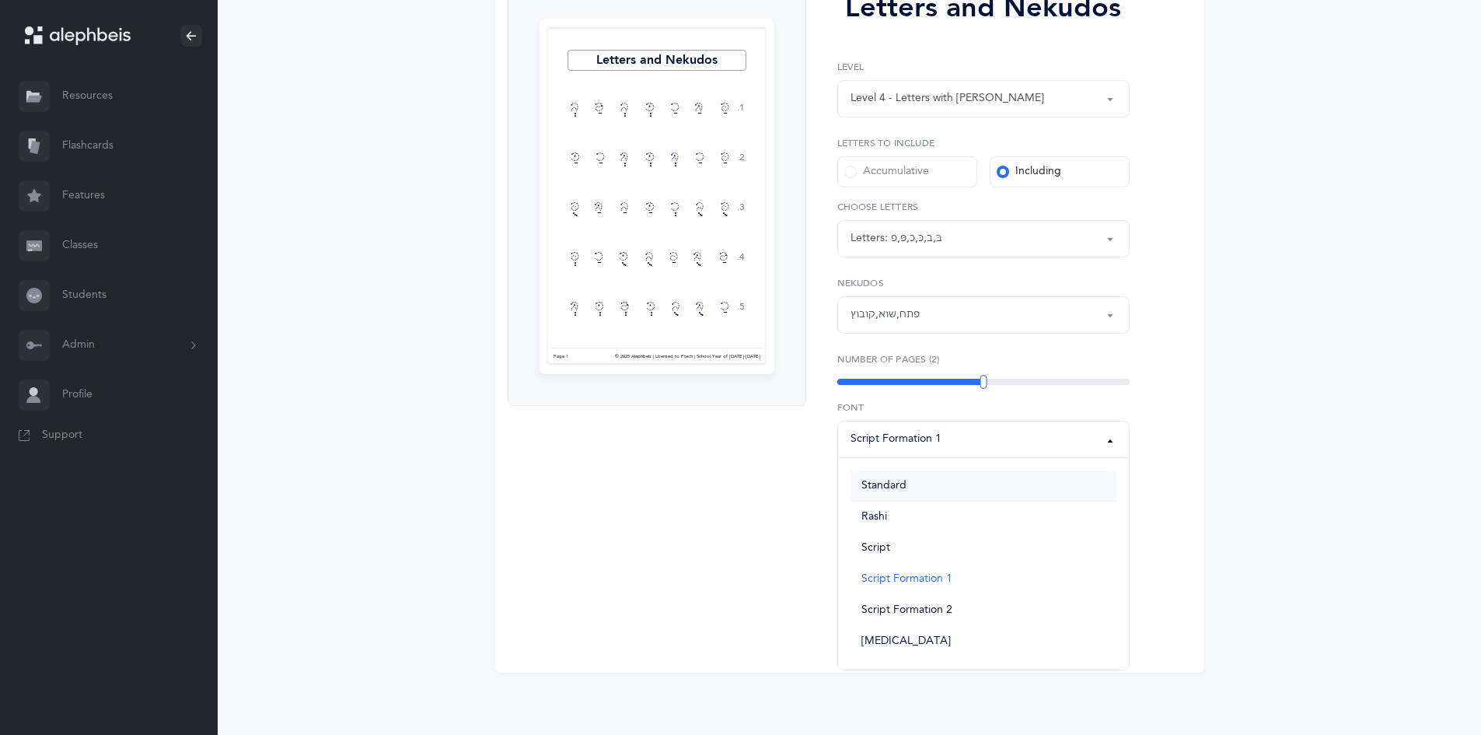
click at [913, 487] on link "Standard" at bounding box center [984, 485] width 266 height 31
select select "vilna"
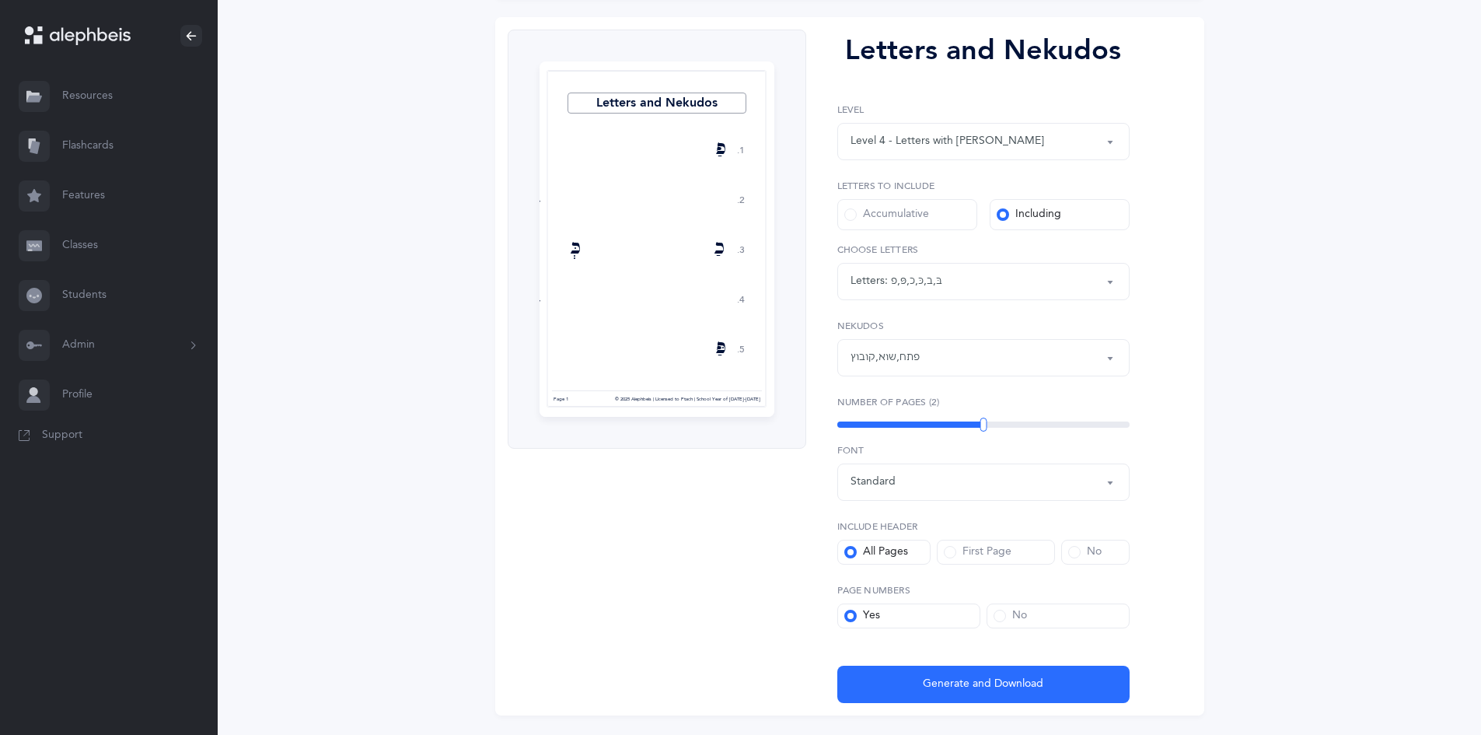
scroll to position [226, 0]
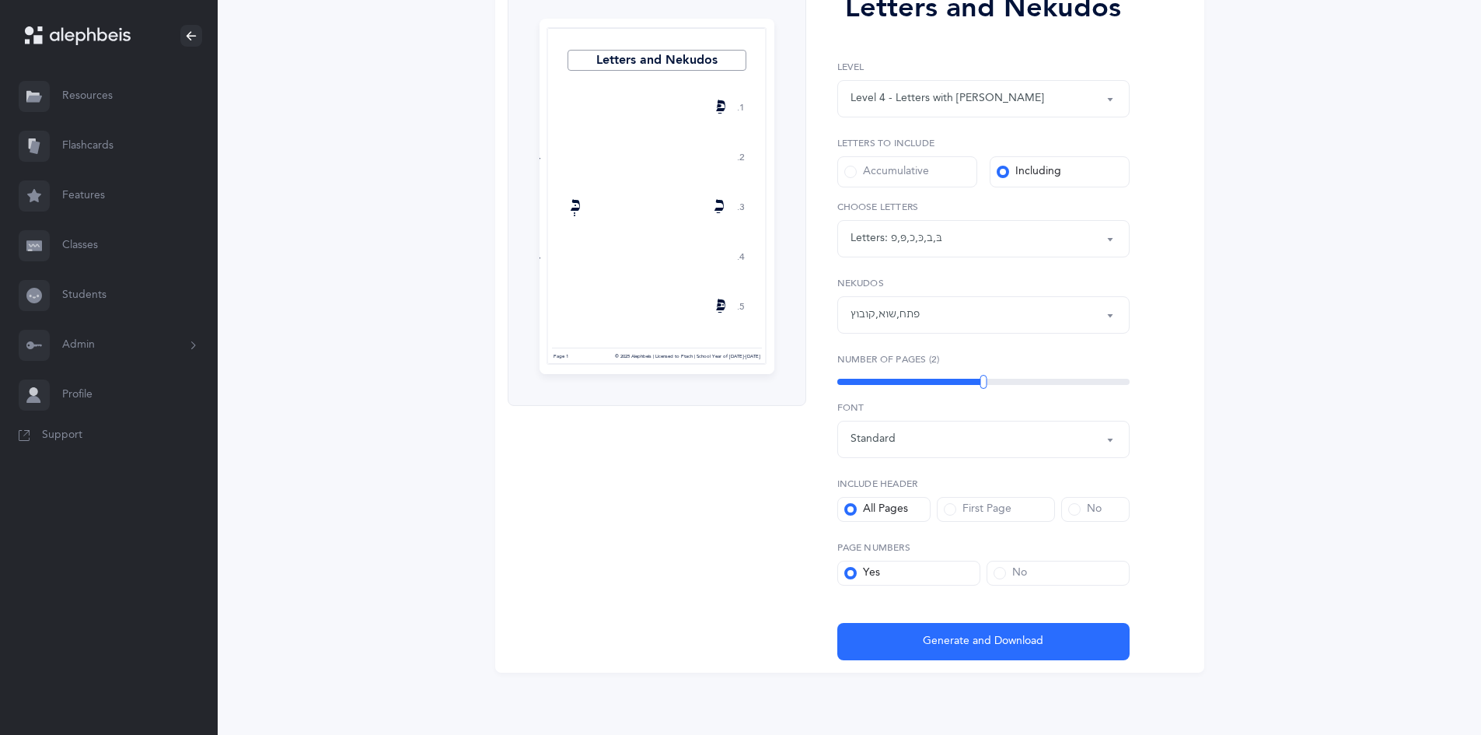
click at [80, 101] on link "Resources" at bounding box center [109, 97] width 218 height 50
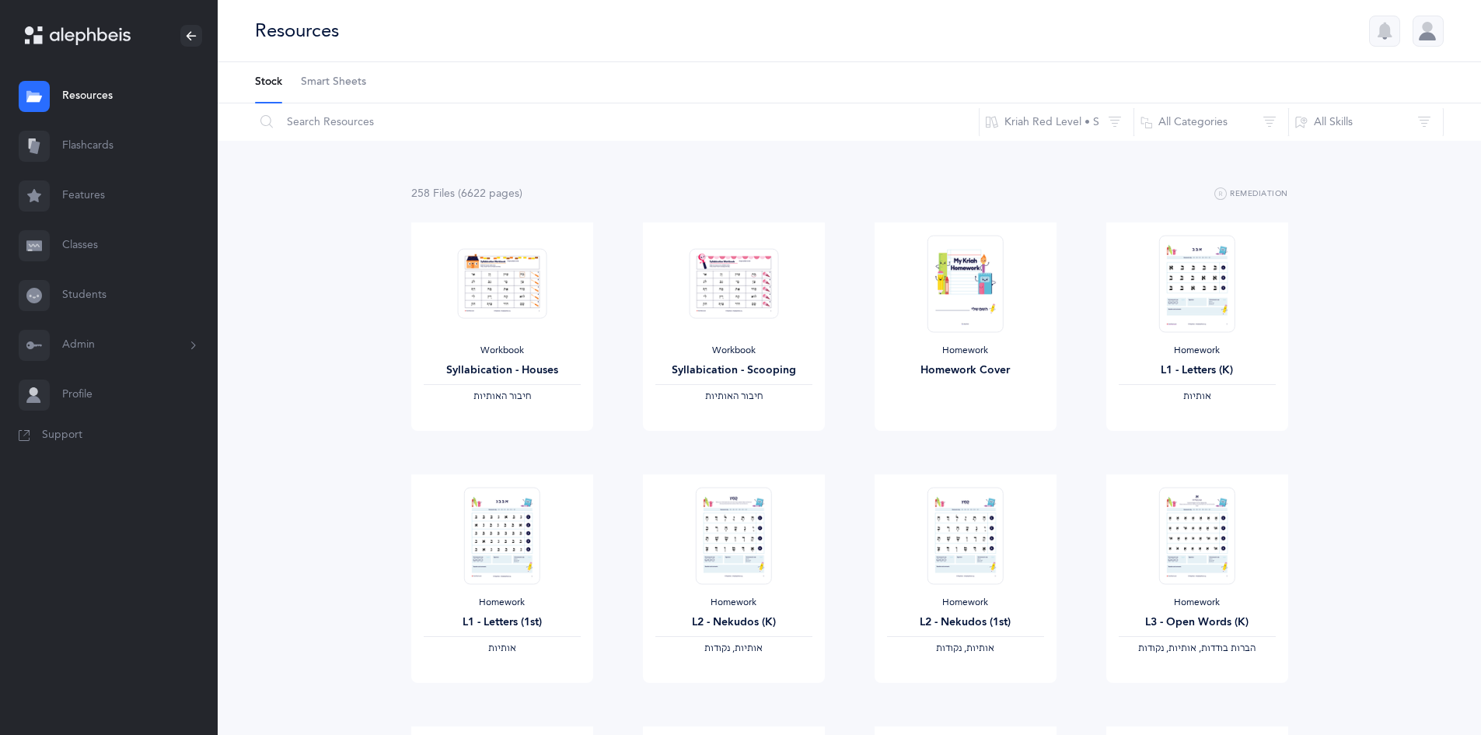
click at [83, 248] on link "Classes" at bounding box center [109, 246] width 218 height 50
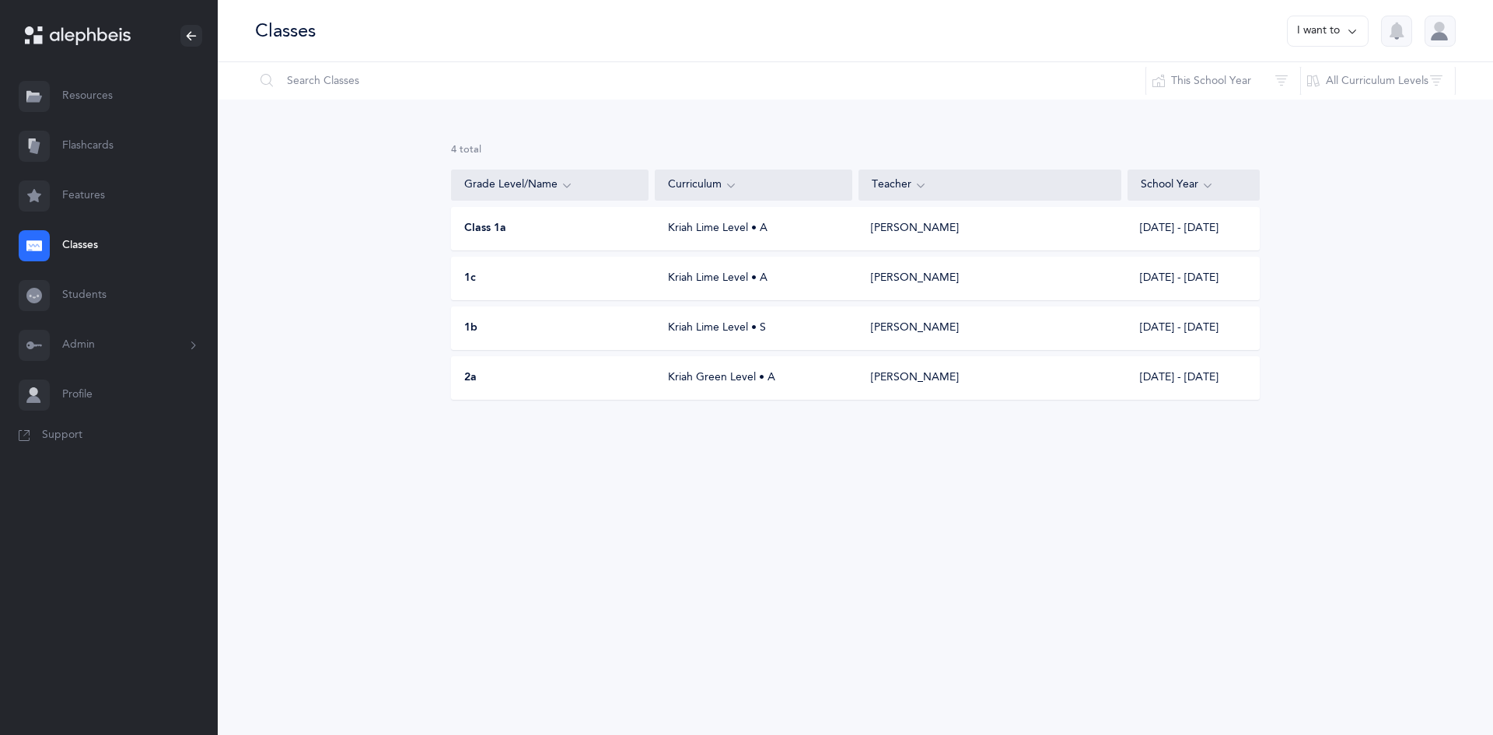
click at [712, 329] on div "Kriah Lime Level • S" at bounding box center [755, 328] width 198 height 16
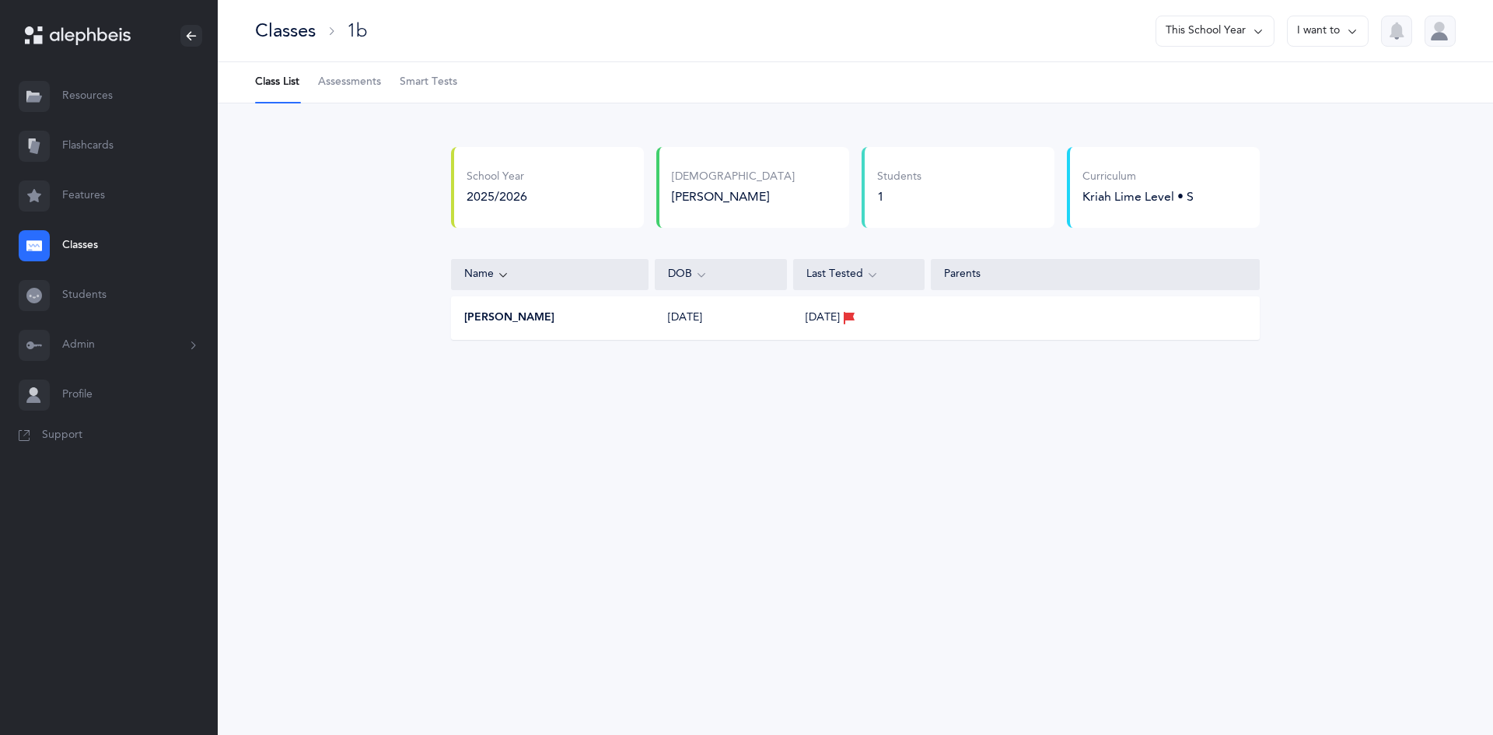
click at [855, 316] on icon at bounding box center [849, 317] width 12 height 17
drag, startPoint x: 872, startPoint y: 317, endPoint x: 859, endPoint y: 322, distance: 14.0
drag, startPoint x: 859, startPoint y: 322, endPoint x: 788, endPoint y: 393, distance: 100.6
click at [788, 393] on div "School Year 2025/2026 Rabbi Pinchas Kanner Rabbi Pinchas Kanner Rabbi Pinchas K…" at bounding box center [855, 255] width 1275 height 305
click at [502, 315] on button "Shimon Grazi" at bounding box center [509, 318] width 90 height 16
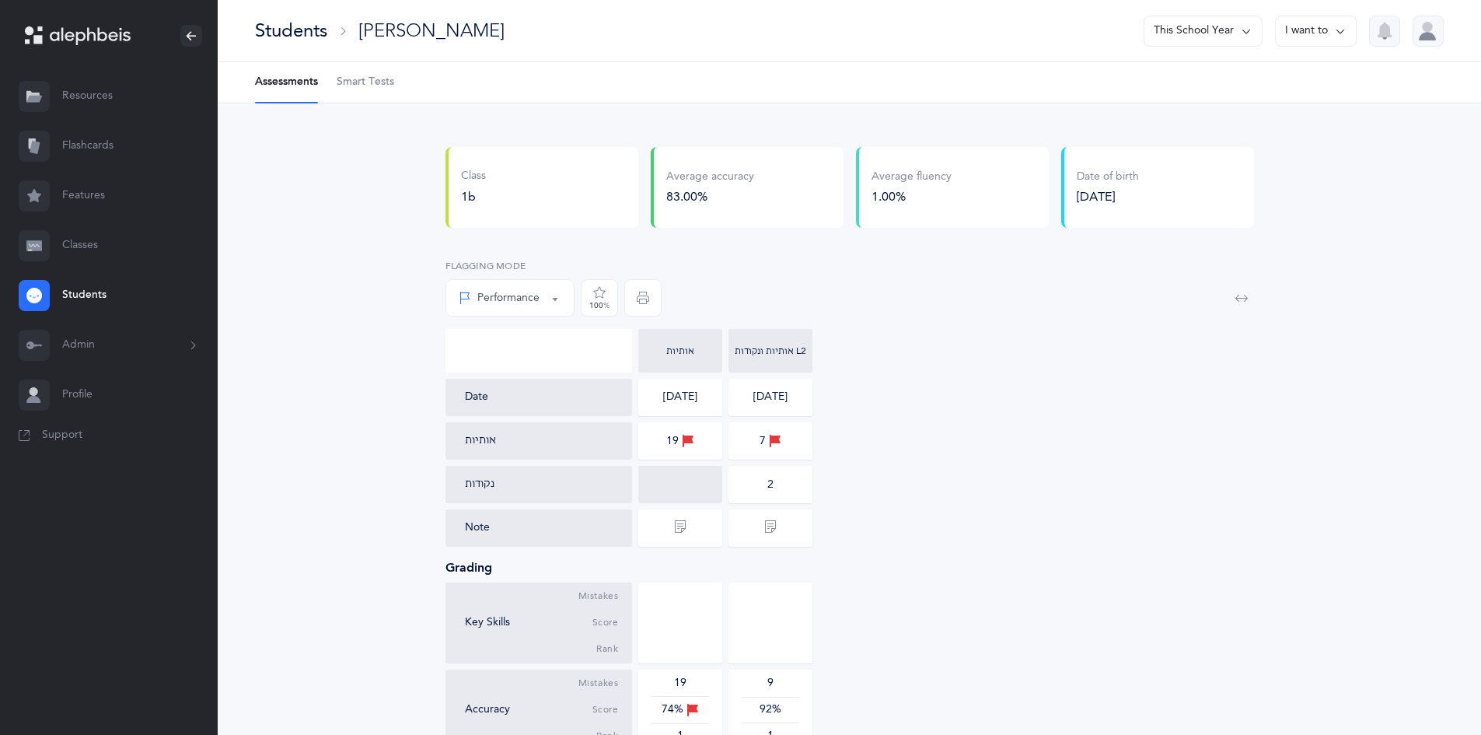
click at [76, 257] on link "Classes" at bounding box center [109, 246] width 218 height 50
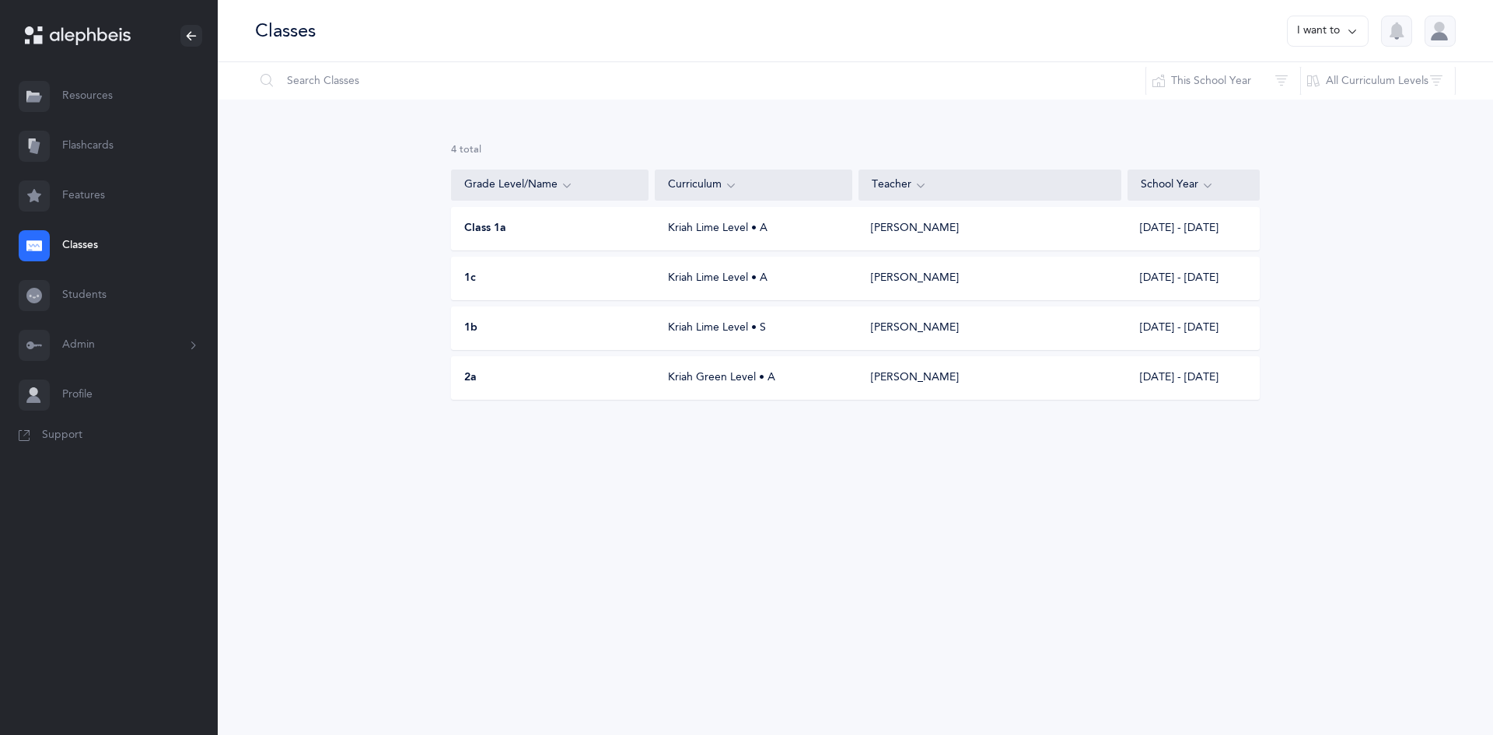
click at [853, 329] on div "1b Kriah Lime Level • S Pinchas Kanner 2025 - 2026" at bounding box center [855, 328] width 809 height 44
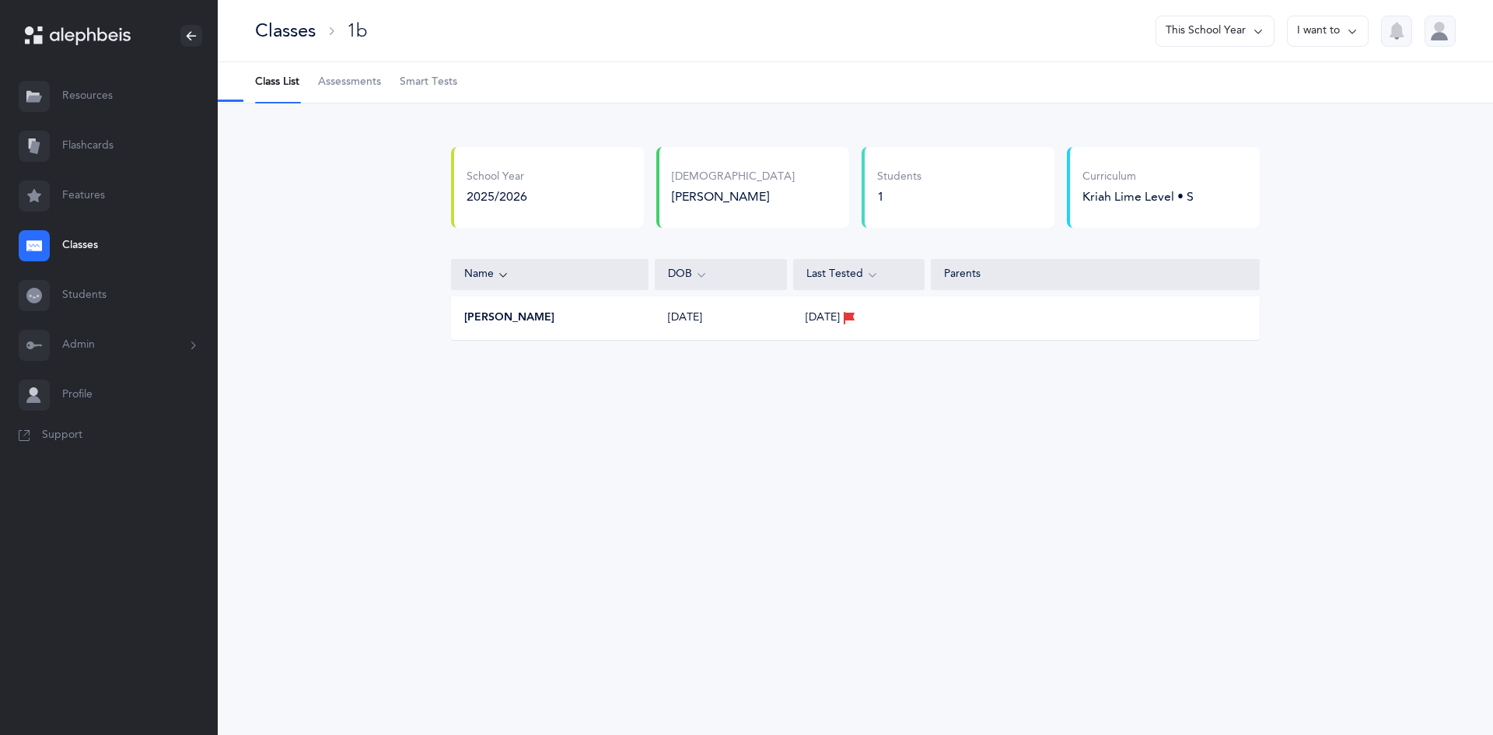
select select "9"
click at [350, 90] on link "Assessments" at bounding box center [349, 82] width 63 height 40
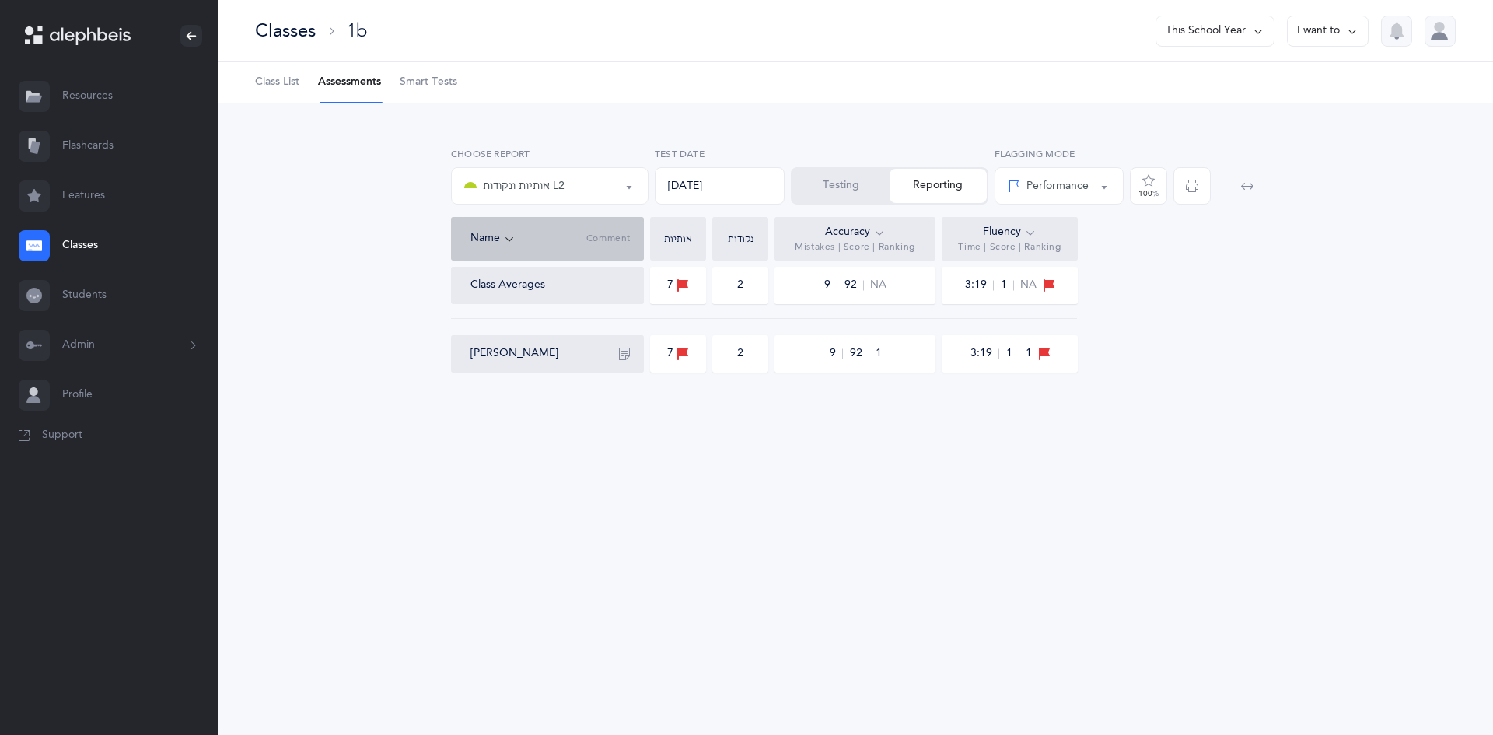
click at [851, 186] on button "Testing" at bounding box center [840, 186] width 97 height 34
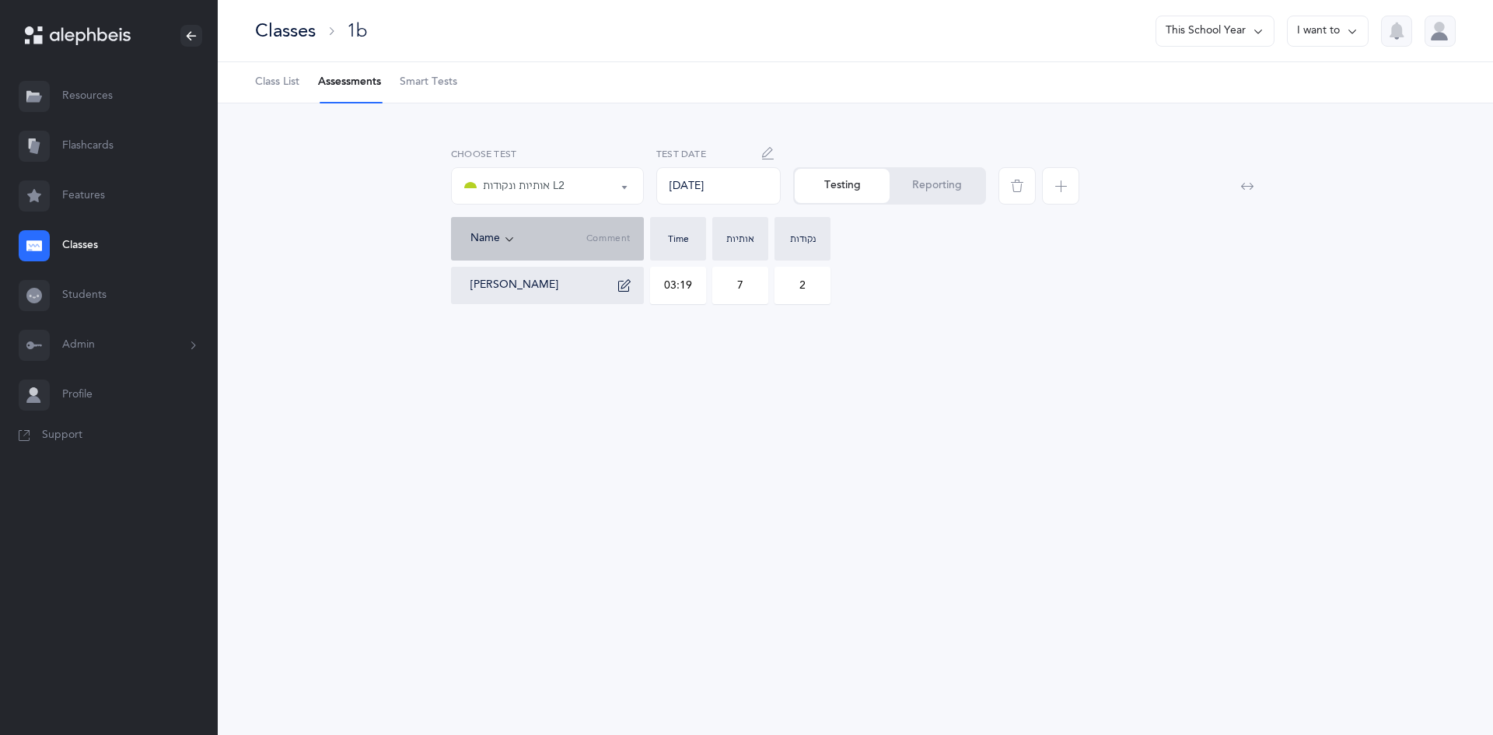
click at [616, 189] on div "אותיות ונקודות L2" at bounding box center [547, 186] width 166 height 26
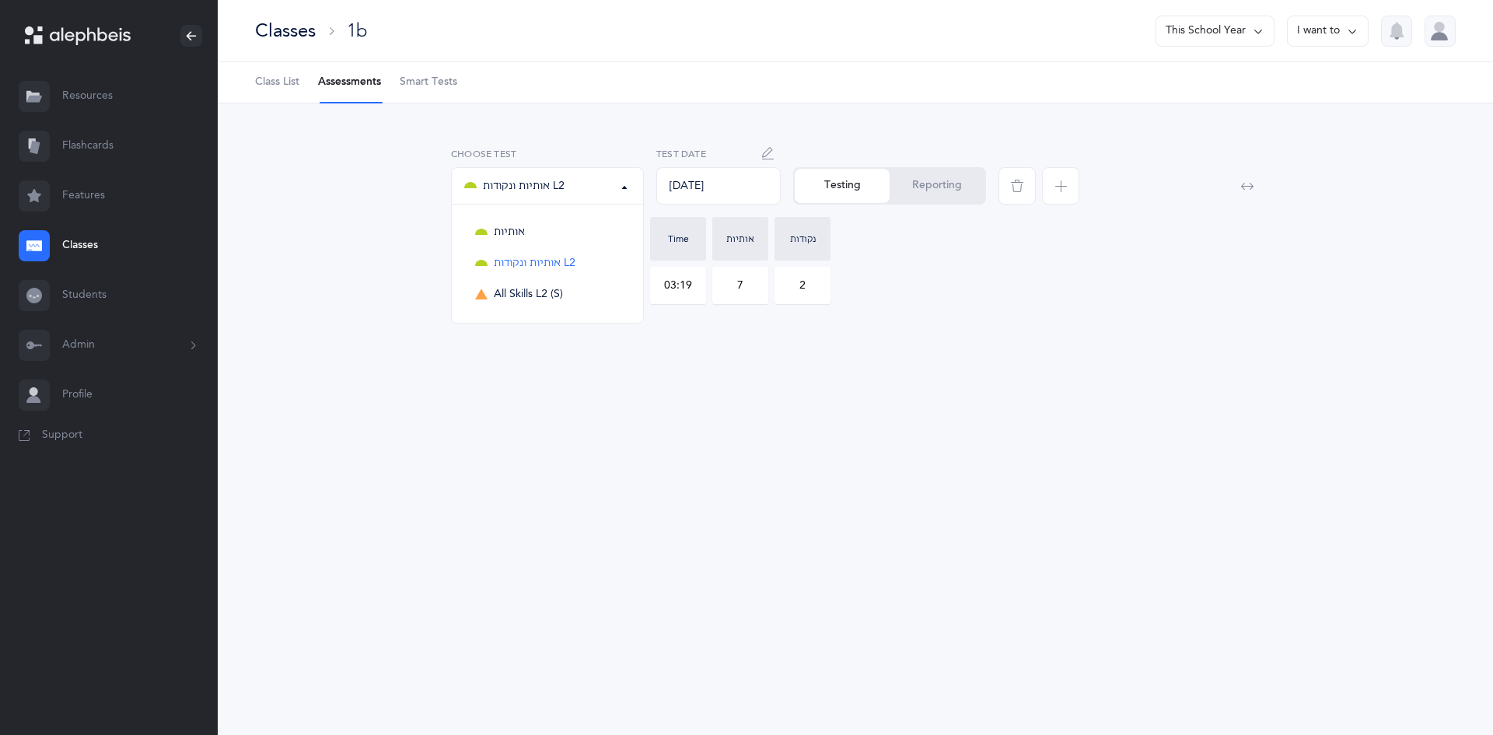
click at [1051, 194] on span "button" at bounding box center [1060, 185] width 37 height 37
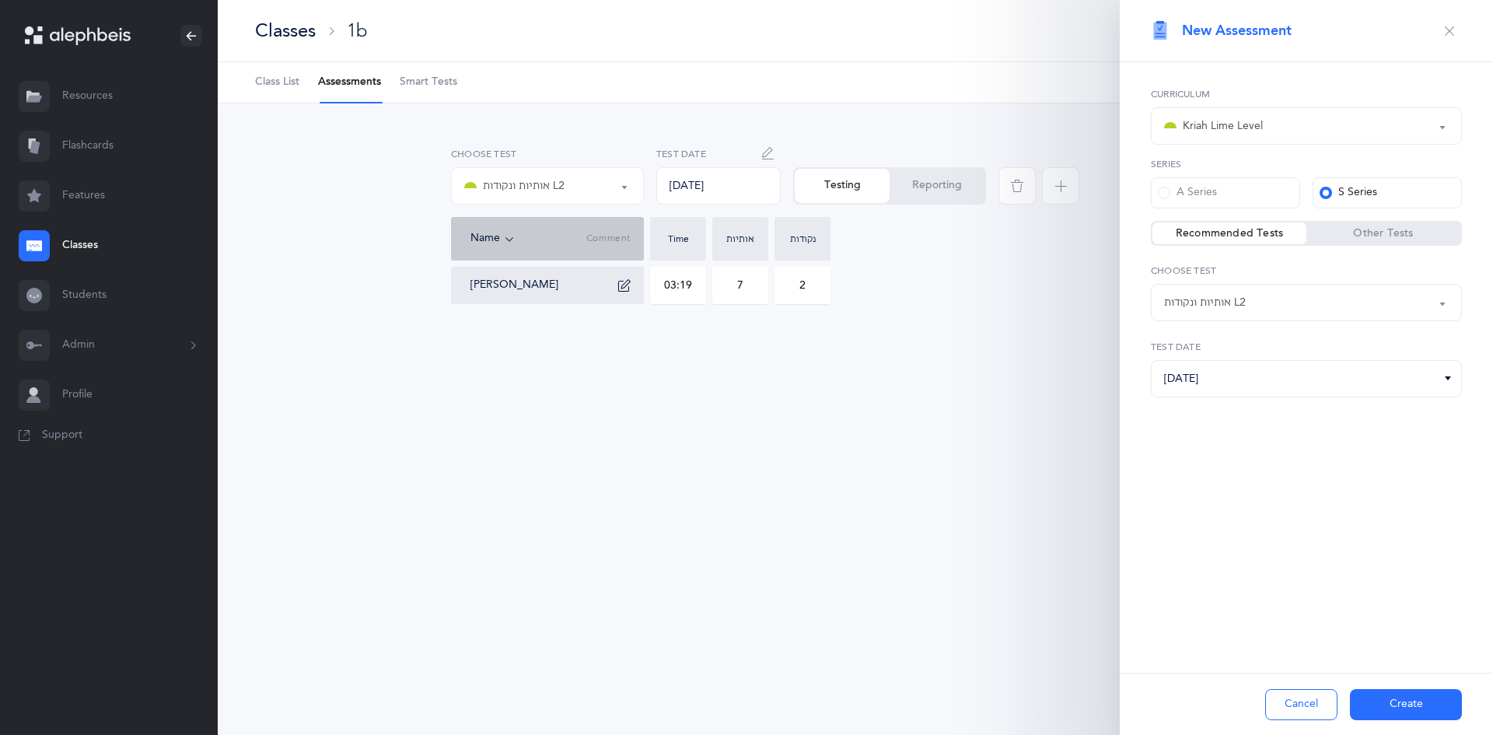
click at [1335, 302] on div "אותיות ונקודות L2" at bounding box center [1306, 302] width 285 height 26
click at [1257, 124] on div "Kriah Lime Level" at bounding box center [1213, 126] width 99 height 19
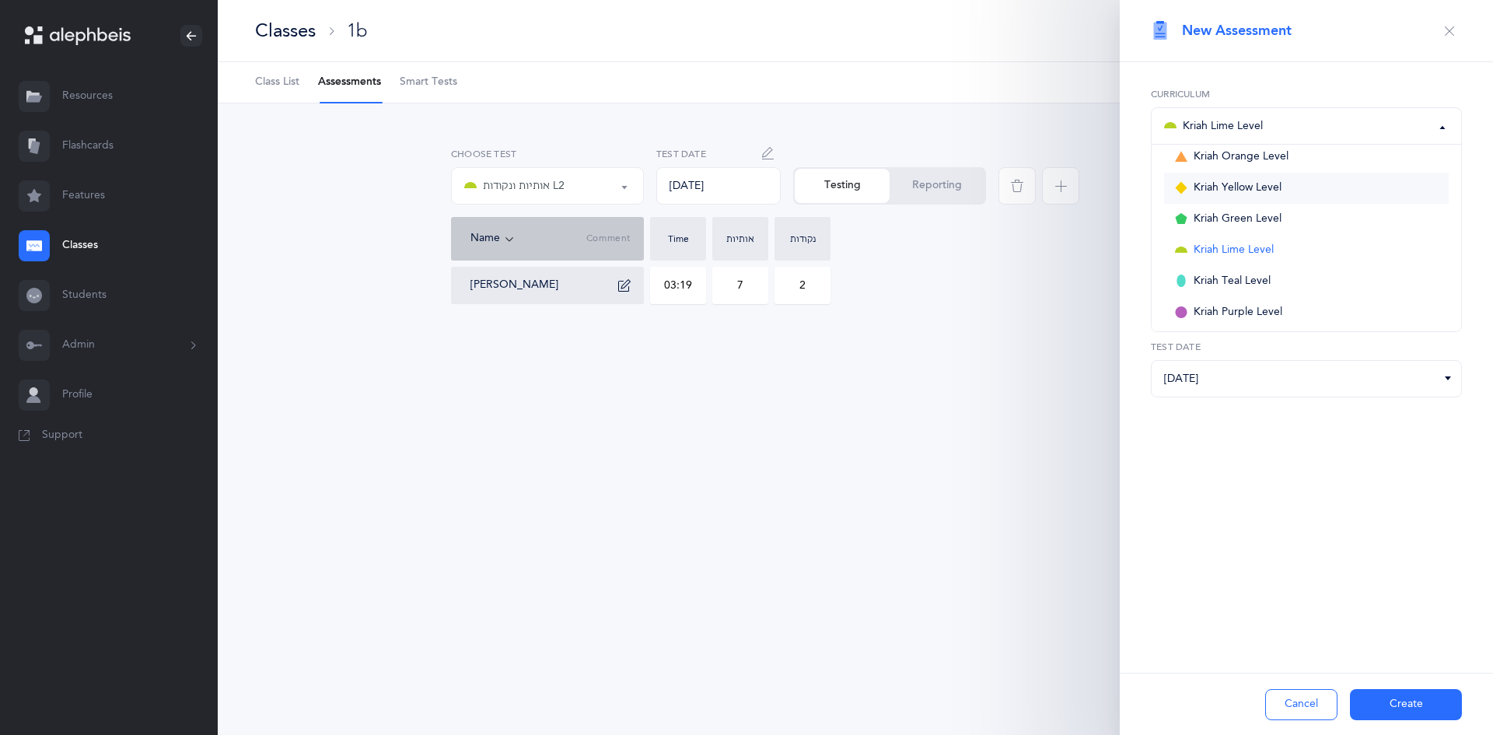
click at [1219, 186] on span "Kriah Yellow Level" at bounding box center [1238, 188] width 88 height 14
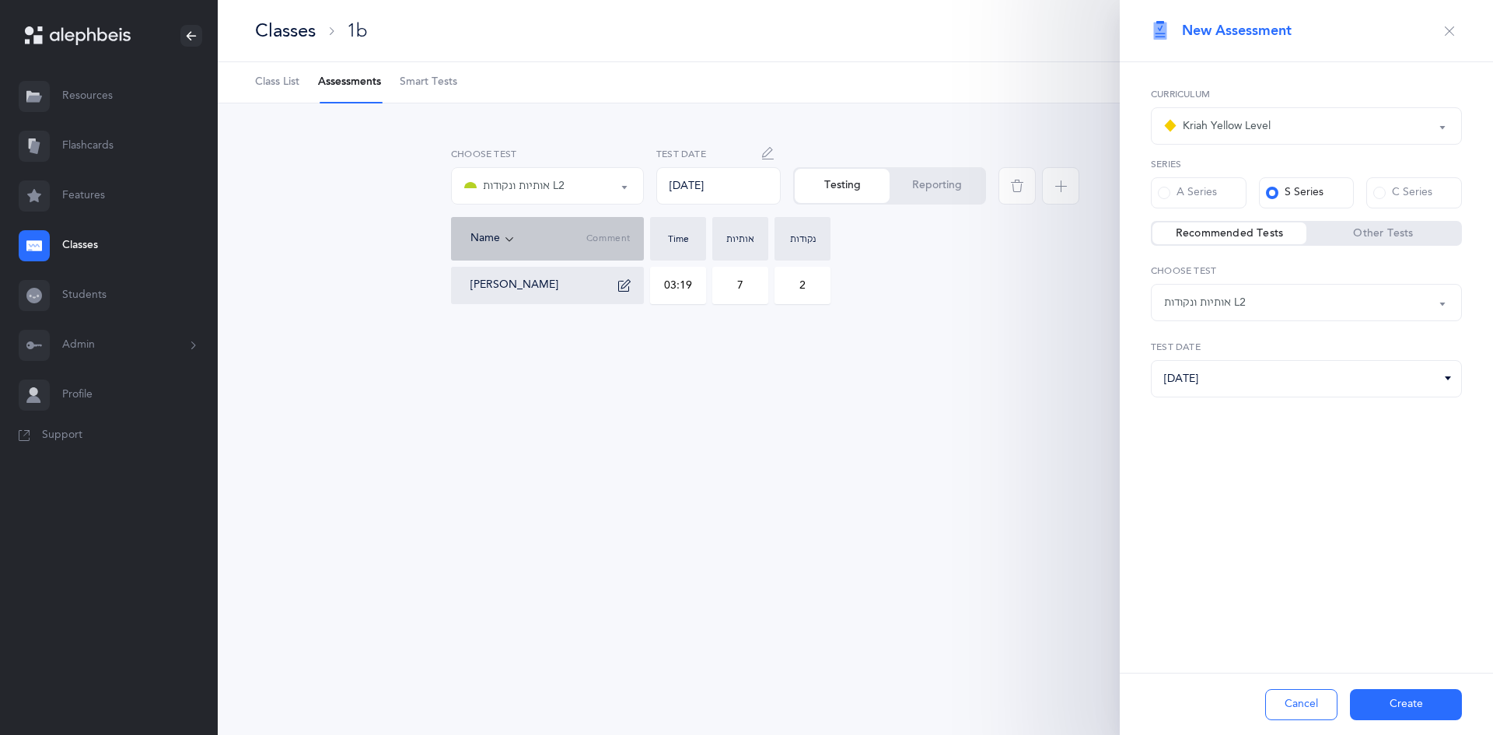
click at [1234, 299] on div "אותיות ונקודות L2" at bounding box center [1205, 303] width 82 height 16
click at [1195, 135] on div "Kriah Yellow Level" at bounding box center [1217, 126] width 107 height 19
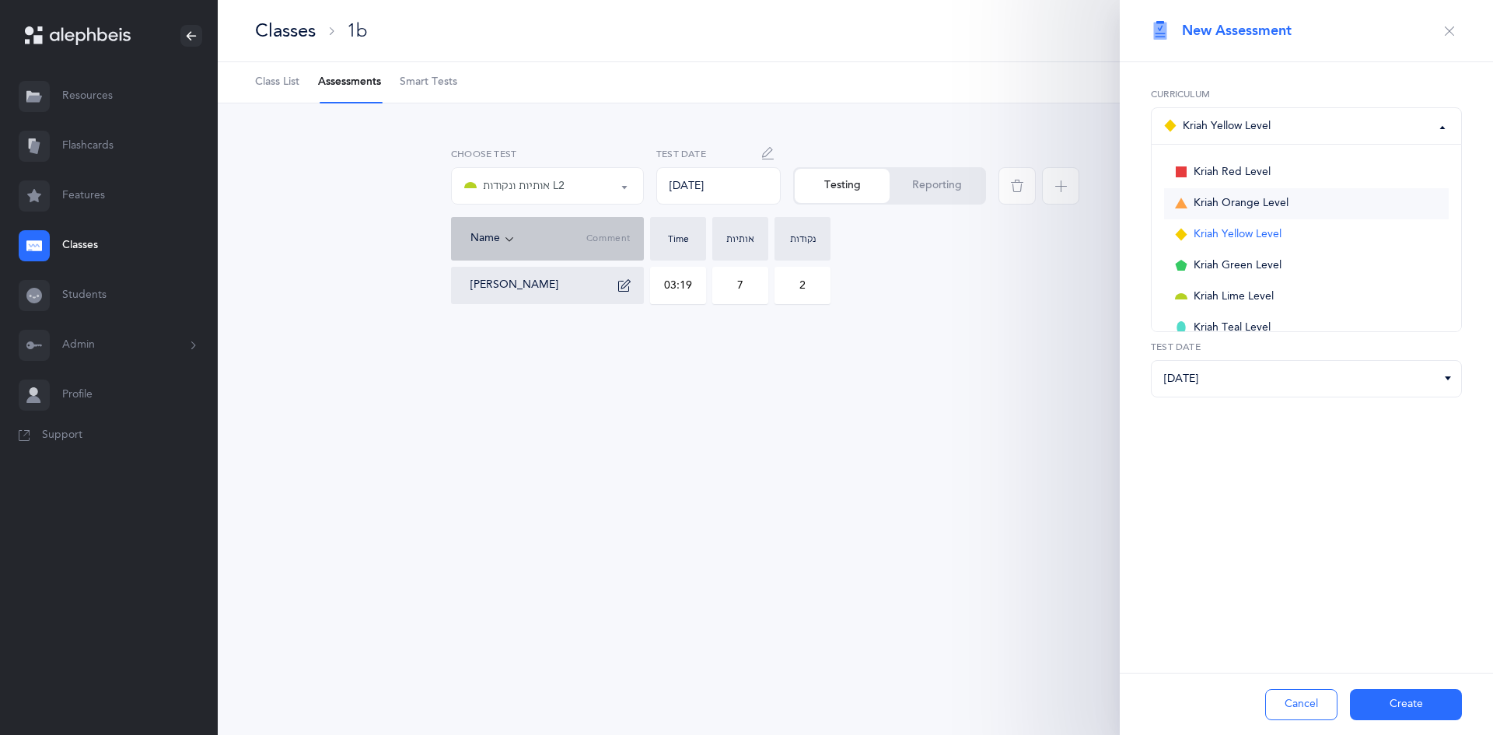
click at [1222, 198] on span "Kriah Orange Level" at bounding box center [1241, 204] width 95 height 14
select select "4"
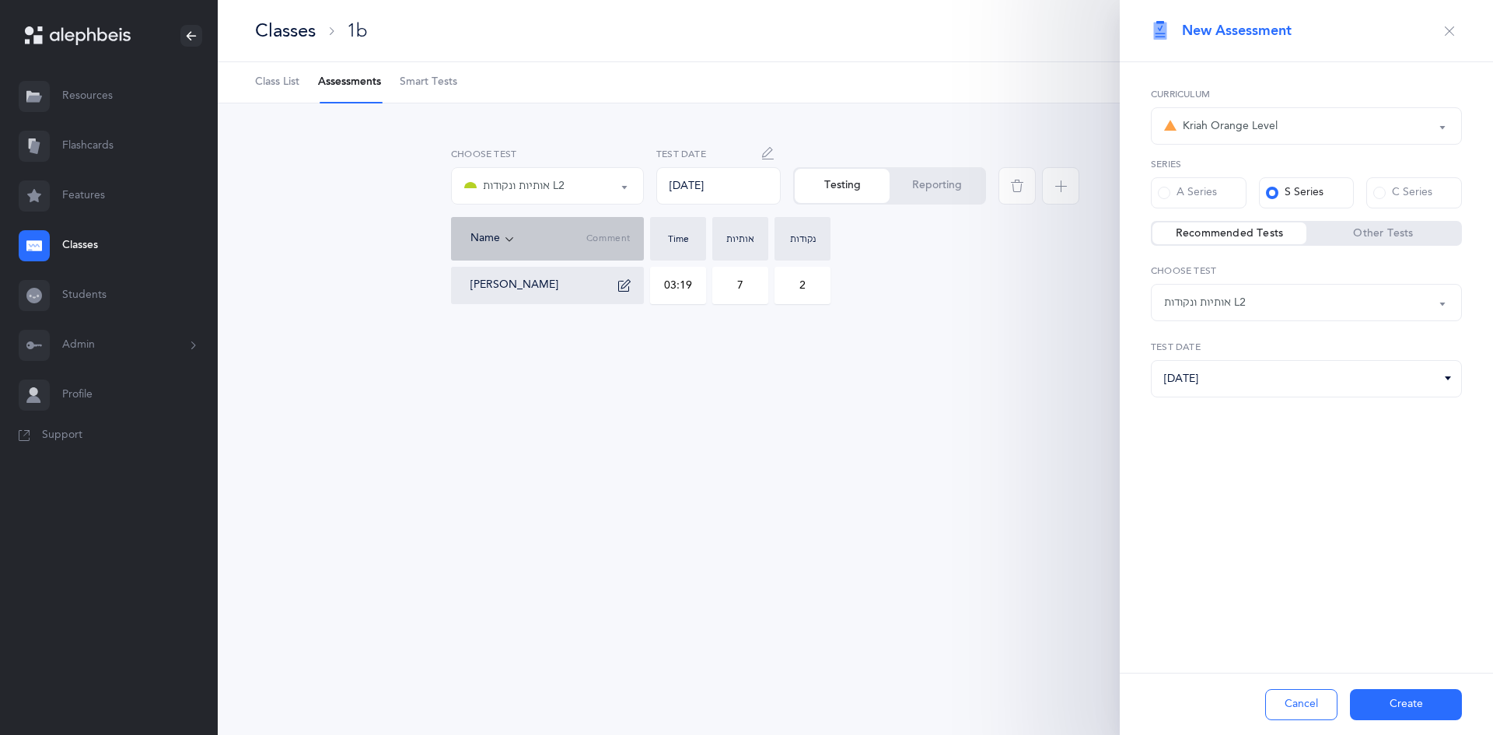
click at [1214, 299] on div "אותיות ונקודות L2" at bounding box center [1205, 303] width 82 height 16
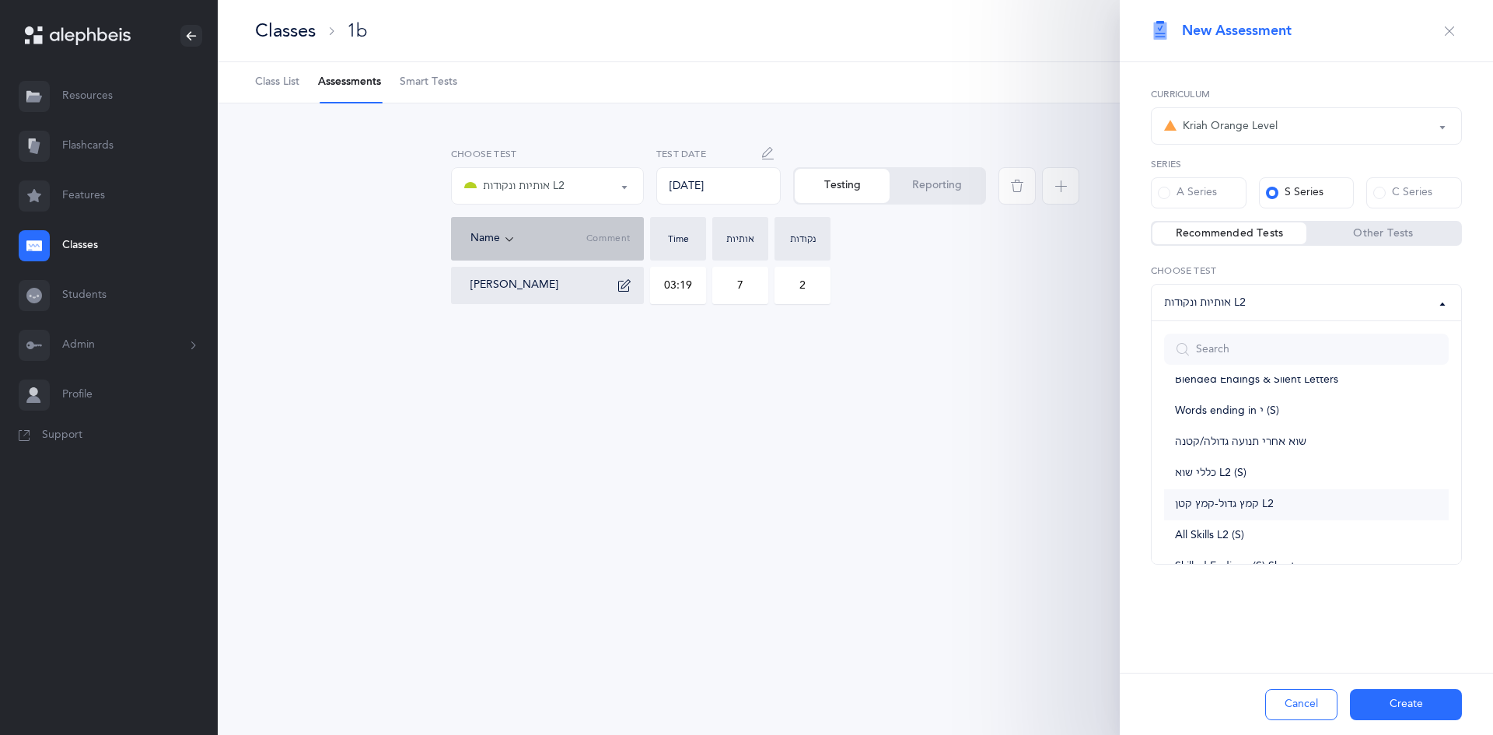
scroll to position [156, 0]
click at [1257, 494] on link "All Skills L2 (S)" at bounding box center [1306, 498] width 285 height 31
select select "26"
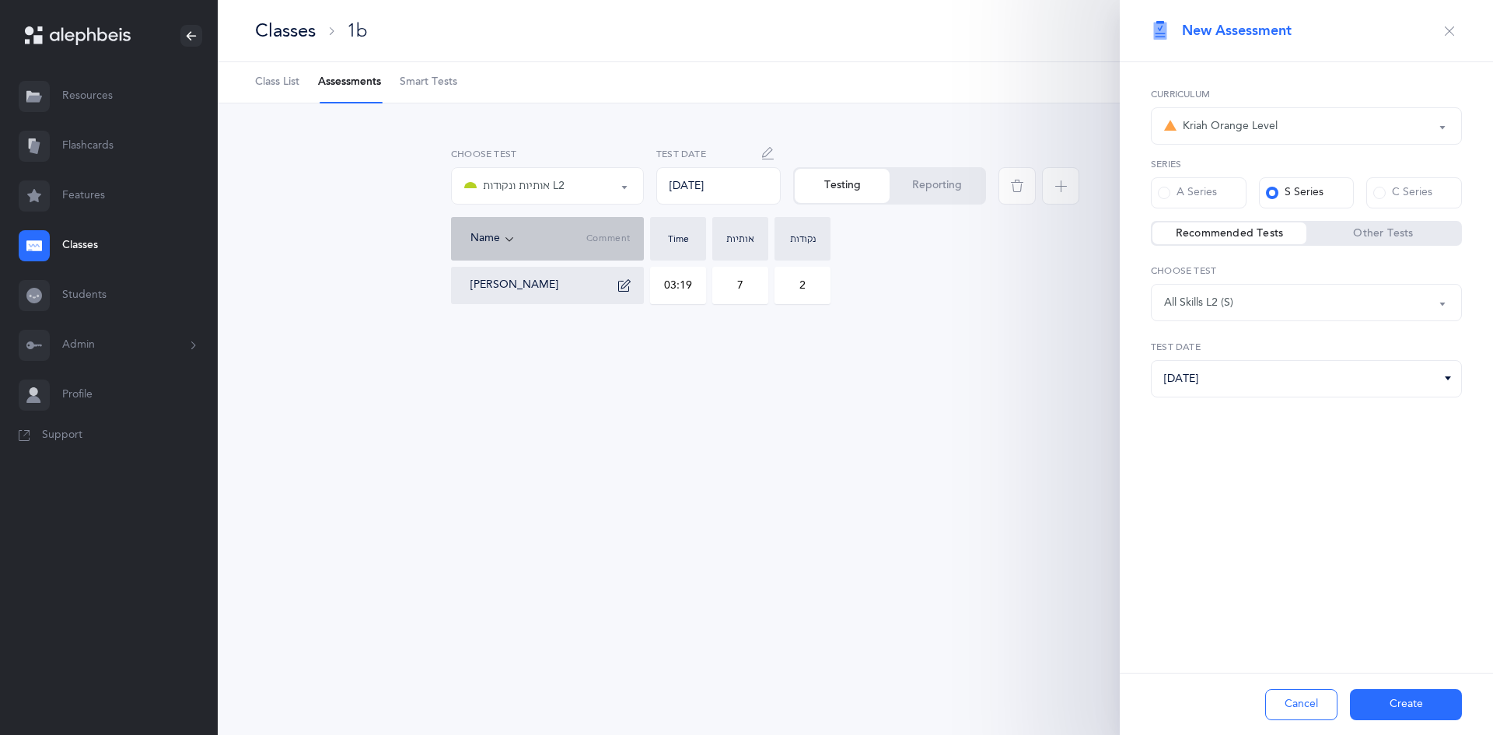
click at [1371, 697] on button "Create" at bounding box center [1406, 704] width 112 height 31
select select "26"
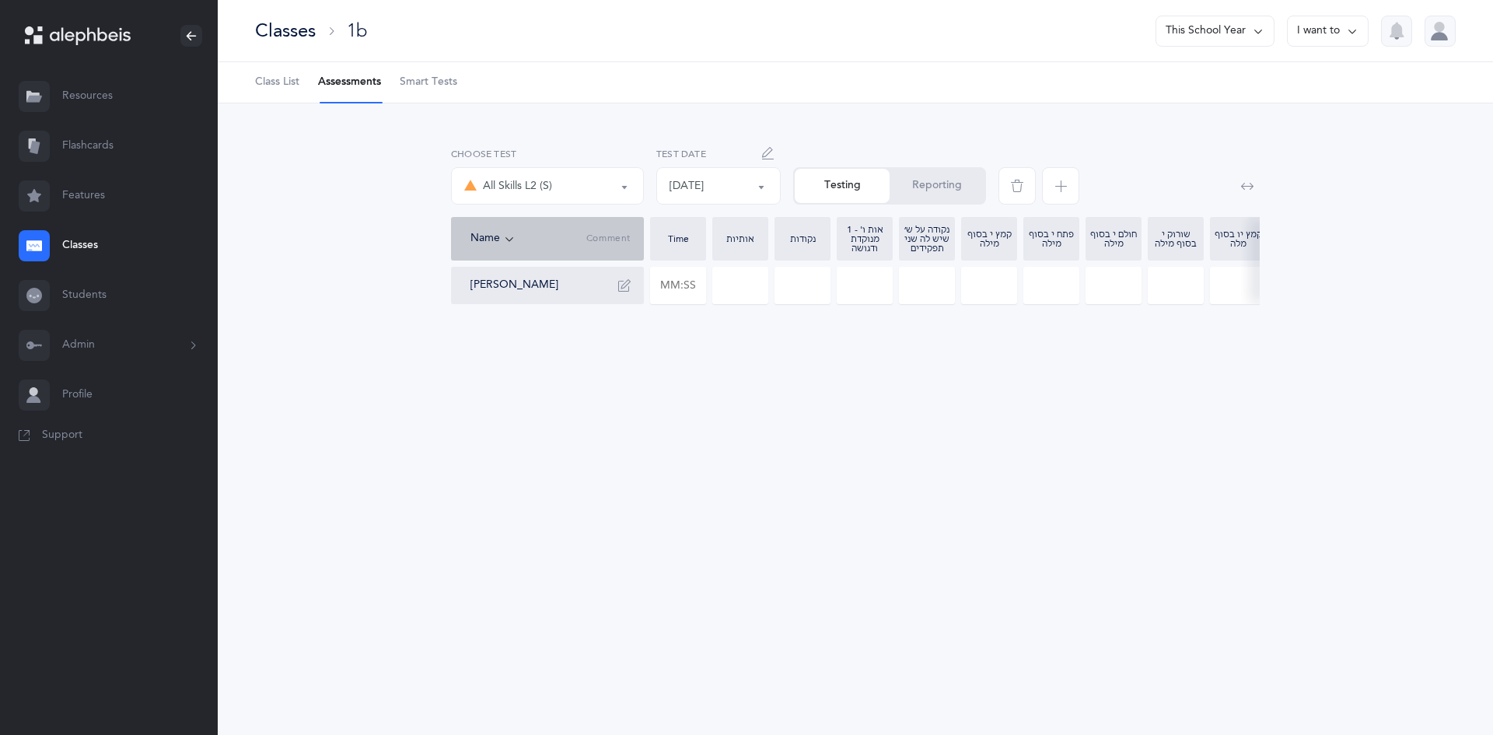
click at [610, 177] on div "All Skills L2 (S)" at bounding box center [547, 186] width 166 height 26
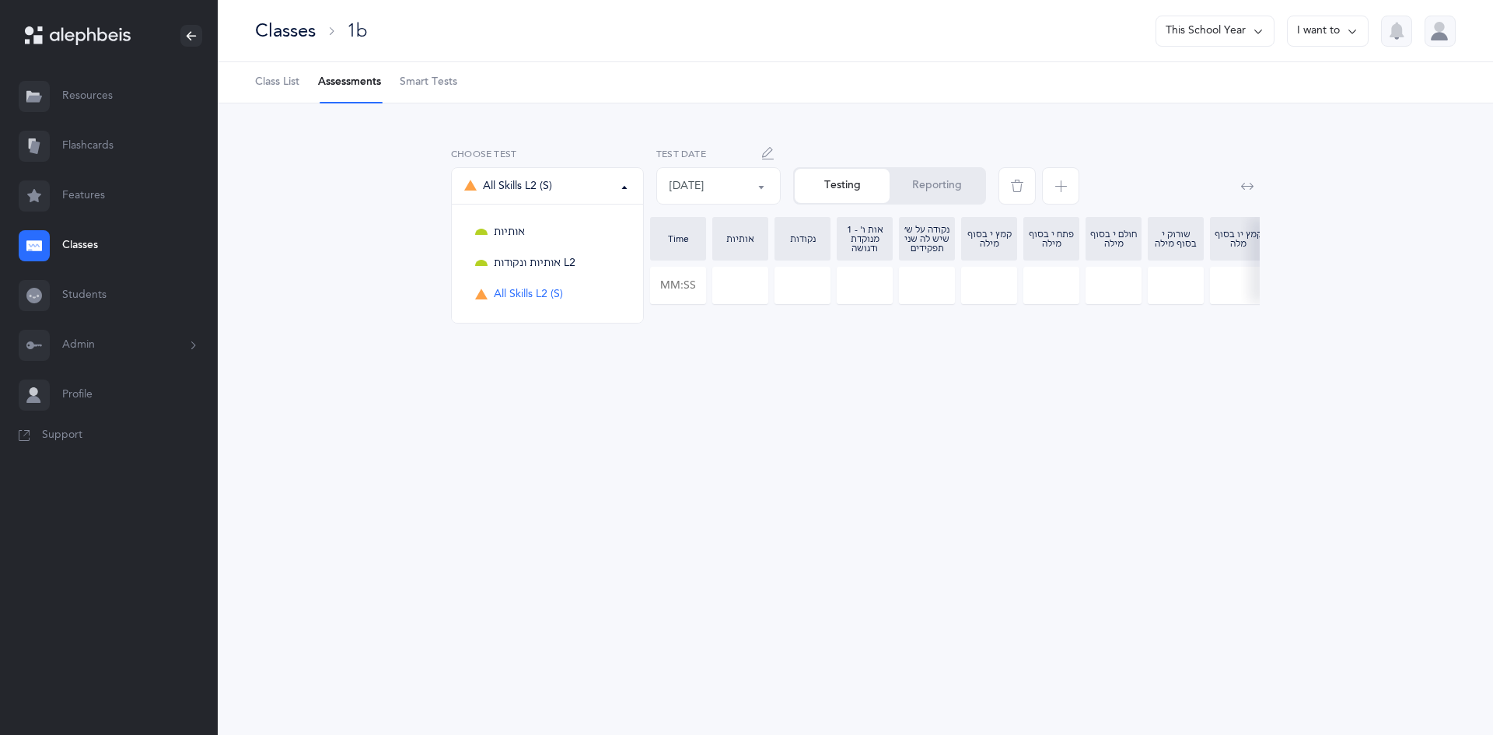
click at [759, 374] on div "אותיות אותיות ונקודות L2 All Skills L2 (S) All Skills L2 (S) אותיות אותיות ונקו…" at bounding box center [855, 240] width 1275 height 275
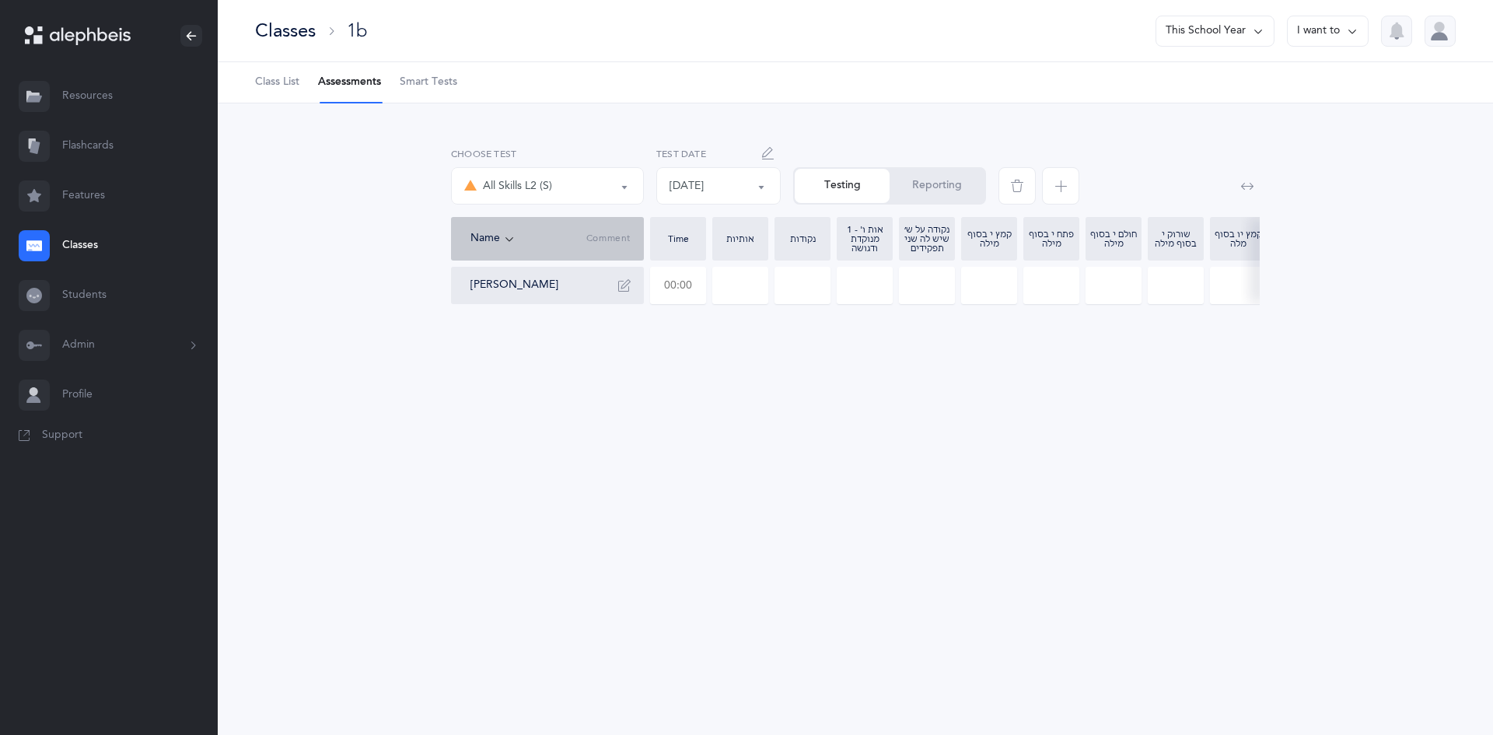
click at [691, 283] on input "text" at bounding box center [678, 285] width 54 height 36
type input "11:15"
type input "0"
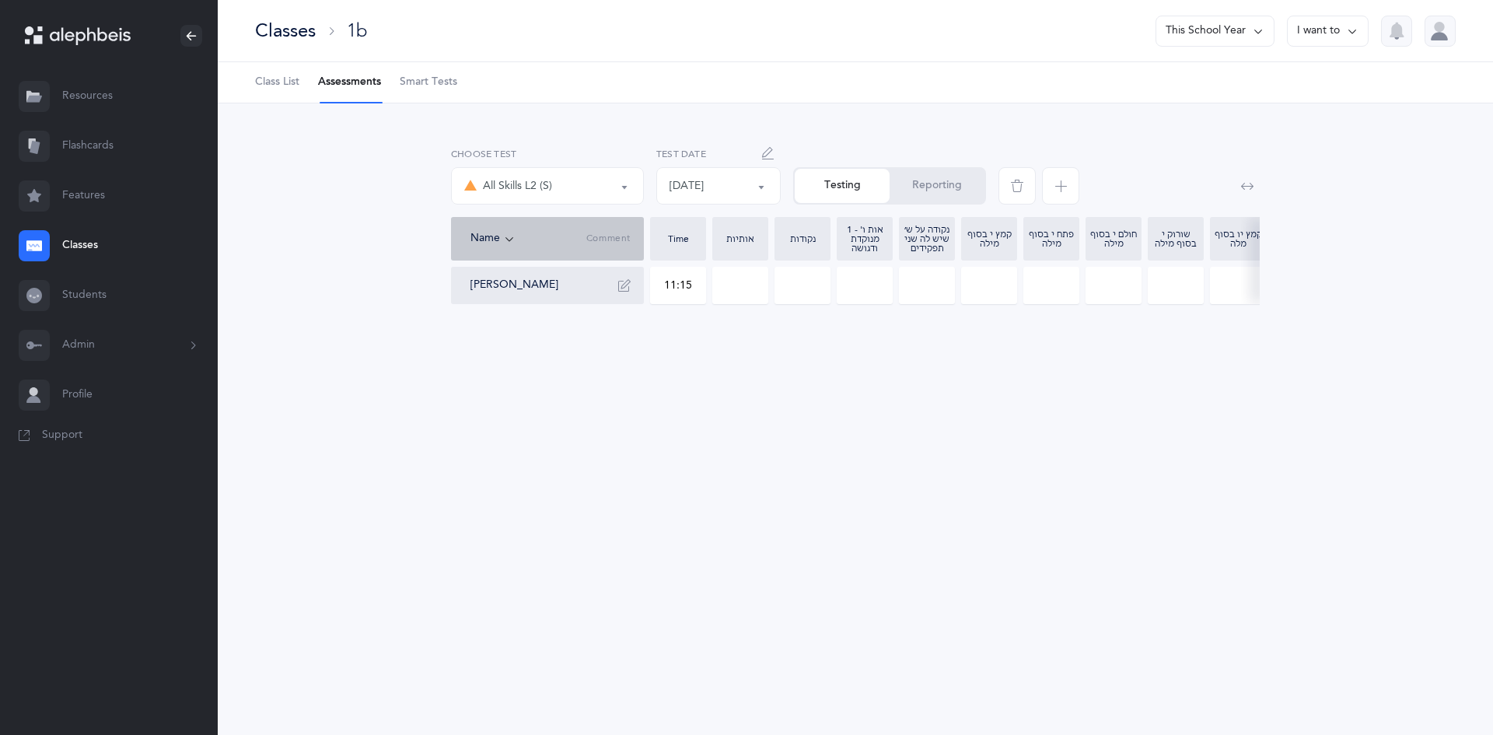
type input "0"
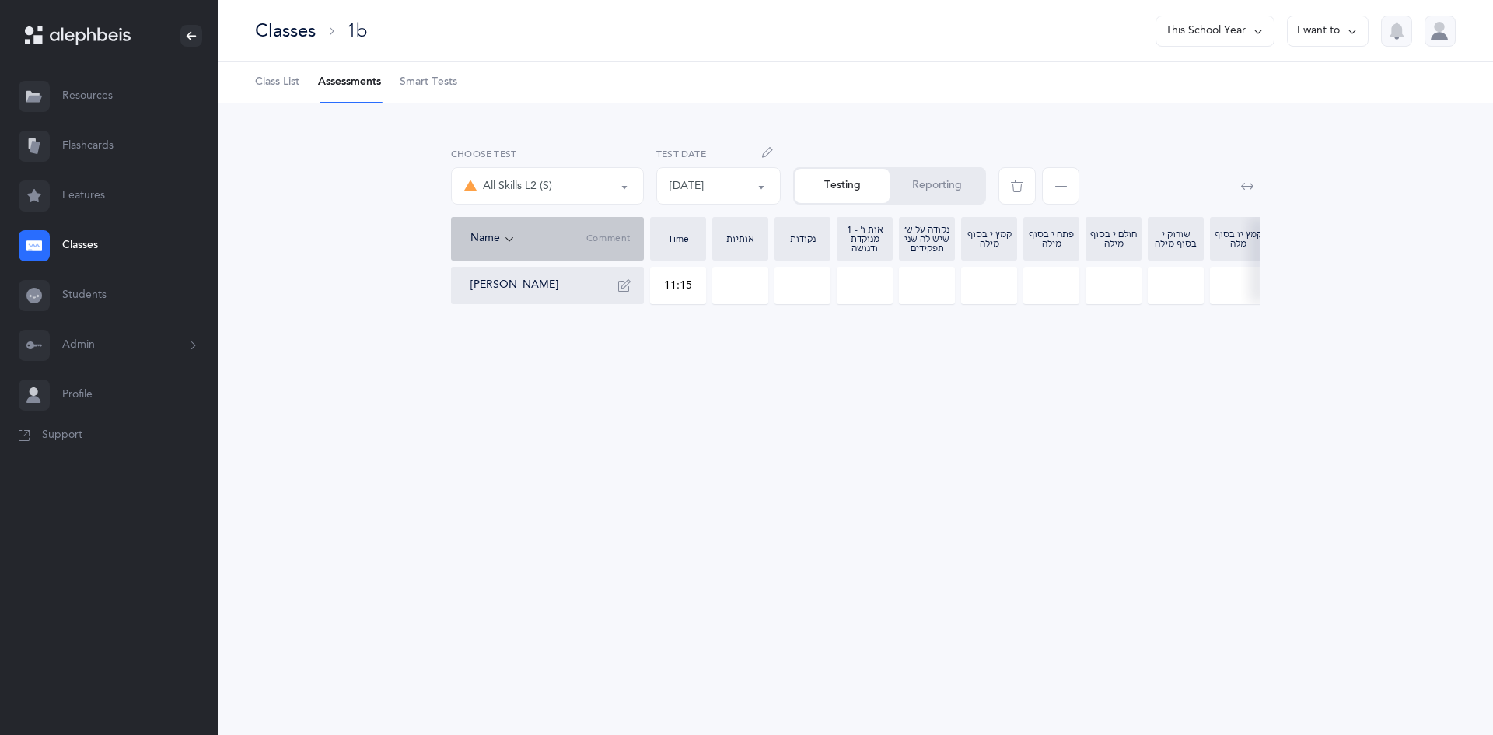
type input "0"
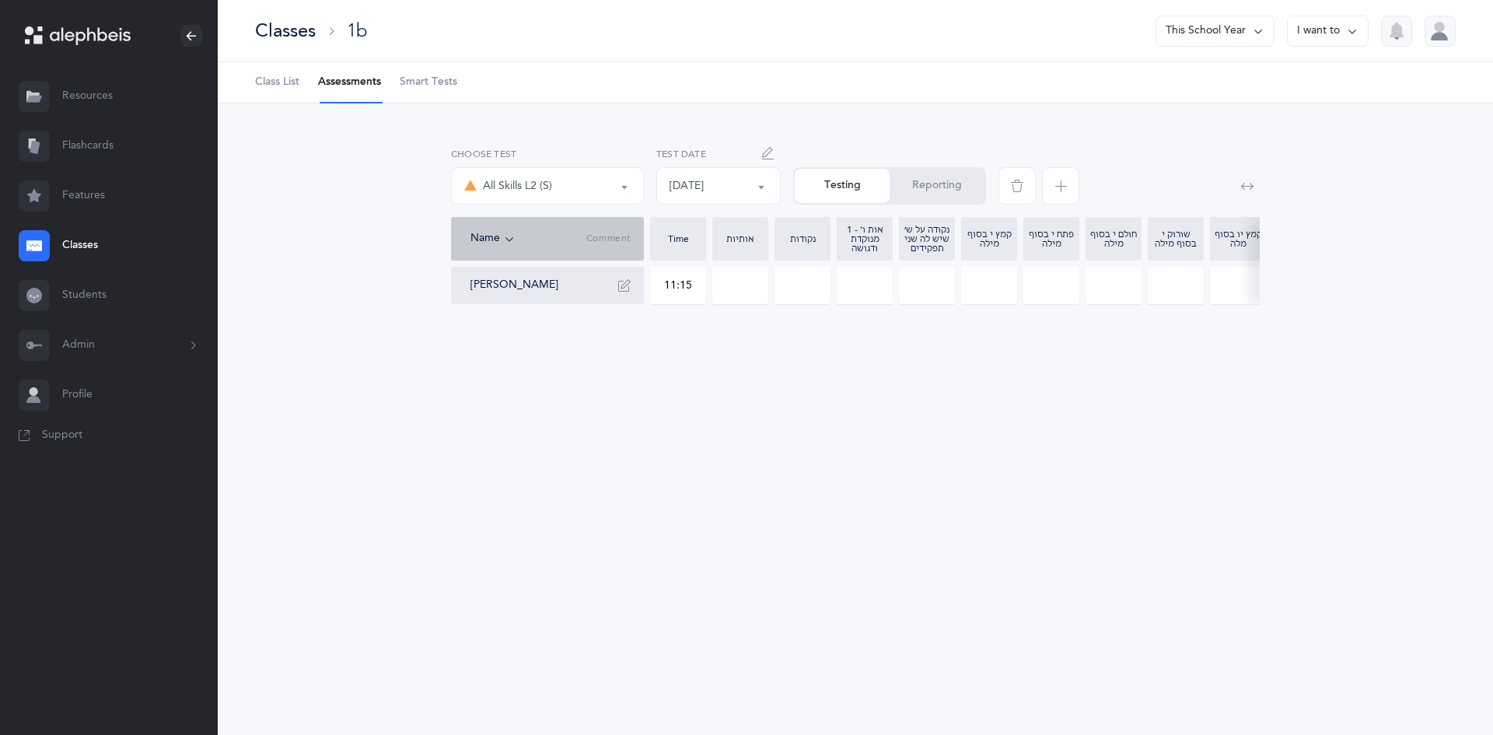
type input "0"
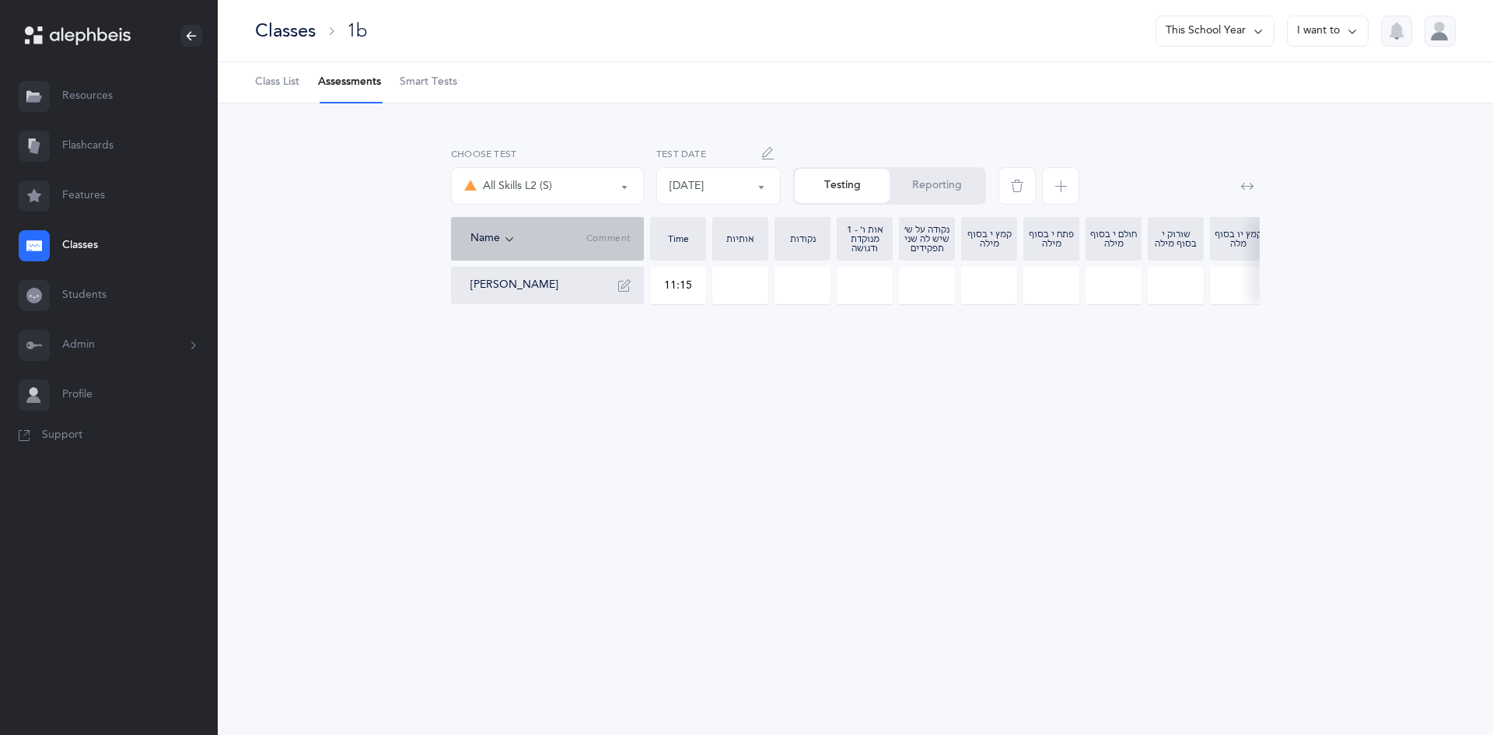
type input "0"
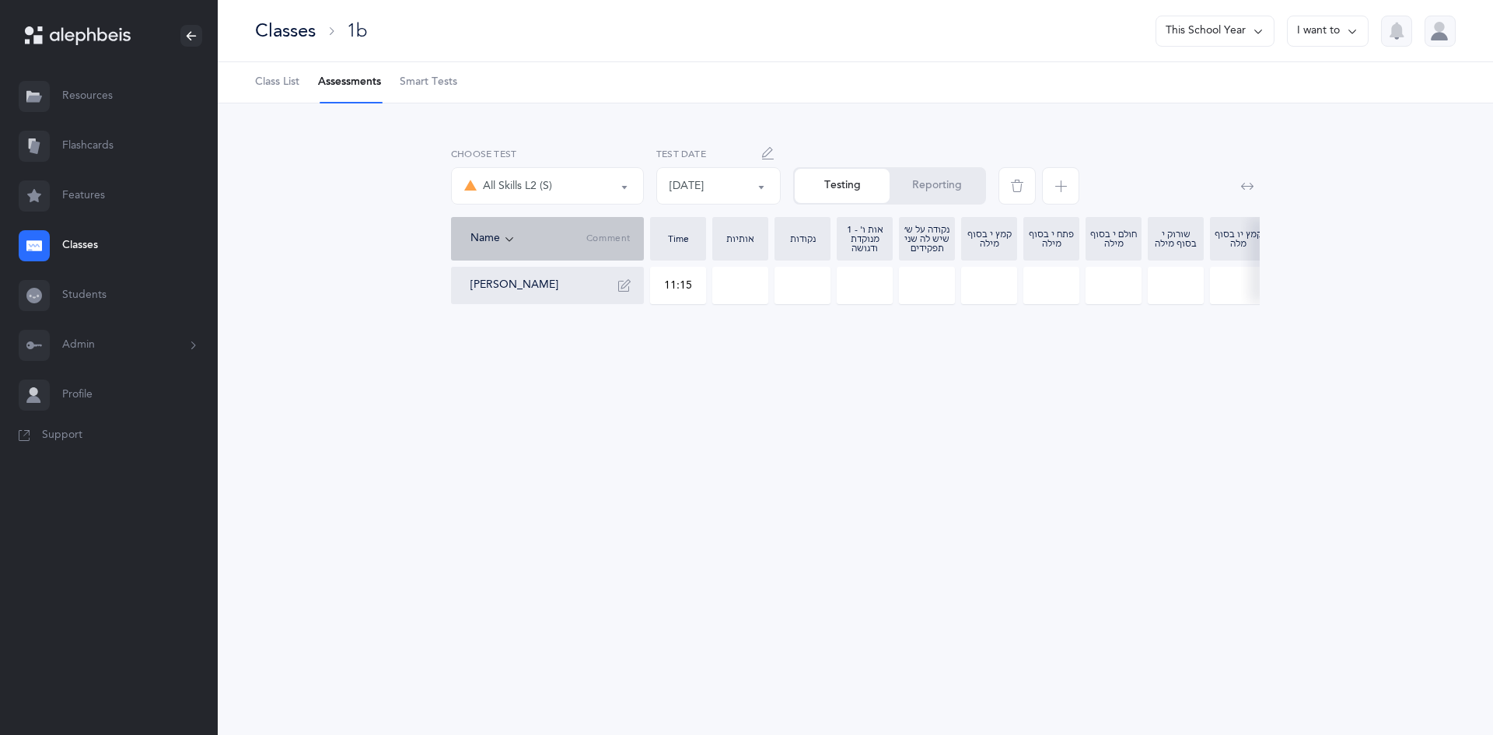
type input "0"
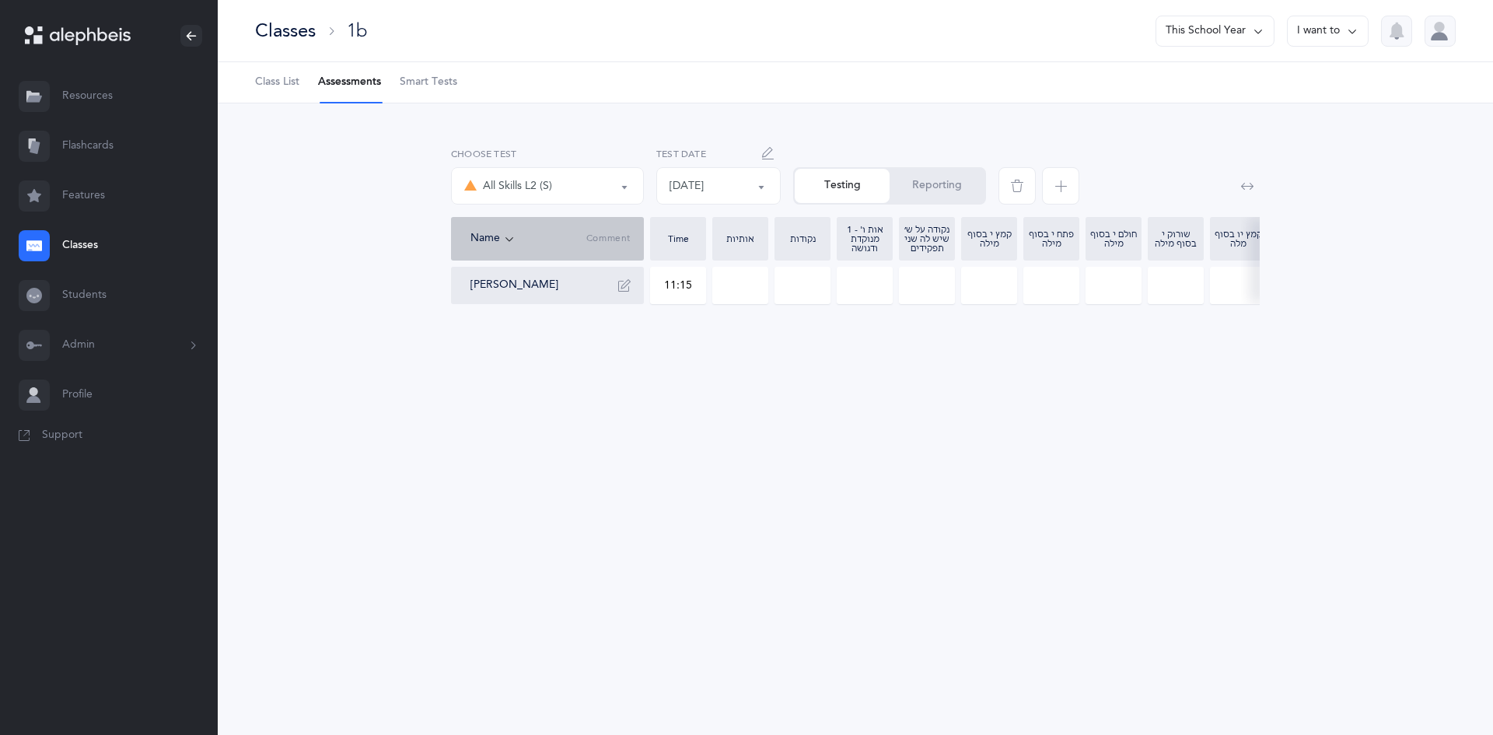
type input "0"
click at [737, 281] on input "0" at bounding box center [740, 285] width 54 height 36
drag, startPoint x: 758, startPoint y: 285, endPoint x: 708, endPoint y: 288, distance: 50.6
click at [708, 288] on div "Shimon Grazi 11:15 80 0 0 0 0 0 0 0 0 0 0 0 0 0 0 0 0 0 0 0 0 0 0 0 0 0 0 0 0" at bounding box center [1480, 285] width 2059 height 37
type input "8"
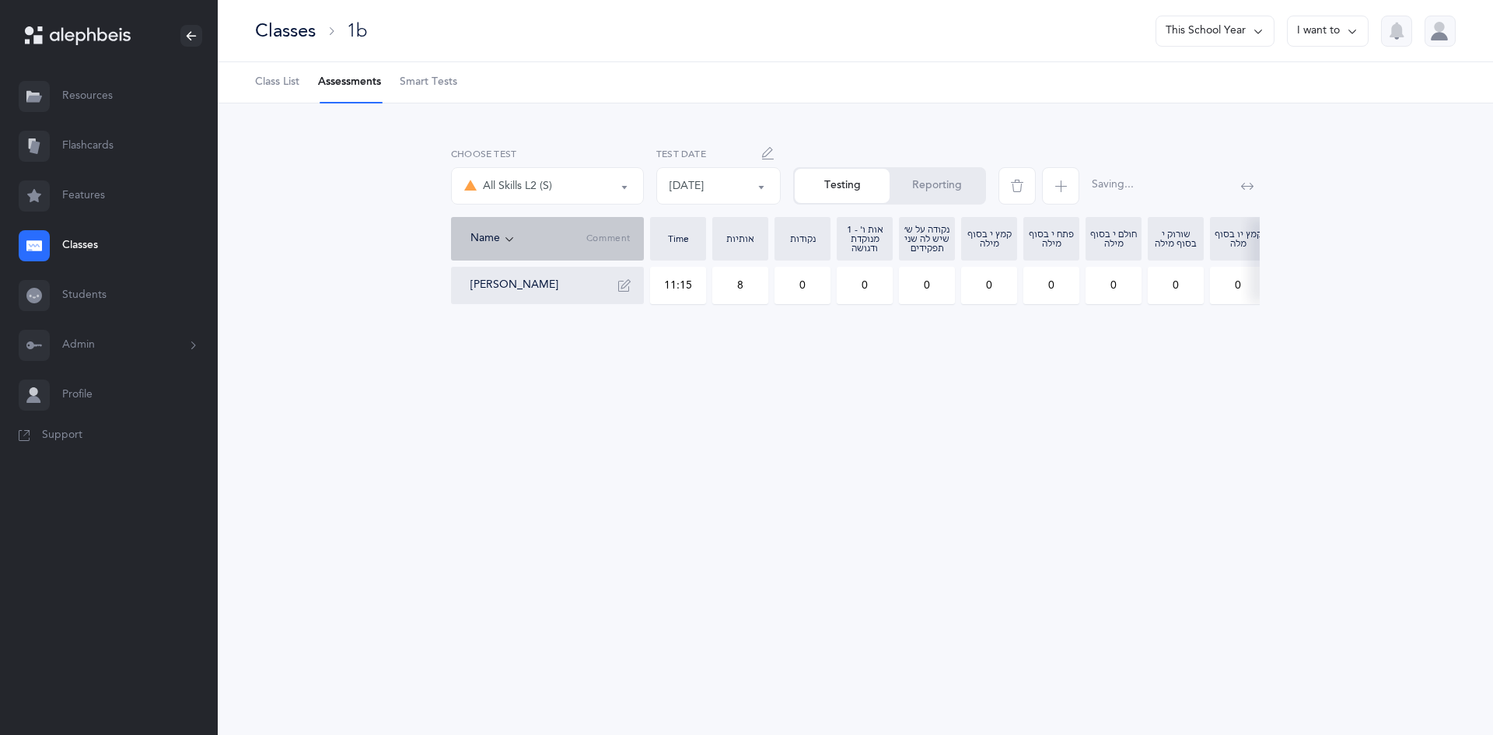
click at [810, 275] on input "0" at bounding box center [802, 285] width 54 height 36
drag, startPoint x: 815, startPoint y: 295, endPoint x: 798, endPoint y: 296, distance: 17.2
click at [798, 296] on input "0" at bounding box center [802, 285] width 54 height 36
type input "9"
drag, startPoint x: 876, startPoint y: 285, endPoint x: 854, endPoint y: 292, distance: 22.9
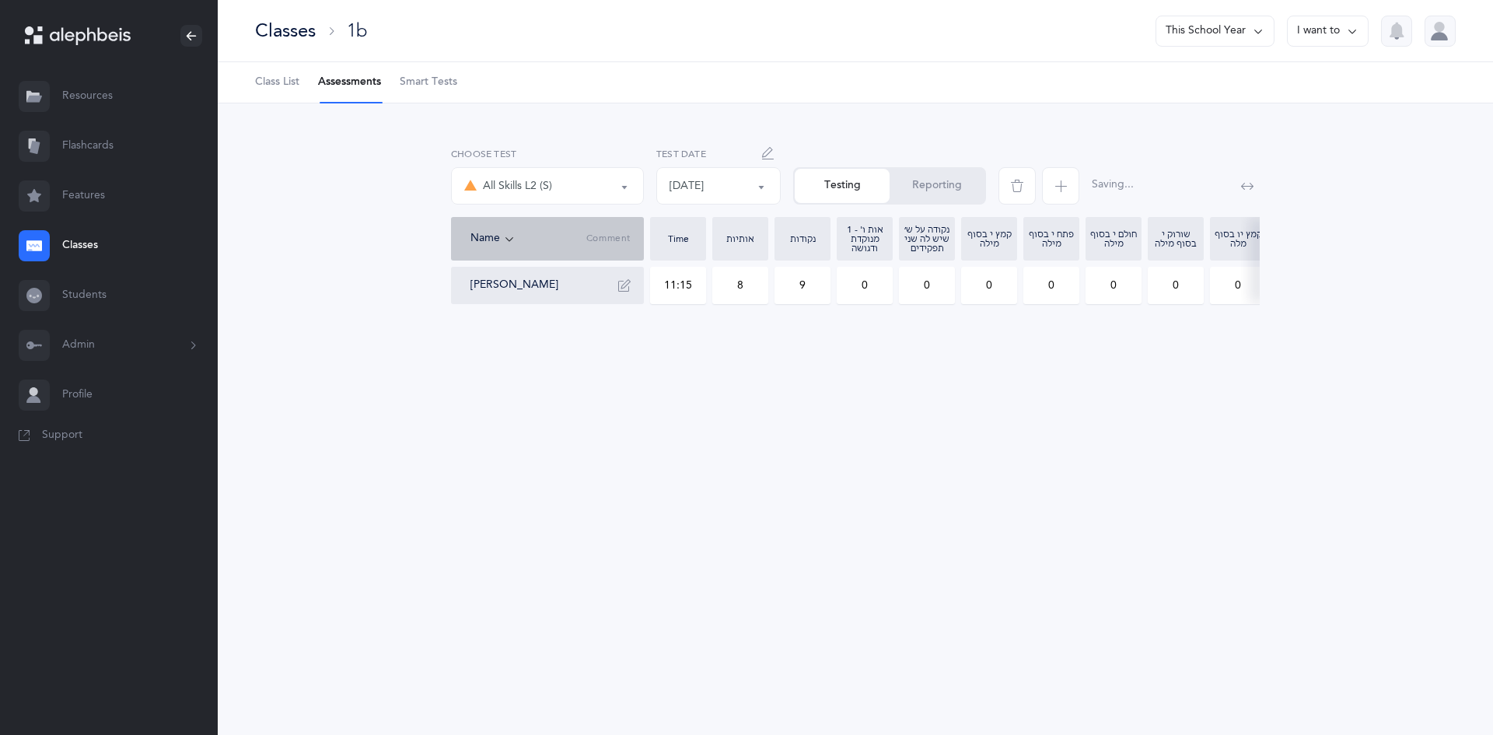
click at [854, 292] on input "0" at bounding box center [864, 285] width 54 height 36
type input "1"
drag, startPoint x: 956, startPoint y: 294, endPoint x: 944, endPoint y: 295, distance: 11.7
click at [945, 295] on div "Shimon Grazi 11:15 8 9 1 0 0 0 0 0 0 0 0 0 0 0 0 0 0 0 0 0 0 0 0 0 0 0 0 0 0" at bounding box center [1480, 285] width 2059 height 37
type input "1"
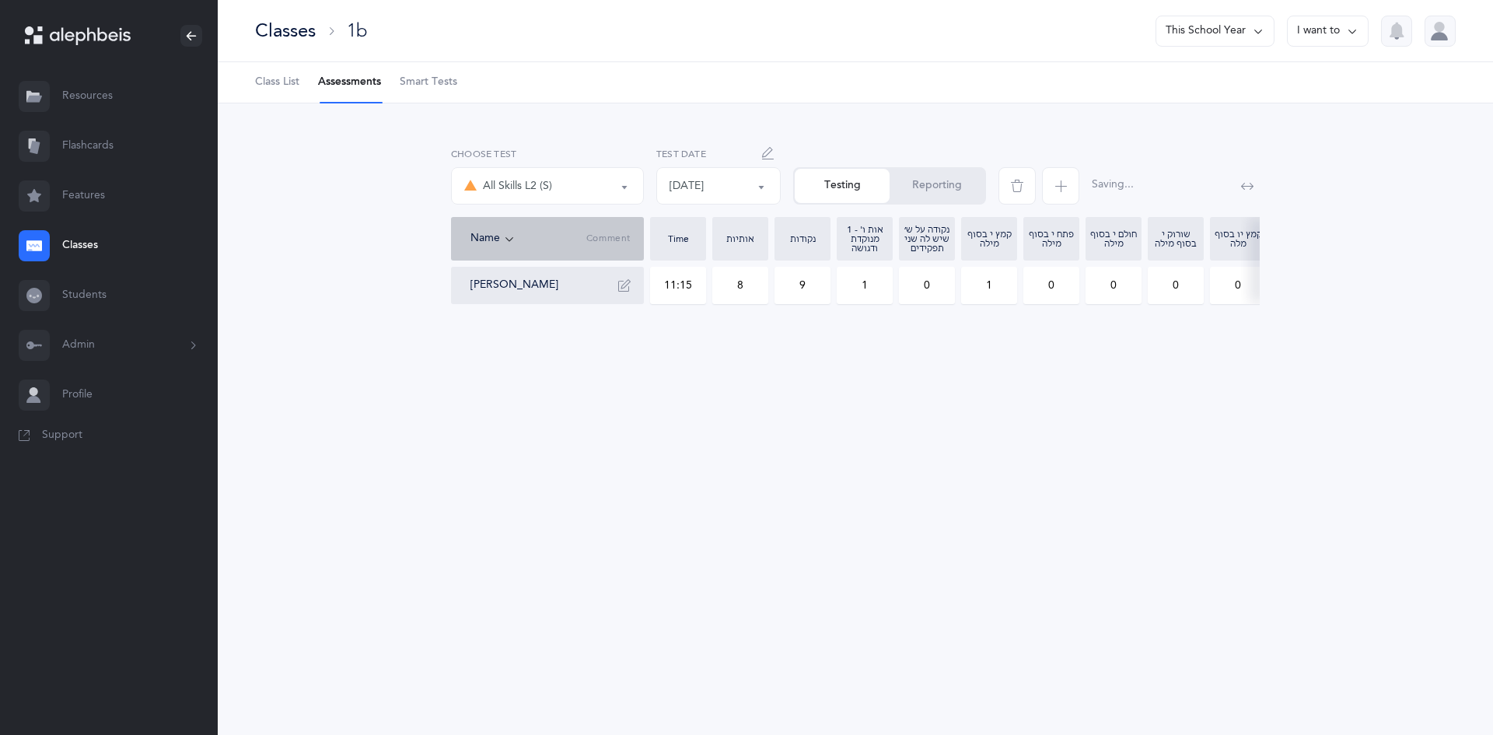
drag, startPoint x: 1048, startPoint y: 288, endPoint x: 1056, endPoint y: 288, distance: 7.8
click at [1056, 288] on input "0" at bounding box center [1051, 285] width 54 height 36
type input "1"
drag, startPoint x: 1101, startPoint y: 287, endPoint x: 1145, endPoint y: 278, distance: 44.5
click at [1145, 278] on div "Shimon Grazi 11:15 8 9 1 0 1 1 0 0 0 0 0 0 0 0 0 0 0 0 0 0 0 0 0 0 0 0 0 0 0" at bounding box center [1480, 285] width 2059 height 37
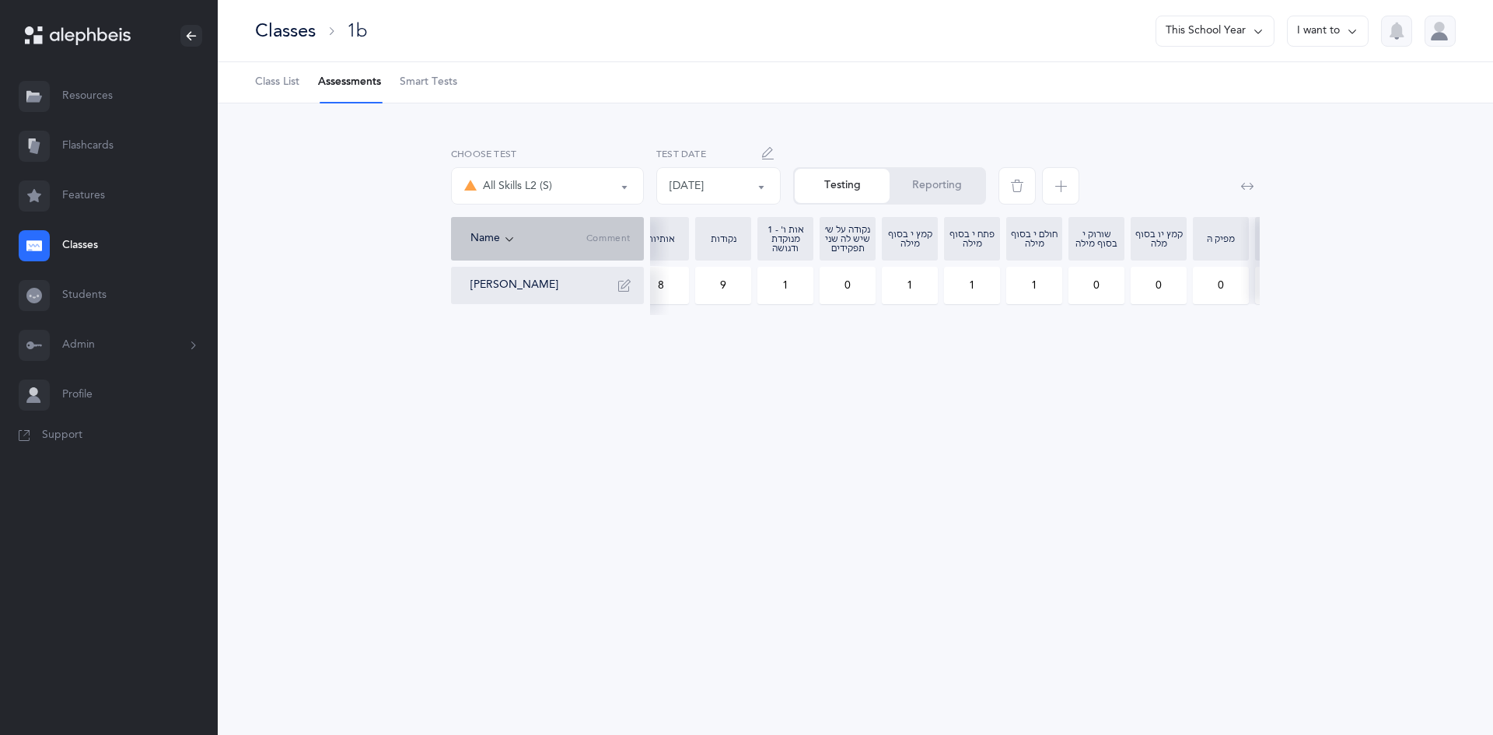
scroll to position [0, 93]
type input "1"
drag, startPoint x: 1223, startPoint y: 292, endPoint x: 1198, endPoint y: 288, distance: 25.2
click at [1198, 288] on input "0" at bounding box center [1207, 285] width 54 height 36
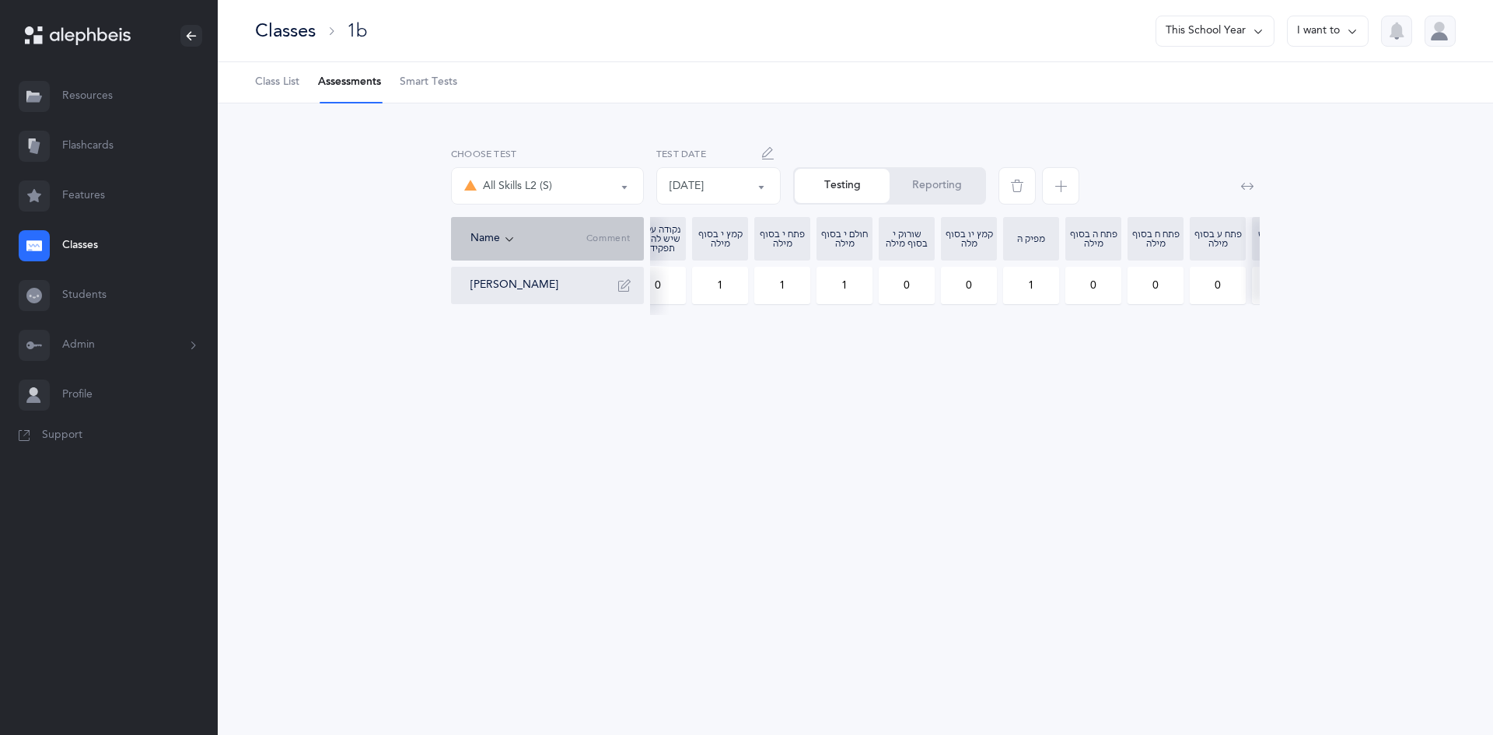
type input "1"
drag, startPoint x: 1165, startPoint y: 288, endPoint x: 1135, endPoint y: 291, distance: 29.6
click at [1135, 291] on input "0" at bounding box center [1155, 285] width 54 height 36
type input "2"
drag, startPoint x: 1097, startPoint y: 292, endPoint x: 1051, endPoint y: 303, distance: 47.2
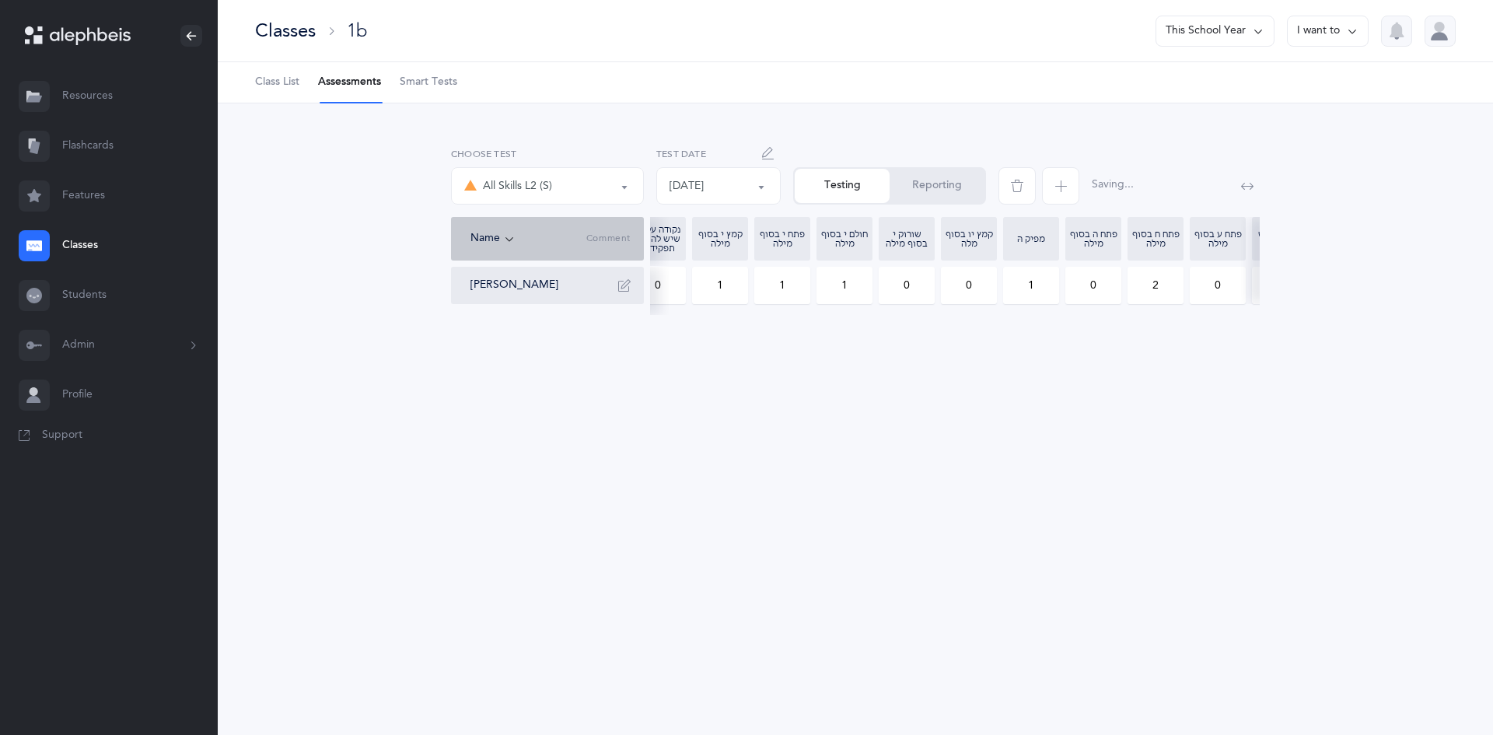
click at [1052, 302] on div "Shimon Grazi 11:15 8 9 1 0 1 1 1 0 0 1 0 2 0 0 0 0 0 0 0 0 0 0 0 0 0 0 0 0 0" at bounding box center [1211, 285] width 2059 height 37
type input "1"
drag, startPoint x: 1051, startPoint y: 279, endPoint x: 1042, endPoint y: 291, distance: 14.5
click at [1044, 289] on input "0" at bounding box center [1041, 285] width 54 height 36
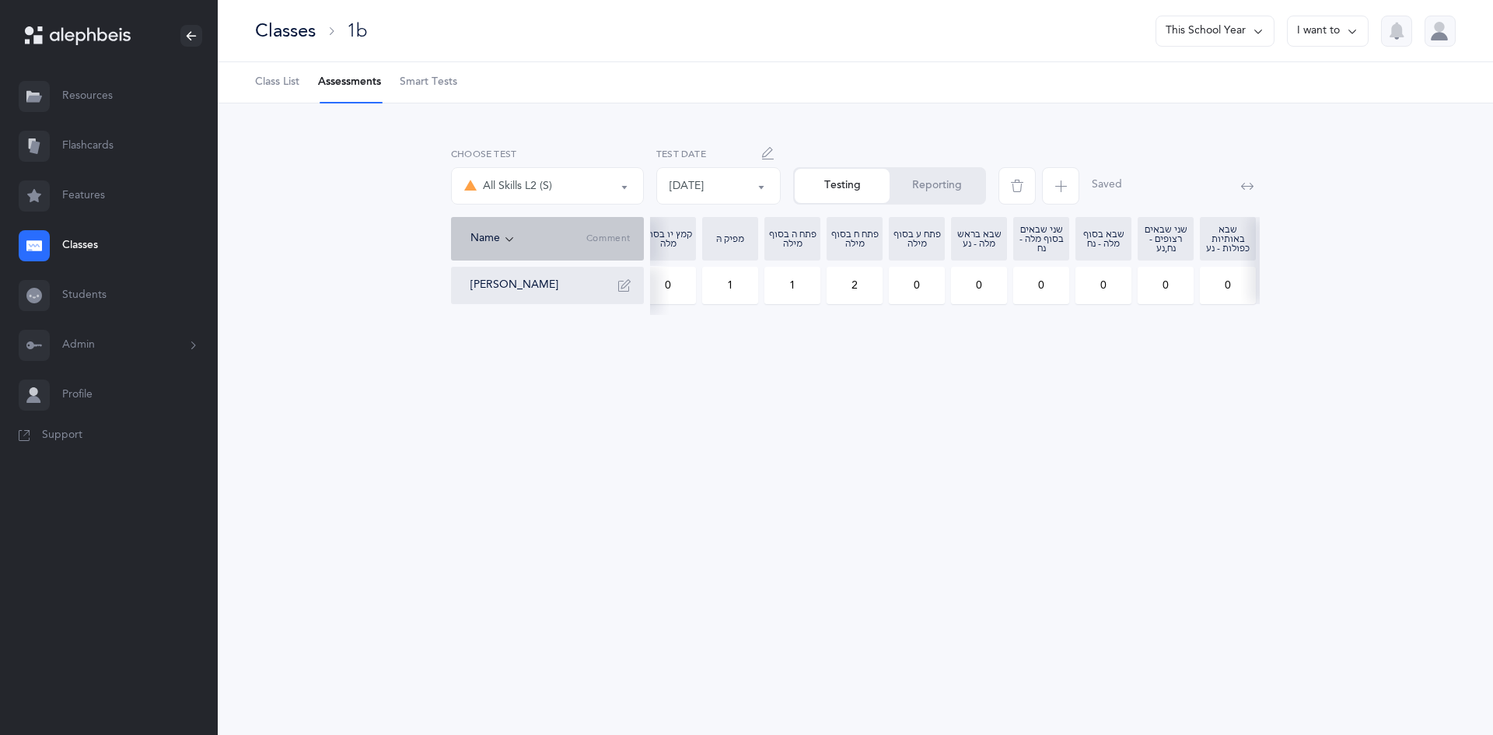
drag, startPoint x: 1065, startPoint y: 279, endPoint x: 1025, endPoint y: 279, distance: 40.4
click at [1025, 279] on input "0" at bounding box center [1041, 285] width 54 height 36
type input "2"
drag, startPoint x: 1186, startPoint y: 281, endPoint x: 1146, endPoint y: 288, distance: 40.3
click at [1146, 288] on input "0" at bounding box center [1165, 285] width 54 height 36
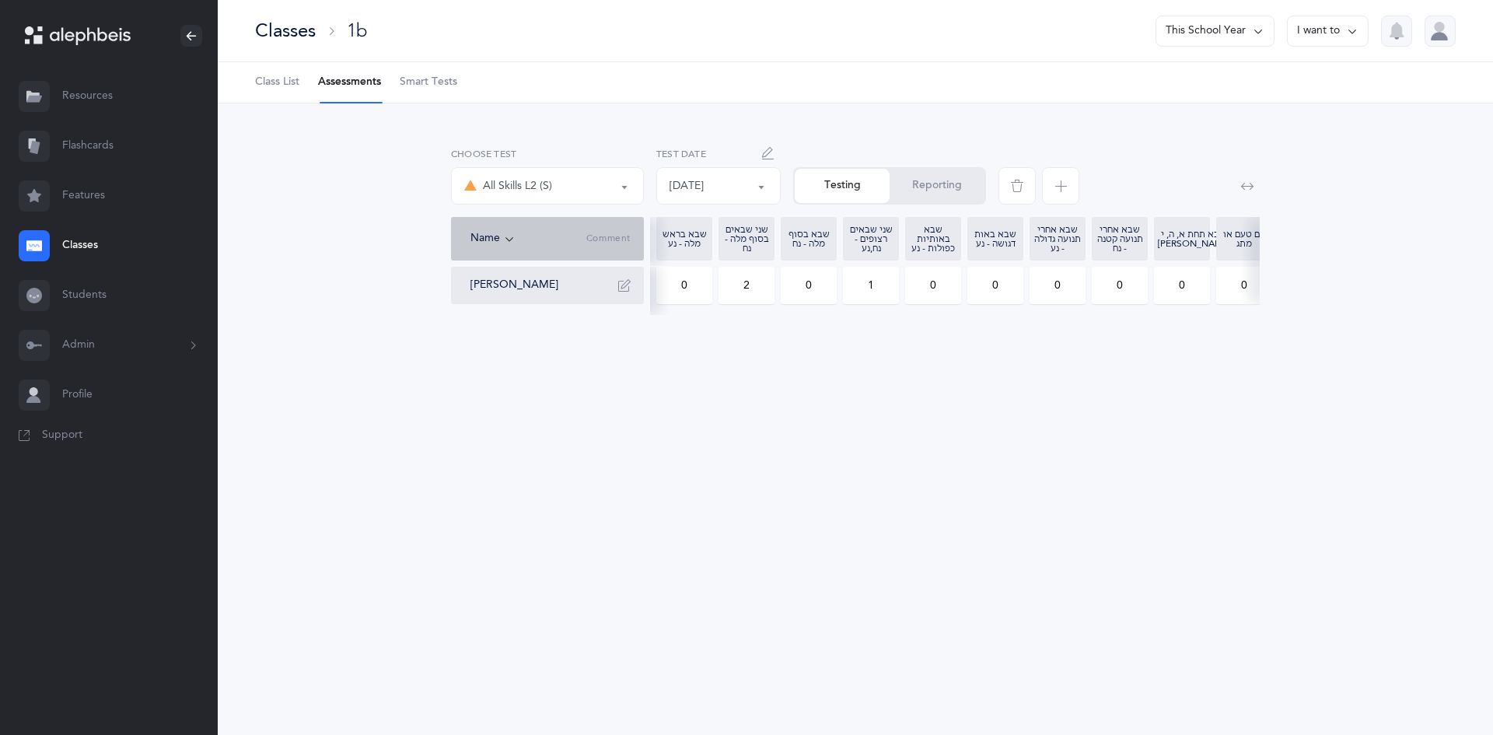
type input "1"
drag, startPoint x: 1032, startPoint y: 316, endPoint x: 1023, endPoint y: 314, distance: 8.7
click at [1023, 314] on div "Shimon Grazi 11:15 8 9 1 0 1 1 1 0 0 1 1 2 0 0 2 0 1 0 0 0 0 0 0 0 0 0 0 0 0" at bounding box center [855, 292] width 809 height 50
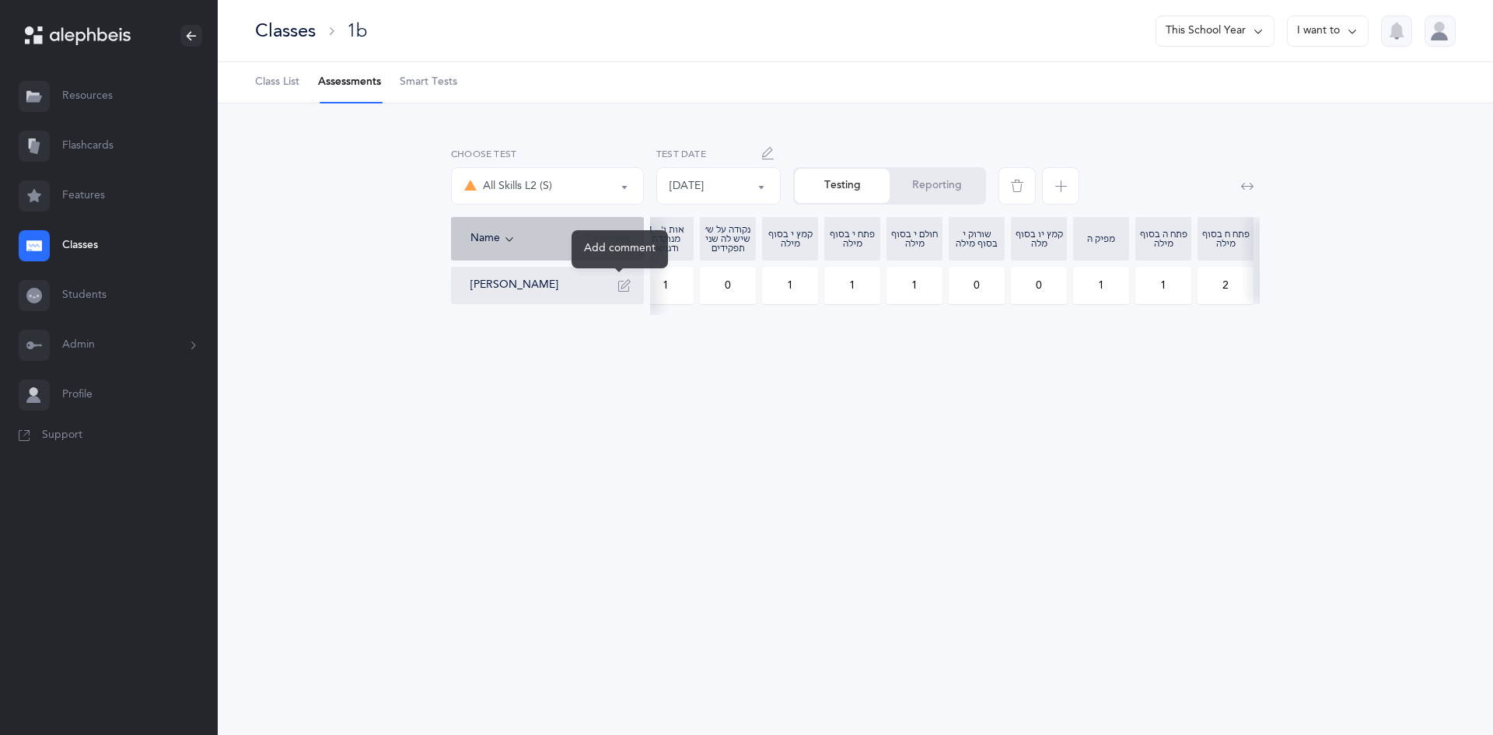
click at [623, 281] on icon "button" at bounding box center [624, 285] width 12 height 12
click at [590, 327] on textarea at bounding box center [547, 344] width 179 height 81
click at [572, 353] on textarea at bounding box center [547, 344] width 179 height 81
drag, startPoint x: 469, startPoint y: 318, endPoint x: 477, endPoint y: 328, distance: 12.8
click at [472, 323] on textarea "ה ז ךך מ ששת" at bounding box center [547, 344] width 179 height 81
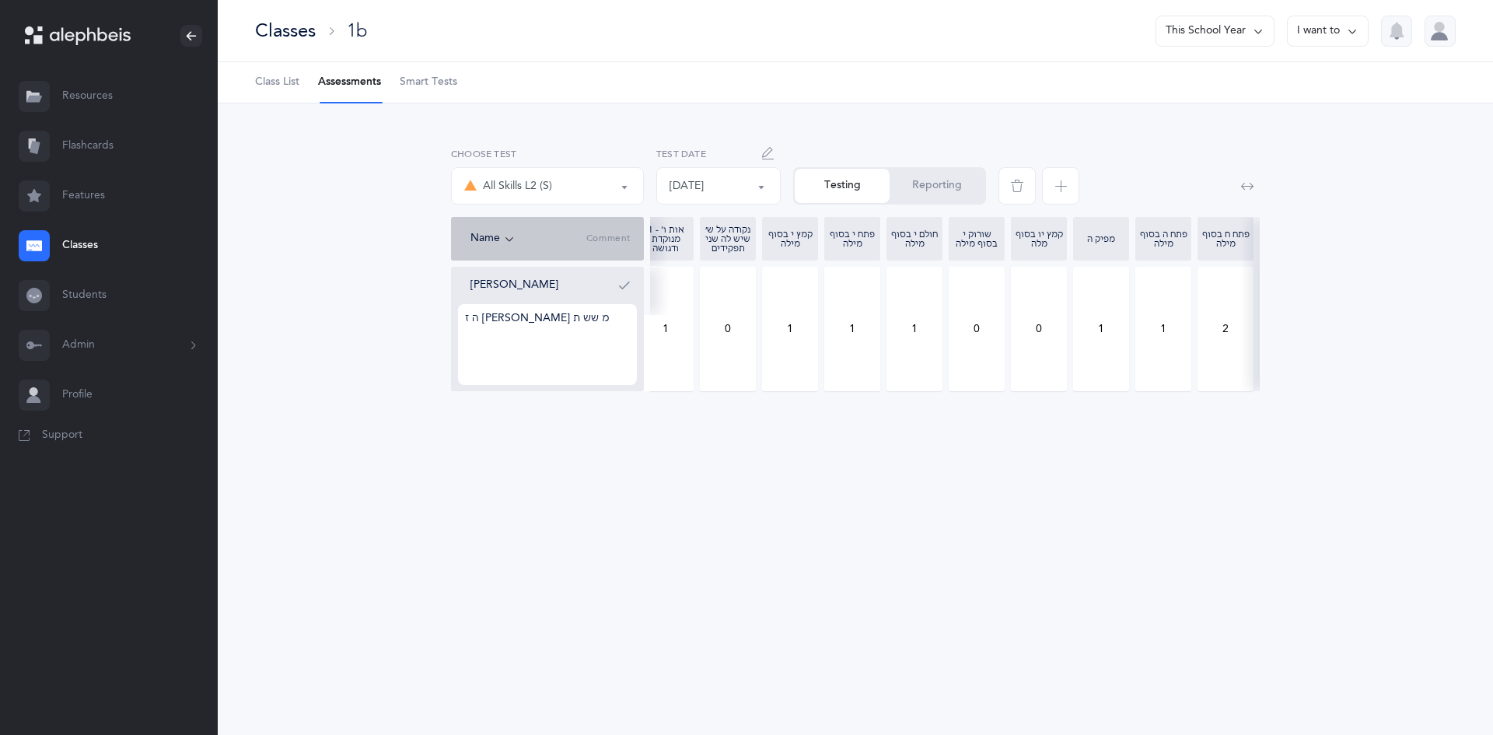
click at [581, 352] on textarea "ה ז ךך מ שש ת" at bounding box center [547, 344] width 179 height 81
drag, startPoint x: 513, startPoint y: 351, endPoint x: 452, endPoint y: 342, distance: 62.1
click at [452, 342] on div "Shimon Grazi ה ז ךך מ שש ת ֵ ֵֵֵ" at bounding box center [547, 329] width 193 height 124
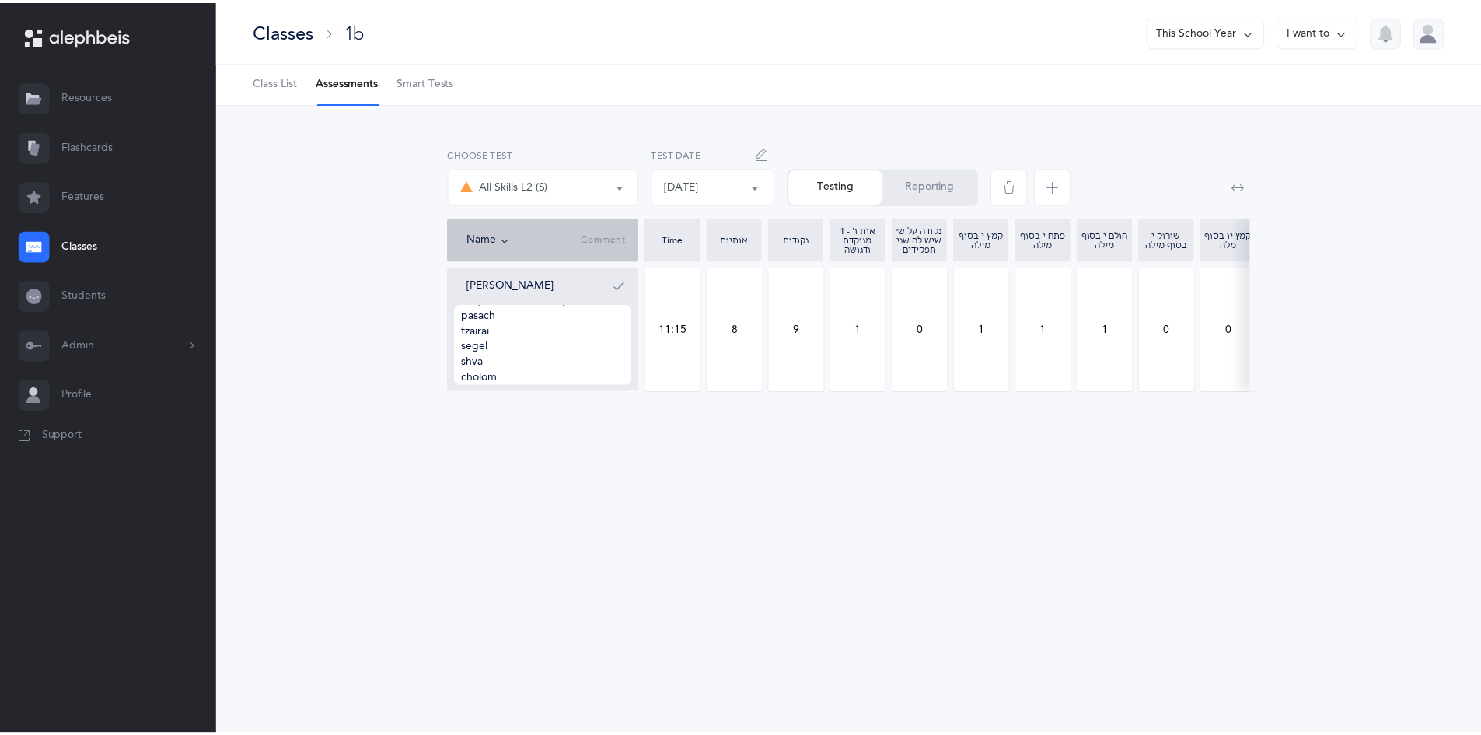
scroll to position [34, 0]
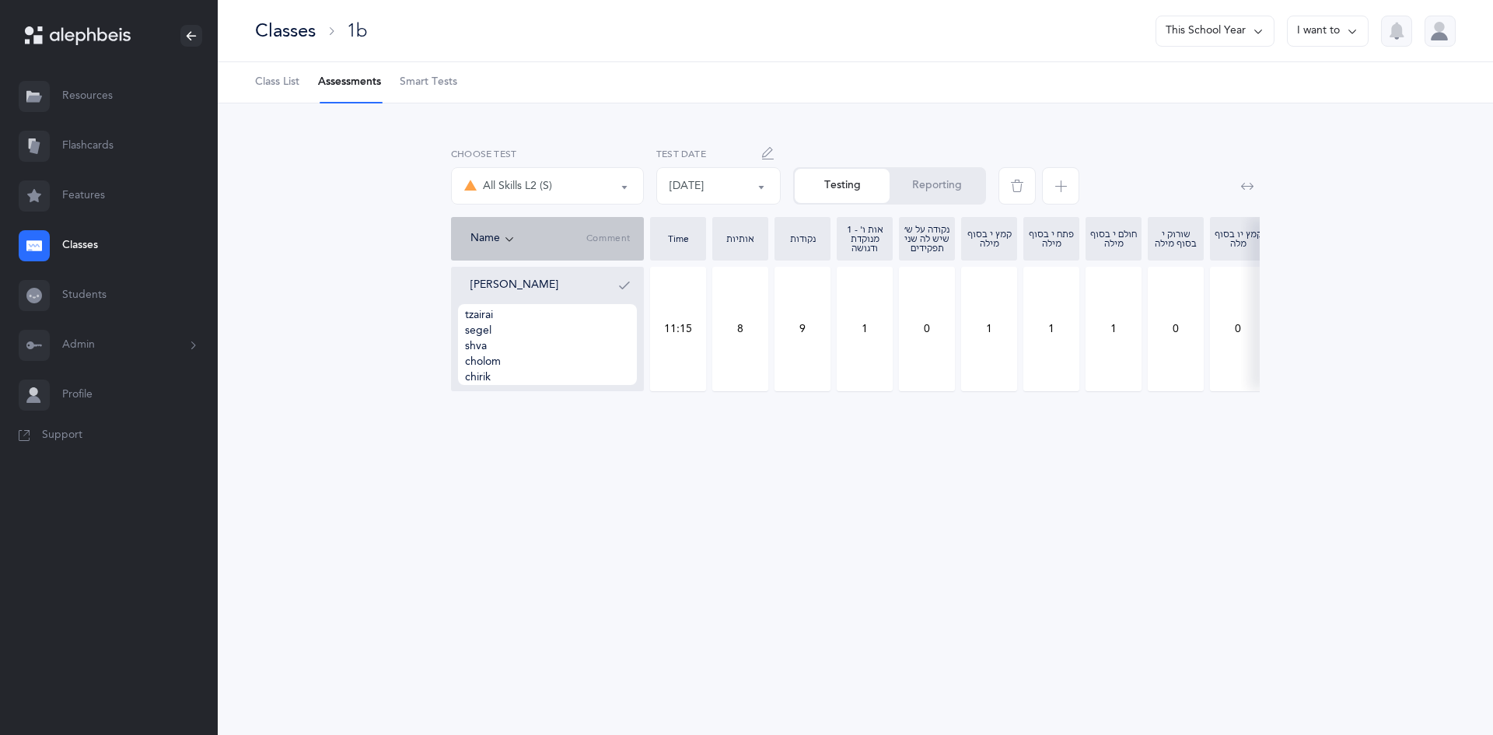
type textarea "ה ז ךך מ שש ת pasach tzairai segel shva cholom chirik"
click at [623, 289] on icon "button" at bounding box center [624, 285] width 12 height 12
click at [101, 286] on link "Students" at bounding box center [109, 296] width 218 height 50
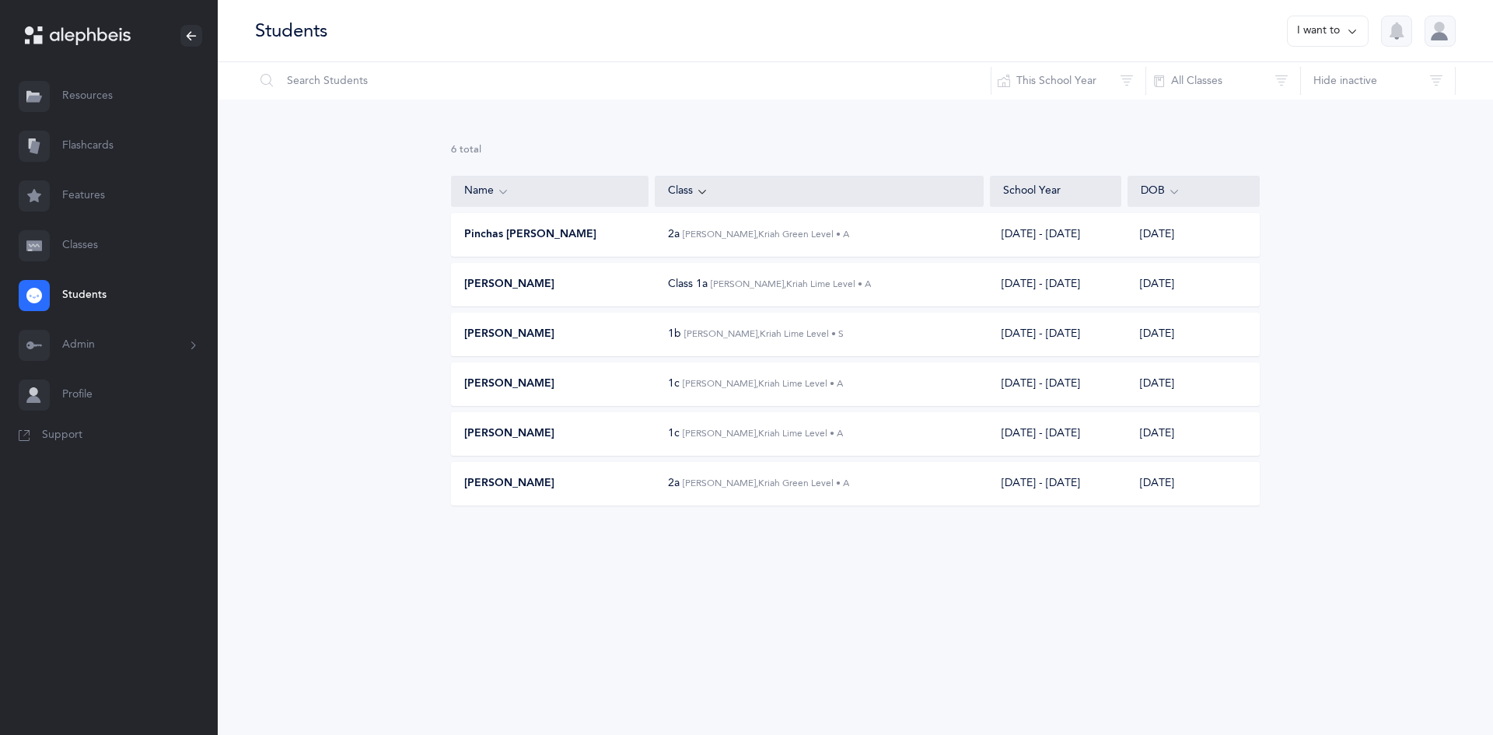
click at [619, 330] on div "Shimon Grazi" at bounding box center [551, 335] width 198 height 16
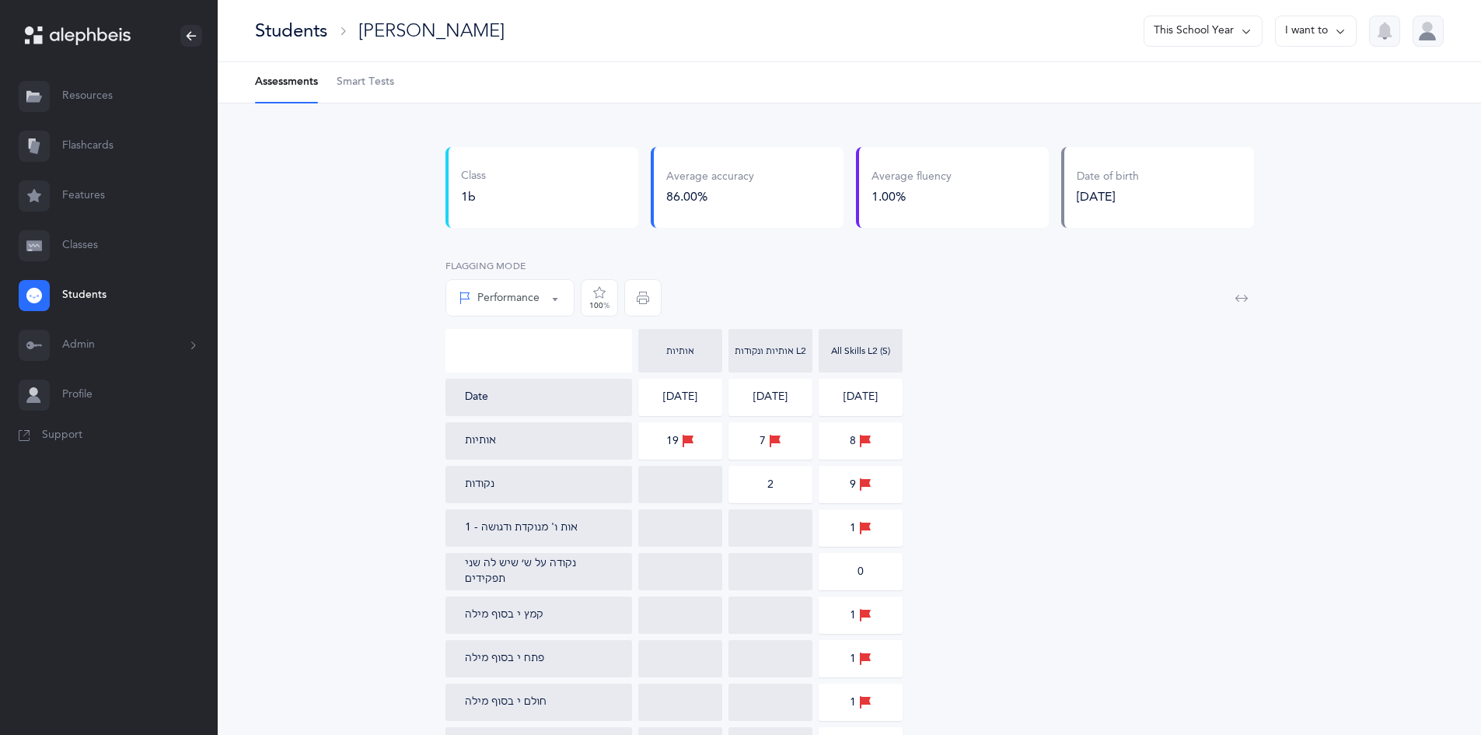
click at [90, 244] on link "Classes" at bounding box center [109, 246] width 218 height 50
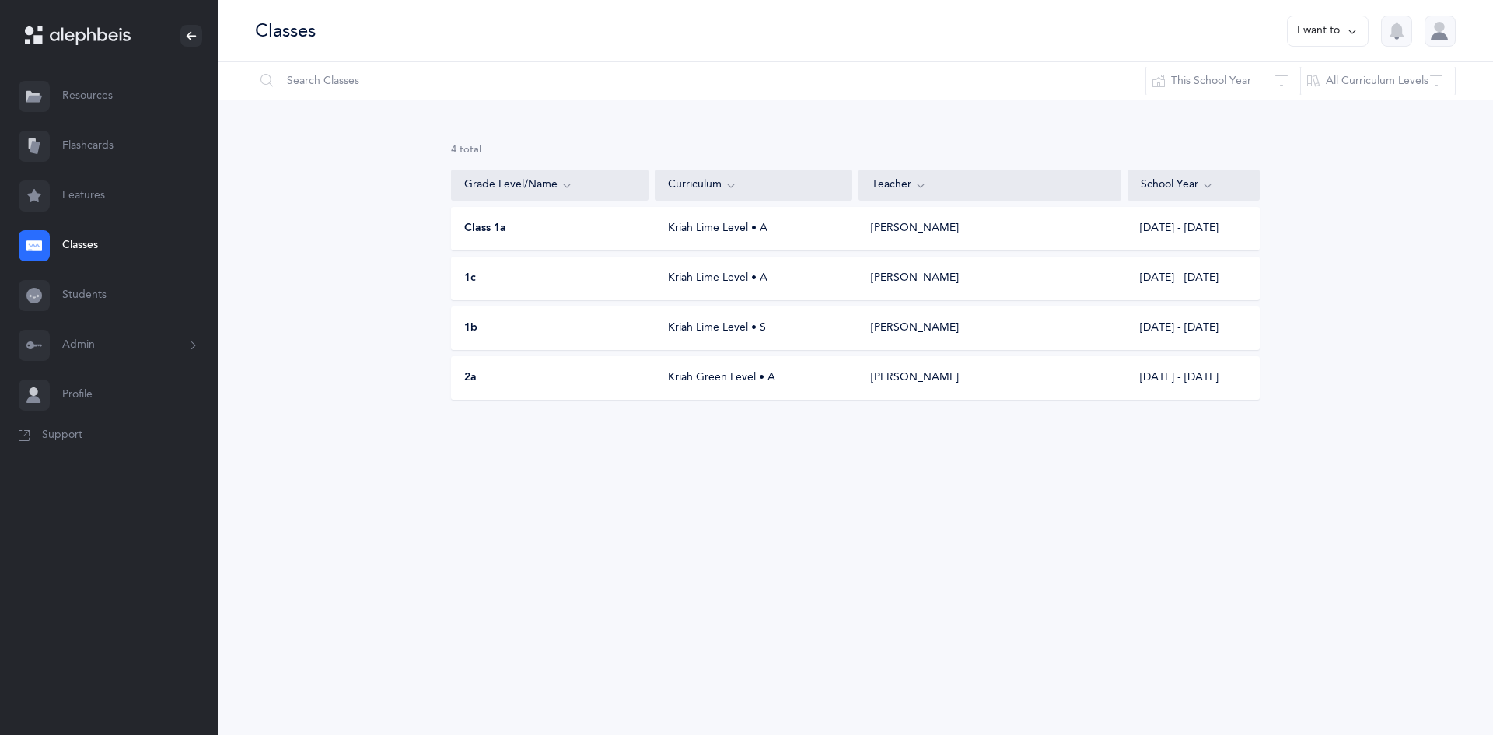
click at [903, 272] on div "Pinchas Kanner" at bounding box center [915, 279] width 88 height 16
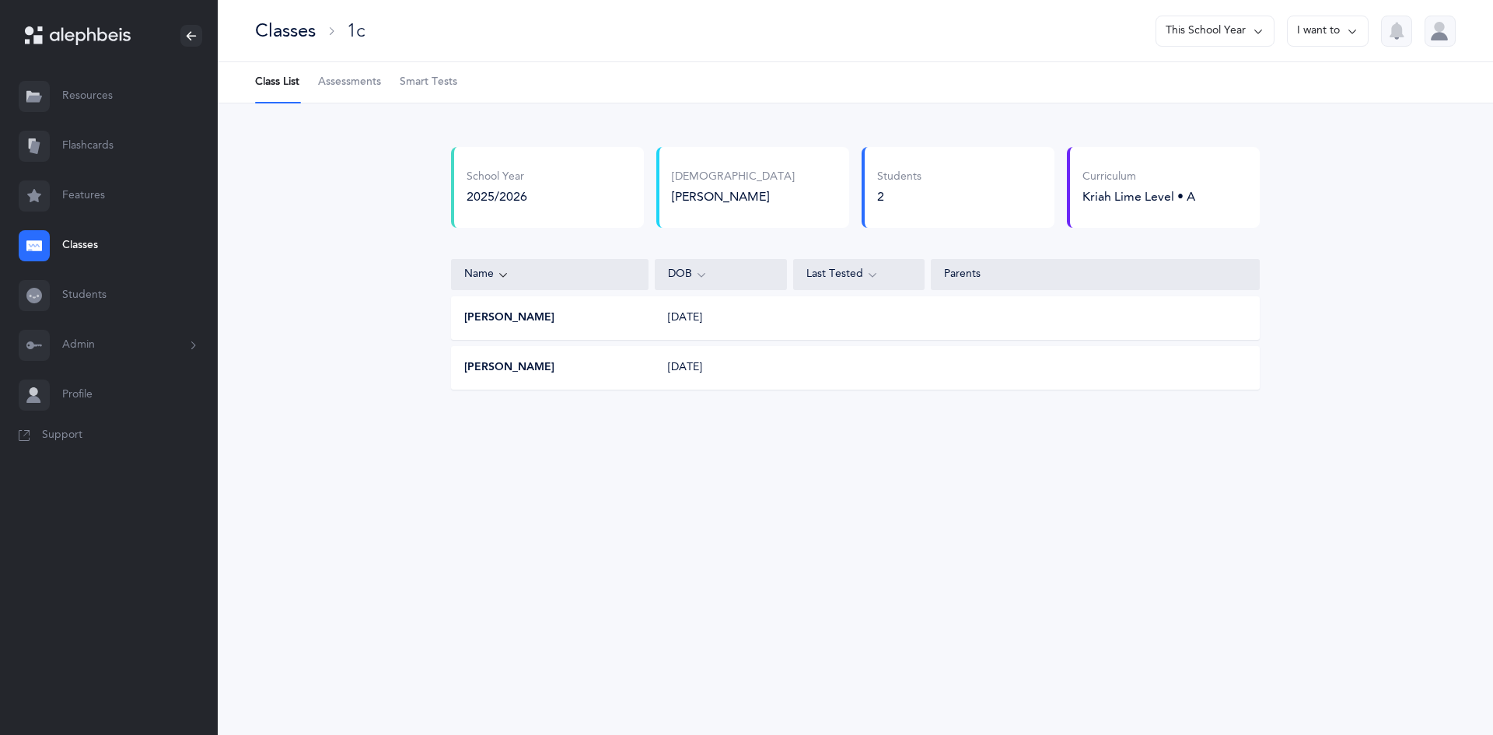
drag, startPoint x: 361, startPoint y: 64, endPoint x: 362, endPoint y: 72, distance: 8.6
click at [361, 66] on link "Assessments" at bounding box center [349, 82] width 63 height 40
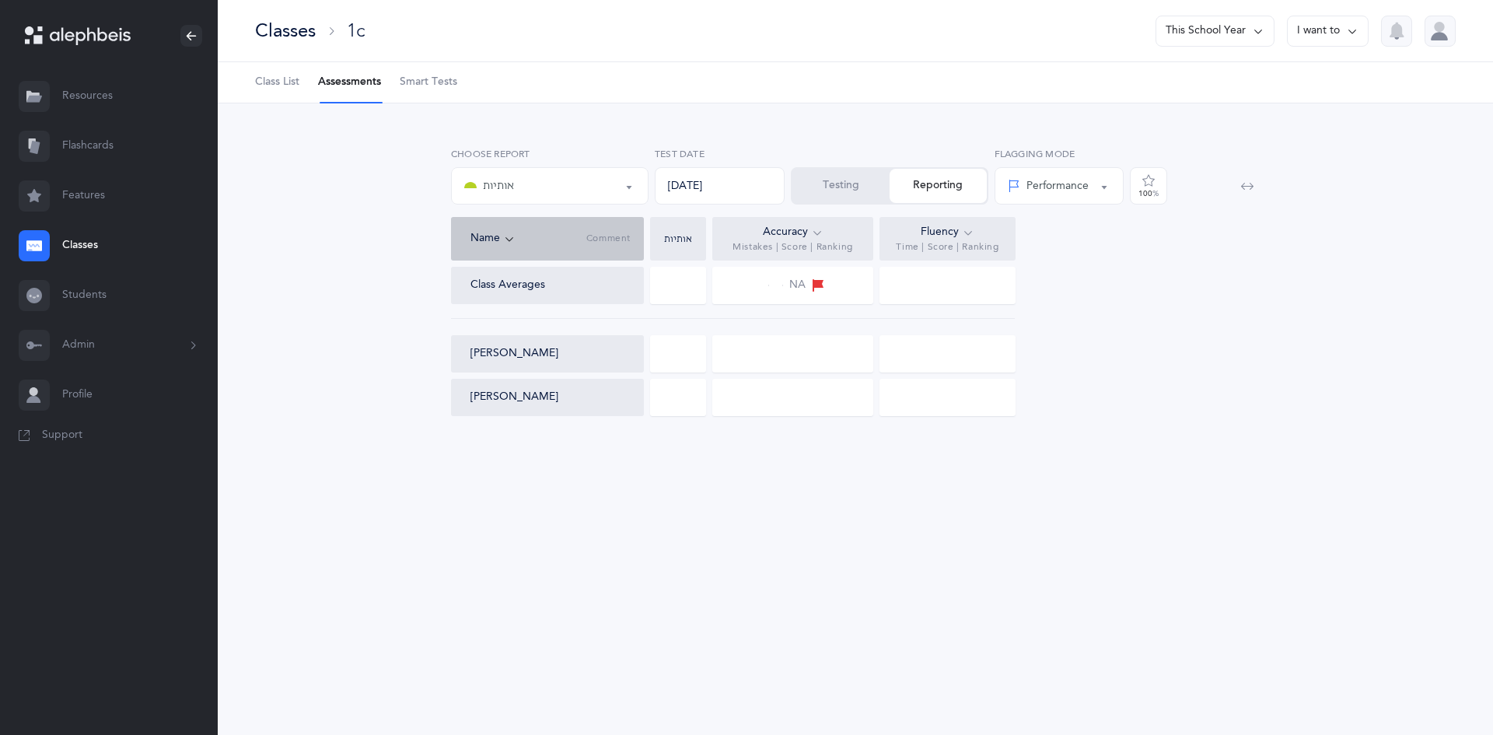
click at [661, 352] on div at bounding box center [678, 353] width 56 height 37
click at [693, 350] on div at bounding box center [678, 353] width 56 height 37
click at [845, 191] on button "Testing" at bounding box center [840, 186] width 97 height 34
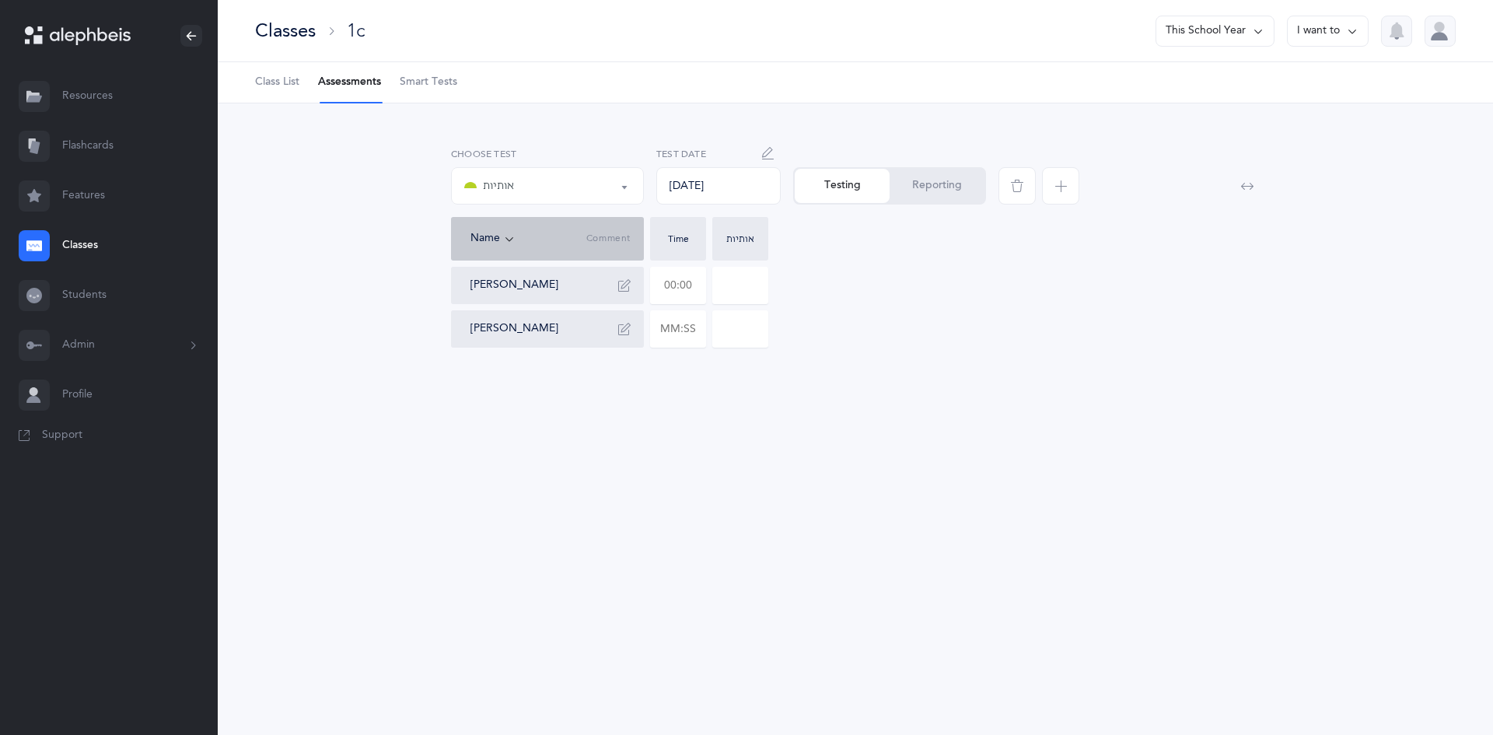
click at [693, 292] on input "text" at bounding box center [678, 285] width 54 height 36
drag, startPoint x: 693, startPoint y: 292, endPoint x: 660, endPoint y: 289, distance: 32.7
click at [661, 289] on input "text" at bounding box center [678, 285] width 54 height 36
drag, startPoint x: 663, startPoint y: 287, endPoint x: 701, endPoint y: 276, distance: 38.9
click at [701, 276] on input "01:52" at bounding box center [678, 285] width 54 height 36
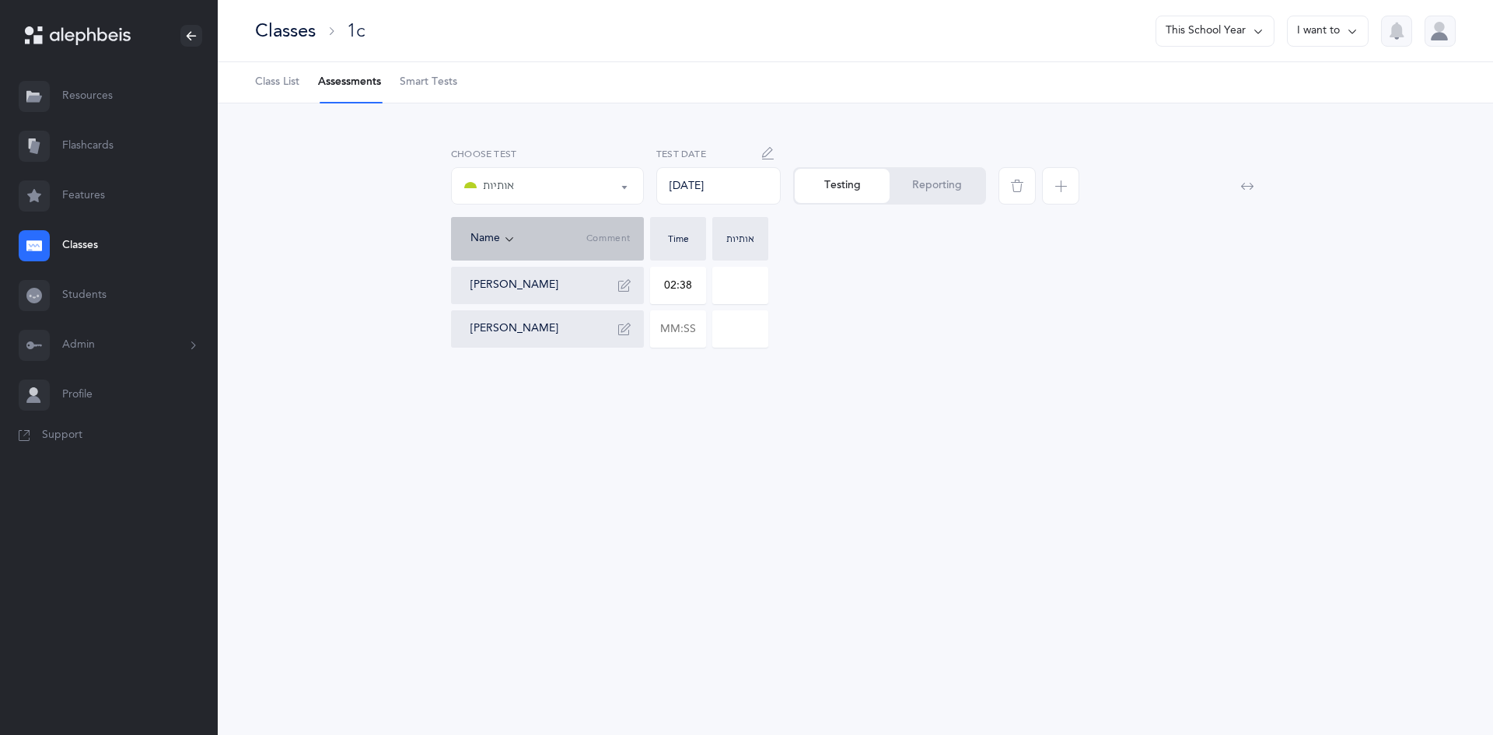
type input "02:38"
click at [775, 287] on div "Yehuda Haber 02:38 0 Yakov Khiyayev" at bounding box center [855, 307] width 809 height 81
drag, startPoint x: 753, startPoint y: 290, endPoint x: 663, endPoint y: 303, distance: 90.4
click at [663, 303] on div "Yehuda Haber 02:38 0 Yakov Khiyayev" at bounding box center [855, 307] width 809 height 81
type input "1"
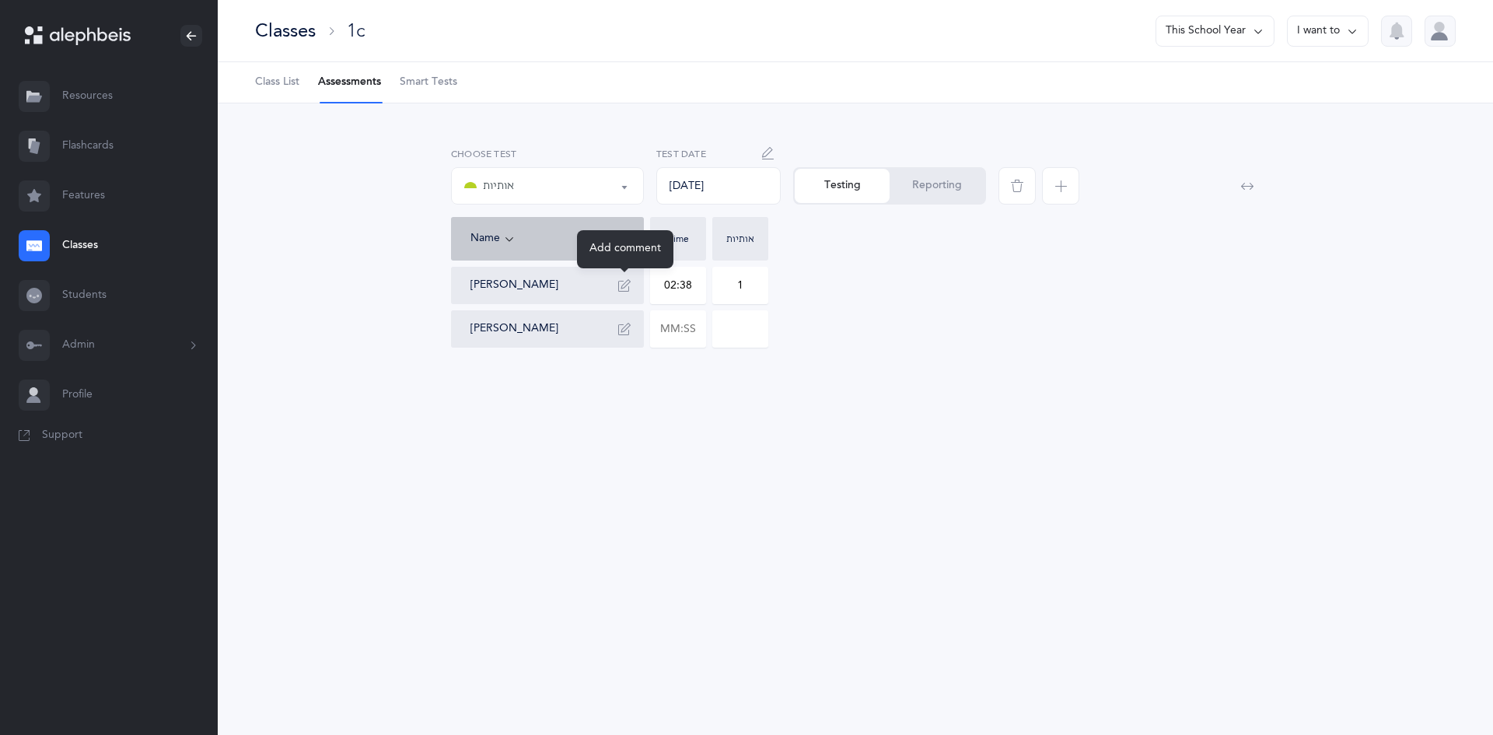
drag, startPoint x: 626, startPoint y: 283, endPoint x: 619, endPoint y: 288, distance: 8.4
click at [625, 283] on icon "button" at bounding box center [624, 285] width 12 height 12
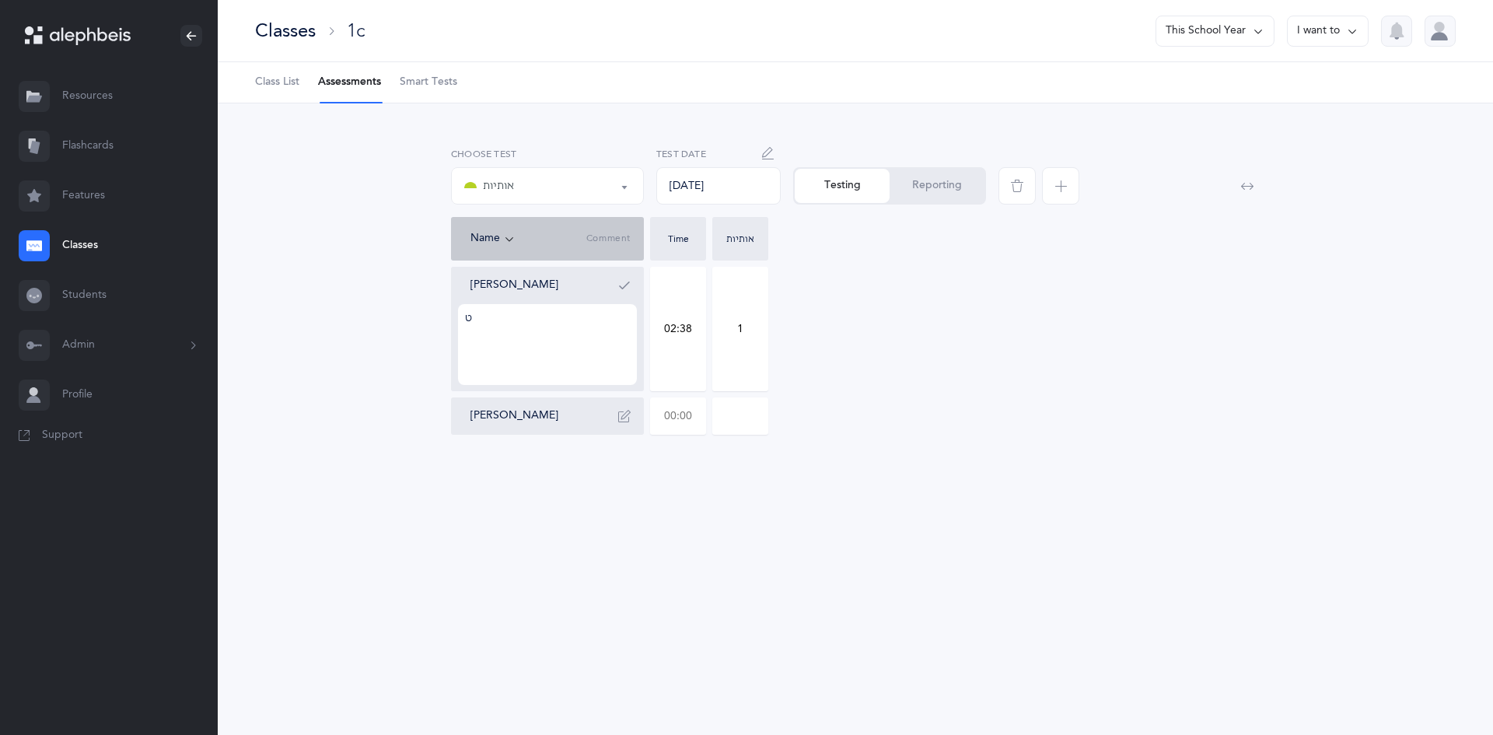
type textarea "ט"
click at [693, 413] on input "text" at bounding box center [678, 416] width 54 height 36
drag, startPoint x: 694, startPoint y: 411, endPoint x: 633, endPoint y: 425, distance: 63.0
click at [633, 425] on div "Yehuda Haber ט 02:38 1 Yakov Khiyayev" at bounding box center [855, 351] width 809 height 168
type input "00:04"
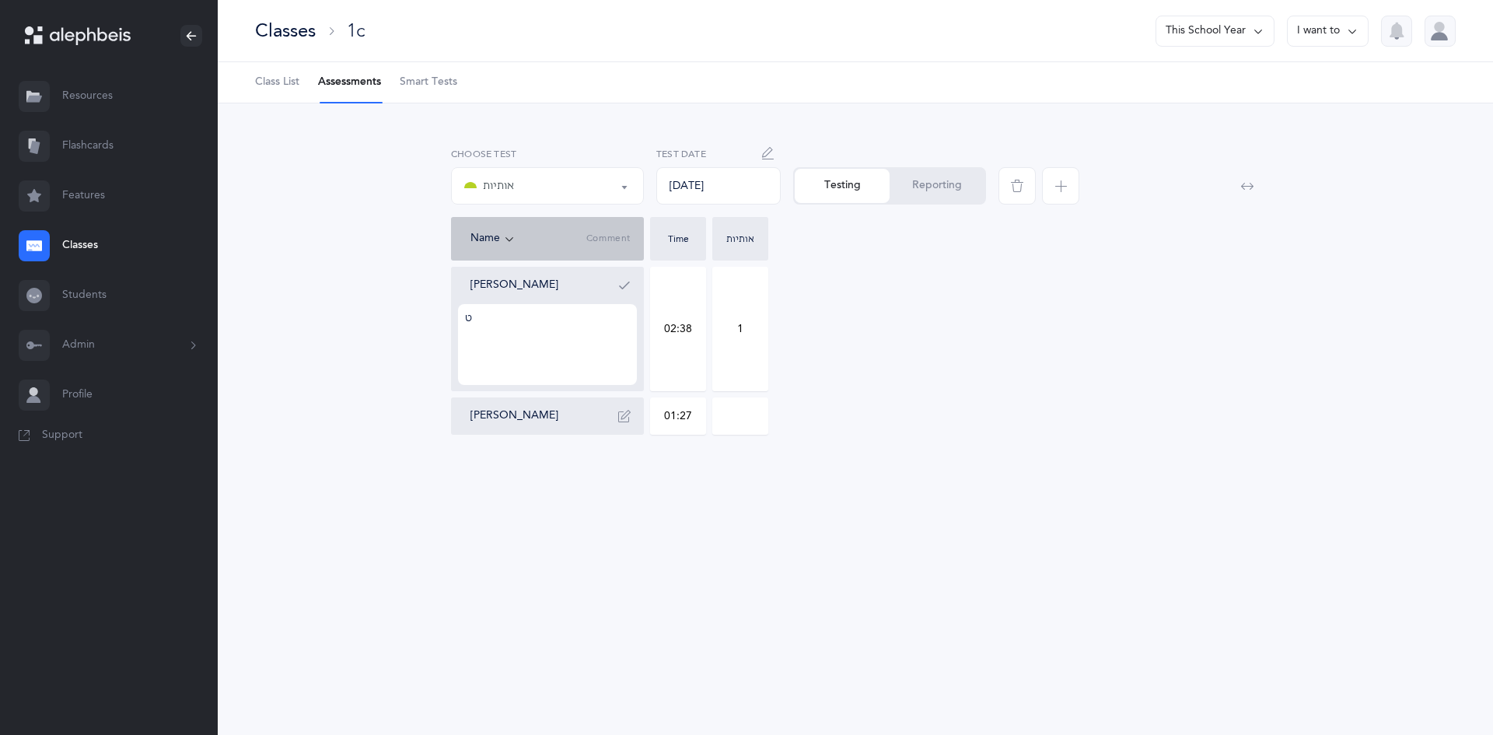
type input "01:27"
click at [745, 419] on input "0" at bounding box center [740, 416] width 54 height 36
type input "03"
click at [623, 414] on icon "button" at bounding box center [624, 416] width 12 height 12
type textarea "סס ק"
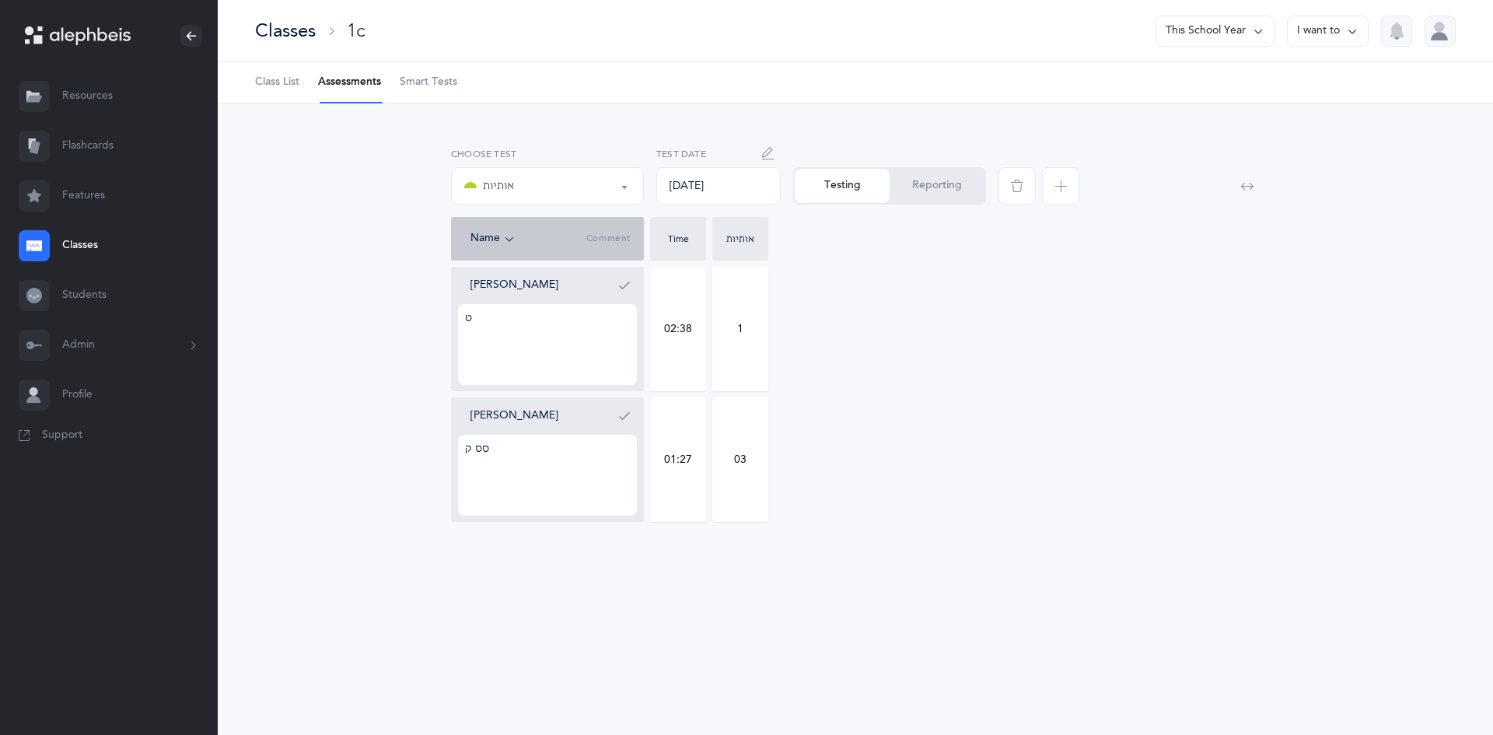
click at [1072, 186] on span "button" at bounding box center [1060, 185] width 37 height 37
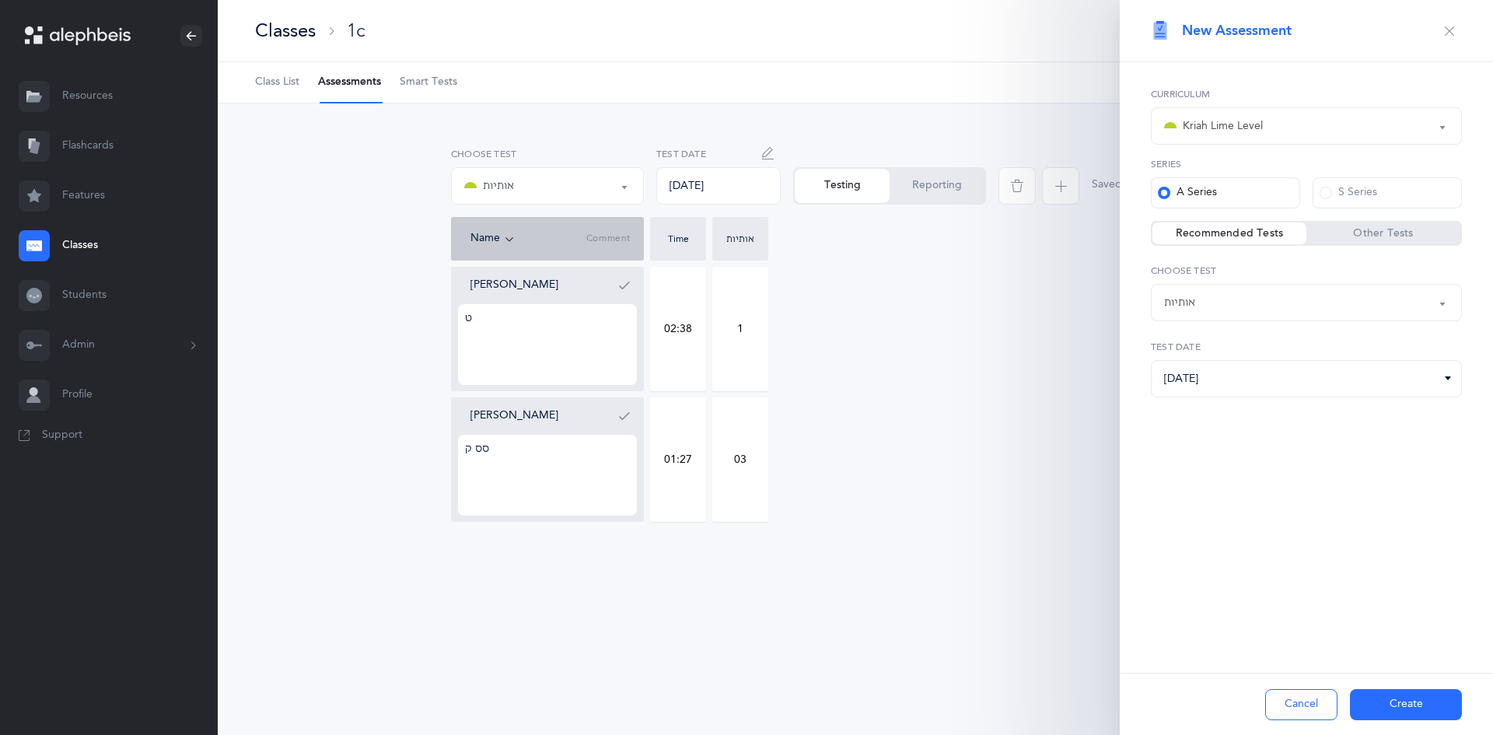
click at [1279, 313] on div "אותיות" at bounding box center [1306, 302] width 285 height 26
click at [1263, 379] on link "אותיות ונקודות L2" at bounding box center [1306, 380] width 285 height 31
click at [1254, 307] on div "אותיות ונקודות L2" at bounding box center [1306, 302] width 285 height 26
click at [599, 410] on div "Yakov Khiyayev" at bounding box center [553, 416] width 166 height 25
click at [630, 290] on icon "button" at bounding box center [624, 285] width 12 height 12
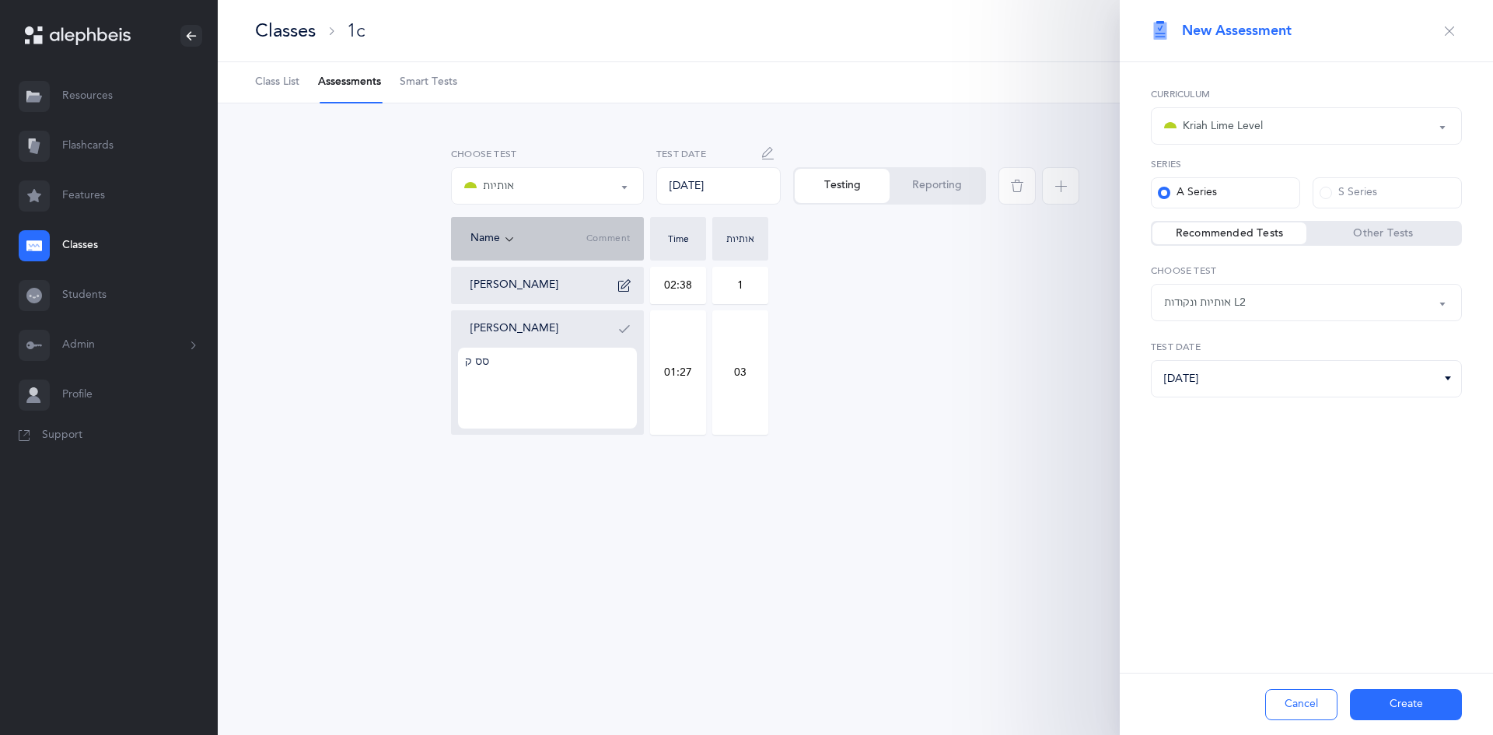
click at [619, 330] on icon "button" at bounding box center [624, 329] width 12 height 12
click at [1266, 311] on div "אותיות ונקודות L2" at bounding box center [1306, 302] width 285 height 26
click at [1248, 372] on link "אותיות ונקודות L2" at bounding box center [1306, 380] width 285 height 31
select select "9"
click at [1372, 701] on button "Create" at bounding box center [1406, 704] width 112 height 31
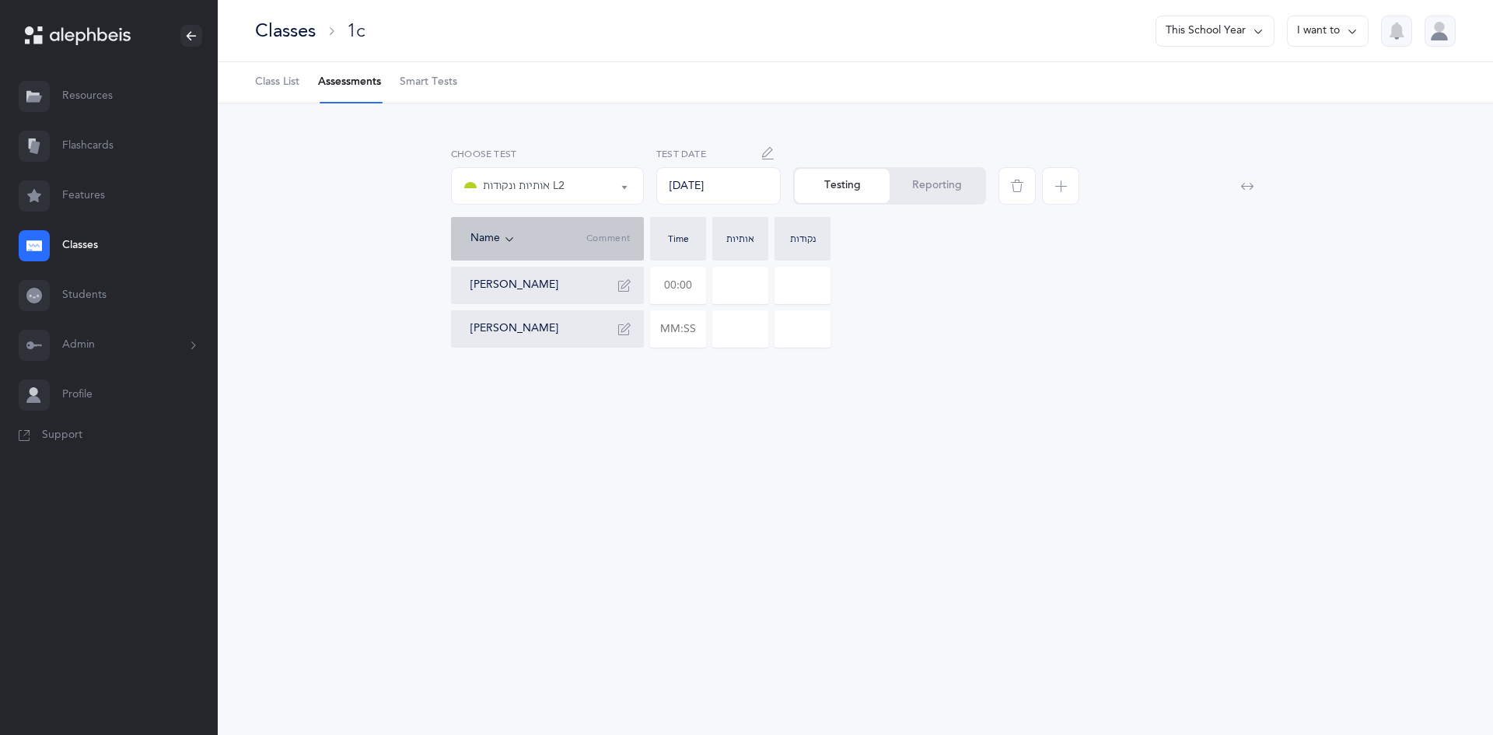
click at [698, 281] on input "text" at bounding box center [678, 285] width 54 height 36
type input "01:27"
type input "0"
click at [747, 289] on input "0" at bounding box center [740, 285] width 54 height 36
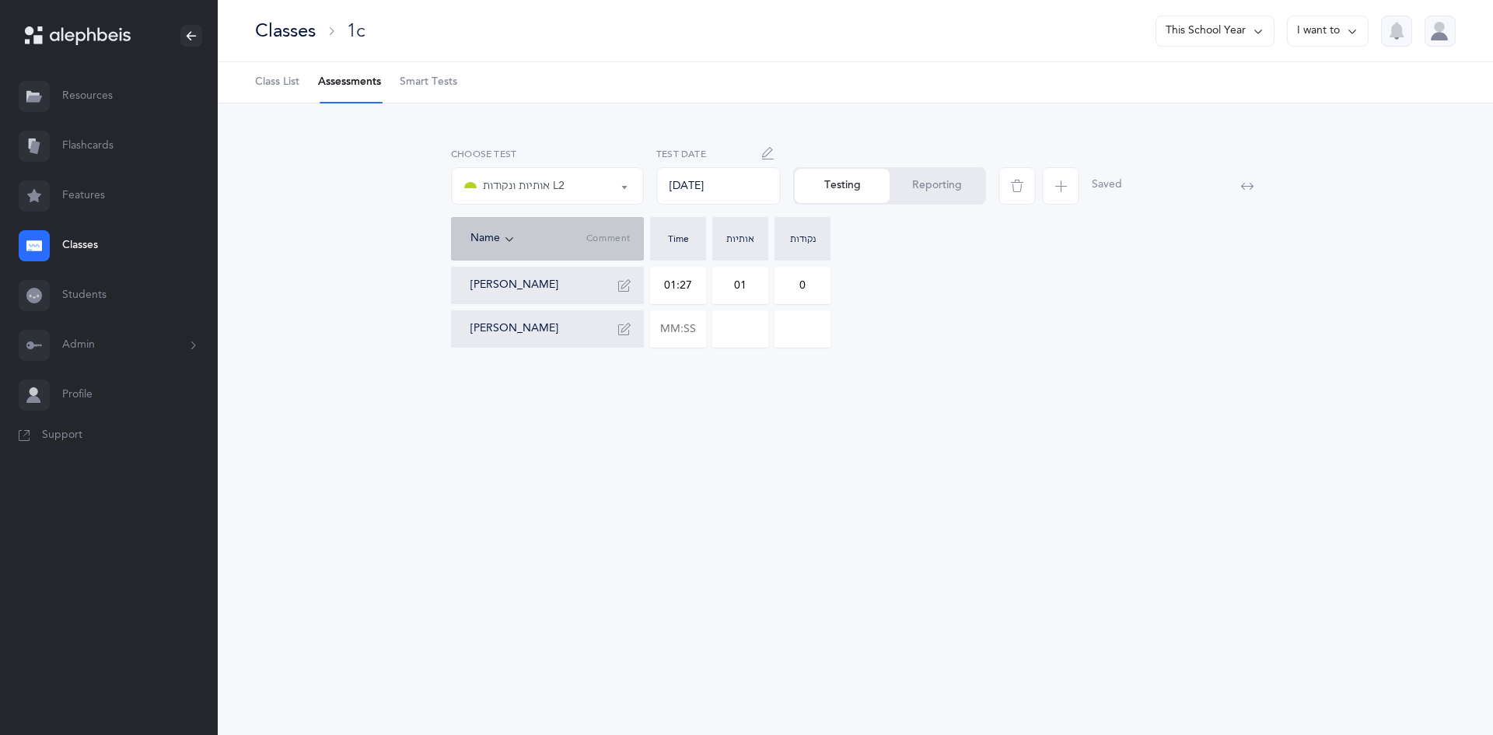
type input "01"
click at [822, 288] on input "0" at bounding box center [802, 285] width 54 height 36
type input "01"
click at [630, 282] on icon "button" at bounding box center [624, 285] width 12 height 12
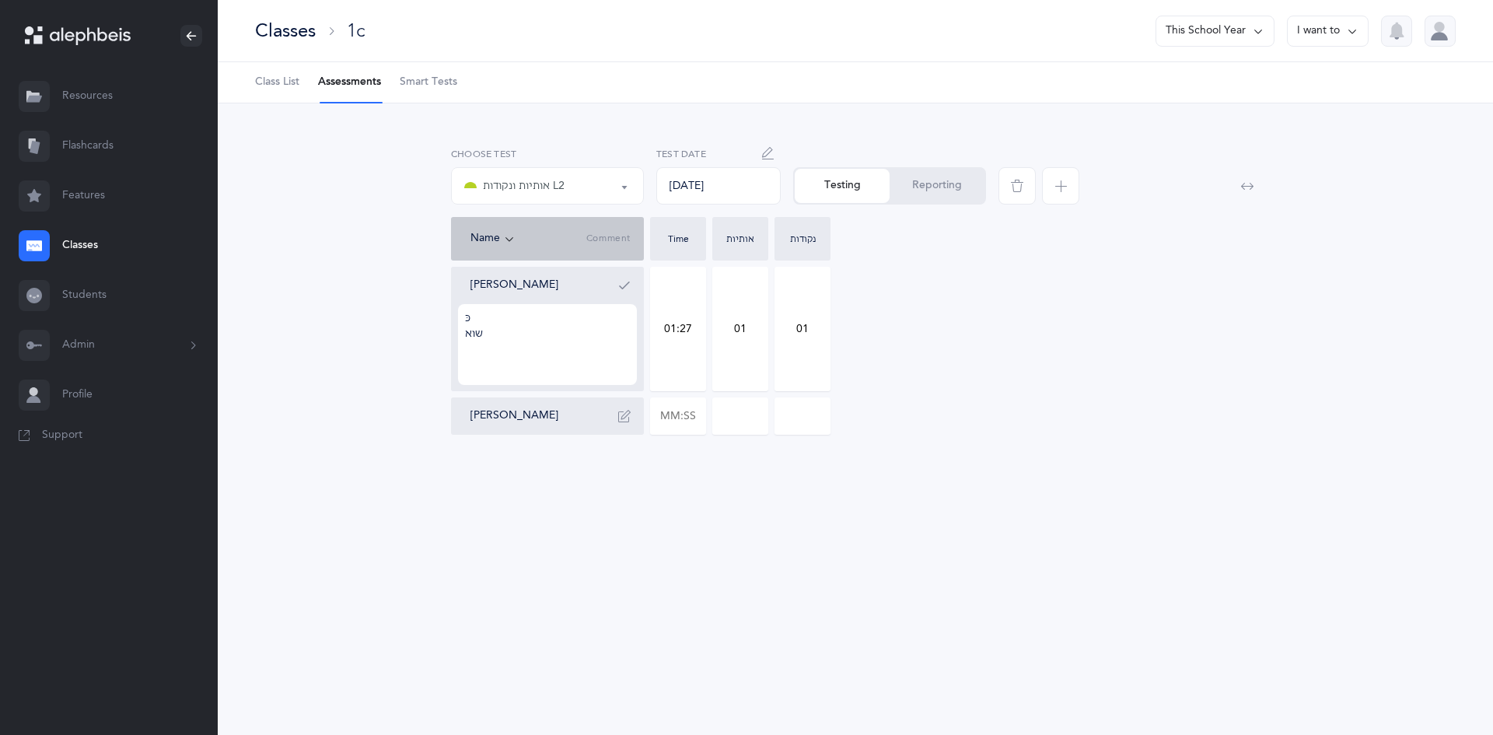
type textarea "כּ שוא"
click at [618, 282] on icon "button" at bounding box center [624, 285] width 12 height 12
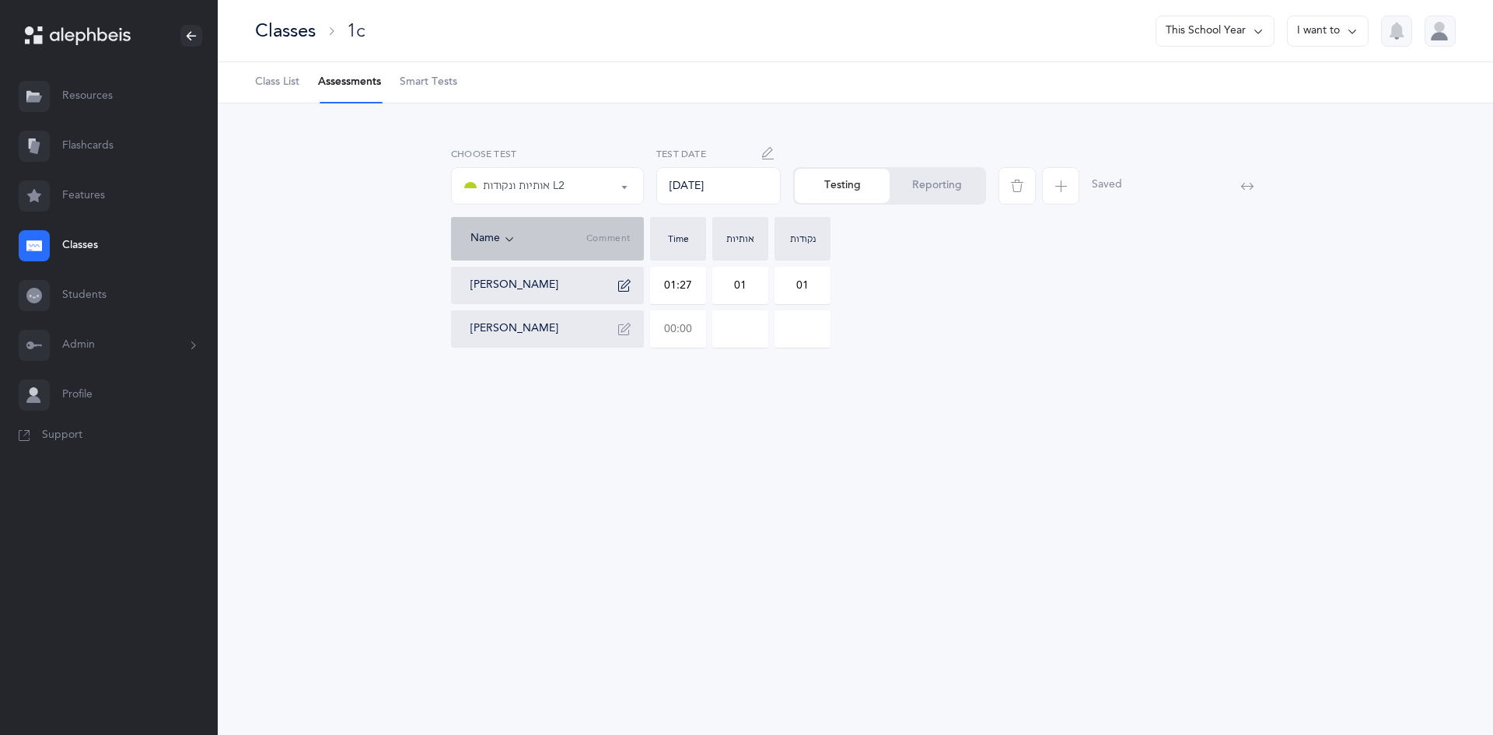
drag, startPoint x: 669, startPoint y: 325, endPoint x: 693, endPoint y: 332, distance: 25.1
click at [693, 332] on input "text" at bounding box center [678, 329] width 54 height 36
drag, startPoint x: 660, startPoint y: 329, endPoint x: 697, endPoint y: 330, distance: 36.6
click at [697, 330] on input "text" at bounding box center [678, 329] width 54 height 36
click at [628, 285] on icon "button" at bounding box center [624, 285] width 12 height 12
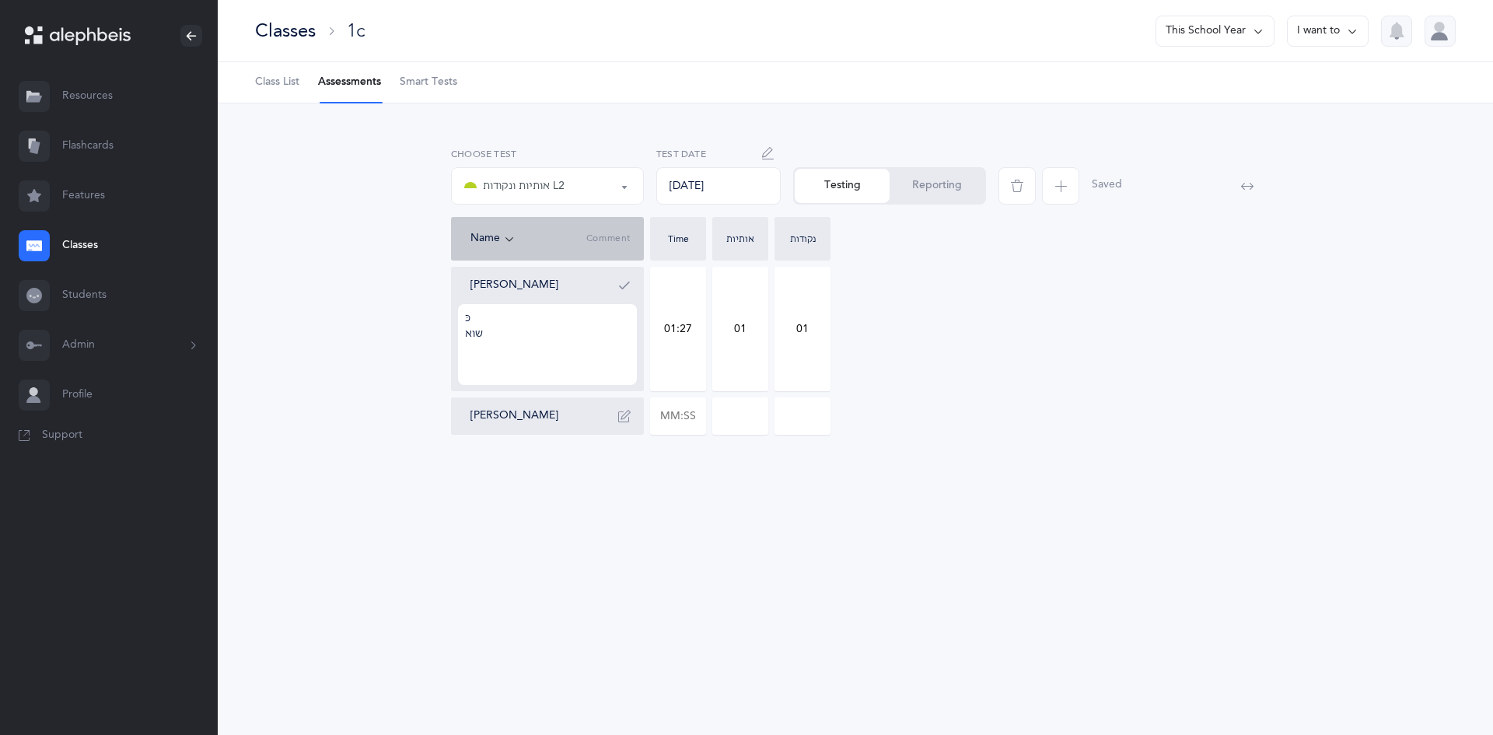
drag, startPoint x: 515, startPoint y: 331, endPoint x: 453, endPoint y: 322, distance: 62.9
click at [453, 322] on div "Yehuda Haber כּ שוא" at bounding box center [547, 329] width 193 height 124
drag, startPoint x: 500, startPoint y: 338, endPoint x: 457, endPoint y: 309, distance: 51.5
click at [457, 309] on div "Yehuda Haber כּ שוא" at bounding box center [547, 329] width 193 height 124
click at [627, 410] on icon "button" at bounding box center [624, 416] width 12 height 12
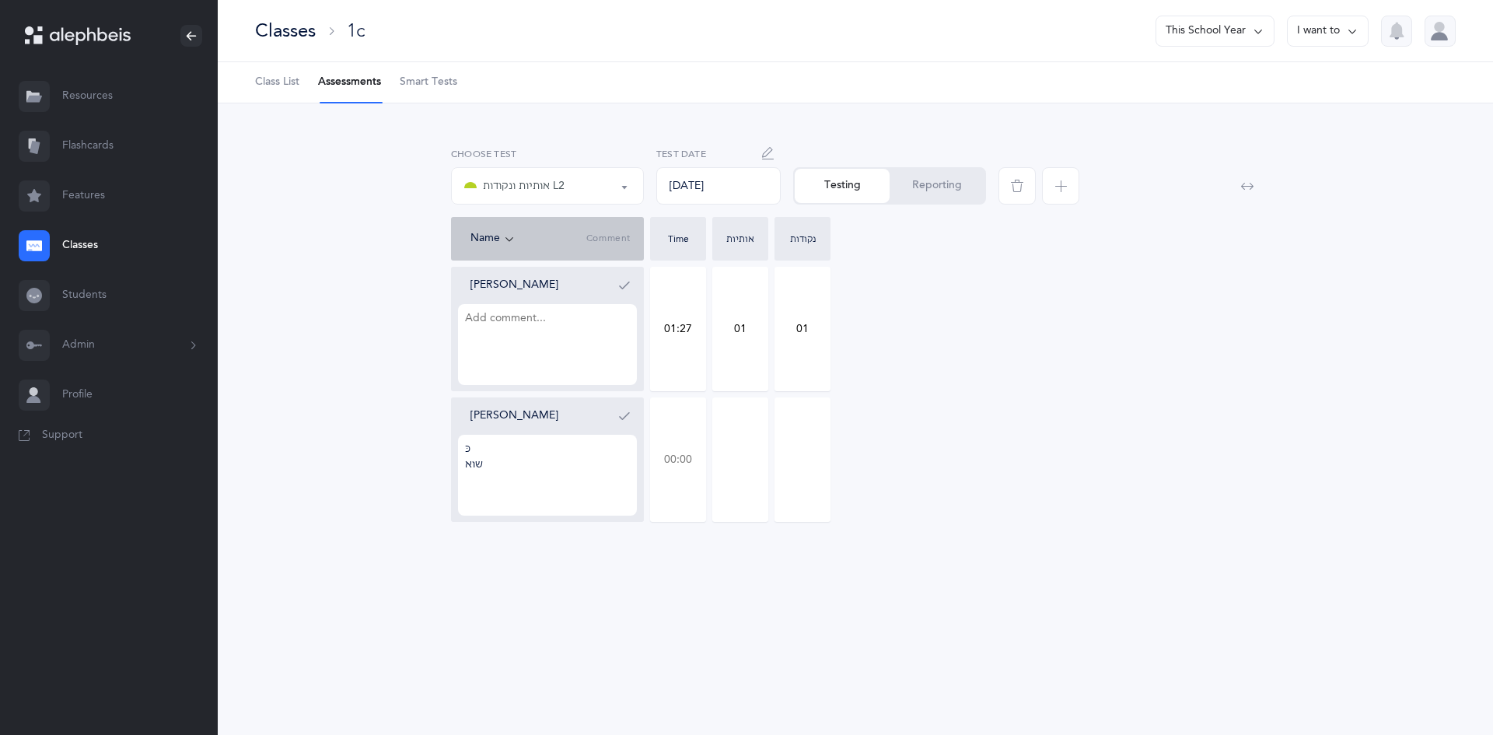
type textarea "כּ שוא"
drag, startPoint x: 663, startPoint y: 453, endPoint x: 726, endPoint y: 491, distance: 74.0
click at [726, 491] on div "Yehuda Haber 01:27 01 01 Yakov Khiyayev כּ שוא" at bounding box center [855, 394] width 809 height 255
type input "01:27"
type input "0"
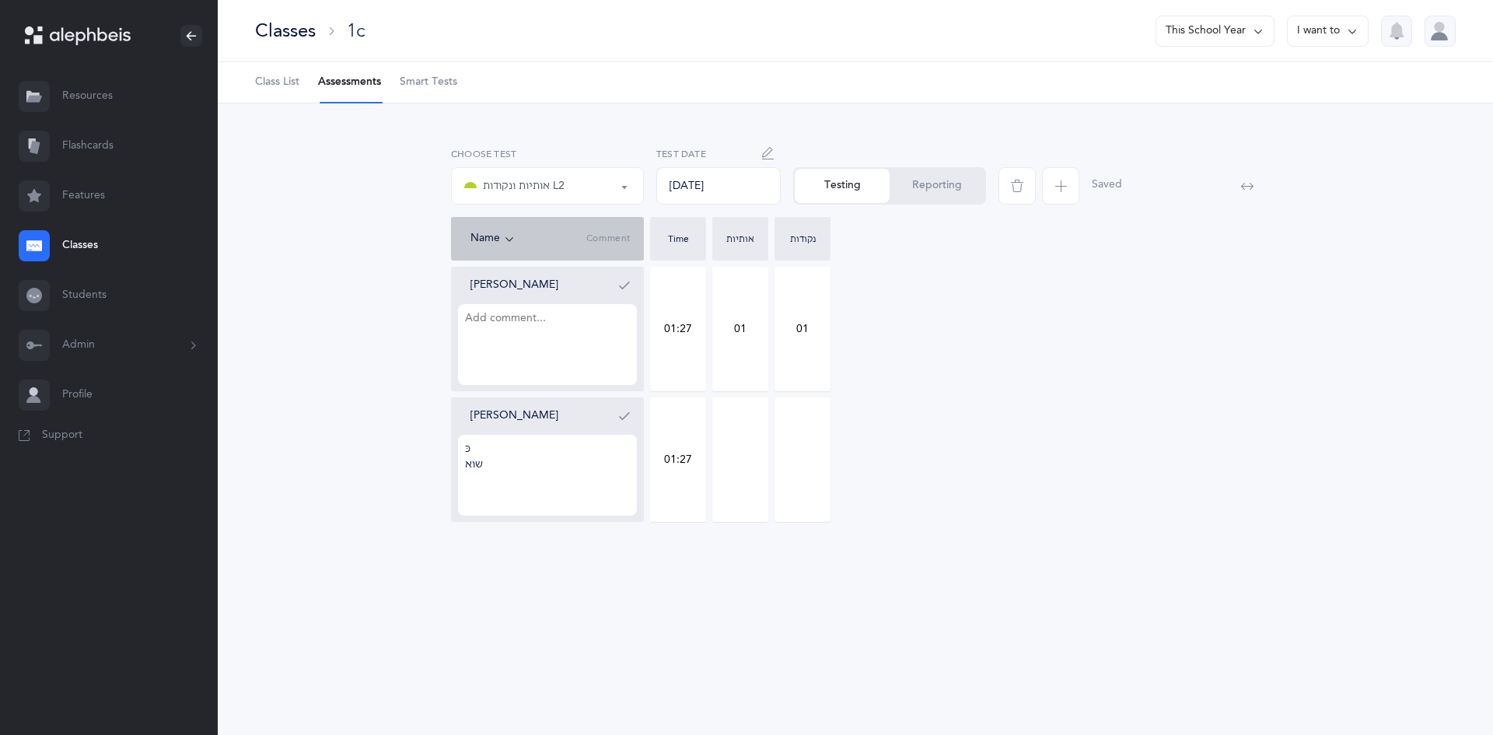
type input "0"
click at [729, 477] on input "0" at bounding box center [740, 459] width 54 height 123
click at [750, 463] on input "0" at bounding box center [740, 459] width 54 height 123
type input "01"
click at [809, 453] on input "0" at bounding box center [802, 459] width 54 height 123
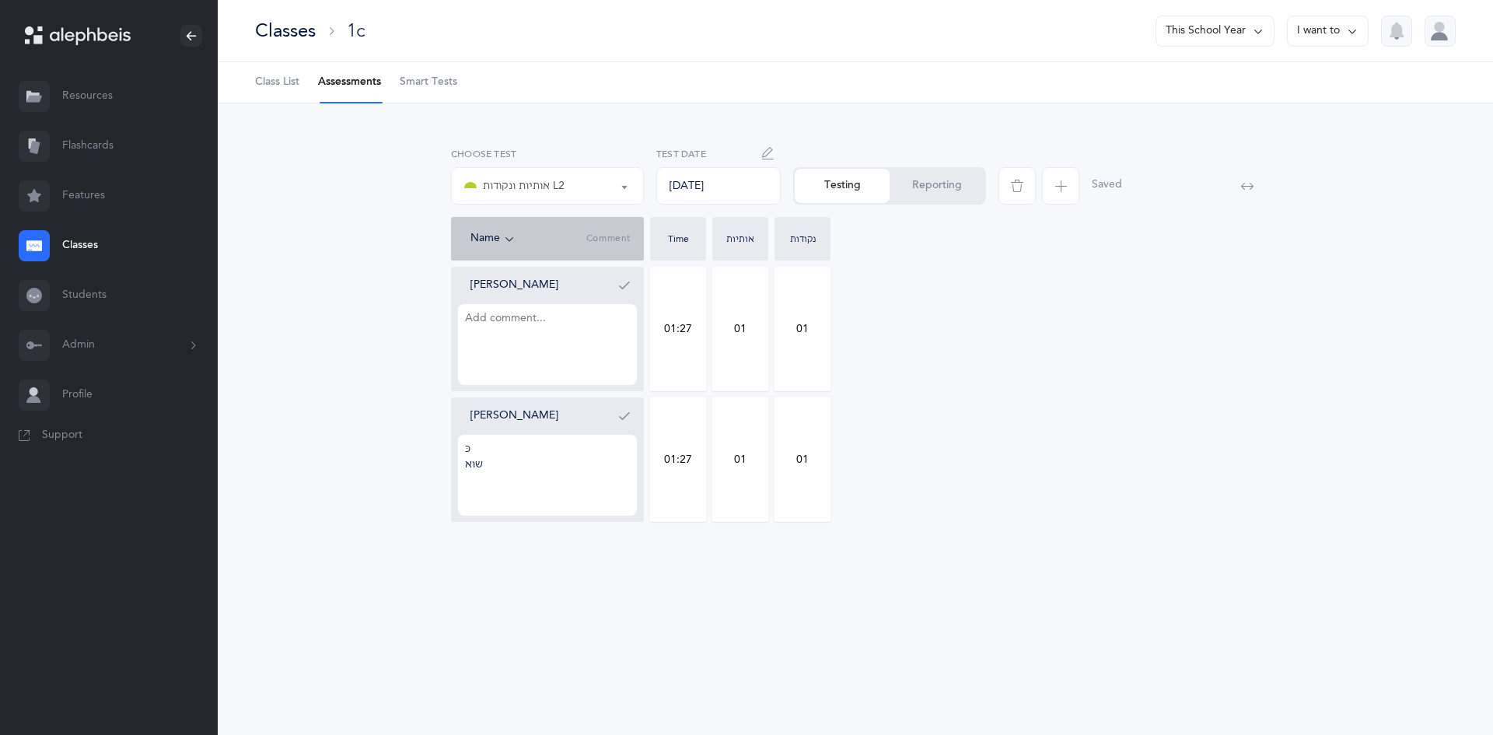
click at [926, 446] on div "Yehuda Haber 01:27 01 01 Yakov Khiyayev כּ שוא 01:27 01 01" at bounding box center [855, 394] width 809 height 255
drag, startPoint x: 787, startPoint y: 461, endPoint x: 870, endPoint y: 449, distance: 84.1
click at [870, 449] on div "Yehuda Haber 01:27 01 01 Yakov Khiyayev כּ שוא 01:27 01 01" at bounding box center [855, 394] width 809 height 255
type input "1"
drag, startPoint x: 715, startPoint y: 457, endPoint x: 778, endPoint y: 454, distance: 63.1
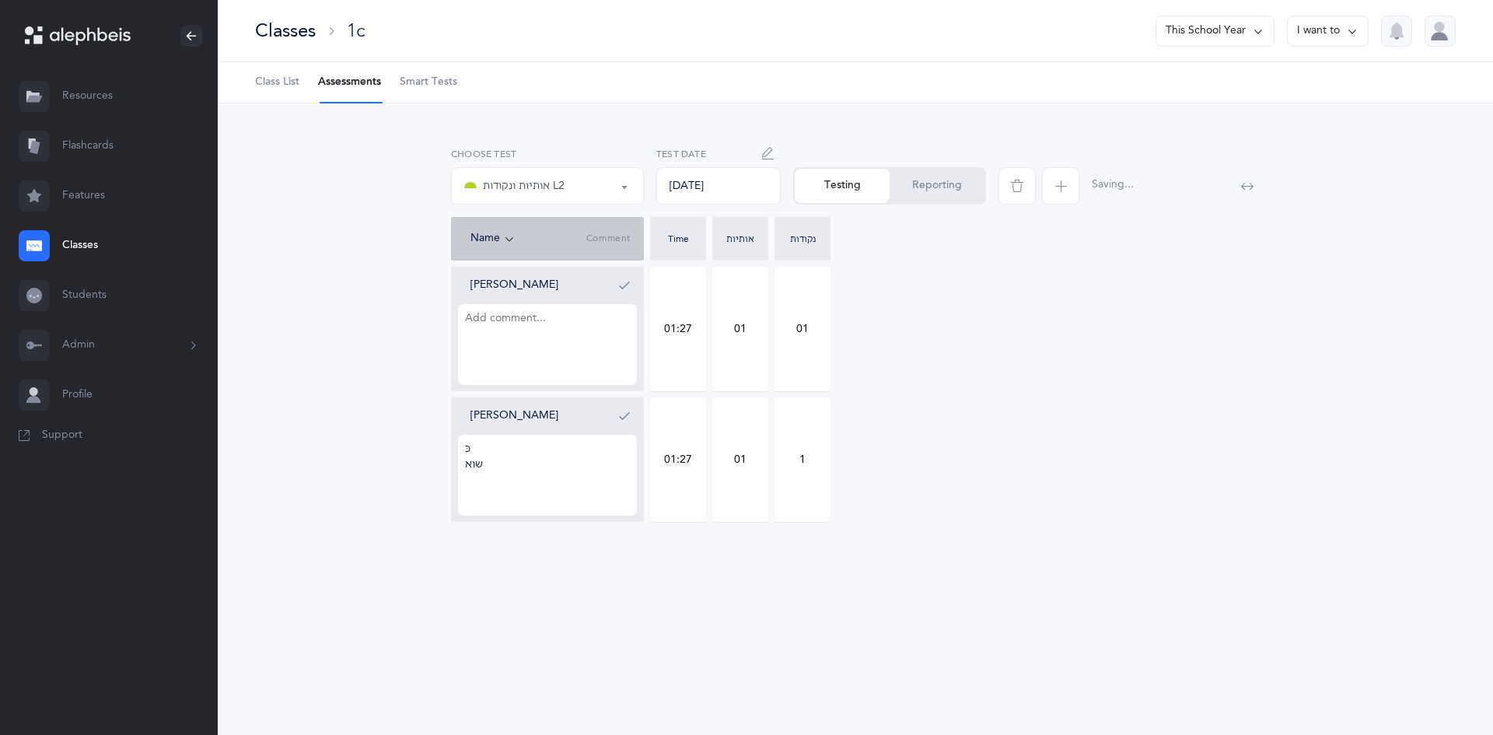
click at [778, 454] on div "Yehuda Haber 01:27 01 01 Yakov Khiyayev כּ שוא 01:27 01 1" at bounding box center [855, 394] width 809 height 255
type input "1"
click at [867, 574] on div "אותיות אותיות ונקודות L2 אותיות ונקודות L2 אותיות אותיות ונקודות L2 Choose test…" at bounding box center [855, 349] width 1275 height 493
click at [625, 413] on icon "button" at bounding box center [624, 416] width 12 height 12
drag, startPoint x: 732, startPoint y: 331, endPoint x: 740, endPoint y: 332, distance: 8.6
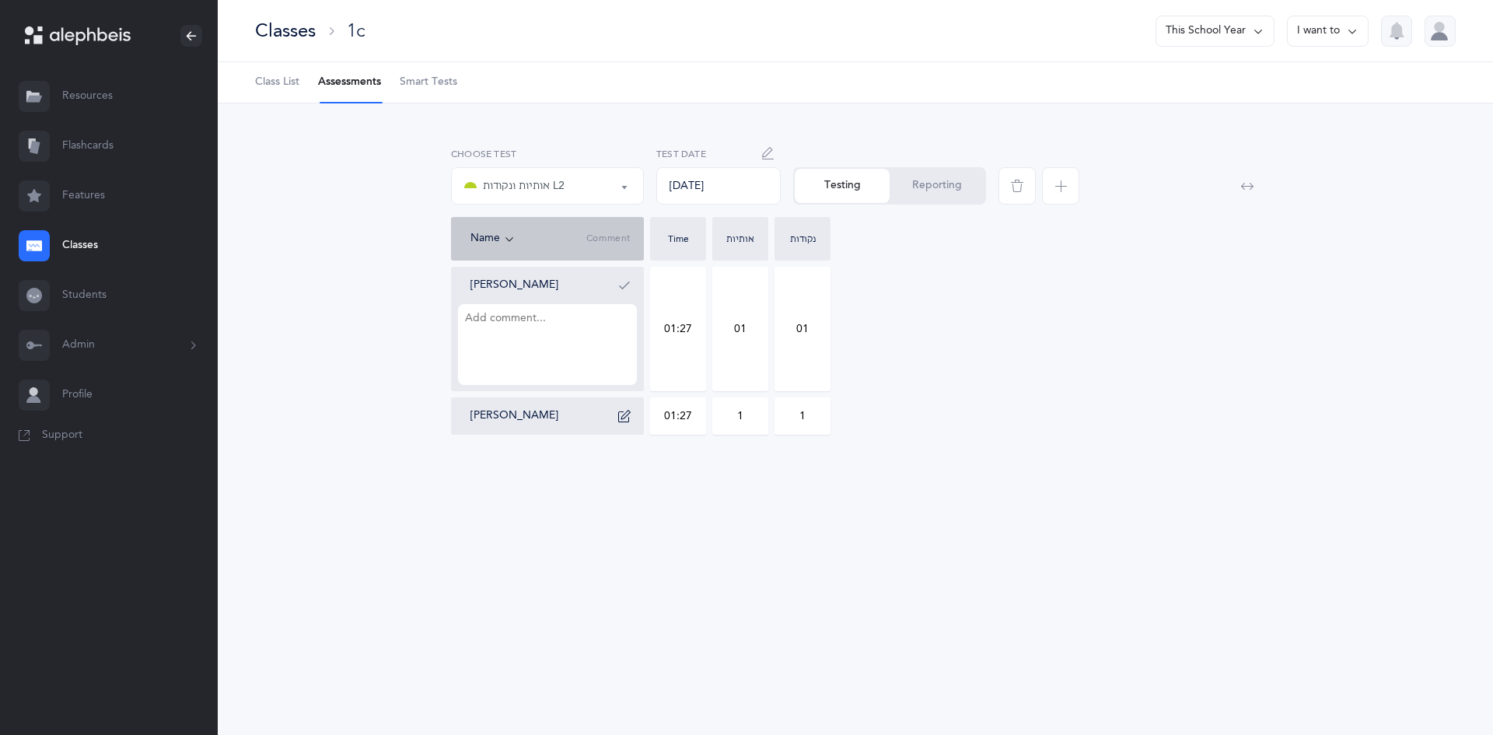
click at [740, 332] on div "Yehuda Haber 01:27 01 01 Yakov Khiyayev 01:27 1 1" at bounding box center [855, 351] width 809 height 168
type input "01:52"
drag, startPoint x: 743, startPoint y: 321, endPoint x: 722, endPoint y: 335, distance: 24.6
click at [722, 335] on input "01" at bounding box center [740, 328] width 54 height 123
click at [753, 350] on input "10" at bounding box center [740, 328] width 54 height 123
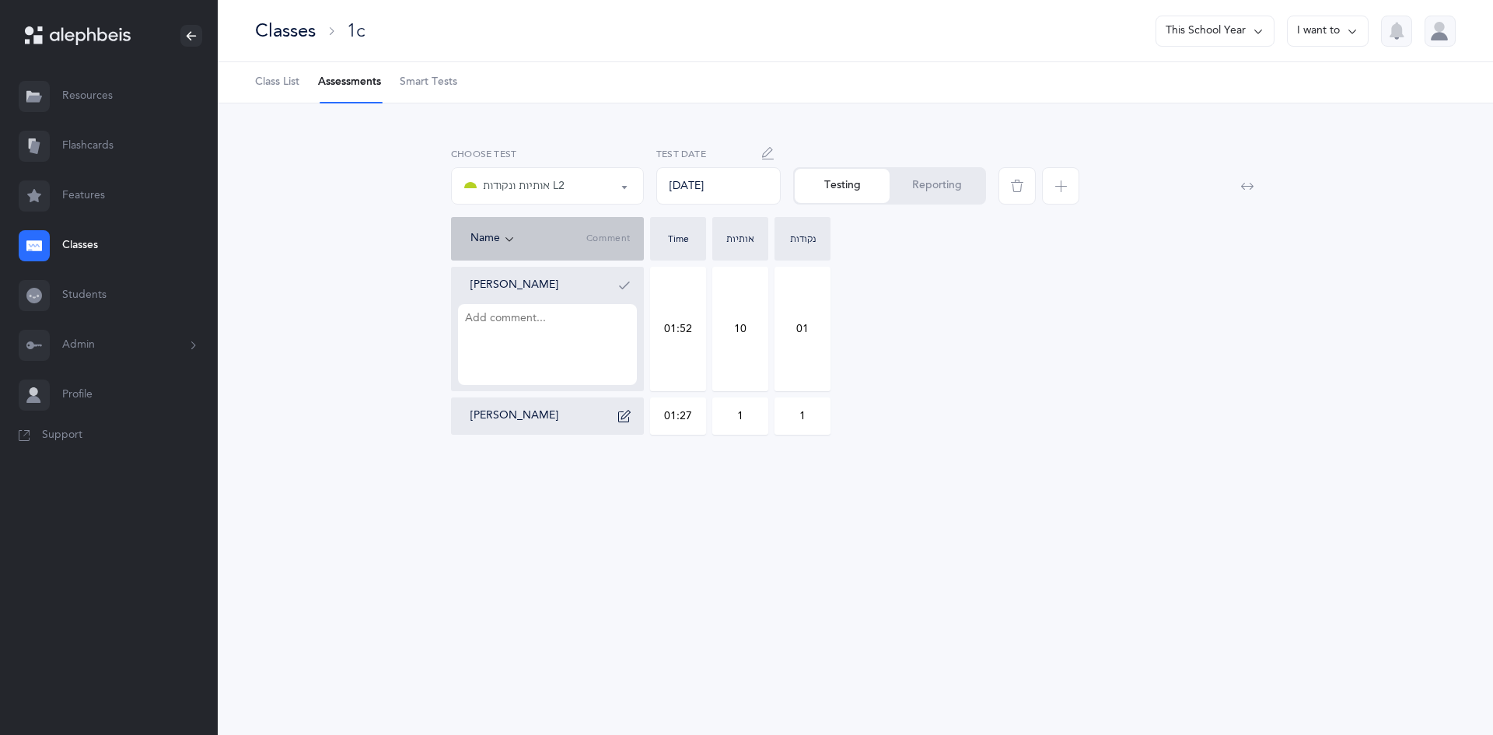
drag, startPoint x: 750, startPoint y: 343, endPoint x: 732, endPoint y: 342, distance: 18.7
click at [732, 342] on input "10" at bounding box center [740, 328] width 54 height 123
type input "3"
drag, startPoint x: 795, startPoint y: 330, endPoint x: 818, endPoint y: 330, distance: 22.6
click at [818, 330] on input "01" at bounding box center [802, 328] width 54 height 123
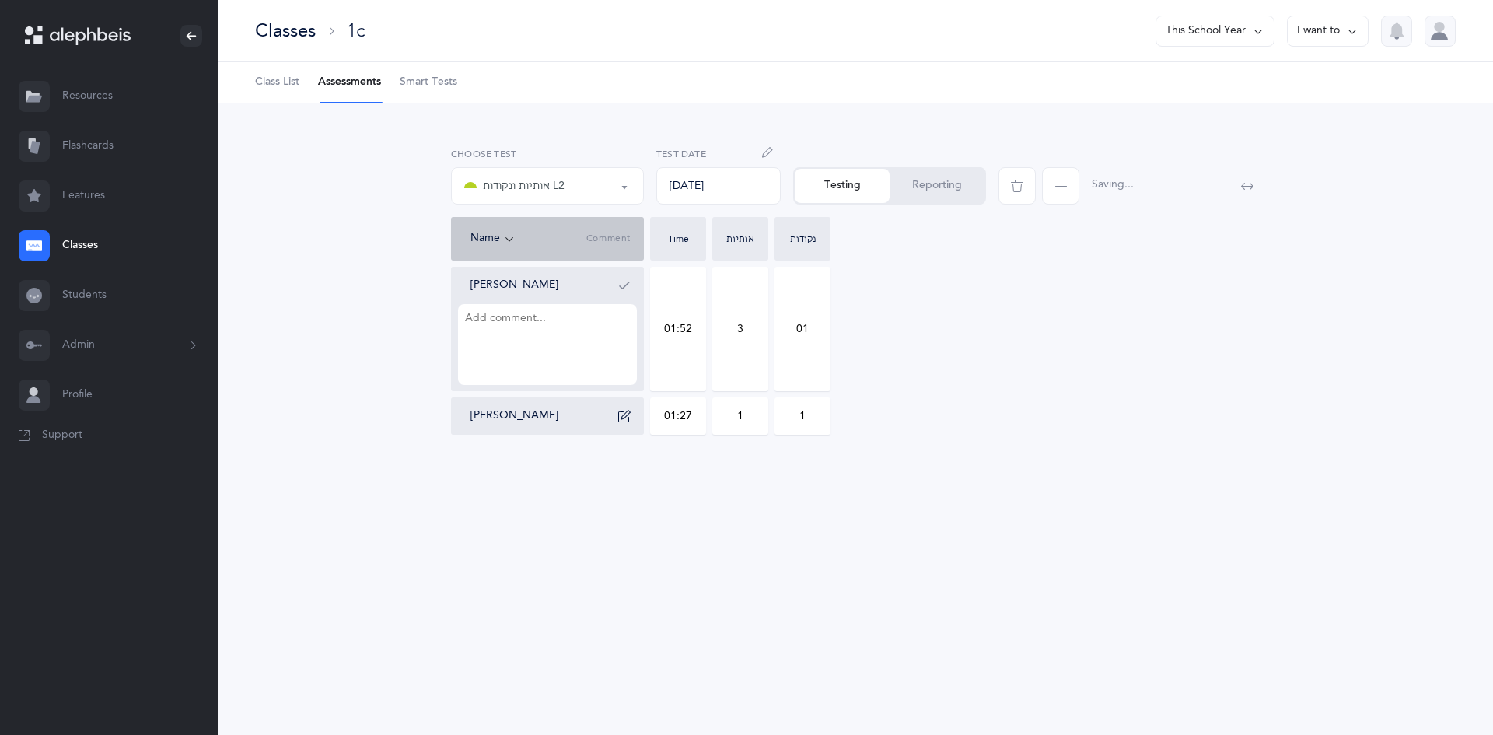
type input "1"
type input "0"
click at [502, 330] on textarea at bounding box center [547, 344] width 179 height 81
type textarea "ח שׁ שׂ"
click at [845, 468] on div "אותיות אותיות ונקודות L2 אותיות ונקודות L2 אותיות אותיות ונקודות L2 Choose test…" at bounding box center [855, 306] width 1275 height 406
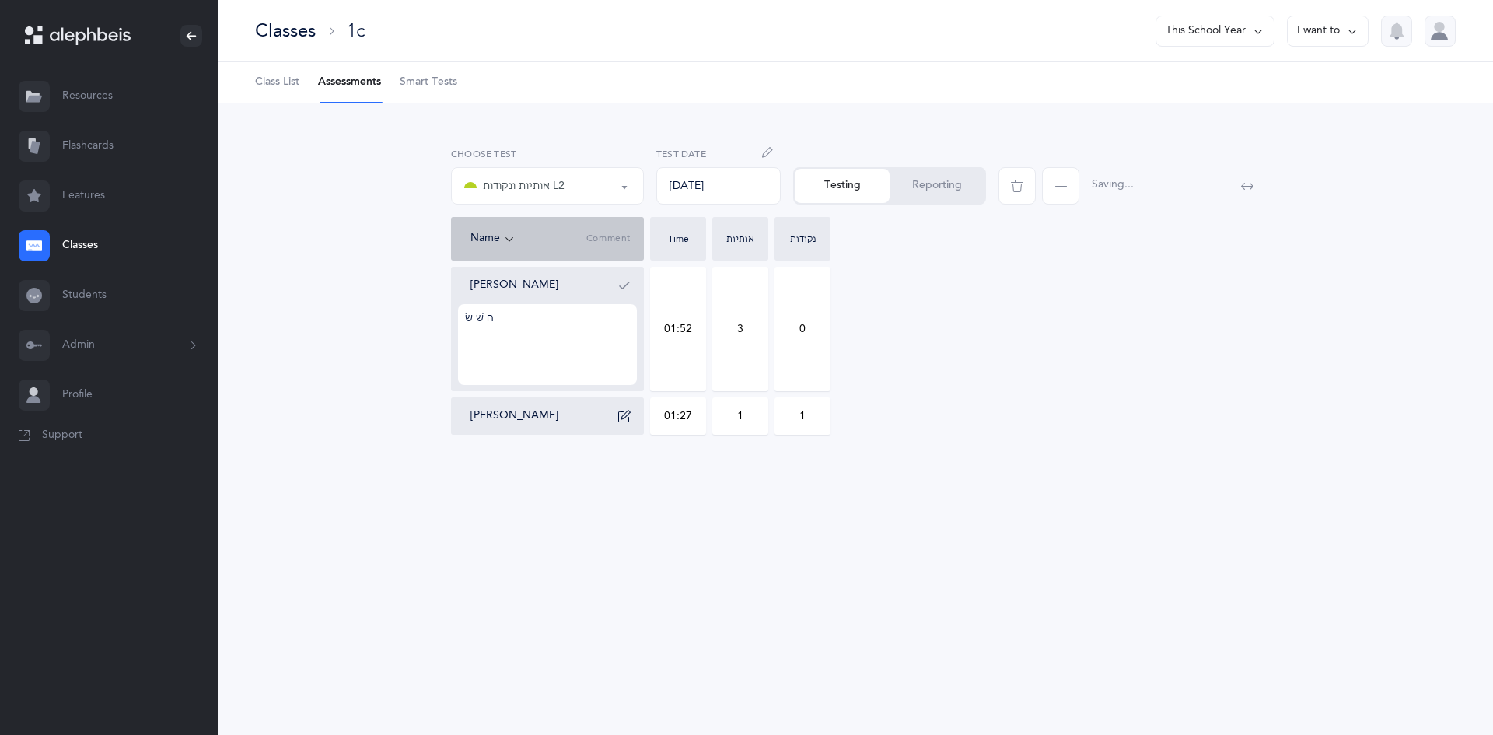
click at [621, 280] on icon "button" at bounding box center [624, 285] width 12 height 12
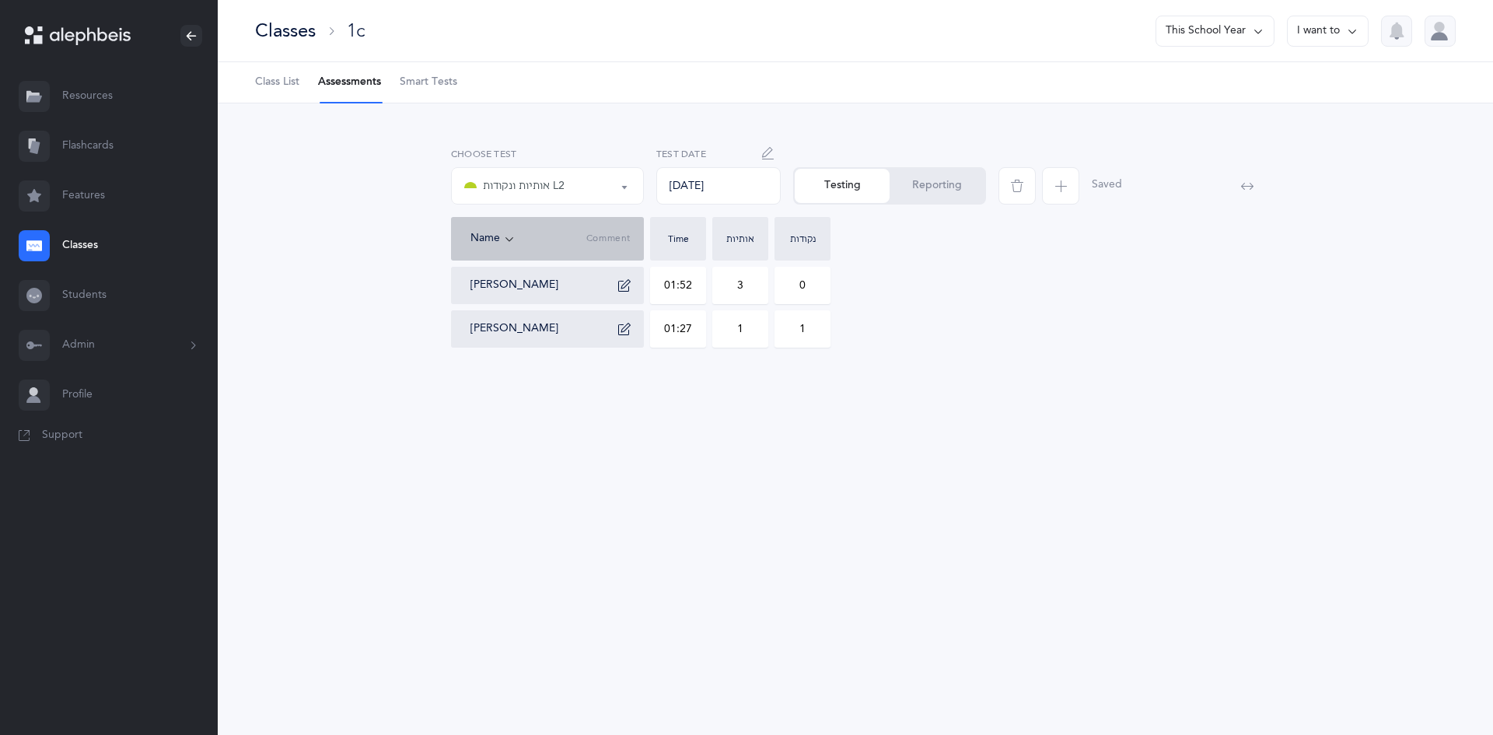
click at [582, 190] on div "אותיות ונקודות L2" at bounding box center [547, 186] width 166 height 26
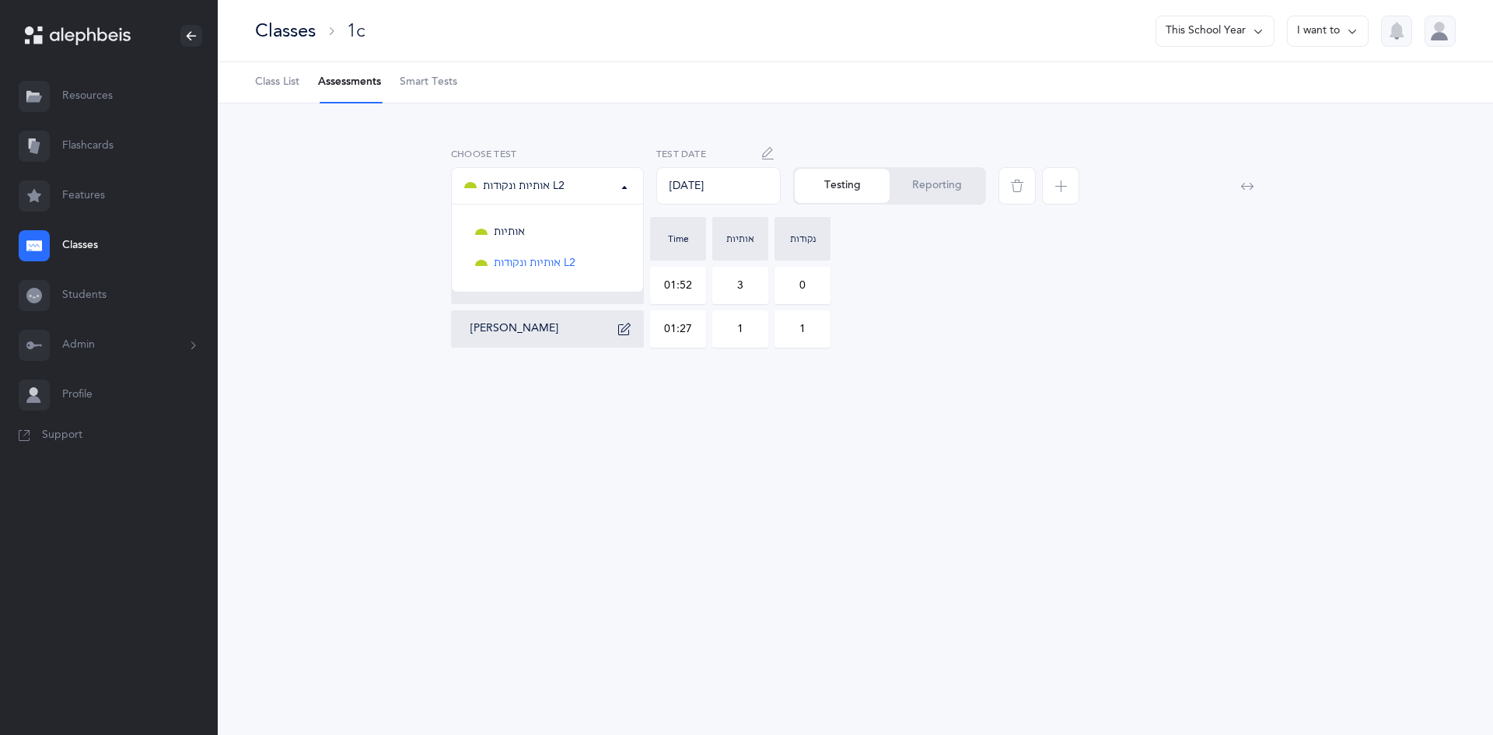
click at [1061, 179] on span "button" at bounding box center [1060, 185] width 37 height 37
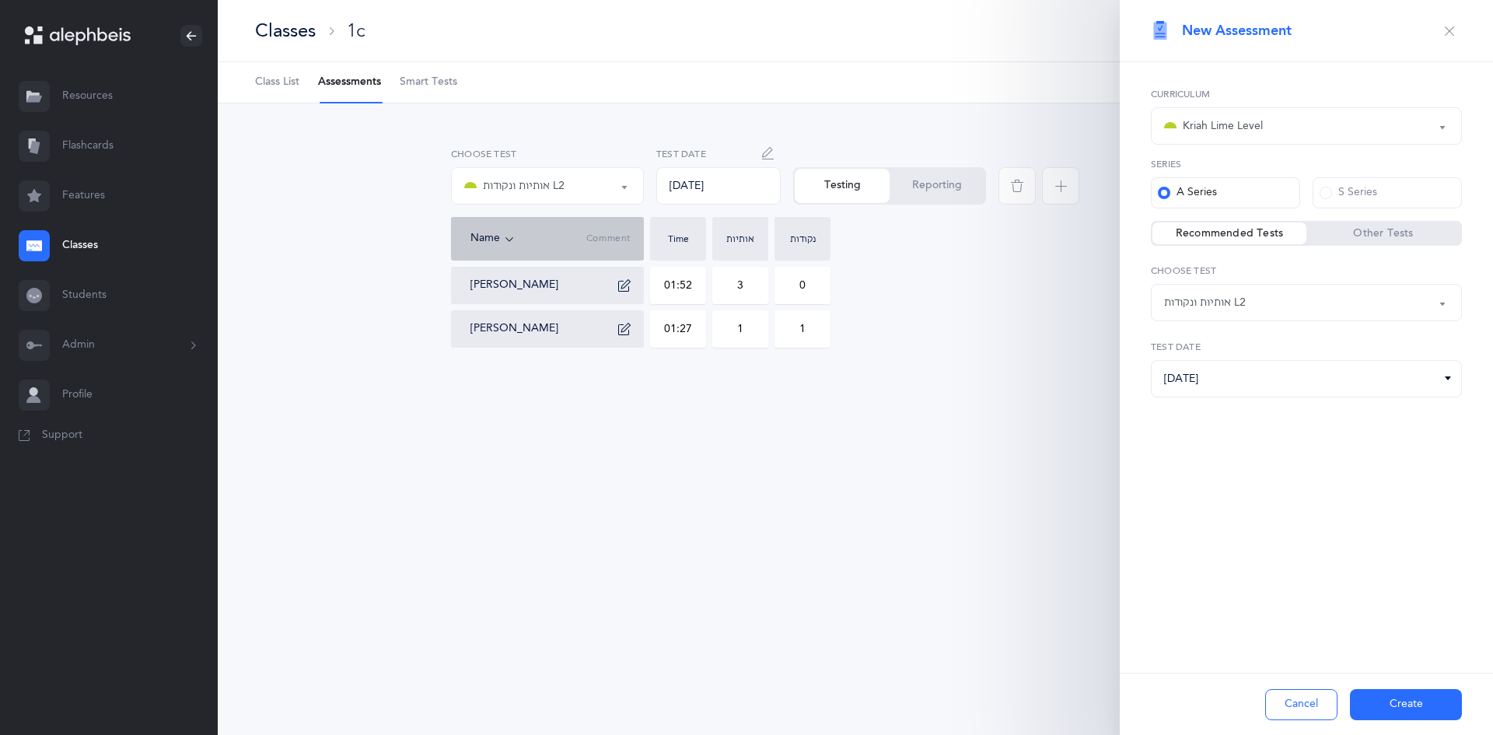
click at [1264, 309] on div "אותיות ונקודות L2" at bounding box center [1306, 302] width 285 height 26
click at [1238, 440] on span "All Skills L2 (A)" at bounding box center [1210, 442] width 71 height 14
select select "13"
click at [1394, 710] on button "Create" at bounding box center [1406, 704] width 112 height 31
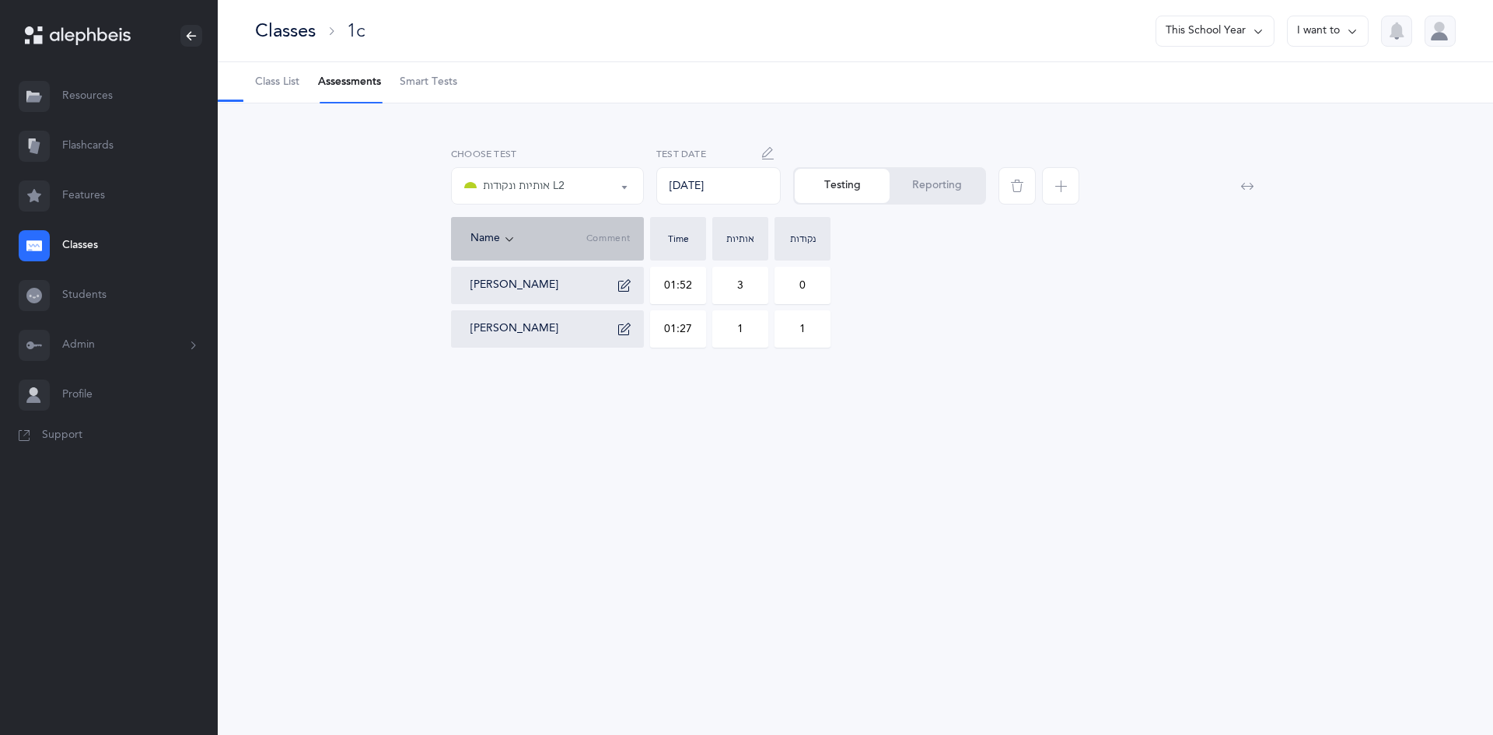
select select "13"
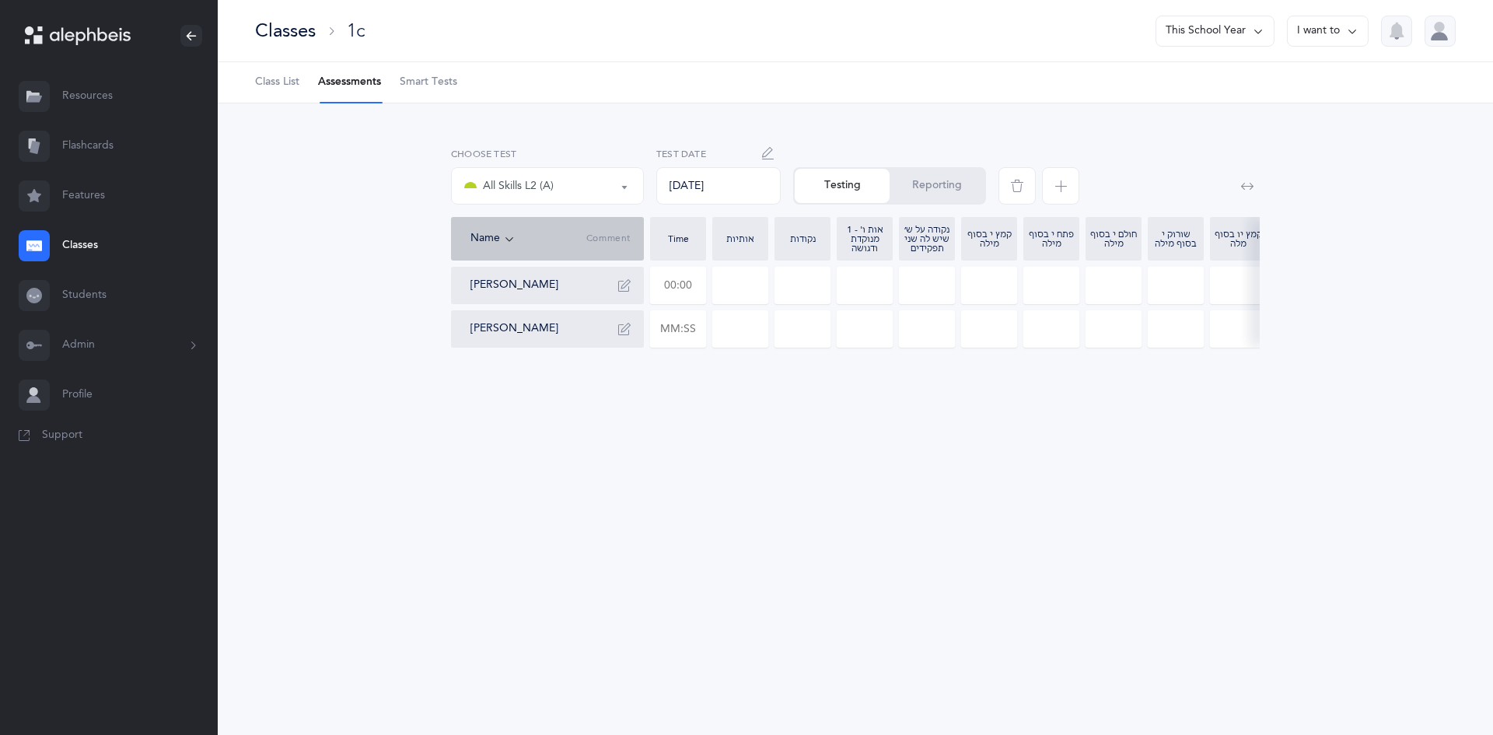
drag, startPoint x: 659, startPoint y: 285, endPoint x: 730, endPoint y: 286, distance: 71.5
click at [730, 286] on div "Yehuda Haber Yakov Khiyayev" at bounding box center [1200, 307] width 1499 height 81
drag, startPoint x: 653, startPoint y: 283, endPoint x: 729, endPoint y: 287, distance: 76.3
click at [729, 287] on div "Yehuda Haber Yakov Khiyayev" at bounding box center [1200, 307] width 1499 height 81
type input "00:09"
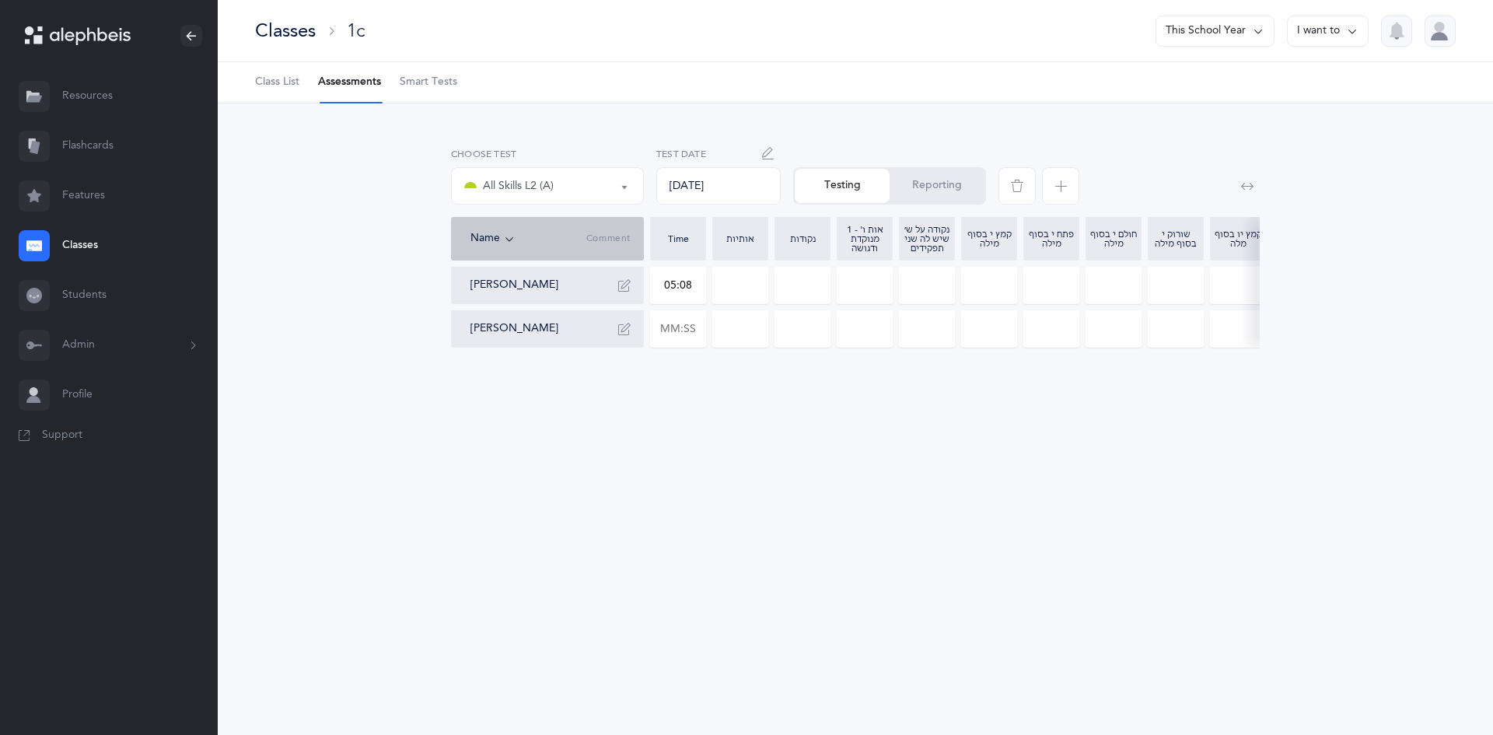
type input "05:08"
type input "0"
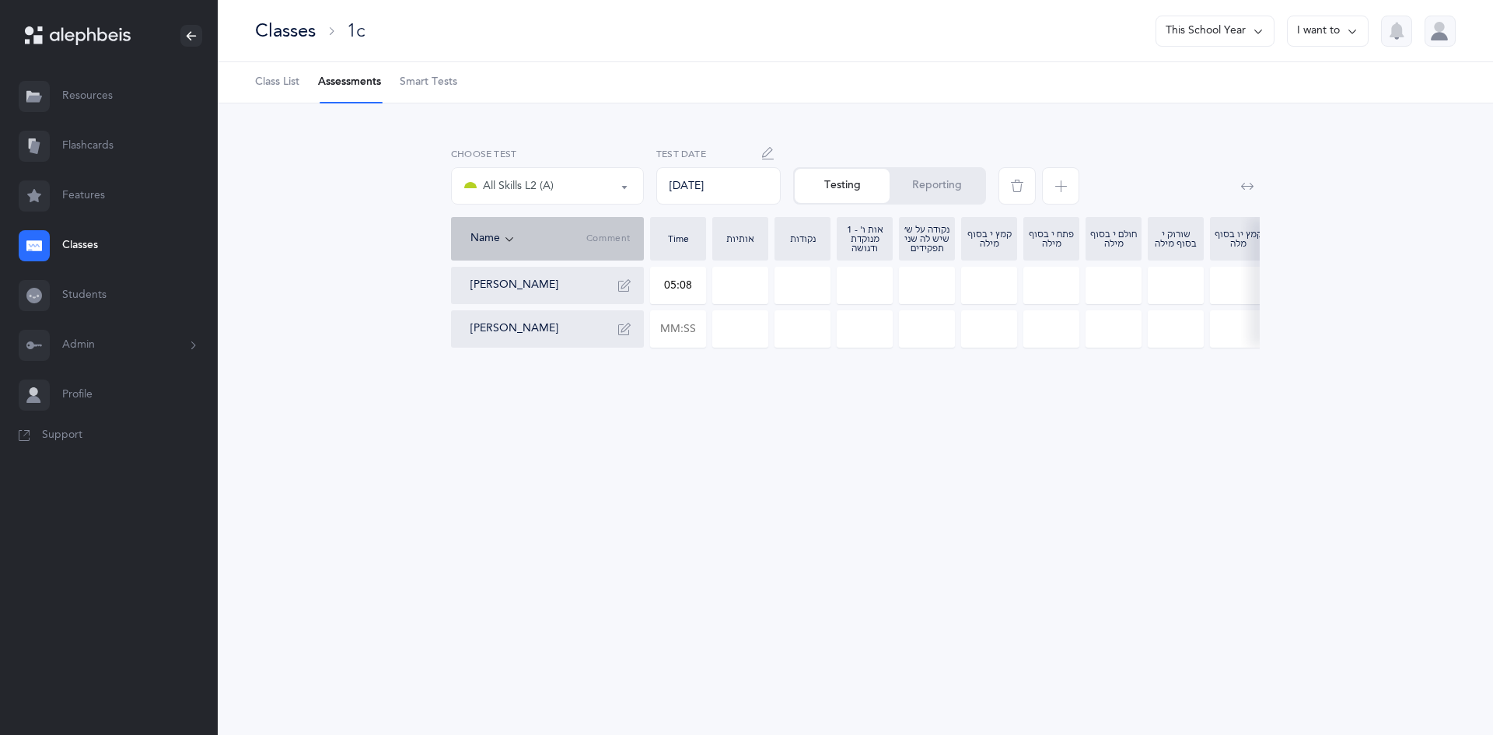
type input "0"
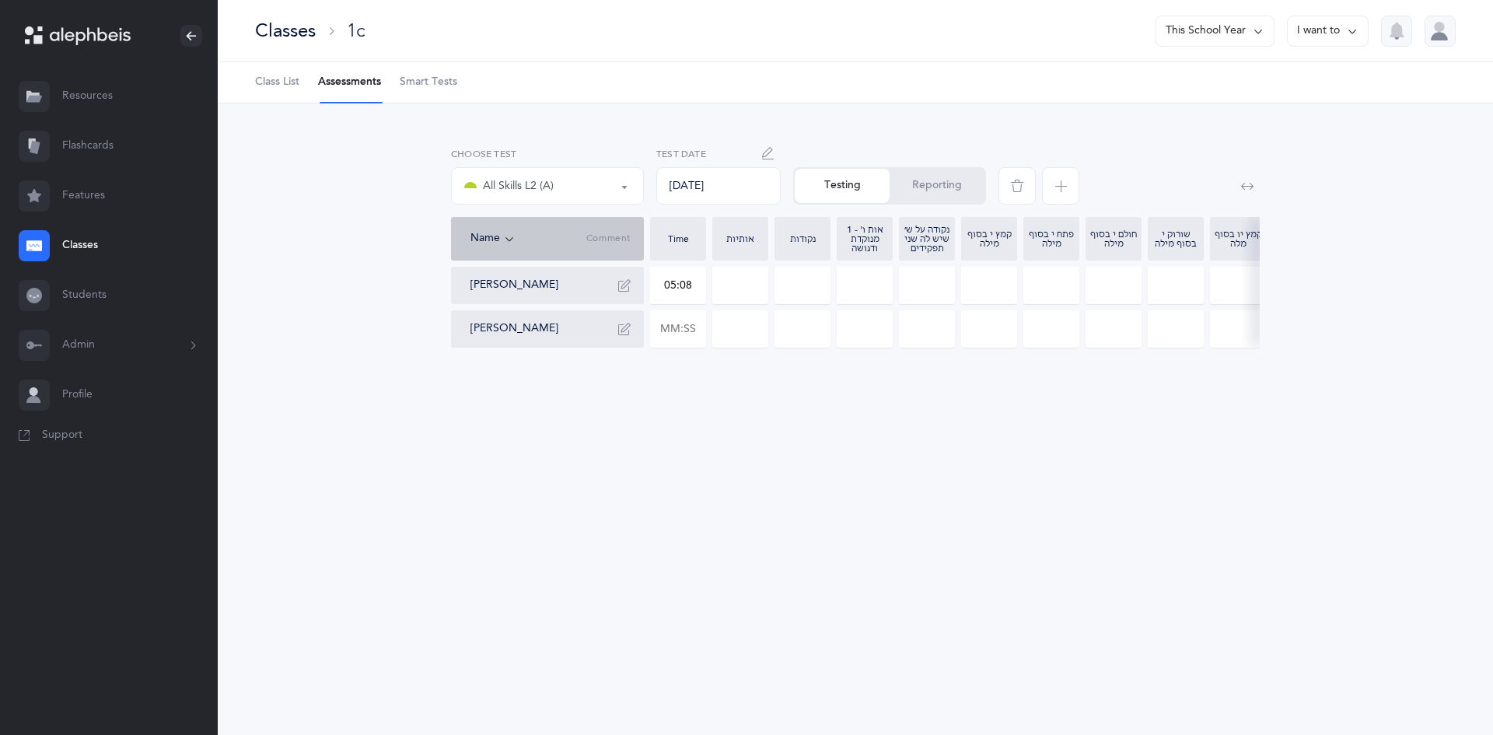
type input "0"
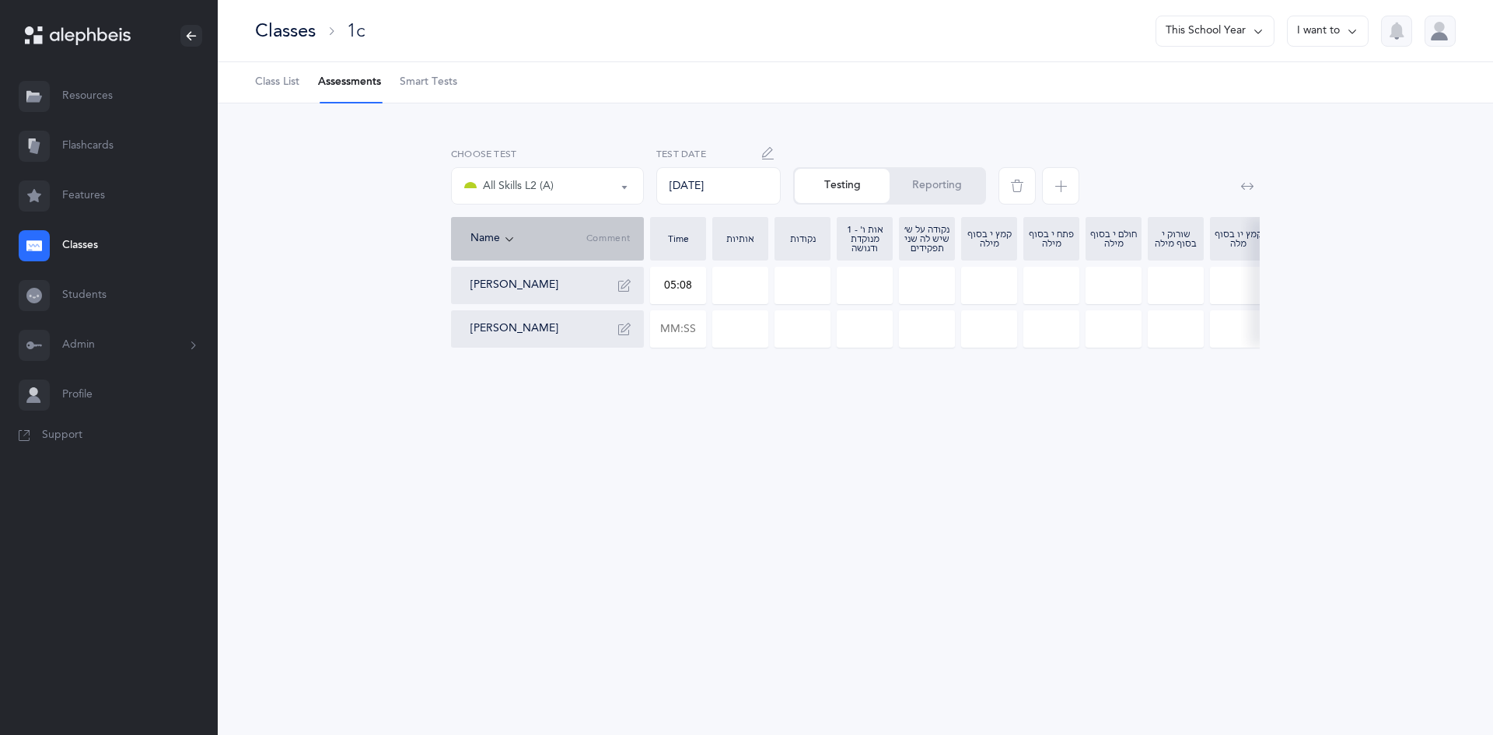
type input "0"
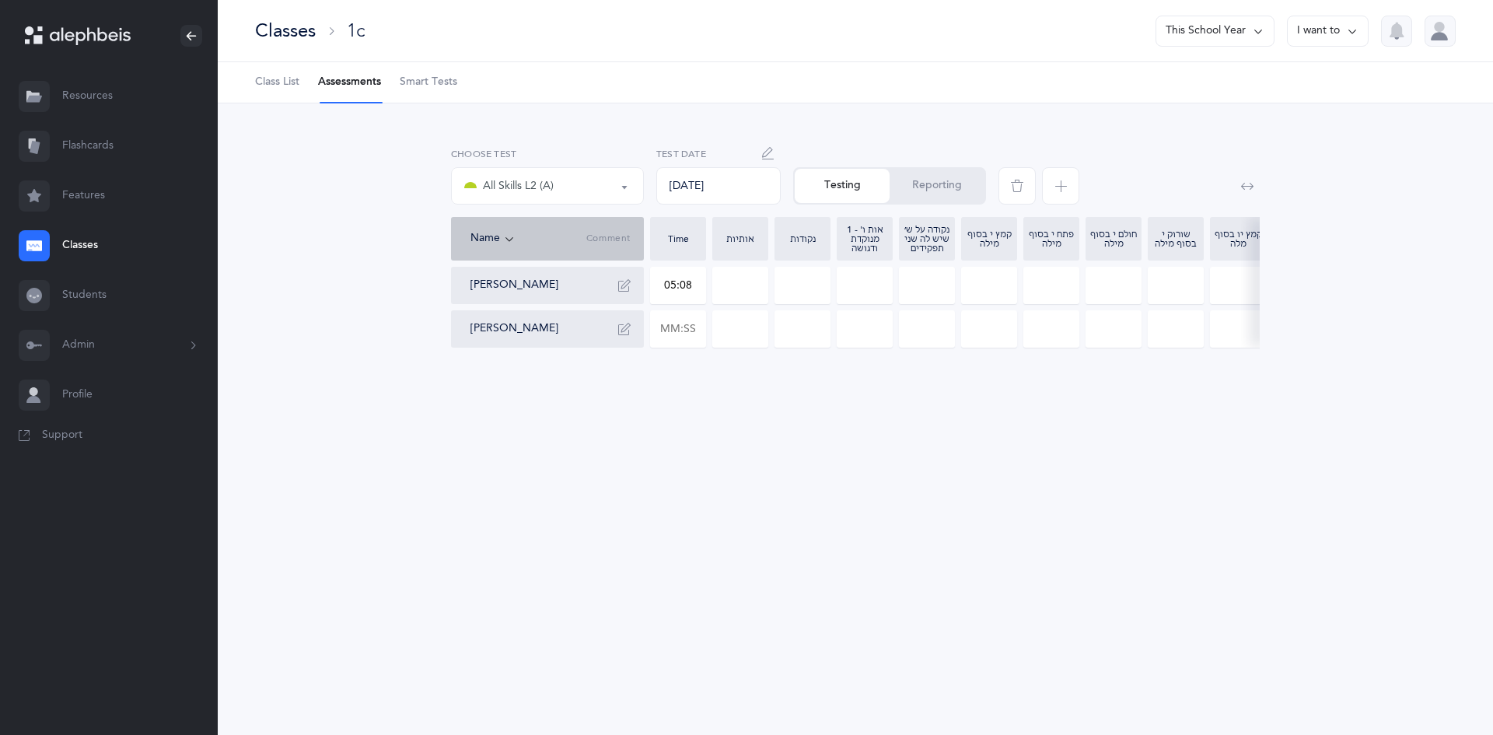
type input "0"
click at [715, 294] on input "0" at bounding box center [740, 285] width 54 height 36
drag, startPoint x: 752, startPoint y: 285, endPoint x: 726, endPoint y: 282, distance: 26.5
click at [740, 281] on input "0" at bounding box center [740, 285] width 54 height 36
drag, startPoint x: 732, startPoint y: 287, endPoint x: 755, endPoint y: 289, distance: 23.4
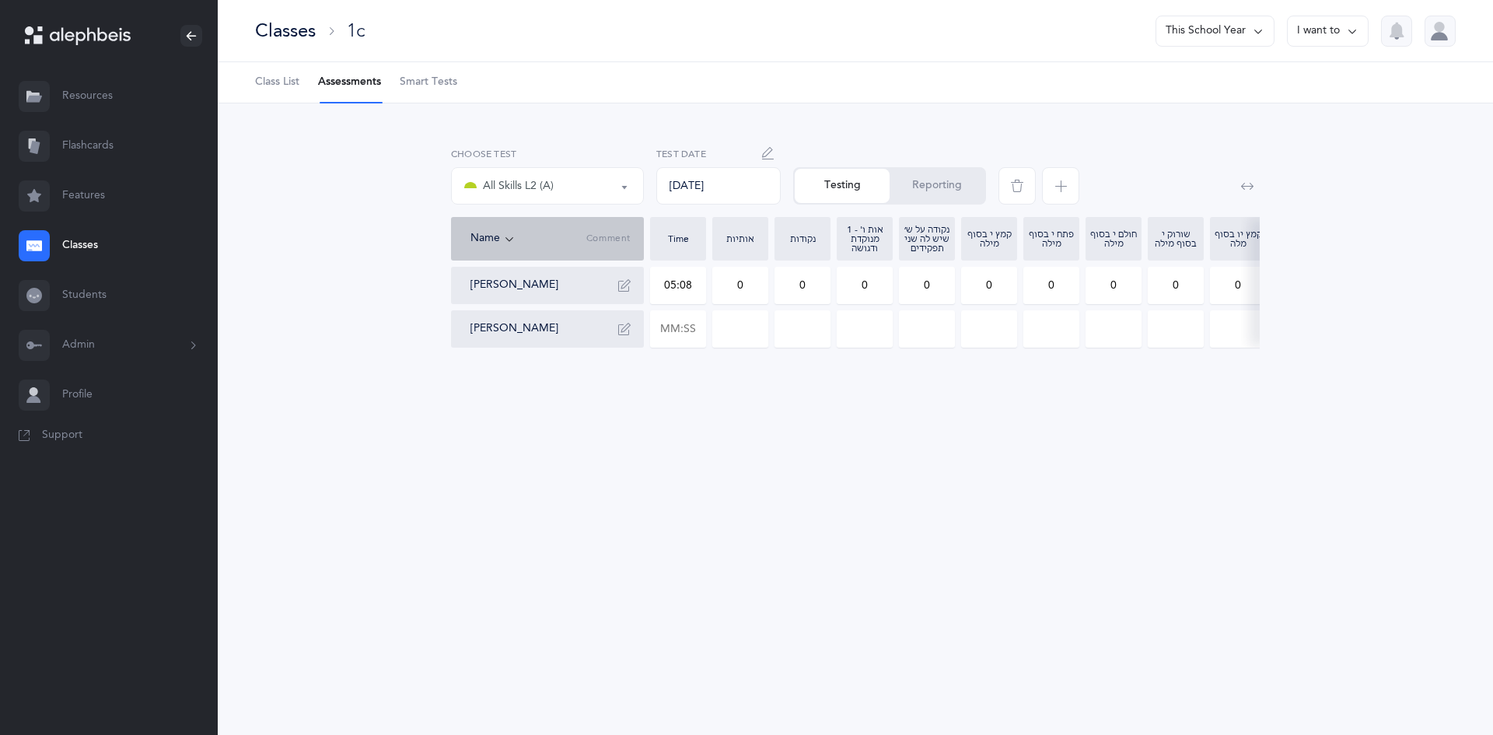
click at [755, 289] on input "0" at bounding box center [740, 285] width 54 height 36
type input "6"
drag, startPoint x: 801, startPoint y: 284, endPoint x: 712, endPoint y: 287, distance: 89.5
click at [712, 287] on div "Yehuda Haber 05:08 6 0 0 0 0 0 0 0 0 0 0 0 0 0 0 0 0 0 0 0 Yakov Khiyayev" at bounding box center [1200, 307] width 1499 height 81
type input "6"
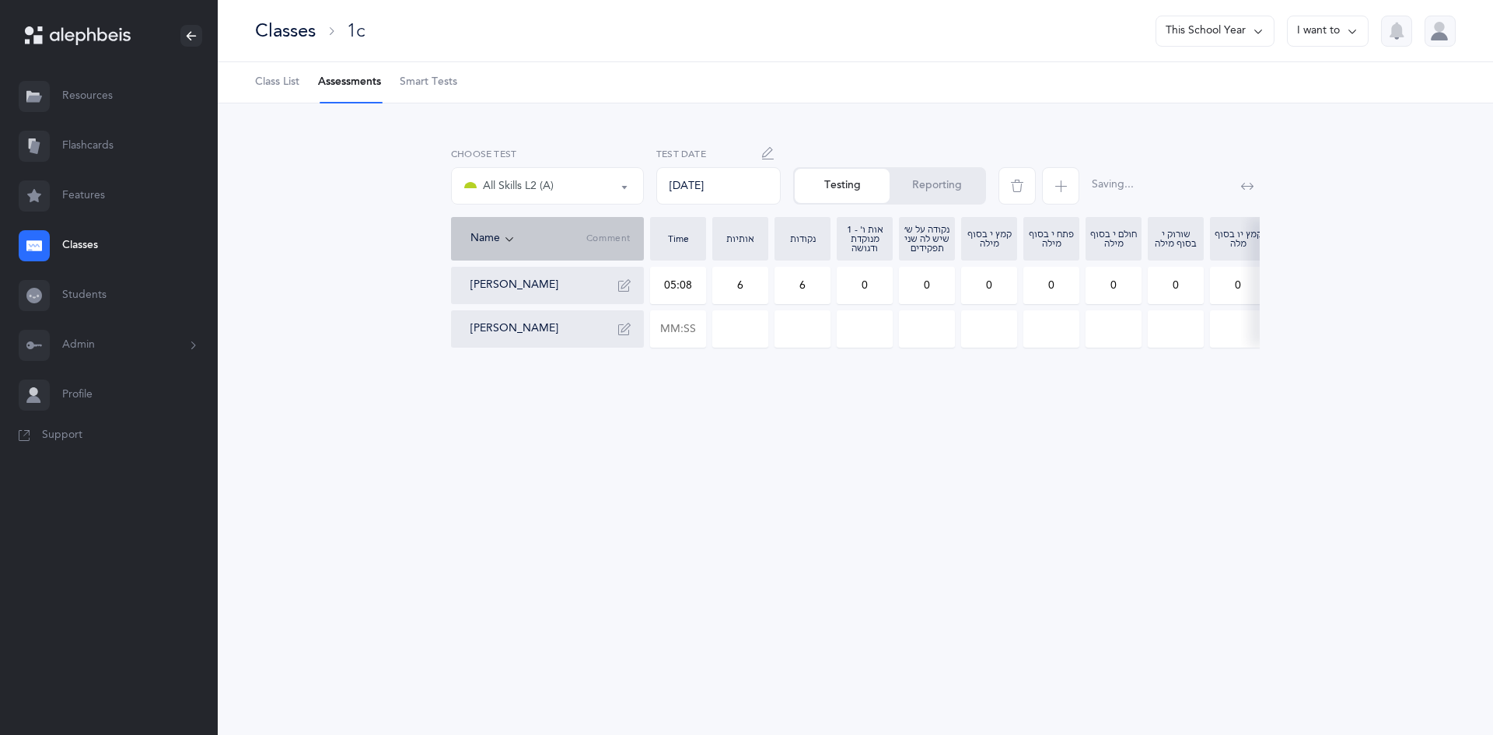
drag, startPoint x: 1103, startPoint y: 281, endPoint x: 1145, endPoint y: 289, distance: 43.6
click at [1145, 289] on div "Yehuda Haber 05:08 6 6 0 0 0 0 0 0 0 0 0 0 0 0 0 0 0 0 0 0 Yakov Khiyayev" at bounding box center [1200, 307] width 1499 height 81
type input "1"
drag, startPoint x: 1170, startPoint y: 288, endPoint x: 1212, endPoint y: 295, distance: 42.4
click at [1212, 295] on div "Yehuda Haber 05:08 6 6 0 0 0 0 1 0 0 0 0 0 0 0 0 0 0 0 0 0 Yakov Khiyayev" at bounding box center [1200, 307] width 1499 height 81
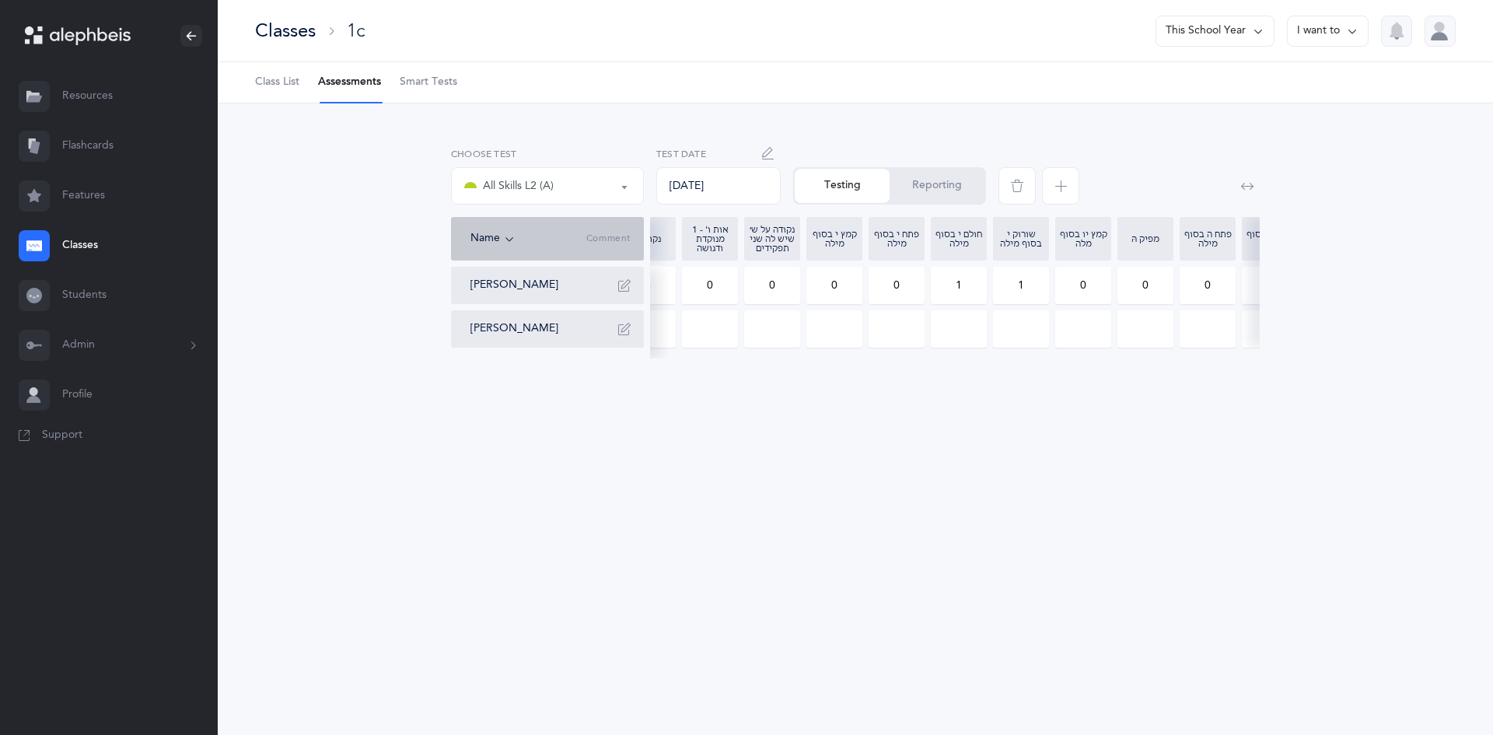
scroll to position [0, 172]
type input "1"
drag, startPoint x: 862, startPoint y: 283, endPoint x: 902, endPoint y: 281, distance: 39.7
click at [902, 281] on div "0" at bounding box center [875, 285] width 56 height 37
type input "1"
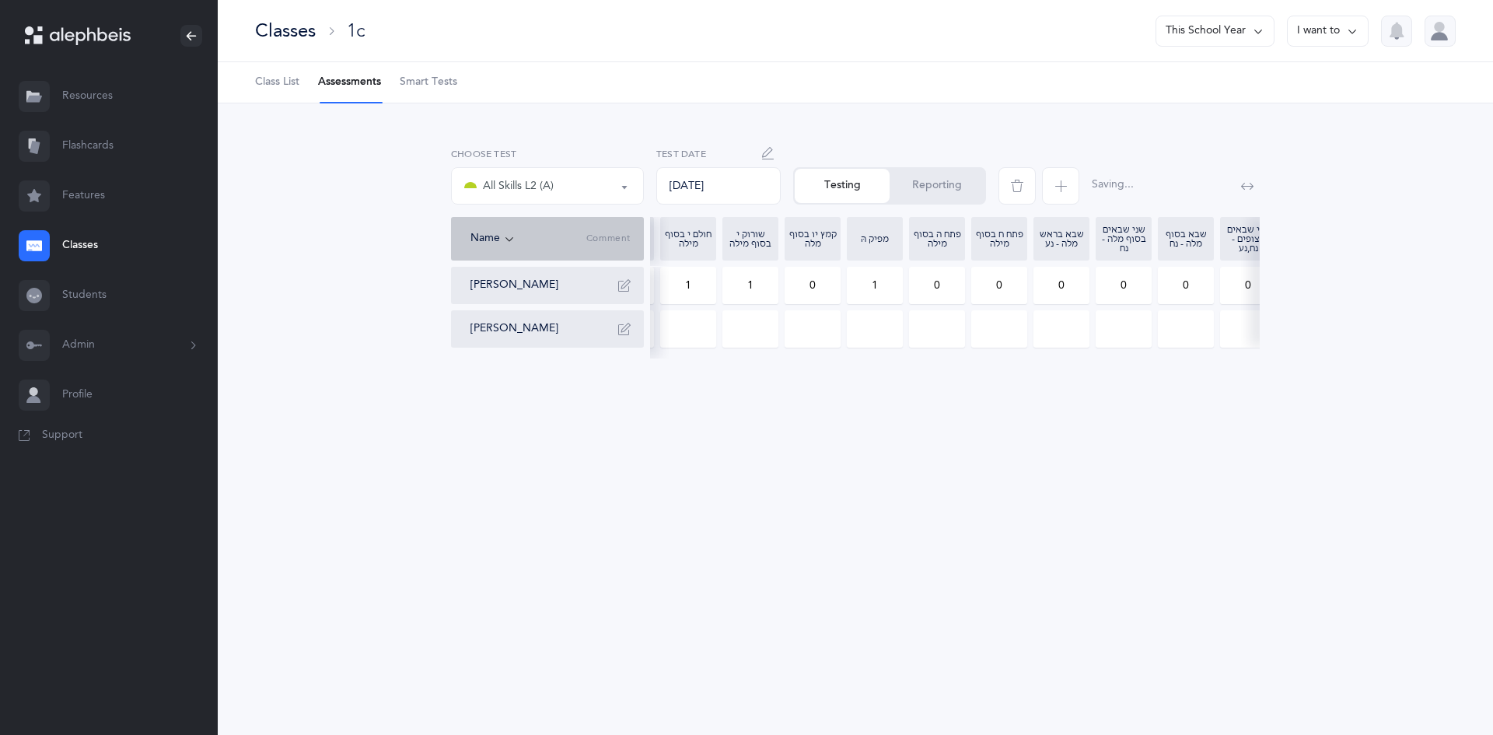
drag, startPoint x: 995, startPoint y: 288, endPoint x: 1003, endPoint y: 287, distance: 7.9
click at [1003, 287] on input "0" at bounding box center [999, 285] width 54 height 36
type input "2"
click at [612, 291] on button "button" at bounding box center [624, 285] width 25 height 25
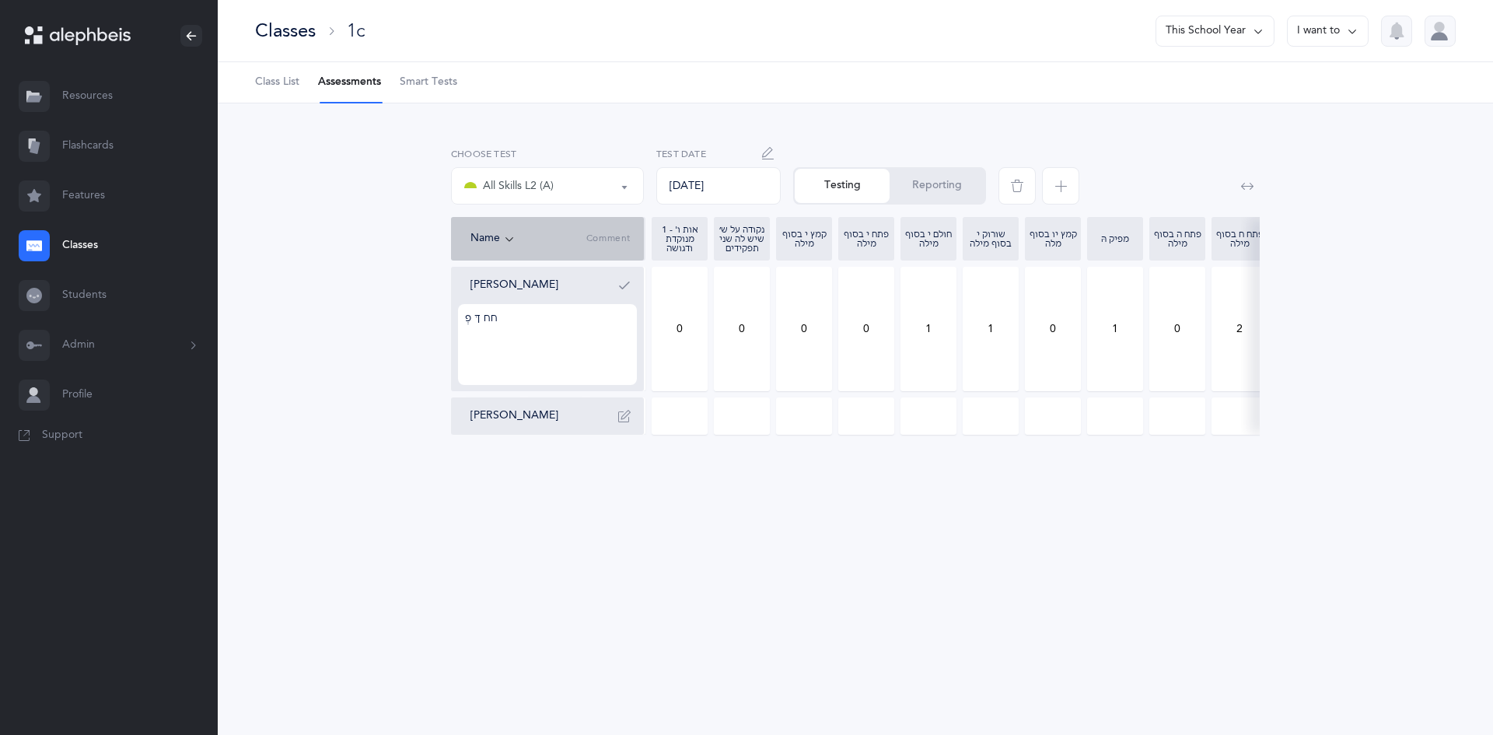
scroll to position [0, 0]
drag, startPoint x: 470, startPoint y: 318, endPoint x: 420, endPoint y: 319, distance: 49.8
click at [420, 319] on div "אותיות אותיות ונקודות L2 All Skills L2 (A) All Skills L2 (A) אותיות אותיות ונקו…" at bounding box center [855, 294] width 1188 height 306
type textarea "חח ךּ פּ צ שׂ pasach, segel, shva, chirik"
click at [624, 284] on icon "button" at bounding box center [624, 285] width 12 height 12
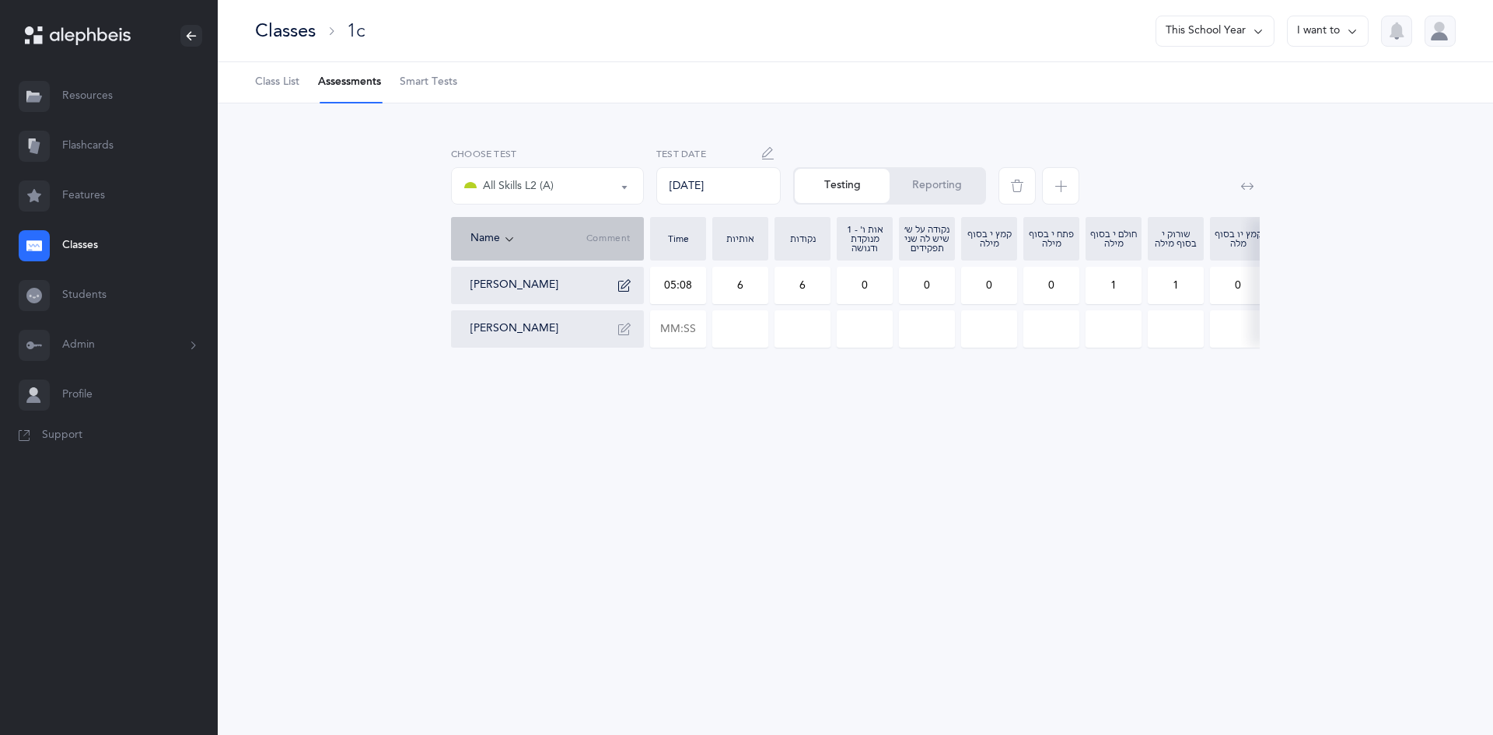
click at [277, 79] on span "Class List" at bounding box center [277, 83] width 44 height 16
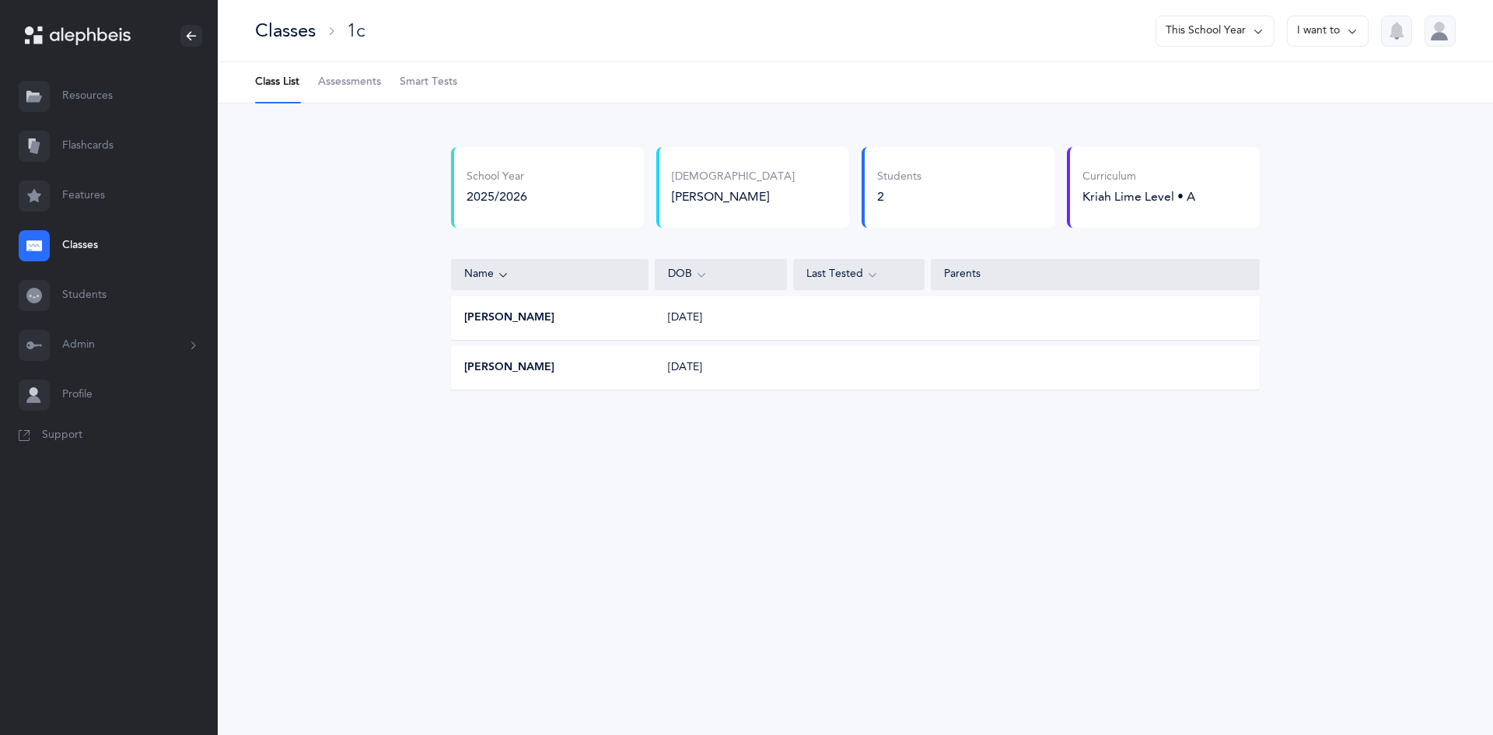
click at [93, 244] on link "Classes" at bounding box center [109, 246] width 218 height 50
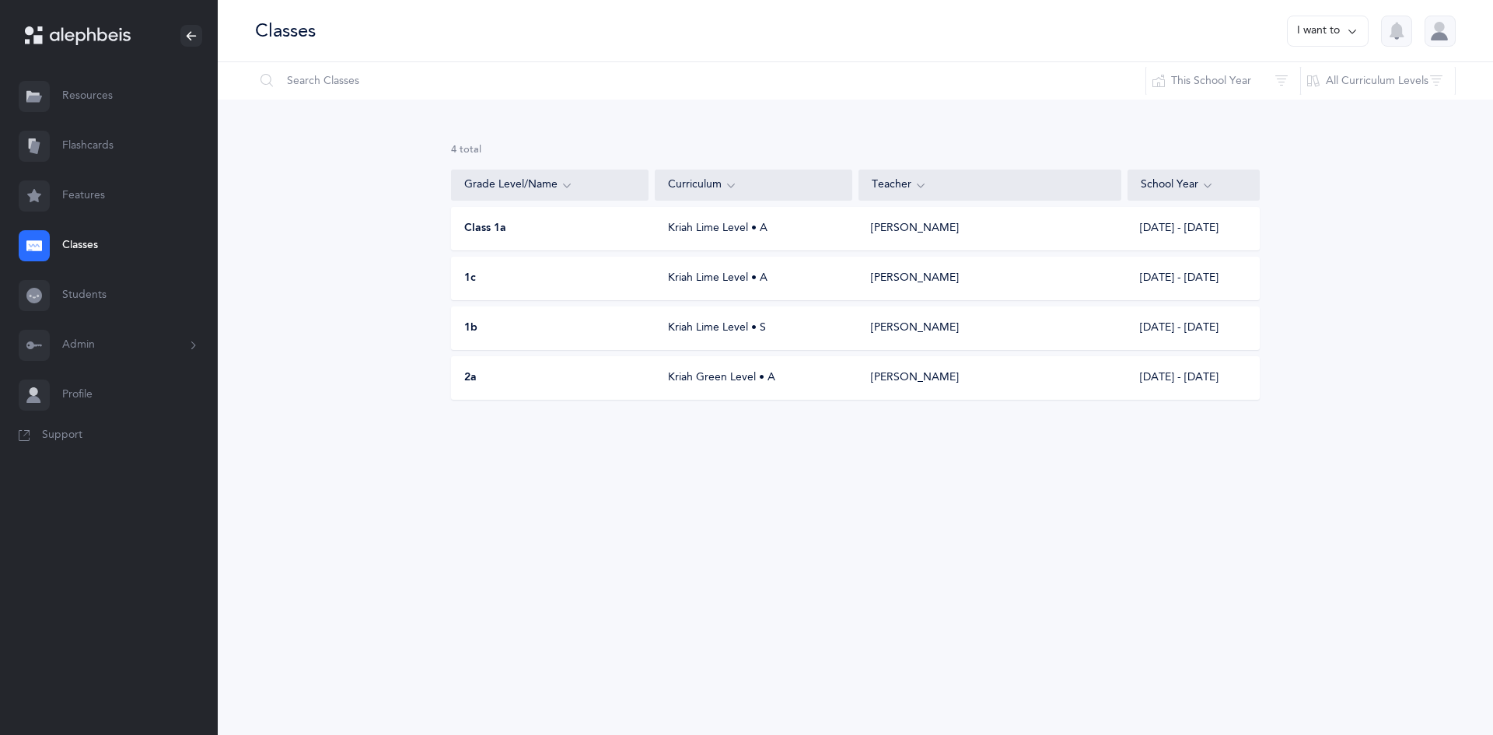
click at [764, 387] on div "2a Kriah Green Level • A Mordechai Tesser 2025 - 2026" at bounding box center [855, 378] width 809 height 44
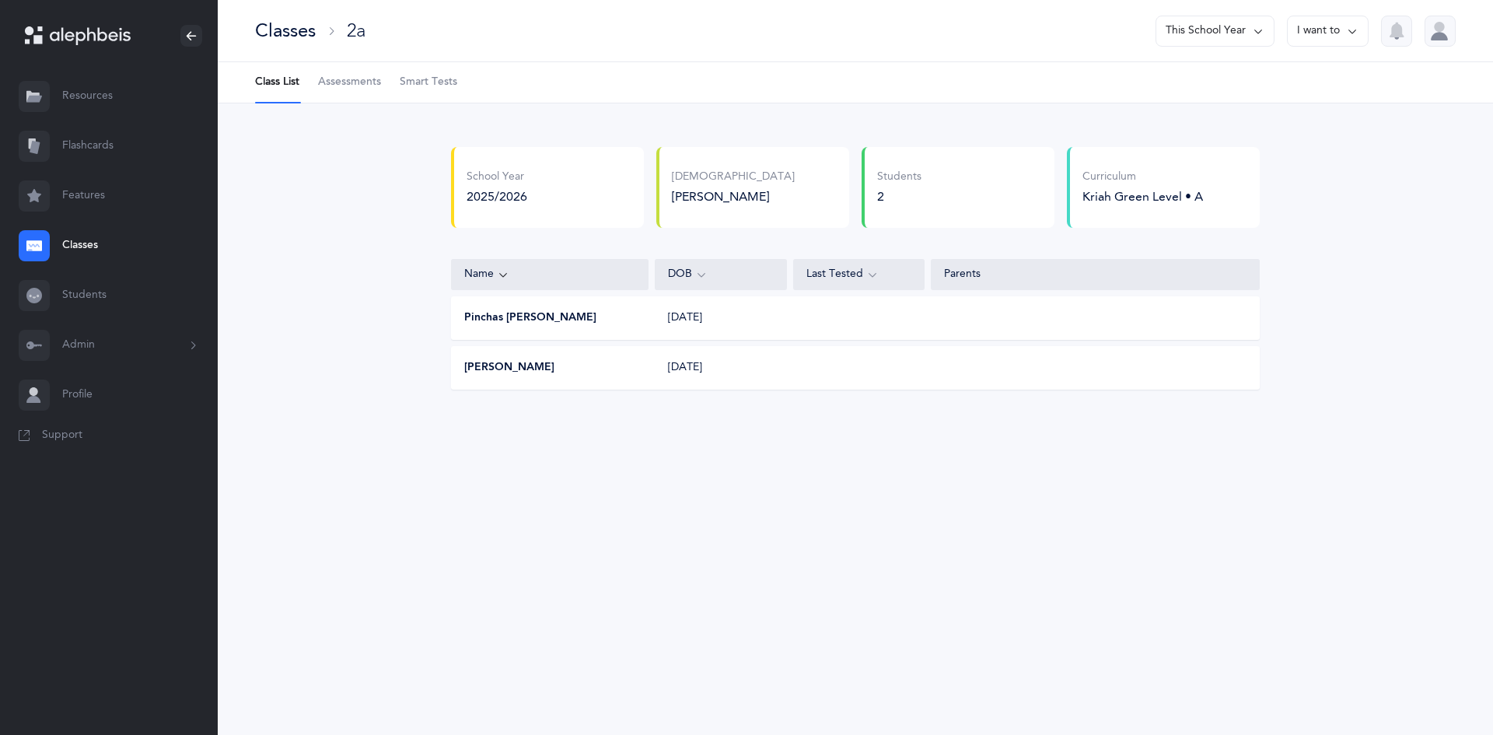
click at [364, 75] on span "Assessments" at bounding box center [349, 83] width 63 height 16
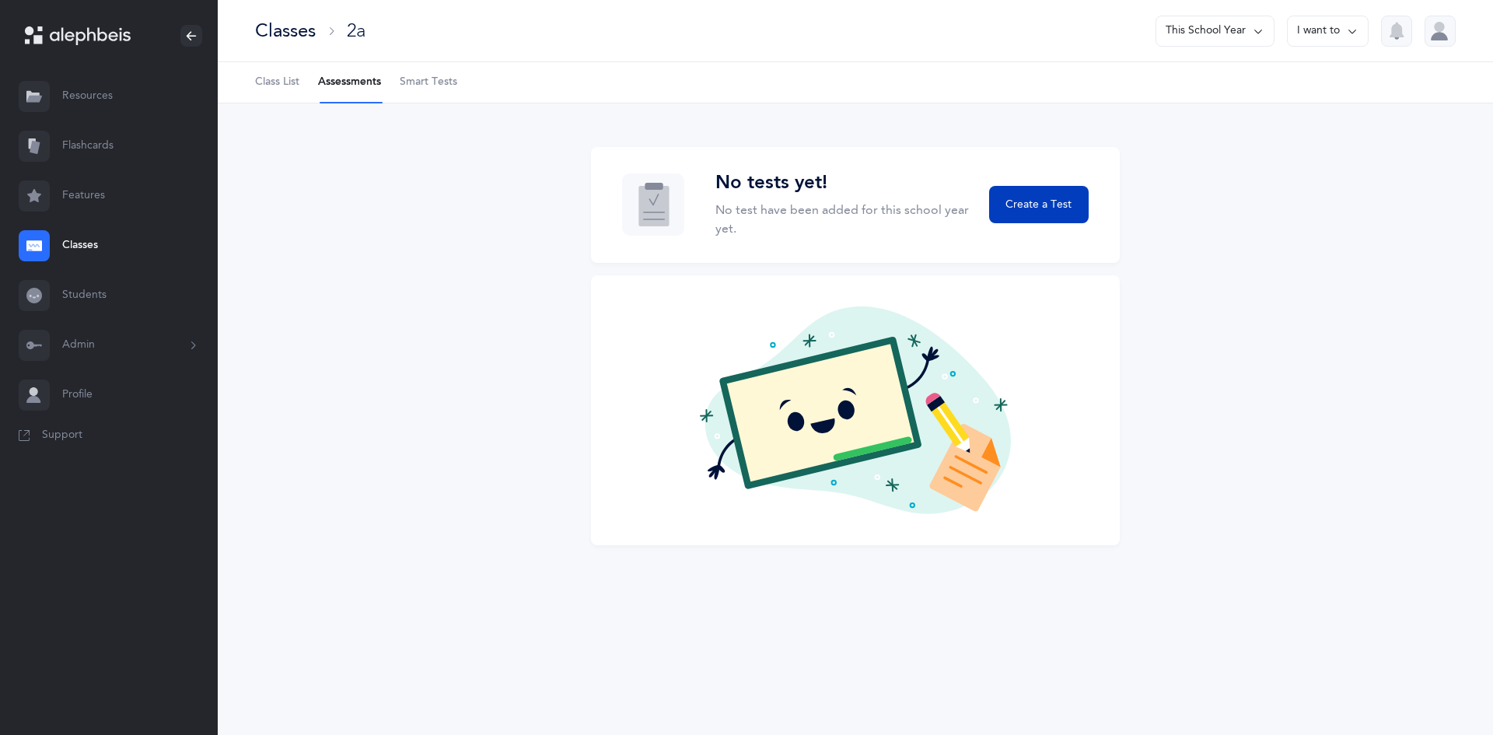
click at [1056, 209] on span "Create a Test" at bounding box center [1038, 205] width 66 height 16
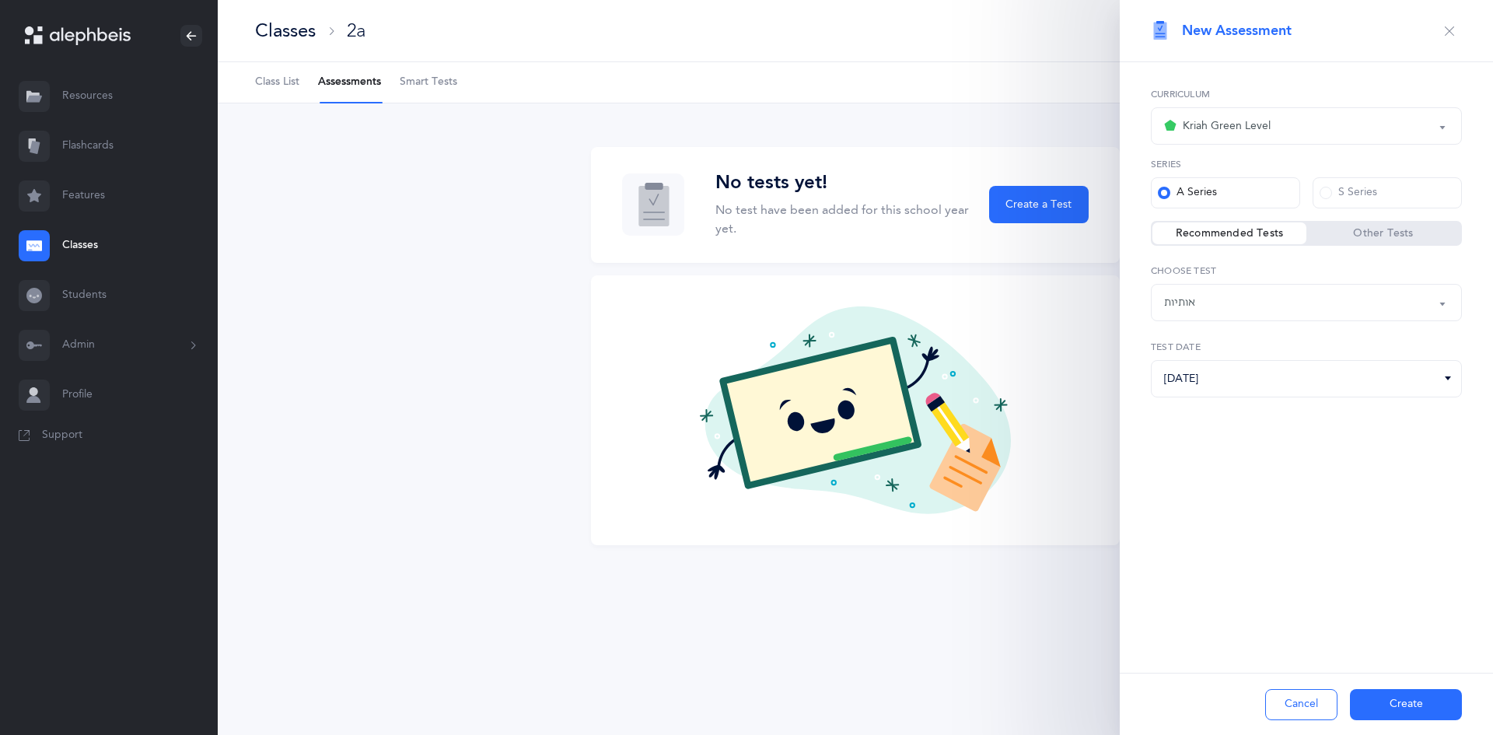
click at [1266, 135] on div "Kriah Green Level" at bounding box center [1217, 126] width 107 height 19
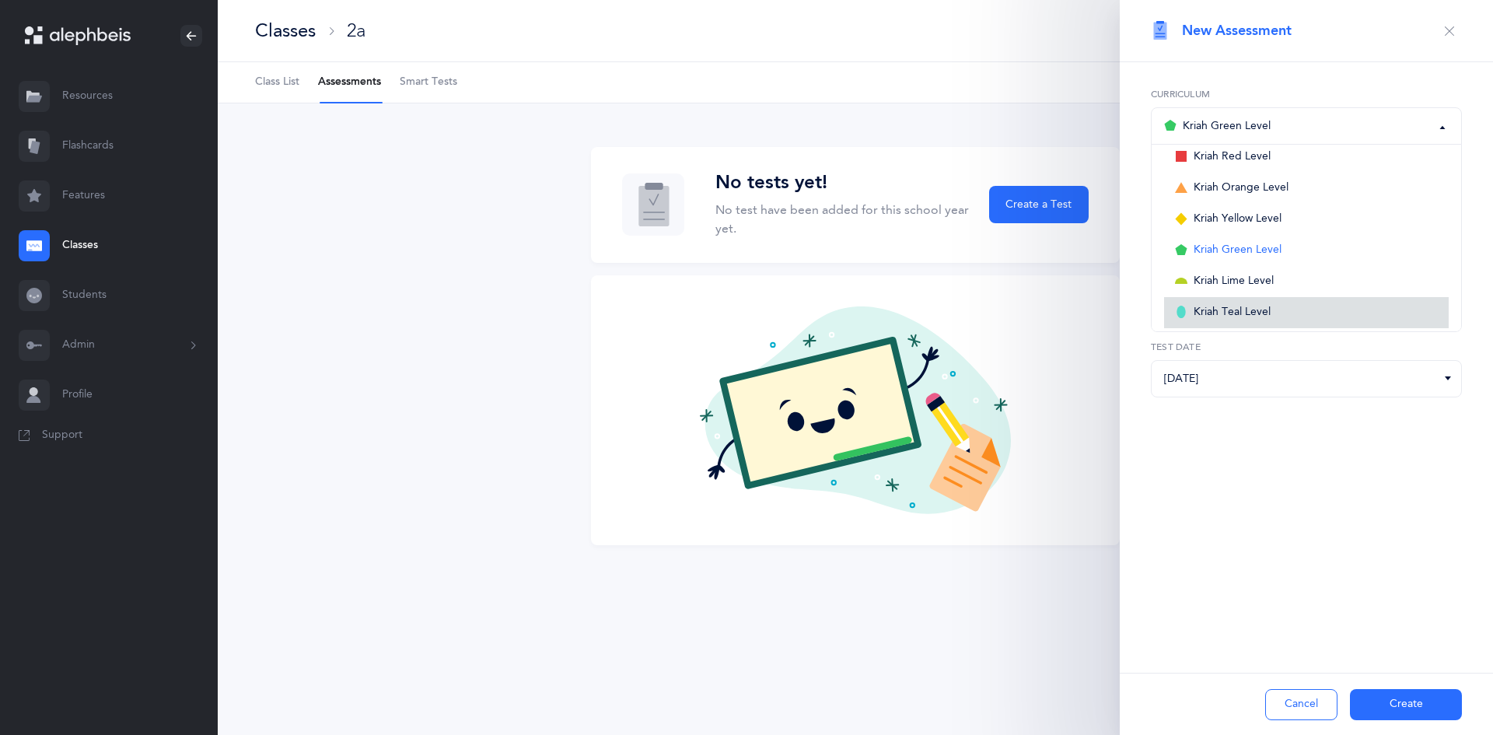
drag, startPoint x: 1291, startPoint y: 313, endPoint x: 1309, endPoint y: 326, distance: 22.9
click at [1301, 319] on link "Kriah Teal Level" at bounding box center [1306, 312] width 285 height 31
select select "8"
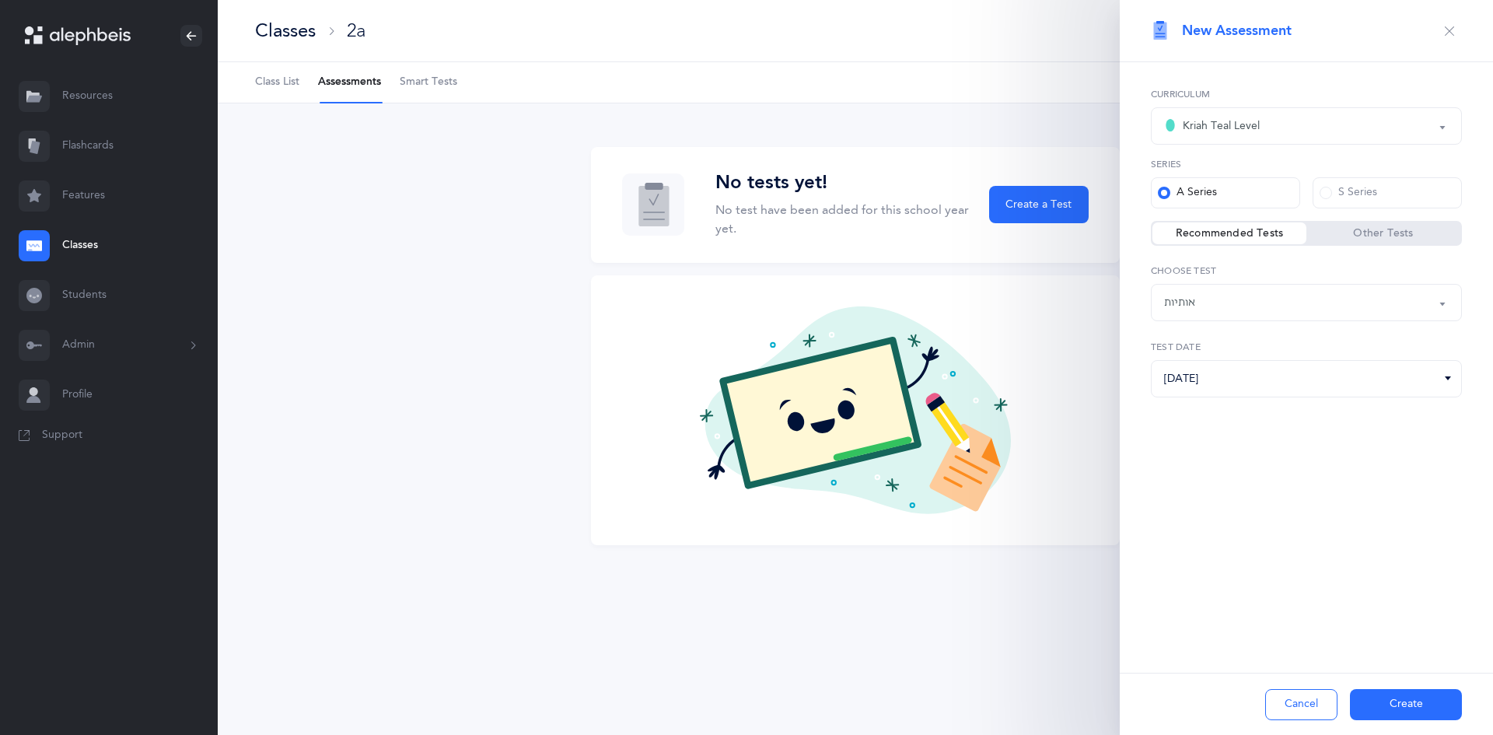
click at [1421, 694] on button "Create" at bounding box center [1406, 704] width 112 height 31
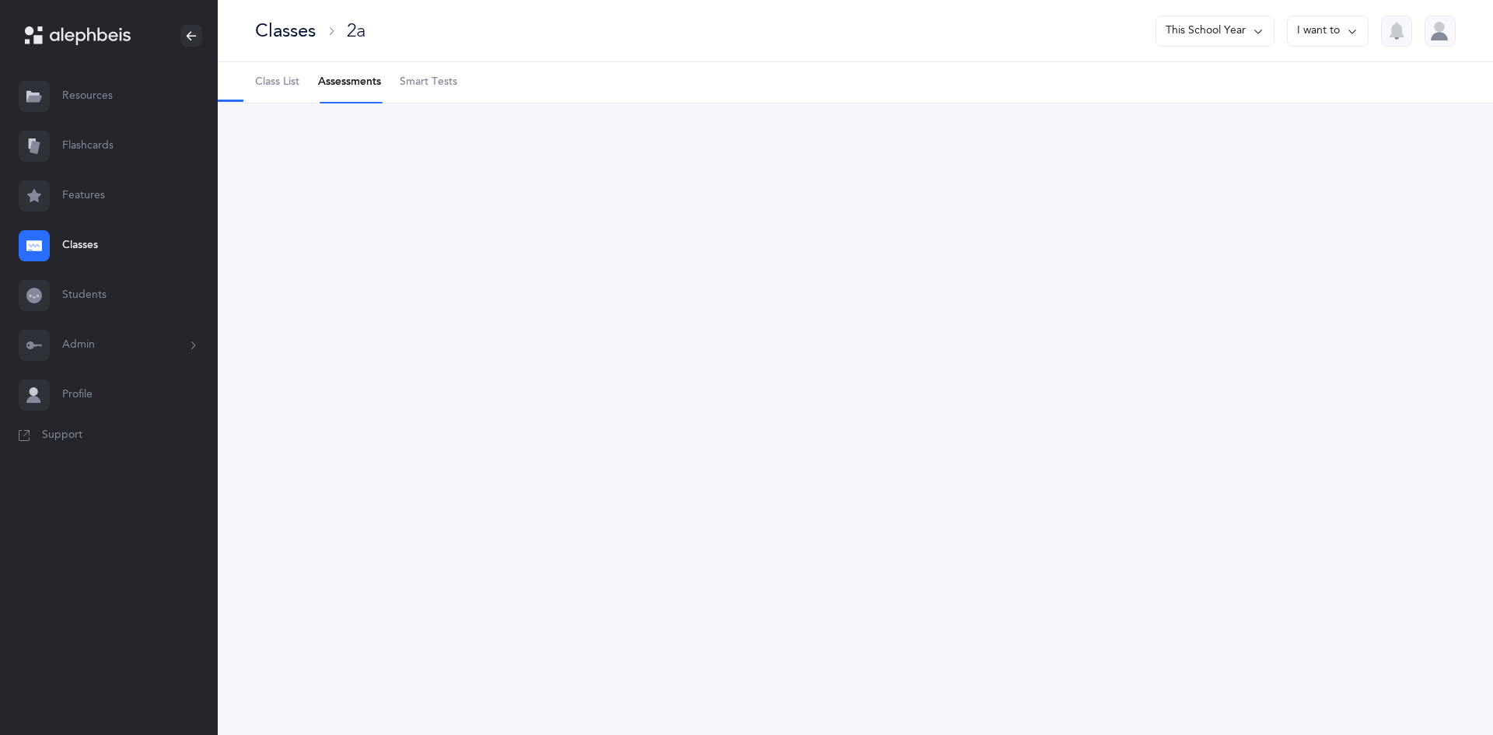
select select "2"
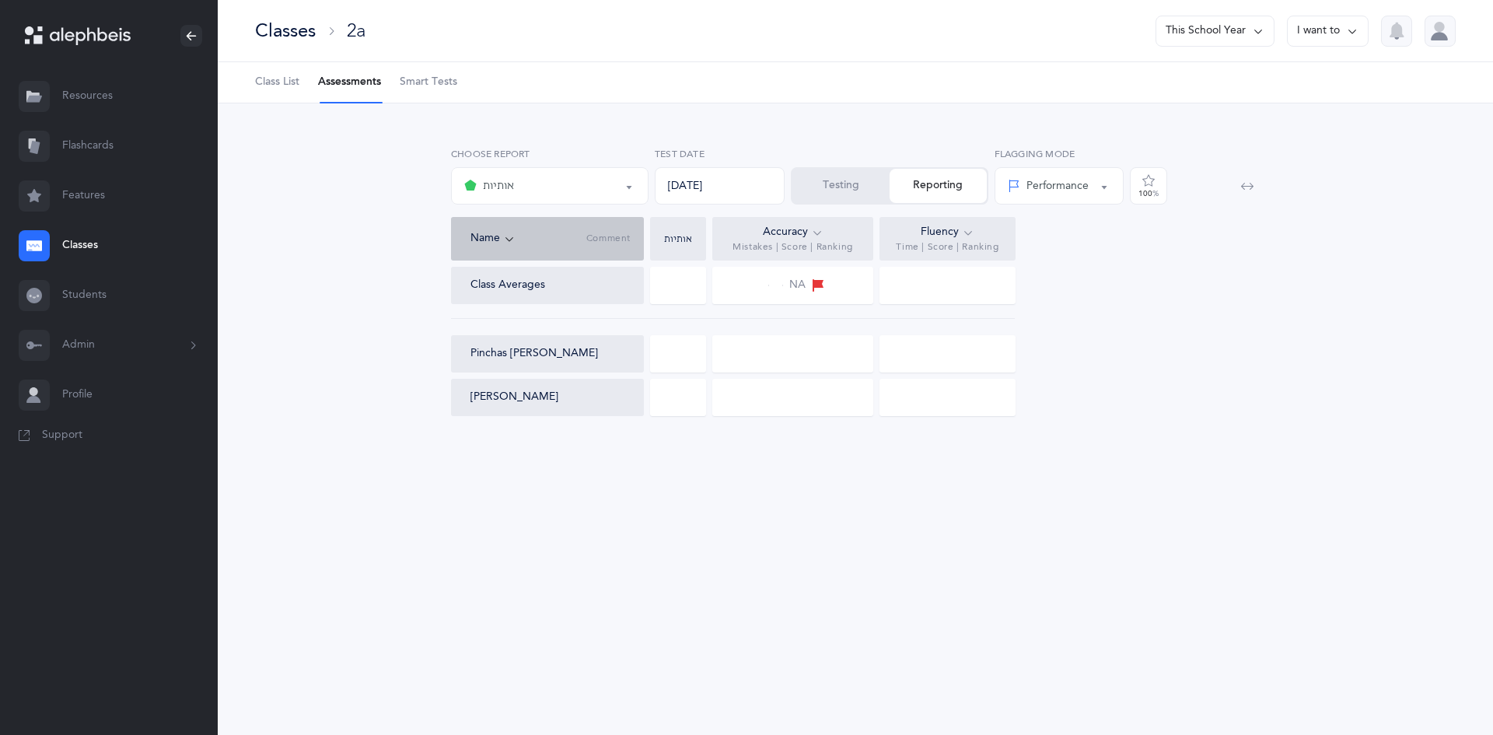
click at [65, 262] on link "Classes" at bounding box center [109, 246] width 218 height 50
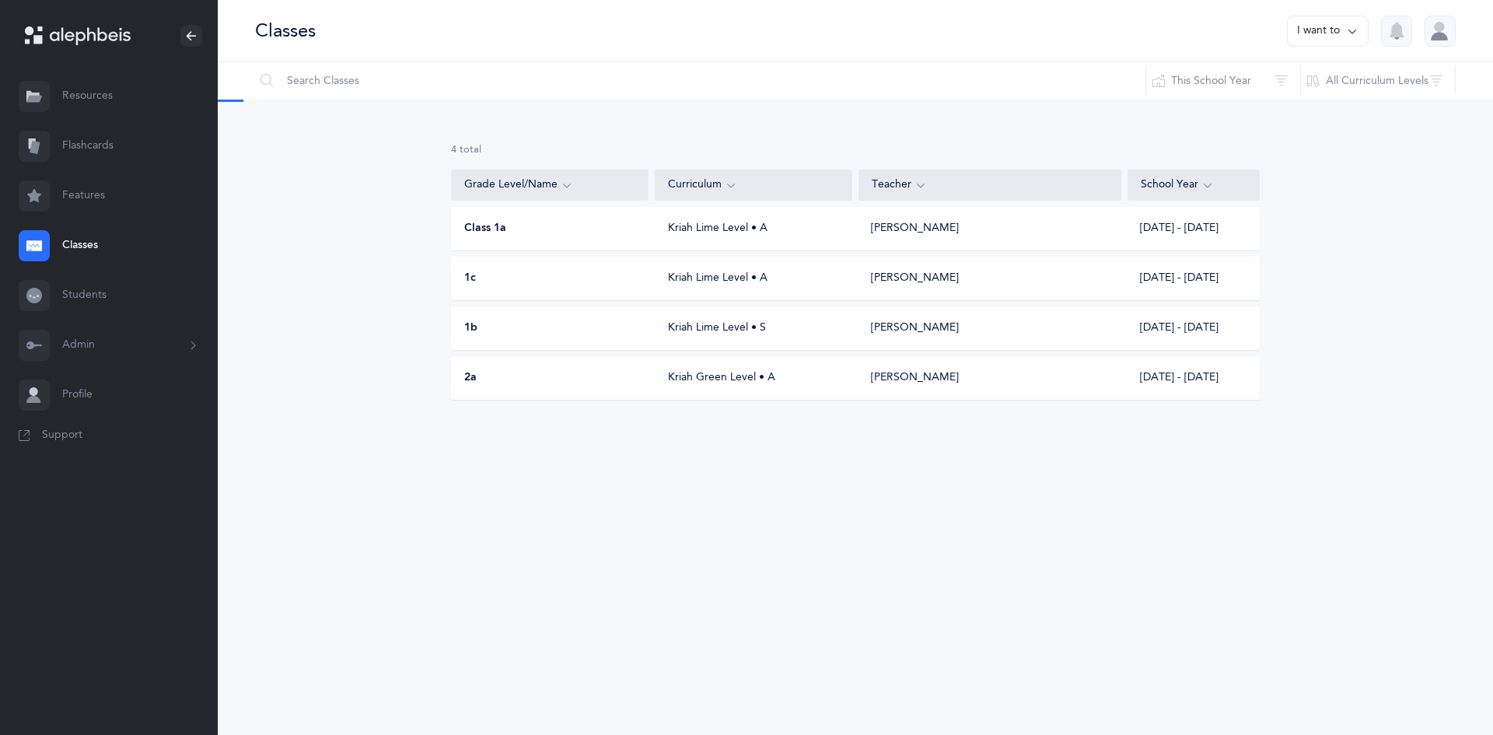
click at [65, 292] on link "Students" at bounding box center [109, 296] width 218 height 50
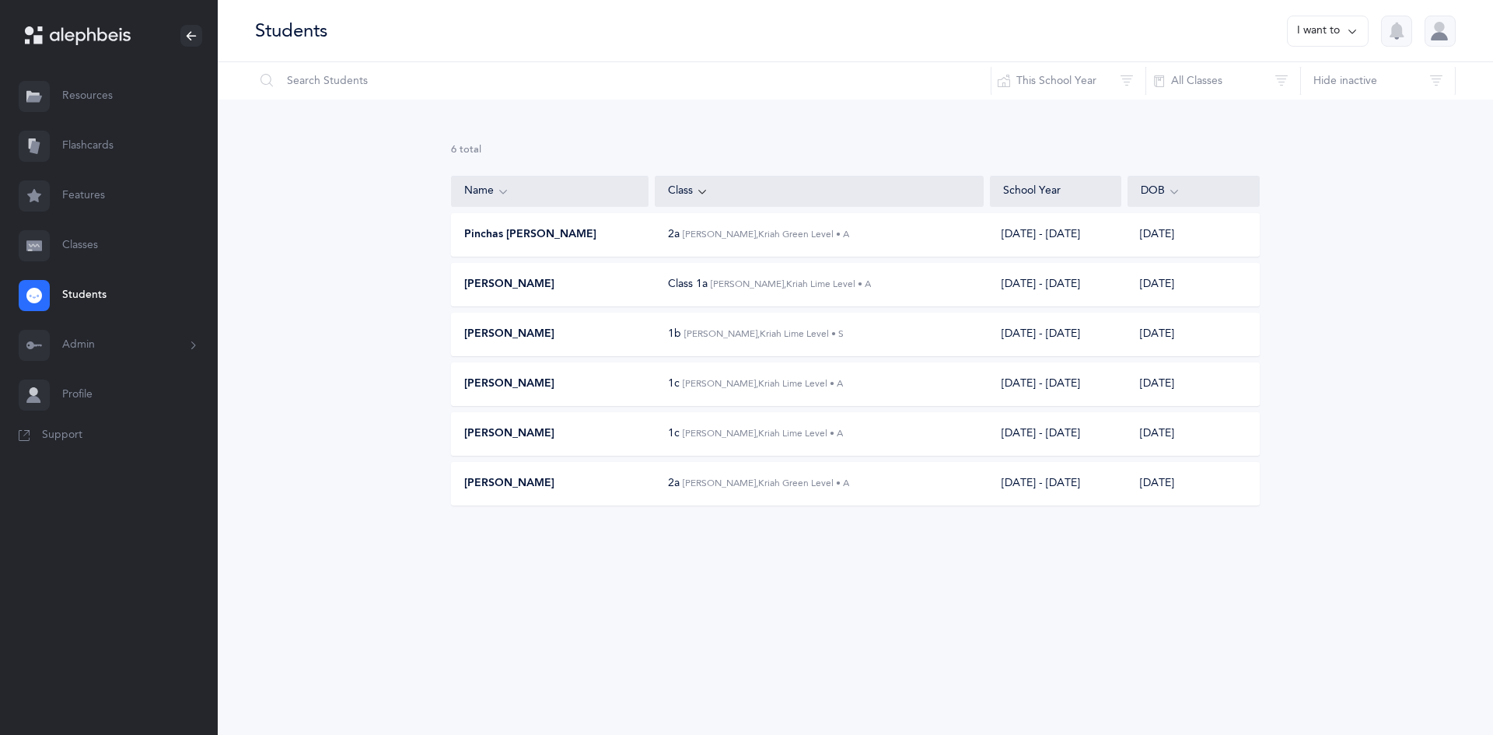
click at [68, 250] on link "Classes" at bounding box center [109, 246] width 218 height 50
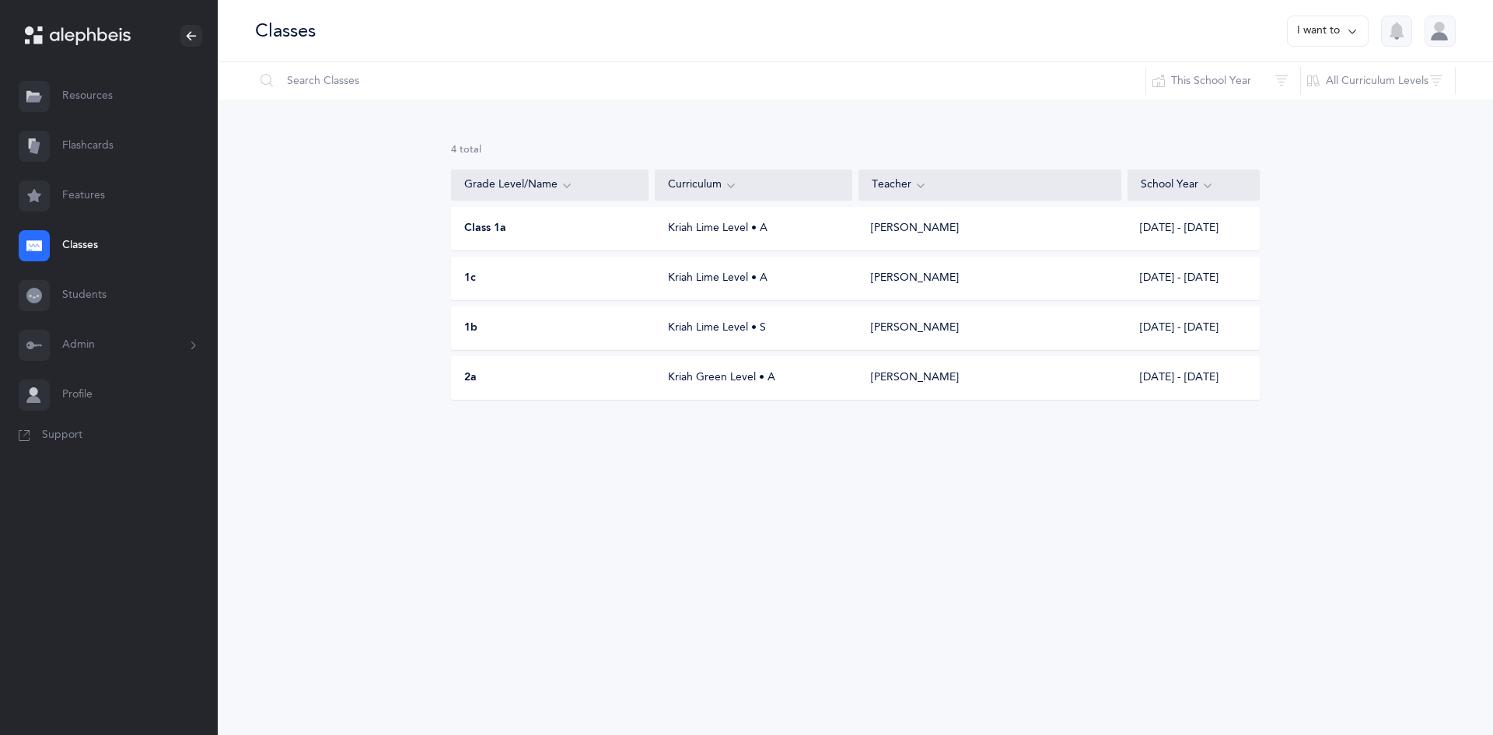
click at [660, 274] on div "Kriah Lime Level • A" at bounding box center [755, 279] width 198 height 16
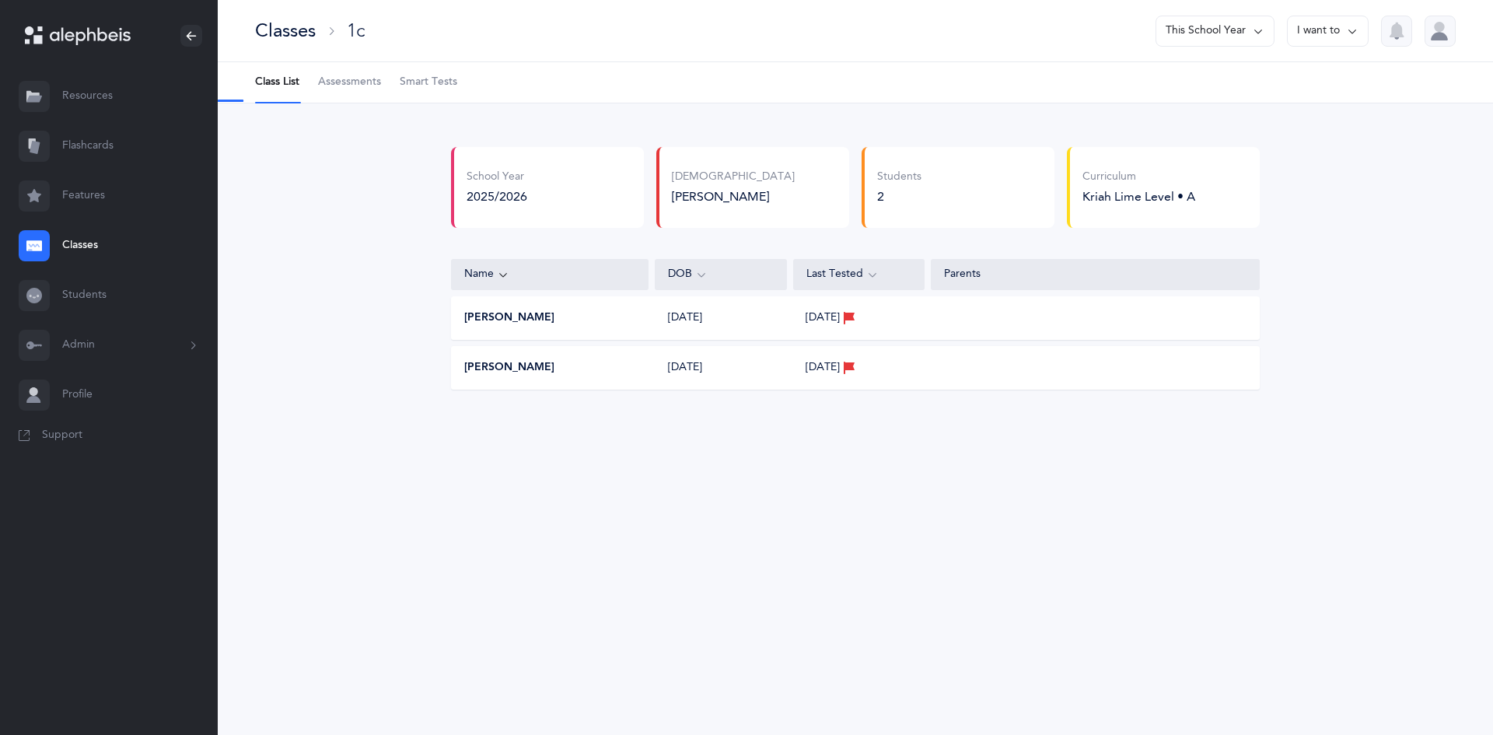
select select "13"
click at [610, 365] on div "Yakov Khiyayev" at bounding box center [551, 368] width 198 height 16
click at [372, 77] on span "Assessments" at bounding box center [349, 83] width 63 height 16
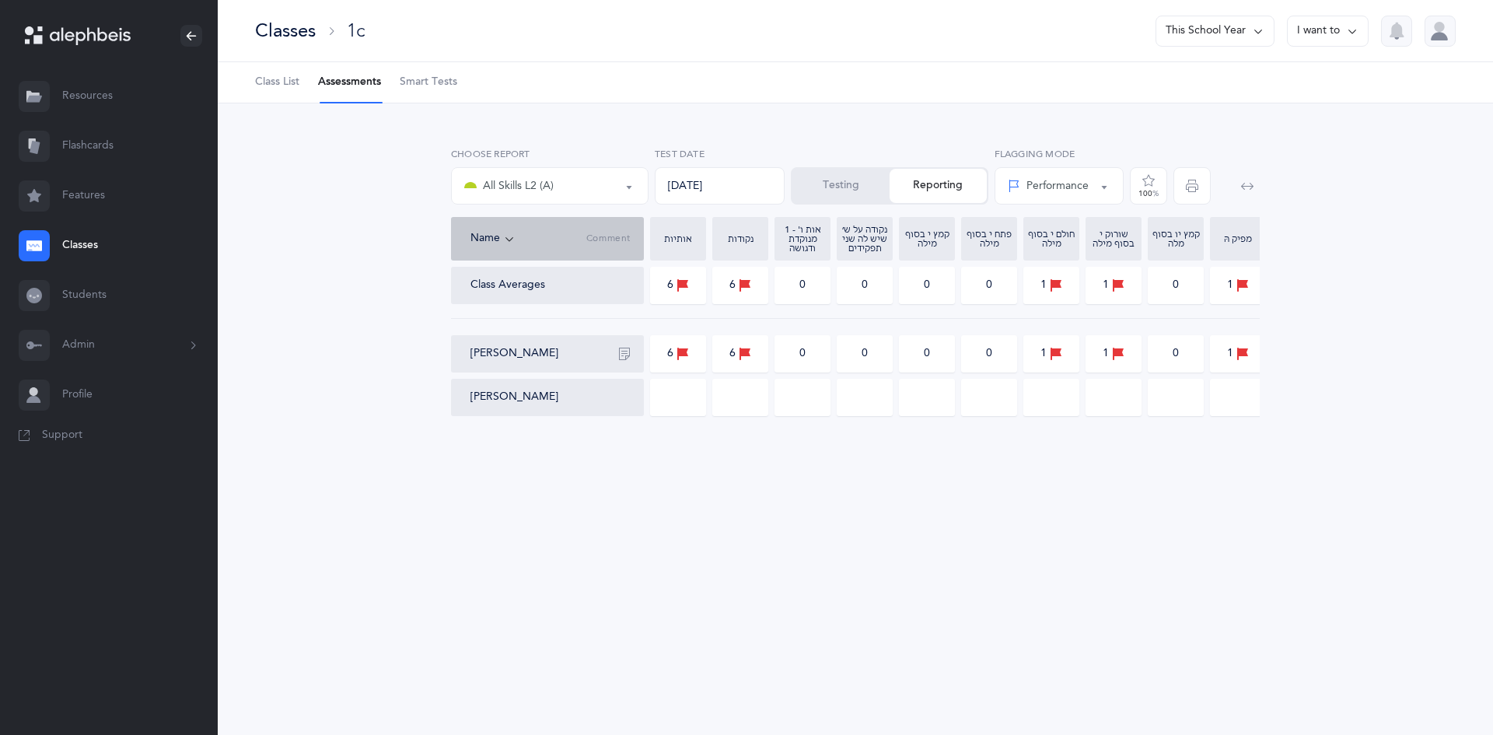
click at [575, 183] on div "All Skills L2 (A)" at bounding box center [549, 186] width 171 height 26
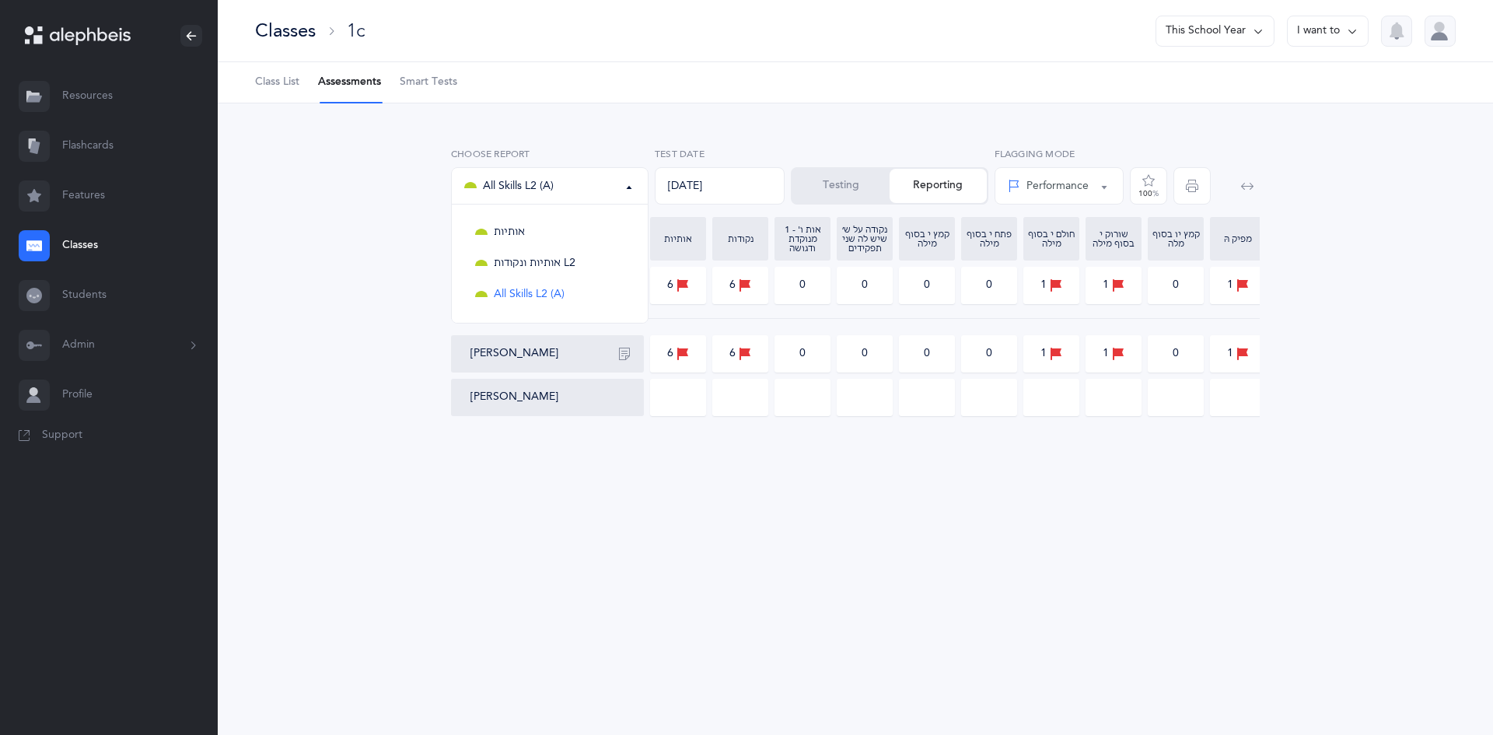
click at [856, 185] on button "Testing" at bounding box center [840, 186] width 97 height 34
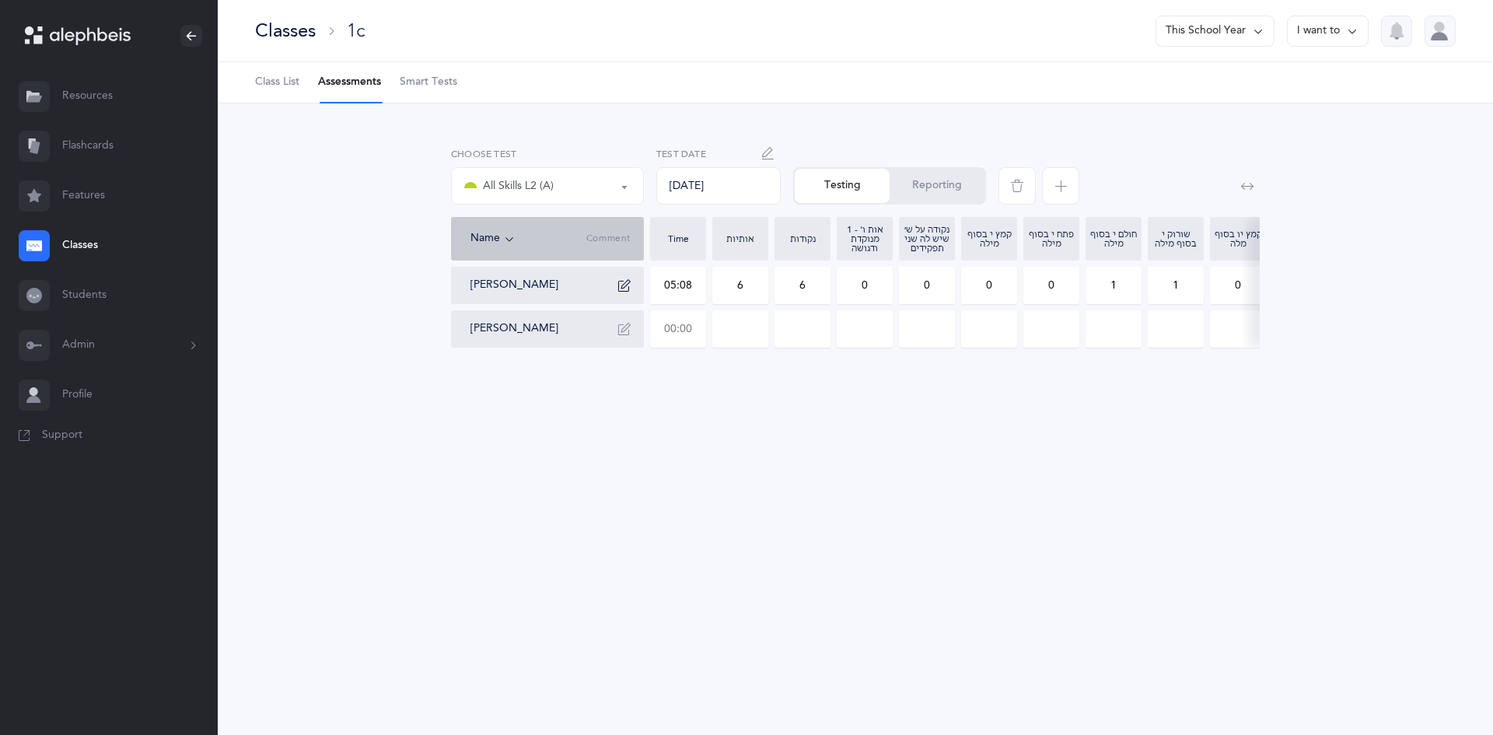
drag, startPoint x: 658, startPoint y: 330, endPoint x: 786, endPoint y: 304, distance: 131.0
click at [786, 304] on div "Yehuda Haber 05:08 6 6 0 0 0 0 1 1 0 1 0 2 0 0 0 0 0 0 0 0 Yakov Khiyayev" at bounding box center [1200, 307] width 1499 height 81
type input "01:27"
type input "0"
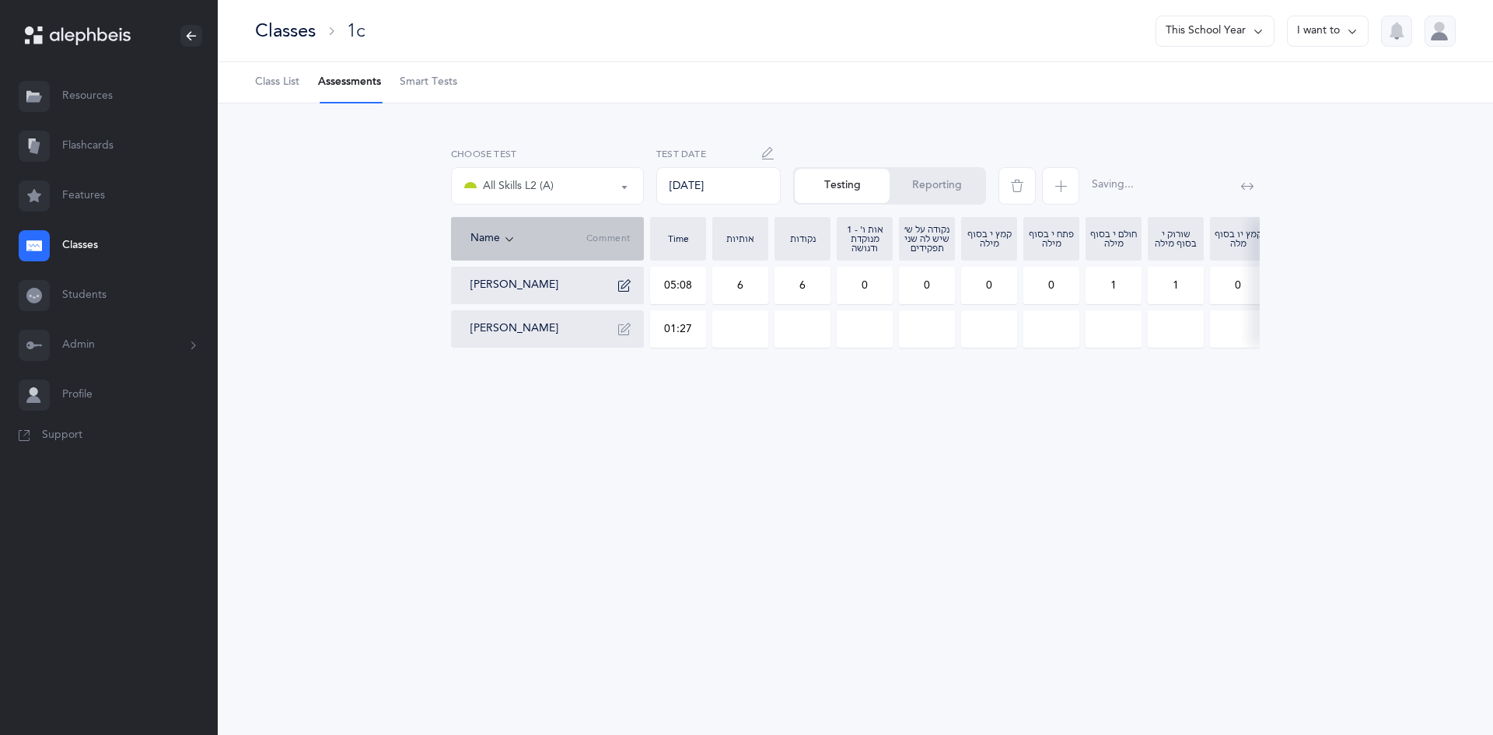
type input "0"
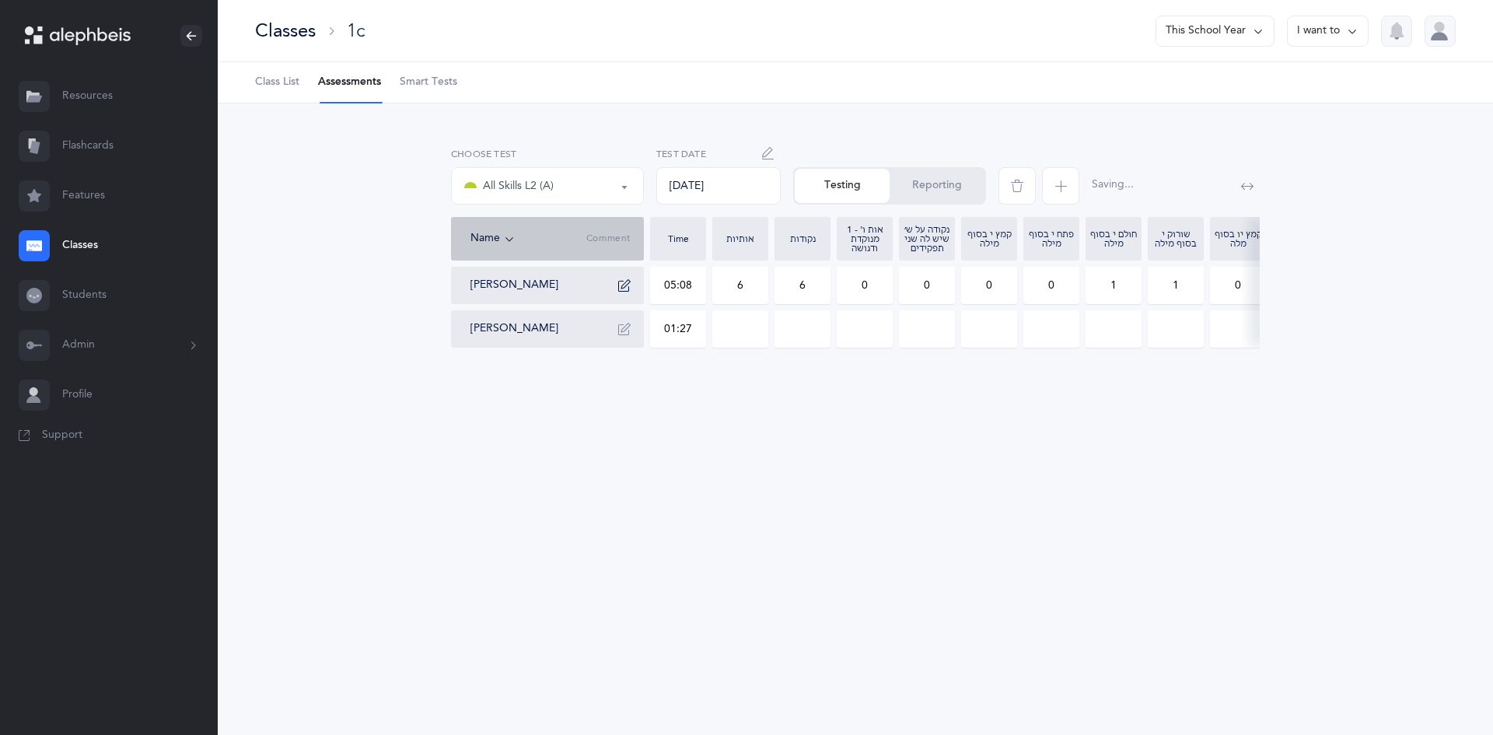
type input "0"
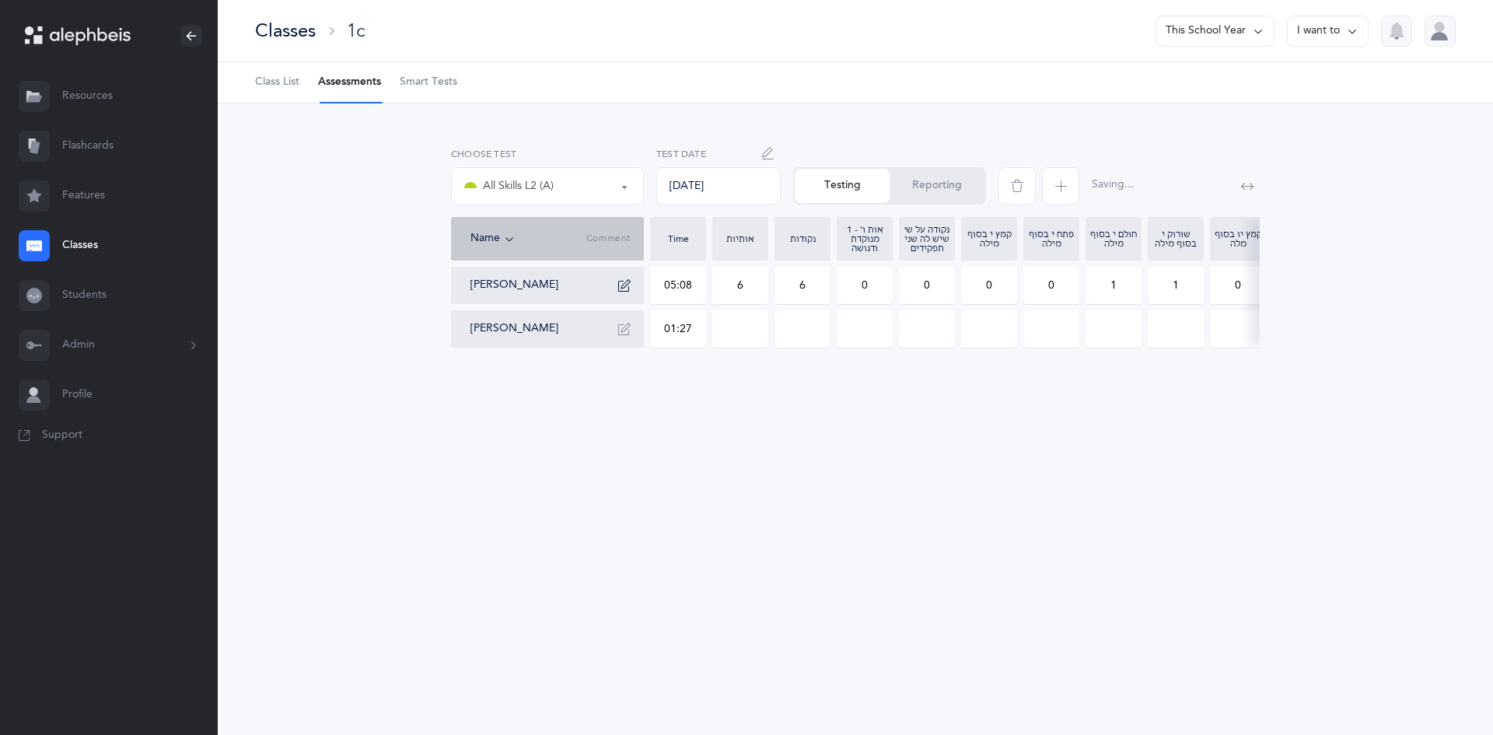
type input "0"
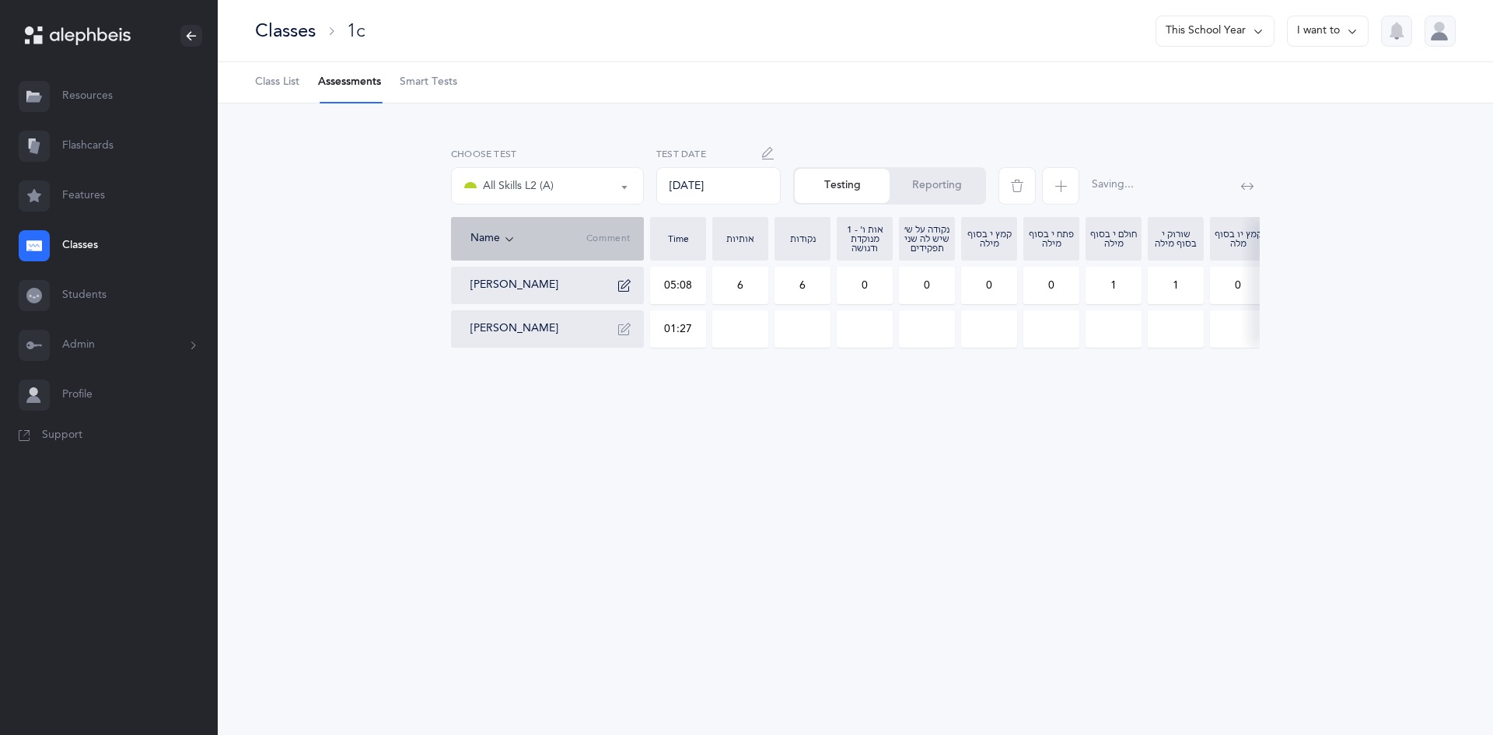
type input "0"
drag, startPoint x: 756, startPoint y: 333, endPoint x: 750, endPoint y: 326, distance: 8.9
click at [755, 333] on input "0" at bounding box center [740, 329] width 54 height 36
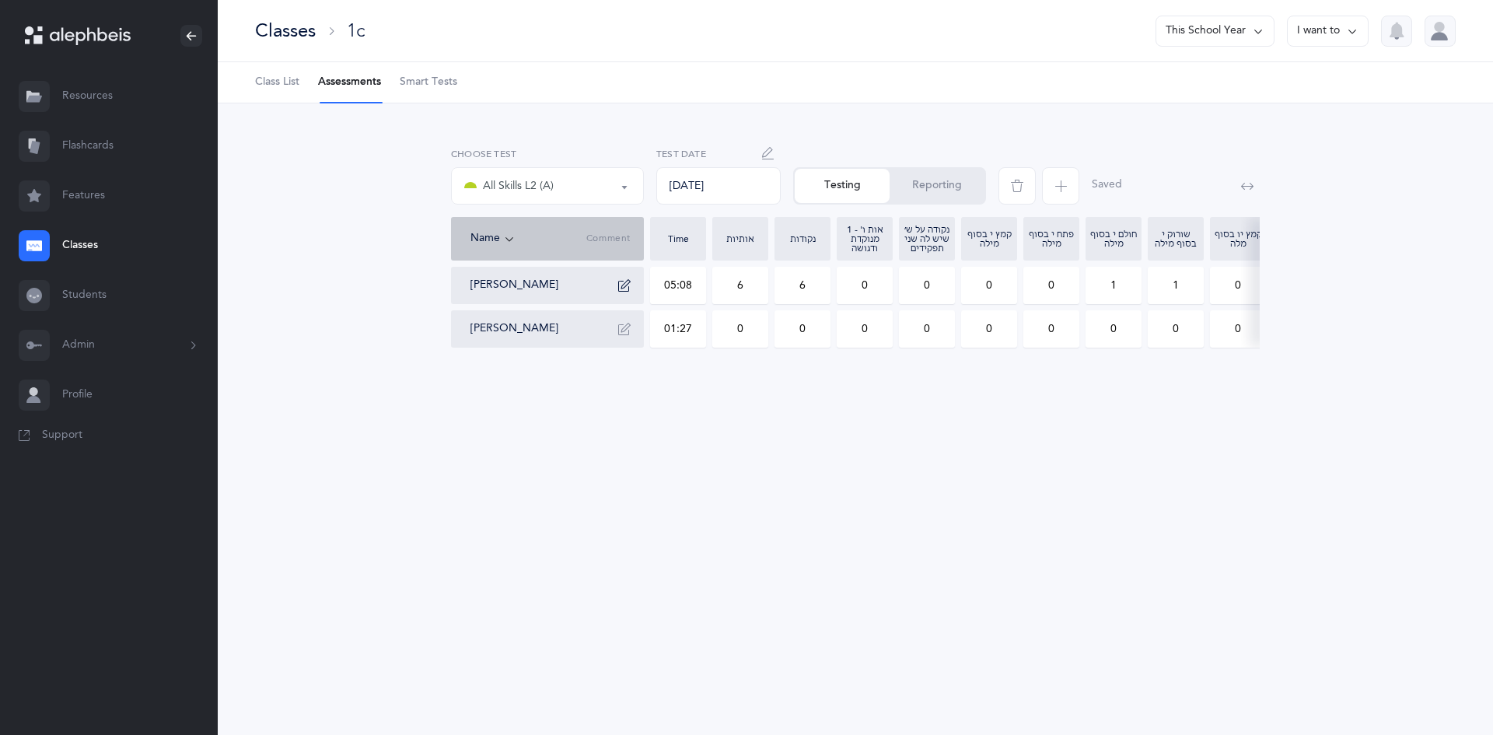
drag, startPoint x: 753, startPoint y: 330, endPoint x: 710, endPoint y: 335, distance: 43.0
click at [710, 335] on div "Yehuda Haber 05:08 6 6 0 0 0 0 1 1 0 1 0 2 0 0 0 0 0 0 0 0 Yakov Khiyayev 01:27…" at bounding box center [1200, 307] width 1499 height 81
type input "1"
drag, startPoint x: 810, startPoint y: 330, endPoint x: 790, endPoint y: 330, distance: 20.2
click at [790, 330] on input "0" at bounding box center [802, 329] width 54 height 36
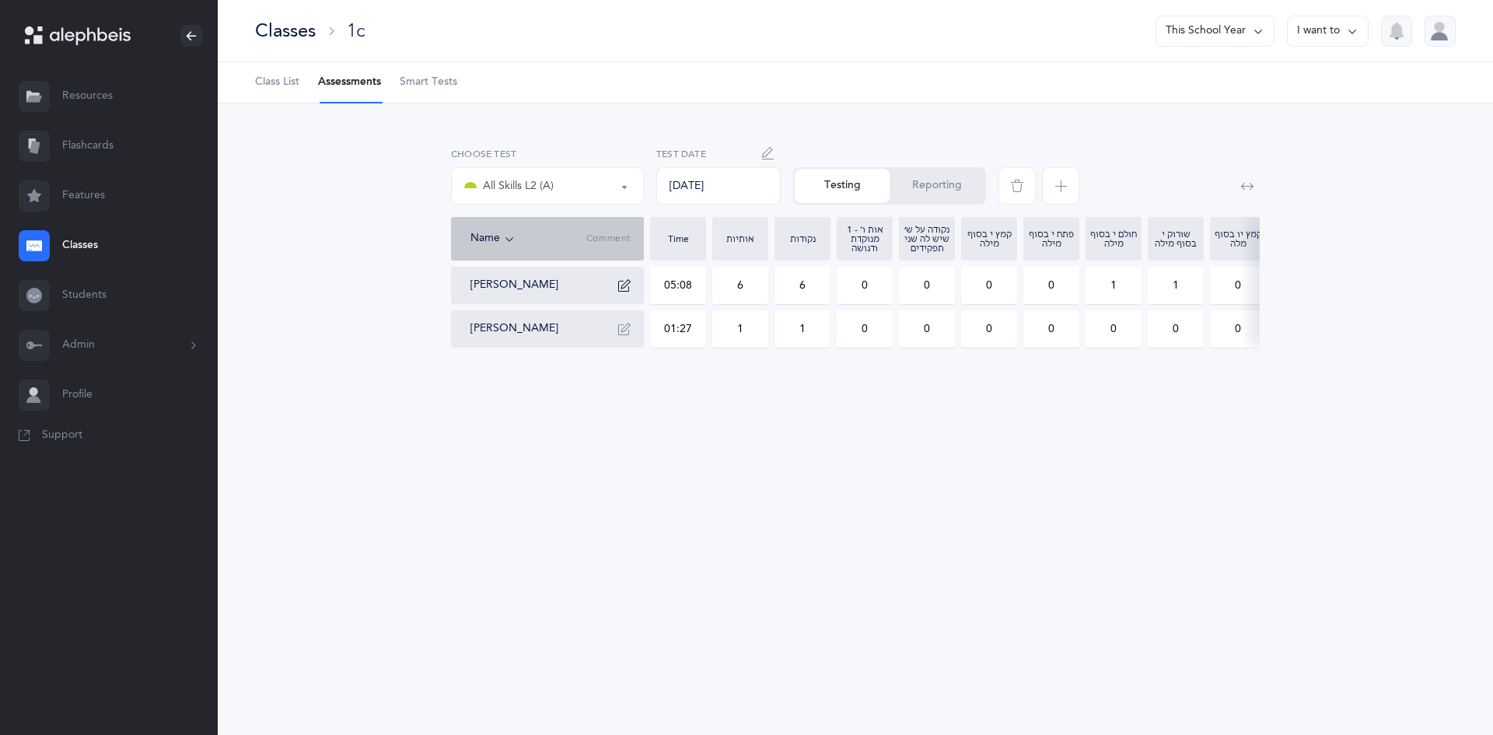
type input "1"
drag, startPoint x: 662, startPoint y: 325, endPoint x: 742, endPoint y: 320, distance: 80.3
click at [742, 320] on div "Yehuda Haber 05:08 6 6 0 0 0 0 1 1 0 1 0 2 0 0 0 0 0 0 0 0 Yakov Khiyayev 01:27…" at bounding box center [1200, 307] width 1499 height 81
type input "03:30"
click at [750, 323] on input "1" at bounding box center [740, 329] width 54 height 36
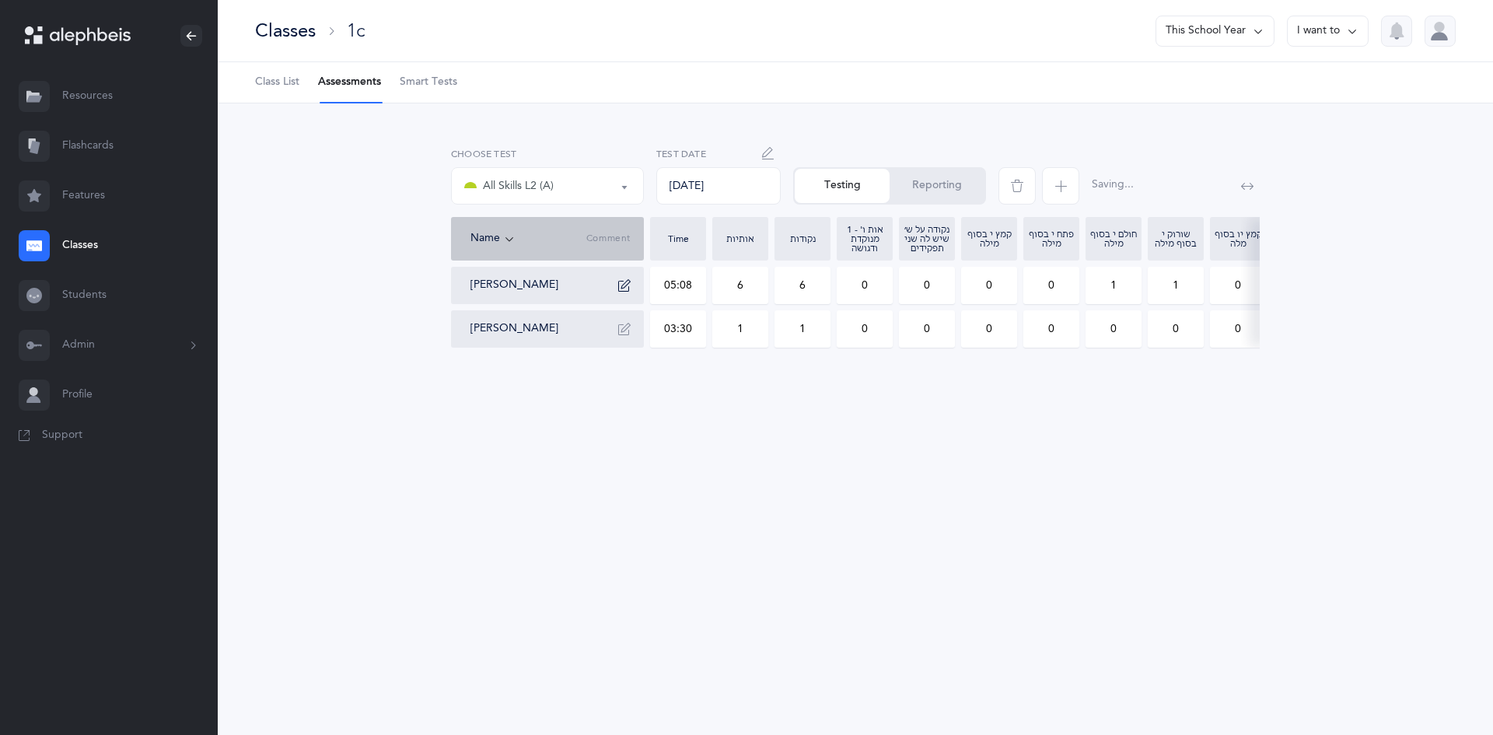
drag, startPoint x: 795, startPoint y: 324, endPoint x: 822, endPoint y: 337, distance: 29.2
click at [822, 337] on input "1" at bounding box center [802, 329] width 54 height 36
type input "2"
drag, startPoint x: 932, startPoint y: 334, endPoint x: 888, endPoint y: 343, distance: 44.4
click at [888, 343] on div "Yehuda Haber 05:08 6 6 0 0 0 0 1 1 0 1 0 2 0 0 0 0 0 0 0 0 Yakov Khiyayev 03:30…" at bounding box center [1200, 307] width 1499 height 81
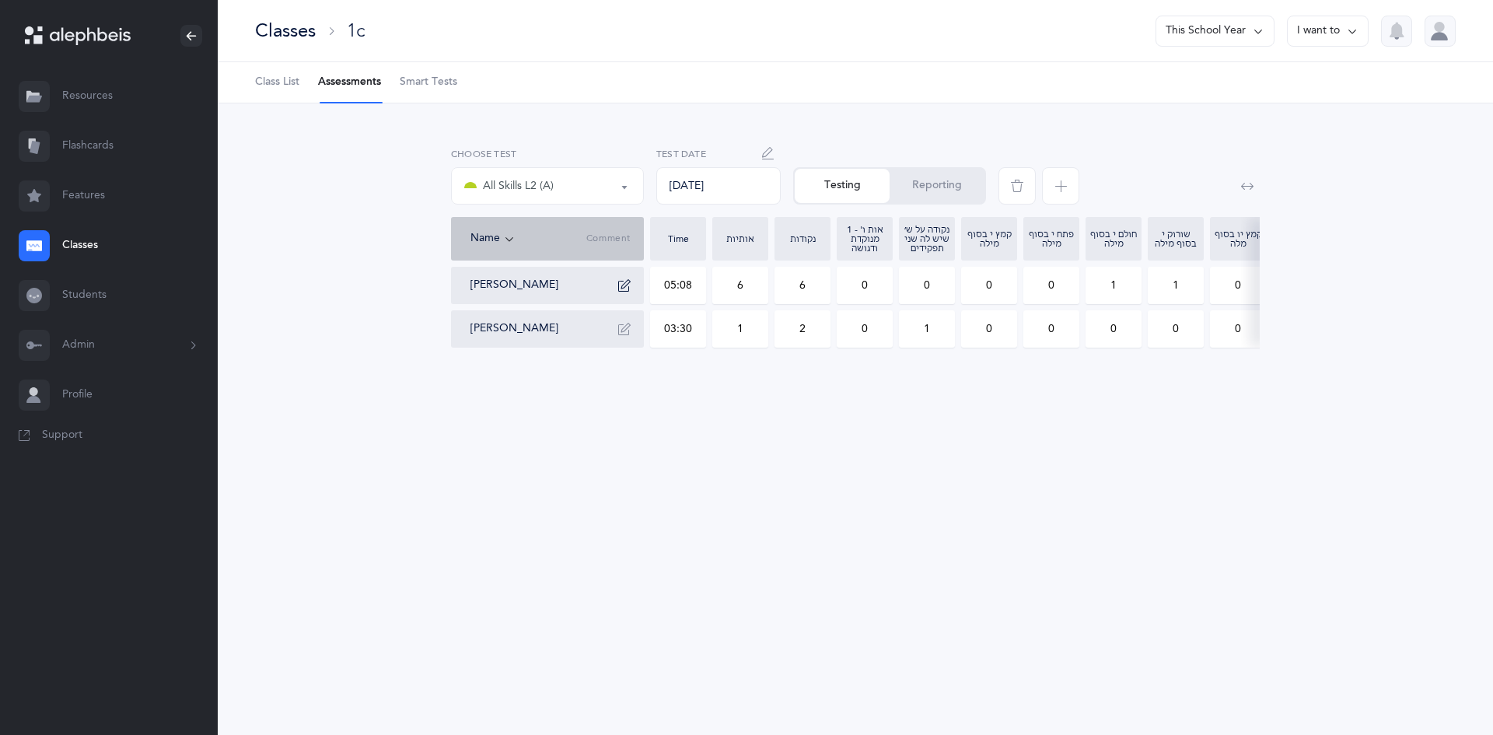
type input "1"
drag, startPoint x: 1180, startPoint y: 329, endPoint x: 1154, endPoint y: 328, distance: 25.7
click at [1154, 328] on input "0" at bounding box center [1176, 329] width 54 height 36
type input "1"
click at [629, 327] on icon "button" at bounding box center [624, 329] width 12 height 12
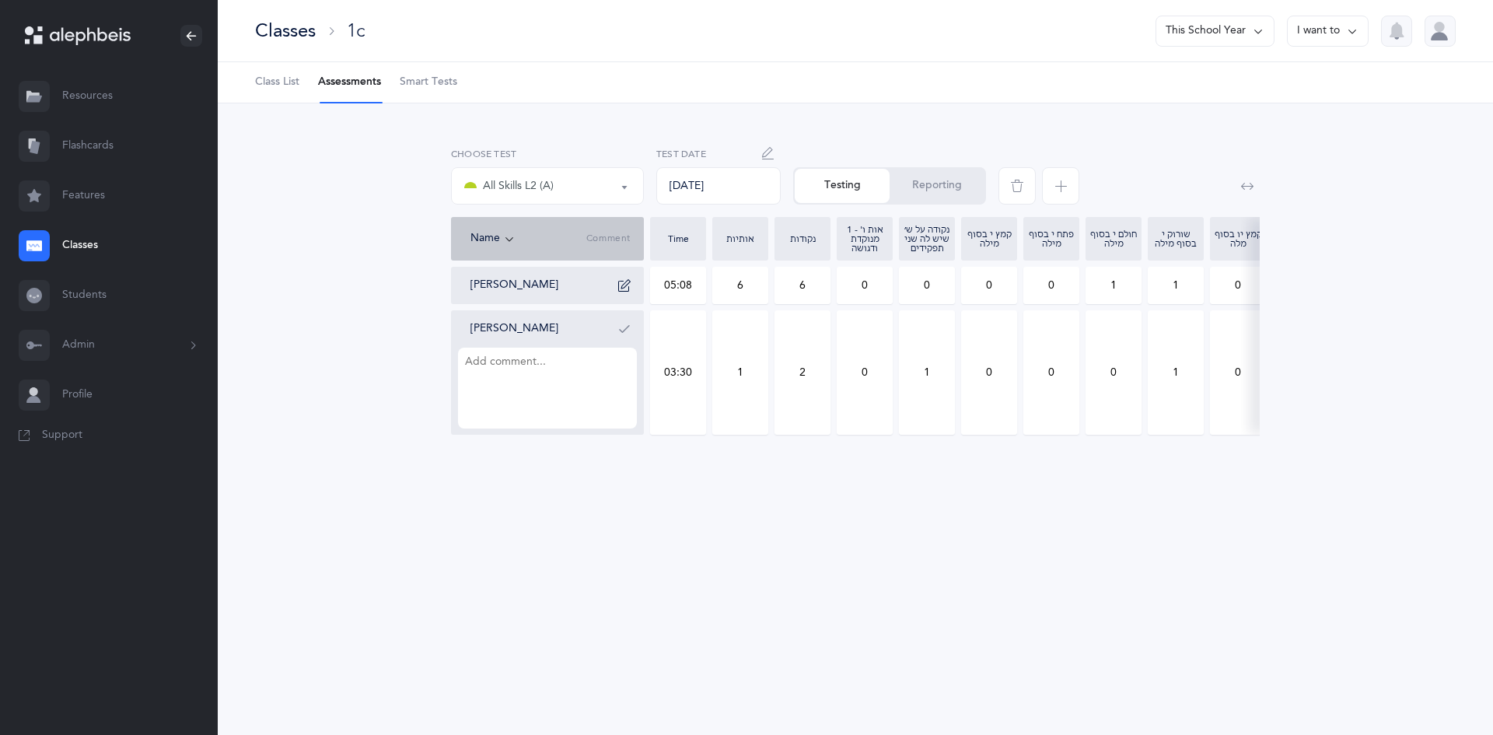
type textarea "צ"
click at [507, 358] on textarea "מ tzairai,chirik" at bounding box center [547, 388] width 179 height 81
click at [510, 362] on textarea "מ tzairai,chirik" at bounding box center [547, 388] width 179 height 81
click at [503, 362] on textarea "מ tzairai,chirik" at bounding box center [547, 388] width 179 height 81
drag, startPoint x: 582, startPoint y: 391, endPoint x: 537, endPoint y: 390, distance: 45.9
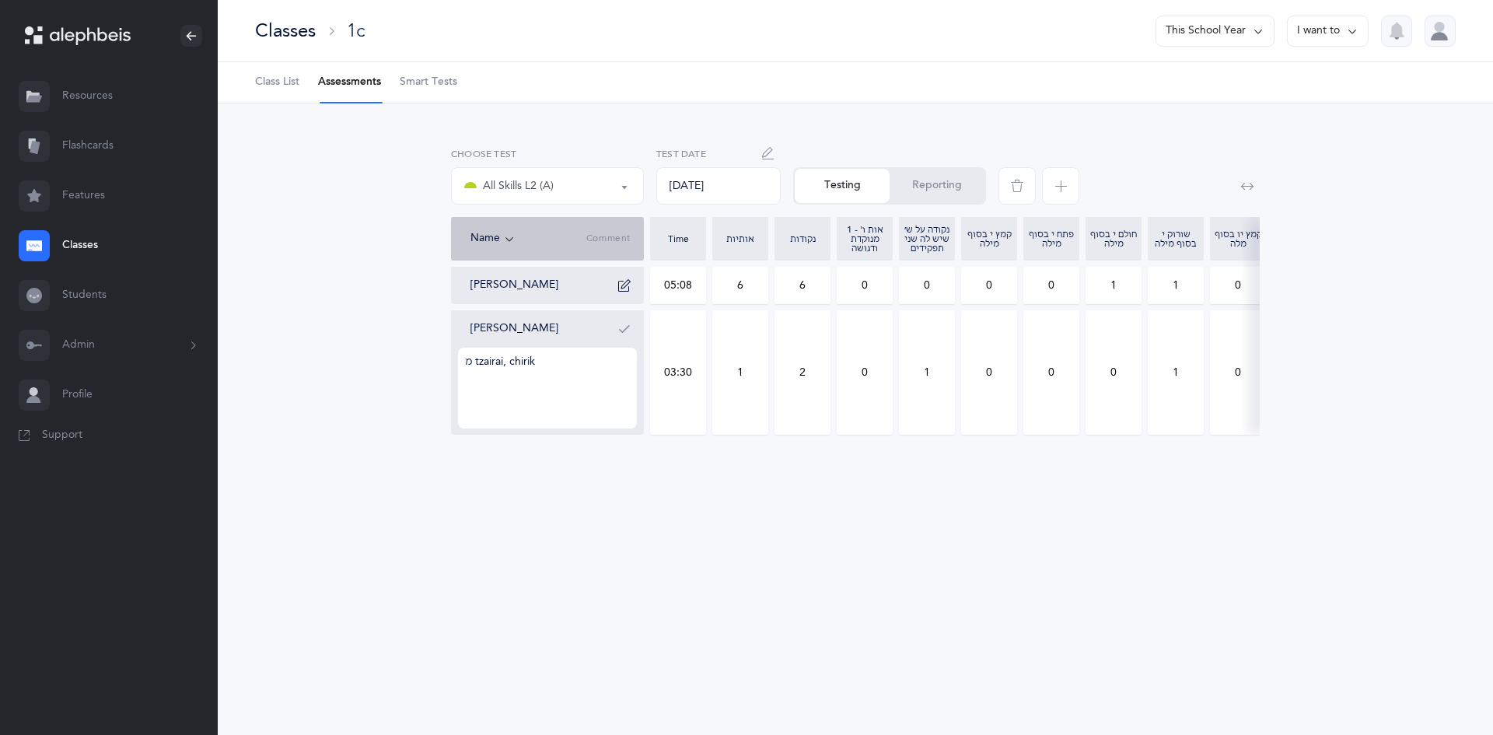
click at [537, 390] on textarea "מ tzairai, chirik" at bounding box center [547, 388] width 179 height 81
type textarea "מ tzairai, chirik"
click at [624, 339] on button "button" at bounding box center [624, 328] width 25 height 25
click at [953, 182] on button "Reporting" at bounding box center [937, 186] width 95 height 34
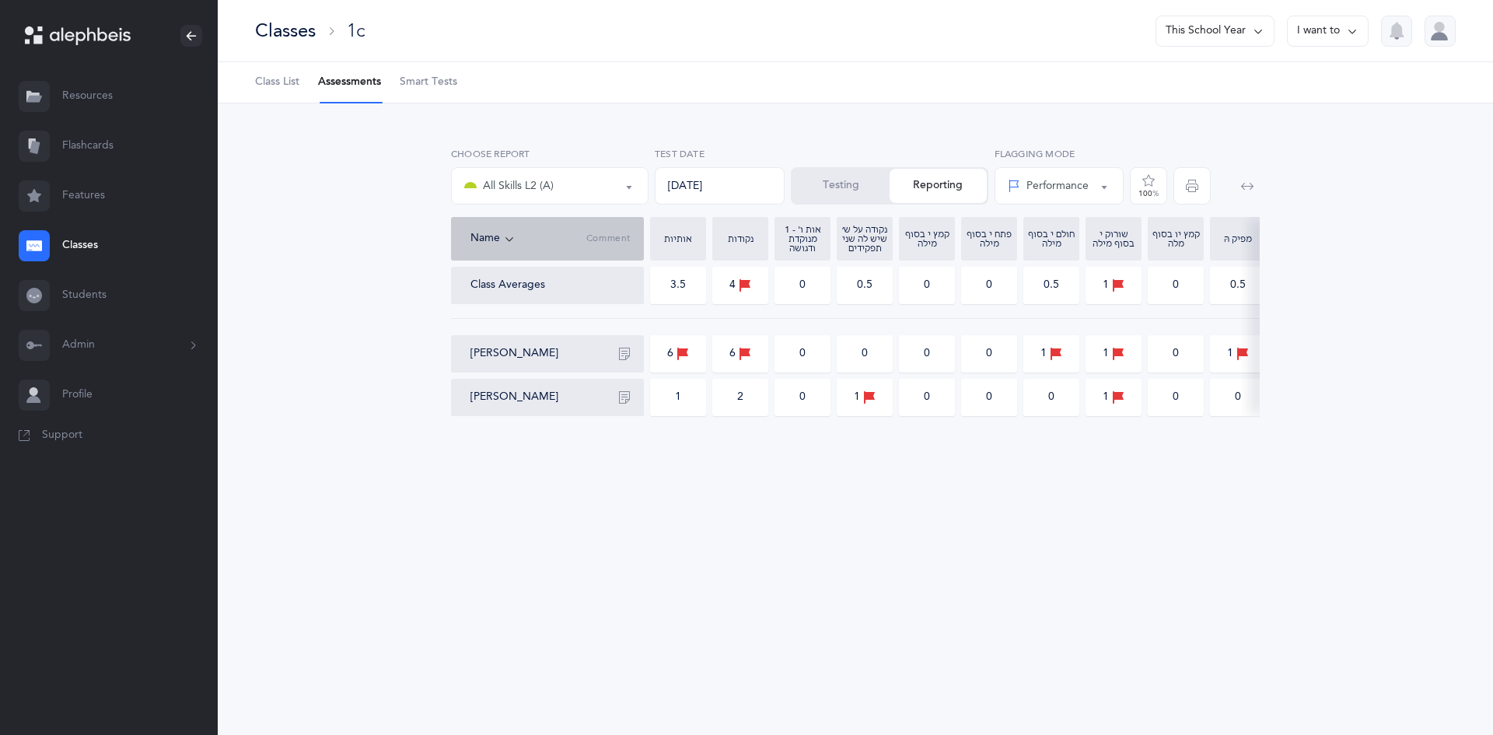
drag, startPoint x: 1247, startPoint y: 588, endPoint x: 323, endPoint y: 154, distance: 1020.6
click at [323, 154] on div "Classes 1c This School Year I want to Class List Assessments Smart Tests School…" at bounding box center [855, 367] width 1275 height 735
click at [1032, 533] on div "Classes 1c This School Year I want to Class List Assessments Smart Tests School…" at bounding box center [855, 367] width 1275 height 735
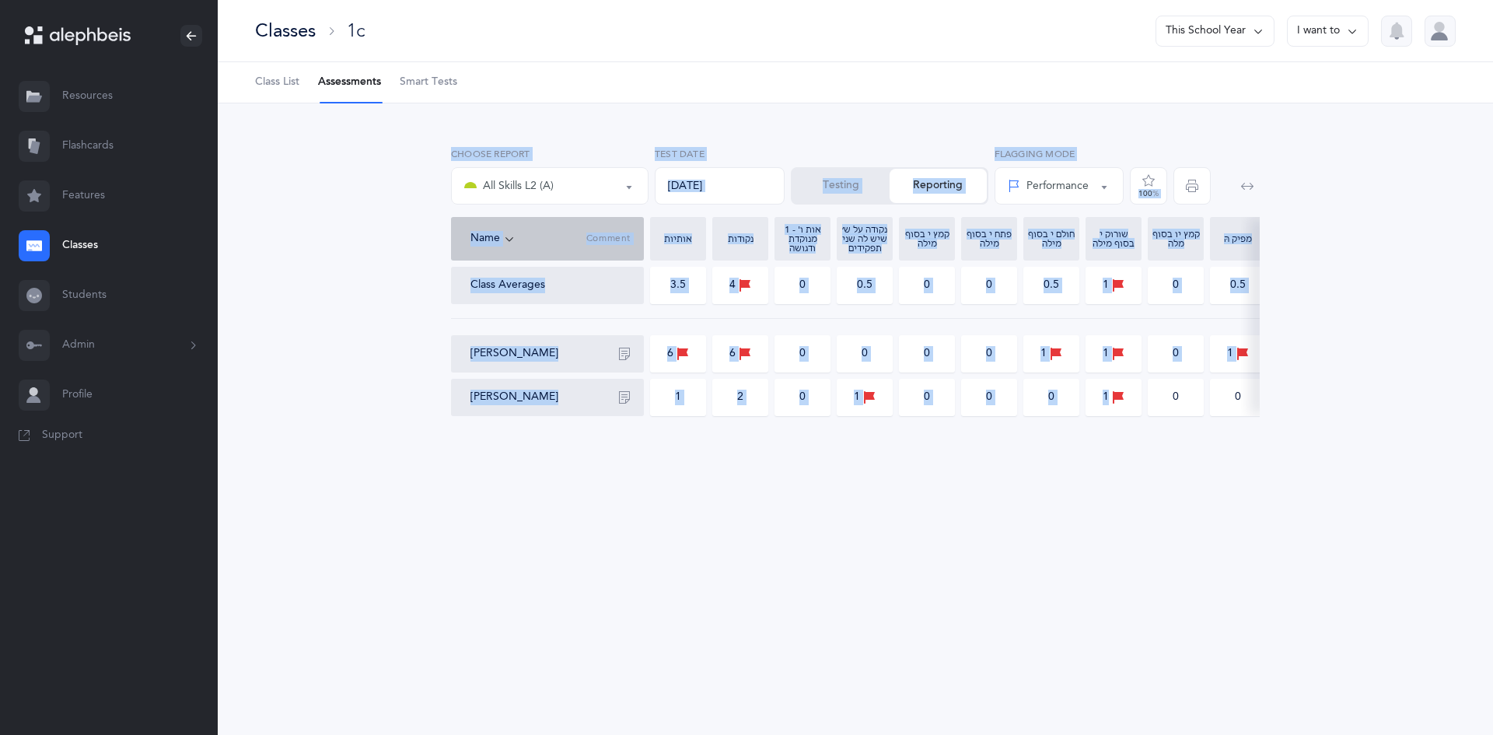
drag, startPoint x: 1093, startPoint y: 563, endPoint x: 250, endPoint y: 96, distance: 963.4
click at [250, 96] on div "Classes 1c This School Year I want to Class List Assessments Smart Tests School…" at bounding box center [855, 367] width 1275 height 735
click at [869, 446] on div "אותיות אותיות ונקודות L2 All Skills L2 (A) All Skills L2 (A) Choose test 09/12/…" at bounding box center [855, 296] width 1275 height 387
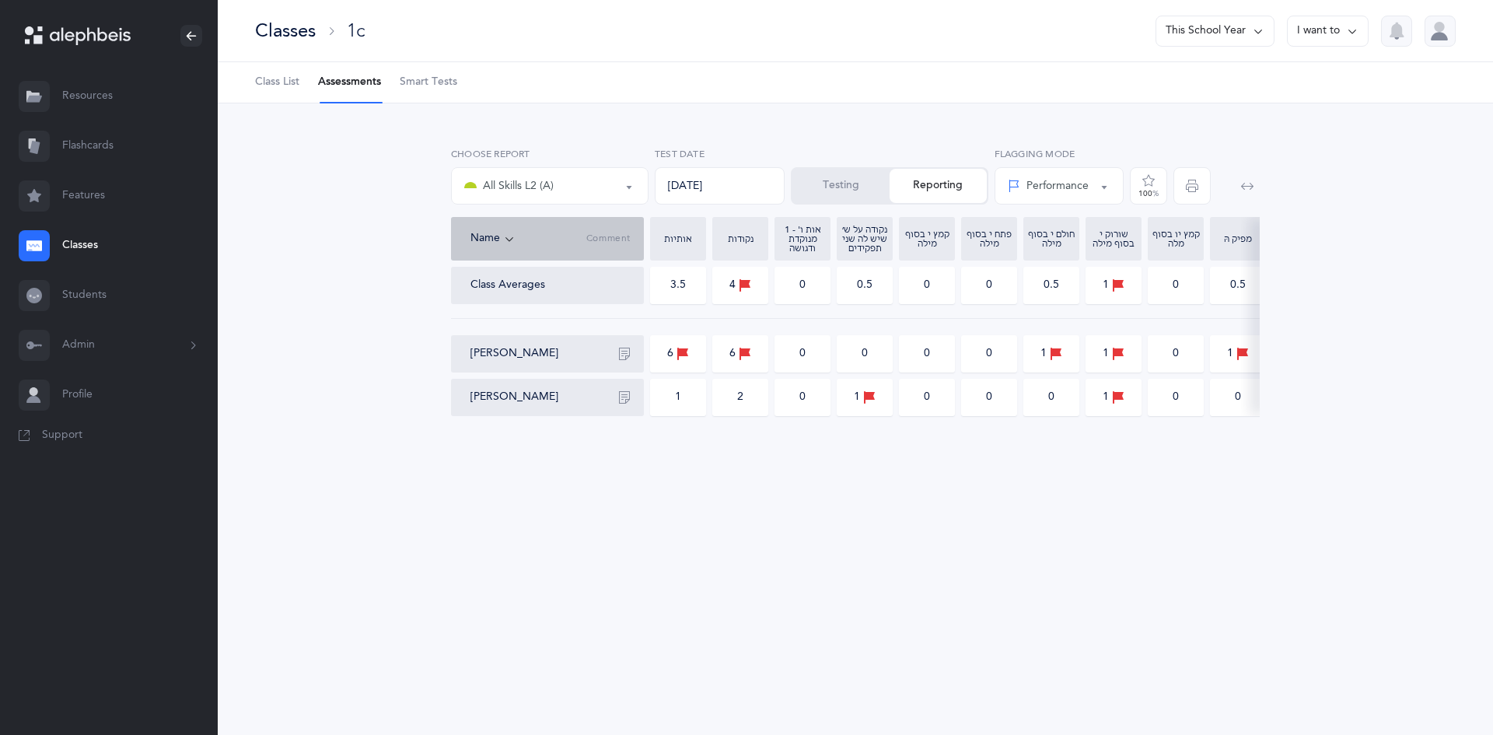
click at [69, 283] on link "Students" at bounding box center [109, 296] width 218 height 50
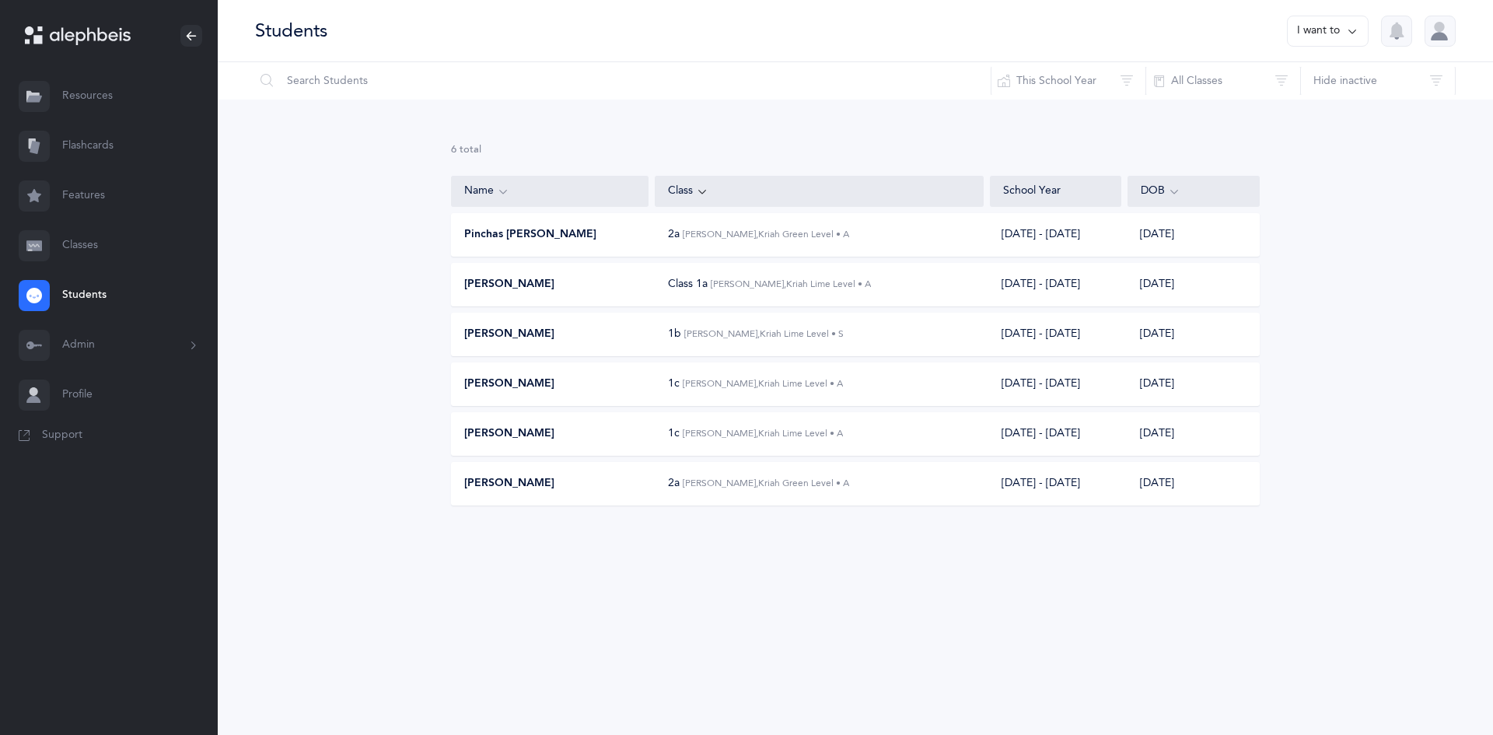
click at [107, 244] on link "Classes" at bounding box center [109, 246] width 218 height 50
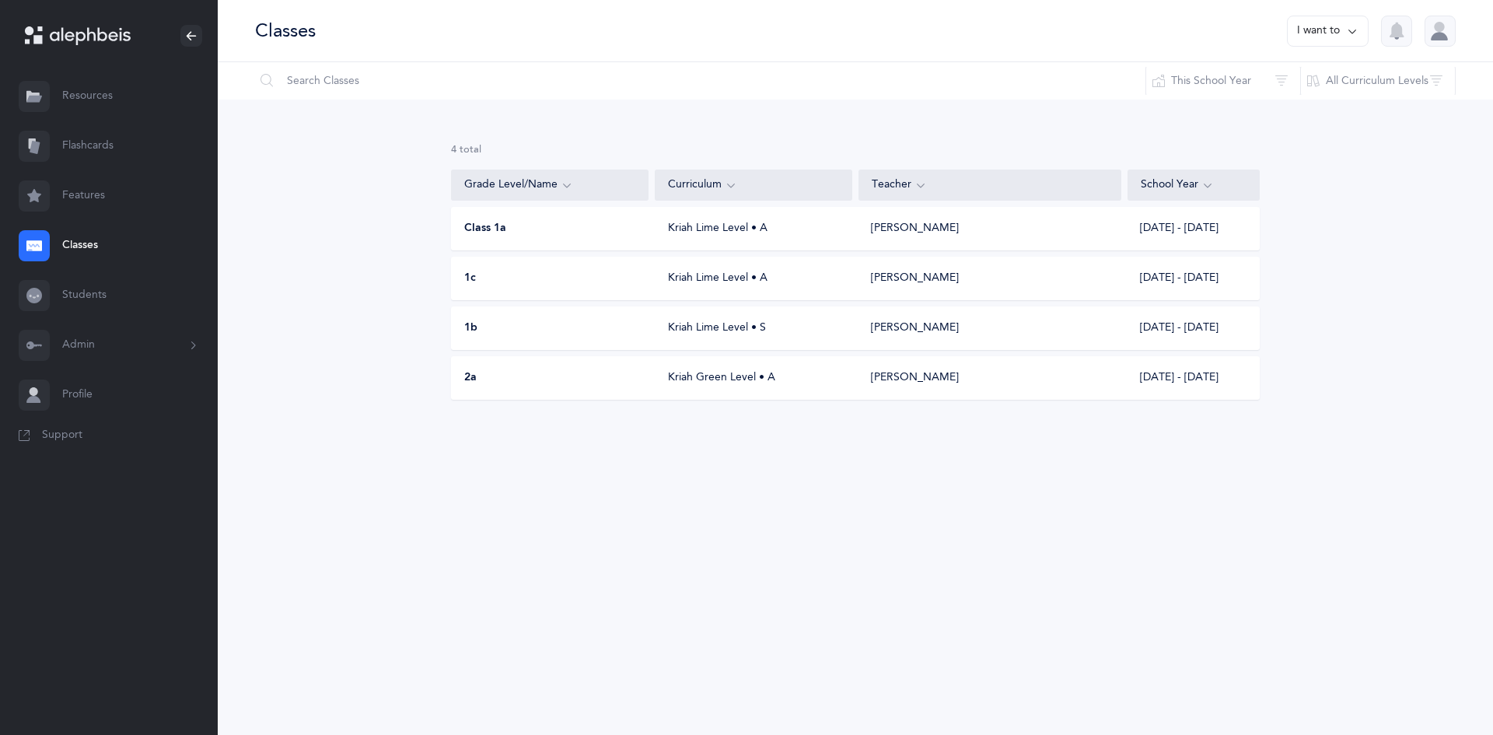
click at [808, 378] on div "Kriah Green Level • A" at bounding box center [755, 378] width 198 height 16
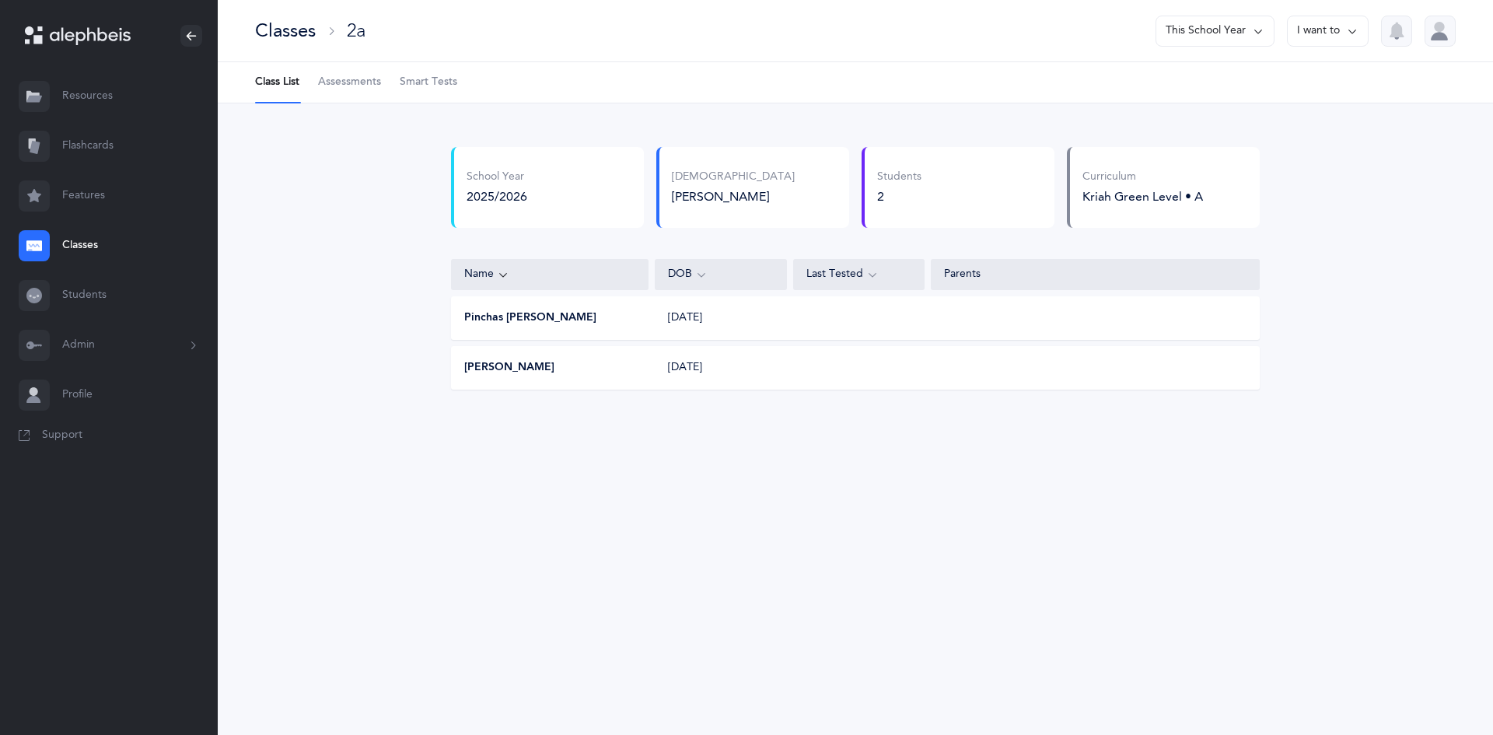
click at [385, 79] on ul "Class List Assessments Smart Tests" at bounding box center [855, 82] width 1275 height 41
click at [347, 65] on link "Assessments" at bounding box center [349, 82] width 63 height 40
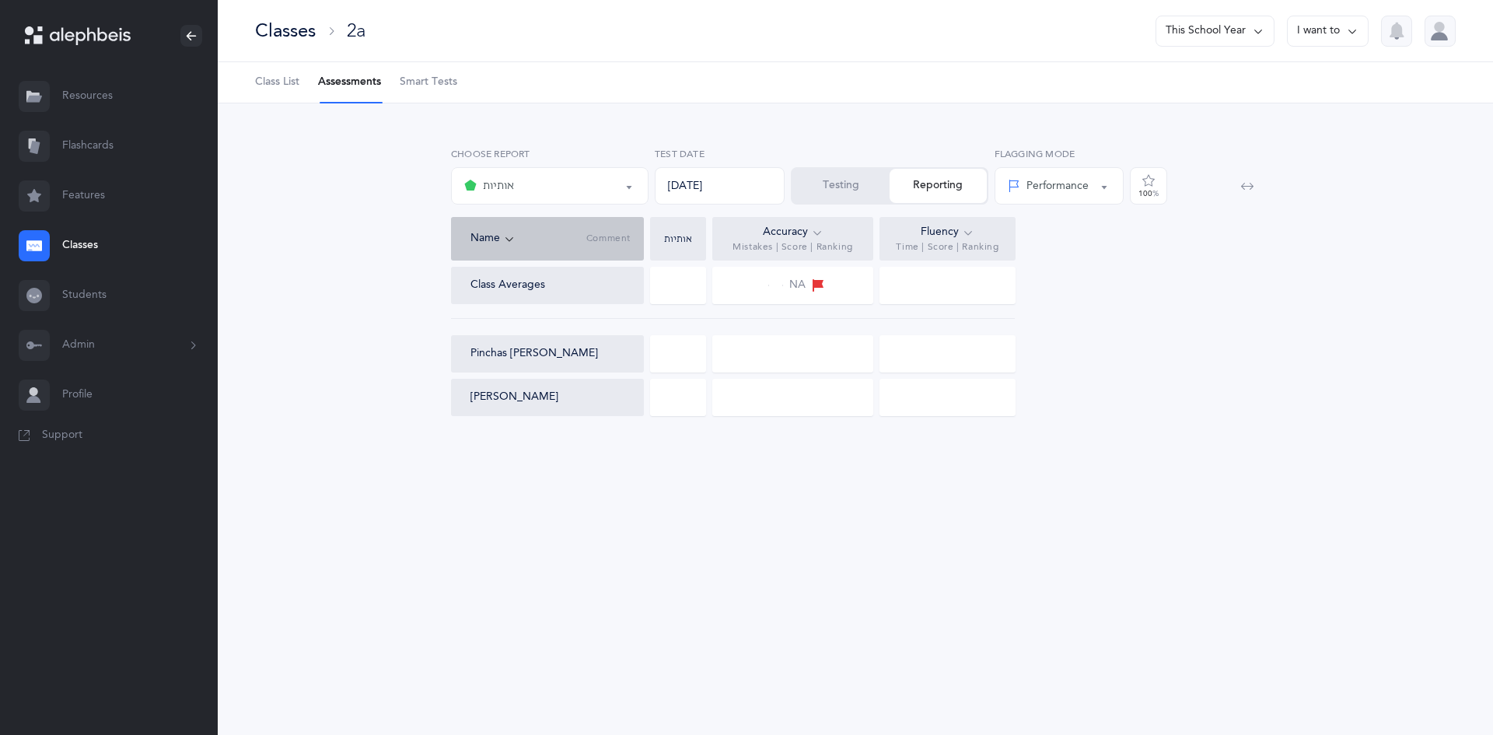
click at [670, 346] on div at bounding box center [678, 353] width 56 height 37
click at [809, 185] on button "Testing" at bounding box center [840, 186] width 97 height 34
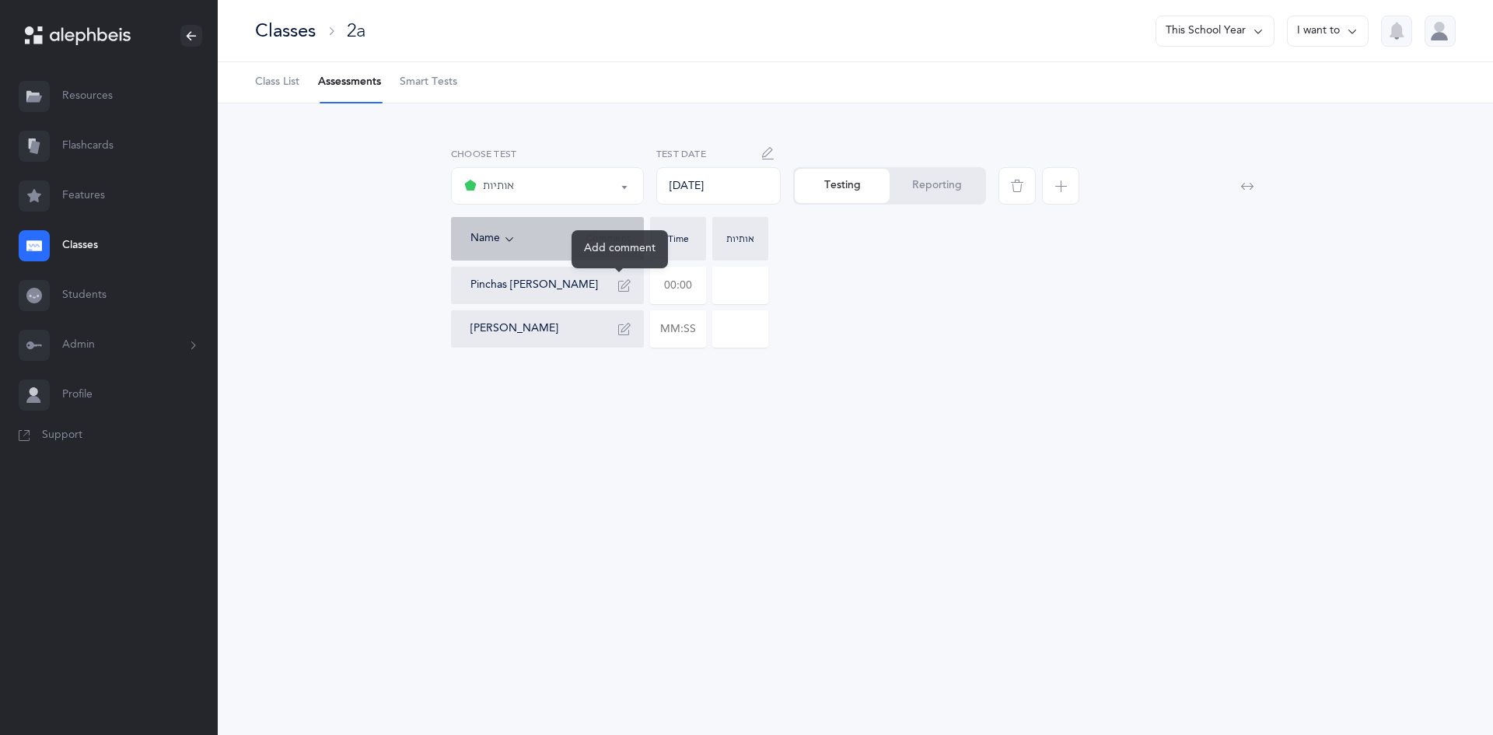
drag, startPoint x: 697, startPoint y: 285, endPoint x: 617, endPoint y: 287, distance: 79.4
click at [617, 287] on div "Pinchas Eliyahu Barber Gavriel Stamler" at bounding box center [855, 307] width 809 height 81
type input "01:00"
type input "0"
click at [715, 393] on div "אותיות אותיות Choose test 09/12/2025 Test Date Testing Reporting Name Comment T…" at bounding box center [855, 262] width 1275 height 319
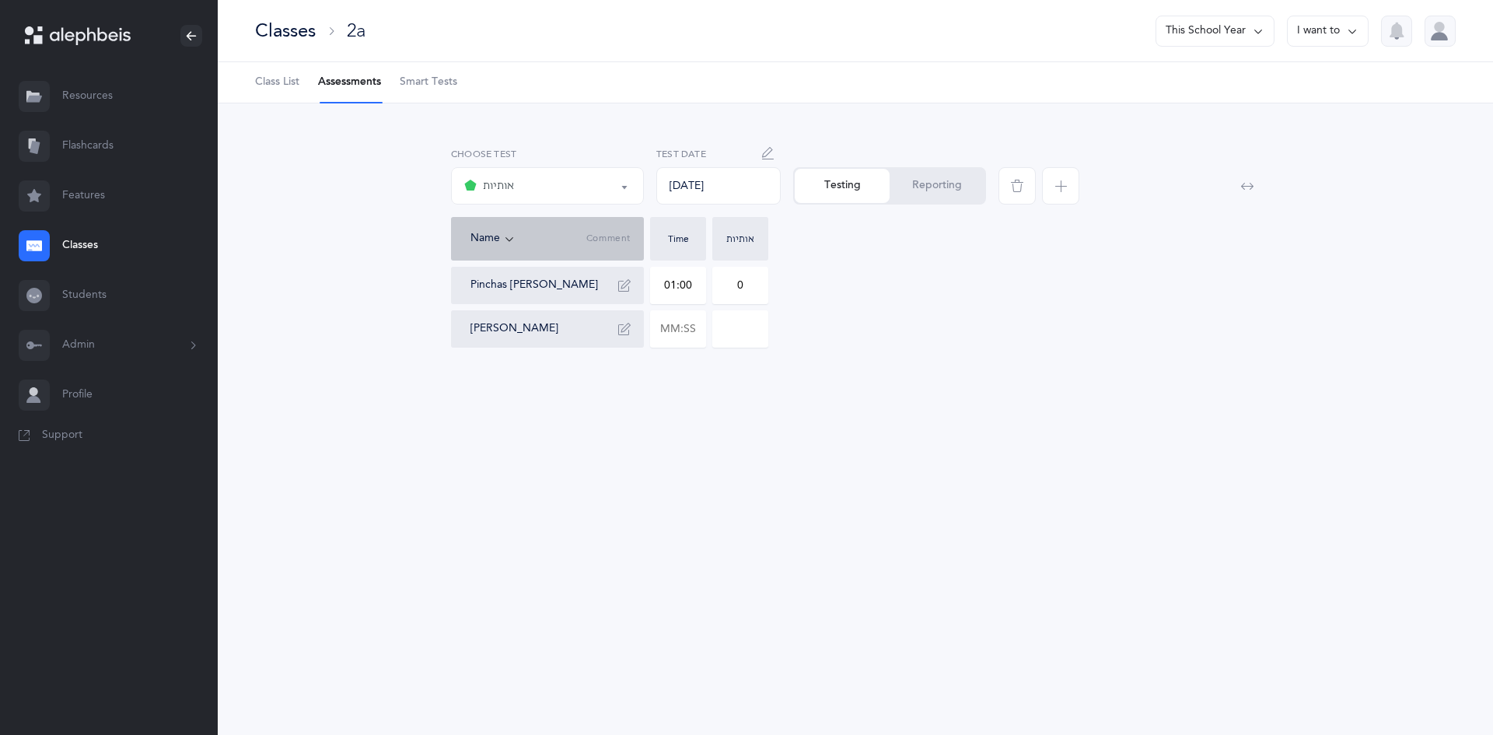
click at [1072, 184] on span "button" at bounding box center [1060, 185] width 37 height 37
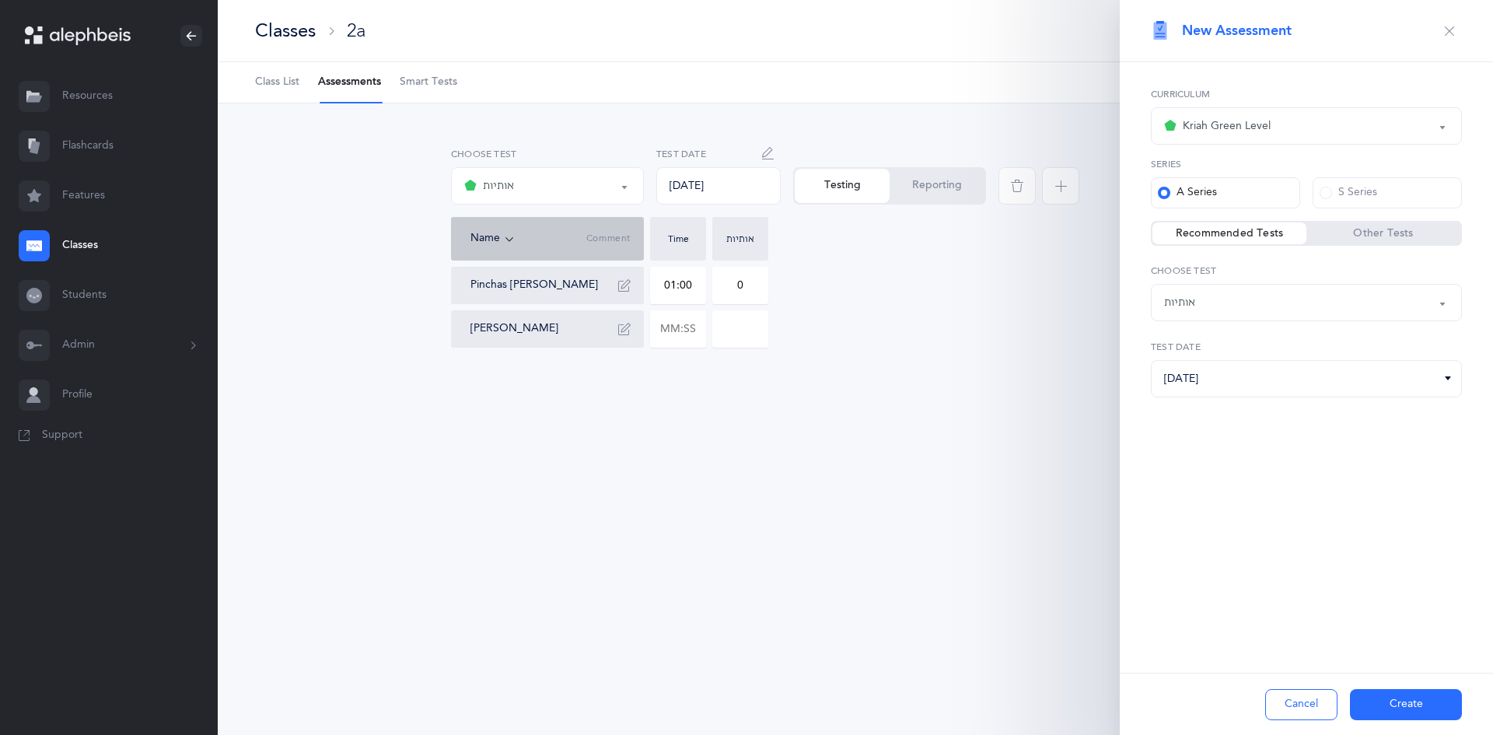
click at [1296, 302] on div "אותיות" at bounding box center [1306, 302] width 285 height 26
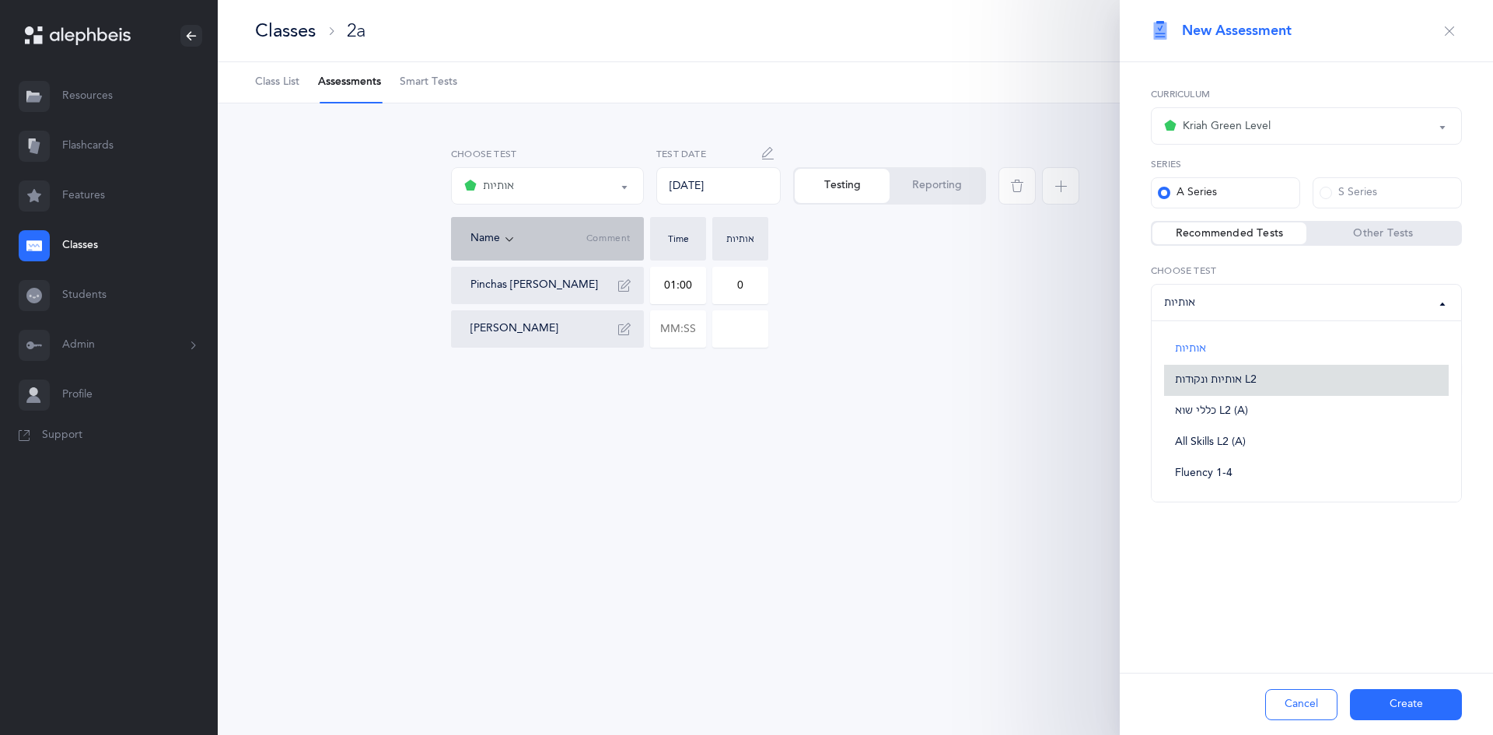
click at [1254, 377] on span "אותיות ונקודות L2" at bounding box center [1216, 380] width 82 height 14
select select "9"
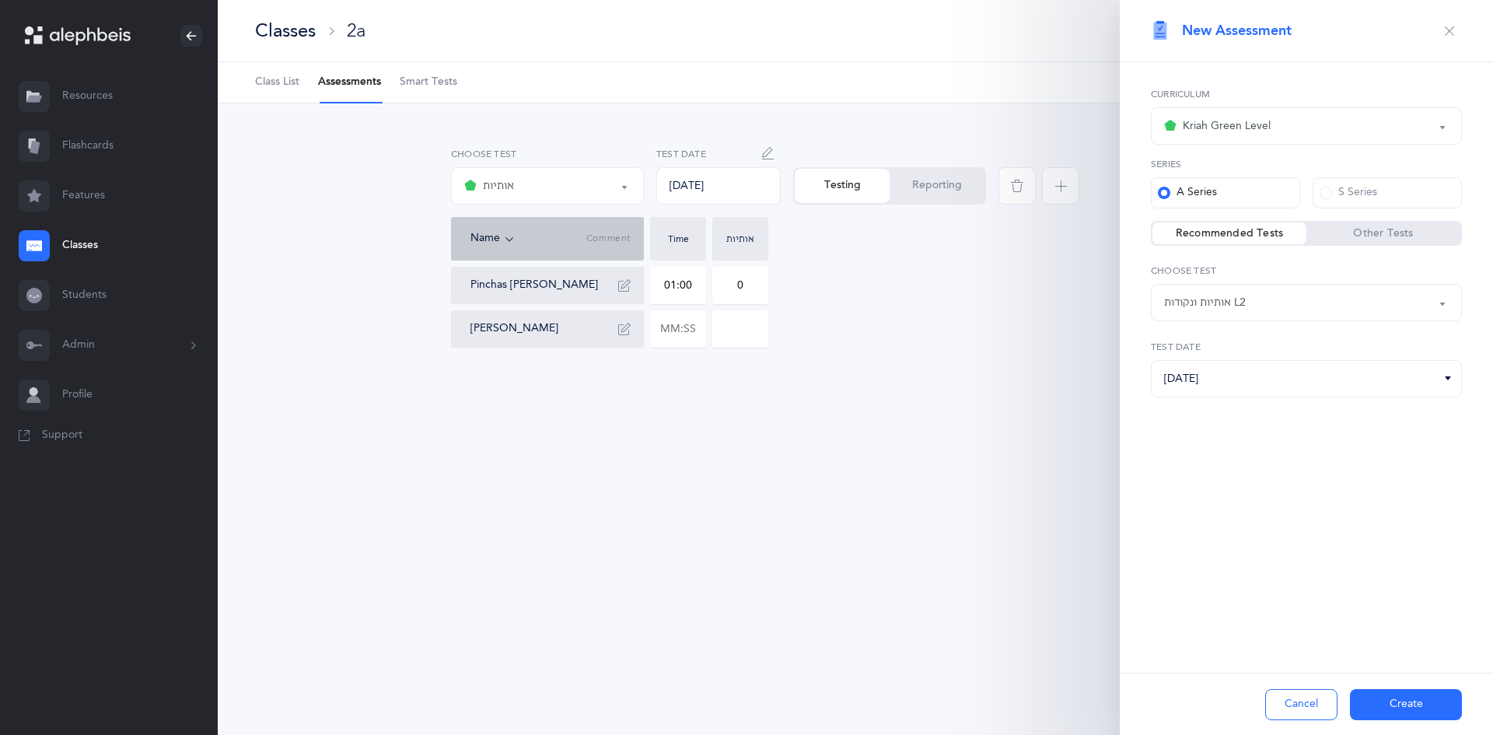
click at [1410, 697] on button "Create" at bounding box center [1406, 704] width 112 height 31
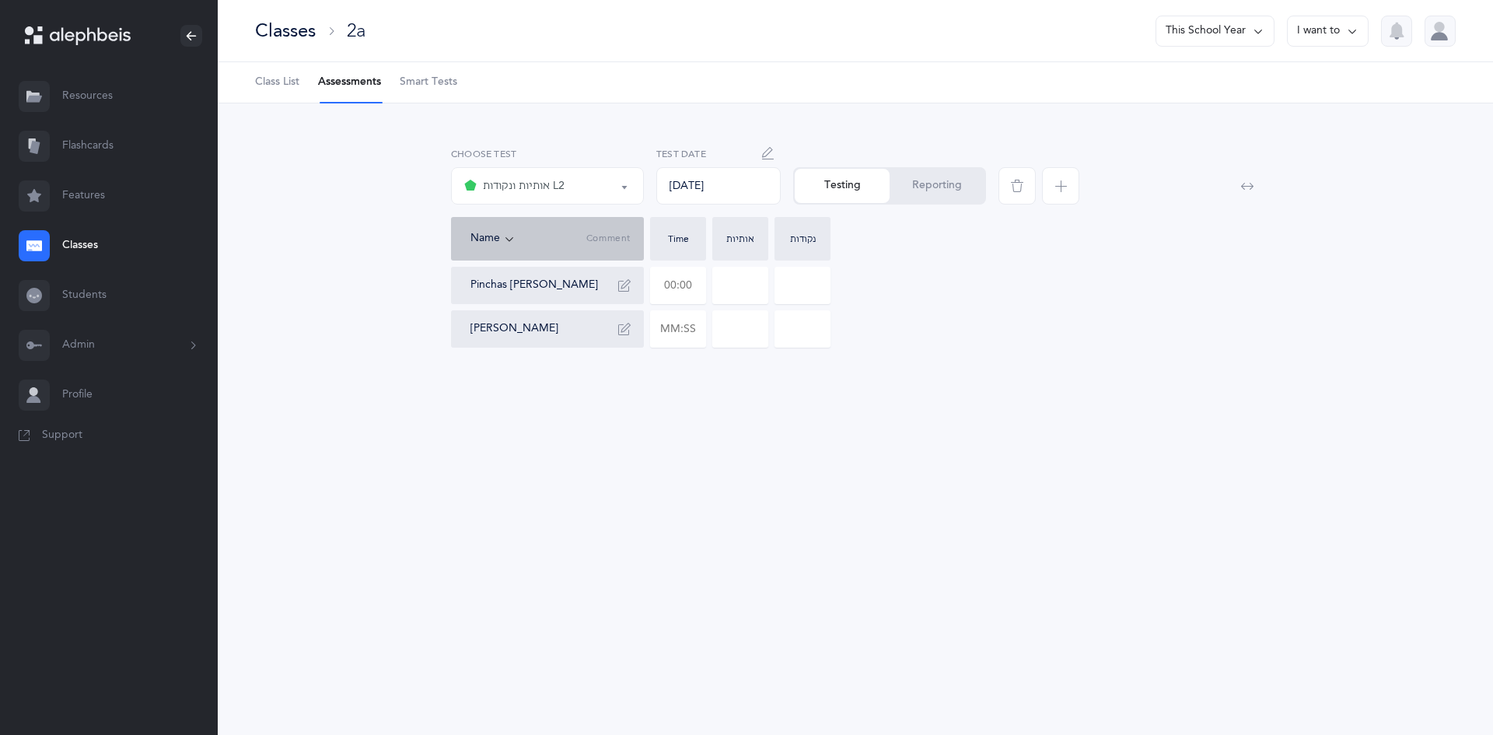
drag, startPoint x: 663, startPoint y: 278, endPoint x: 697, endPoint y: 288, distance: 35.7
click at [693, 288] on input "text" at bounding box center [678, 285] width 54 height 36
type input "00:53"
type input "0"
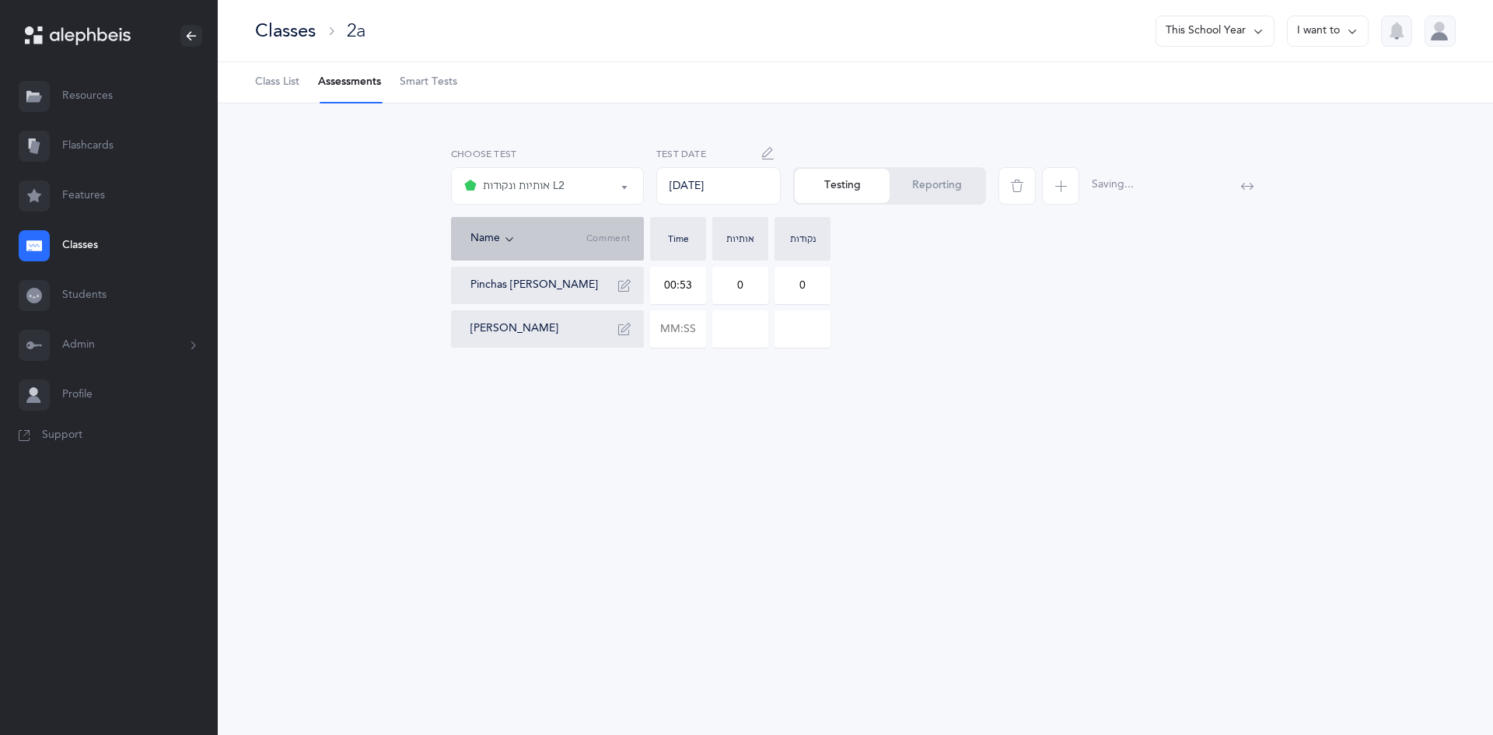
click at [736, 286] on input "0" at bounding box center [740, 285] width 54 height 36
drag, startPoint x: 750, startPoint y: 285, endPoint x: 729, endPoint y: 284, distance: 21.0
click at [731, 284] on input "30" at bounding box center [740, 285] width 54 height 36
type input "3"
click at [792, 265] on div "Name Comment Time אותיות נקודות Pinchas Eliyahu Barber 00:53 3 0 Gavriel Stamler" at bounding box center [855, 288] width 809 height 143
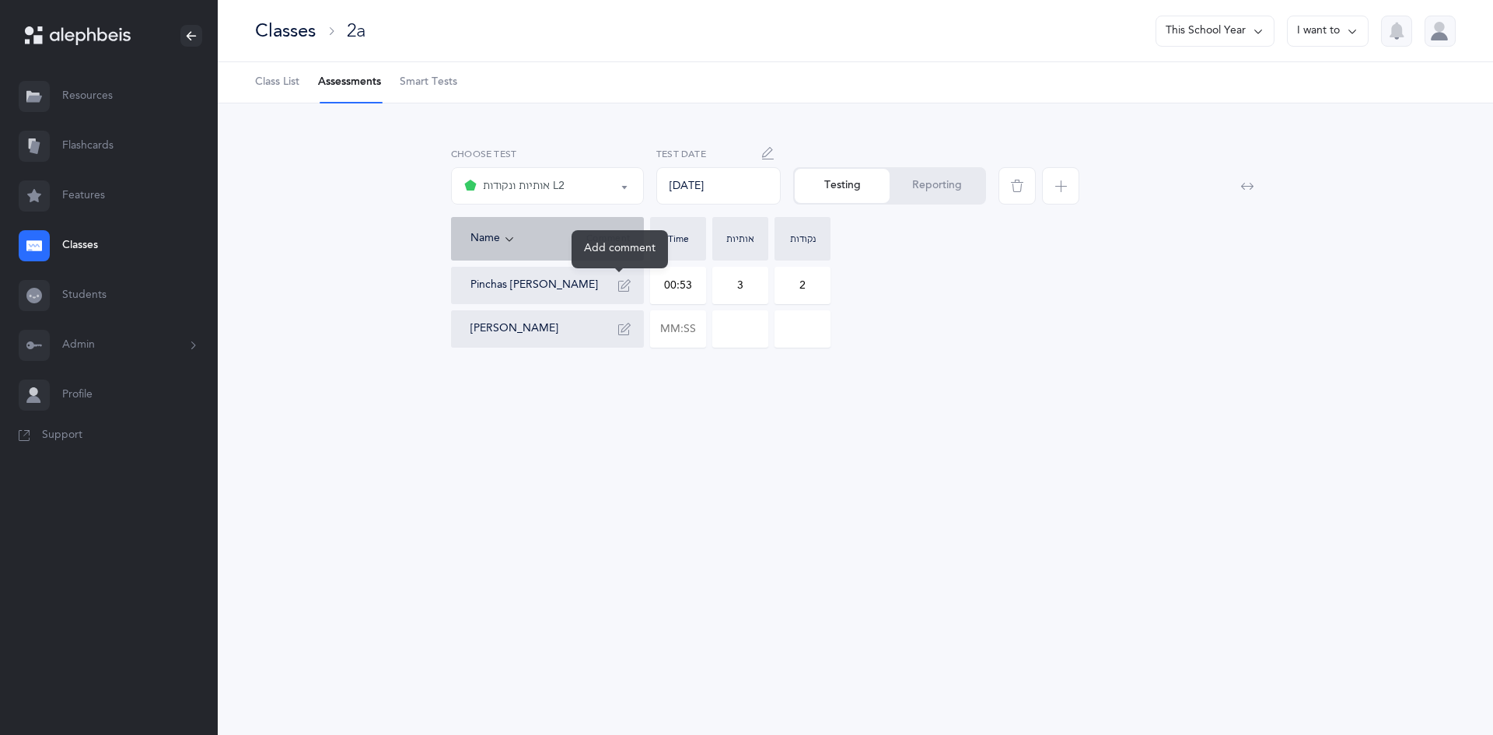
type input "2"
click at [619, 274] on button "button" at bounding box center [624, 285] width 25 height 25
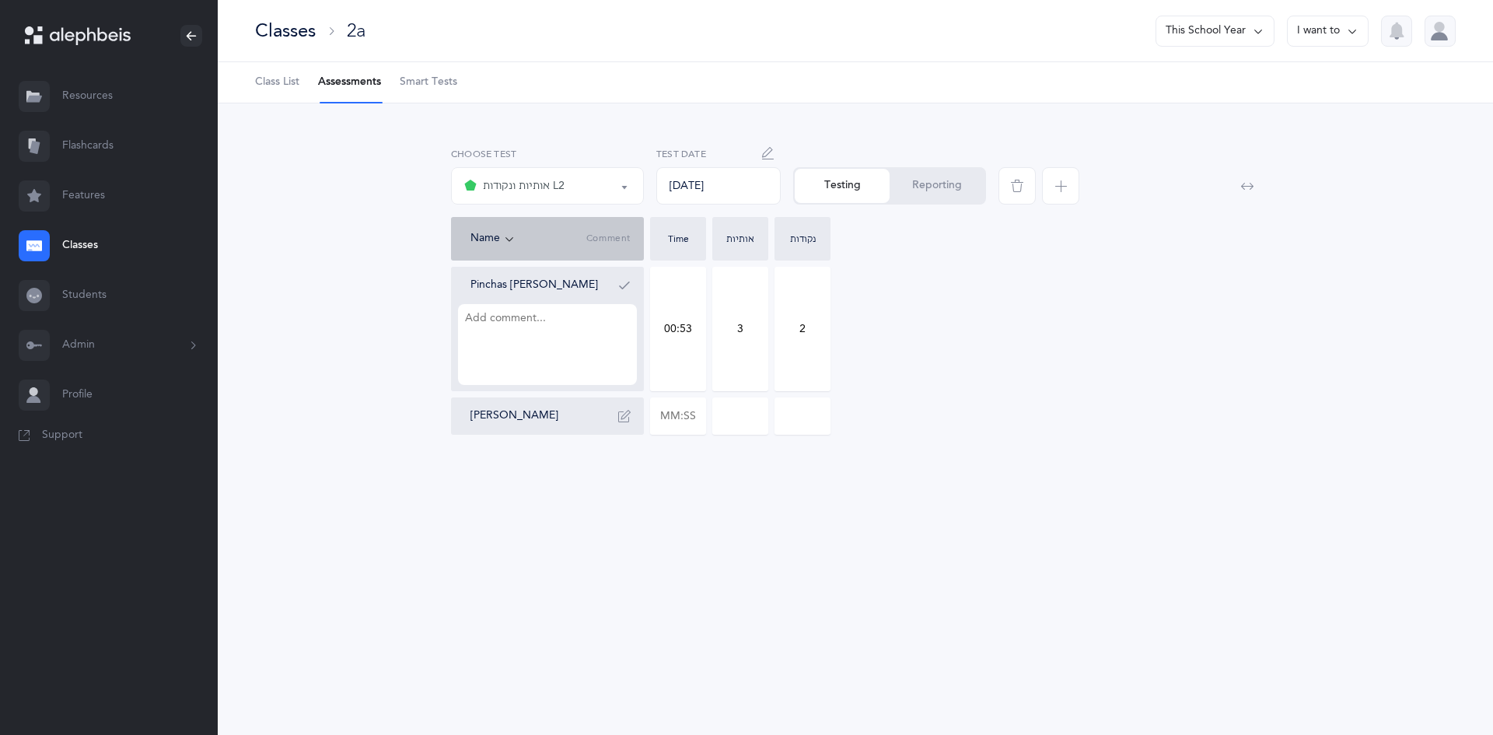
click at [592, 335] on textarea at bounding box center [547, 344] width 179 height 81
drag, startPoint x: 499, startPoint y: 339, endPoint x: 558, endPoint y: 320, distance: 61.2
click at [558, 320] on textarea "ט שׂ ת tzairai,chirik yud" at bounding box center [547, 344] width 179 height 81
click at [501, 340] on textarea "ט שׂ ת tzairai,chirik yud" at bounding box center [547, 344] width 179 height 81
click at [498, 338] on textarea "ט שׂ ת tzairai,chirik yud" at bounding box center [547, 344] width 179 height 81
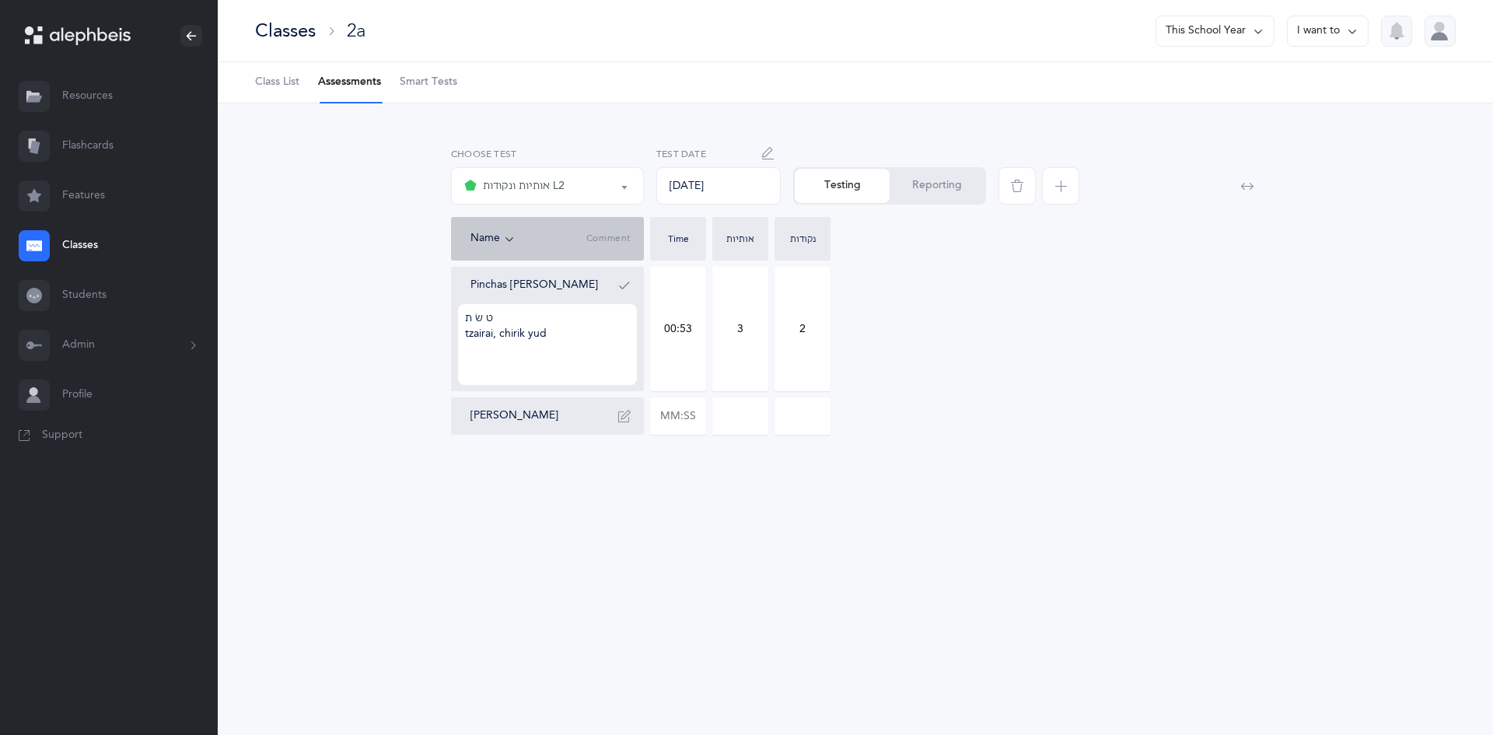
type textarea "ט שׂ ת tzairai, chirik yud"
click at [1055, 190] on icon "button" at bounding box center [1060, 186] width 12 height 12
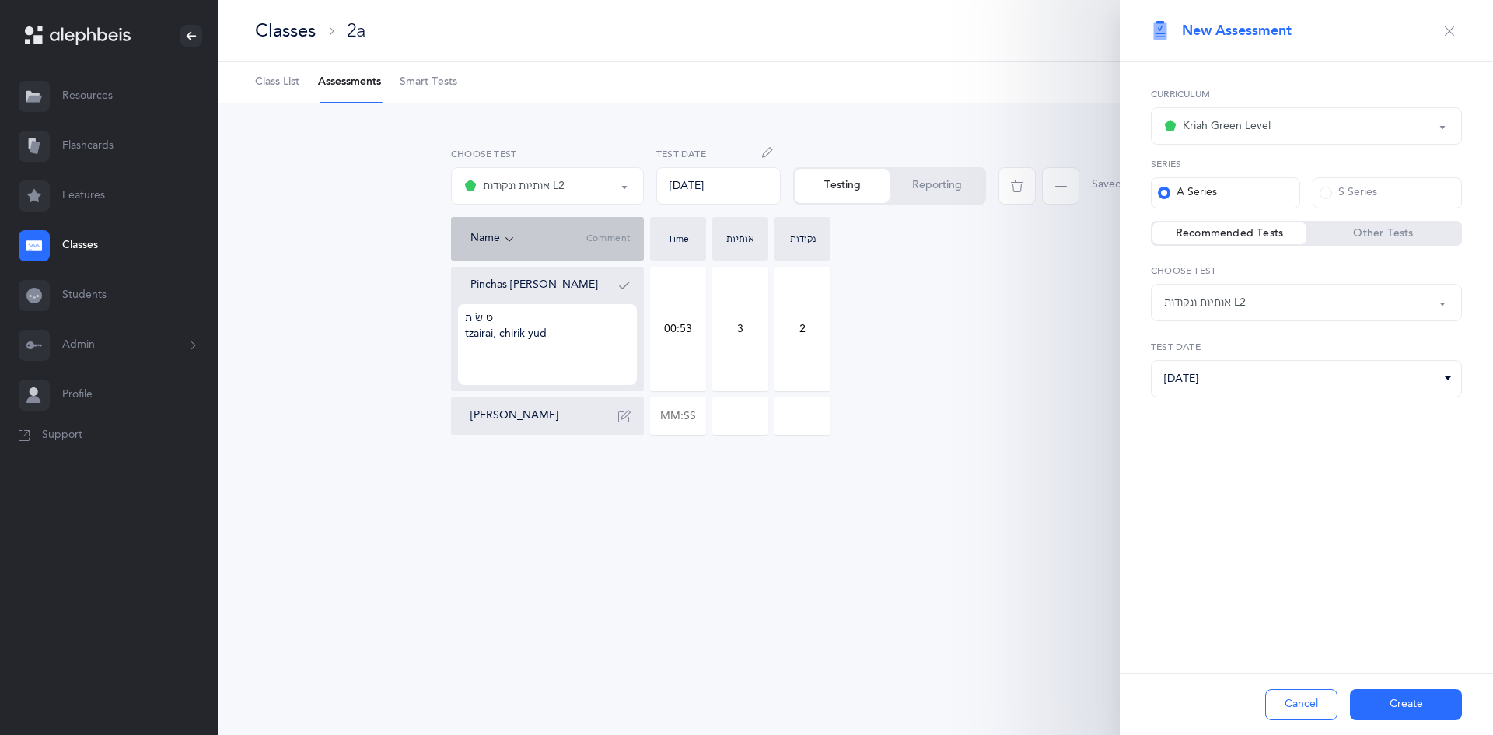
click at [1245, 299] on div "אותיות ונקודות L2" at bounding box center [1205, 303] width 82 height 16
click at [1229, 449] on span "All Skills L2 (A)" at bounding box center [1210, 442] width 71 height 14
select select "13"
click at [1436, 715] on button "Create" at bounding box center [1406, 704] width 112 height 31
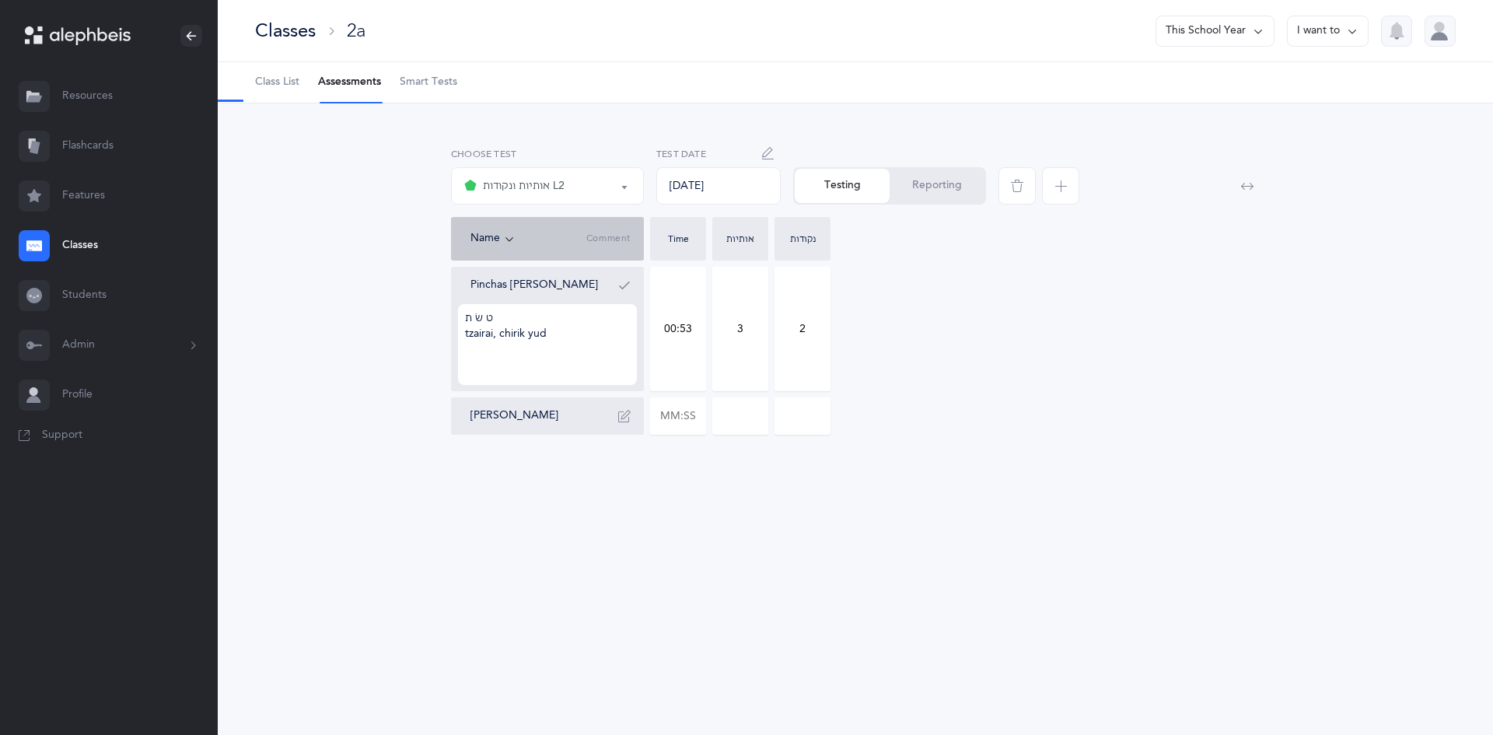
select select "13"
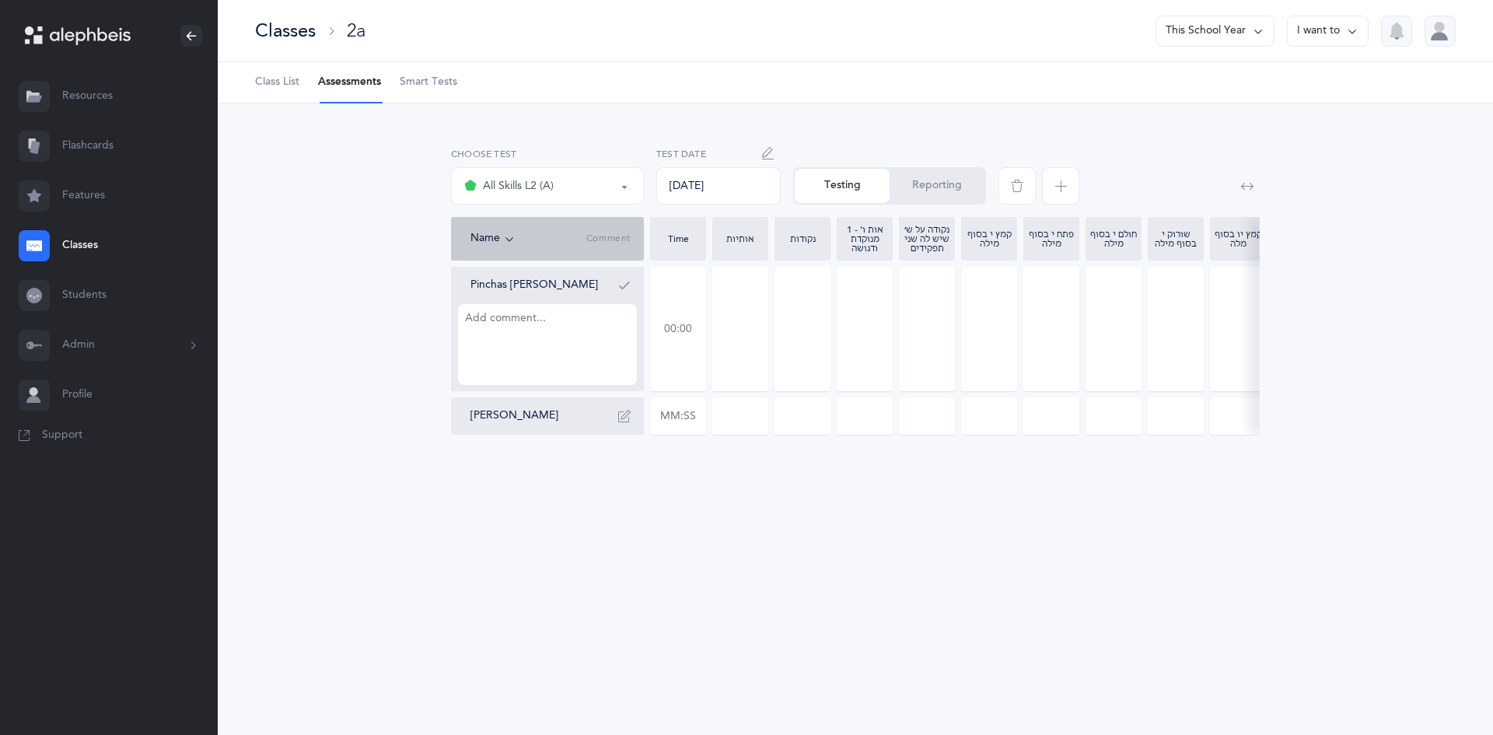
drag, startPoint x: 660, startPoint y: 327, endPoint x: 715, endPoint y: 337, distance: 55.2
click at [715, 337] on div "Pinchas Eliyahu Barber Gavriel Stamler" at bounding box center [1200, 351] width 1499 height 168
type input "01:20"
type input "0"
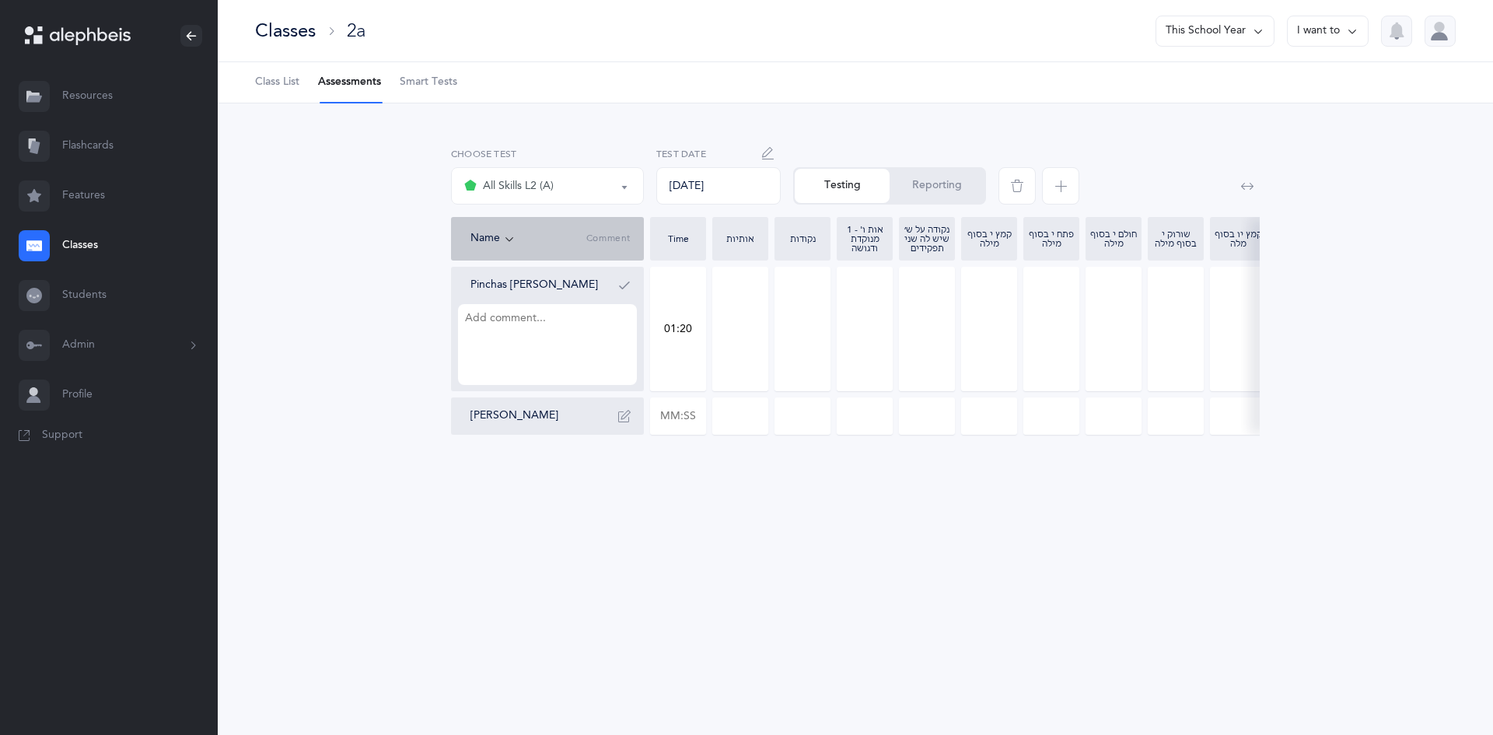
type input "0"
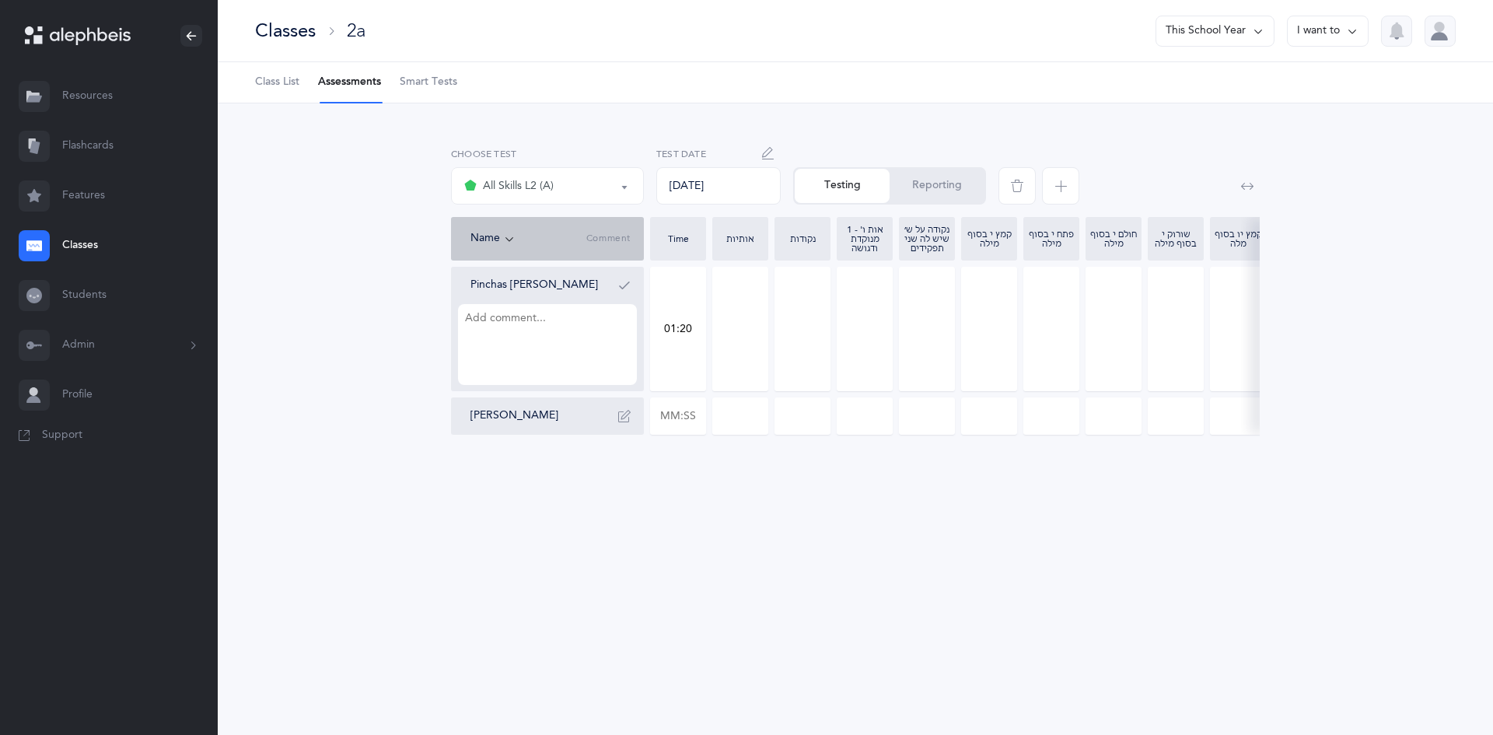
type input "0"
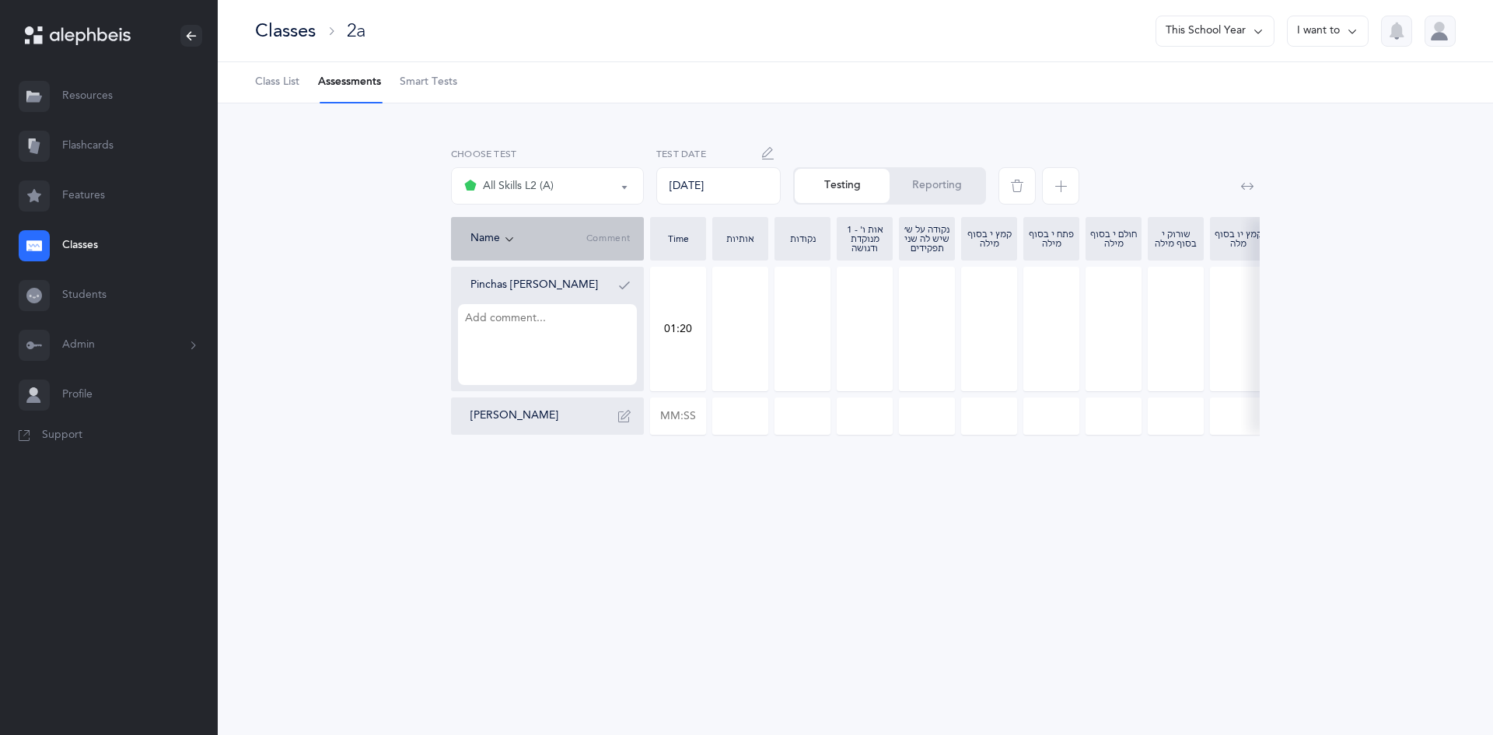
type input "0"
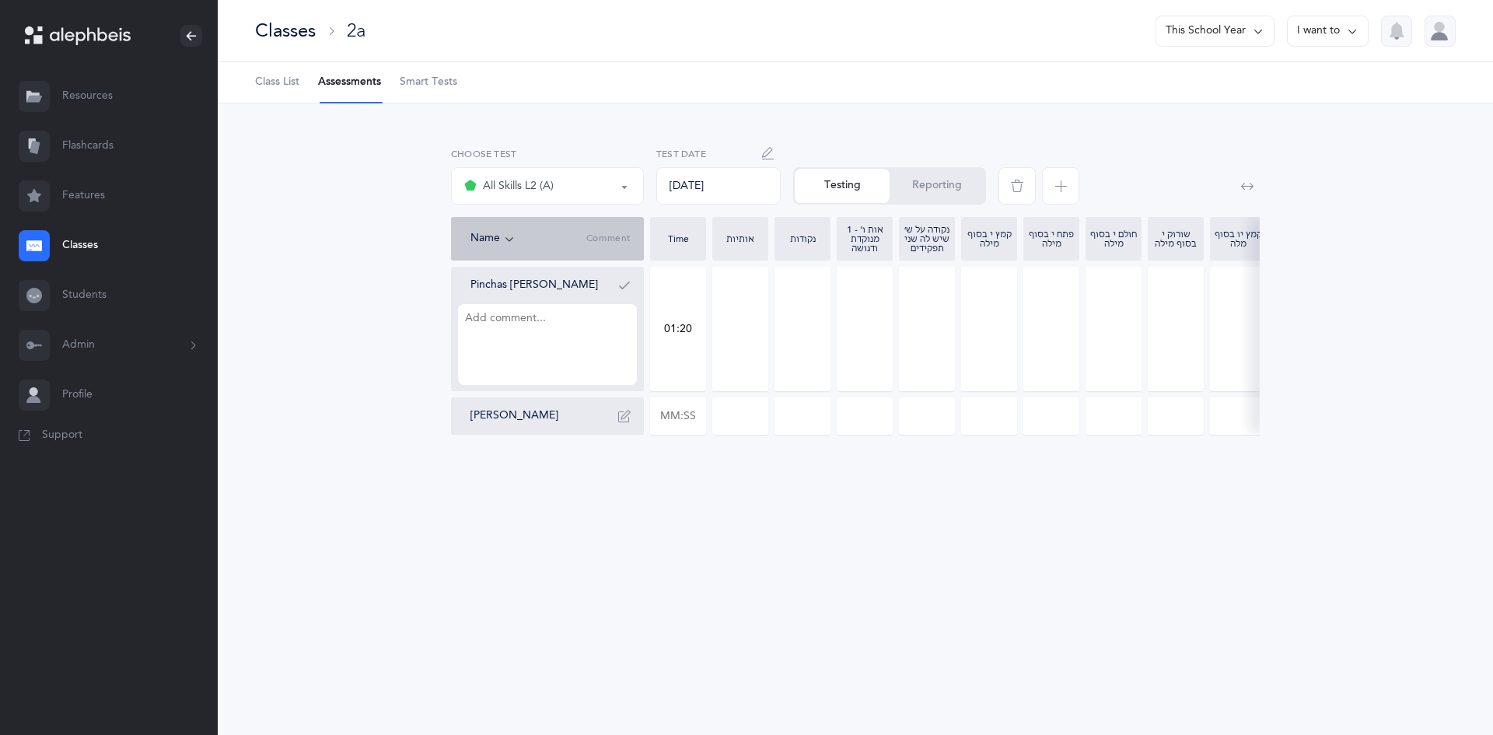
type input "0"
click at [733, 327] on input "0" at bounding box center [740, 328] width 54 height 123
type input "12"
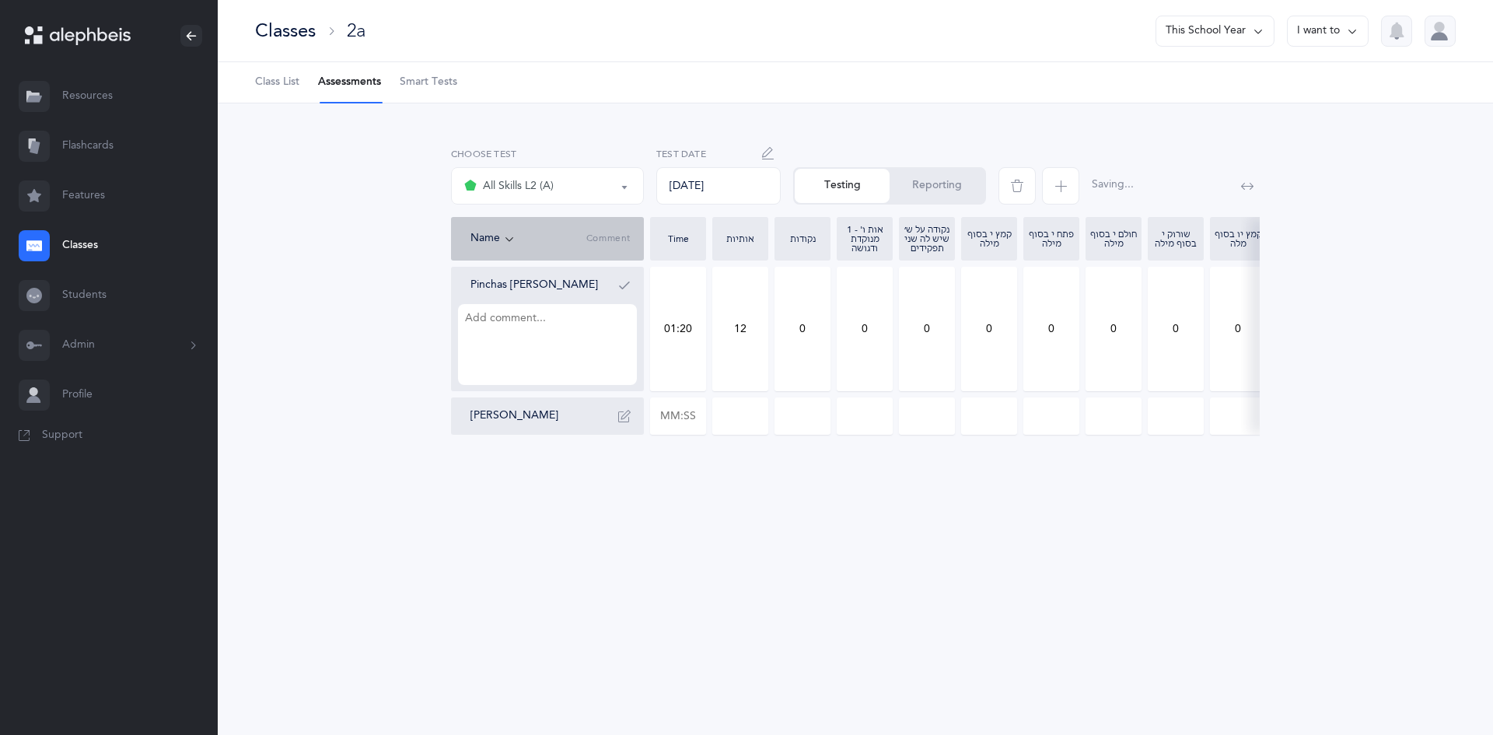
drag, startPoint x: 779, startPoint y: 326, endPoint x: 846, endPoint y: 320, distance: 67.1
click at [846, 320] on div "Pinchas Eliyahu Barber 01:20 12 0 0 0 0 0 0 0 0 0 0 0 0 0 0 0 0 0 0 0 Gavriel S…" at bounding box center [1200, 351] width 1499 height 168
type input "5"
drag, startPoint x: 914, startPoint y: 330, endPoint x: 934, endPoint y: 329, distance: 19.5
click at [934, 329] on input "0" at bounding box center [927, 328] width 54 height 123
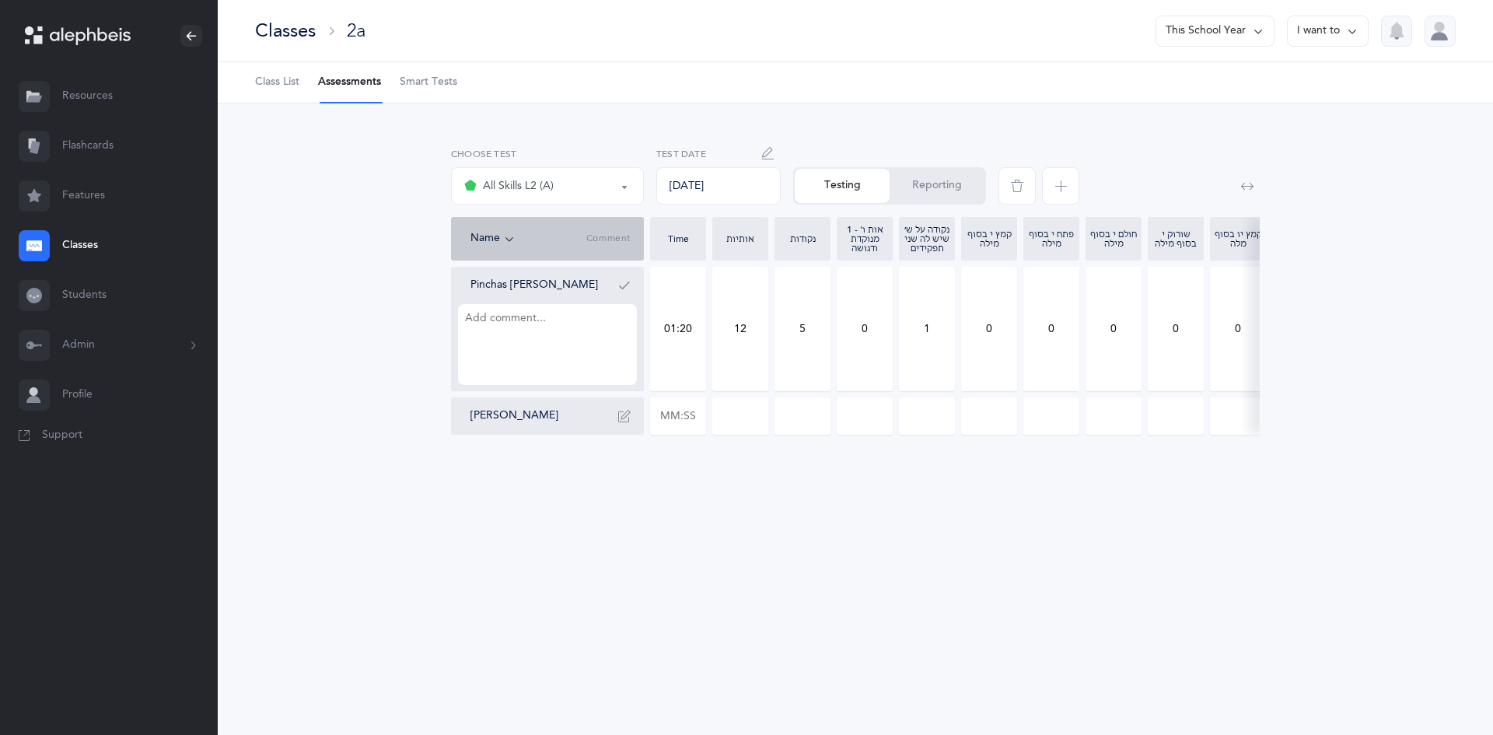
type input "1"
drag, startPoint x: 854, startPoint y: 321, endPoint x: 879, endPoint y: 330, distance: 26.3
click at [879, 330] on input "0" at bounding box center [864, 328] width 54 height 123
type input "1"
drag, startPoint x: 987, startPoint y: 335, endPoint x: 1020, endPoint y: 339, distance: 33.7
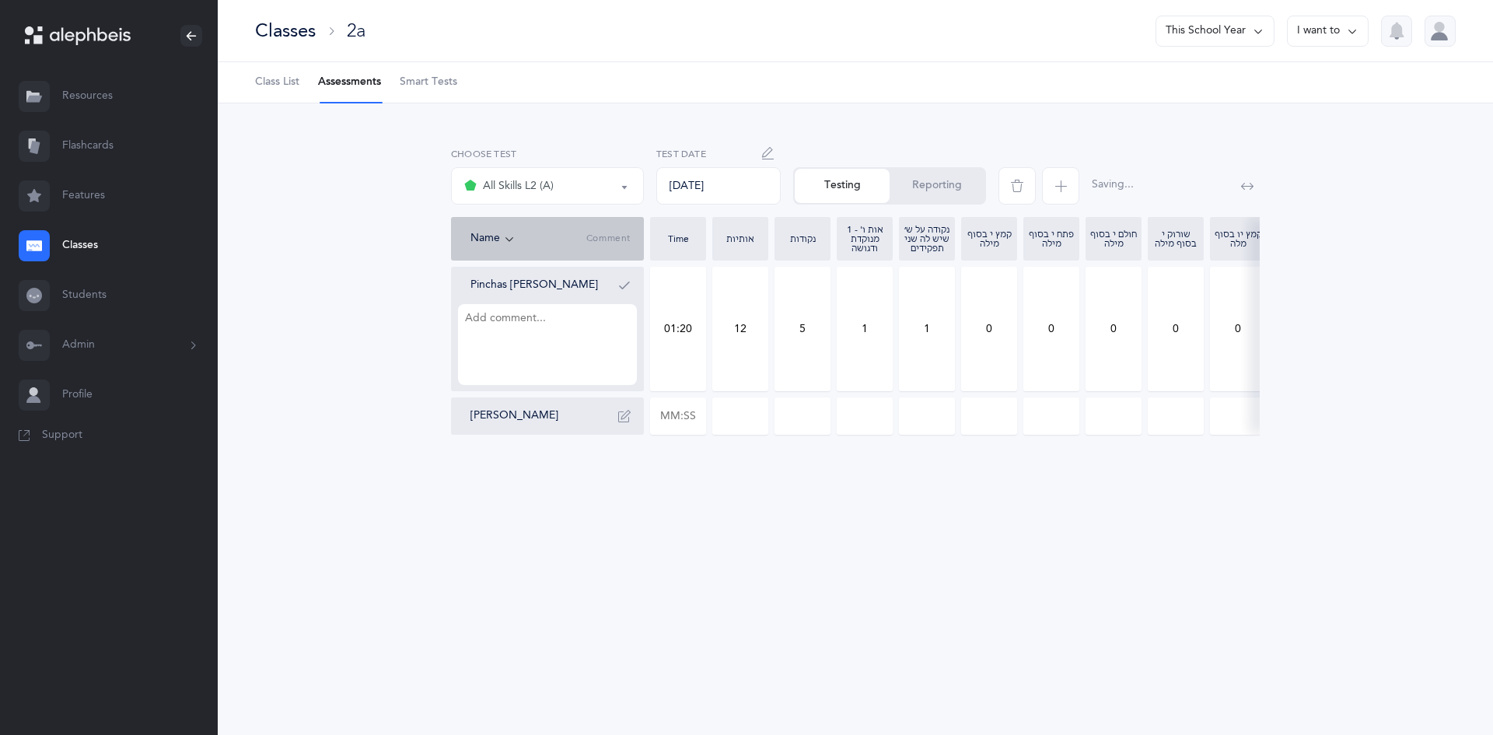
click at [1020, 339] on div "Pinchas Eliyahu Barber 01:20 12 5 1 1 0 0 0 0 0 0 0 0 0 0 0 0 0 0 0 0 Gavriel S…" at bounding box center [1200, 351] width 1499 height 168
type input "1"
drag, startPoint x: 1033, startPoint y: 337, endPoint x: 1114, endPoint y: 337, distance: 81.7
click at [1114, 337] on div "Pinchas Eliyahu Barber 01:20 12 5 1 1 1 0 0 0 0 0 0 0 0 0 0 0 0 0 0 0 Gavriel S…" at bounding box center [1200, 351] width 1499 height 168
type input "1"
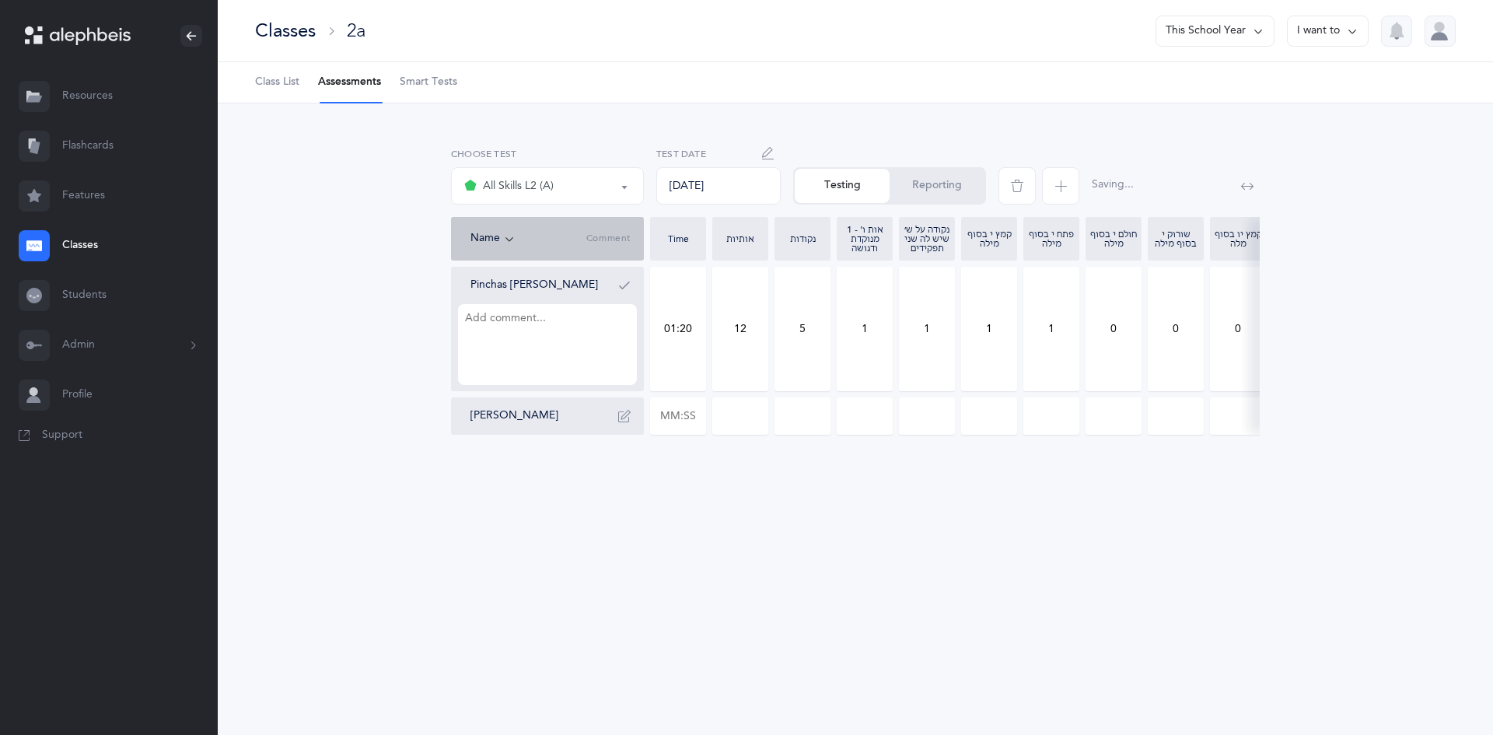
drag, startPoint x: 1118, startPoint y: 335, endPoint x: 1145, endPoint y: 347, distance: 29.6
click at [1145, 347] on div "Pinchas Eliyahu Barber 01:20 12 5 1 1 1 1 0 0 0 0 0 0 0 0 0 0 0 0 0 0 Gavriel S…" at bounding box center [1200, 351] width 1499 height 168
type input "1"
drag, startPoint x: 1173, startPoint y: 330, endPoint x: 1191, endPoint y: 347, distance: 24.2
click at [1191, 347] on input "0" at bounding box center [1176, 328] width 54 height 123
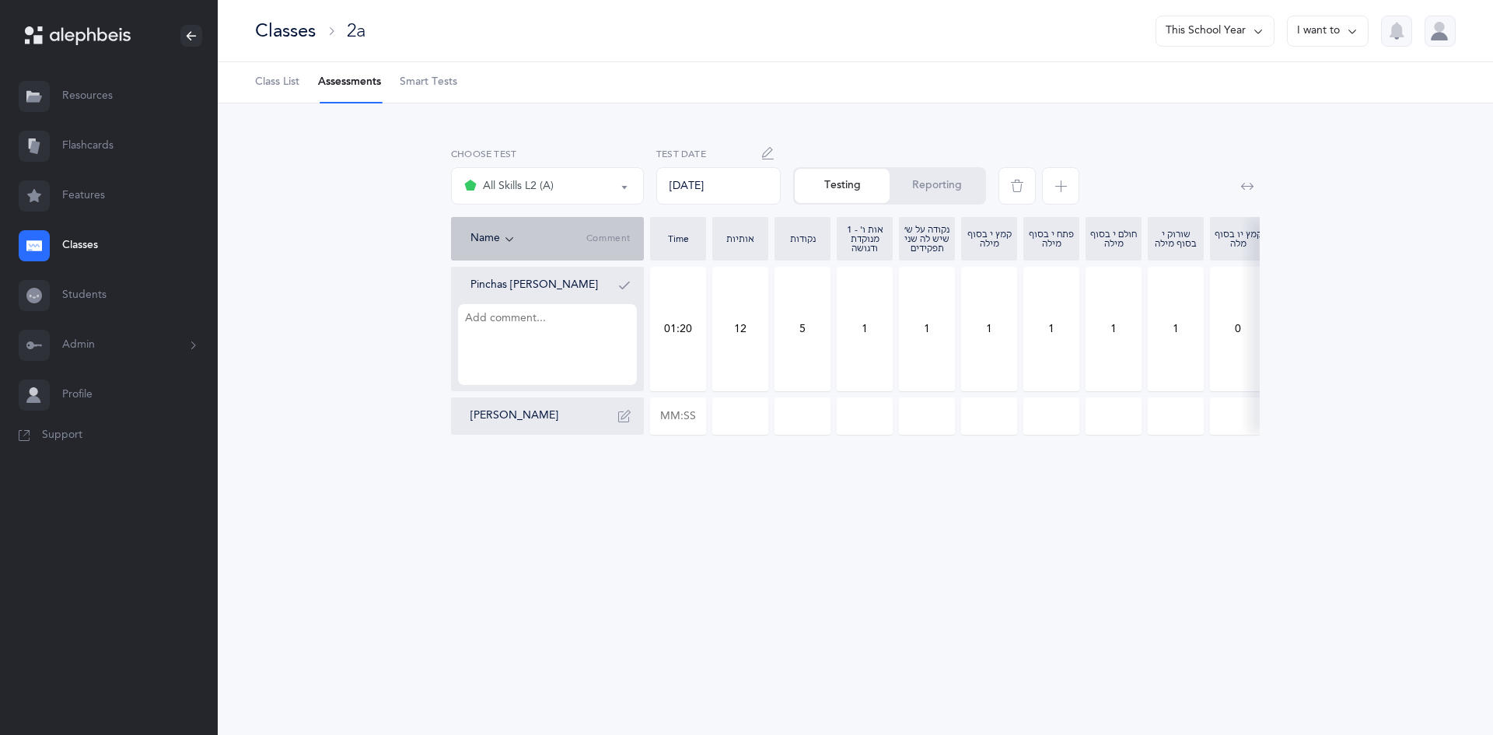
type input "1"
drag, startPoint x: 994, startPoint y: 334, endPoint x: 970, endPoint y: 331, distance: 24.2
click at [970, 331] on input "1" at bounding box center [989, 328] width 54 height 123
type input "2"
drag, startPoint x: 1032, startPoint y: 337, endPoint x: 1074, endPoint y: 333, distance: 42.2
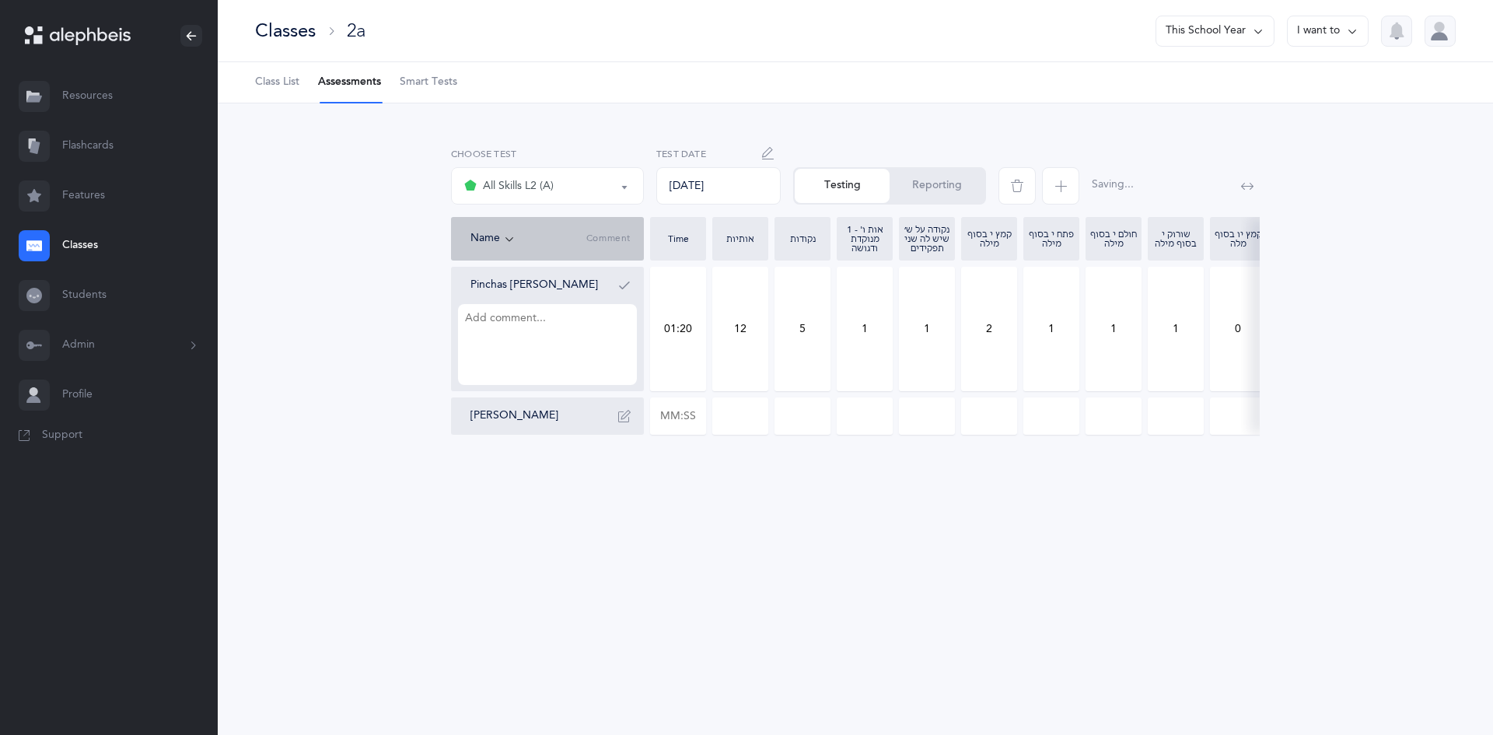
click at [1062, 333] on input "1" at bounding box center [1051, 328] width 54 height 123
type input "2"
drag, startPoint x: 1222, startPoint y: 329, endPoint x: 1285, endPoint y: 324, distance: 63.2
click at [1285, 324] on div "אותיות אותיות ונקודות L2 All Skills L2 (A) All Skills L2 (A) אותיות אותיות ונקו…" at bounding box center [855, 294] width 1188 height 306
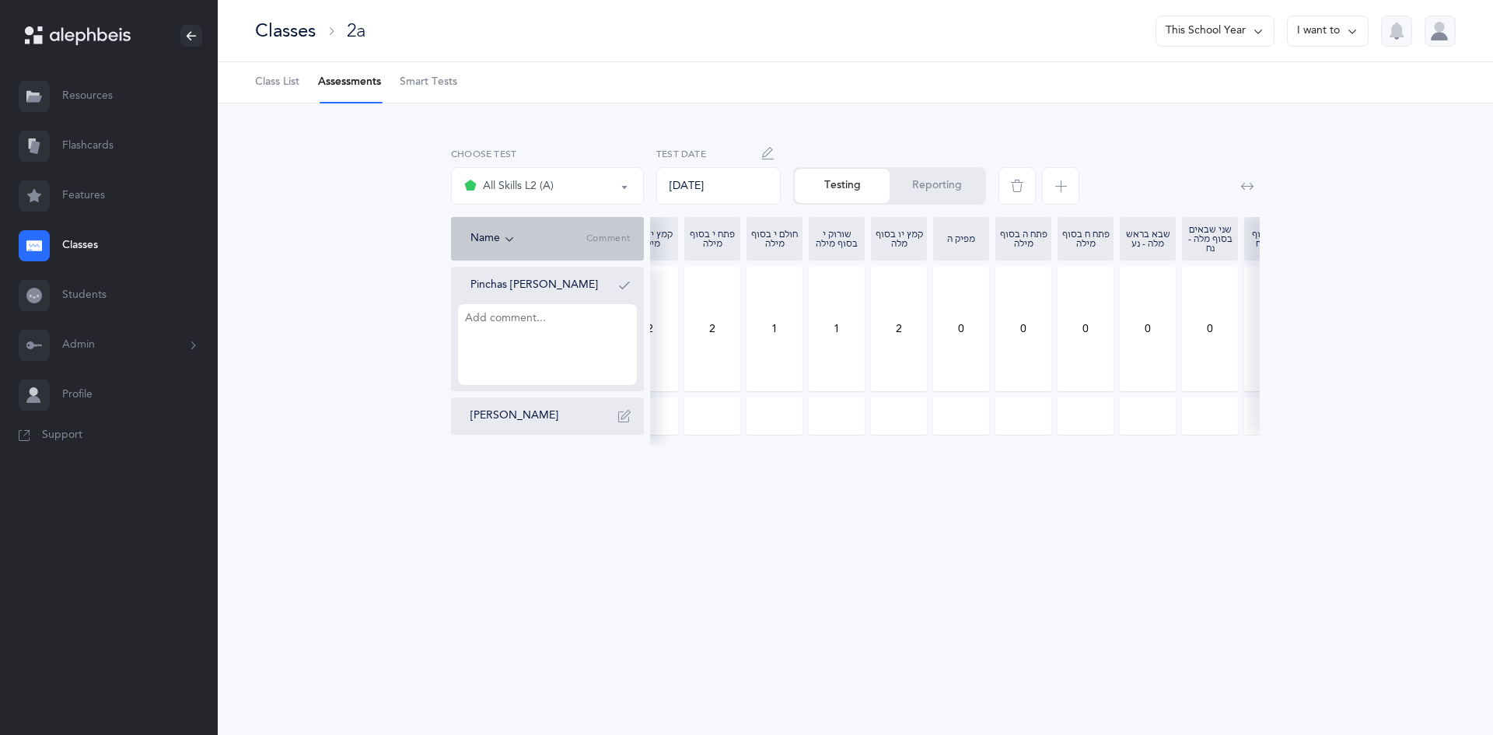
type input "2"
drag, startPoint x: 1026, startPoint y: 327, endPoint x: 1015, endPoint y: 341, distance: 17.7
click at [1015, 341] on input "0" at bounding box center [1023, 328] width 54 height 123
type input "1"
click at [523, 338] on textarea at bounding box center [547, 344] width 179 height 81
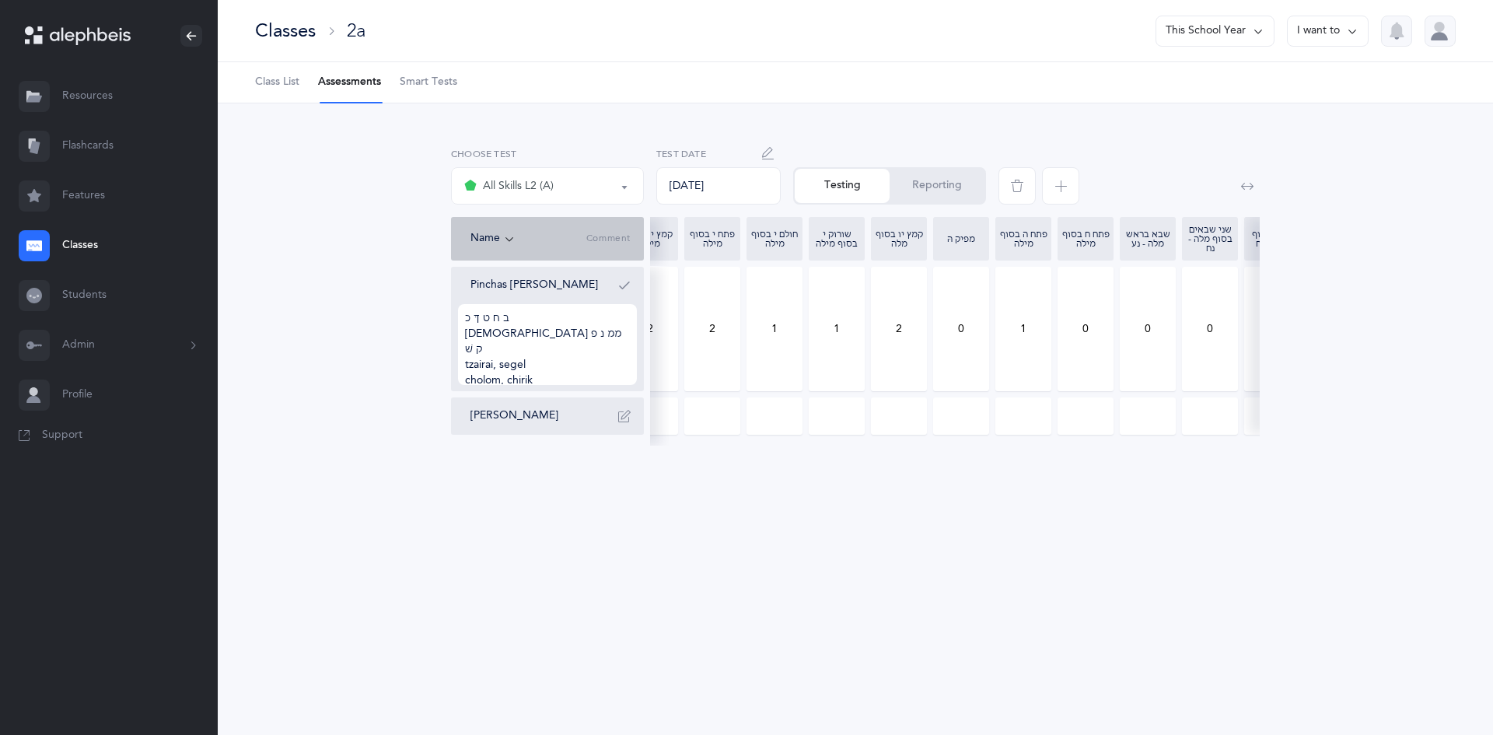
click at [1168, 712] on div "Classes 2a This School Year I want to Class List Assessments Smart Tests School…" at bounding box center [855, 367] width 1275 height 735
click at [1436, 19] on div at bounding box center [1440, 31] width 31 height 31
click at [1362, 179] on link "Logout" at bounding box center [1385, 182] width 102 height 16
